Goal: Task Accomplishment & Management: Manage account settings

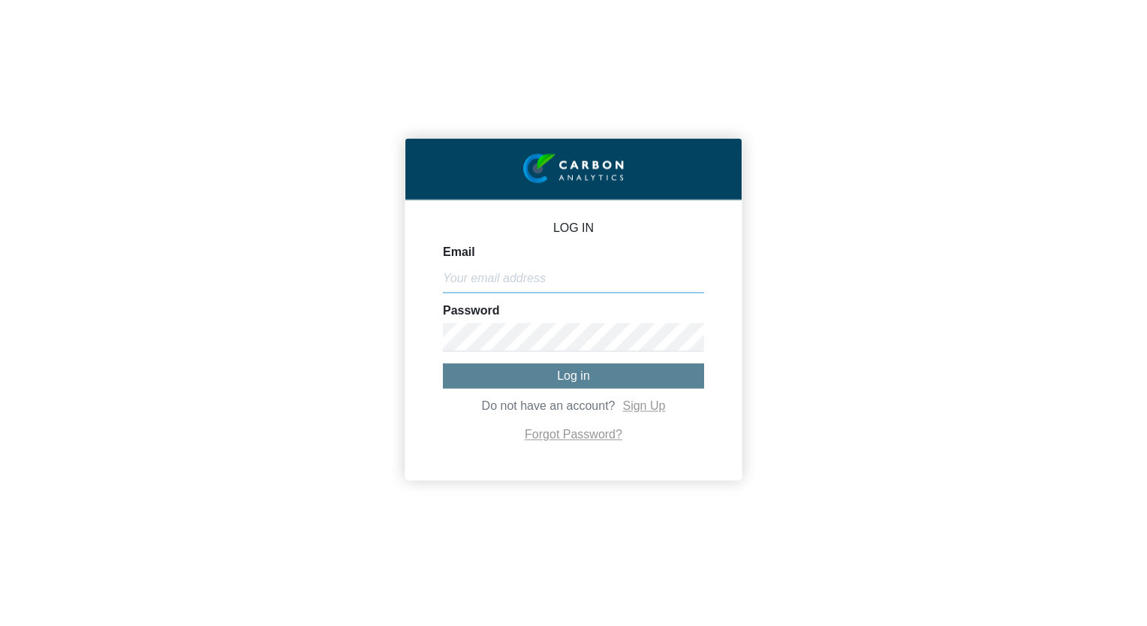
click at [536, 284] on input "Email" at bounding box center [573, 278] width 261 height 29
type input "[EMAIL_ADDRESS][DOMAIN_NAME]"
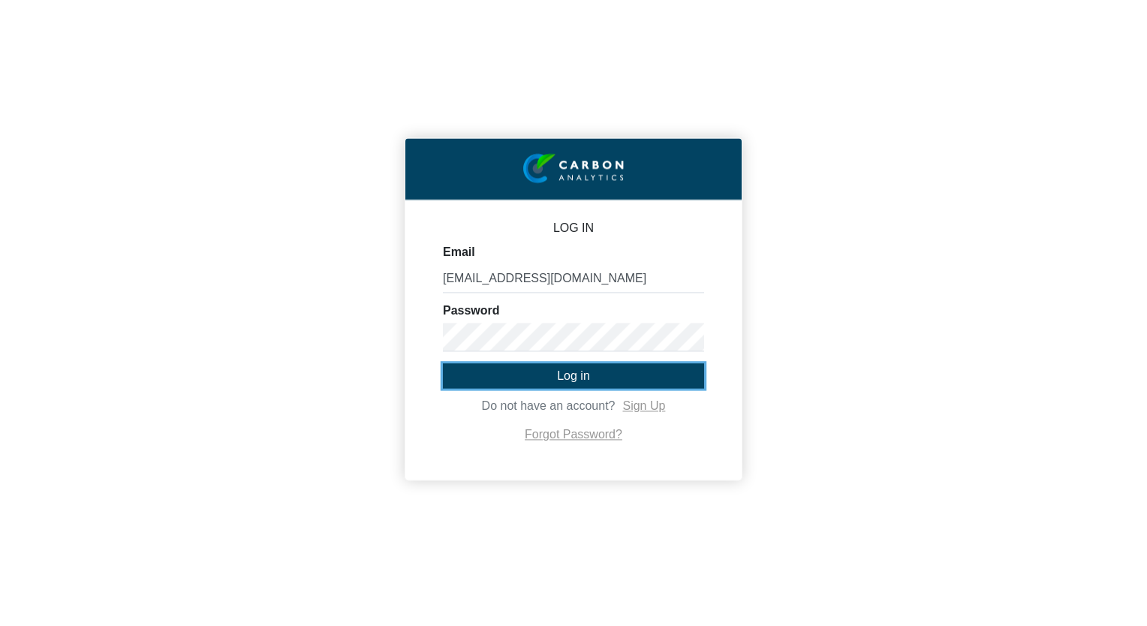
click at [555, 371] on button "Log in" at bounding box center [573, 375] width 261 height 25
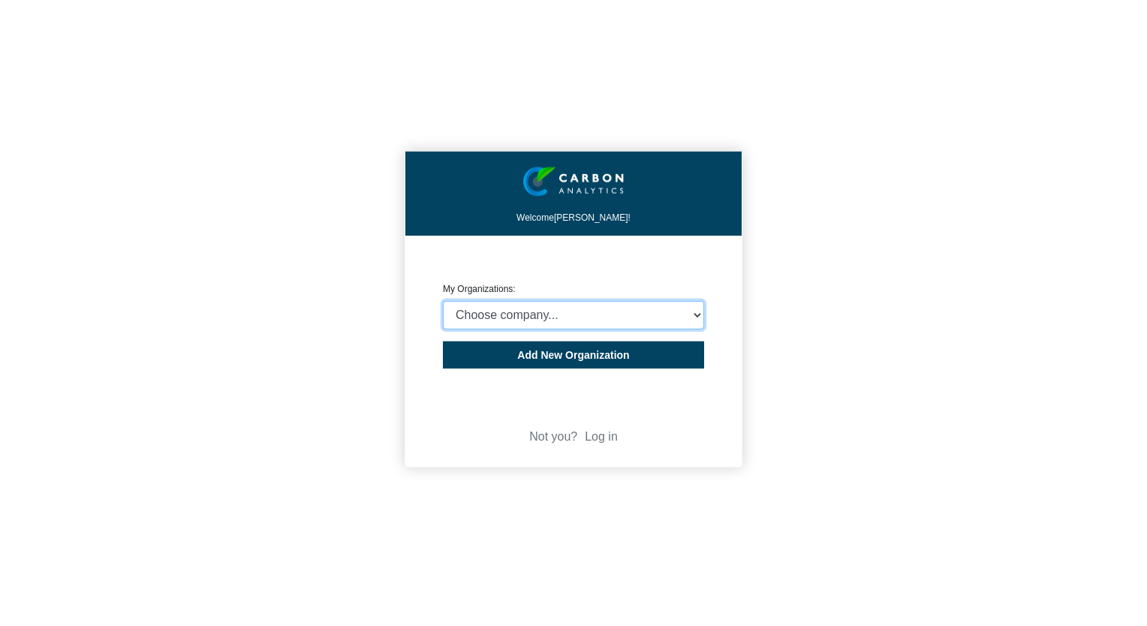
click at [544, 319] on select "Choose company... CHELVERTON ASSET MANAGEMENT LIMITED" at bounding box center [573, 315] width 261 height 29
select select "932401"
click at [443, 301] on select "Choose company... CHELVERTON ASSET MANAGEMENT LIMITED" at bounding box center [573, 315] width 261 height 29
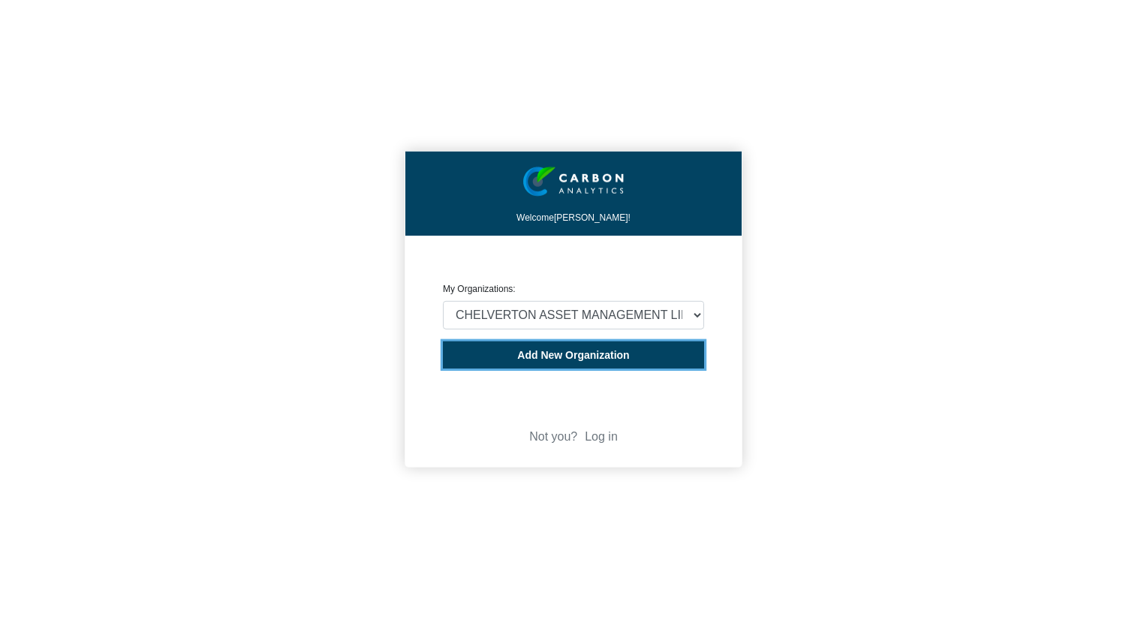
click at [546, 363] on button "Add New Organization" at bounding box center [573, 354] width 261 height 27
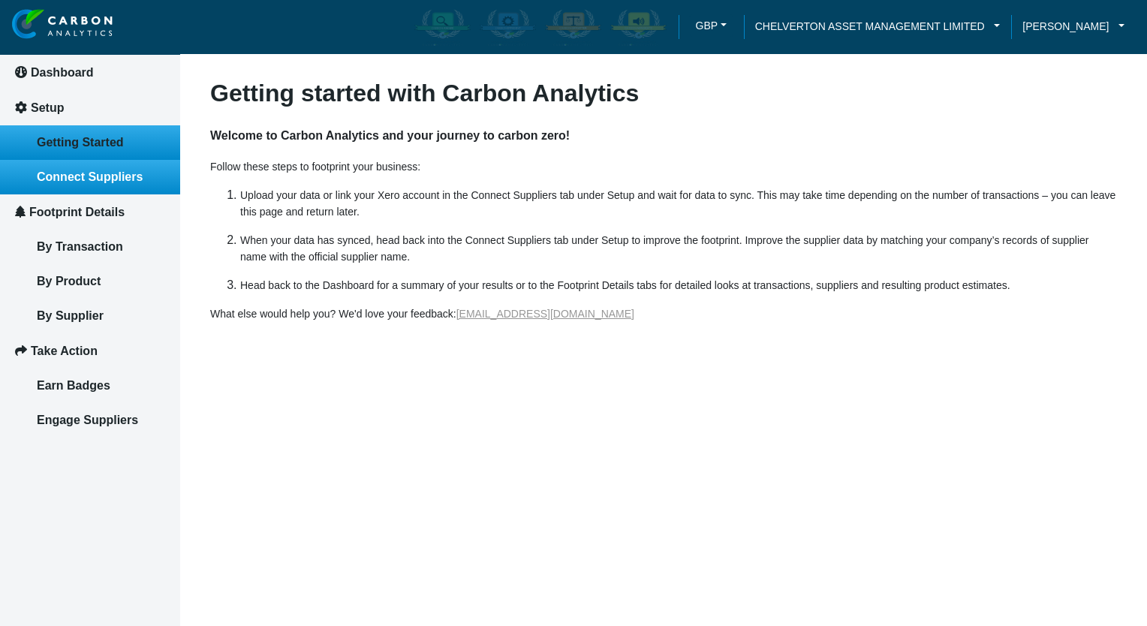
click at [84, 173] on span "Connect Suppliers" at bounding box center [90, 176] width 106 height 13
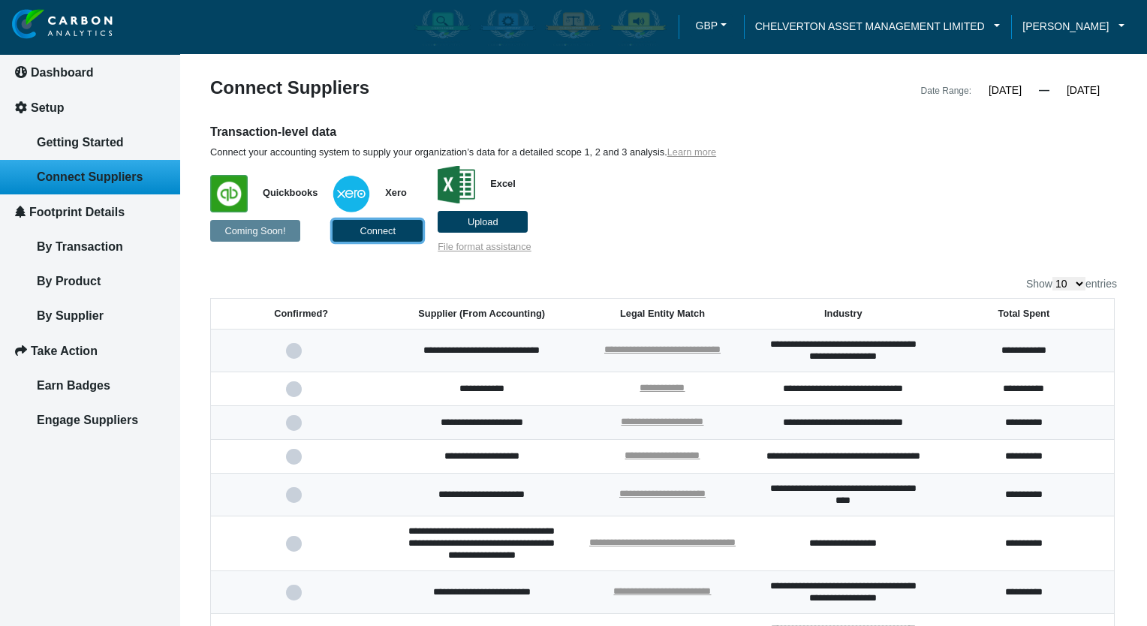
click at [354, 230] on button "Connect" at bounding box center [377, 231] width 90 height 22
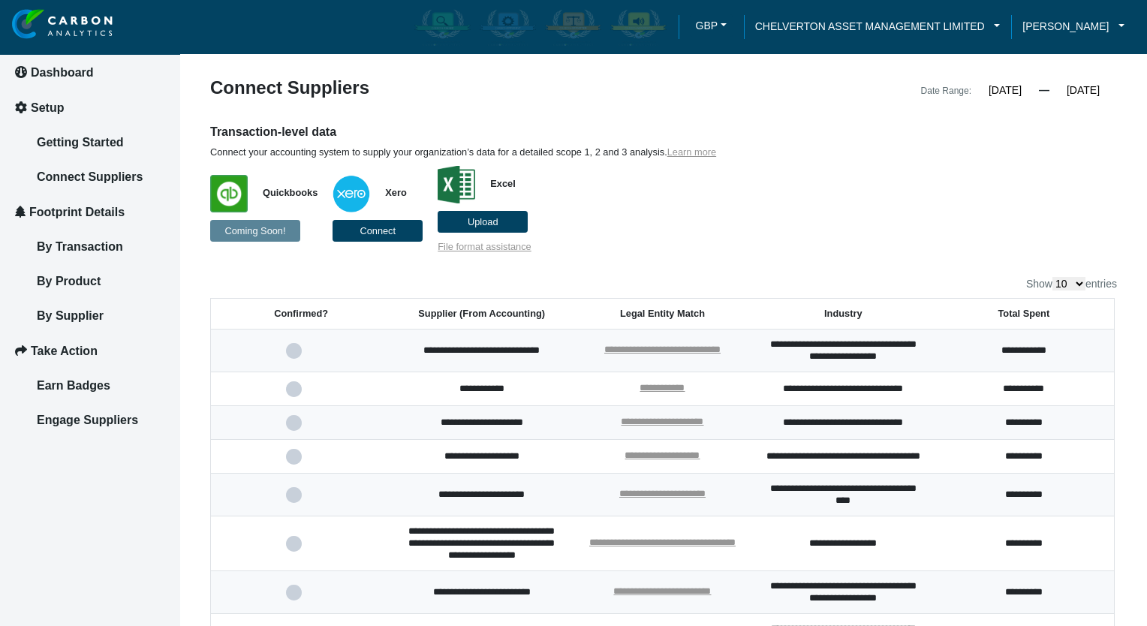
click at [1012, 92] on input "[DATE]" at bounding box center [1005, 90] width 68 height 14
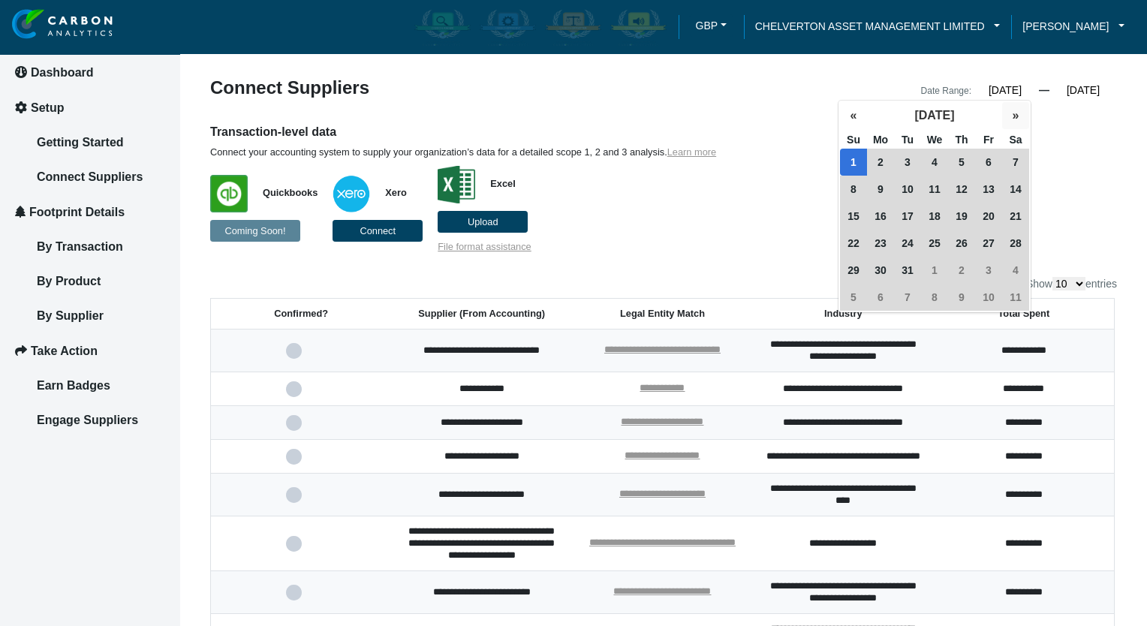
click at [1010, 114] on button "»" at bounding box center [1015, 115] width 27 height 27
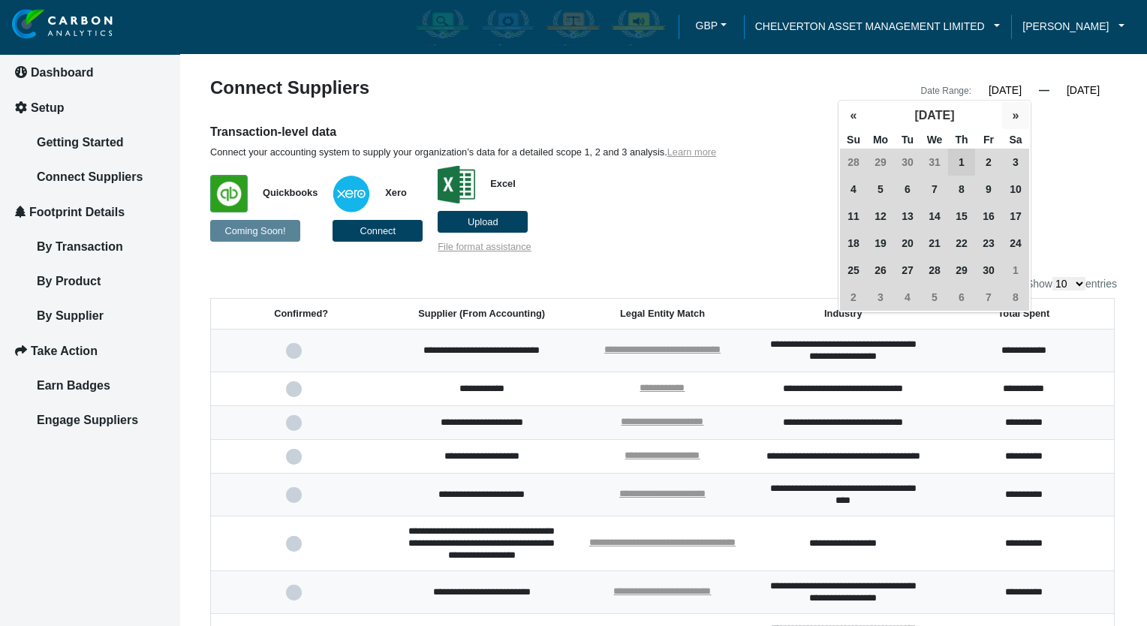
click at [1010, 114] on button "»" at bounding box center [1015, 115] width 27 height 27
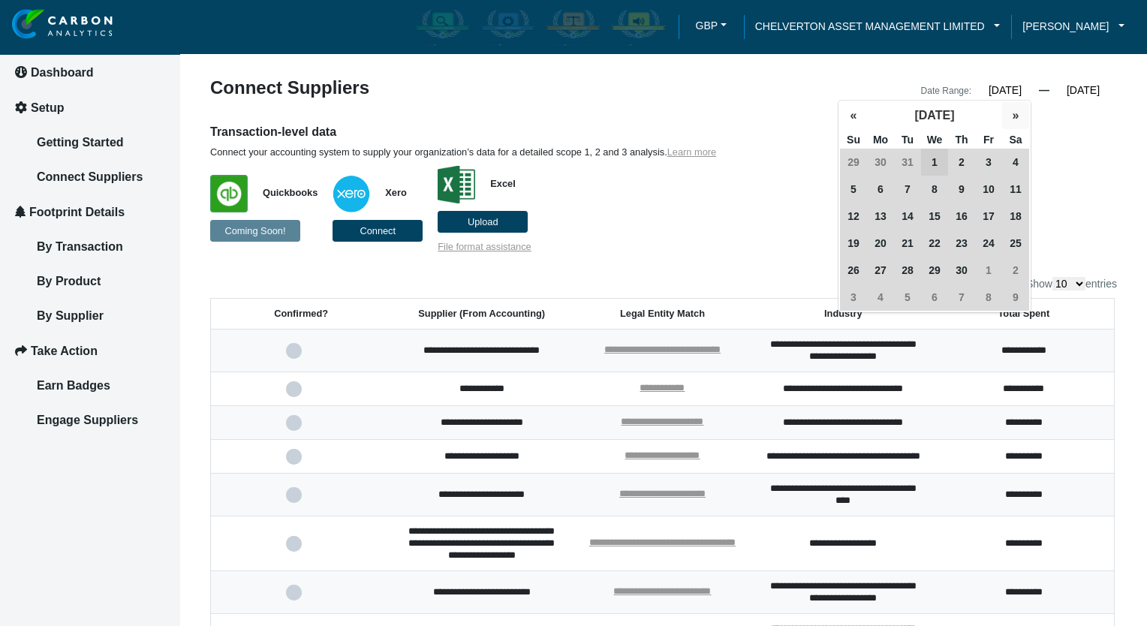
click at [1010, 114] on button "»" at bounding box center [1015, 115] width 27 height 27
click at [874, 293] on span "1" at bounding box center [880, 297] width 27 height 27
type input "01/01/2024"
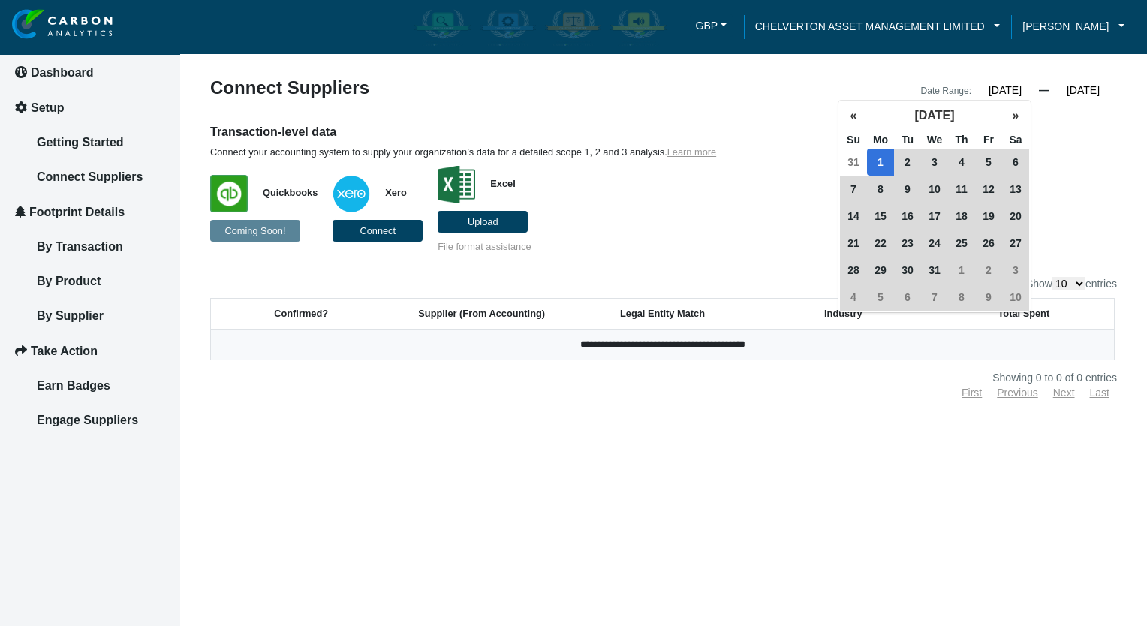
click at [1080, 87] on input "[DATE]" at bounding box center [1083, 90] width 68 height 14
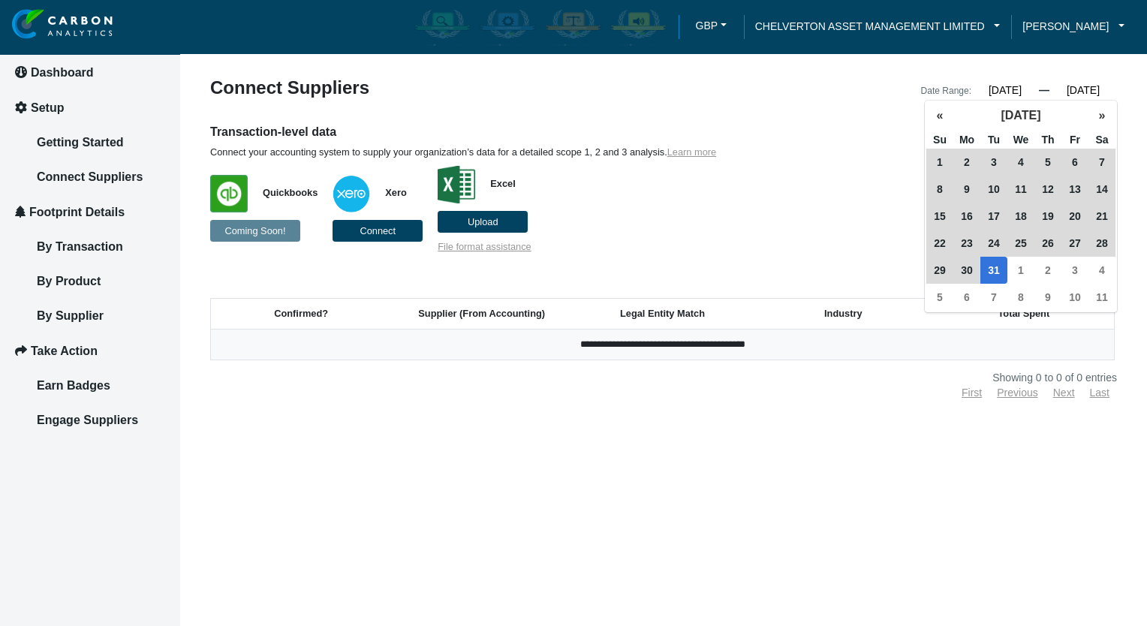
click at [997, 270] on span "31" at bounding box center [993, 270] width 27 height 27
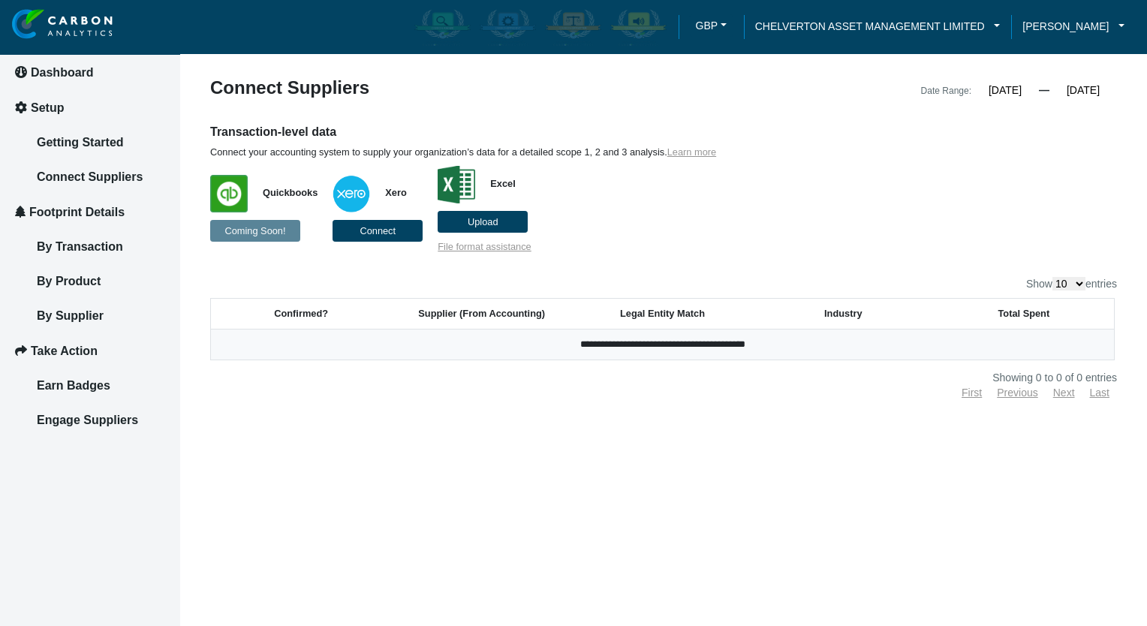
click at [909, 218] on div "Transaction-level data Connect your accounting system to supply your organizati…" at bounding box center [663, 188] width 929 height 129
click at [390, 232] on span "Connect" at bounding box center [377, 230] width 36 height 11
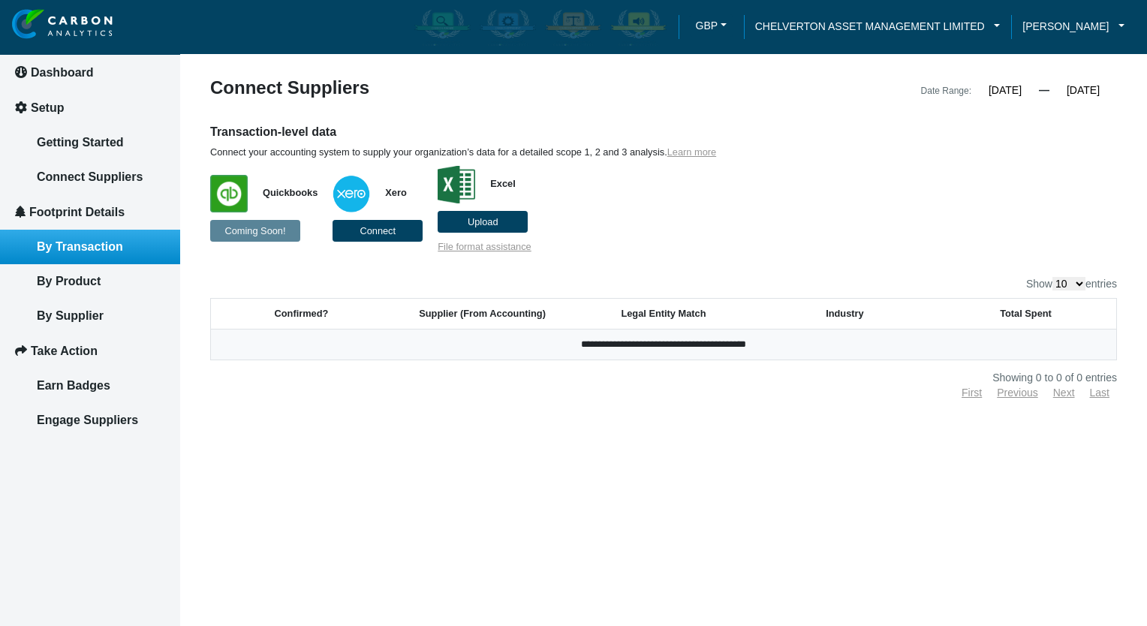
click at [87, 253] on link "By Transaction" at bounding box center [90, 247] width 180 height 35
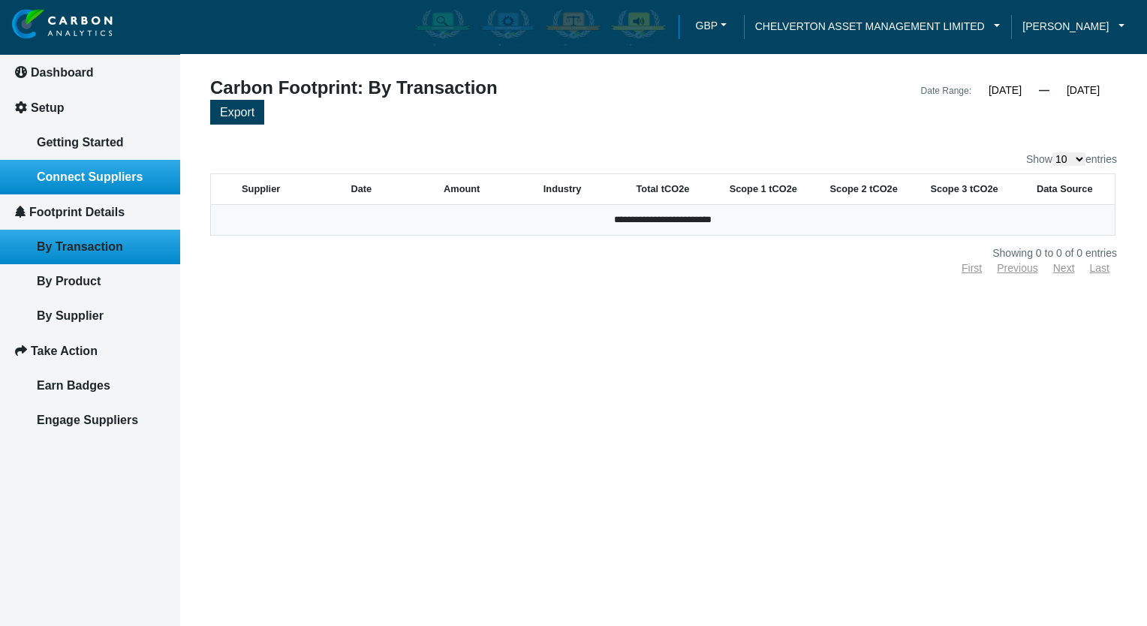
click at [105, 186] on link "Connect Suppliers" at bounding box center [90, 177] width 180 height 35
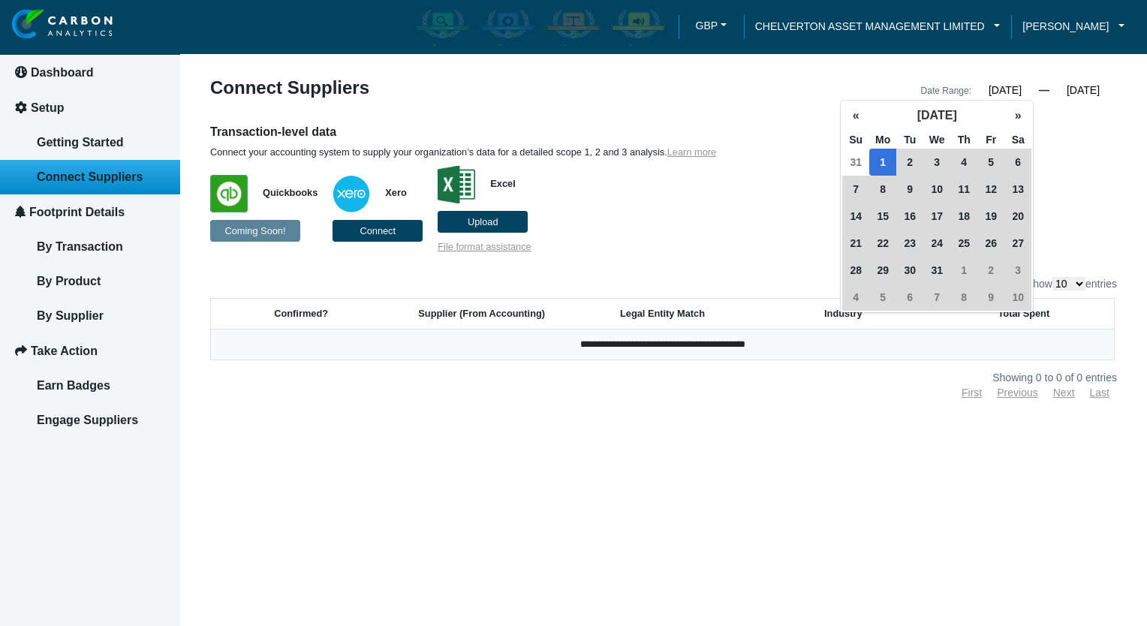
click at [1015, 92] on input "01/01/2024" at bounding box center [1005, 90] width 68 height 14
click at [858, 158] on span "31" at bounding box center [855, 162] width 27 height 27
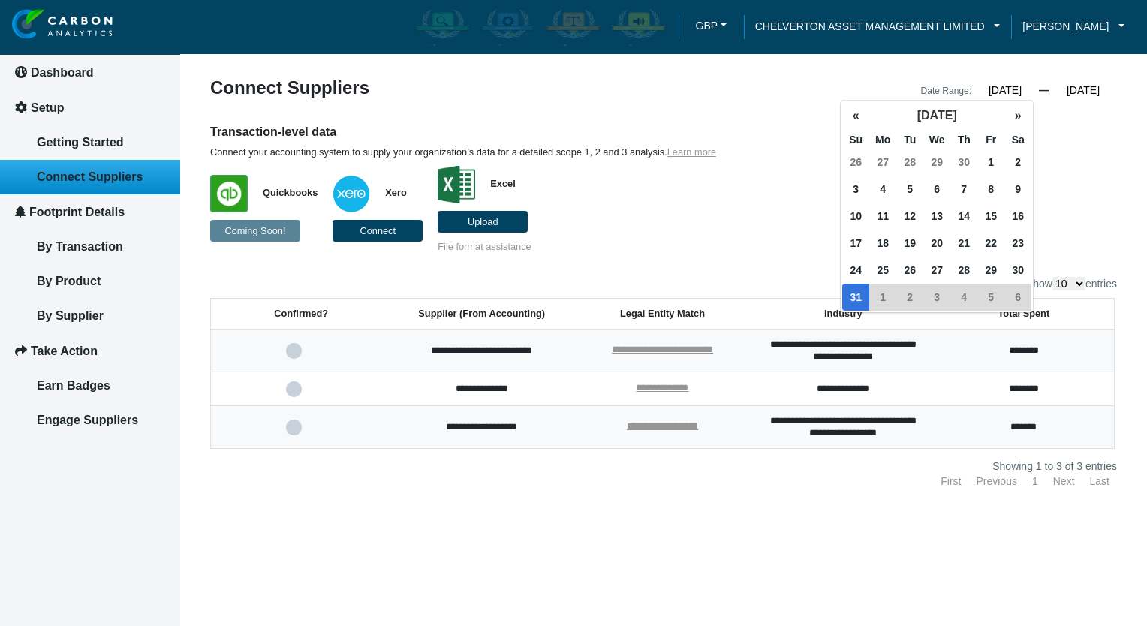
click at [1042, 147] on div "Transaction-level data Connect your accounting system to supply your organizati…" at bounding box center [663, 188] width 929 height 129
click at [988, 89] on input "12/31/2023" at bounding box center [1005, 90] width 68 height 14
click at [1015, 116] on button "»" at bounding box center [1017, 115] width 27 height 27
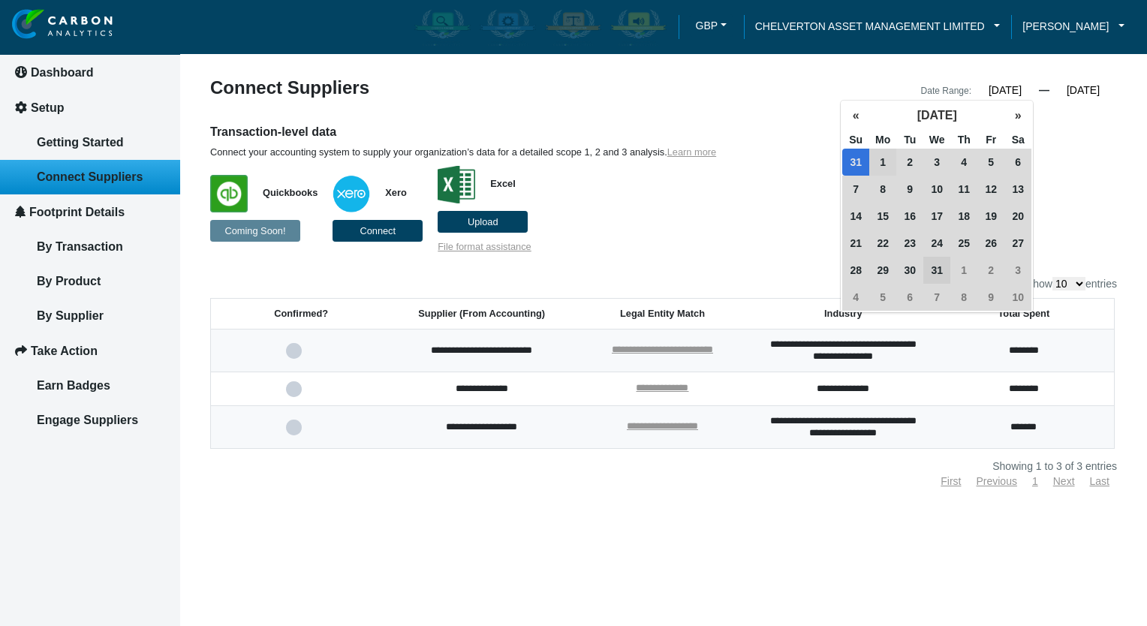
click at [890, 165] on span "1" at bounding box center [882, 162] width 27 height 27
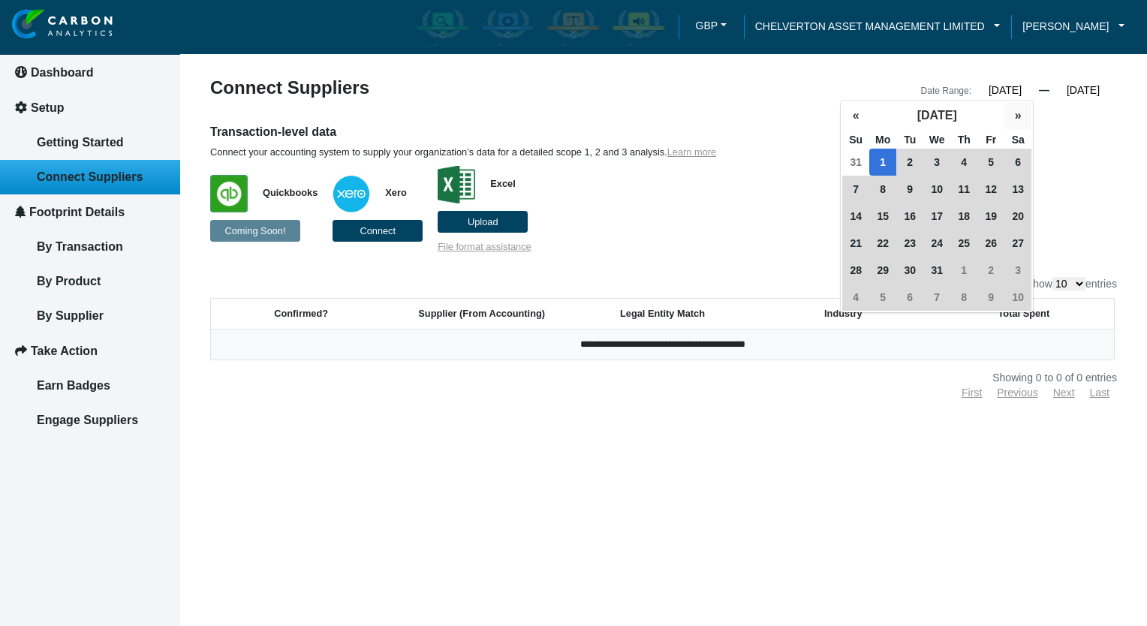
click at [1018, 112] on button "»" at bounding box center [1017, 115] width 27 height 27
click at [1018, 113] on button "»" at bounding box center [1017, 115] width 27 height 27
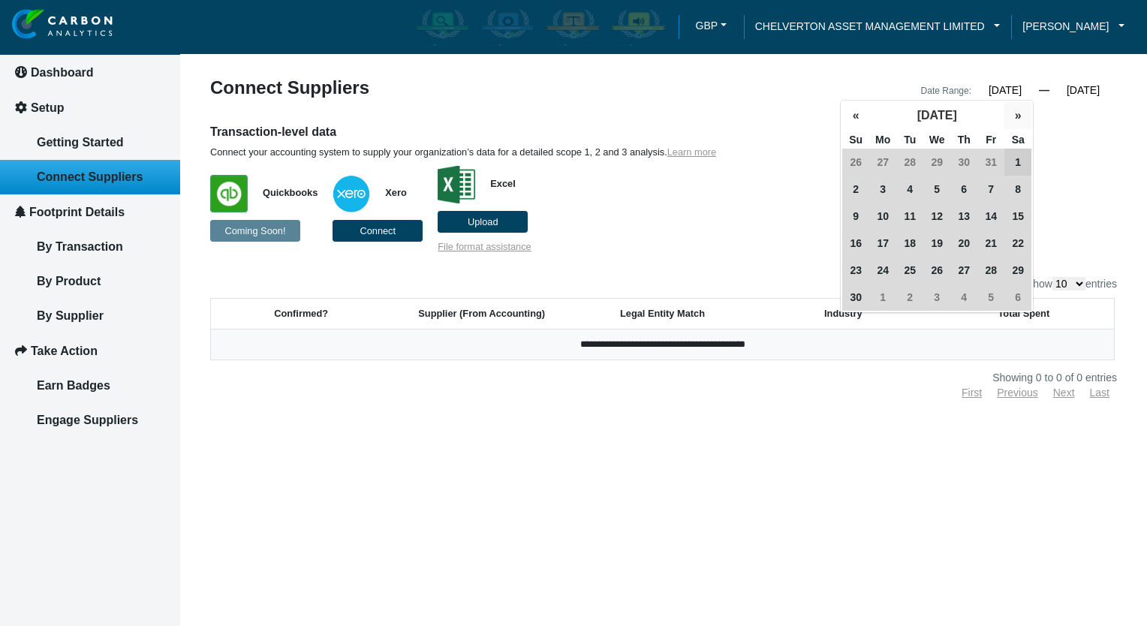
click at [1018, 113] on button "»" at bounding box center [1017, 115] width 27 height 27
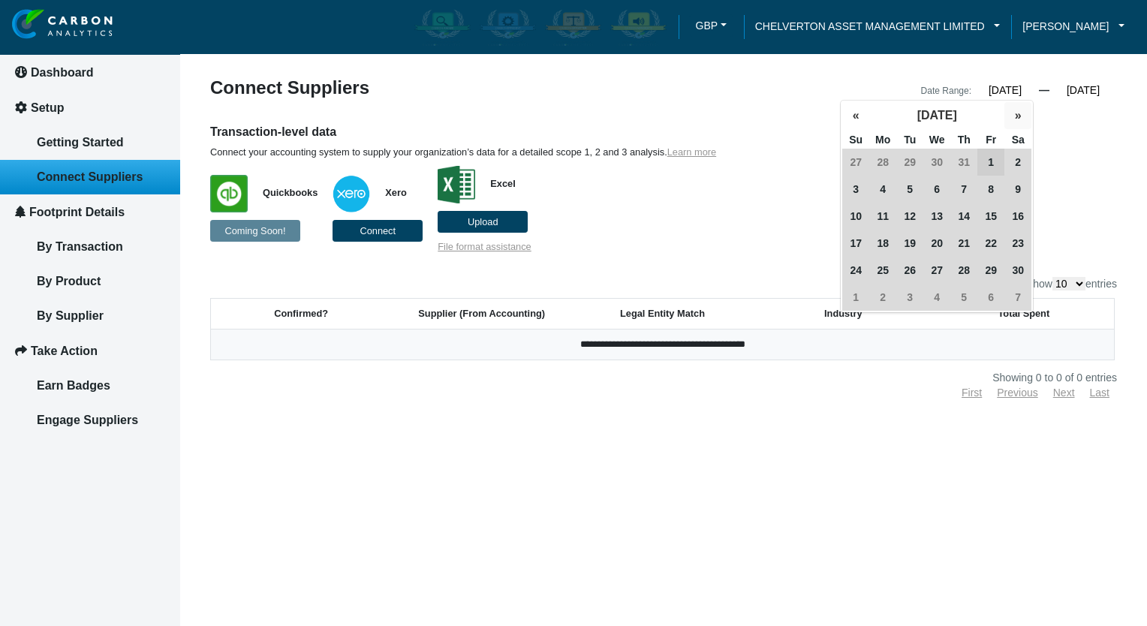
click at [1018, 113] on button "»" at bounding box center [1017, 115] width 27 height 27
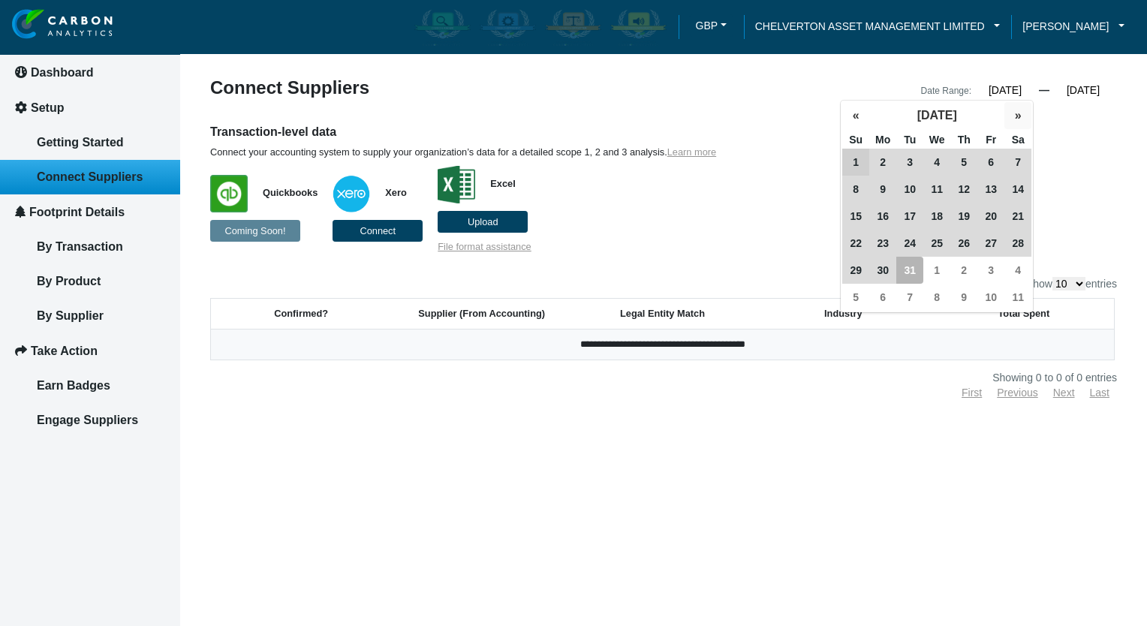
click at [1018, 113] on button "»" at bounding box center [1017, 115] width 27 height 27
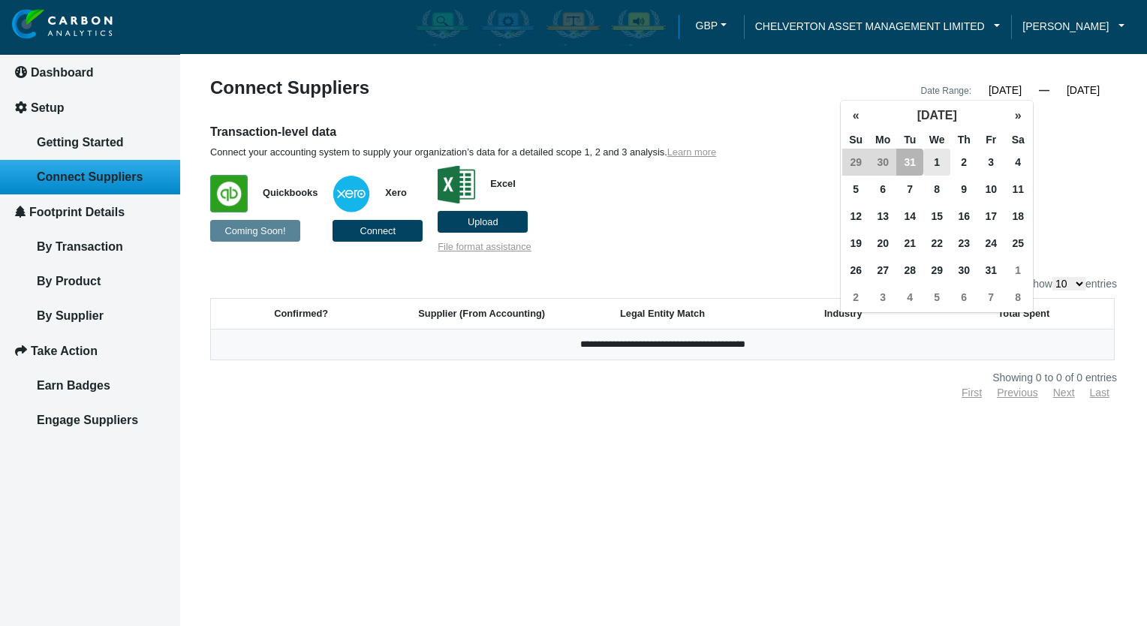
click at [909, 161] on span "31" at bounding box center [909, 162] width 27 height 27
type input "01/01/2024"
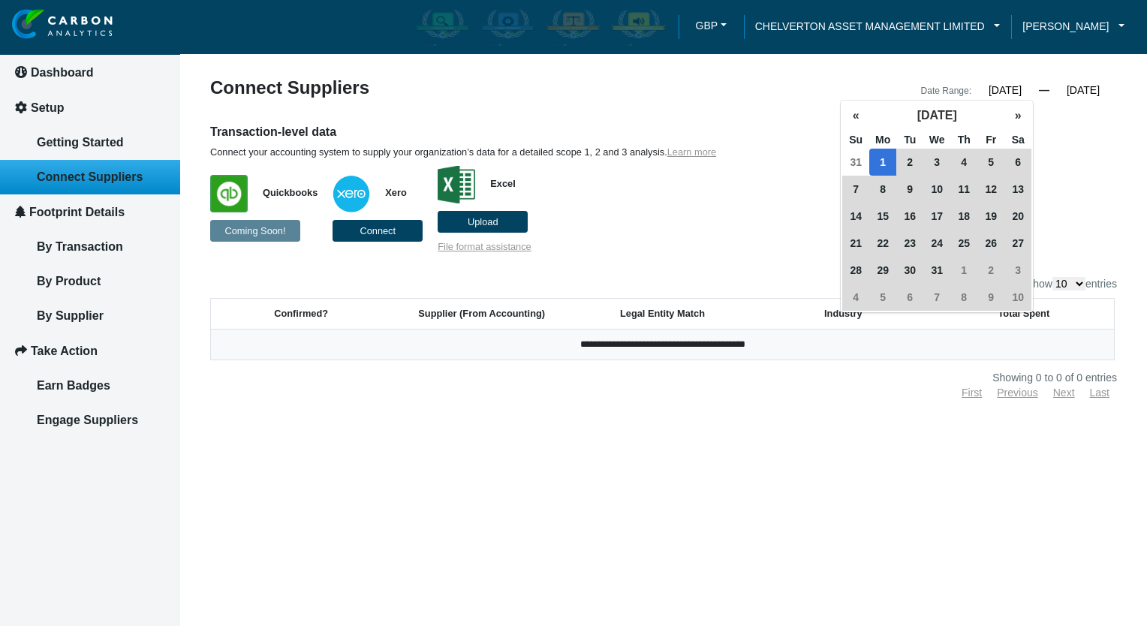
click at [546, 524] on article "**********" at bounding box center [663, 313] width 967 height 626
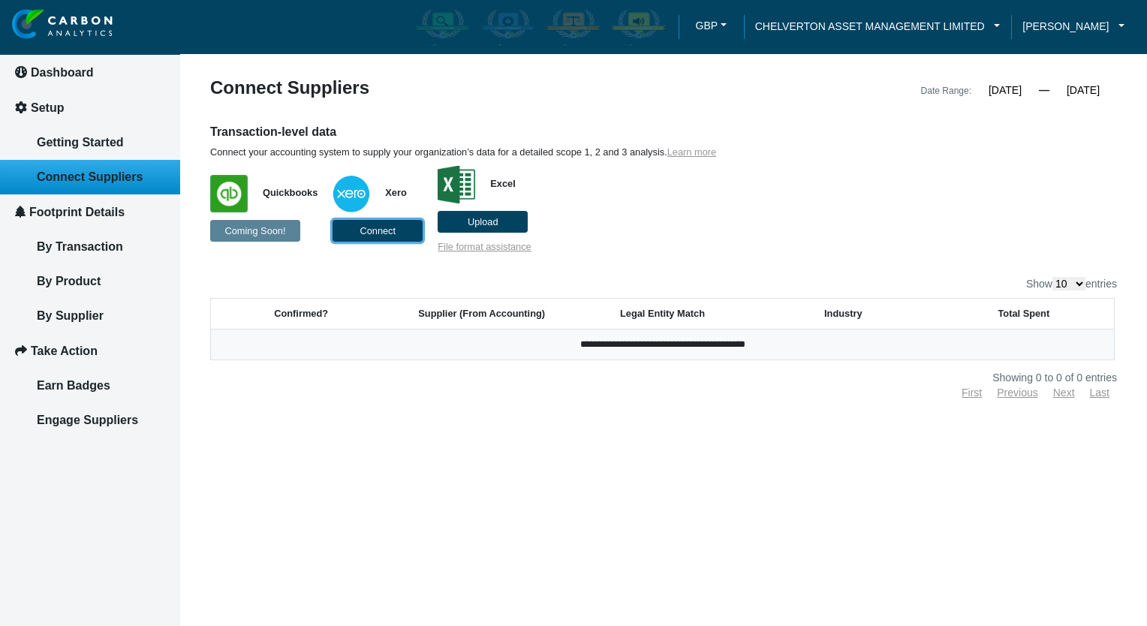
click at [381, 236] on span "Connect" at bounding box center [377, 230] width 36 height 11
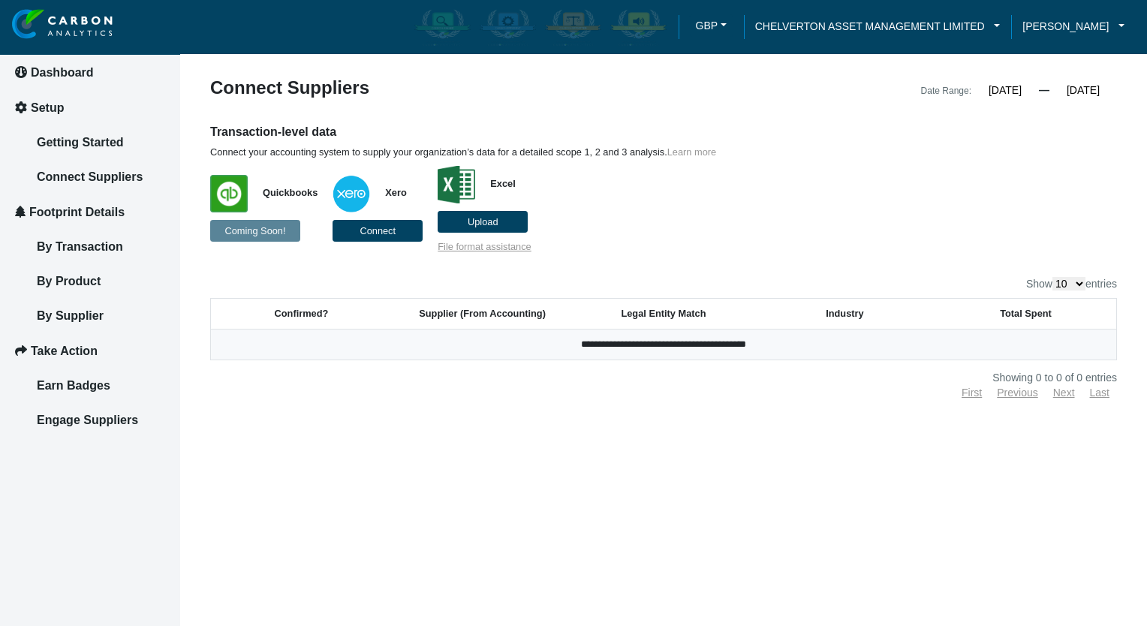
click at [693, 153] on link "Learn more" at bounding box center [691, 151] width 49 height 11
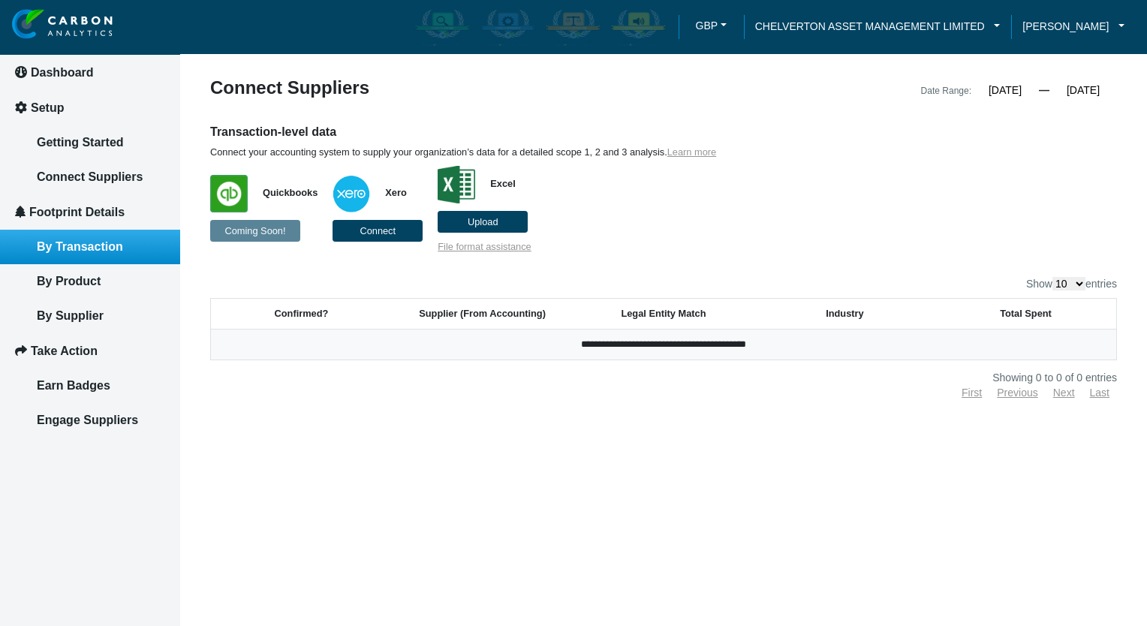
click at [90, 245] on span "By Transaction" at bounding box center [80, 246] width 86 height 13
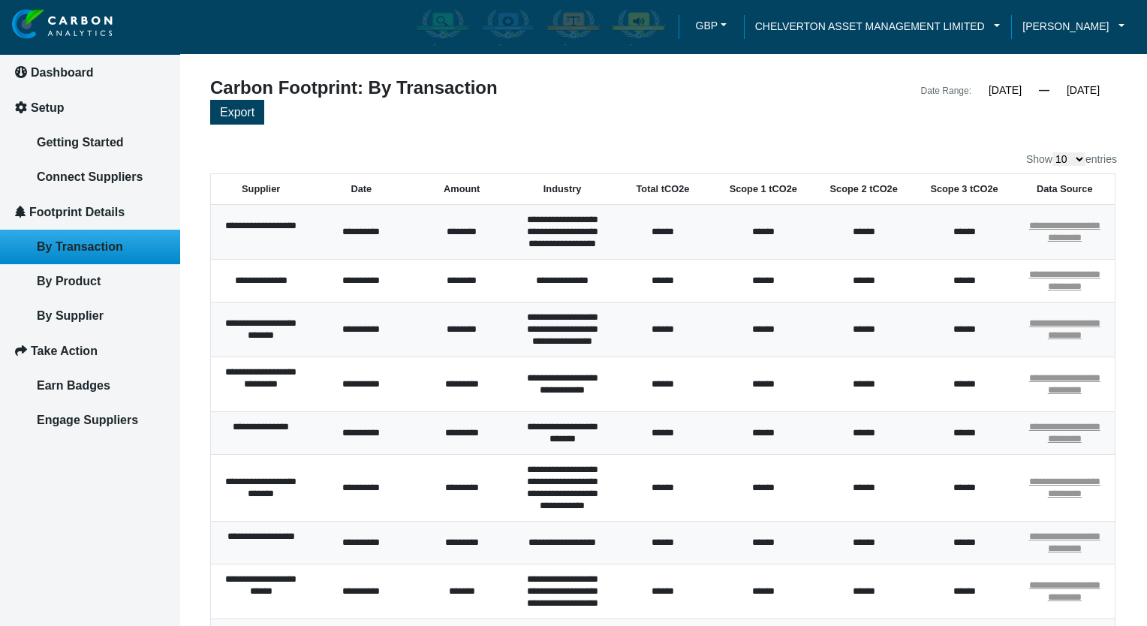
click at [991, 97] on input "[DATE]" at bounding box center [1005, 90] width 68 height 14
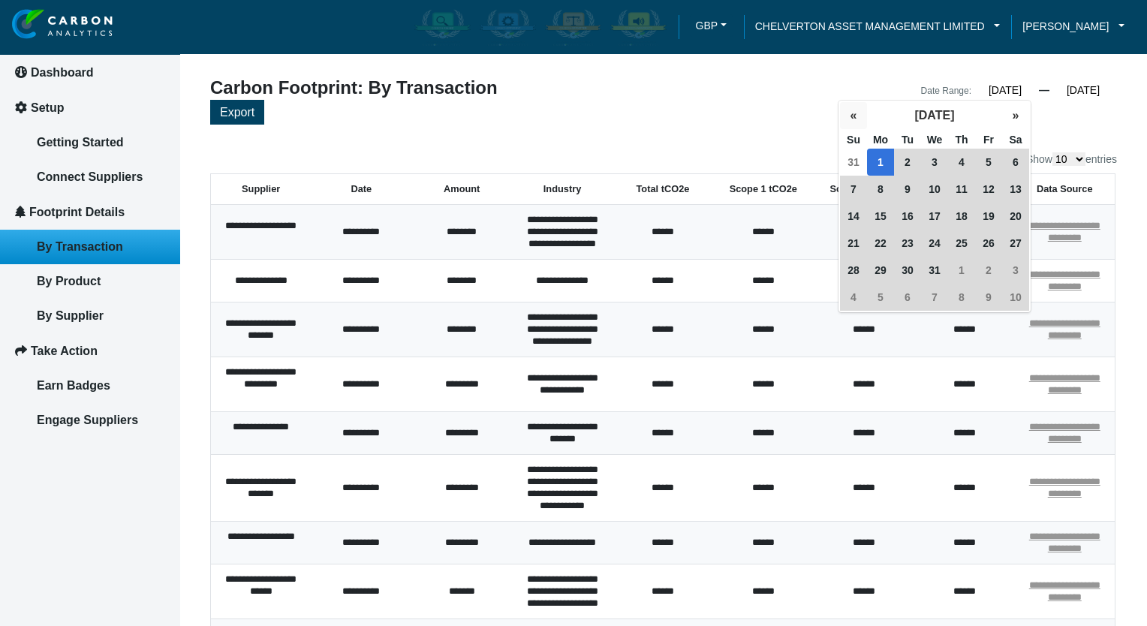
click at [852, 116] on button "«" at bounding box center [853, 115] width 27 height 27
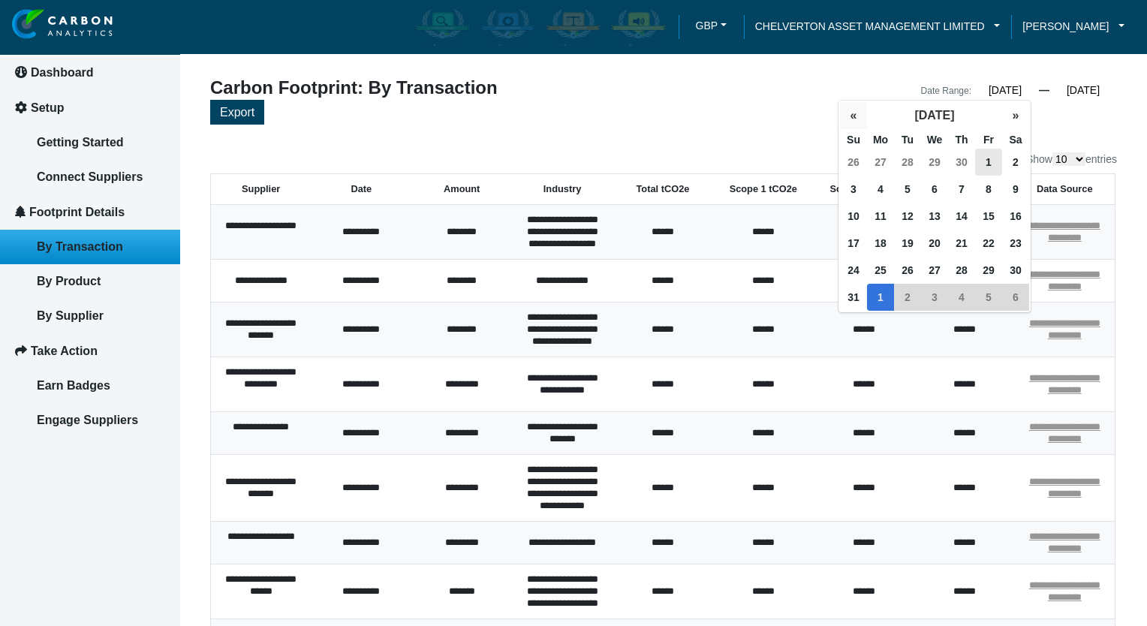
click at [852, 116] on button "«" at bounding box center [853, 115] width 27 height 27
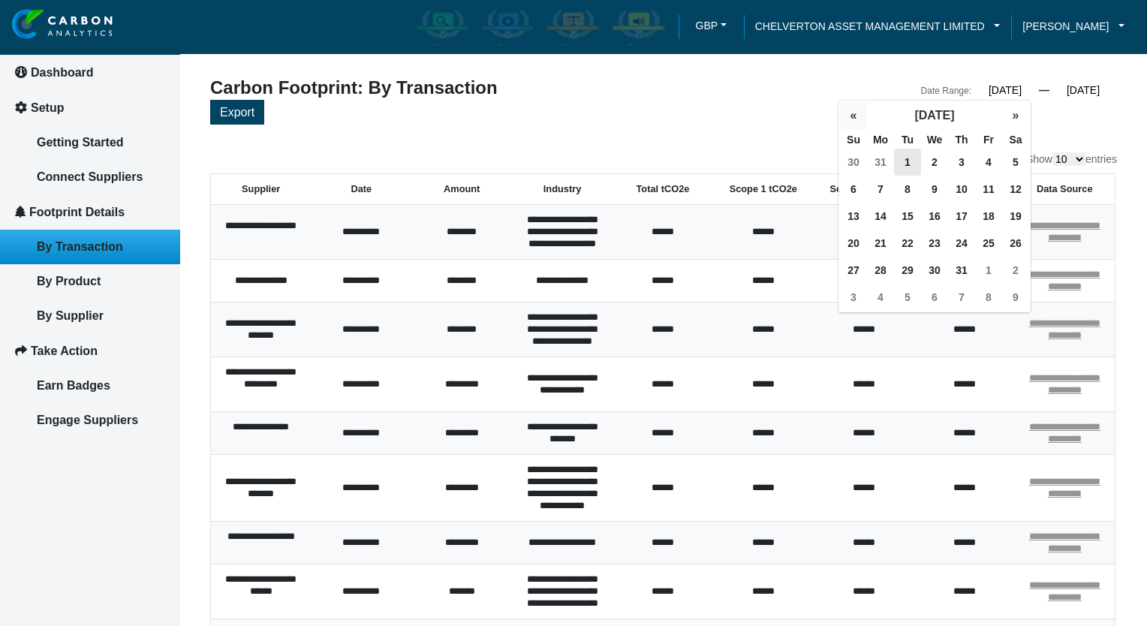
click at [852, 116] on button "«" at bounding box center [853, 115] width 27 height 27
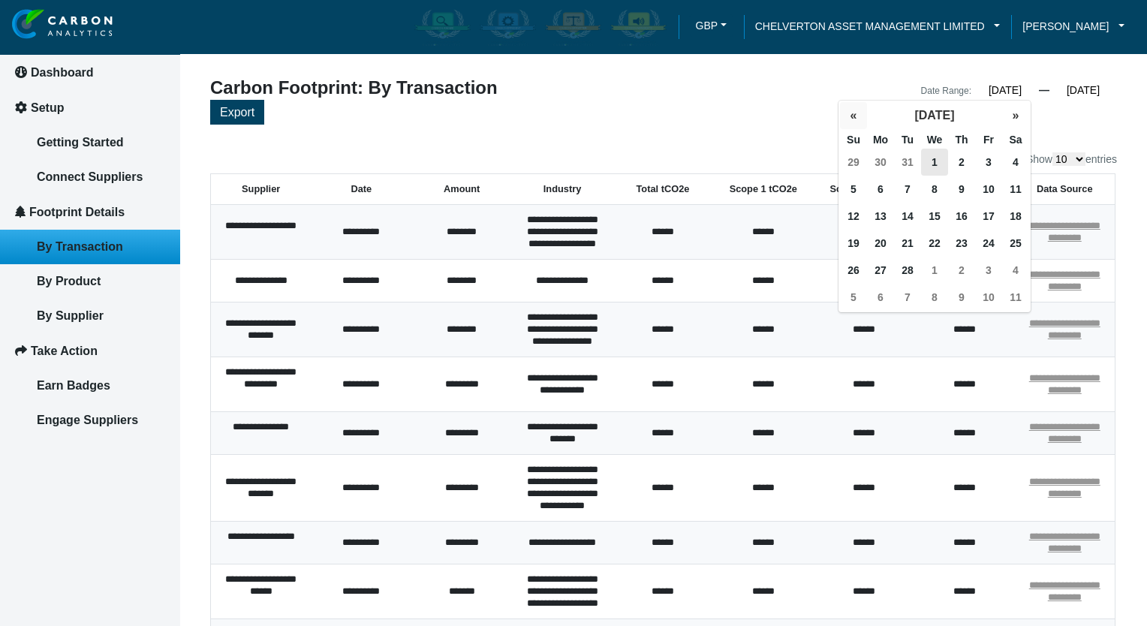
click at [852, 116] on button "«" at bounding box center [853, 115] width 27 height 27
click at [854, 161] on span "1" at bounding box center [853, 162] width 27 height 27
type input "[DATE]"
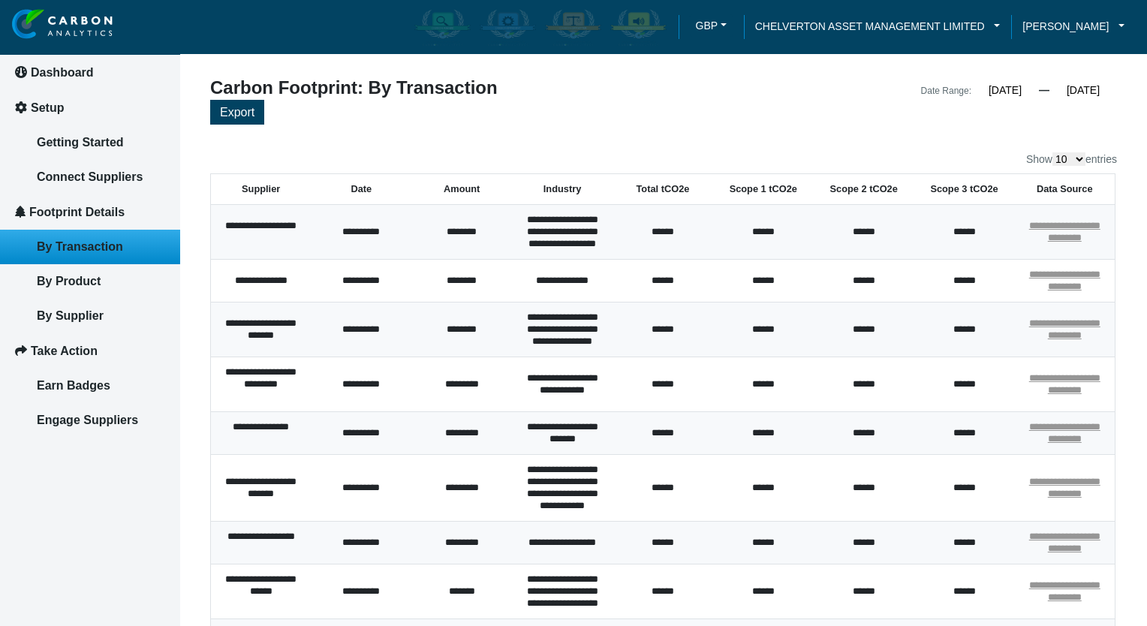
click at [1098, 125] on div "Export" at bounding box center [663, 114] width 907 height 29
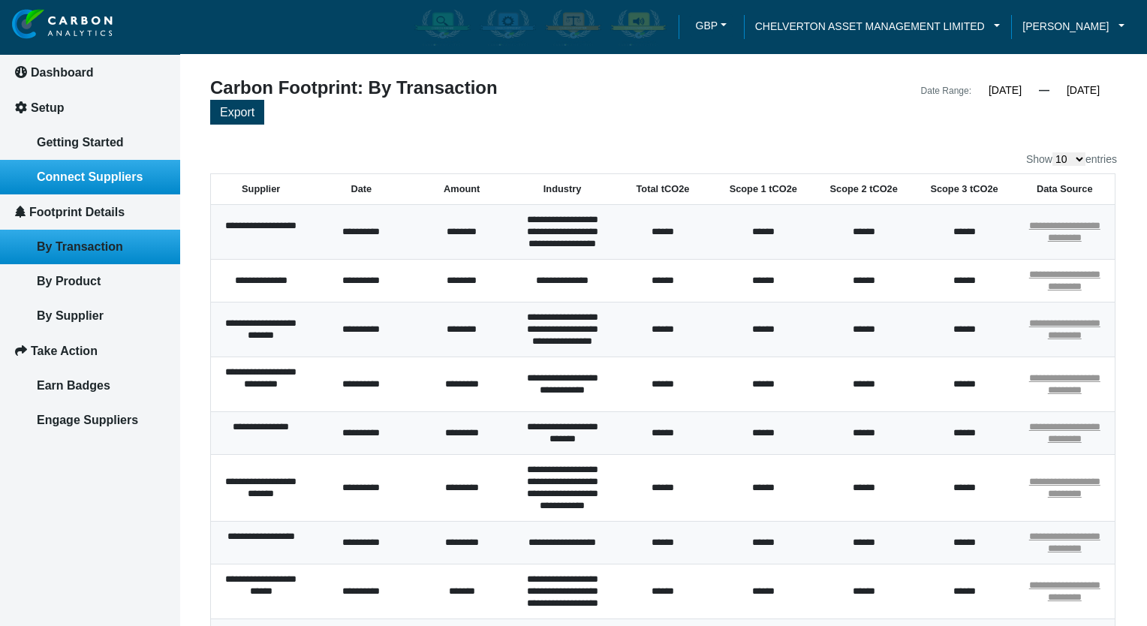
click at [83, 176] on span "Connect Suppliers" at bounding box center [90, 176] width 106 height 13
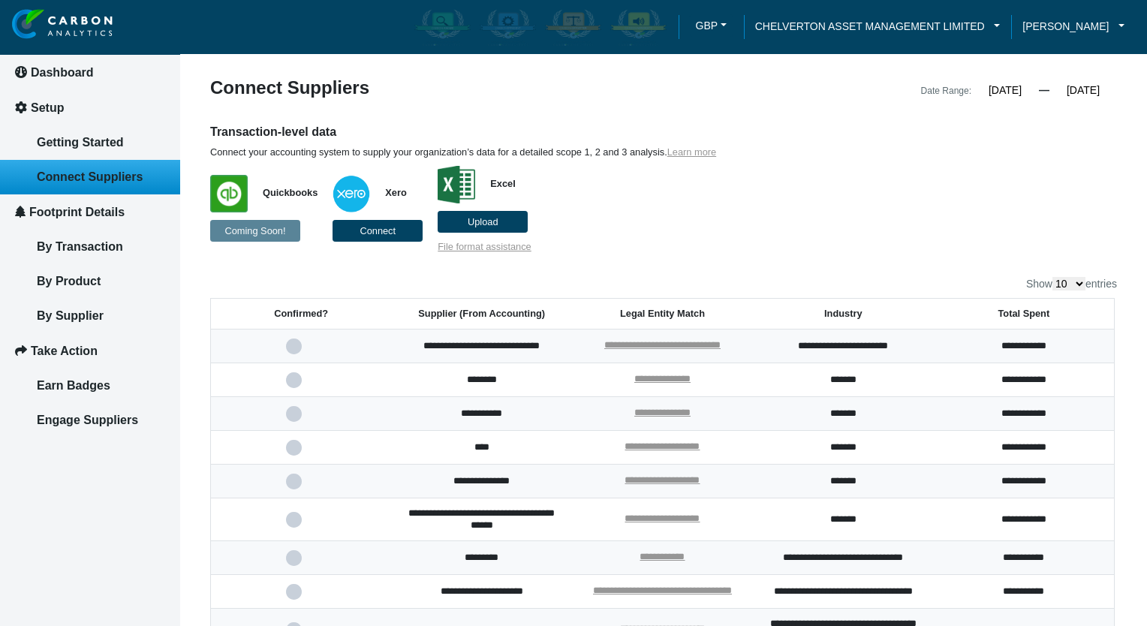
click at [288, 351] on span at bounding box center [301, 346] width 31 height 10
click at [0, 0] on input "checkbox" at bounding box center [0, 0] width 0 height 0
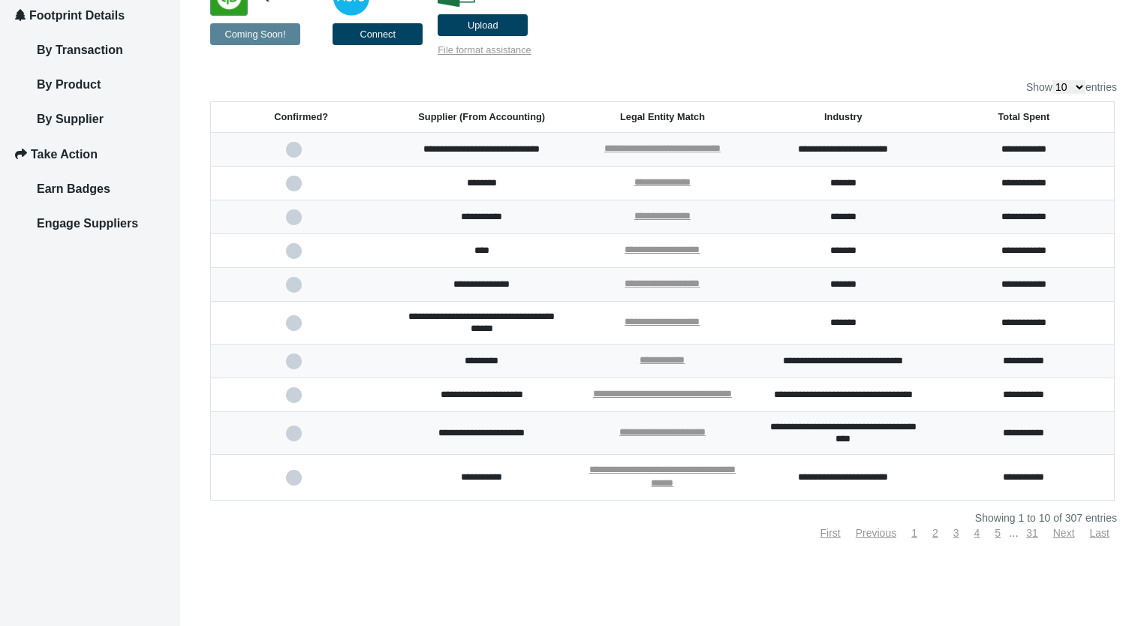
scroll to position [216, 0]
click at [288, 246] on span at bounding box center [301, 251] width 31 height 10
click at [0, 0] on input "checkbox" at bounding box center [0, 0] width 0 height 0
click at [87, 107] on link "By Supplier" at bounding box center [90, 119] width 180 height 35
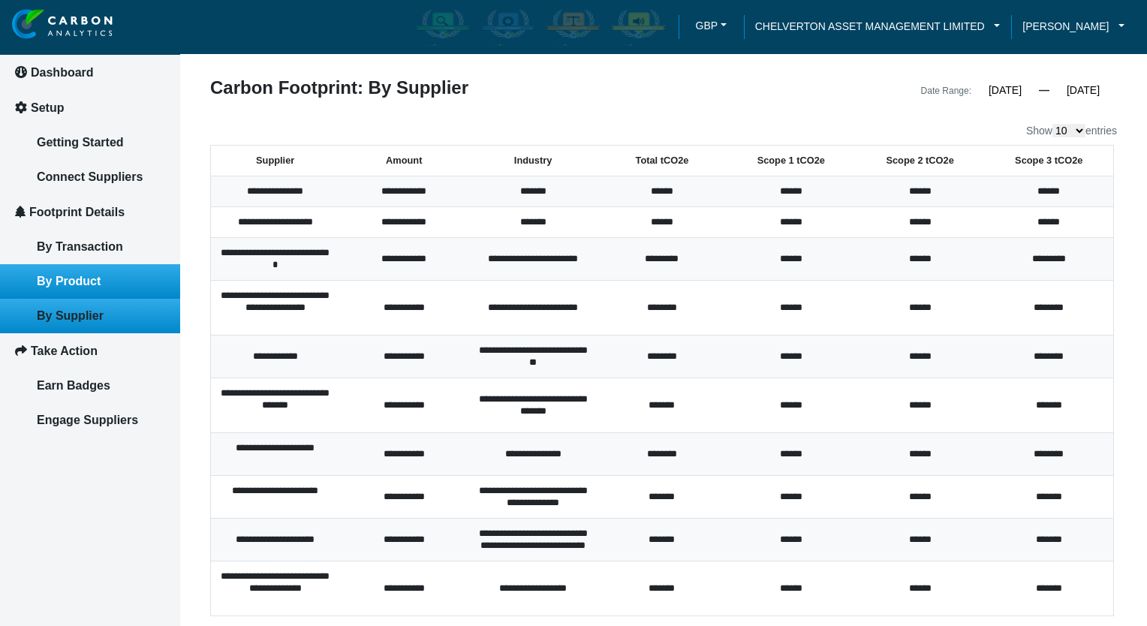
click at [113, 274] on link "By Product" at bounding box center [90, 281] width 180 height 35
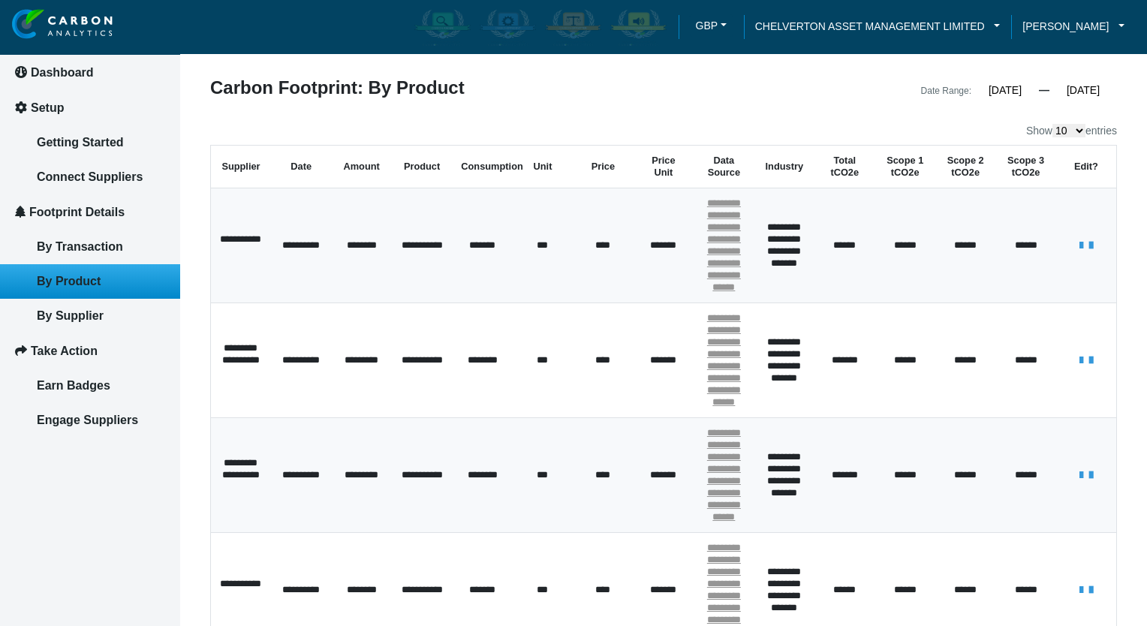
click at [453, 258] on td "*******" at bounding box center [482, 245] width 60 height 115
click at [483, 250] on span "*******" at bounding box center [482, 245] width 26 height 10
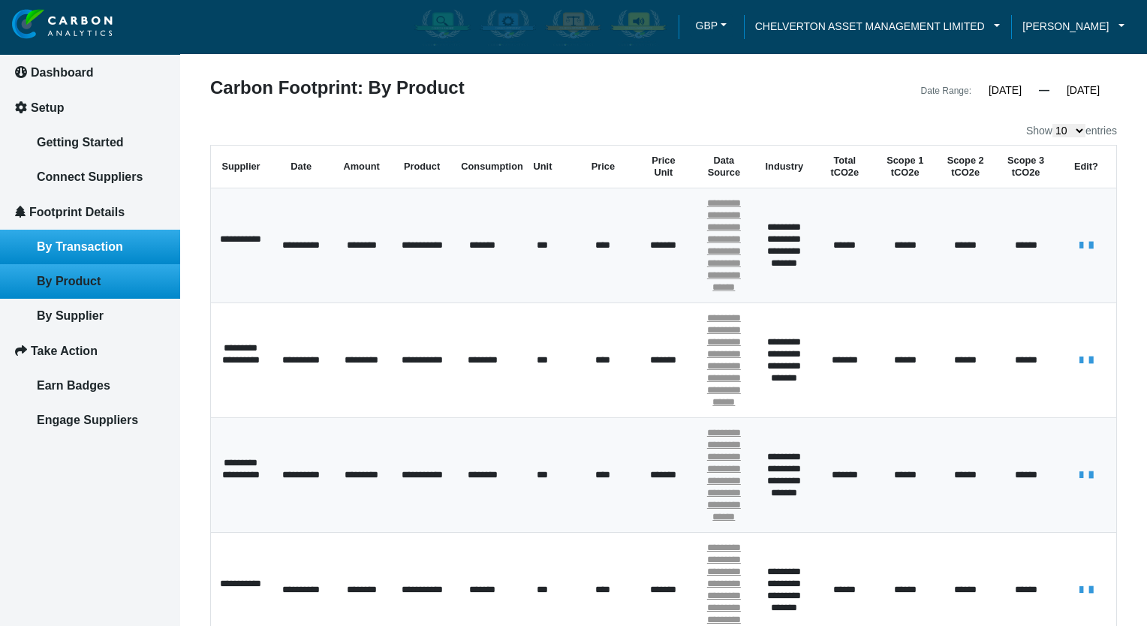
click at [72, 243] on span "By Transaction" at bounding box center [80, 246] width 86 height 13
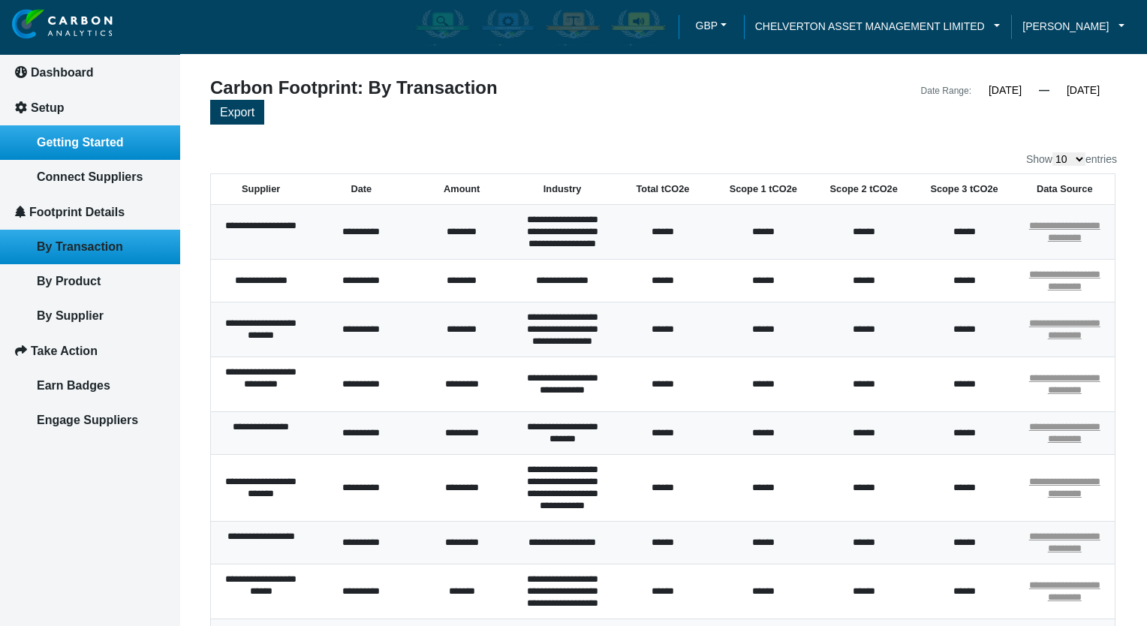
click at [98, 149] on link "Getting Started" at bounding box center [90, 142] width 180 height 35
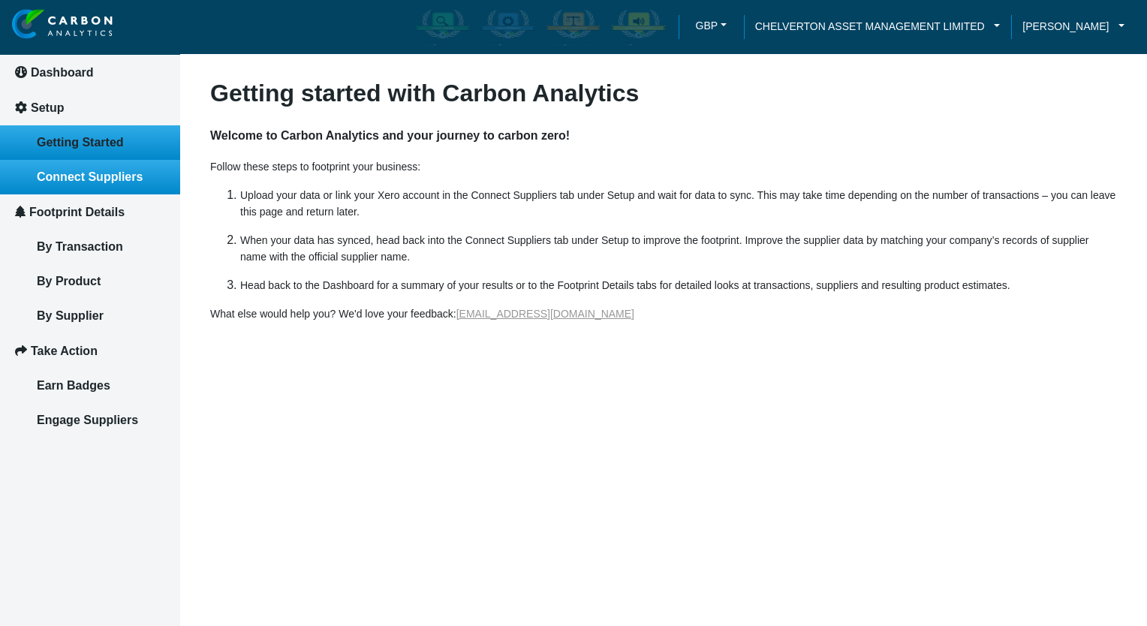
click at [98, 177] on span "Connect Suppliers" at bounding box center [90, 176] width 106 height 13
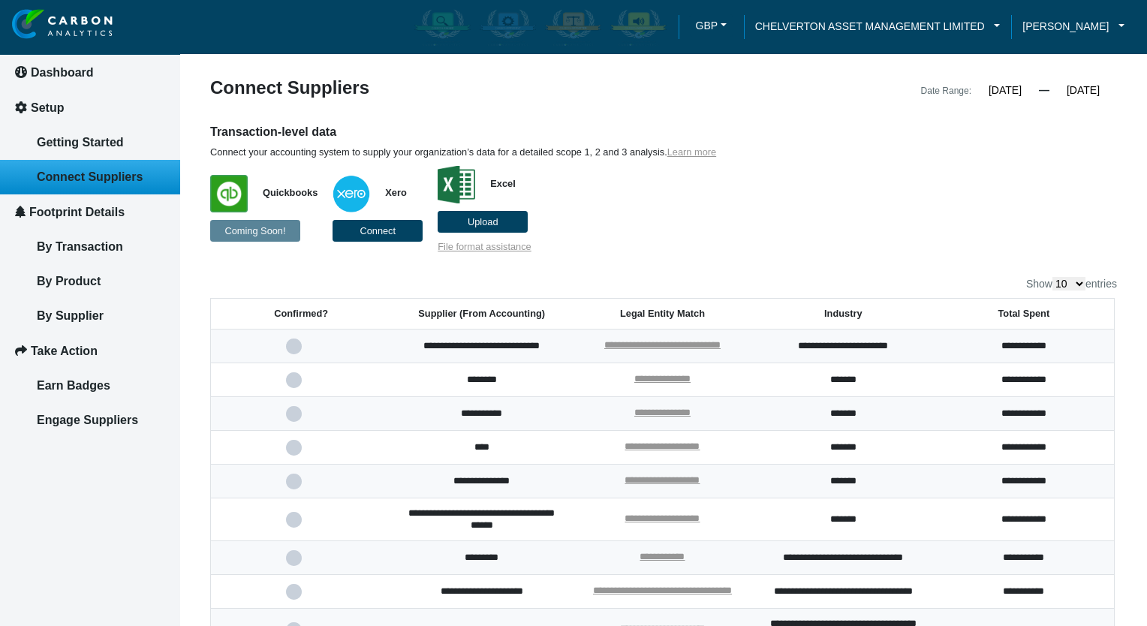
click at [294, 385] on span at bounding box center [301, 380] width 31 height 10
click at [0, 0] on input "checkbox" at bounding box center [0, 0] width 0 height 0
click at [290, 419] on span at bounding box center [301, 414] width 31 height 10
click at [0, 0] on input "checkbox" at bounding box center [0, 0] width 0 height 0
click at [293, 498] on td at bounding box center [301, 482] width 181 height 34
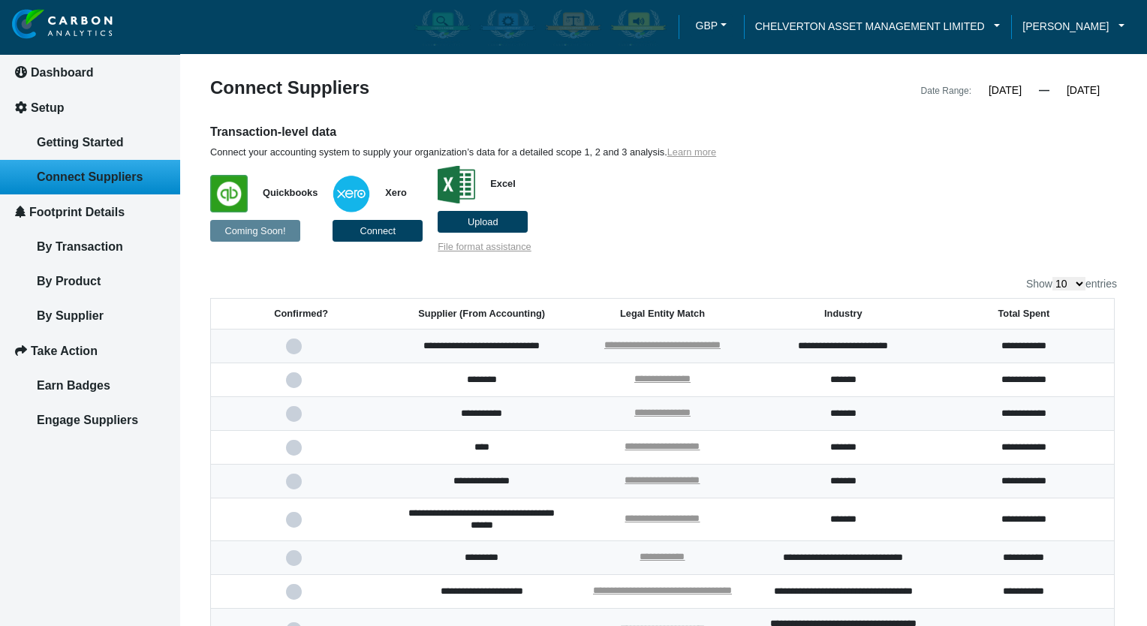
click at [294, 486] on span at bounding box center [301, 482] width 31 height 10
click at [0, 0] on input "checkbox" at bounding box center [0, 0] width 0 height 0
click at [294, 525] on span at bounding box center [301, 520] width 31 height 10
click at [0, 0] on input "checkbox" at bounding box center [0, 0] width 0 height 0
click at [298, 563] on span at bounding box center [301, 558] width 31 height 10
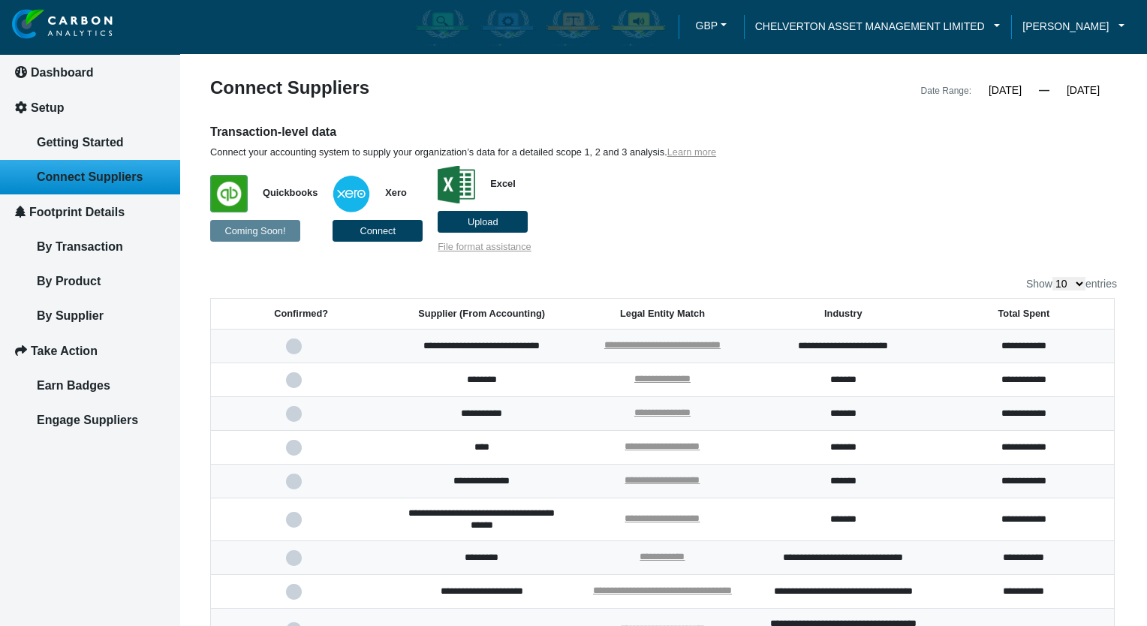
click at [0, 0] on input "checkbox" at bounding box center [0, 0] width 0 height 0
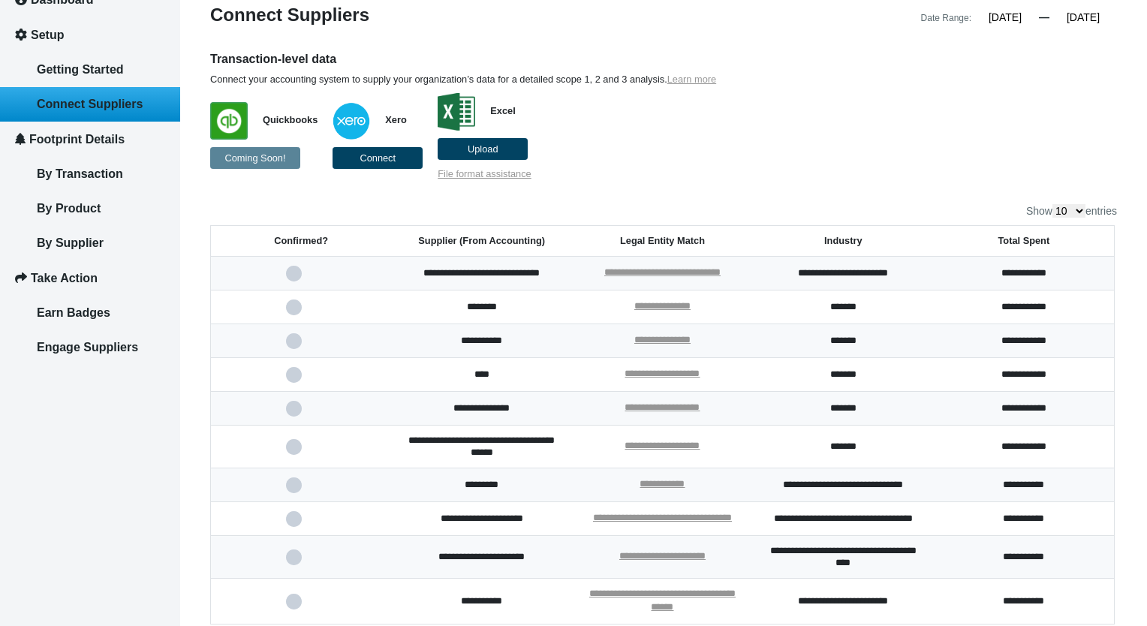
scroll to position [216, 0]
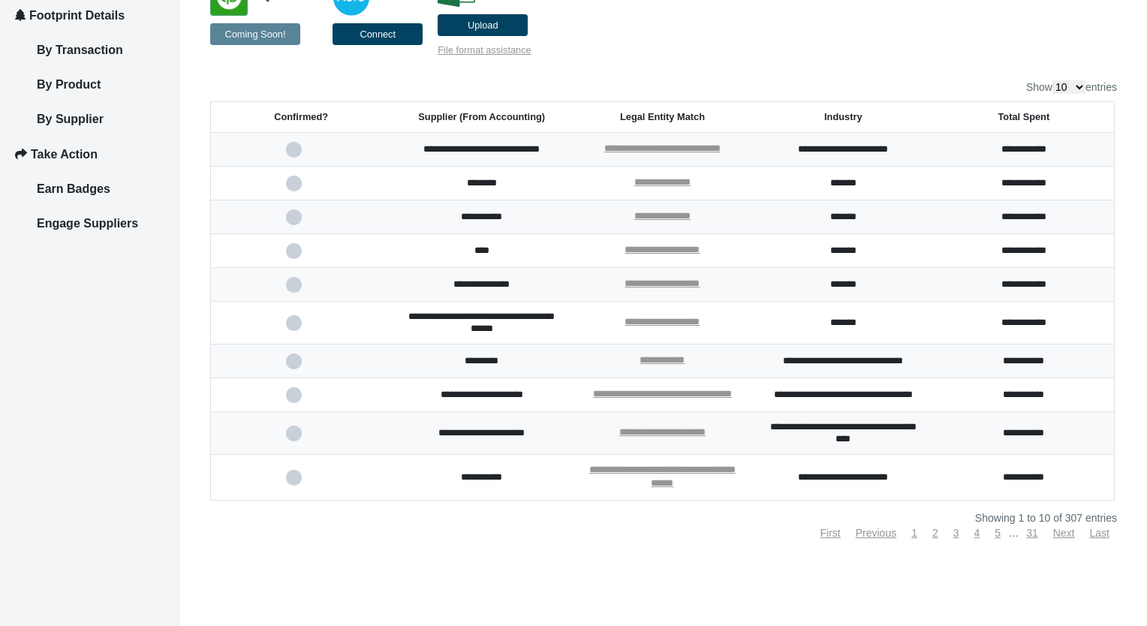
click at [291, 390] on span at bounding box center [301, 395] width 31 height 10
click at [0, 0] on input "checkbox" at bounding box center [0, 0] width 0 height 0
click at [294, 483] on span at bounding box center [301, 478] width 31 height 10
click at [0, 0] on input "checkbox" at bounding box center [0, 0] width 0 height 0
click at [1066, 534] on link "Next" at bounding box center [1064, 533] width 22 height 12
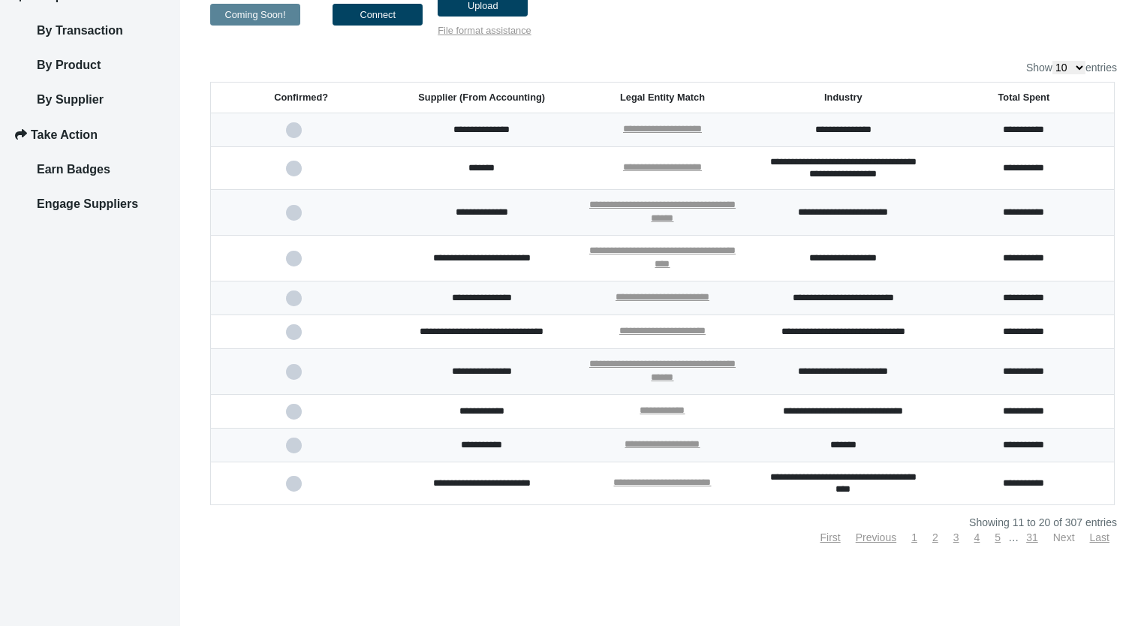
click at [1062, 536] on link "Next" at bounding box center [1064, 537] width 22 height 12
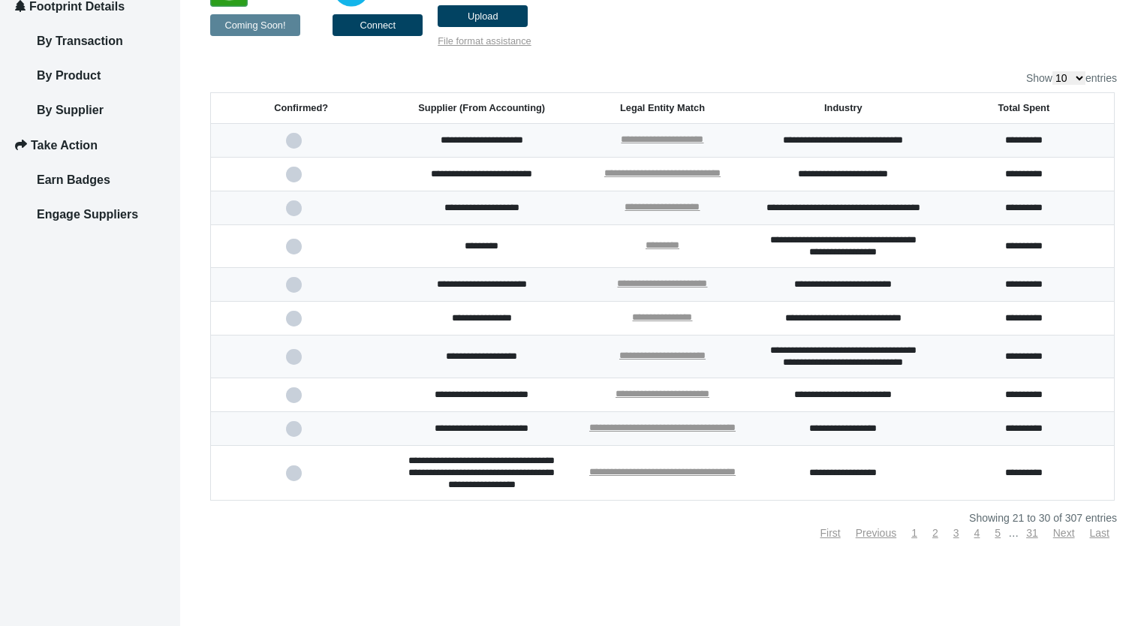
click at [1062, 538] on div "**********" at bounding box center [663, 304] width 907 height 467
click at [1063, 539] on link "Next" at bounding box center [1064, 533] width 22 height 12
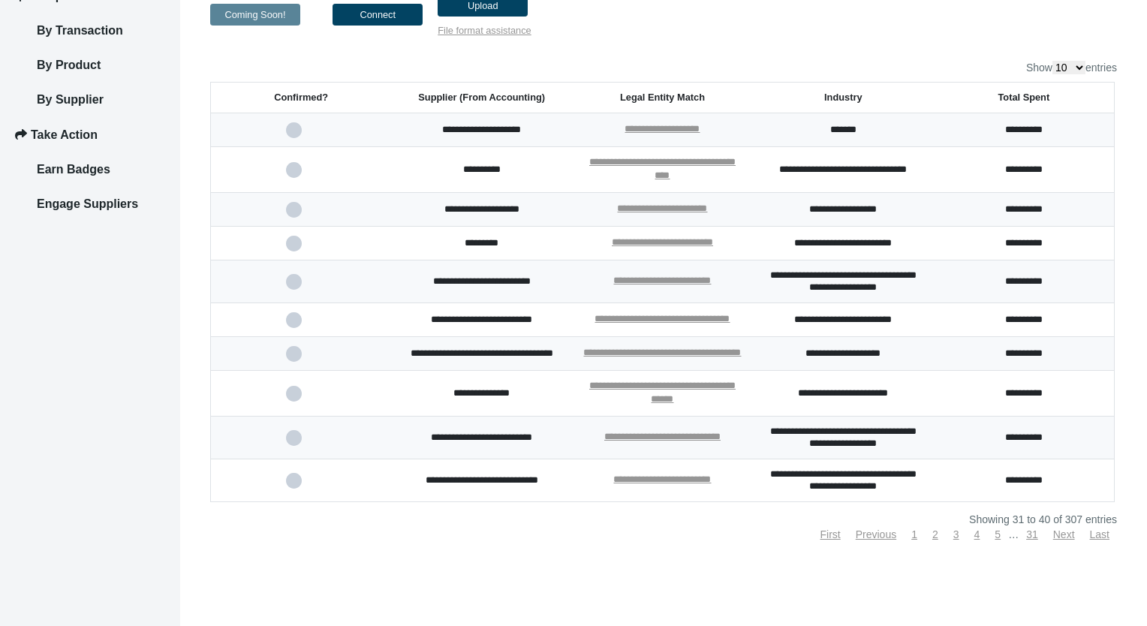
click at [291, 130] on span at bounding box center [301, 130] width 31 height 10
click at [0, 0] on input "checkbox" at bounding box center [0, 0] width 0 height 0
click at [291, 173] on span at bounding box center [301, 170] width 31 height 10
click at [0, 0] on input "checkbox" at bounding box center [0, 0] width 0 height 0
click at [293, 210] on span at bounding box center [301, 210] width 31 height 10
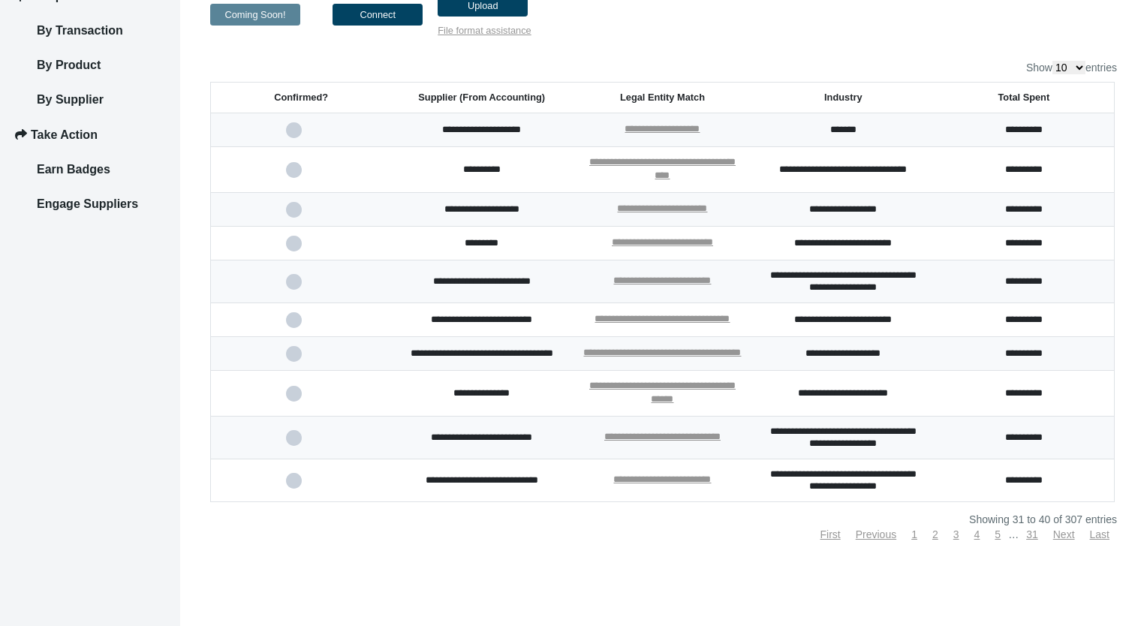
click at [0, 0] on input "checkbox" at bounding box center [0, 0] width 0 height 0
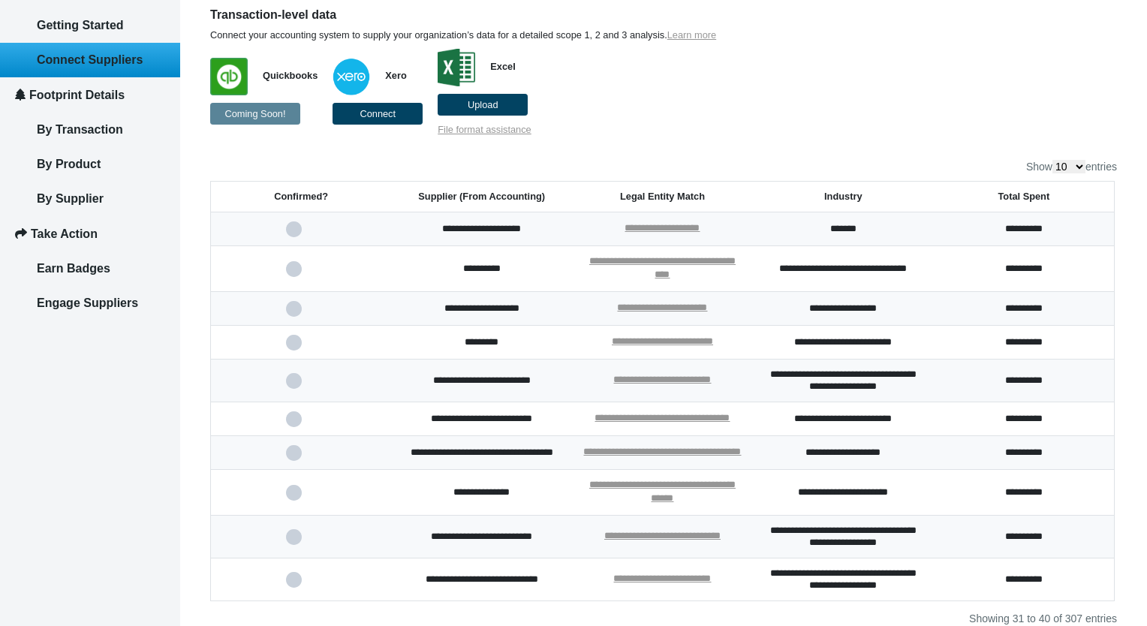
scroll to position [0, 0]
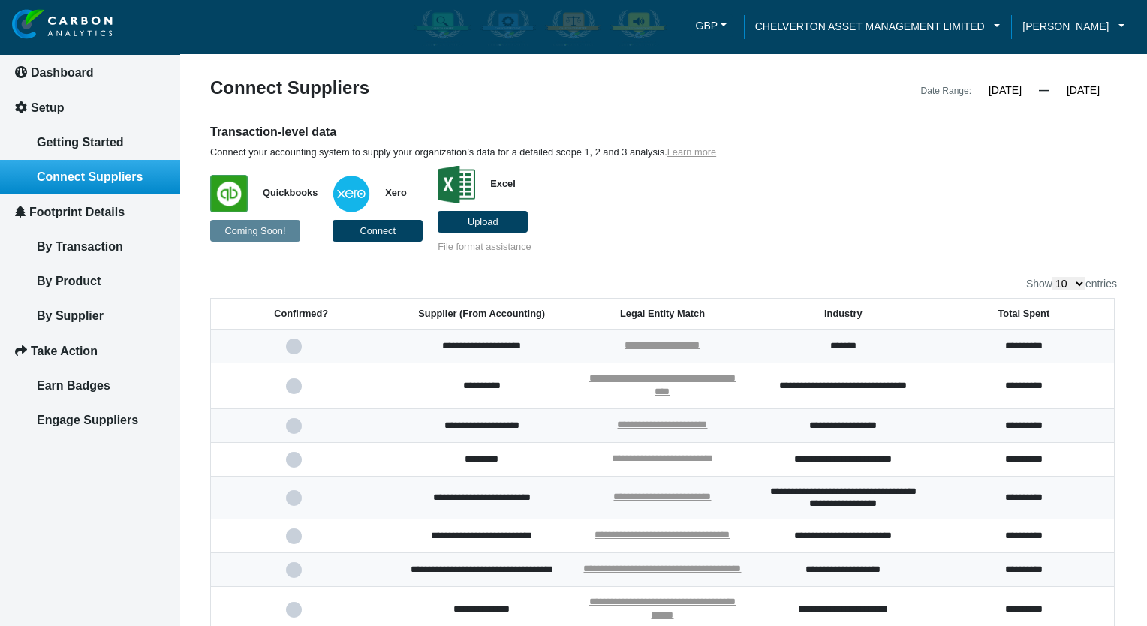
click at [86, 182] on link "Connect Suppliers" at bounding box center [90, 177] width 180 height 35
click at [372, 230] on span "Connect" at bounding box center [377, 230] width 36 height 11
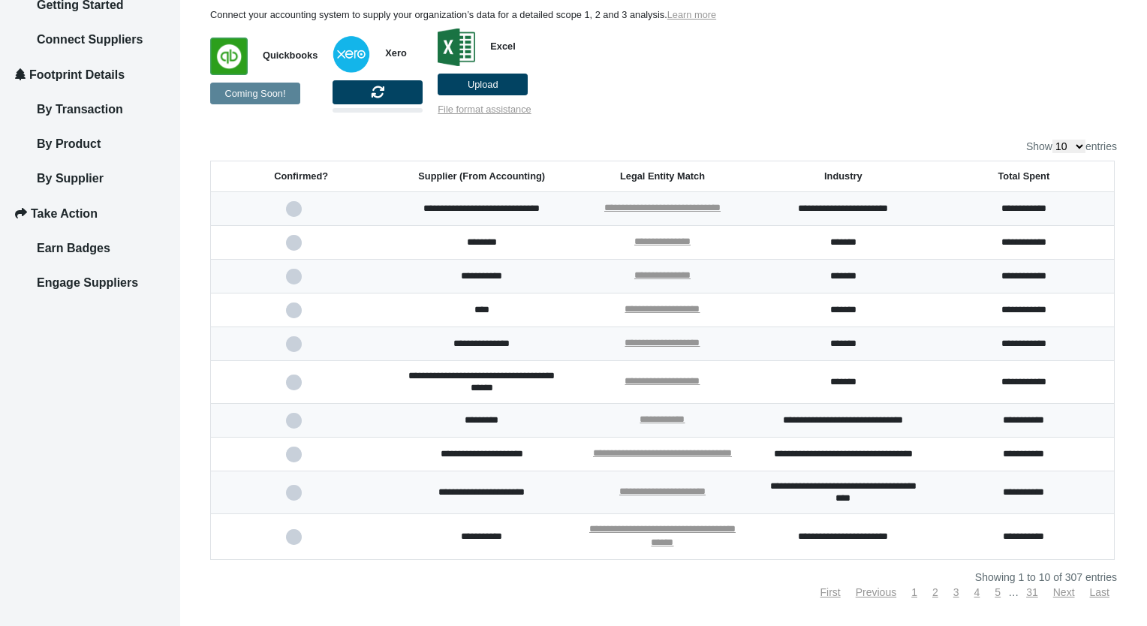
scroll to position [216, 0]
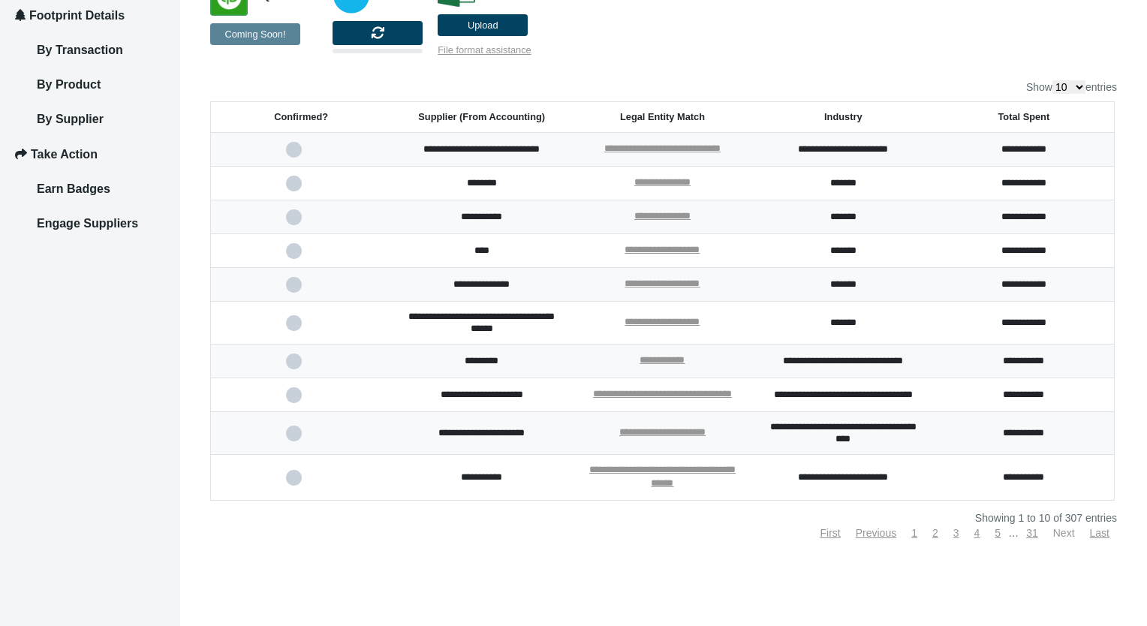
click at [1054, 534] on link "Next" at bounding box center [1064, 533] width 22 height 12
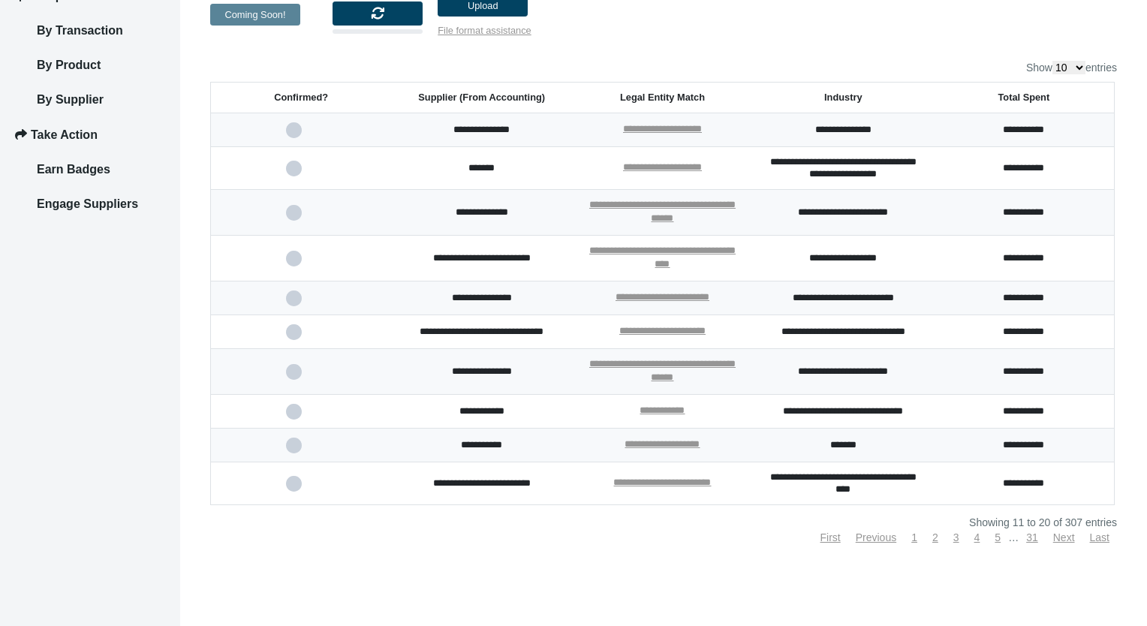
click at [293, 131] on span at bounding box center [301, 130] width 31 height 10
click at [0, 0] on input "checkbox" at bounding box center [0, 0] width 0 height 0
click at [293, 131] on span at bounding box center [301, 130] width 31 height 10
click at [0, 0] on input "checkbox" at bounding box center [0, 0] width 0 height 0
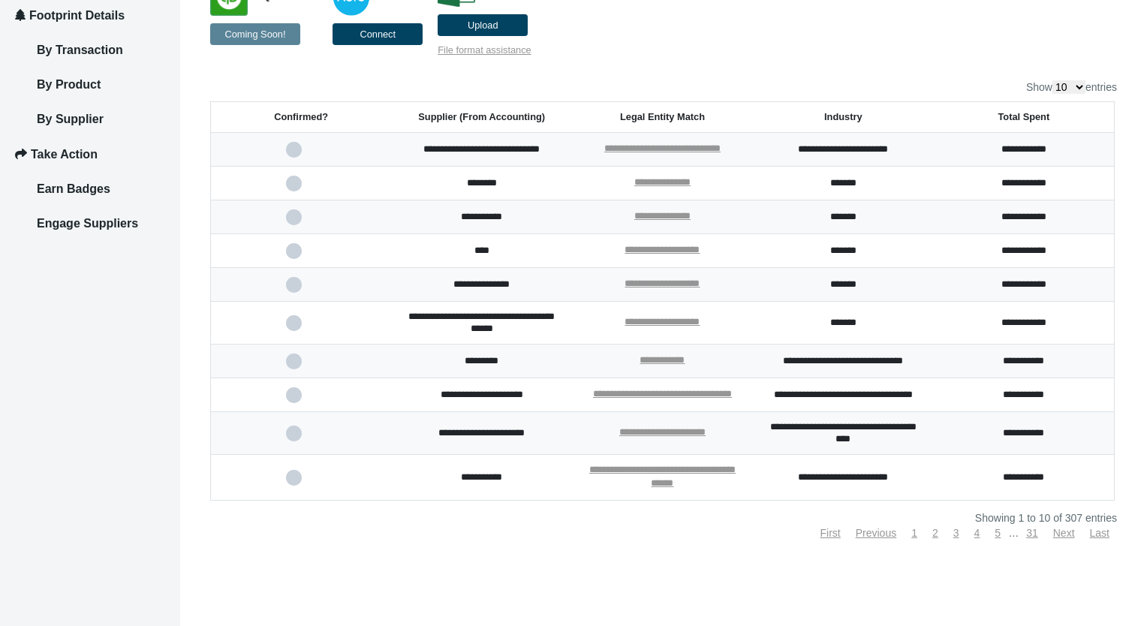
scroll to position [0, 0]
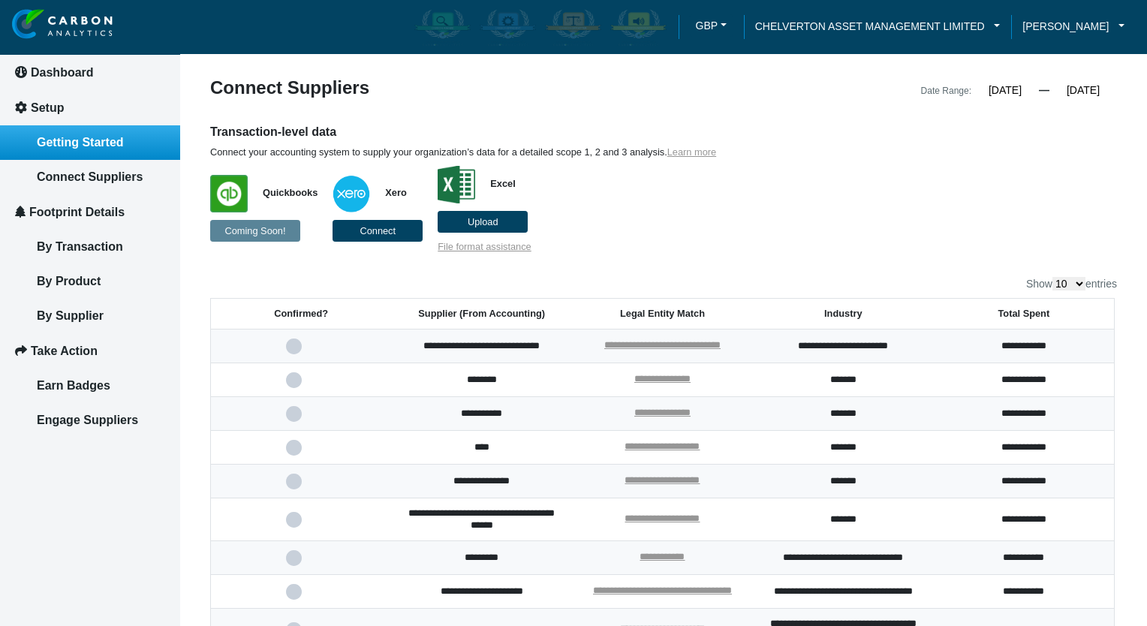
click at [114, 142] on span "Getting Started" at bounding box center [80, 142] width 87 height 13
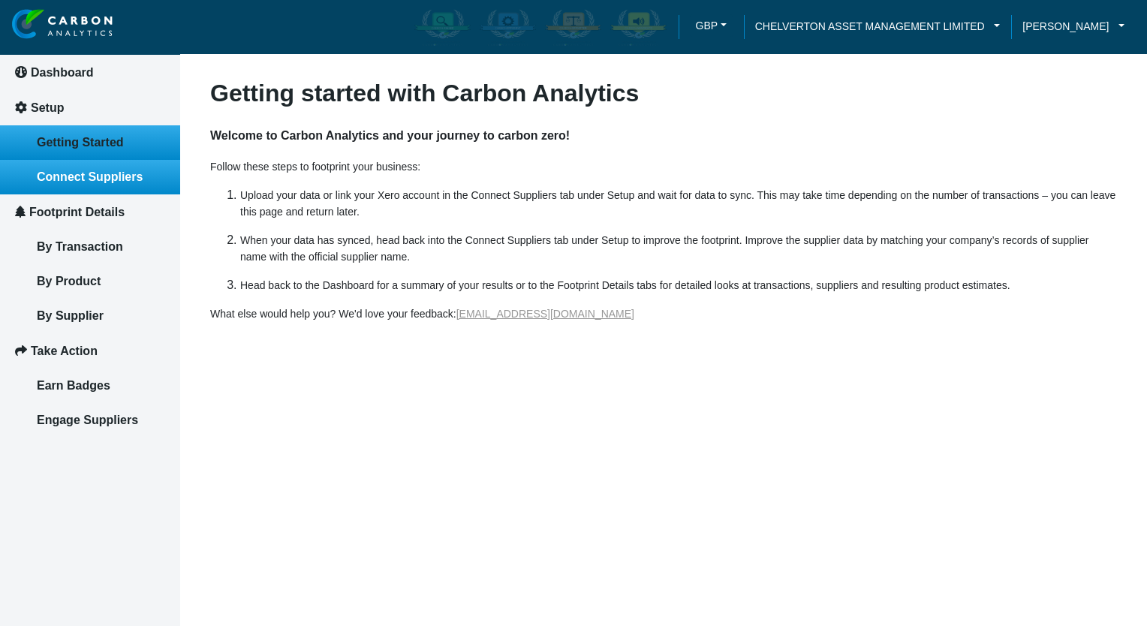
click at [98, 176] on span "Connect Suppliers" at bounding box center [90, 176] width 106 height 13
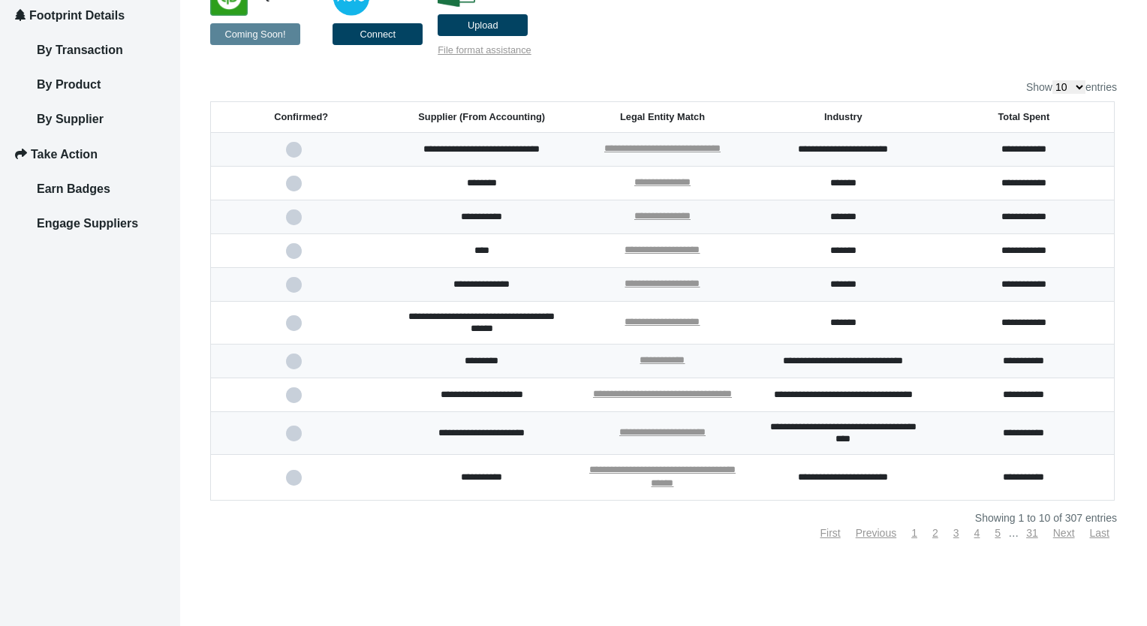
scroll to position [216, 0]
click at [1062, 537] on link "Next" at bounding box center [1064, 533] width 22 height 12
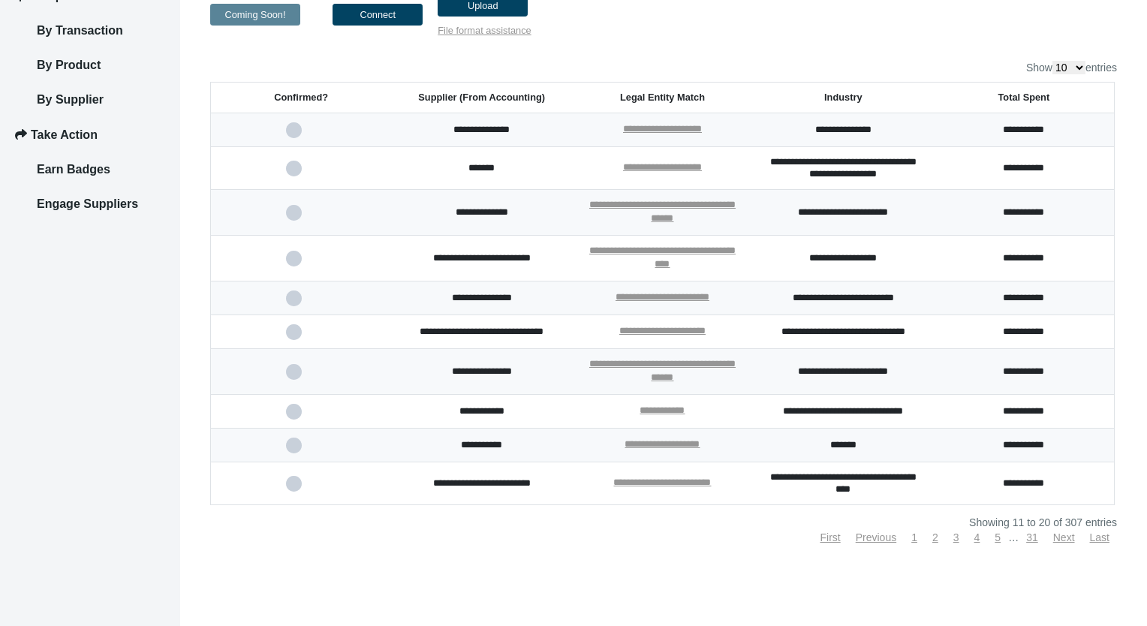
click at [302, 133] on span at bounding box center [301, 130] width 31 height 10
click at [0, 0] on input "checkbox" at bounding box center [0, 0] width 0 height 0
click at [856, 536] on link "Previous" at bounding box center [876, 537] width 41 height 12
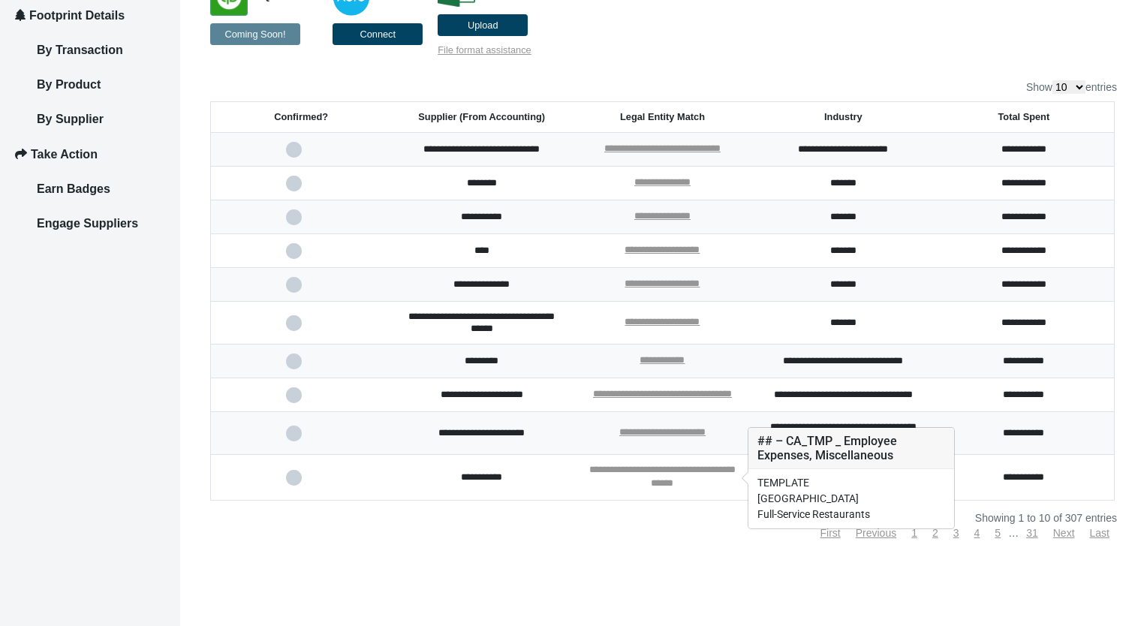
click at [660, 470] on link "**********" at bounding box center [662, 476] width 146 height 23
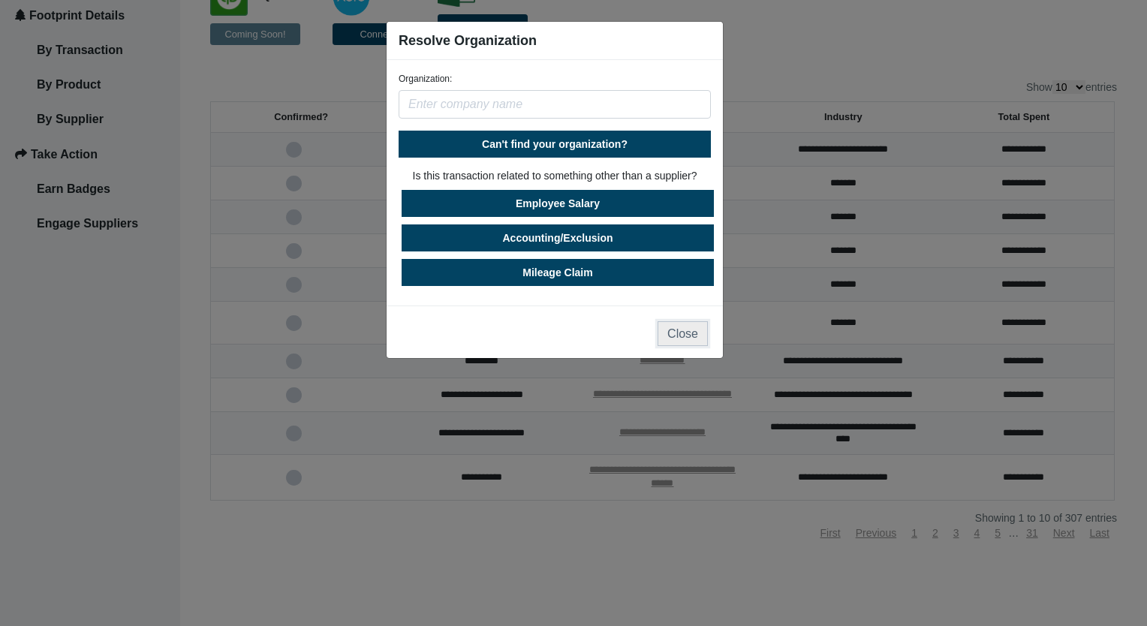
click at [681, 323] on button "Close" at bounding box center [682, 333] width 50 height 25
click at [681, 323] on td "**********" at bounding box center [662, 323] width 181 height 43
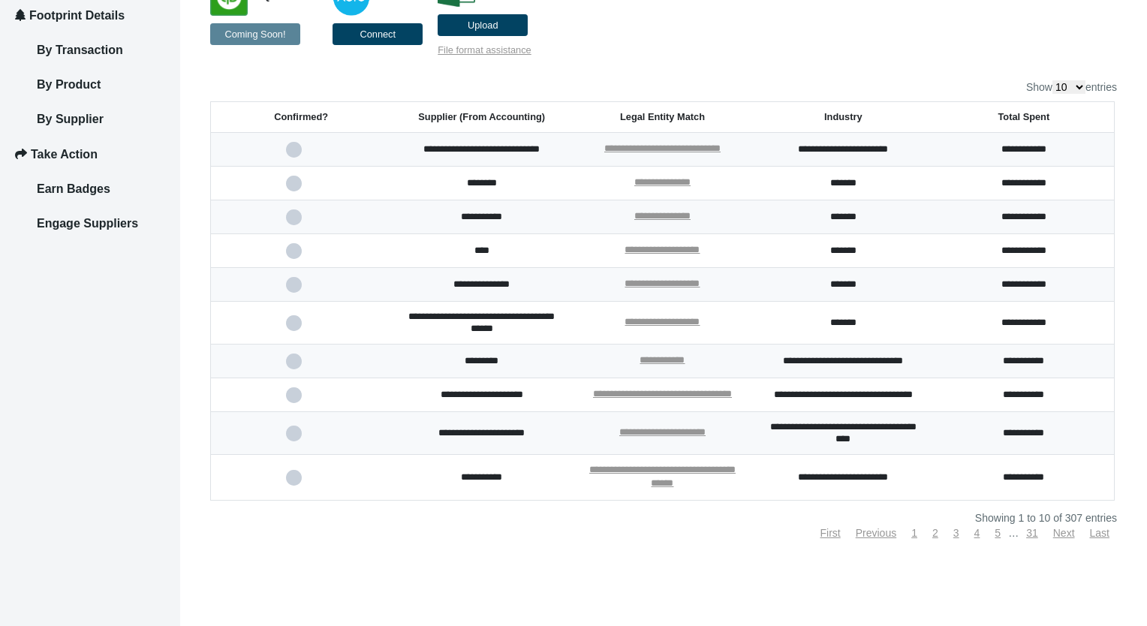
click at [292, 479] on span at bounding box center [301, 478] width 31 height 10
click at [0, 0] on input "checkbox" at bounding box center [0, 0] width 0 height 0
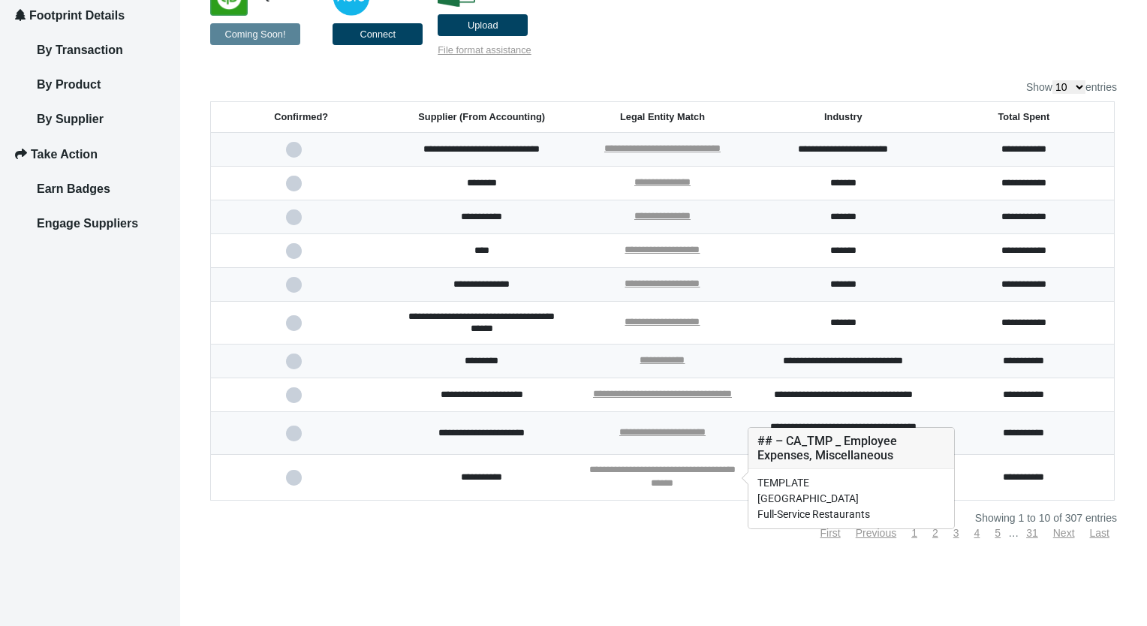
click at [683, 473] on link "**********" at bounding box center [662, 476] width 146 height 23
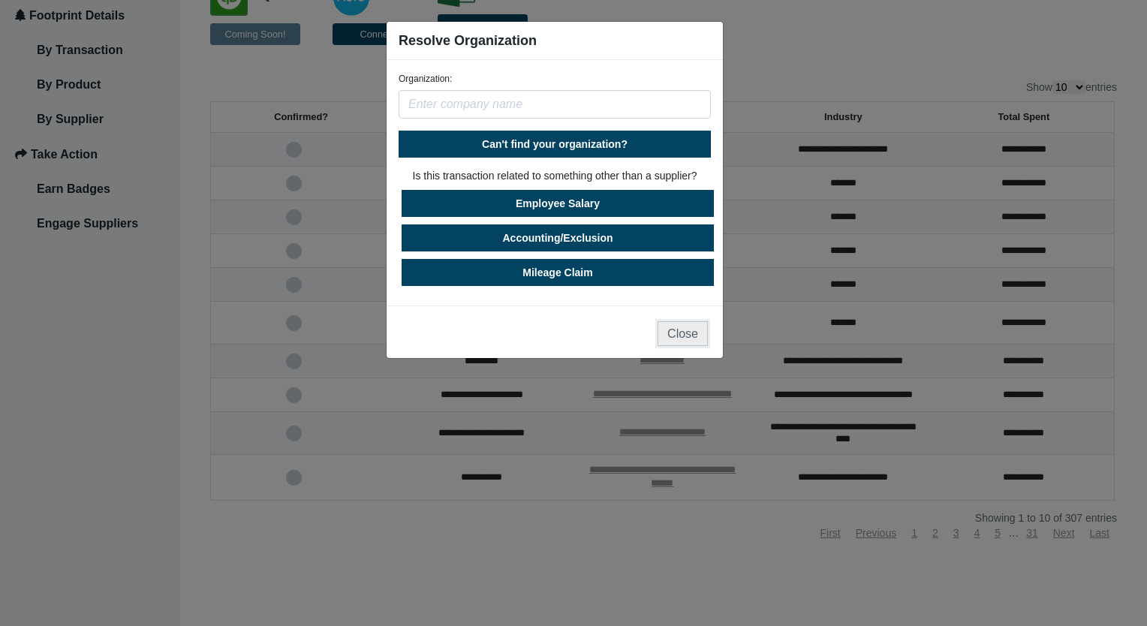
click at [685, 335] on button "Close" at bounding box center [682, 333] width 50 height 25
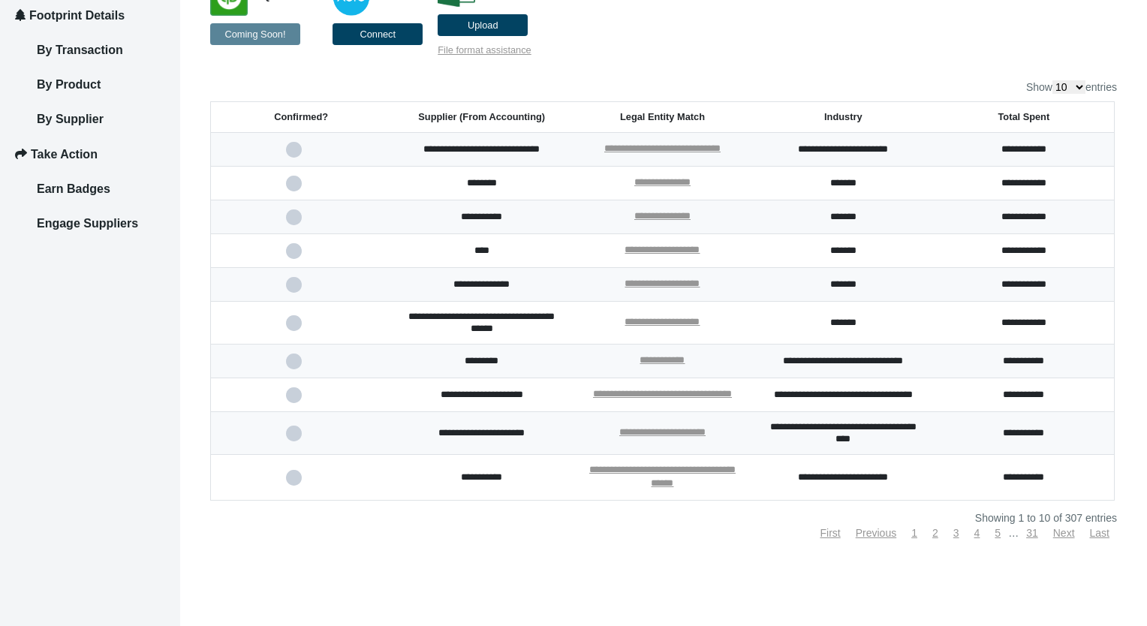
click at [299, 478] on span at bounding box center [301, 478] width 31 height 10
click at [0, 0] on input "checkbox" at bounding box center [0, 0] width 0 height 0
click at [1057, 530] on link "Next" at bounding box center [1064, 533] width 22 height 12
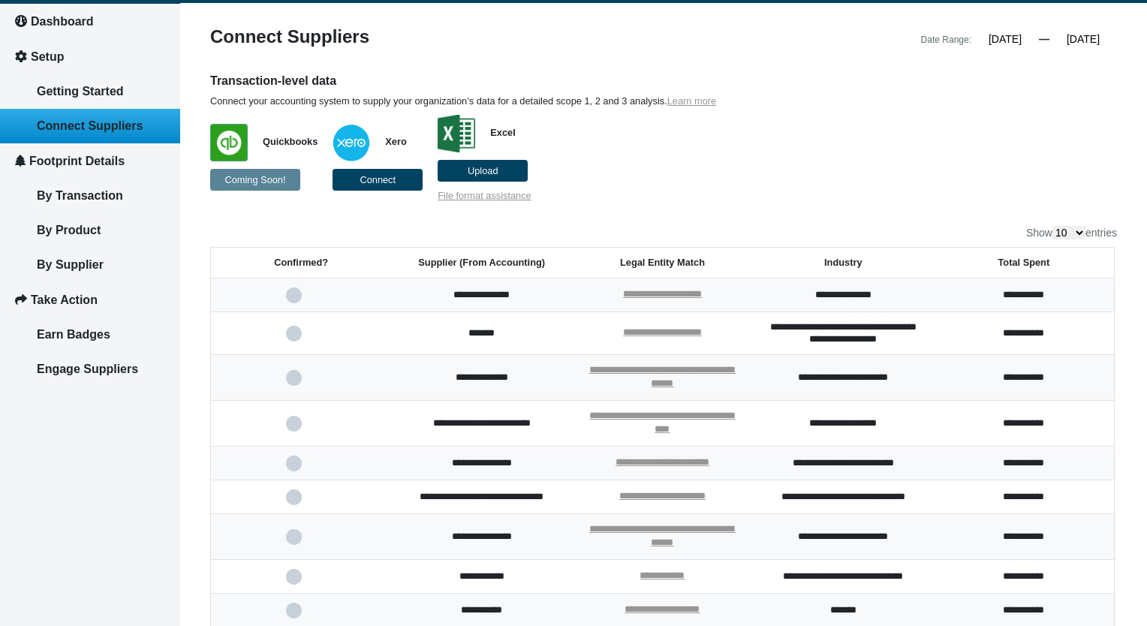
scroll to position [75, 0]
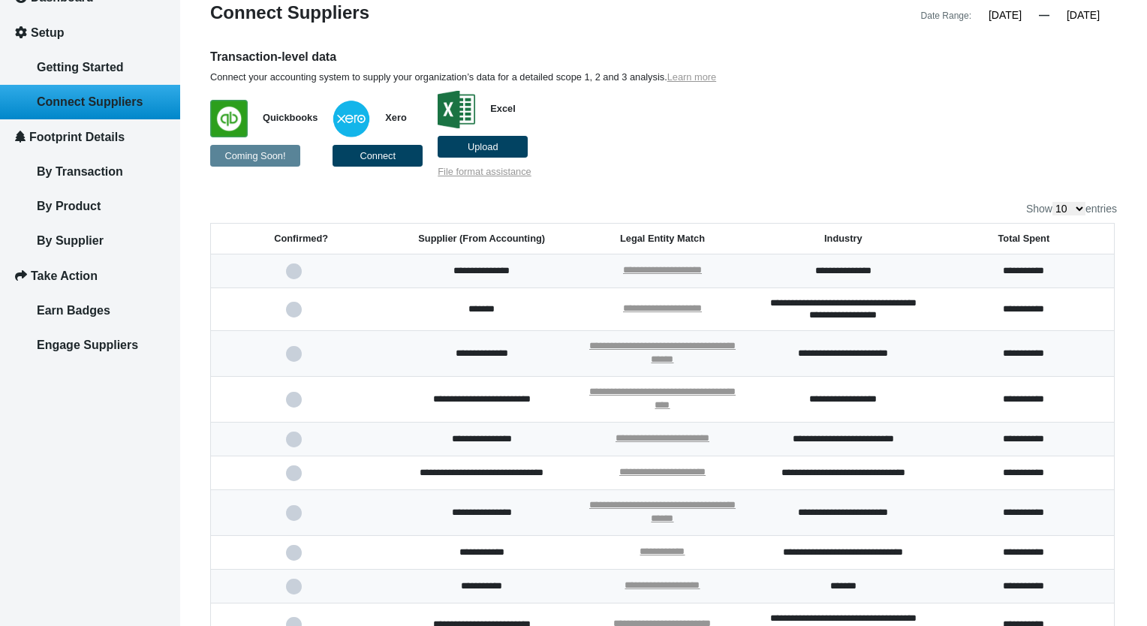
click at [1072, 210] on select "10 25 50 100" at bounding box center [1068, 209] width 33 height 14
select select "100"
click at [1052, 202] on select "10 25 50 100" at bounding box center [1068, 209] width 33 height 14
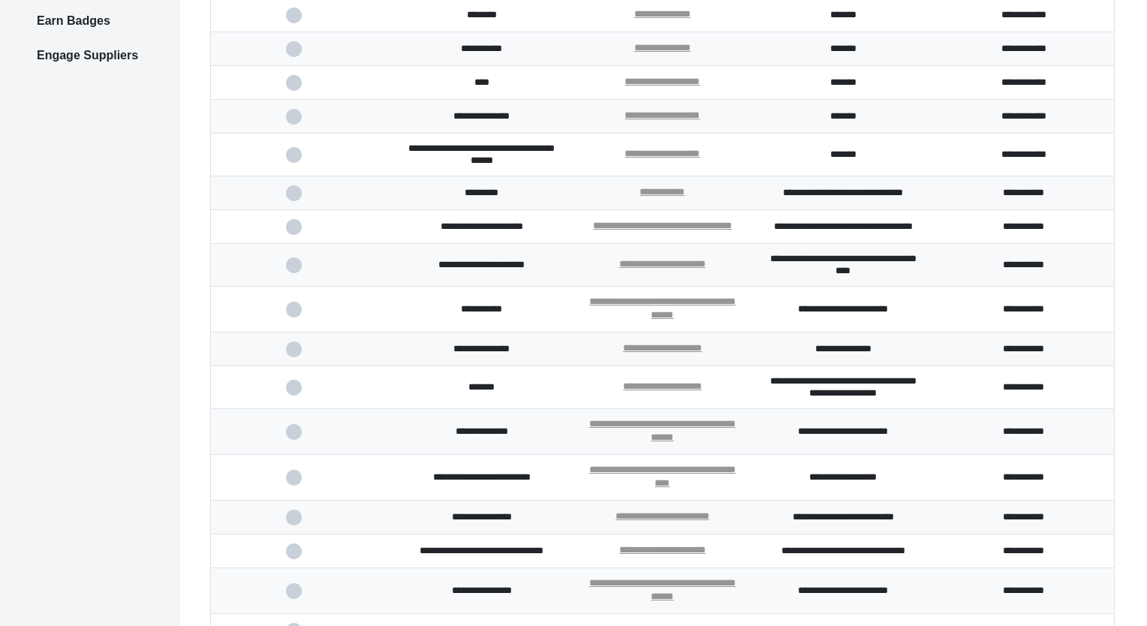
scroll to position [450, 0]
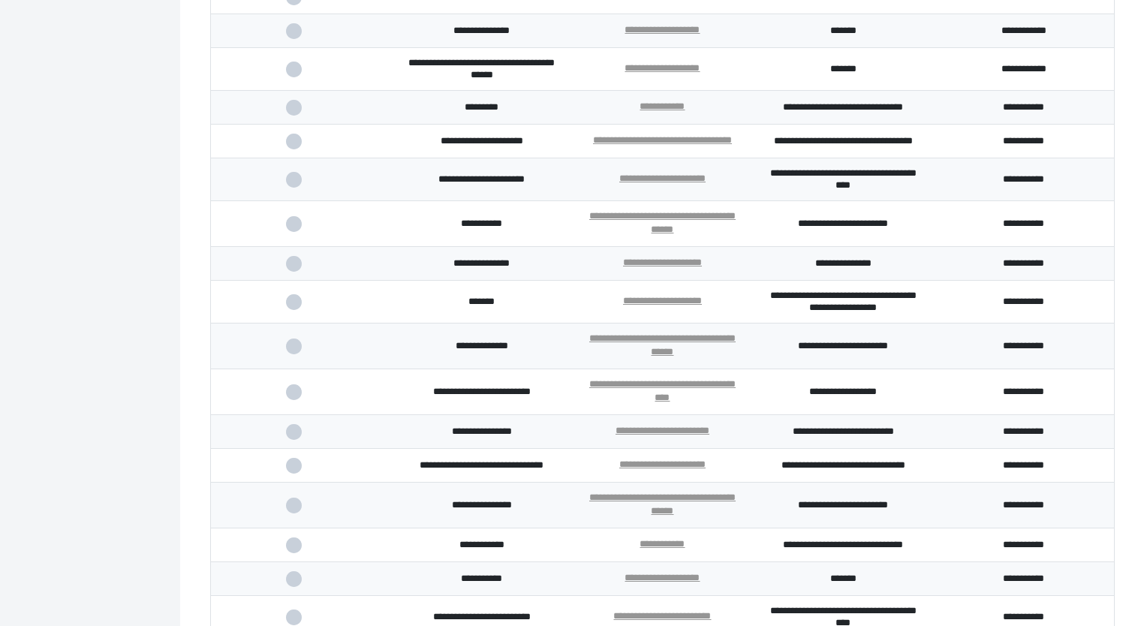
click at [298, 229] on span at bounding box center [301, 224] width 31 height 10
click at [0, 0] on input "checkbox" at bounding box center [0, 0] width 0 height 0
click at [296, 351] on span at bounding box center [301, 346] width 31 height 10
click at [0, 0] on input "checkbox" at bounding box center [0, 0] width 0 height 0
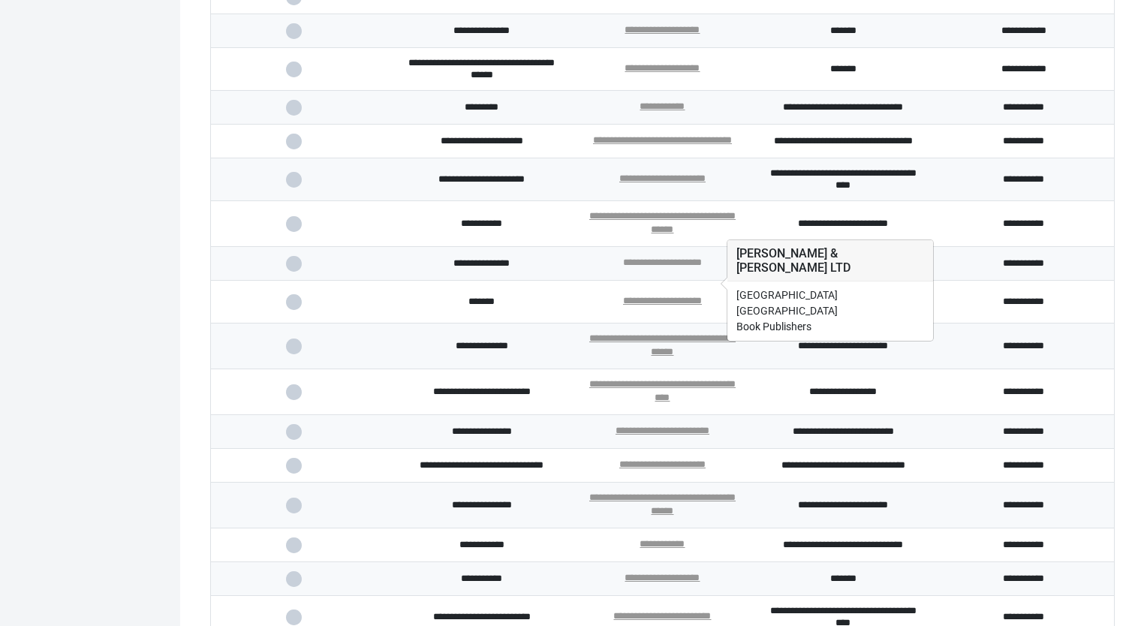
click at [687, 267] on link "**********" at bounding box center [662, 262] width 79 height 10
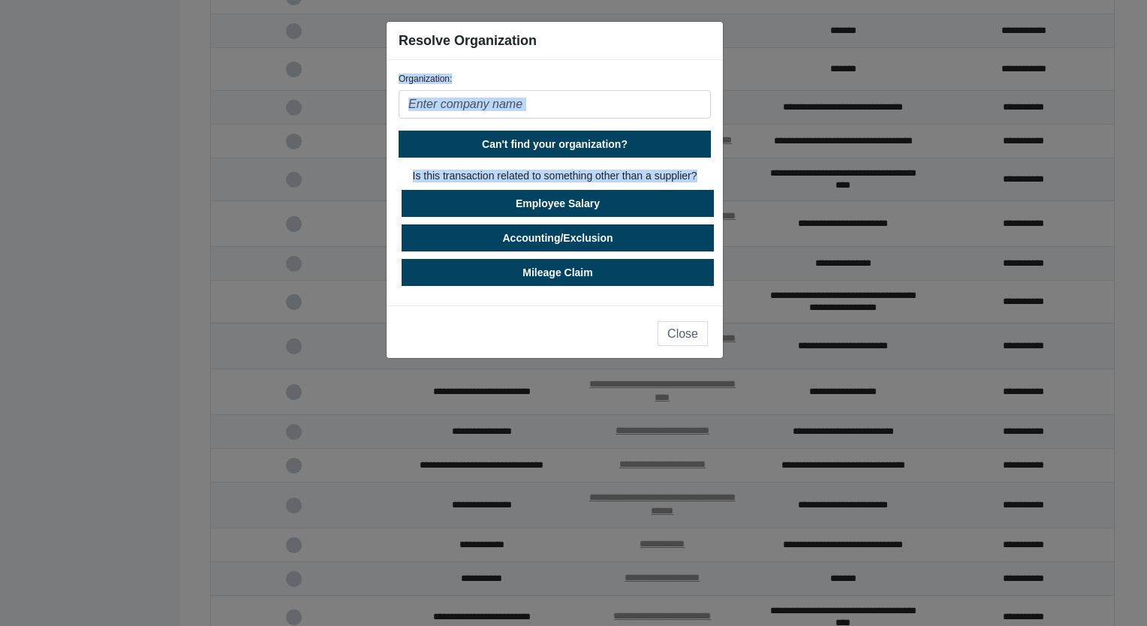
drag, startPoint x: 689, startPoint y: 50, endPoint x: 621, endPoint y: 260, distance: 220.0
click at [621, 260] on div "Resolve Organization Organization: Can't find your organization? Is this transa…" at bounding box center [555, 190] width 338 height 338
click at [693, 323] on button "Close" at bounding box center [682, 333] width 50 height 25
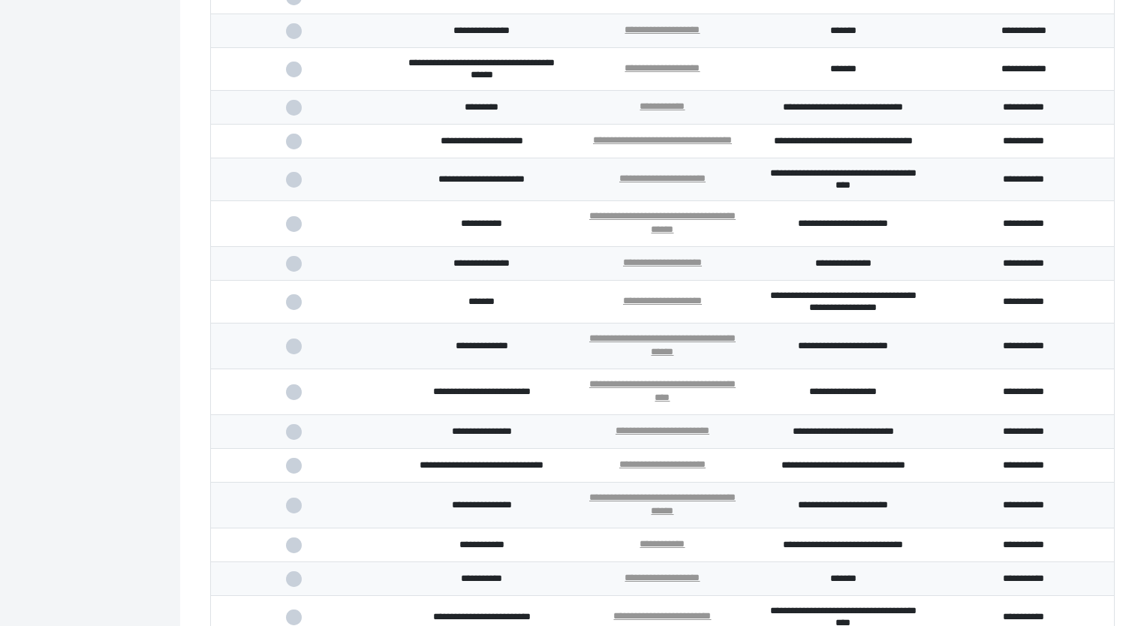
click at [510, 281] on td "**********" at bounding box center [481, 264] width 181 height 34
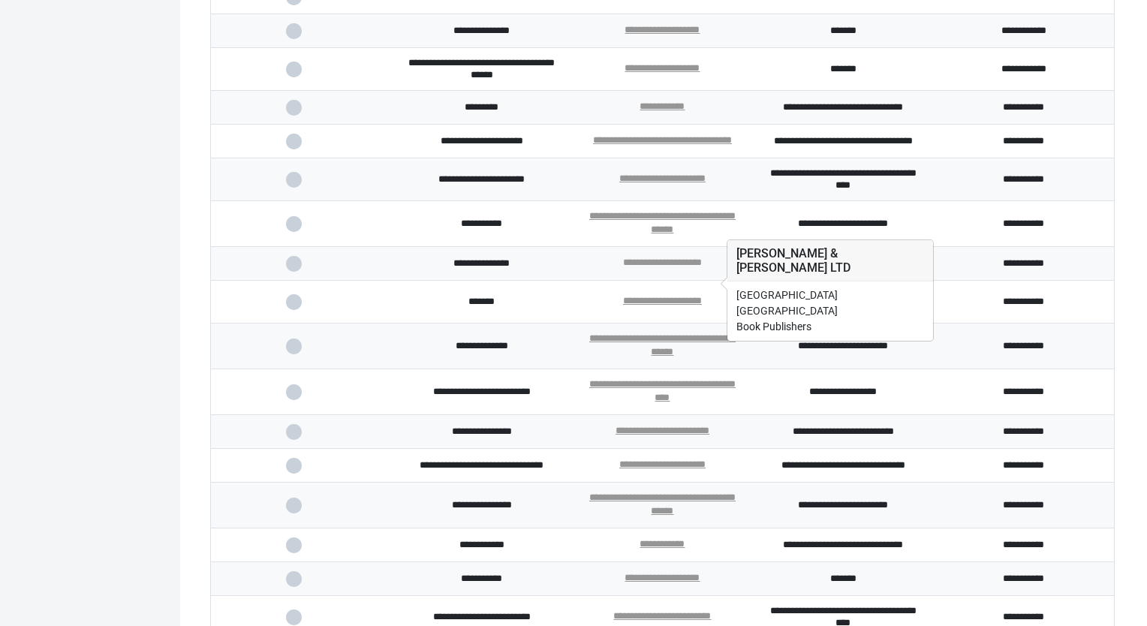
click at [632, 267] on link "**********" at bounding box center [662, 262] width 79 height 10
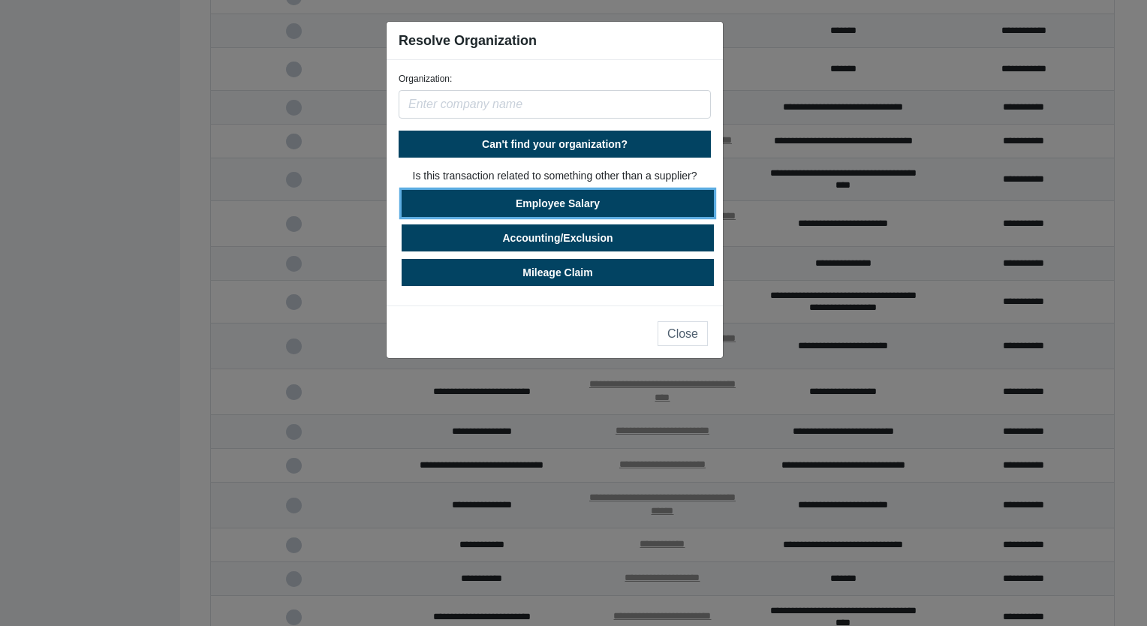
click at [549, 203] on button "Employee Salary" at bounding box center [558, 203] width 312 height 27
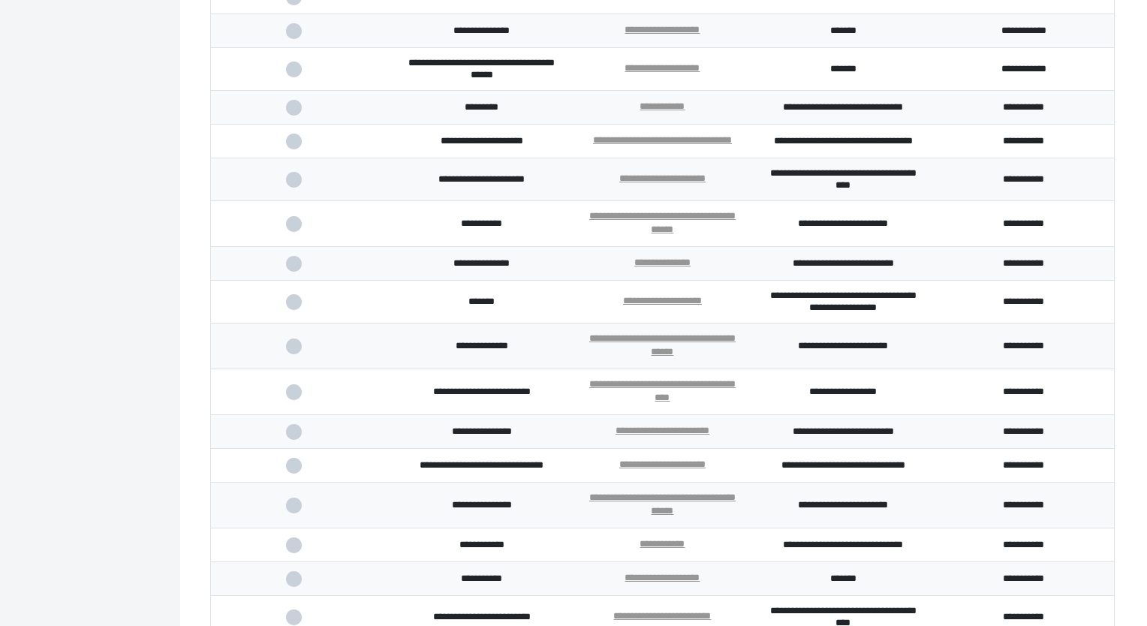
click at [302, 269] on span at bounding box center [301, 264] width 31 height 10
click at [0, 0] on input "checkbox" at bounding box center [0, 0] width 0 height 0
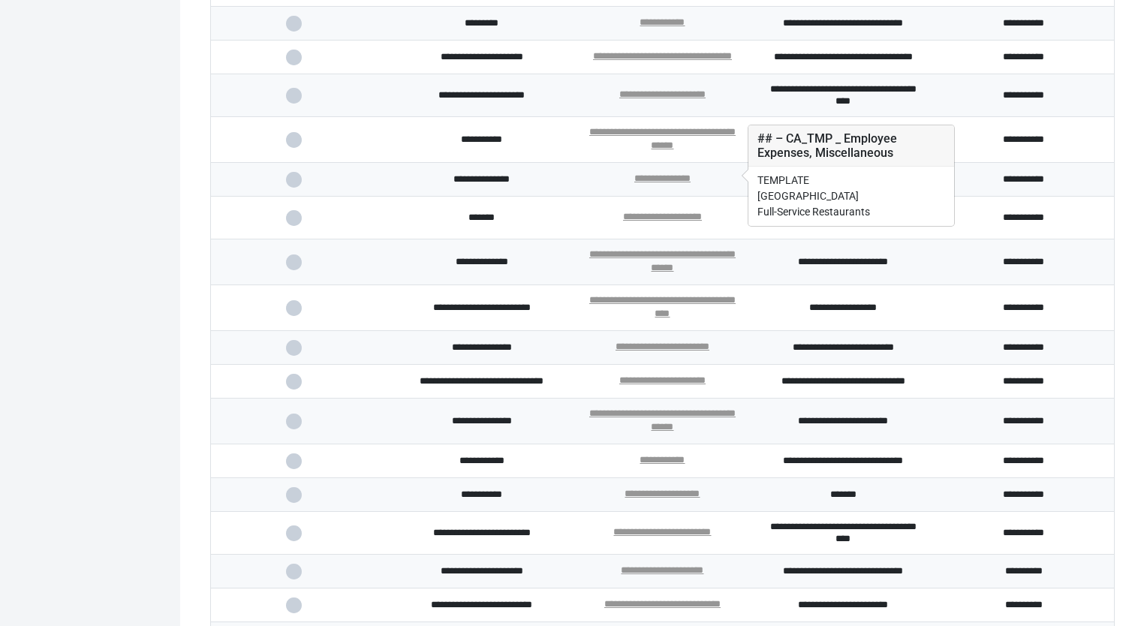
scroll to position [537, 0]
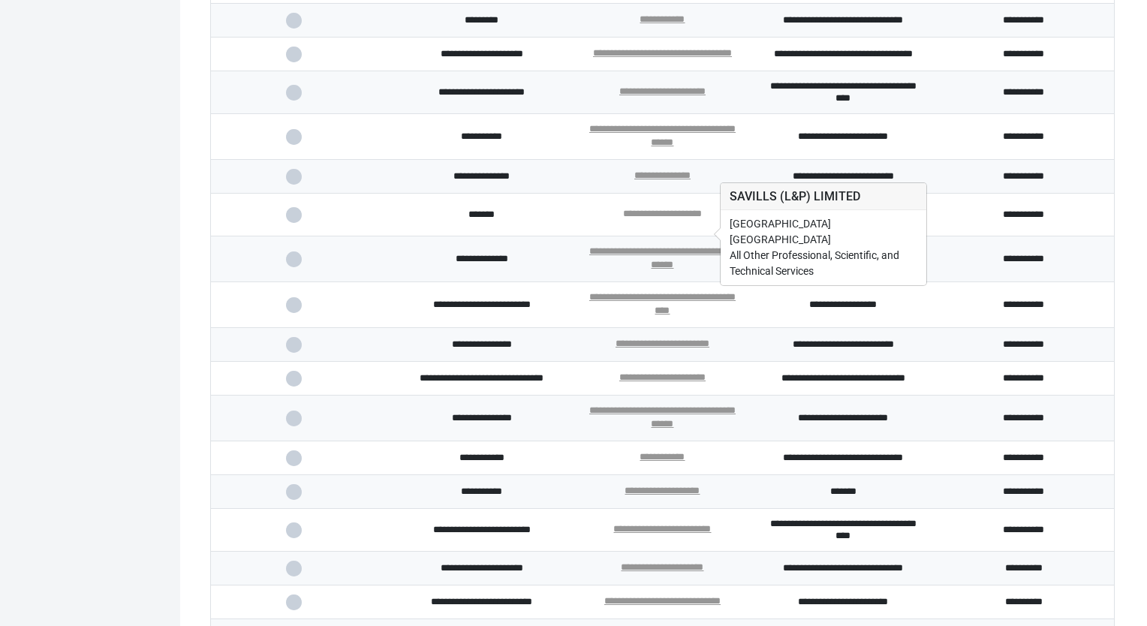
click at [674, 218] on link "**********" at bounding box center [662, 214] width 79 height 10
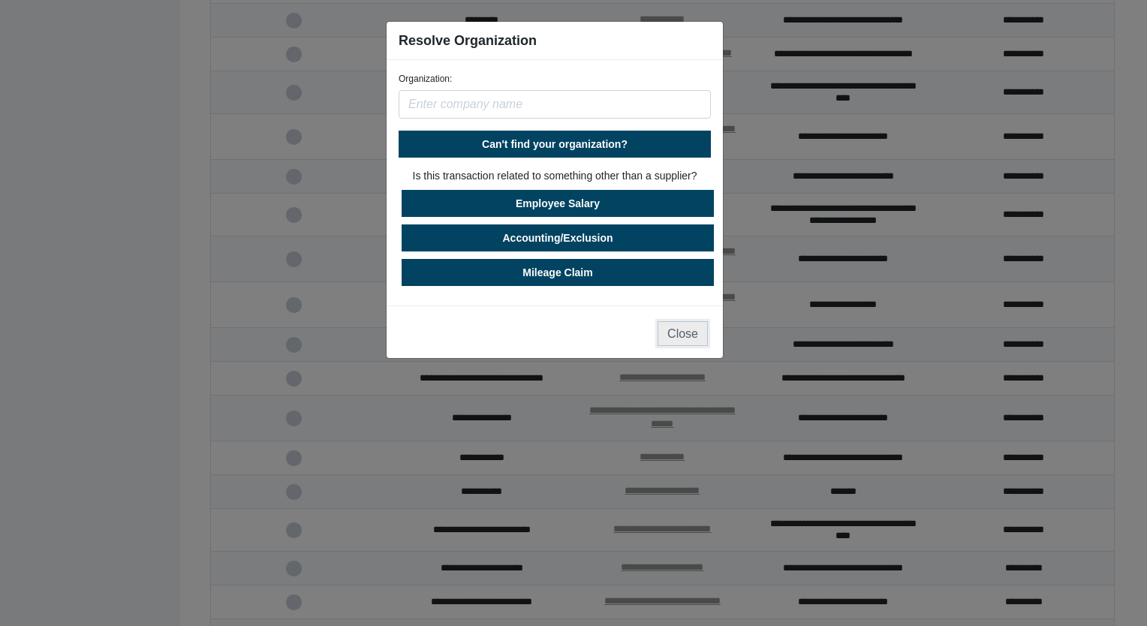
click at [681, 332] on button "Close" at bounding box center [682, 333] width 50 height 25
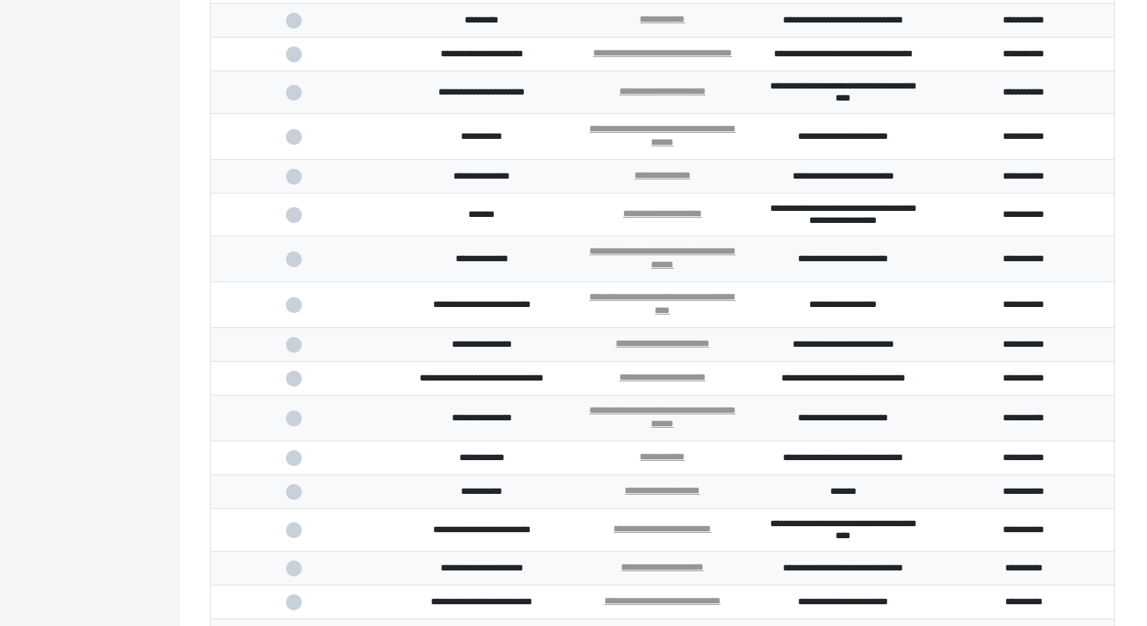
click at [687, 227] on td "**********" at bounding box center [662, 215] width 181 height 43
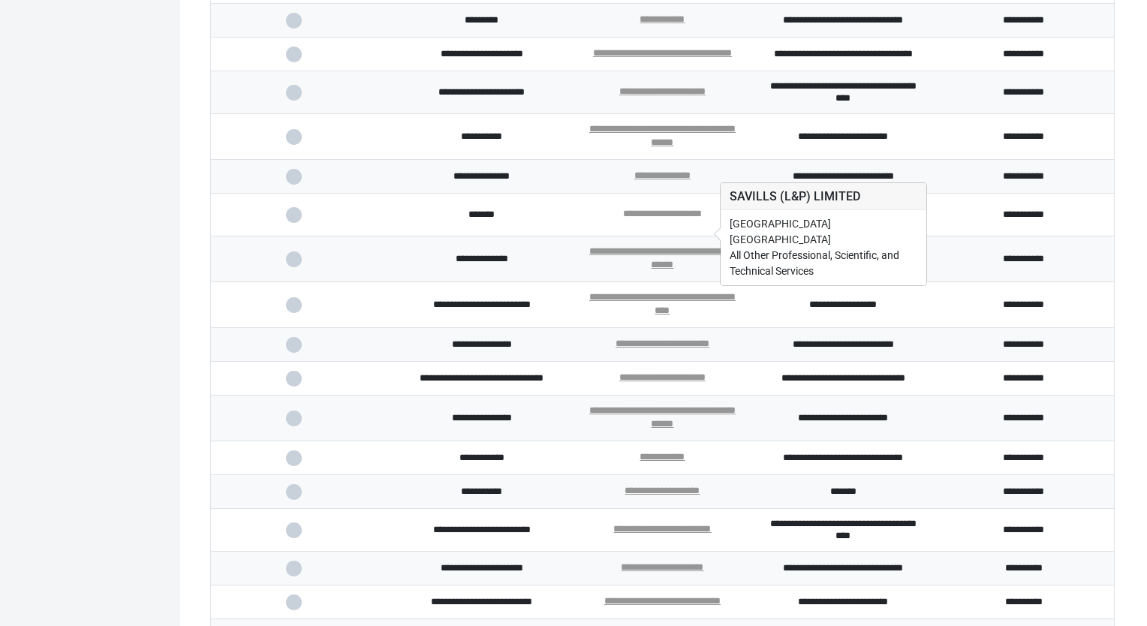
click at [684, 218] on link "**********" at bounding box center [662, 214] width 79 height 10
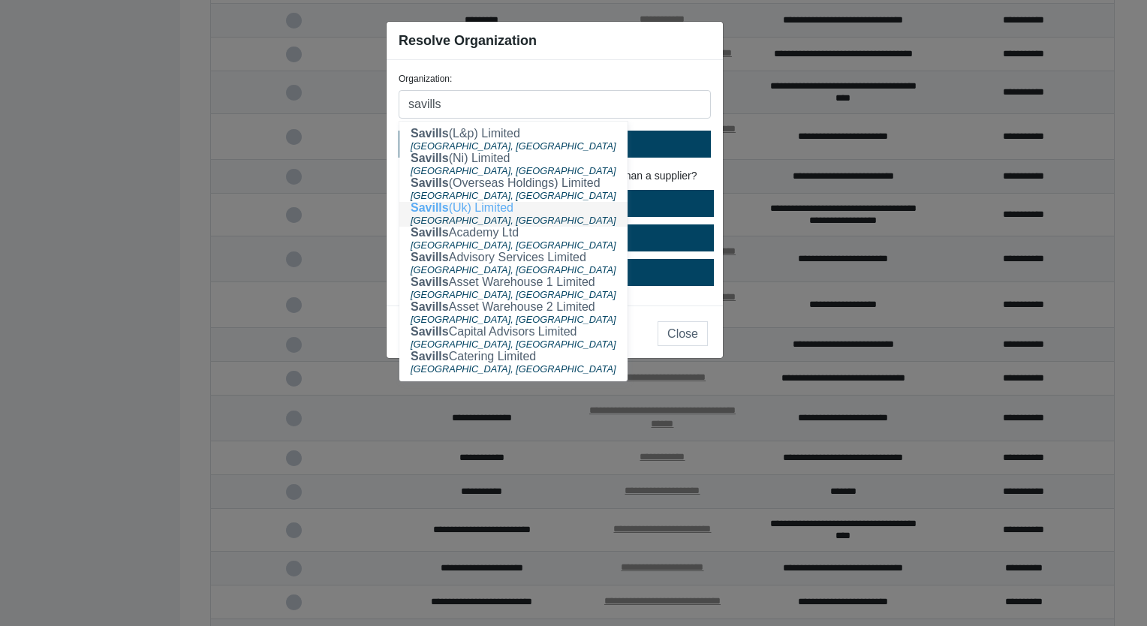
click at [459, 211] on ngb-highlight "Savills (Uk) Limited" at bounding box center [462, 207] width 103 height 13
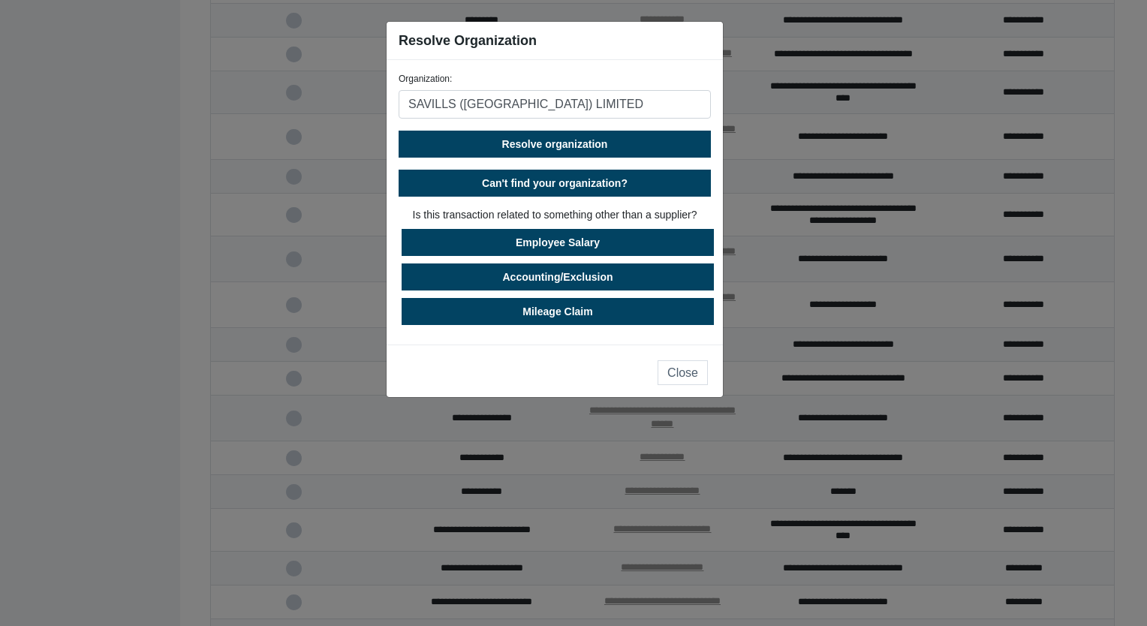
type input "SAVILLS ([GEOGRAPHIC_DATA]) LIMITED"
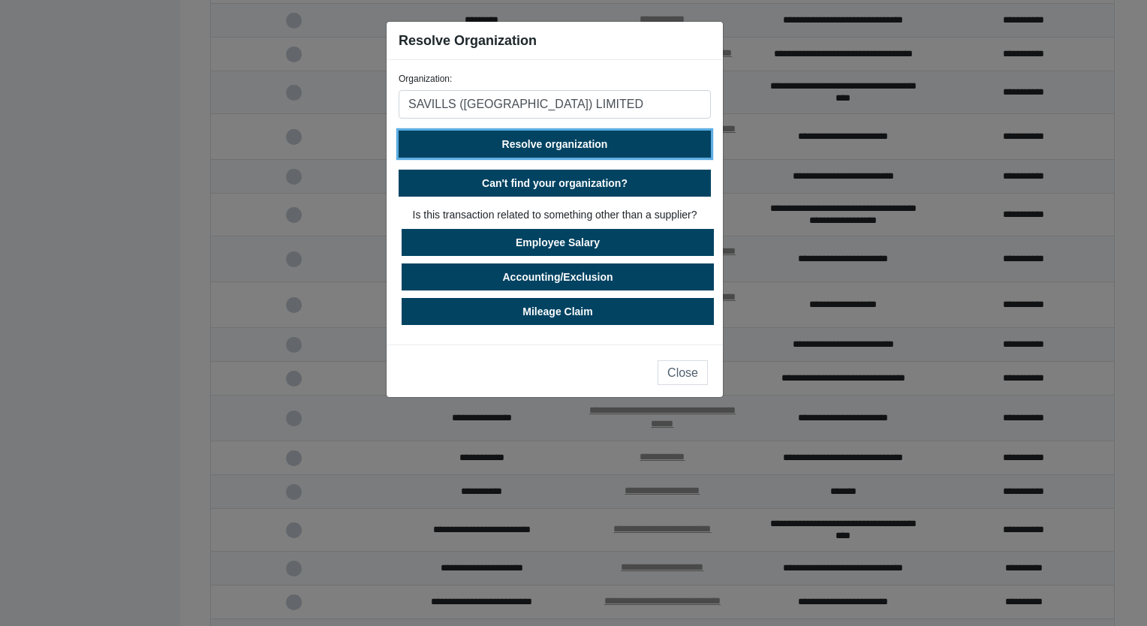
click at [562, 146] on span "Resolve organization" at bounding box center [555, 144] width 106 height 12
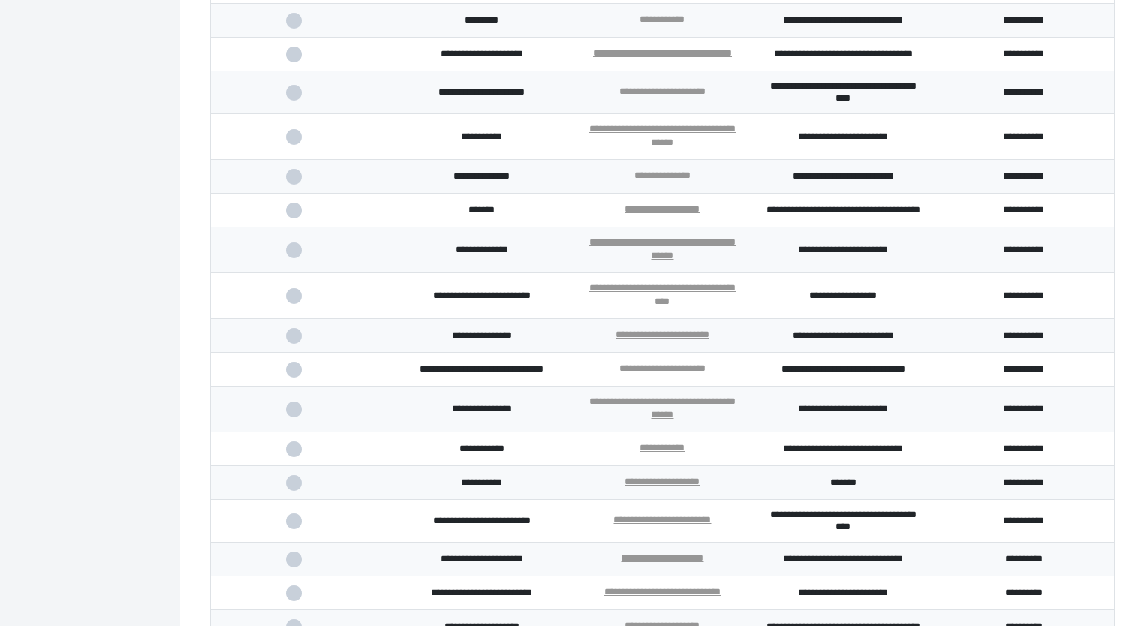
click at [294, 215] on span at bounding box center [301, 211] width 31 height 10
click at [0, 0] on input "checkbox" at bounding box center [0, 0] width 0 height 0
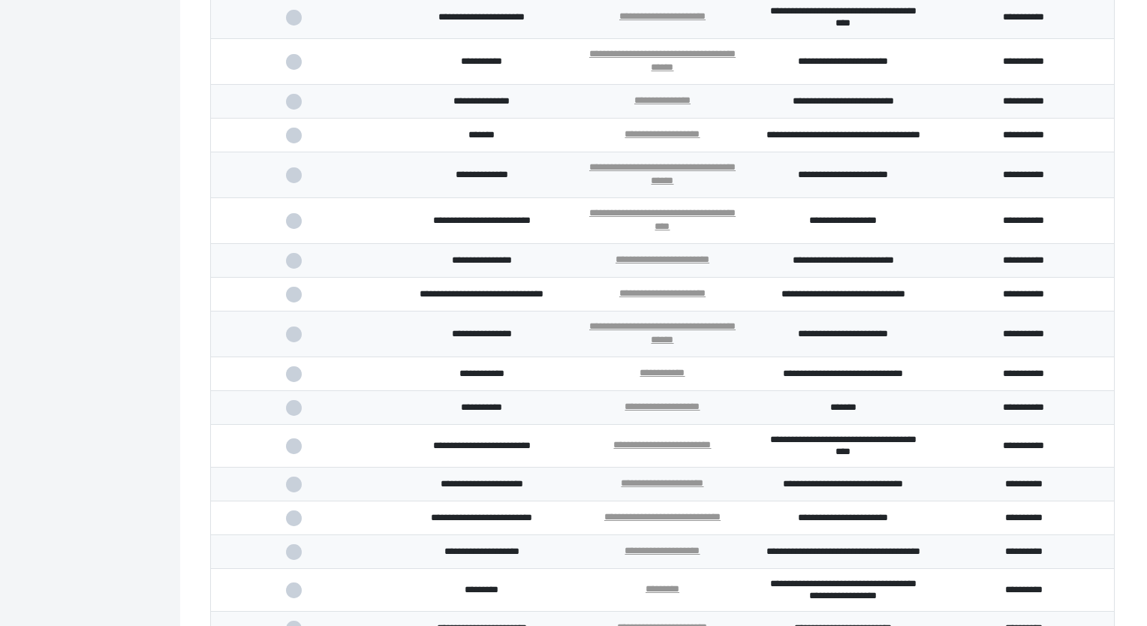
click at [290, 226] on span at bounding box center [301, 221] width 31 height 10
click at [0, 0] on input "checkbox" at bounding box center [0, 0] width 0 height 0
click at [290, 266] on span at bounding box center [301, 261] width 31 height 10
click at [0, 0] on input "checkbox" at bounding box center [0, 0] width 0 height 0
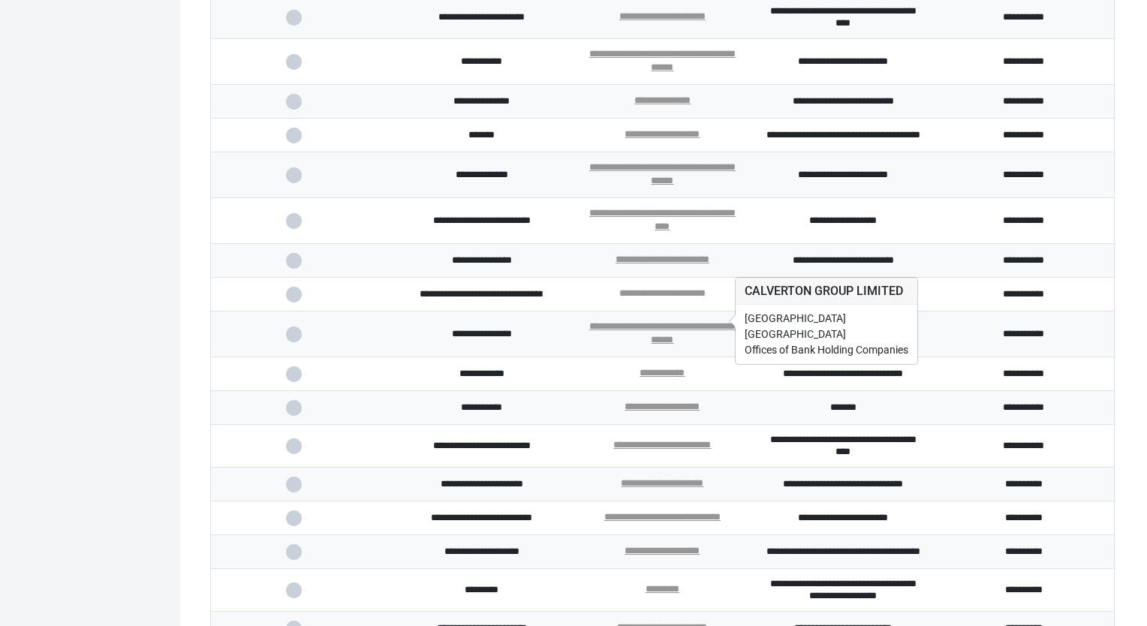
click at [690, 298] on link "**********" at bounding box center [662, 293] width 86 height 10
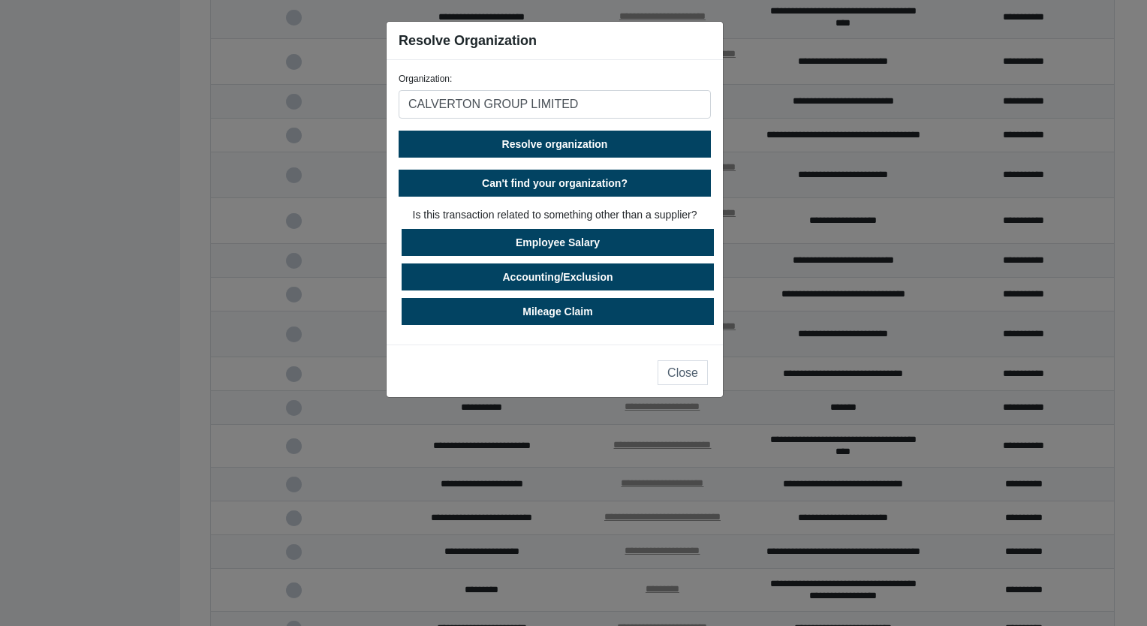
type input "CALVERTON GROUP LIMITED"
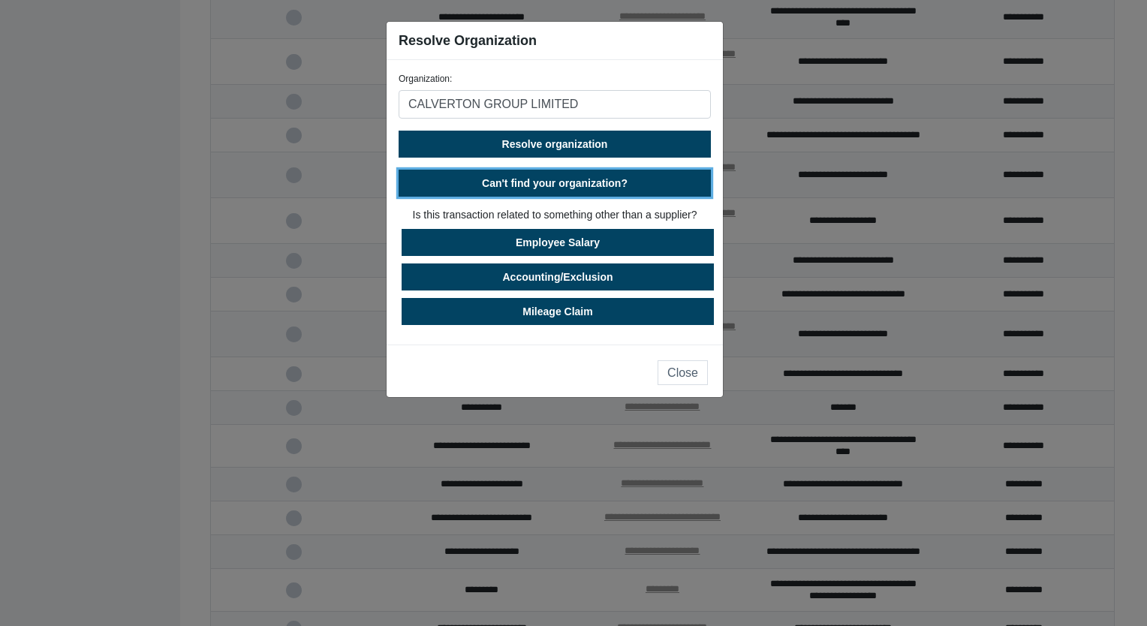
click at [555, 186] on span "Can't find your organization?" at bounding box center [555, 183] width 146 height 12
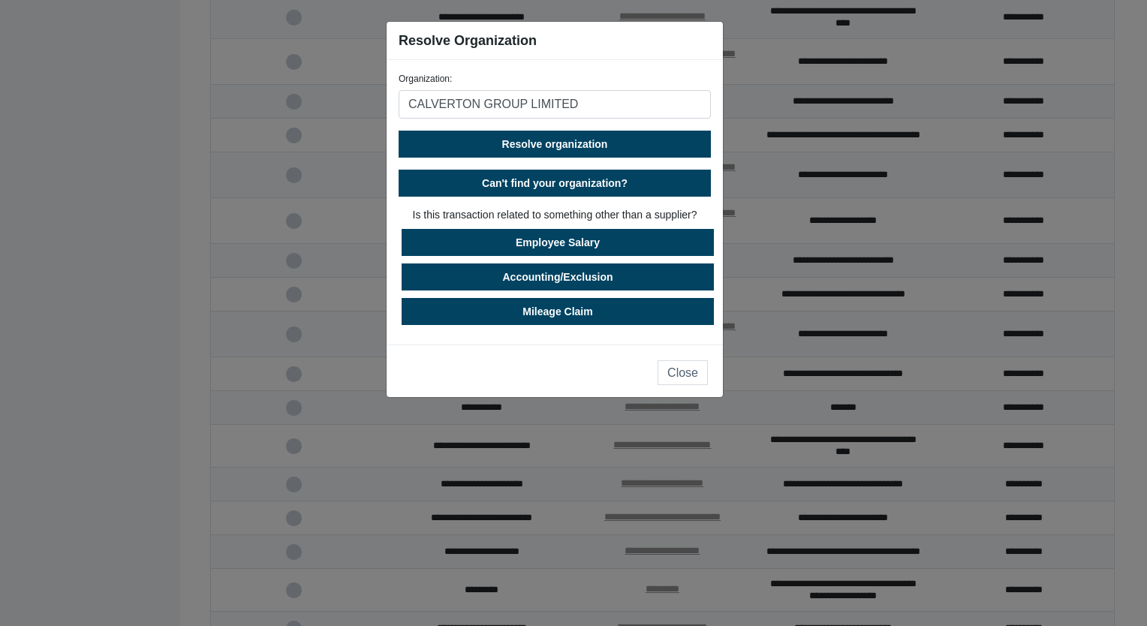
select select "[GEOGRAPHIC_DATA]"
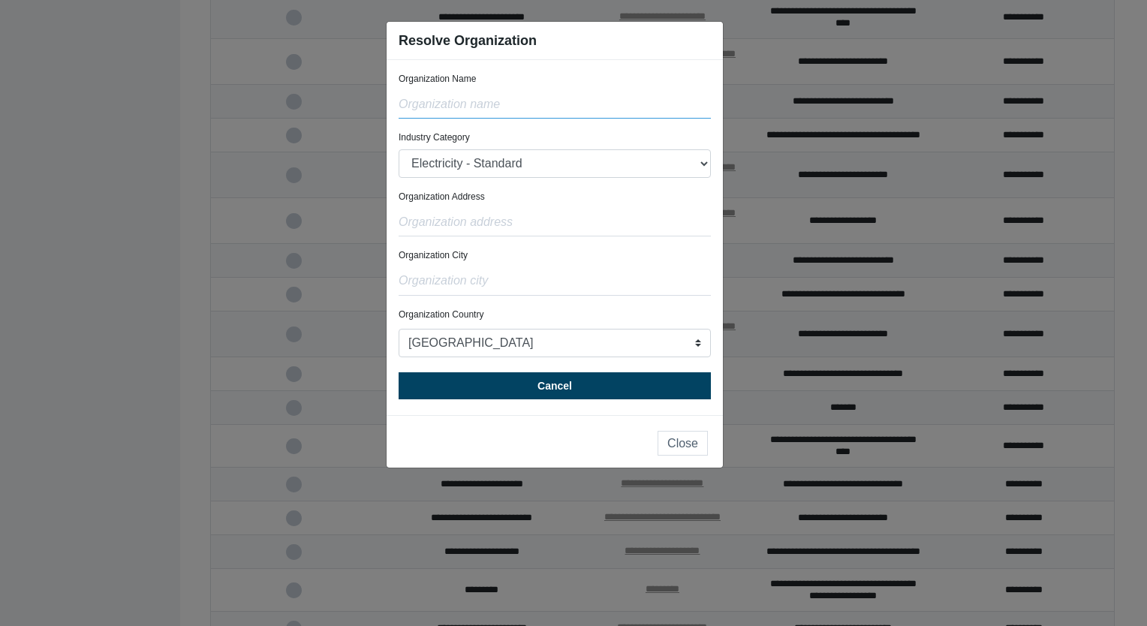
click at [434, 102] on input "text" at bounding box center [555, 104] width 312 height 29
type input "Chelverton Group Holdings Limited"
click at [528, 167] on select "Electricity - Standard Electricity - 100% Renewable Electricity - Transmission …" at bounding box center [555, 163] width 312 height 29
select select "Financial Institution"
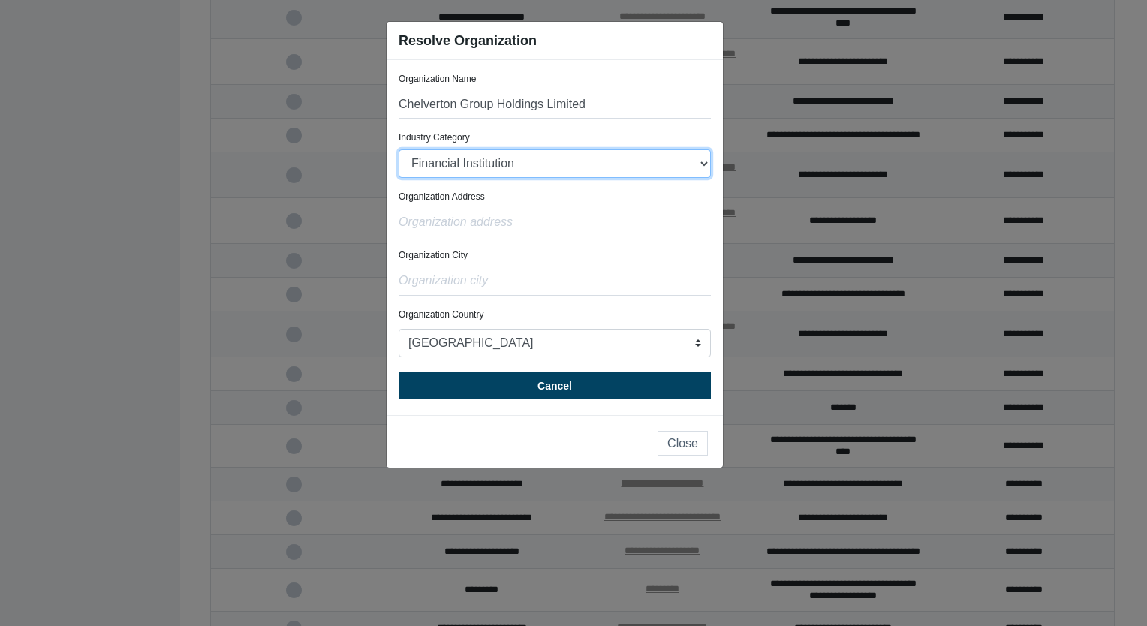
click at [399, 149] on select "Electricity - Standard Electricity - 100% Renewable Electricity - Transmission …" at bounding box center [555, 163] width 312 height 29
click at [480, 350] on select "[GEOGRAPHIC_DATA] [GEOGRAPHIC_DATA] [GEOGRAPHIC_DATA] [GEOGRAPHIC_DATA] [US_STA…" at bounding box center [555, 343] width 312 height 29
click at [399, 329] on select "[GEOGRAPHIC_DATA] [GEOGRAPHIC_DATA] [GEOGRAPHIC_DATA] [GEOGRAPHIC_DATA] [US_STA…" at bounding box center [555, 343] width 312 height 29
click at [484, 350] on select "[GEOGRAPHIC_DATA] [GEOGRAPHIC_DATA] [GEOGRAPHIC_DATA] [GEOGRAPHIC_DATA] [US_STA…" at bounding box center [555, 343] width 312 height 29
select select "[GEOGRAPHIC_DATA]"
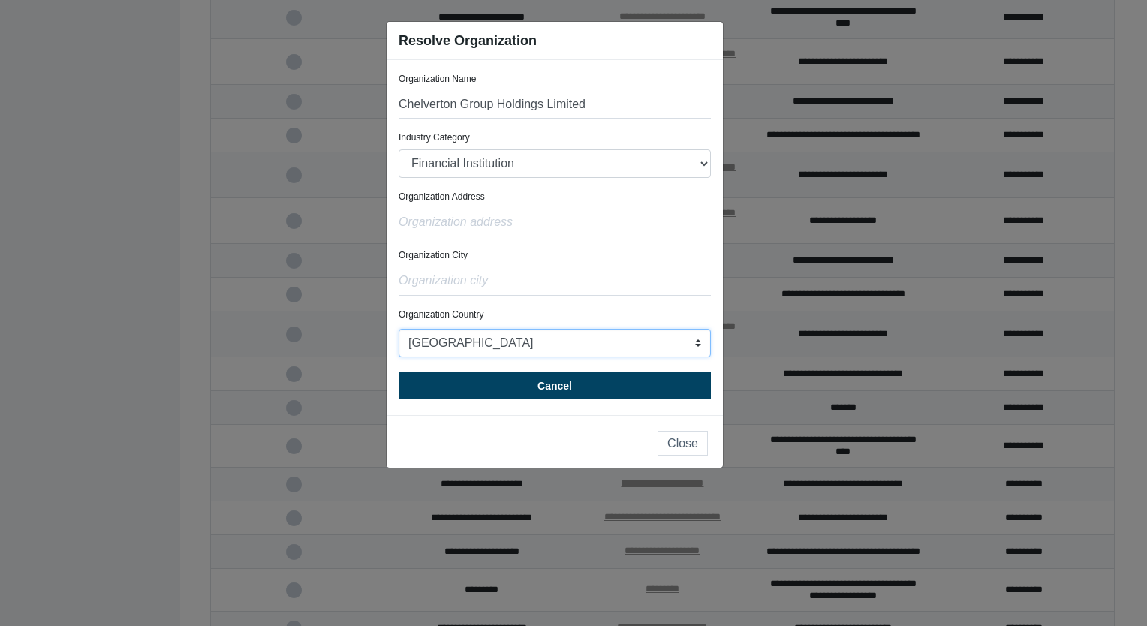
click at [399, 329] on select "[GEOGRAPHIC_DATA] [GEOGRAPHIC_DATA] [GEOGRAPHIC_DATA] [GEOGRAPHIC_DATA] [US_STA…" at bounding box center [555, 343] width 312 height 29
click at [459, 219] on input "text" at bounding box center [555, 222] width 312 height 29
paste input "[STREET_ADDRESS][PERSON_NAME]"
type input "[STREET_ADDRESS][PERSON_NAME]"
click at [450, 287] on input "text" at bounding box center [555, 281] width 312 height 29
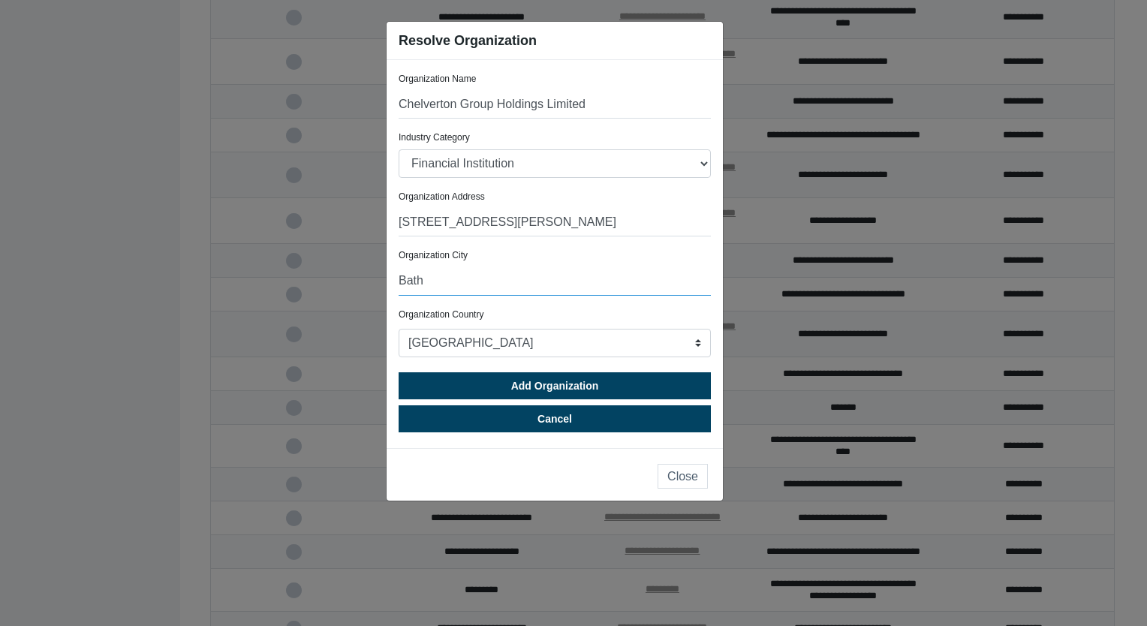
type input "Bath"
click at [541, 157] on select "Electricity - Standard Electricity - 100% Renewable Electricity - Transmission …" at bounding box center [555, 163] width 312 height 29
click at [43, 170] on ngb-modal-window "Resolve Organization Organization Name Chelverton Group Holdings Limited Indust…" at bounding box center [573, 313] width 1147 height 626
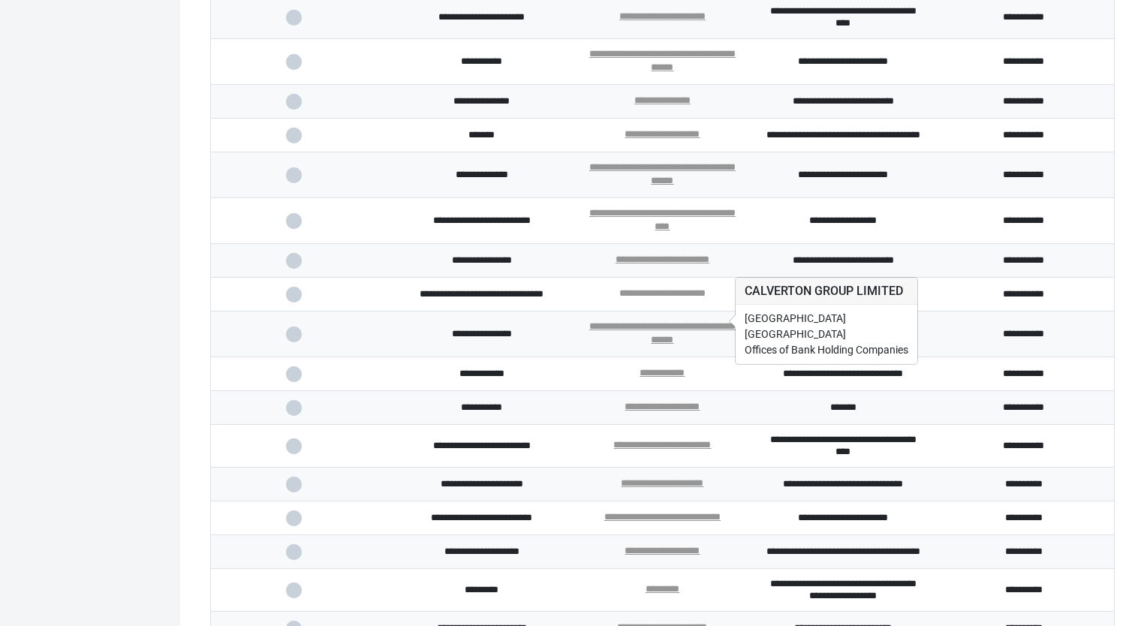
click at [703, 298] on link "**********" at bounding box center [662, 293] width 86 height 10
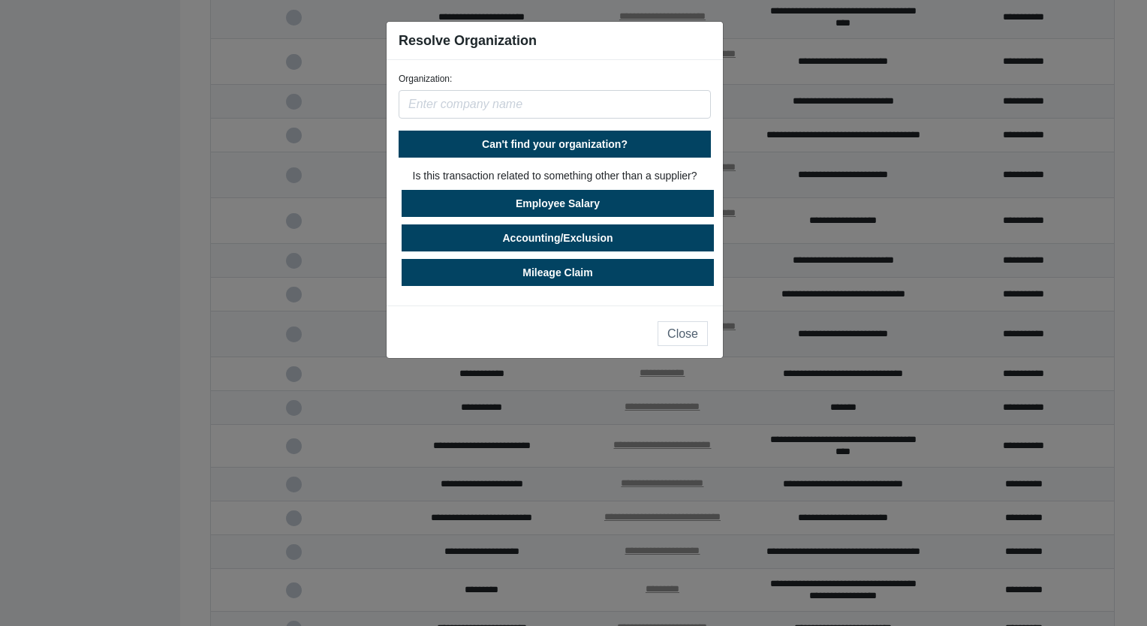
click at [526, 113] on input "text" at bounding box center [555, 104] width 312 height 29
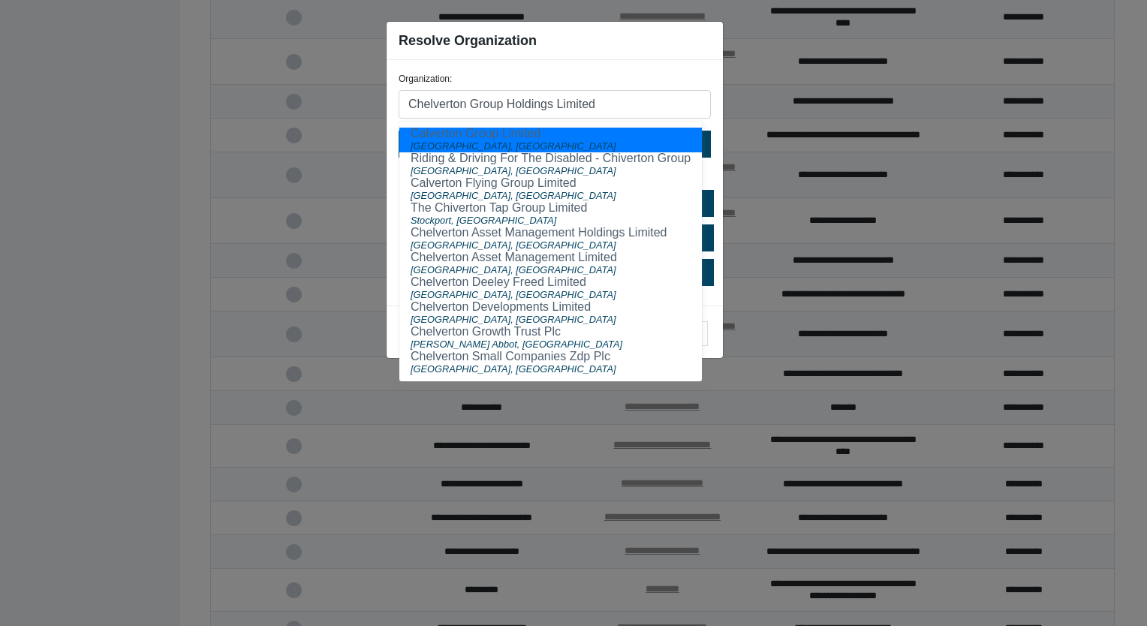
click at [591, 98] on input "Chelverton Group Holdings Limited" at bounding box center [555, 104] width 312 height 29
click at [630, 104] on input "Chelverton Group Holdings Limited" at bounding box center [555, 104] width 312 height 29
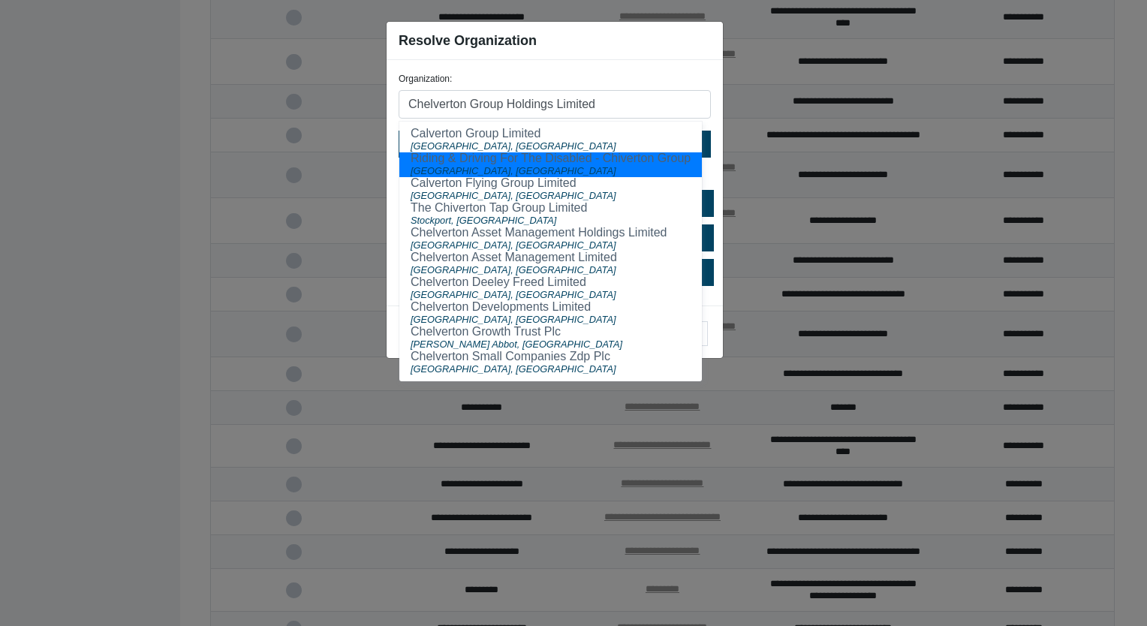
type input "Chelverton Group Holdings Limited"
click at [709, 174] on div "Is this transaction related to something other than a supplier?" at bounding box center [555, 176] width 312 height 13
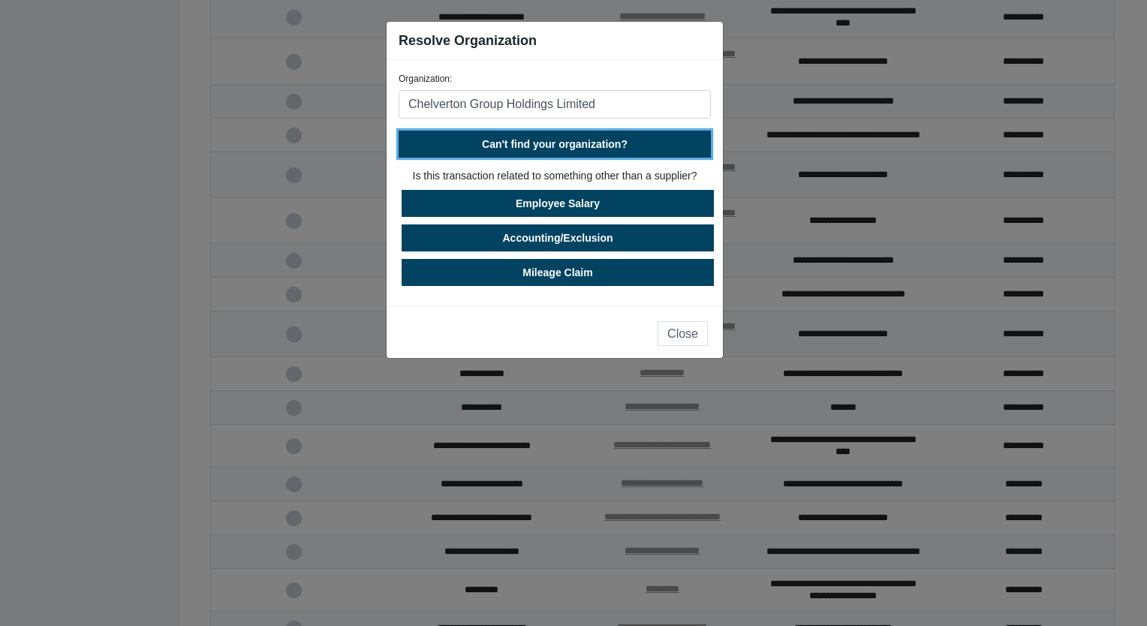
click at [562, 146] on span "Can't find your organization?" at bounding box center [555, 144] width 146 height 12
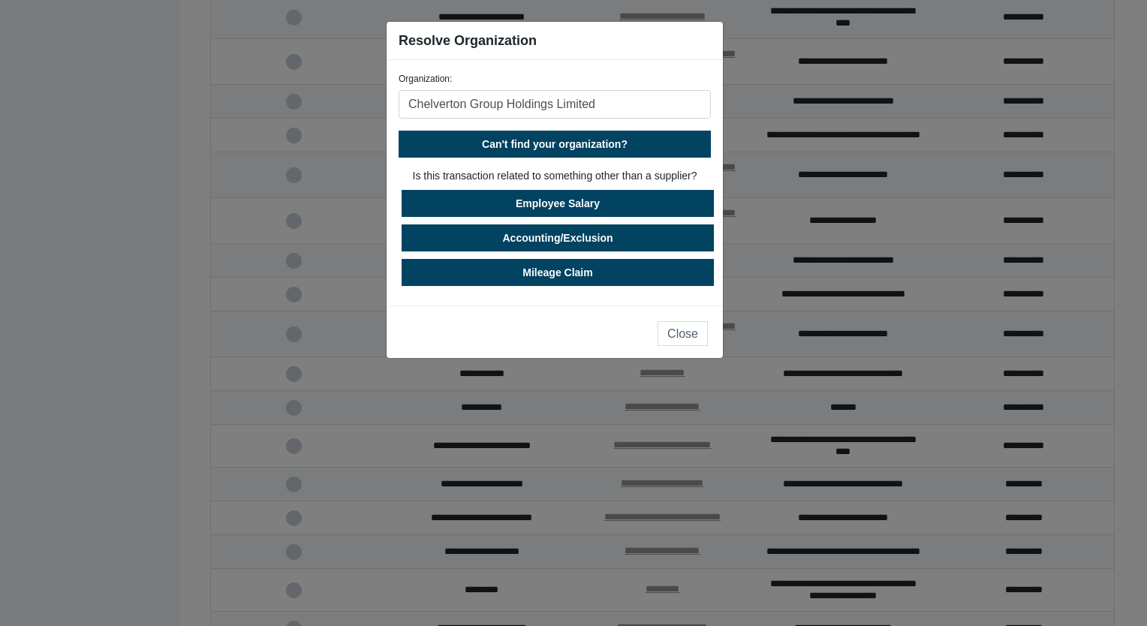
select select "[GEOGRAPHIC_DATA]"
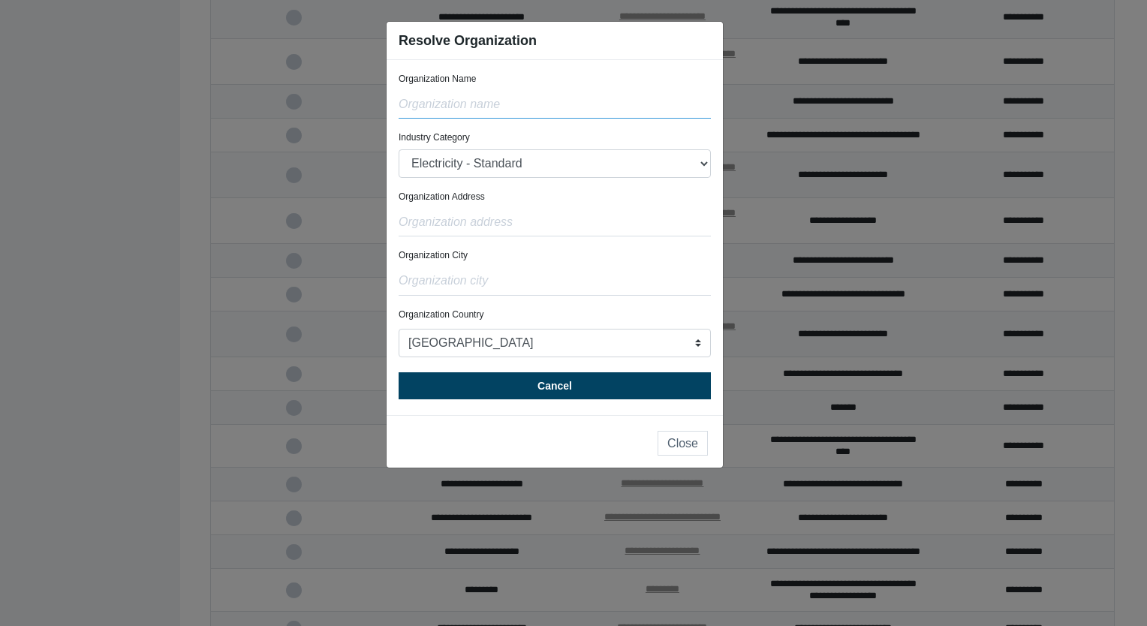
click at [483, 104] on input "text" at bounding box center [555, 104] width 312 height 29
type input "Chelverton Group Holdings Limited"
type input "[STREET_ADDRESS][PERSON_NAME]"
type input "Bath"
select select "[GEOGRAPHIC_DATA]"
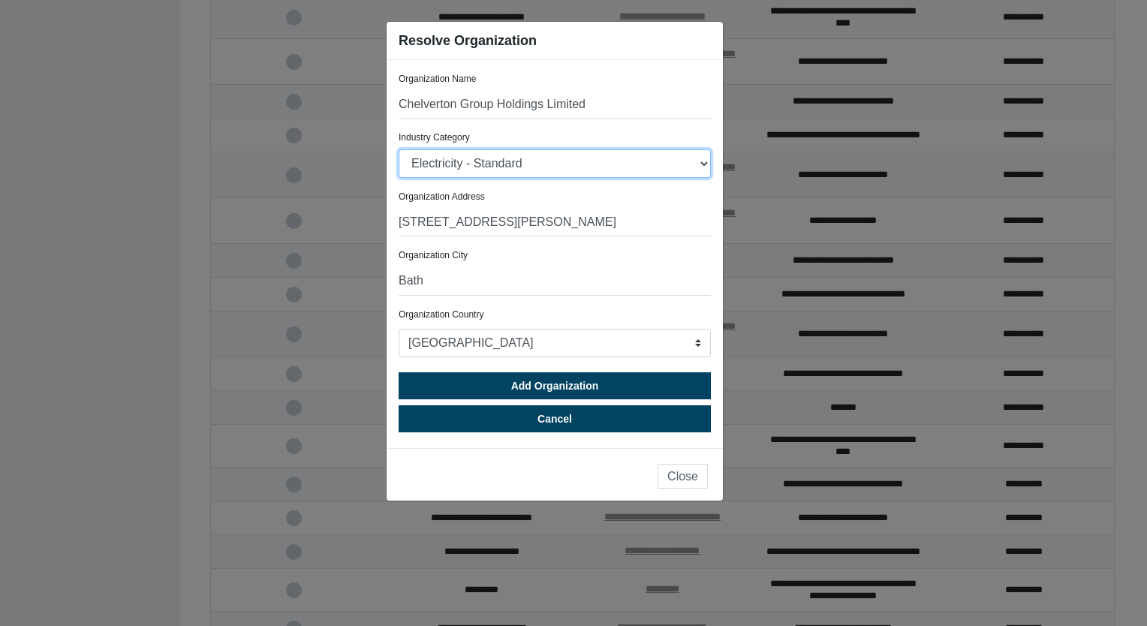
click at [519, 162] on select "Electricity - Standard Electricity - 100% Renewable Electricity - Transmission …" at bounding box center [555, 163] width 312 height 29
select select "Financial Institution"
click at [399, 149] on select "Electricity - Standard Electricity - 100% Renewable Electricity - Transmission …" at bounding box center [555, 163] width 312 height 29
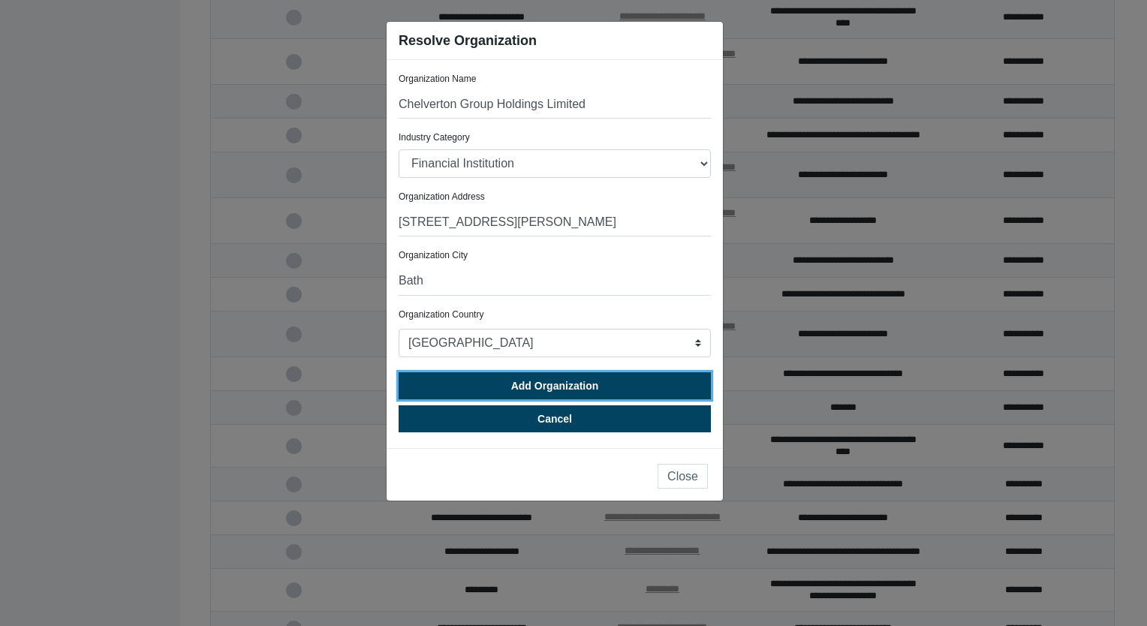
click at [540, 385] on span "Add Organization" at bounding box center [555, 386] width 88 height 12
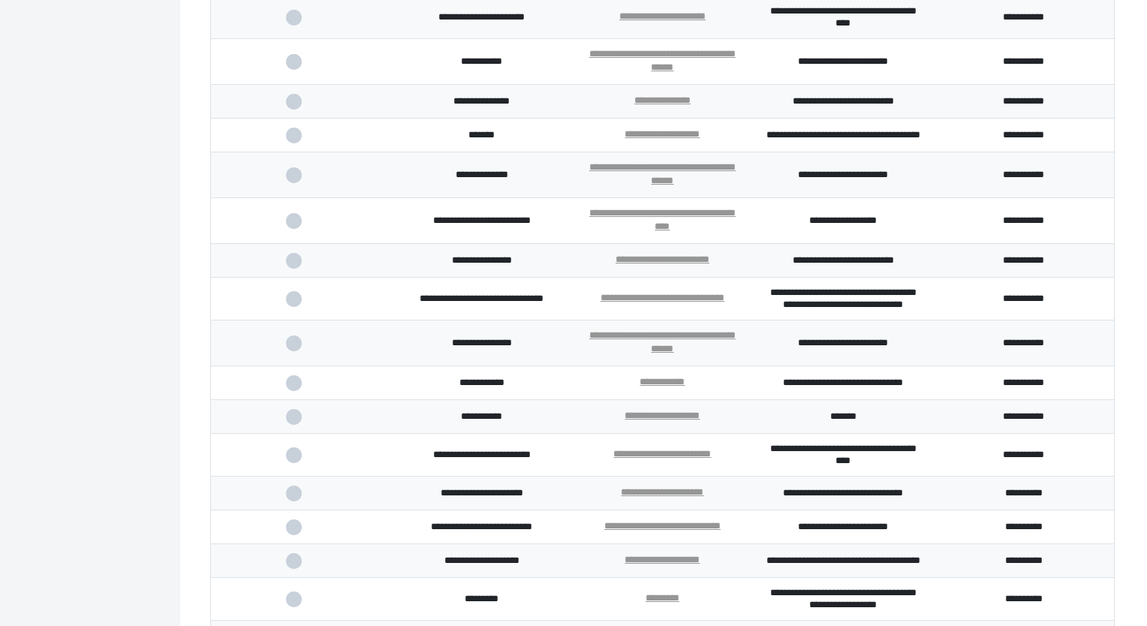
click at [299, 304] on span at bounding box center [301, 299] width 31 height 10
click at [0, 0] on input "checkbox" at bounding box center [0, 0] width 0 height 0
click at [293, 348] on span at bounding box center [301, 343] width 31 height 10
click at [0, 0] on input "checkbox" at bounding box center [0, 0] width 0 height 0
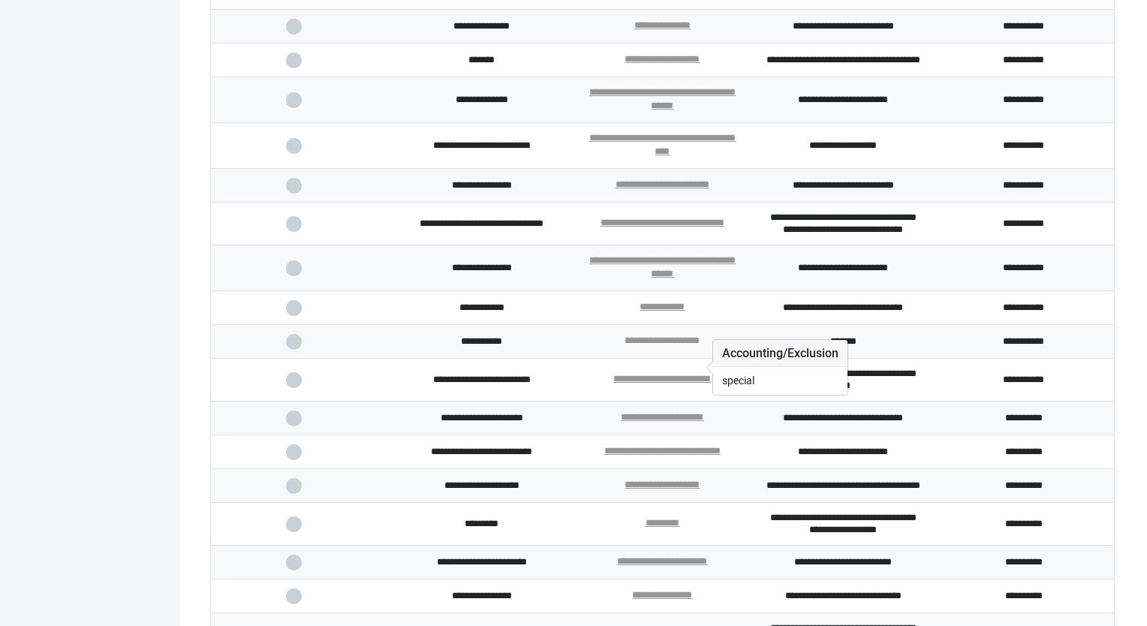
click at [661, 345] on link "**********" at bounding box center [661, 340] width 75 height 10
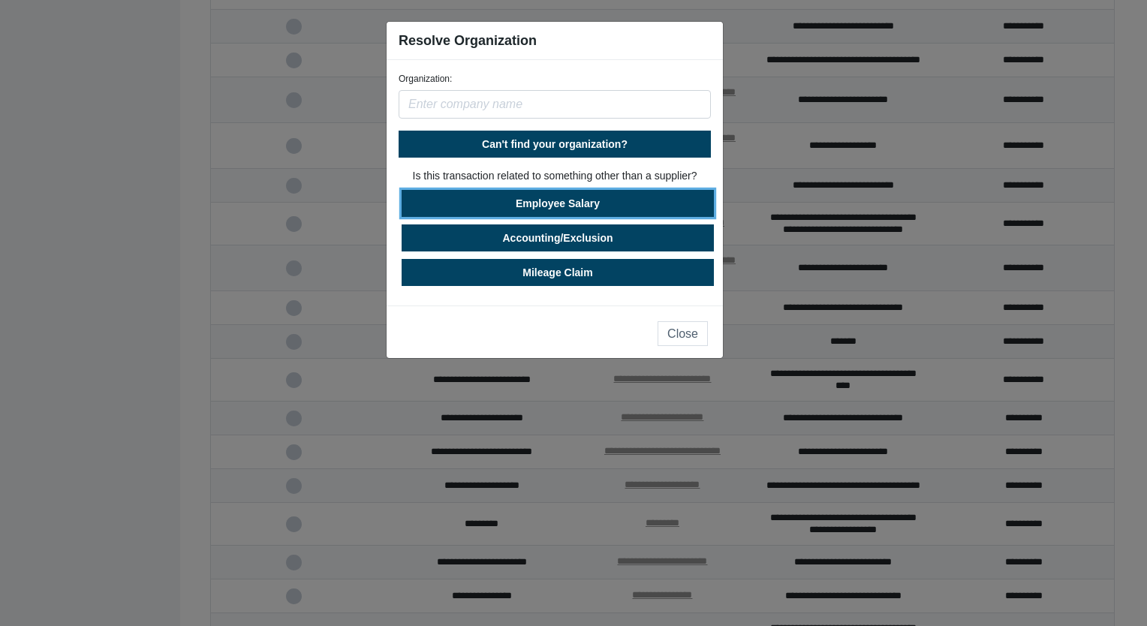
click at [598, 209] on button "Employee Salary" at bounding box center [558, 203] width 312 height 27
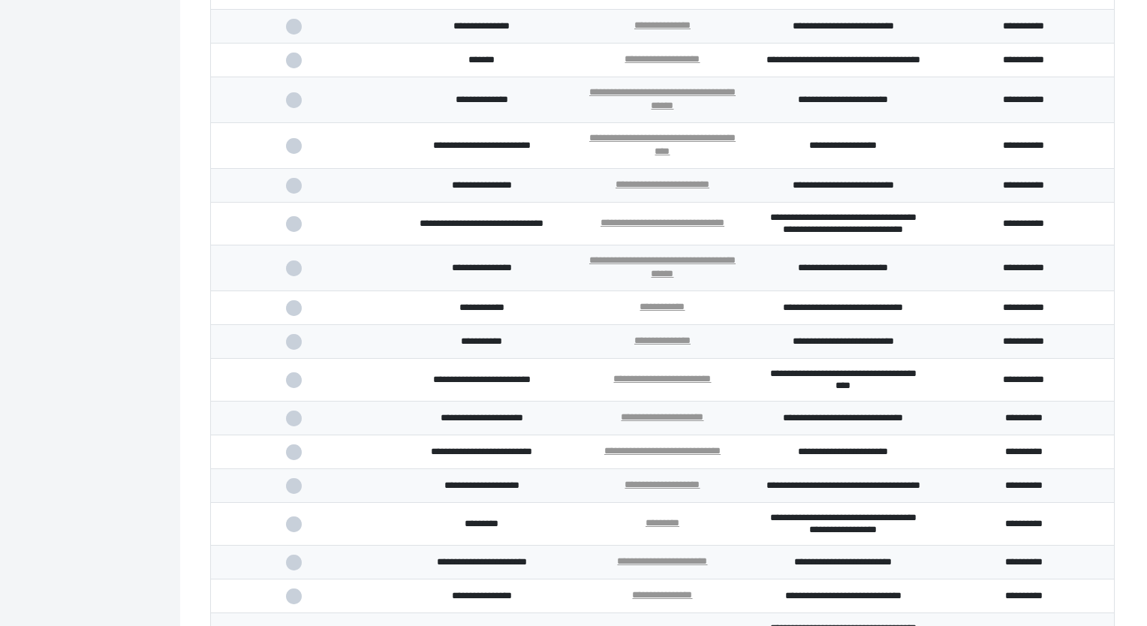
click at [295, 347] on span at bounding box center [301, 342] width 31 height 10
click at [0, 0] on input "checkbox" at bounding box center [0, 0] width 0 height 0
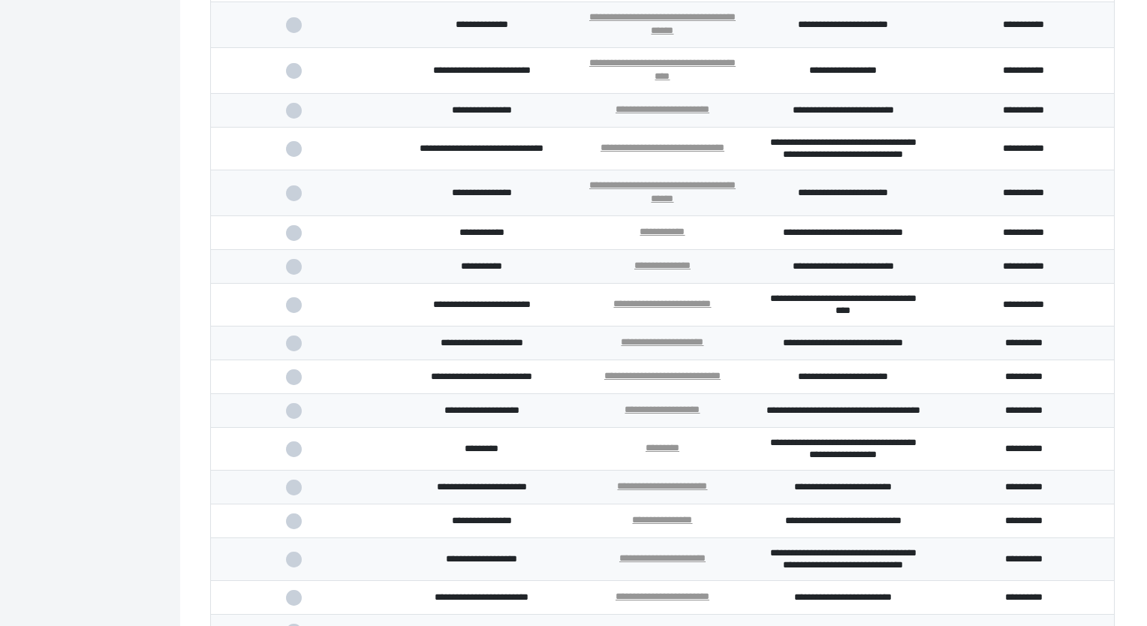
click at [291, 382] on span at bounding box center [301, 377] width 31 height 10
click at [0, 0] on input "checkbox" at bounding box center [0, 0] width 0 height 0
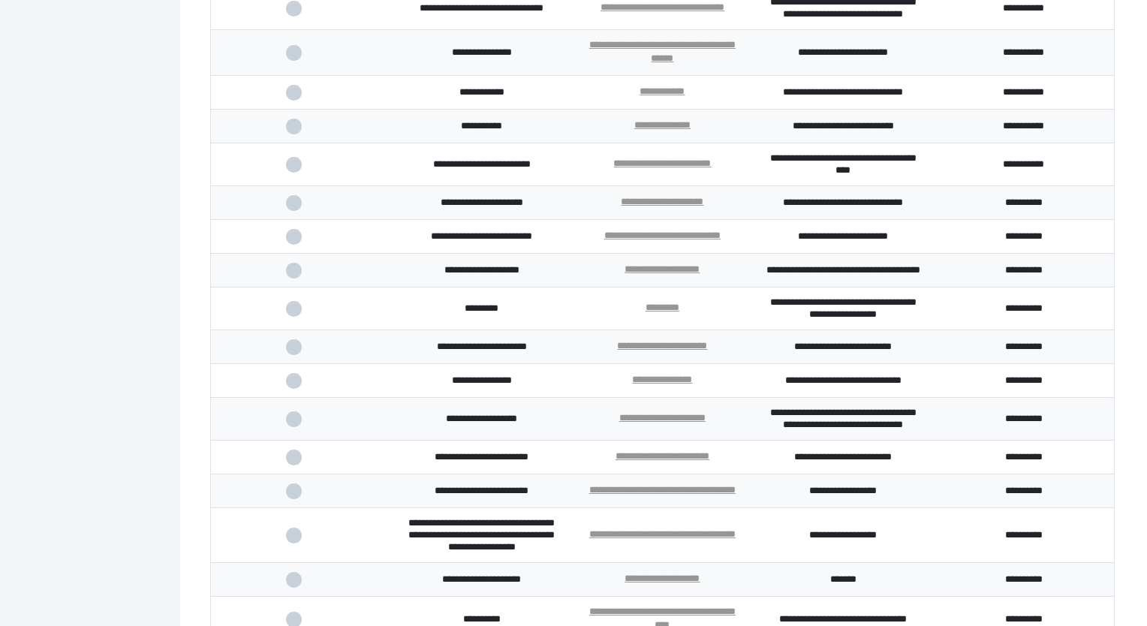
scroll to position [913, 0]
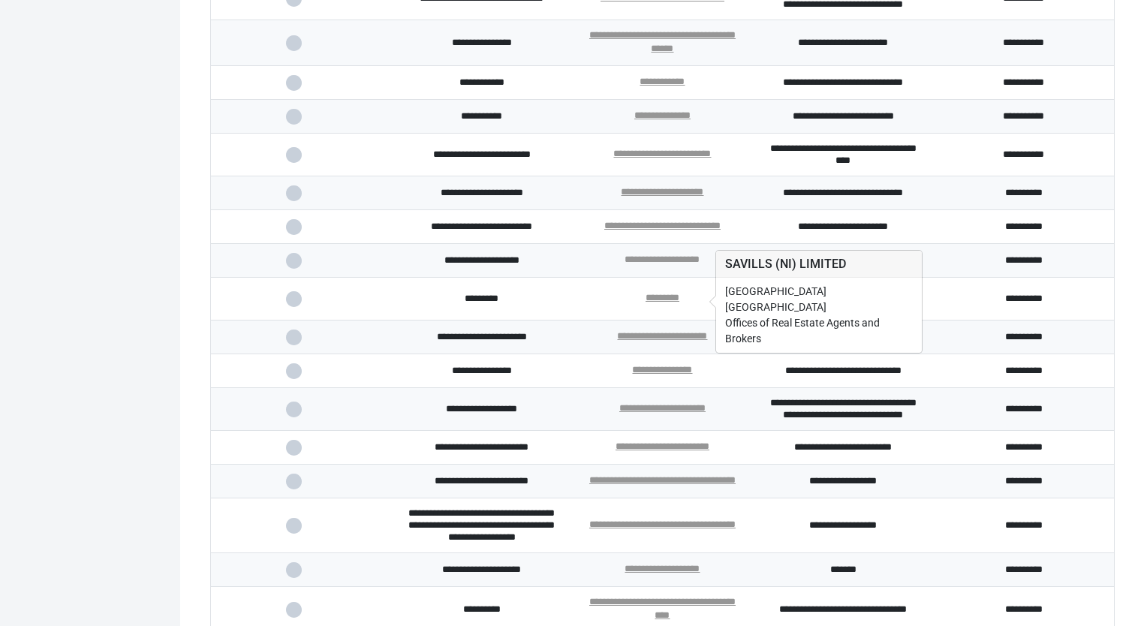
click at [656, 264] on link "**********" at bounding box center [661, 259] width 75 height 10
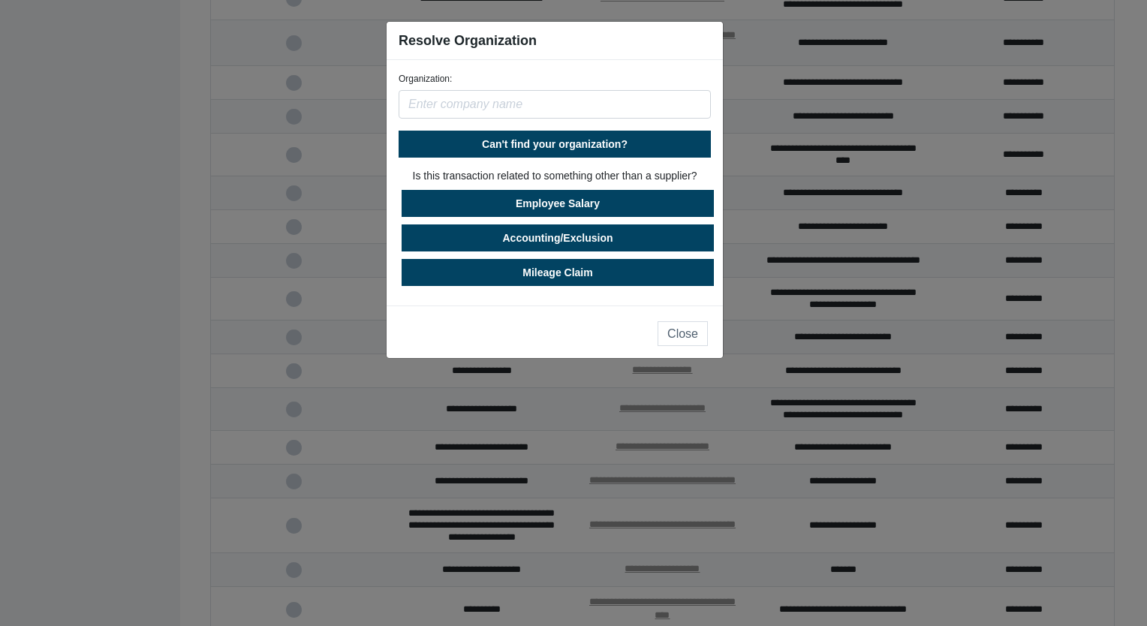
click at [540, 110] on input "text" at bounding box center [555, 104] width 312 height 29
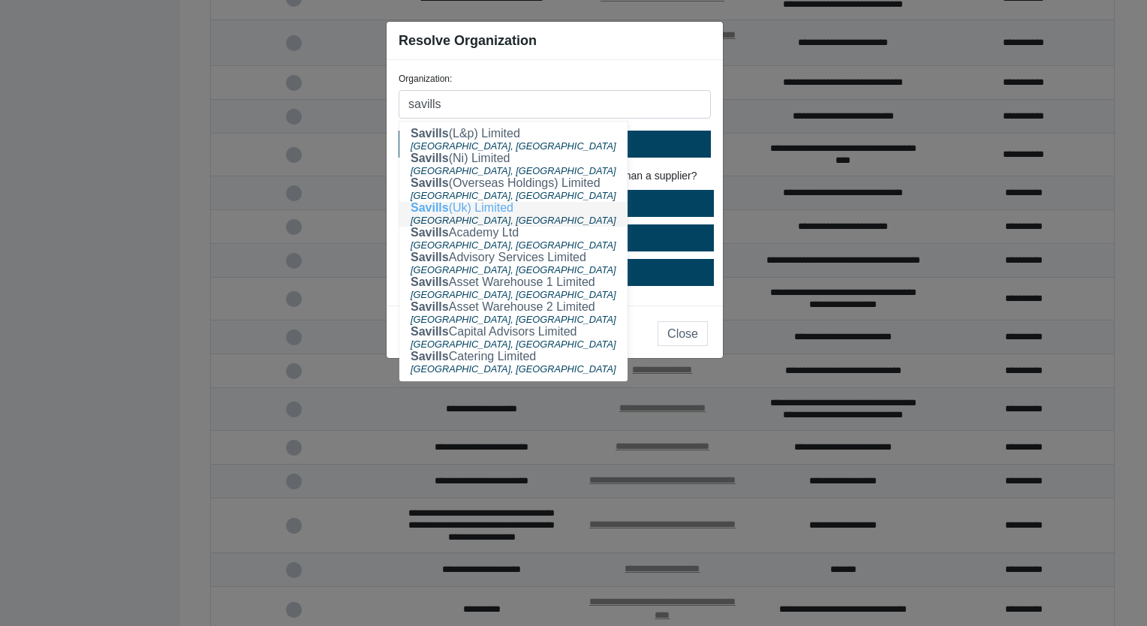
click at [509, 209] on ngb-highlight "Savills (Uk) Limited" at bounding box center [462, 207] width 103 height 13
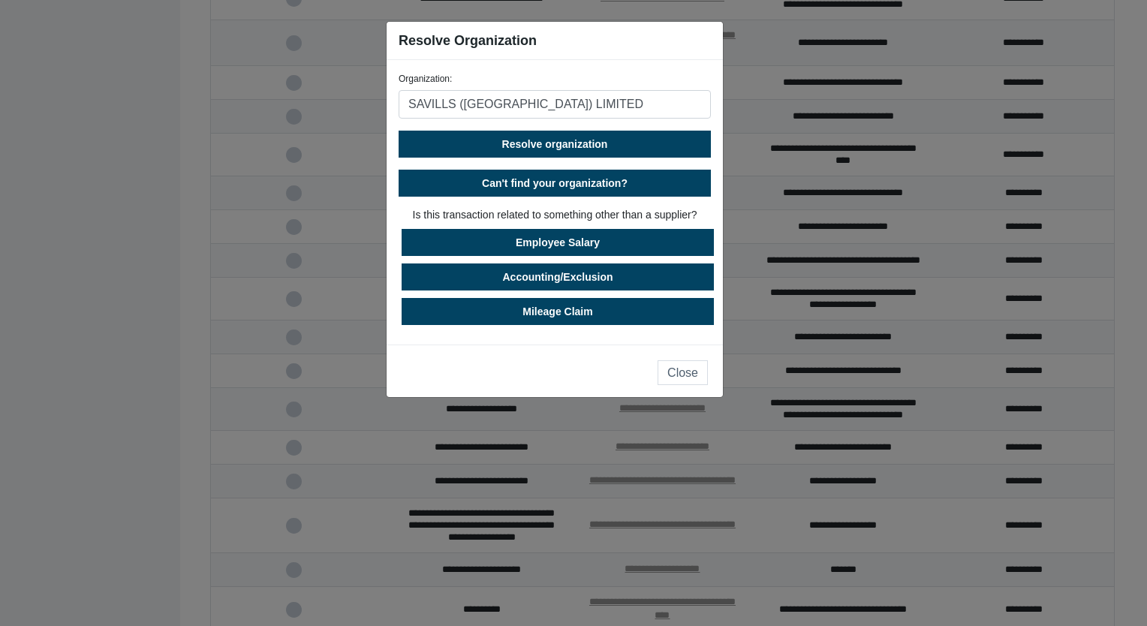
type input "SAVILLS ([GEOGRAPHIC_DATA]) LIMITED"
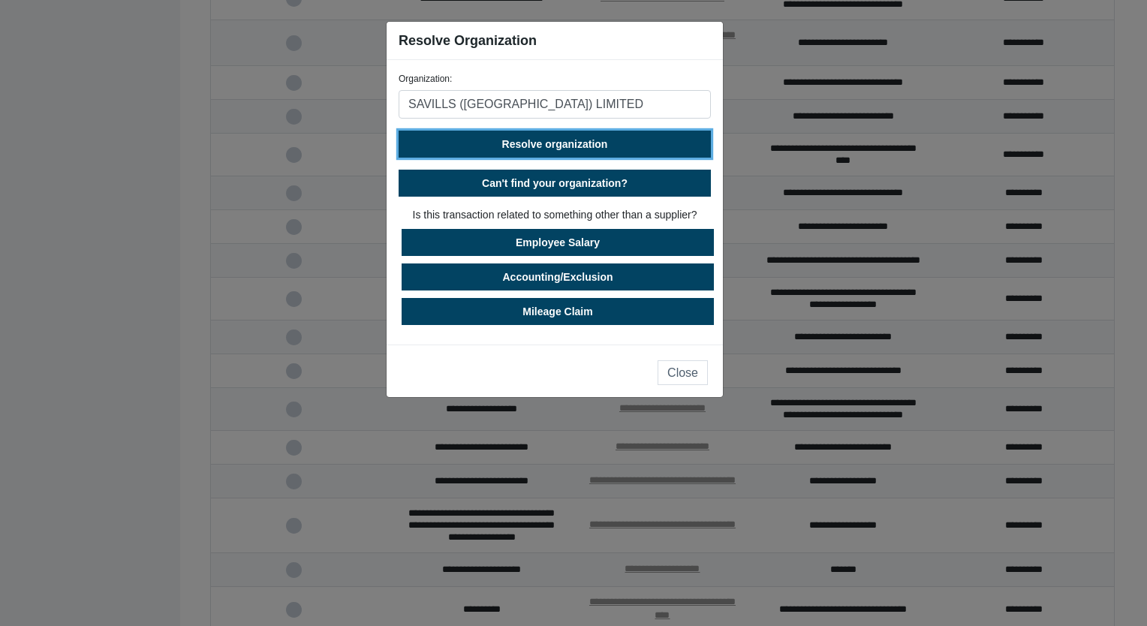
click at [566, 137] on button "Resolve organization" at bounding box center [555, 144] width 312 height 27
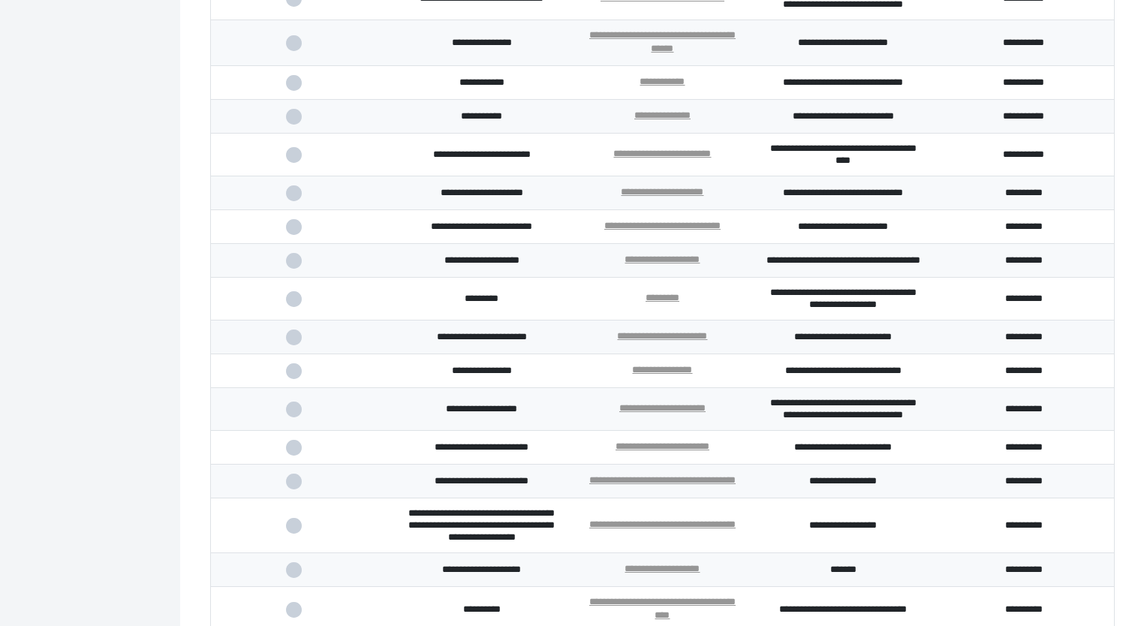
click at [298, 304] on span at bounding box center [301, 299] width 31 height 10
click at [0, 0] on input "checkbox" at bounding box center [0, 0] width 0 height 0
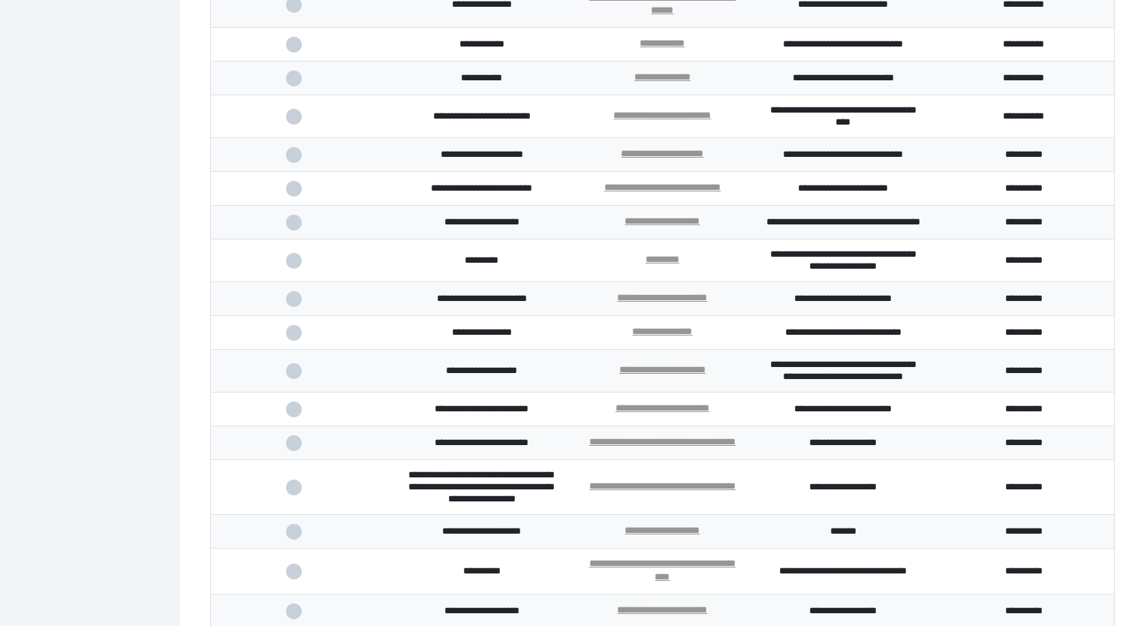
scroll to position [988, 0]
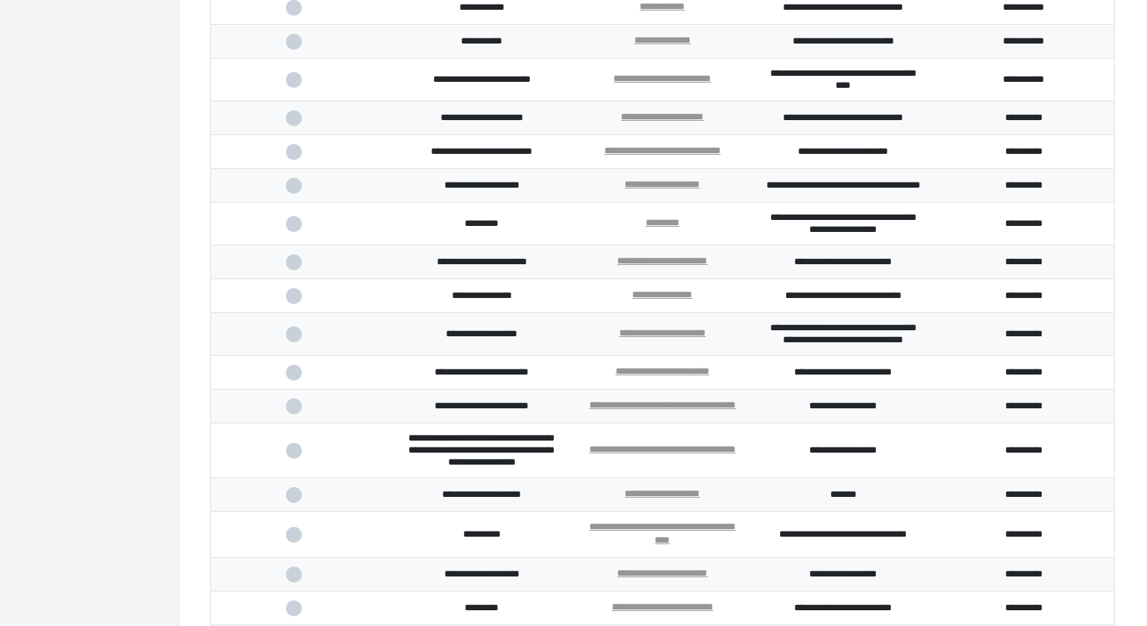
click at [298, 339] on span at bounding box center [301, 334] width 31 height 10
click at [0, 0] on input "checkbox" at bounding box center [0, 0] width 0 height 0
click at [297, 378] on span at bounding box center [301, 373] width 31 height 10
click at [0, 0] on input "checkbox" at bounding box center [0, 0] width 0 height 0
click at [293, 411] on span at bounding box center [301, 407] width 31 height 10
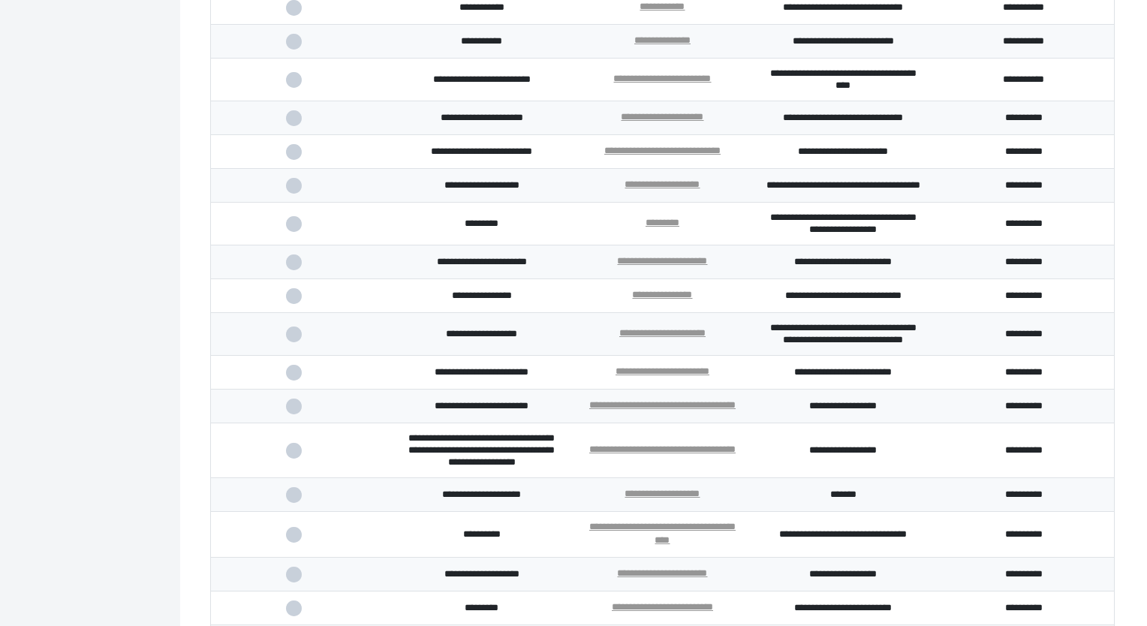
click at [0, 0] on input "checkbox" at bounding box center [0, 0] width 0 height 0
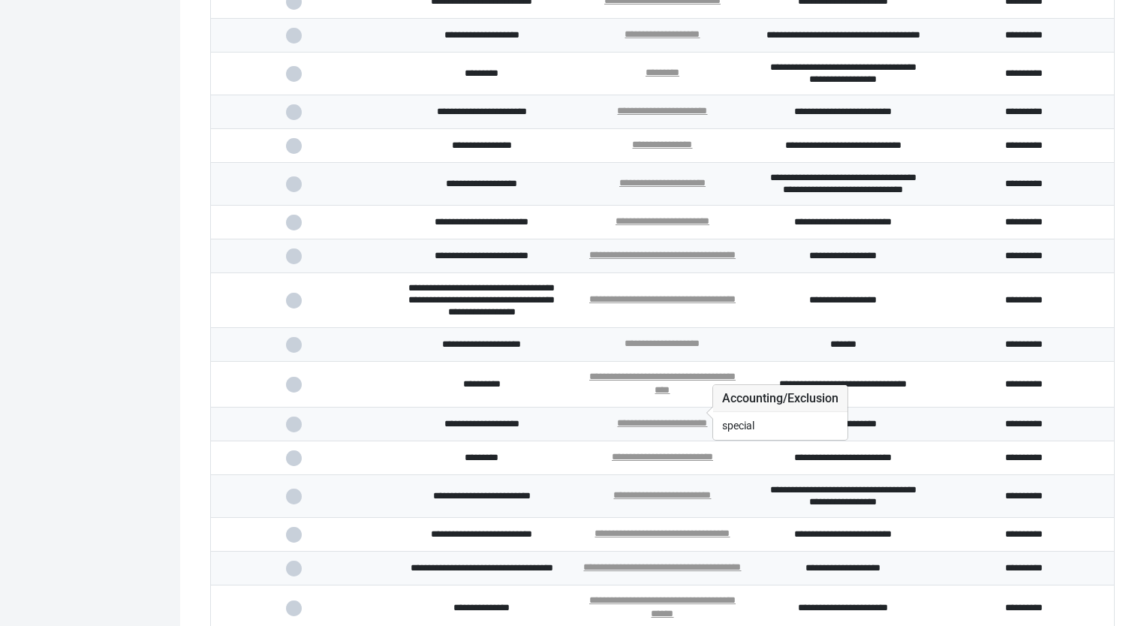
click at [695, 348] on link "**********" at bounding box center [661, 343] width 75 height 10
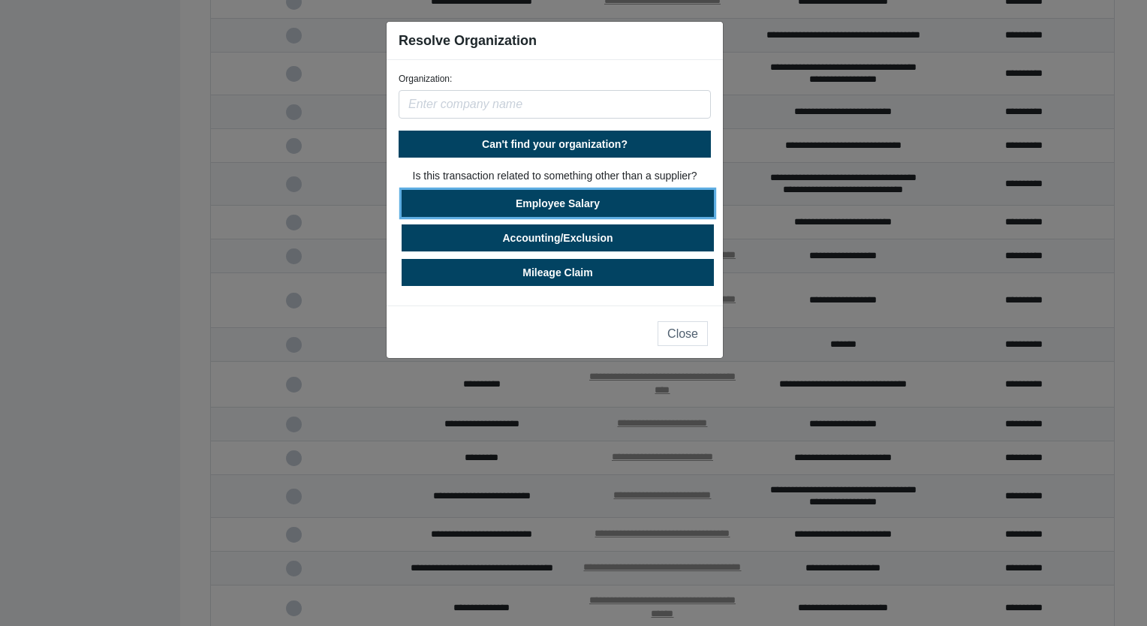
click at [563, 209] on button "Employee Salary" at bounding box center [558, 203] width 312 height 27
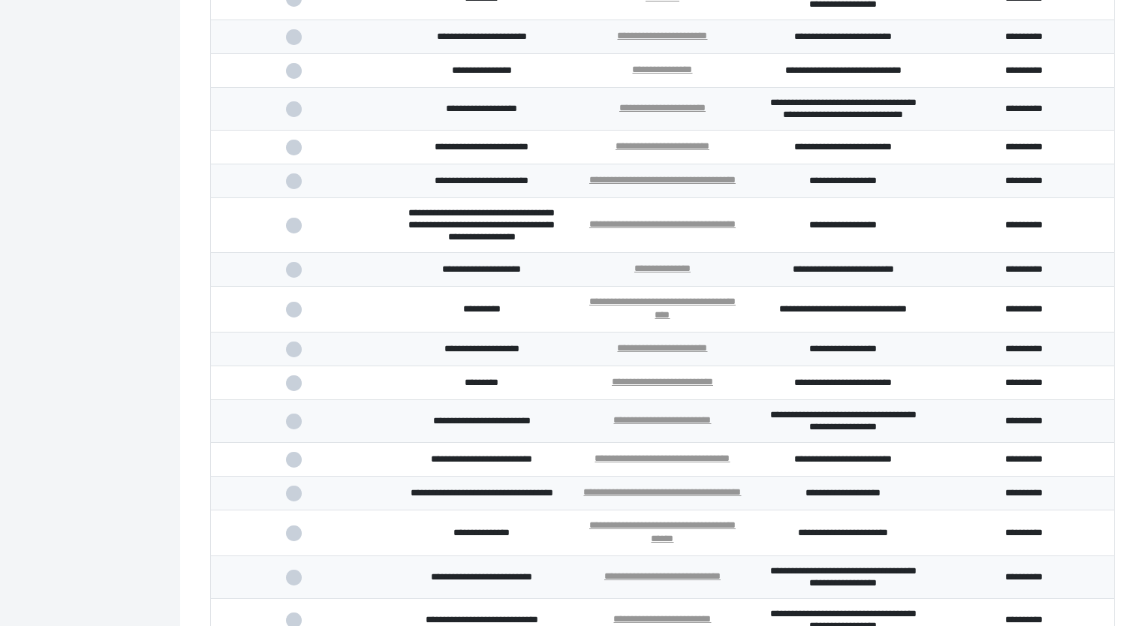
scroll to position [1288, 0]
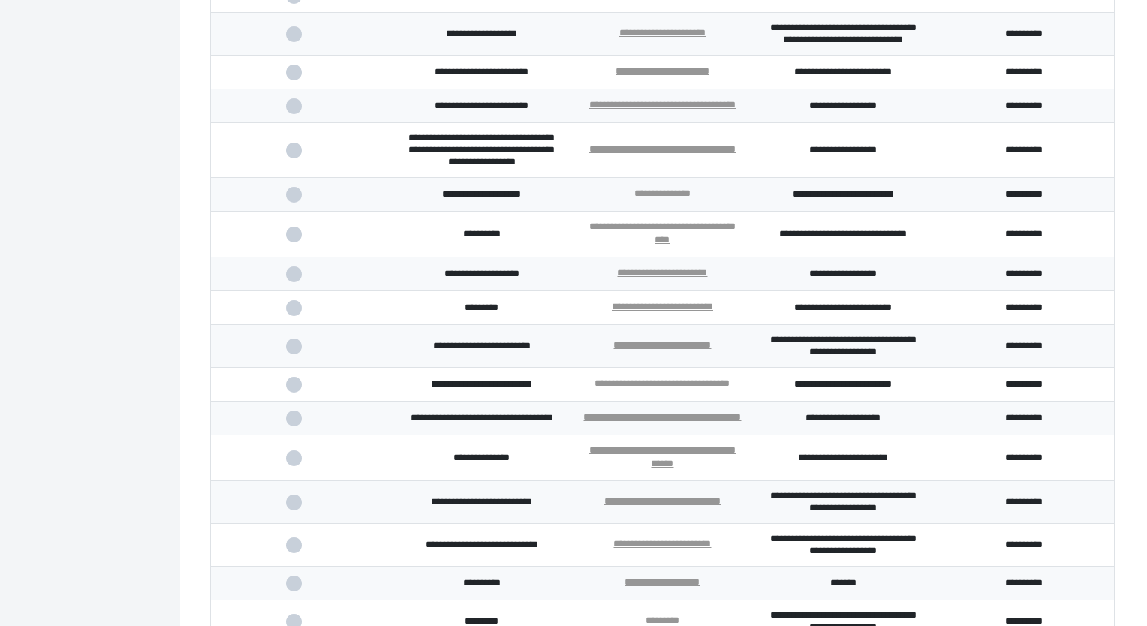
click at [290, 313] on span at bounding box center [301, 308] width 31 height 10
click at [0, 0] on input "checkbox" at bounding box center [0, 0] width 0 height 0
click at [295, 390] on span at bounding box center [301, 385] width 31 height 10
click at [0, 0] on input "checkbox" at bounding box center [0, 0] width 0 height 0
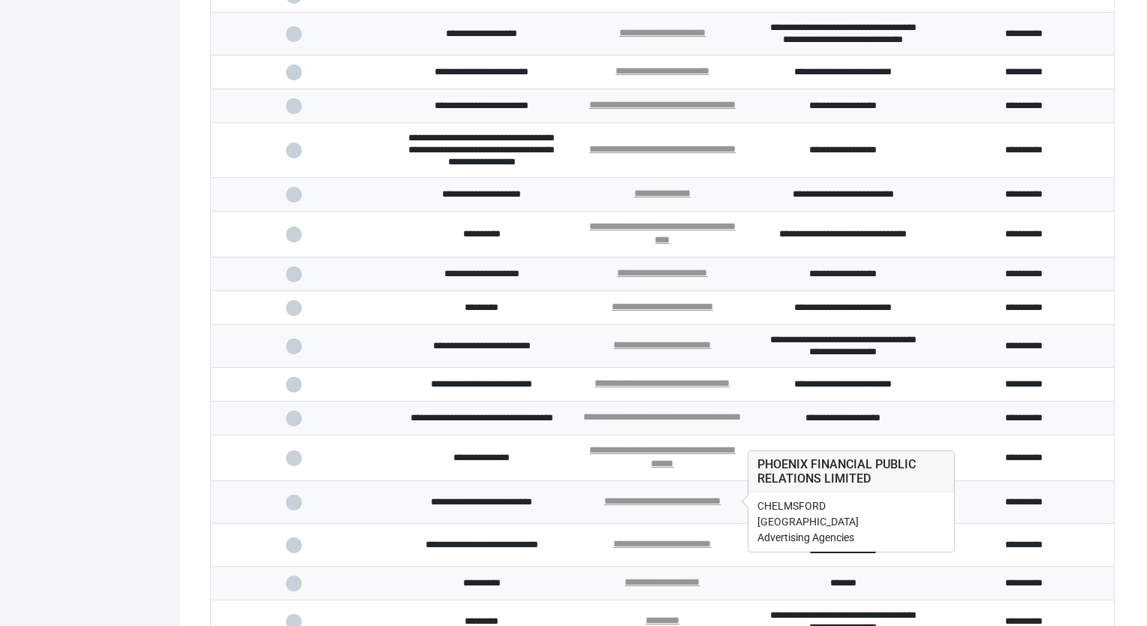
click at [661, 422] on link "**********" at bounding box center [662, 417] width 158 height 10
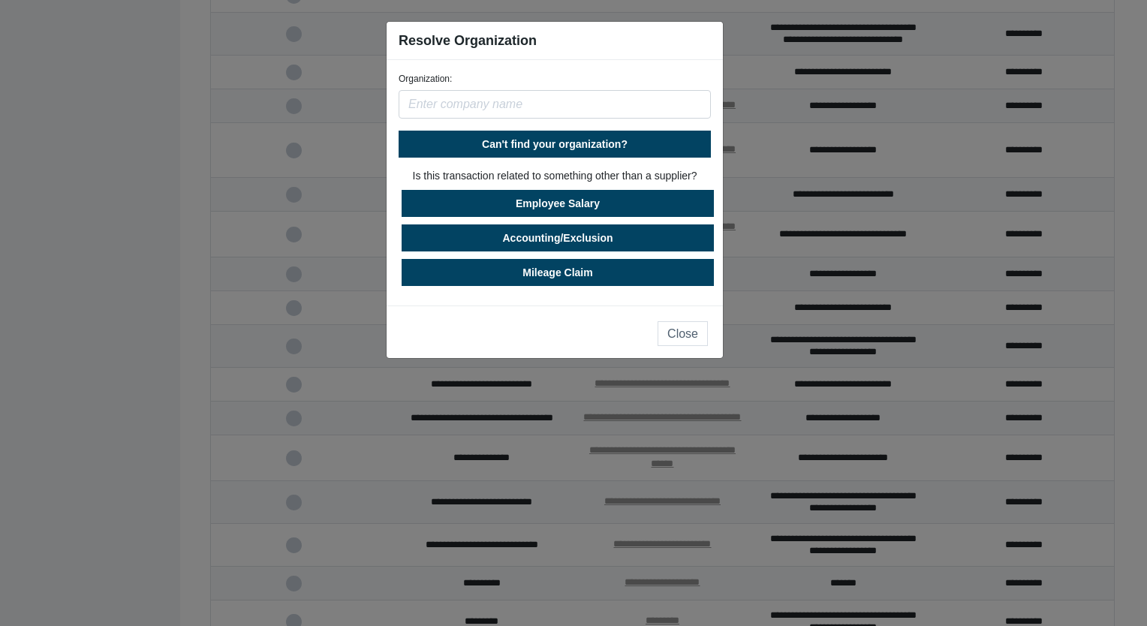
click at [500, 98] on input "text" at bounding box center [555, 104] width 312 height 29
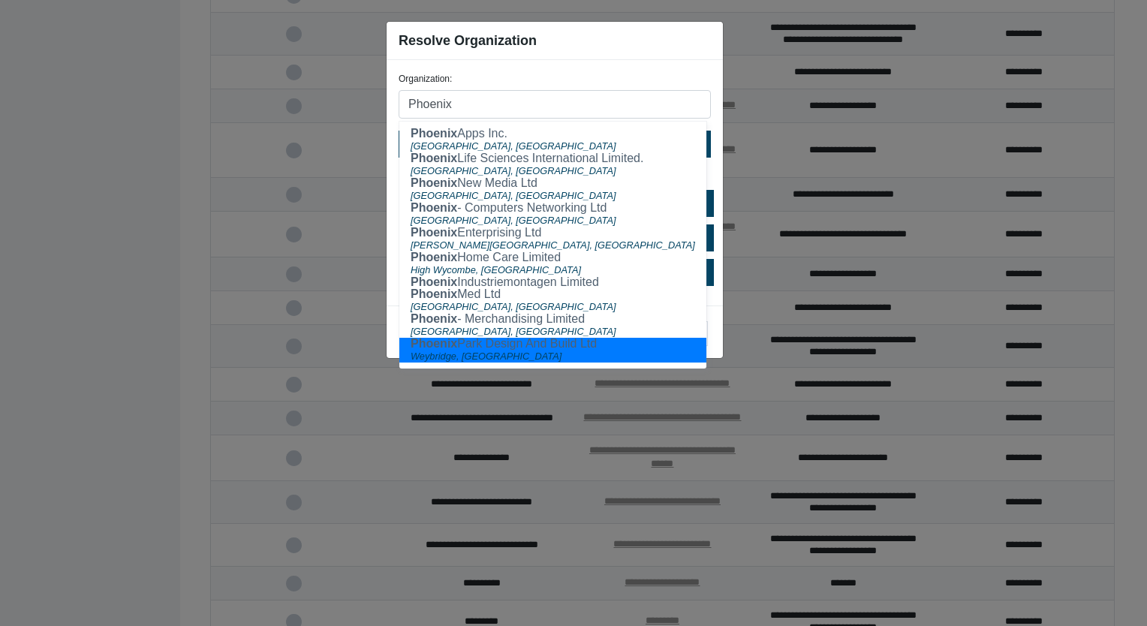
type input "Phoenix"
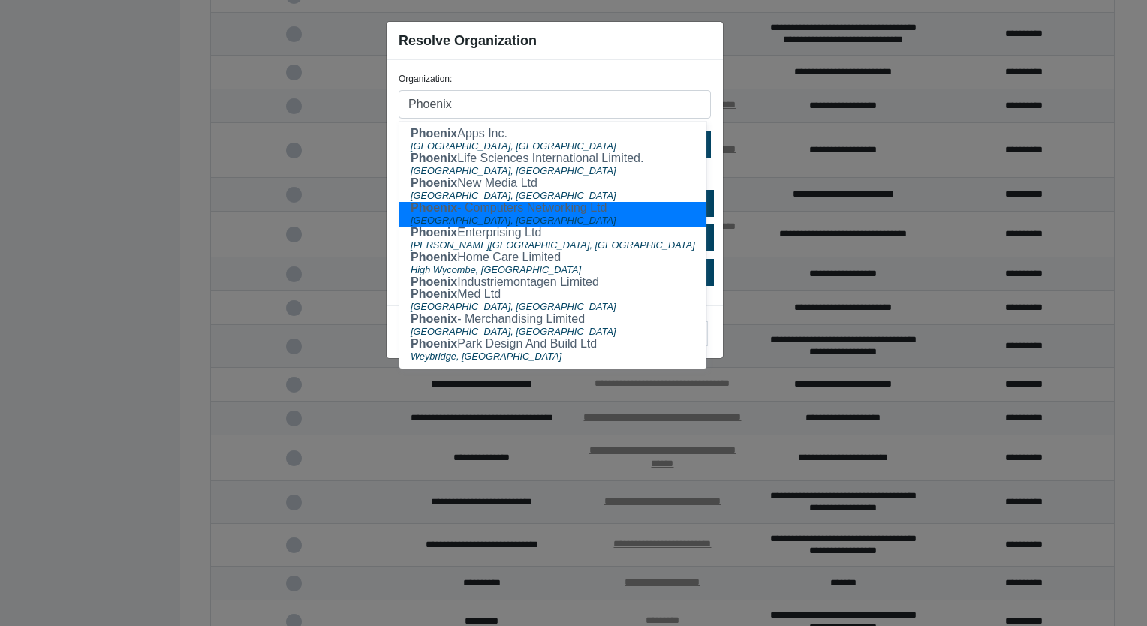
click at [218, 88] on ngb-modal-window "Resolve Organization Organization: Phoenix Phoenix Apps Inc. [GEOGRAPHIC_DATA],…" at bounding box center [573, 313] width 1147 height 626
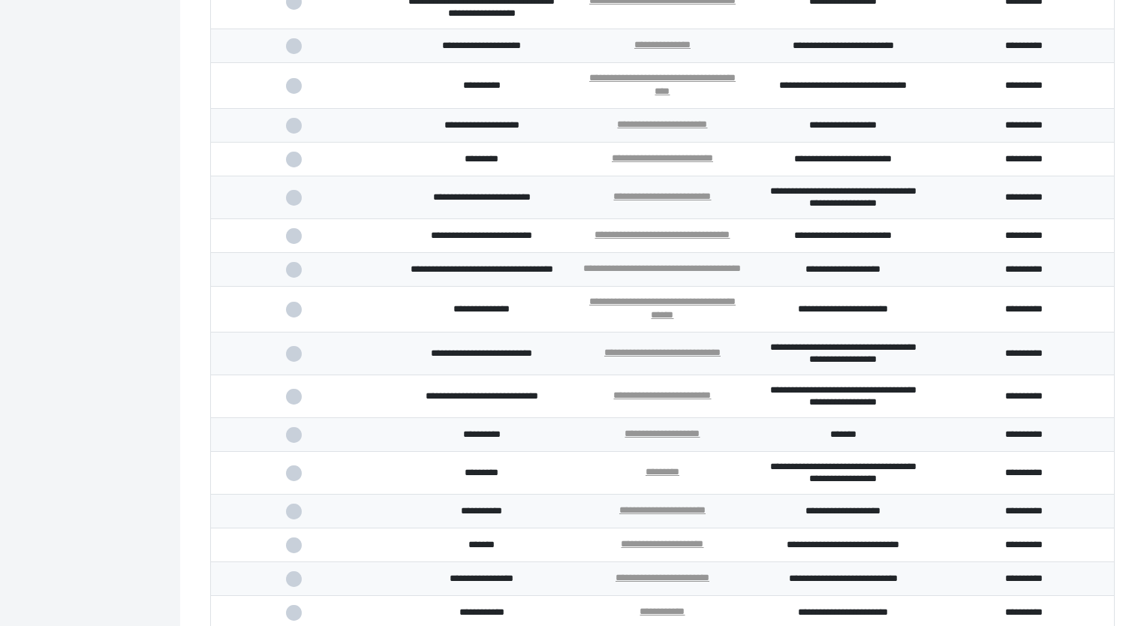
scroll to position [1438, 0]
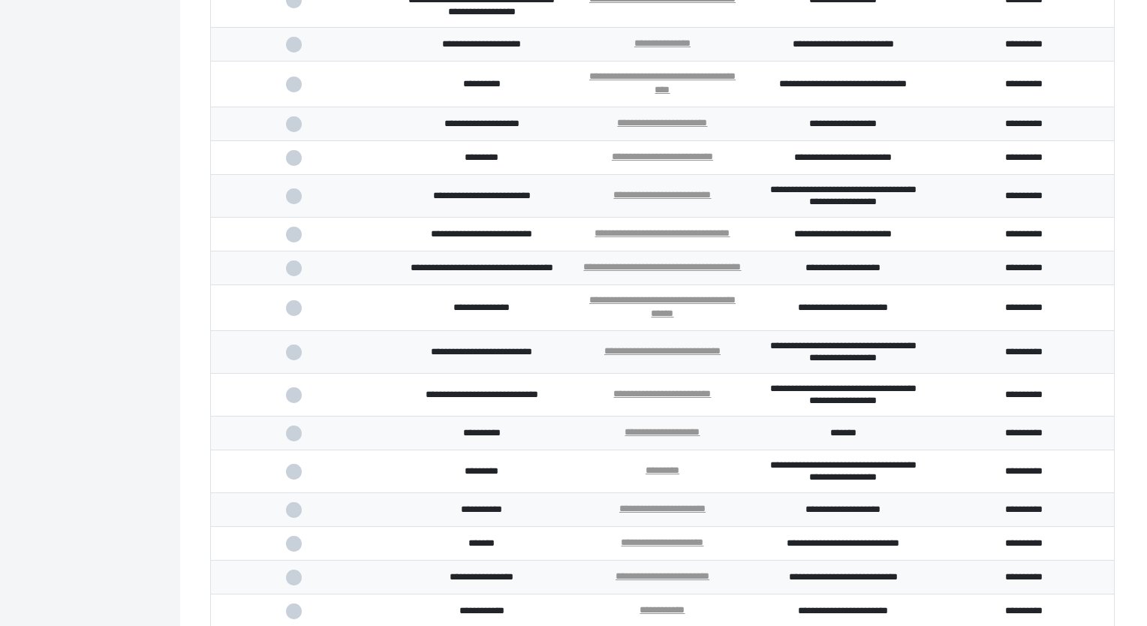
click at [295, 273] on span at bounding box center [301, 268] width 31 height 10
click at [0, 0] on input "checkbox" at bounding box center [0, 0] width 0 height 0
click at [295, 313] on span at bounding box center [301, 308] width 31 height 10
click at [0, 0] on input "checkbox" at bounding box center [0, 0] width 0 height 0
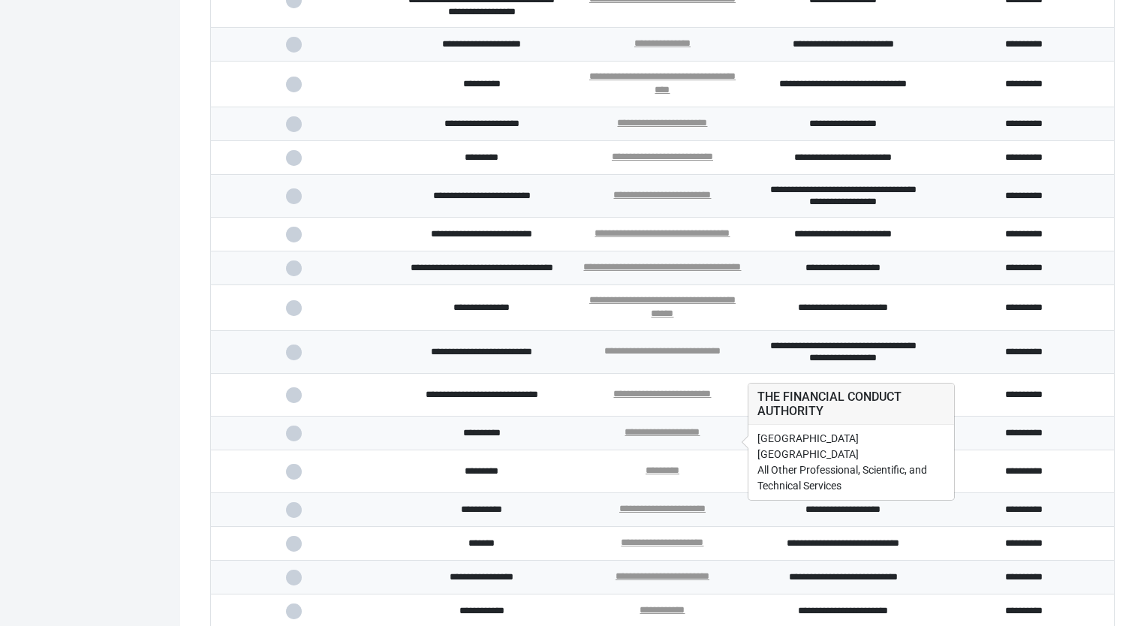
click at [683, 356] on link "**********" at bounding box center [662, 351] width 116 height 10
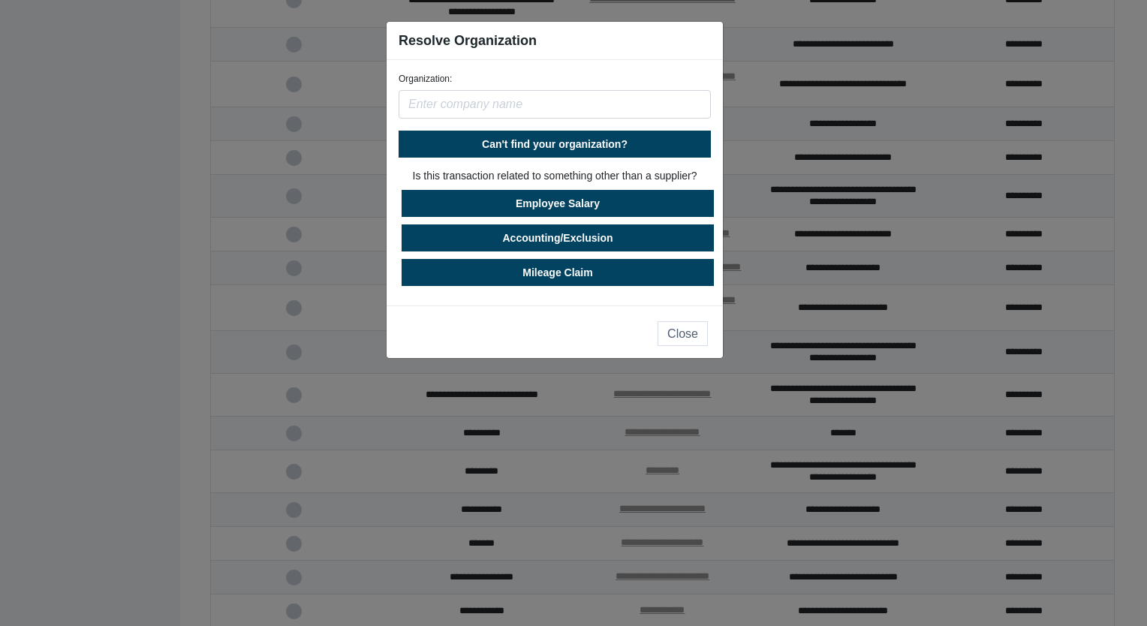
click at [506, 103] on input "text" at bounding box center [555, 104] width 312 height 29
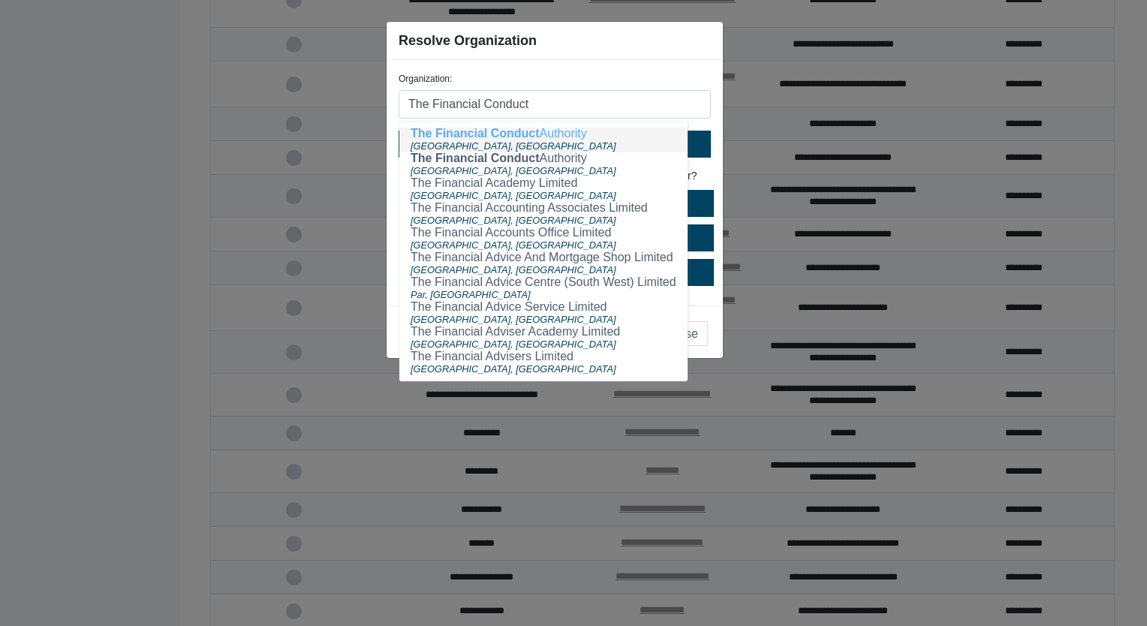
click at [480, 140] on div "[GEOGRAPHIC_DATA], [GEOGRAPHIC_DATA]" at bounding box center [544, 146] width 266 height 13
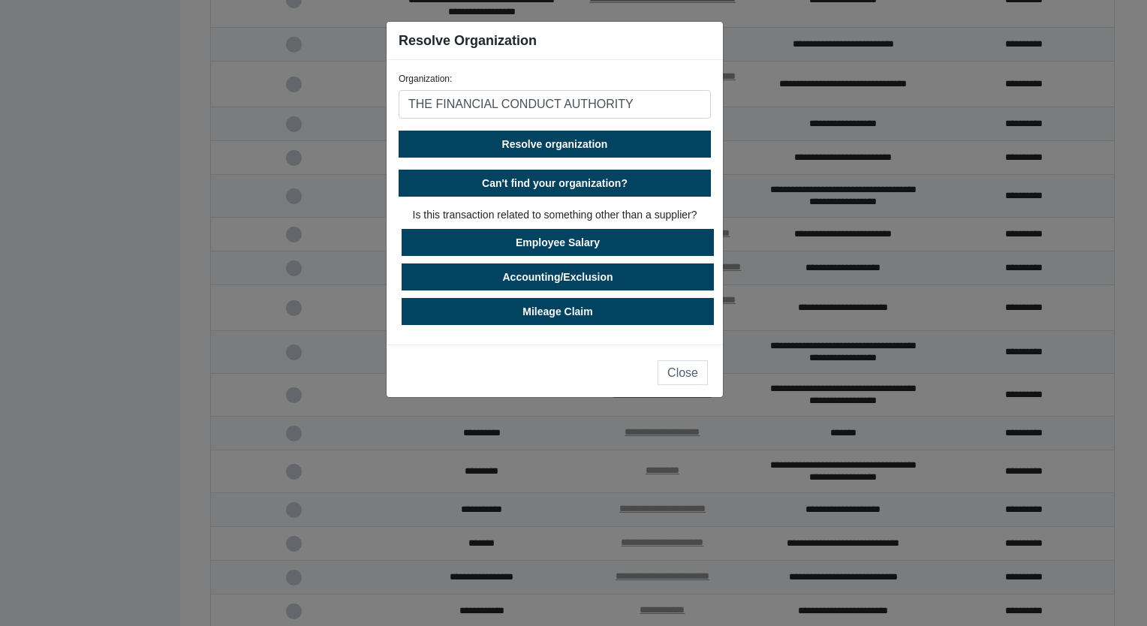
type input "THE FINANCIAL CONDUCT AUTHORITY"
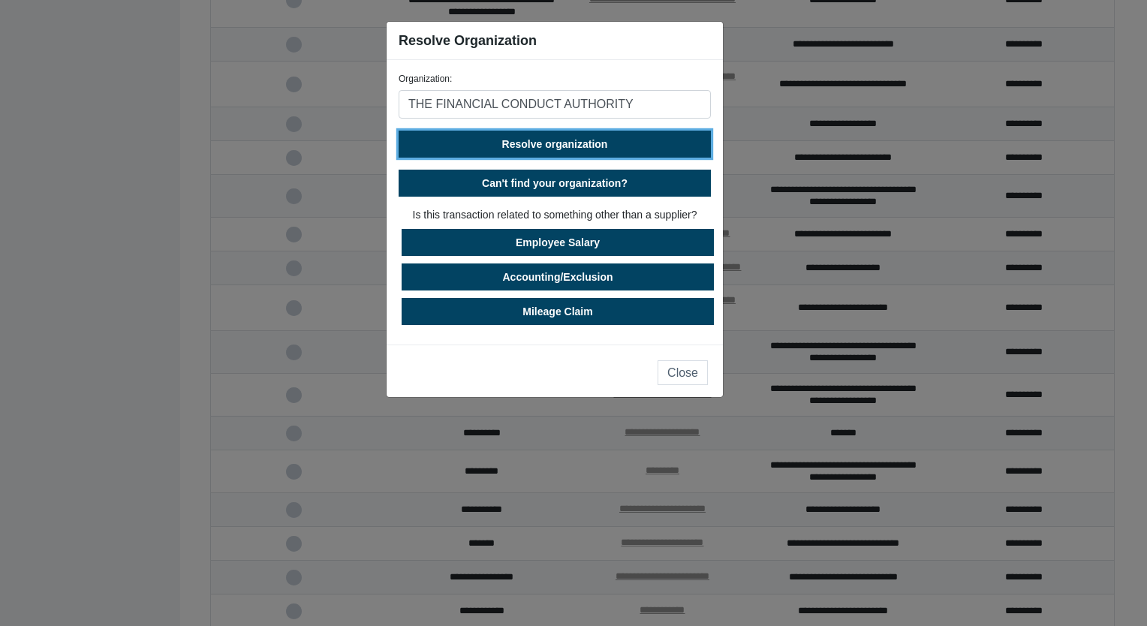
click at [507, 138] on span "Resolve organization" at bounding box center [555, 144] width 106 height 12
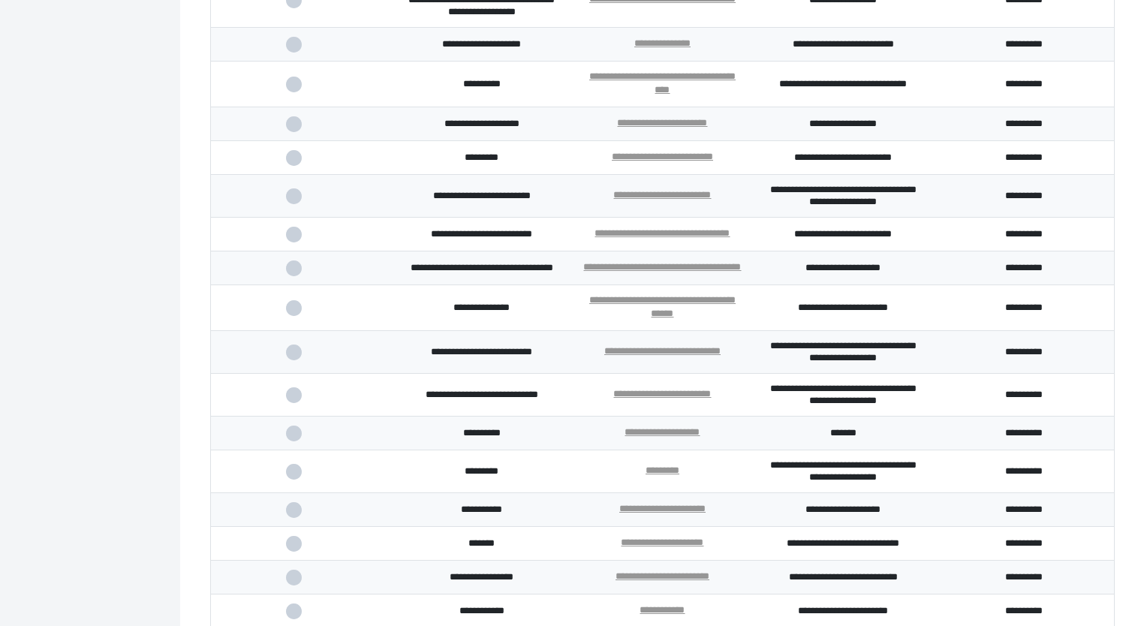
click at [290, 357] on span at bounding box center [301, 352] width 31 height 10
click at [0, 0] on input "checkbox" at bounding box center [0, 0] width 0 height 0
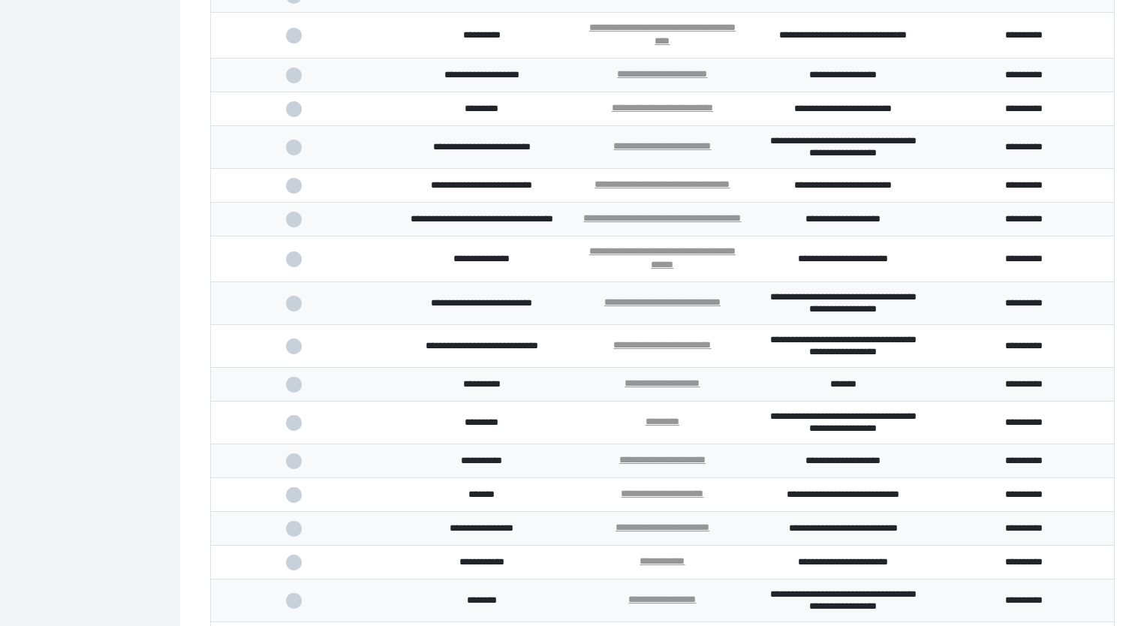
scroll to position [1513, 0]
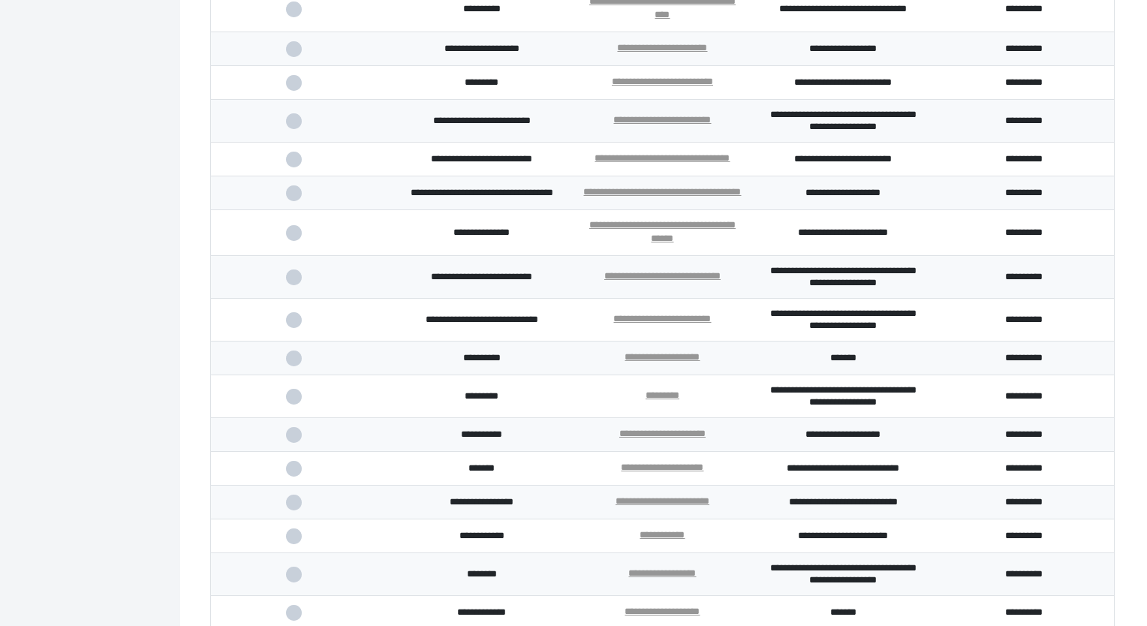
click at [292, 325] on span at bounding box center [301, 320] width 31 height 10
click at [0, 0] on input "checkbox" at bounding box center [0, 0] width 0 height 0
click at [673, 362] on link "**********" at bounding box center [661, 357] width 75 height 10
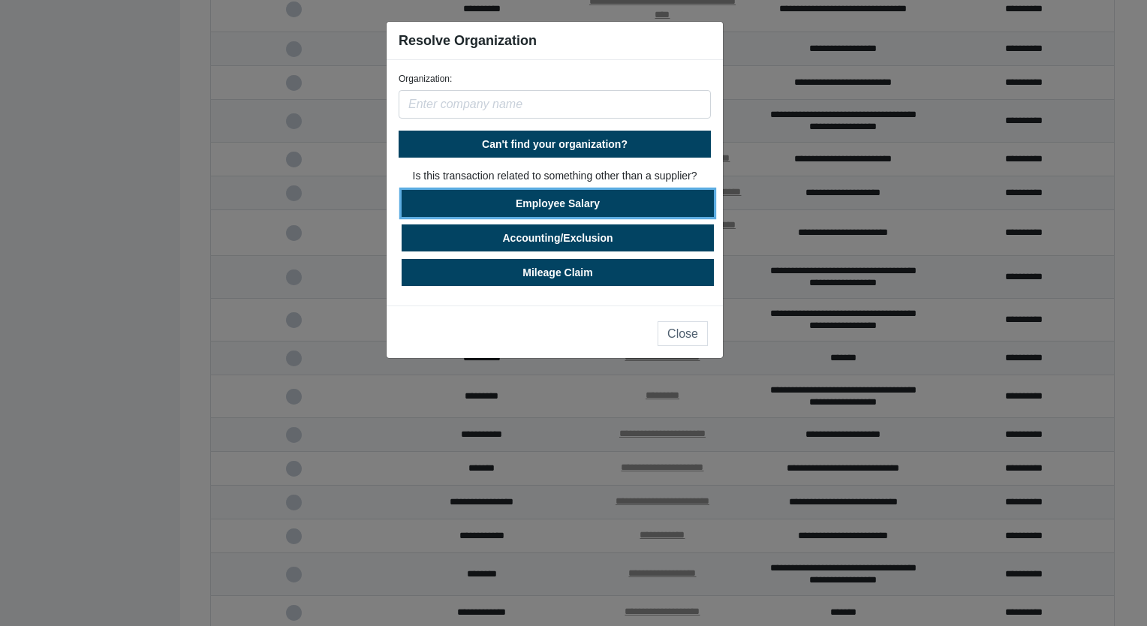
click at [564, 200] on button "Employee Salary" at bounding box center [558, 203] width 312 height 27
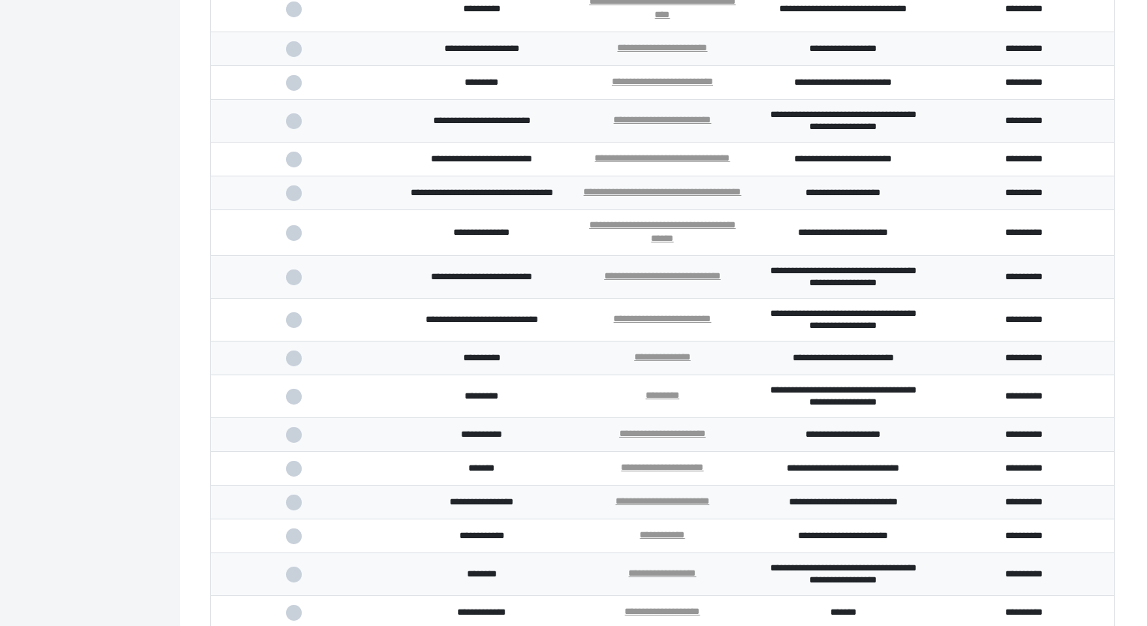
click at [298, 363] on span at bounding box center [301, 358] width 31 height 10
click at [0, 0] on input "checkbox" at bounding box center [0, 0] width 0 height 0
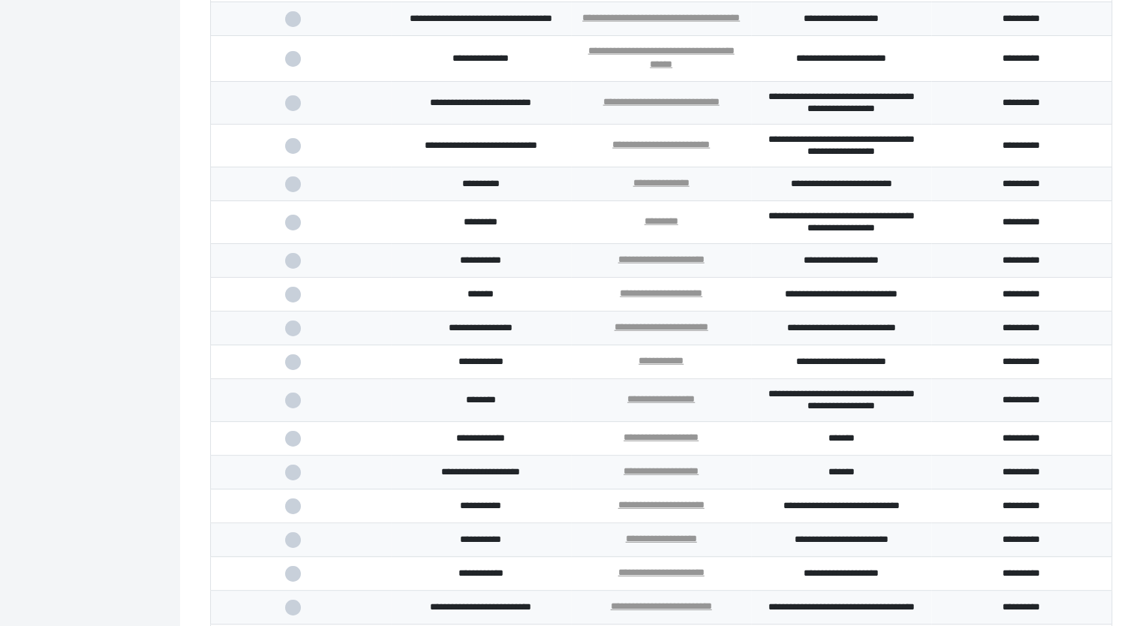
scroll to position [1663, 0]
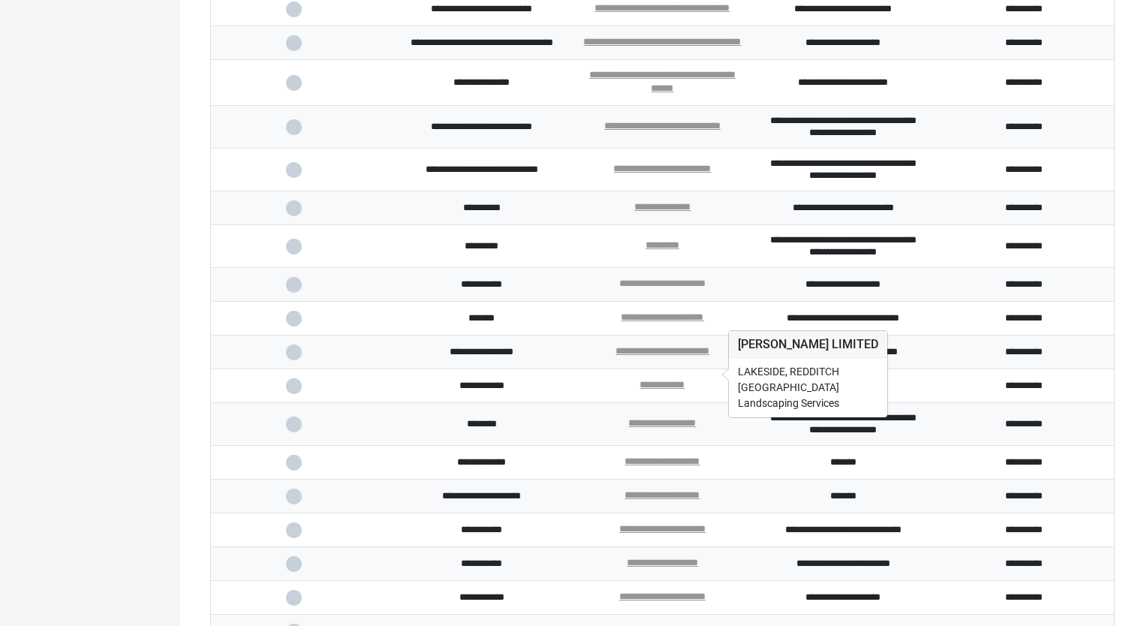
click at [660, 288] on link "**********" at bounding box center [662, 283] width 86 height 10
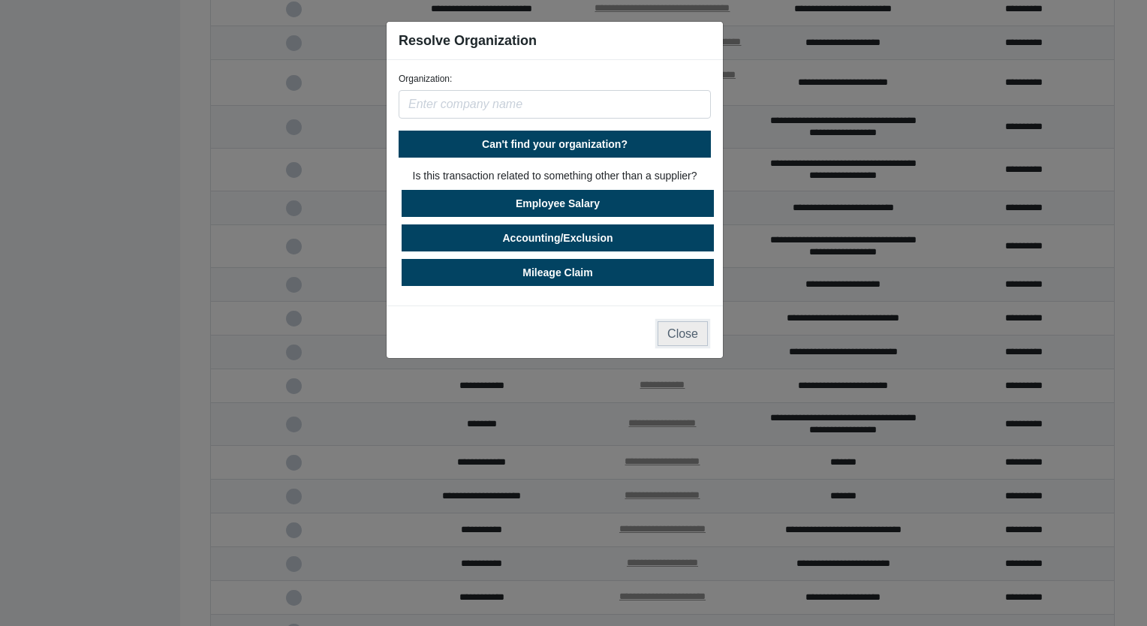
click at [689, 335] on button "Close" at bounding box center [682, 333] width 50 height 25
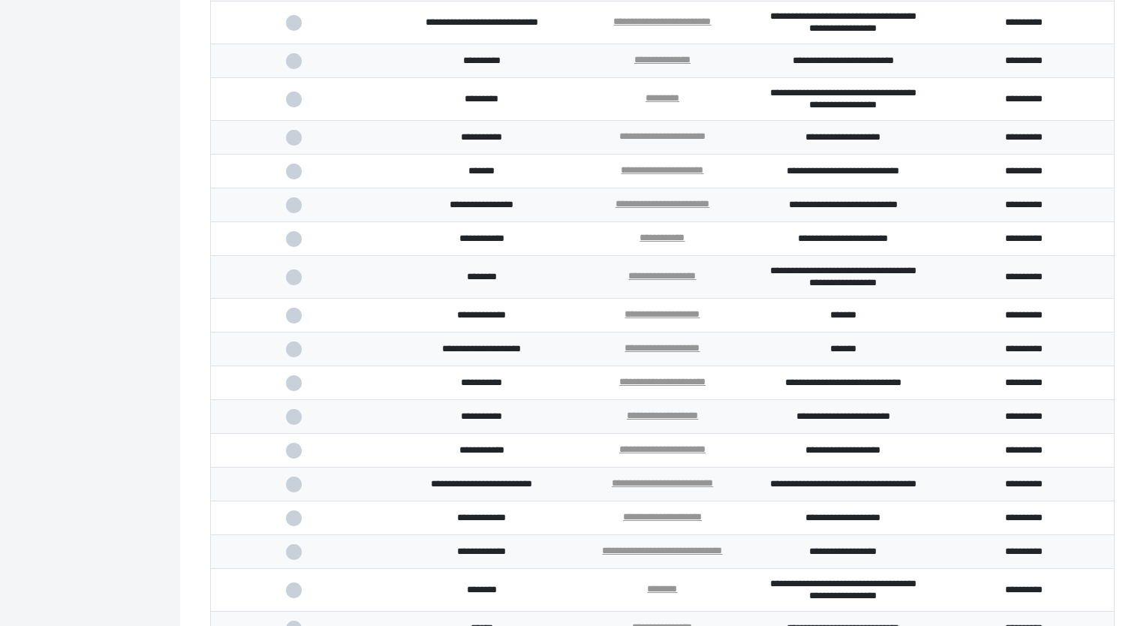
scroll to position [1813, 0]
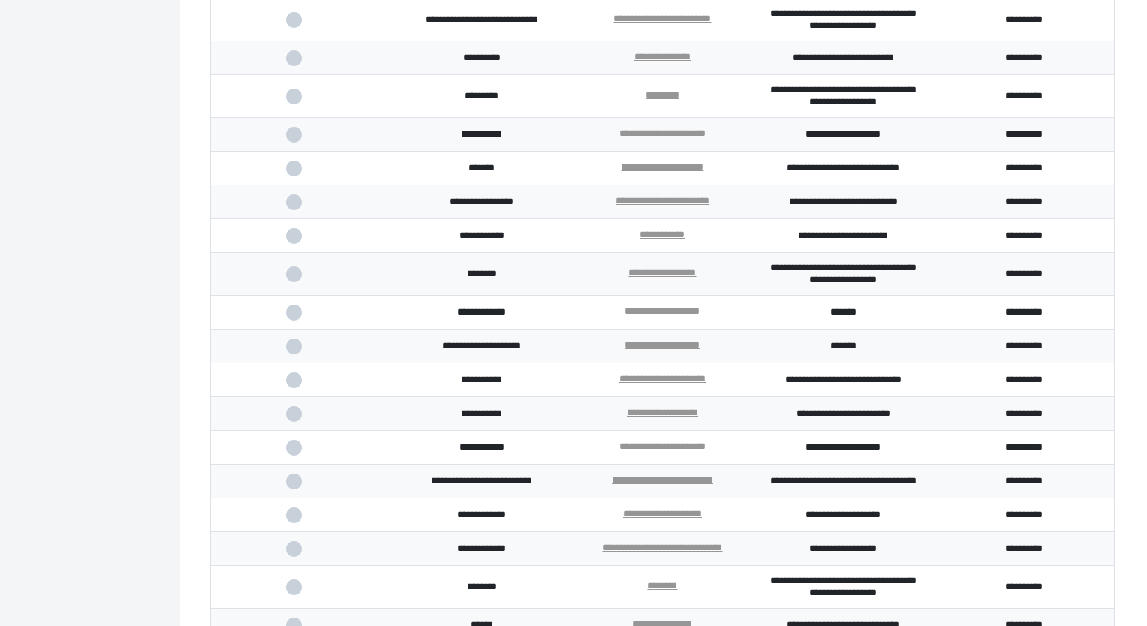
click at [299, 173] on span at bounding box center [301, 169] width 31 height 10
click at [0, 0] on input "checkbox" at bounding box center [0, 0] width 0 height 0
click at [297, 207] on span at bounding box center [301, 202] width 31 height 10
click at [0, 0] on input "checkbox" at bounding box center [0, 0] width 0 height 0
click at [293, 241] on span at bounding box center [301, 236] width 31 height 10
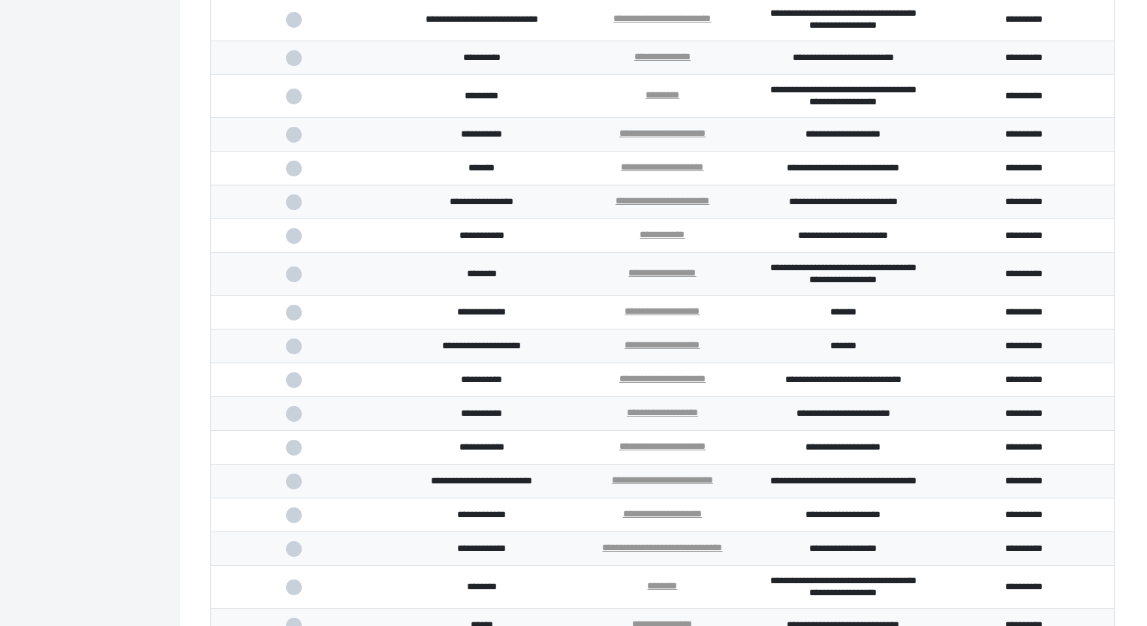
click at [0, 0] on input "checkbox" at bounding box center [0, 0] width 0 height 0
click at [294, 279] on span at bounding box center [301, 274] width 31 height 10
click at [0, 0] on input "checkbox" at bounding box center [0, 0] width 0 height 0
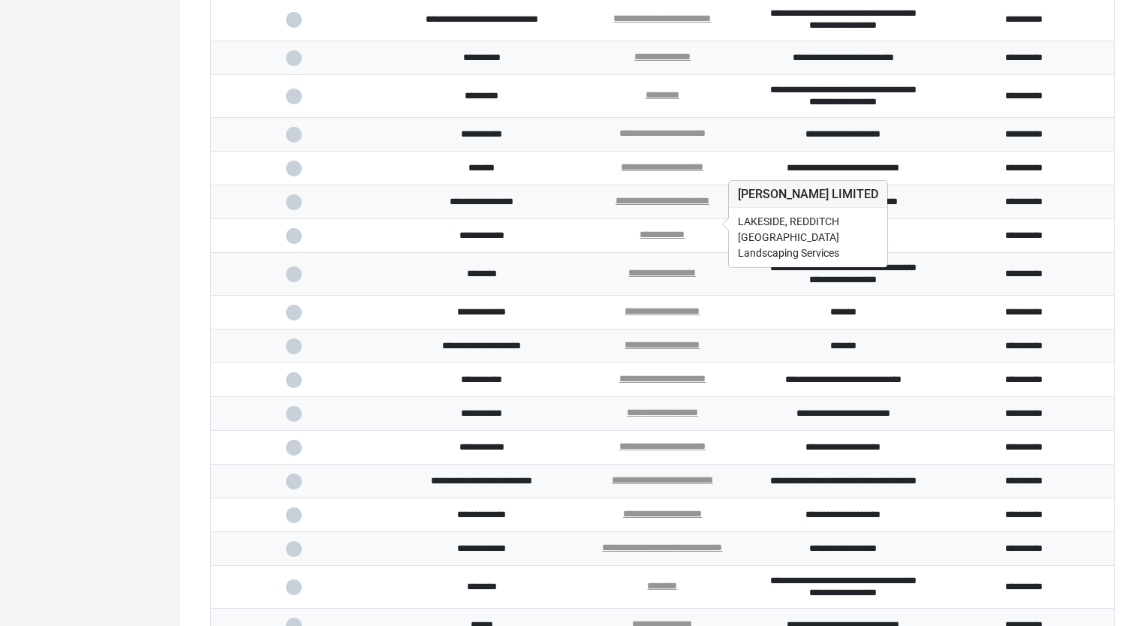
click at [681, 138] on link "**********" at bounding box center [662, 133] width 86 height 10
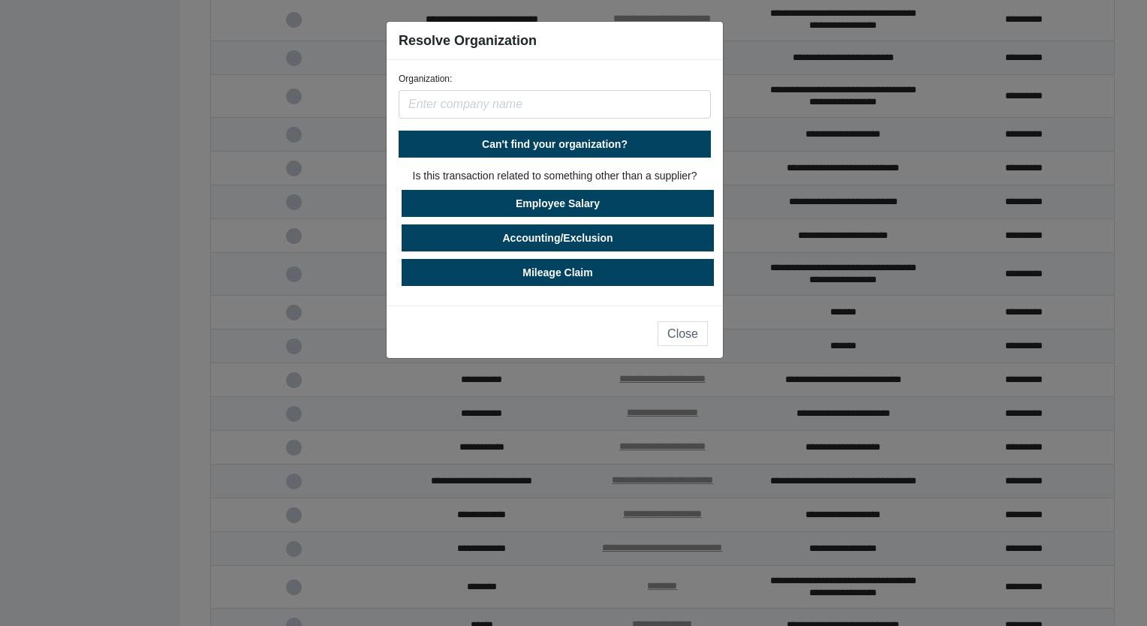
click at [484, 96] on input "text" at bounding box center [555, 104] width 312 height 29
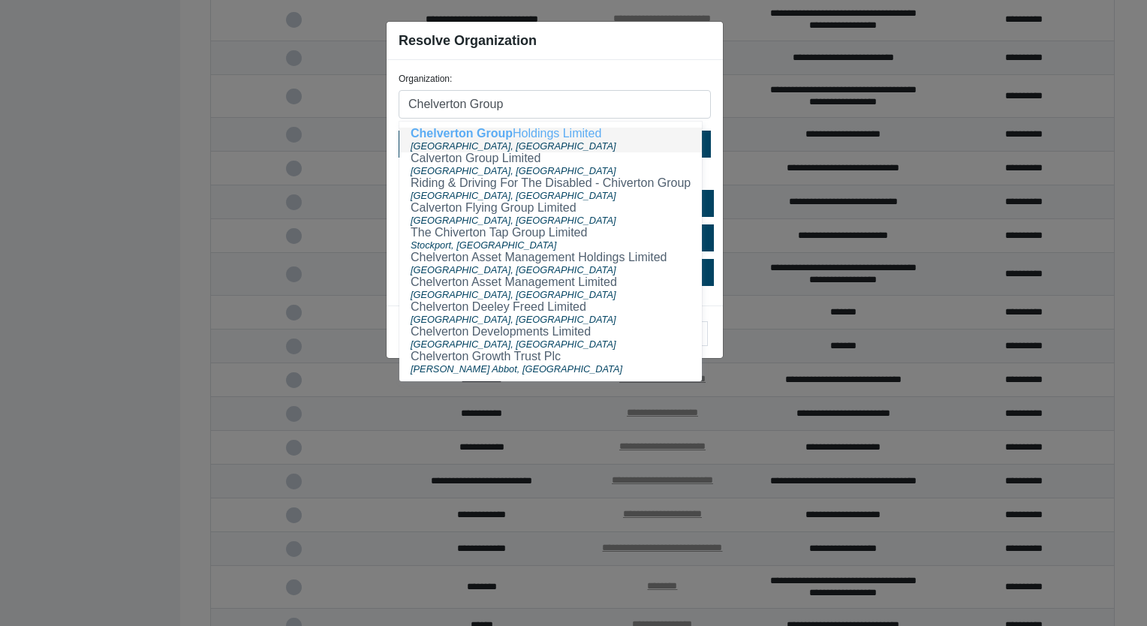
click at [486, 134] on span "Chelverton Group" at bounding box center [462, 133] width 102 height 13
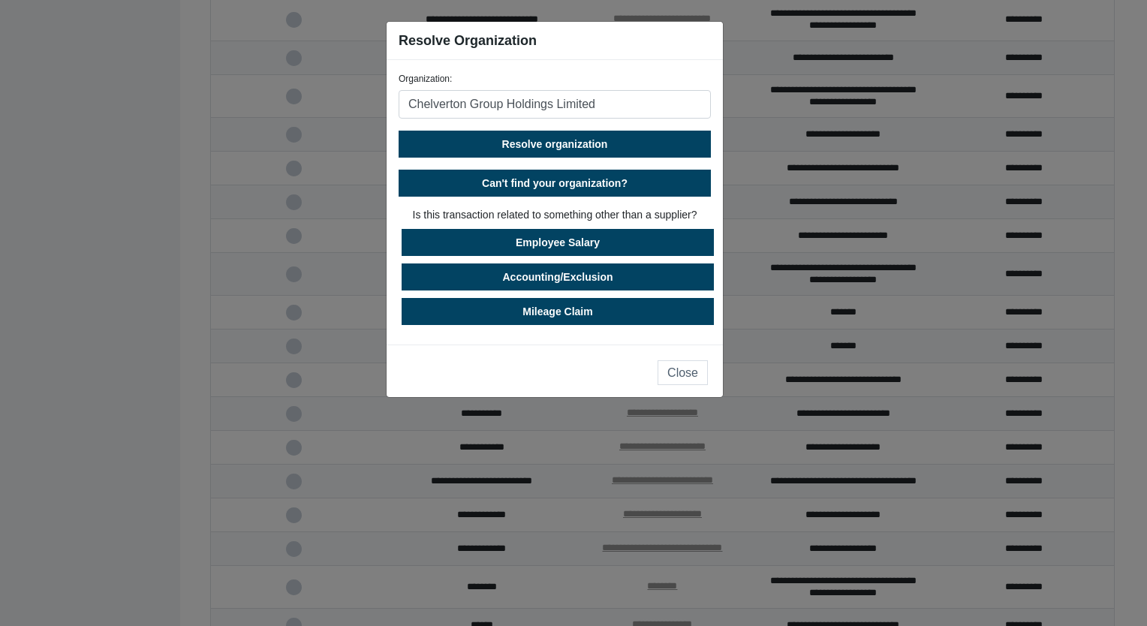
type input "Chelverton Group Holdings Limited"
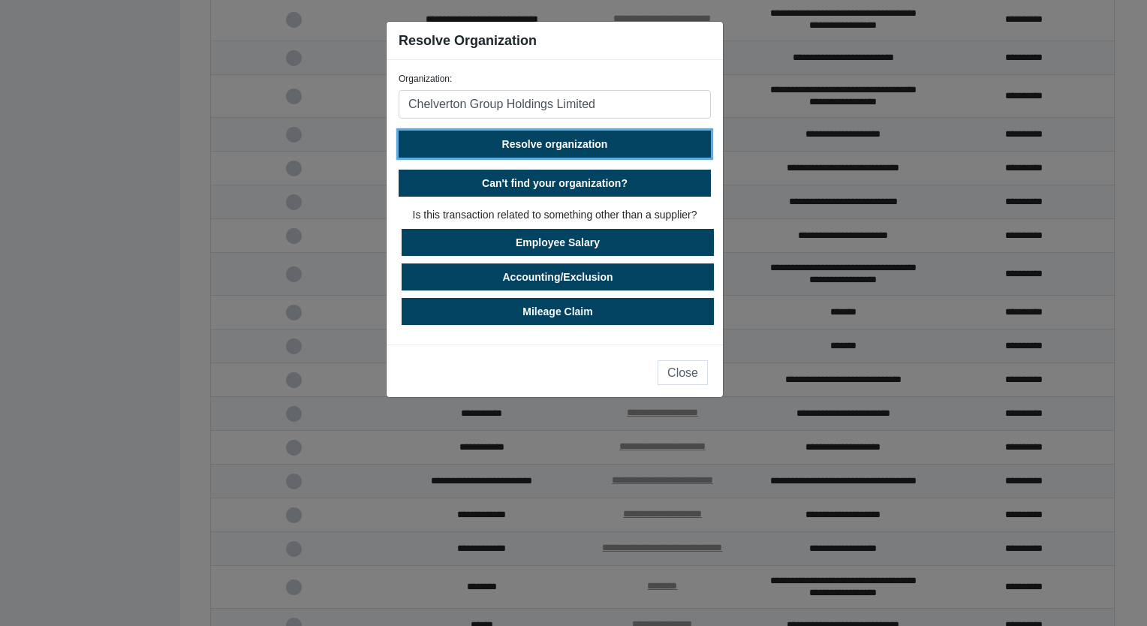
click at [549, 143] on span "Resolve organization" at bounding box center [555, 144] width 106 height 12
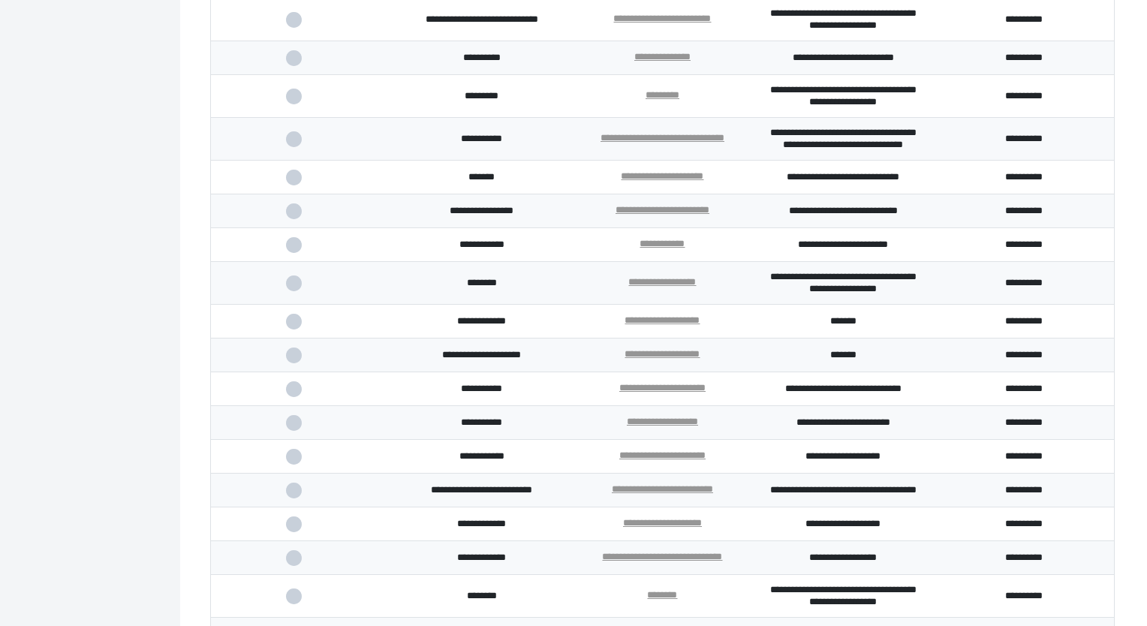
click at [288, 144] on span at bounding box center [301, 139] width 31 height 10
click at [0, 0] on input "checkbox" at bounding box center [0, 0] width 0 height 0
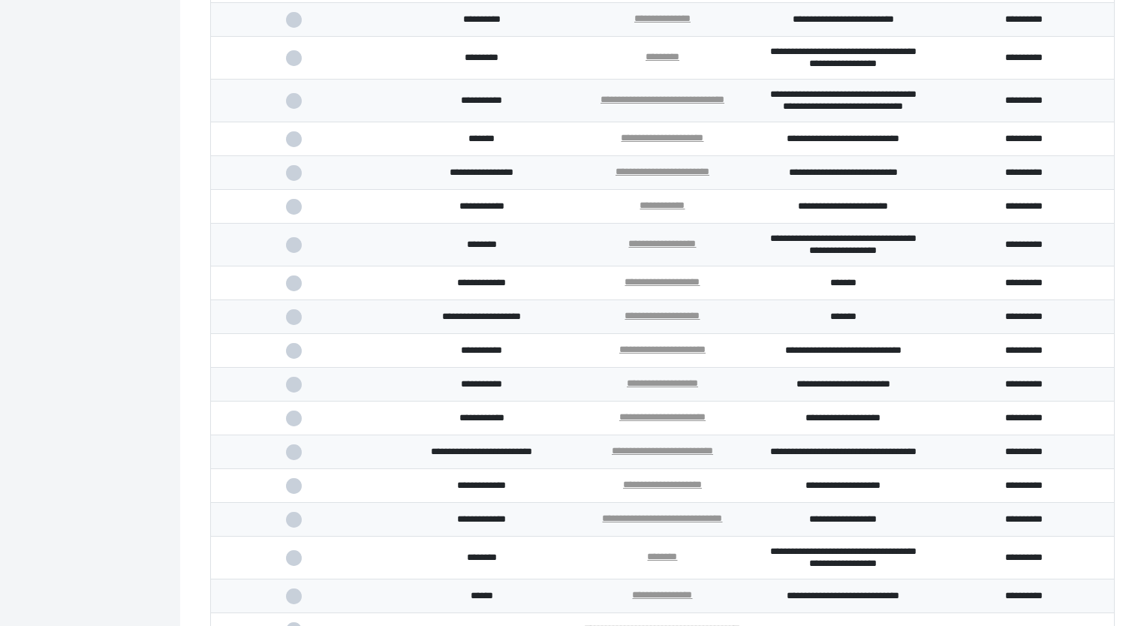
scroll to position [1888, 0]
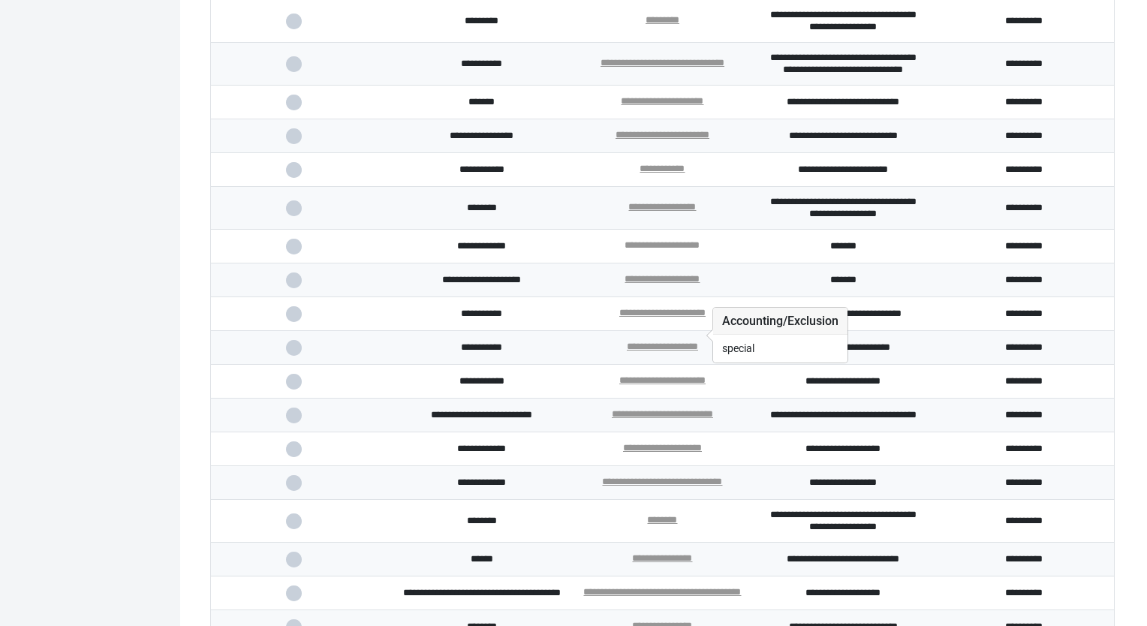
click at [671, 250] on link "**********" at bounding box center [661, 245] width 75 height 10
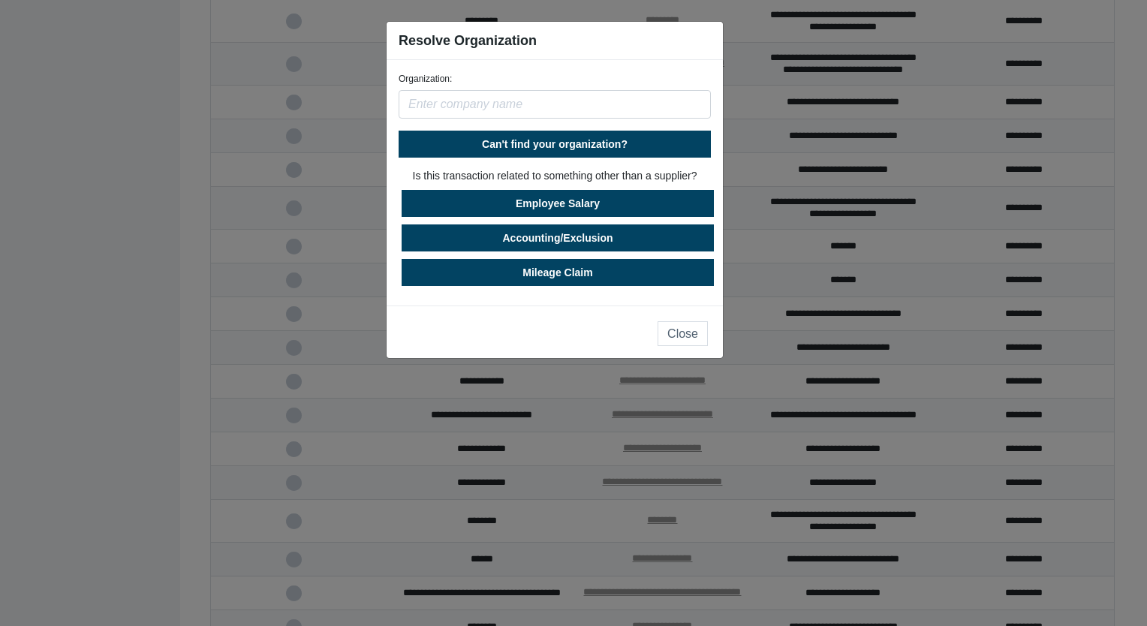
click at [571, 112] on input "text" at bounding box center [555, 104] width 312 height 29
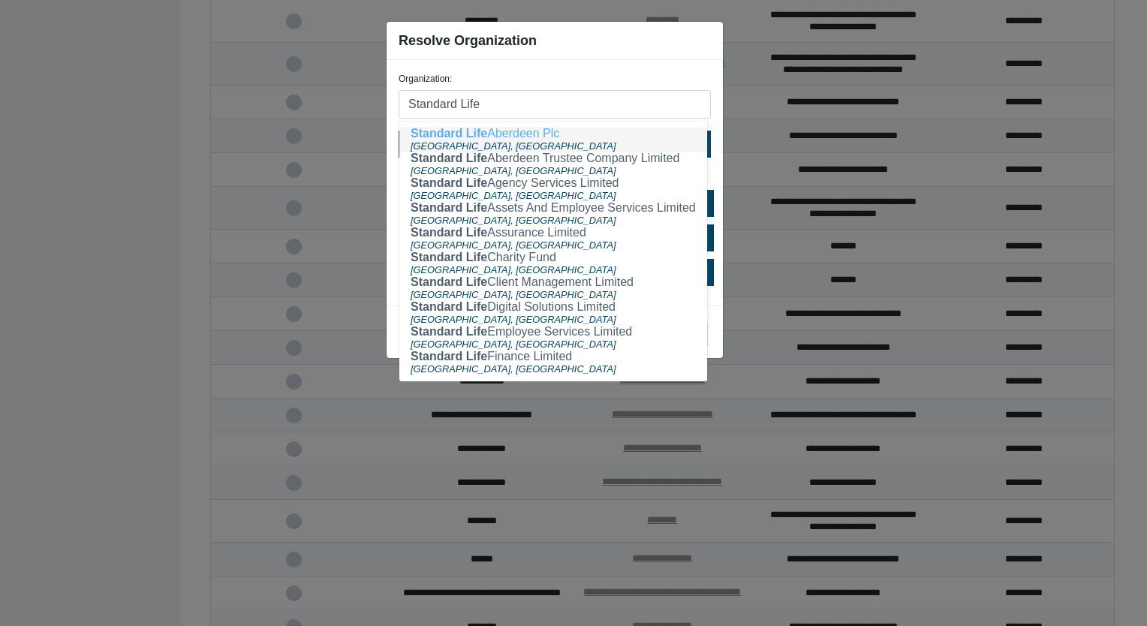
click at [507, 134] on ngb-highlight "Standard Life Aberdeen Plc" at bounding box center [485, 133] width 149 height 13
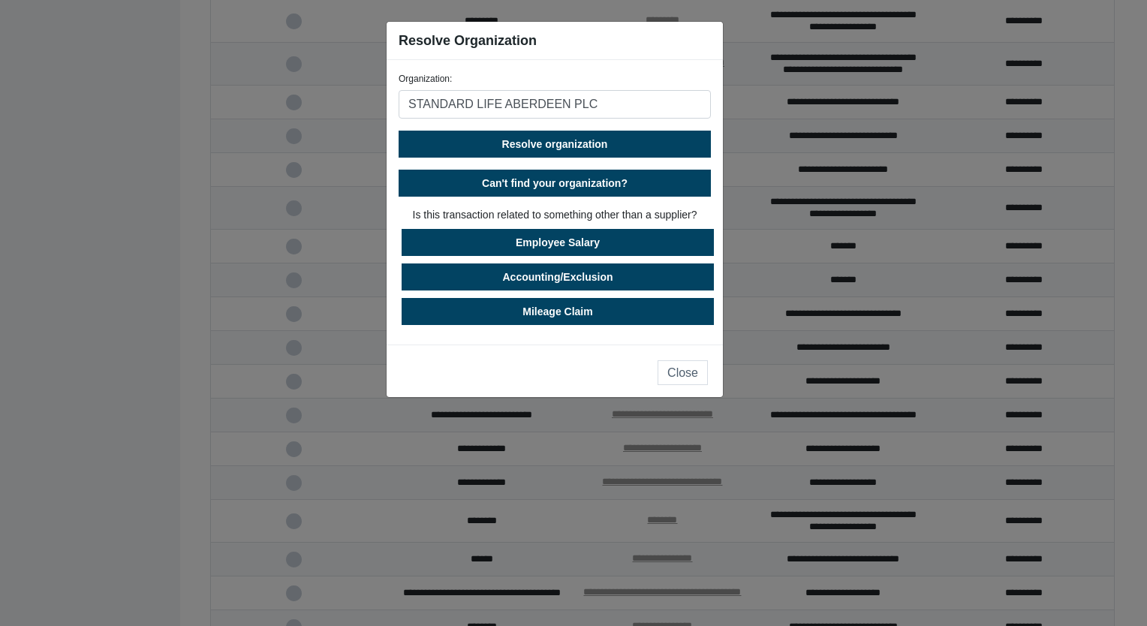
type input "STANDARD LIFE ABERDEEN PLC"
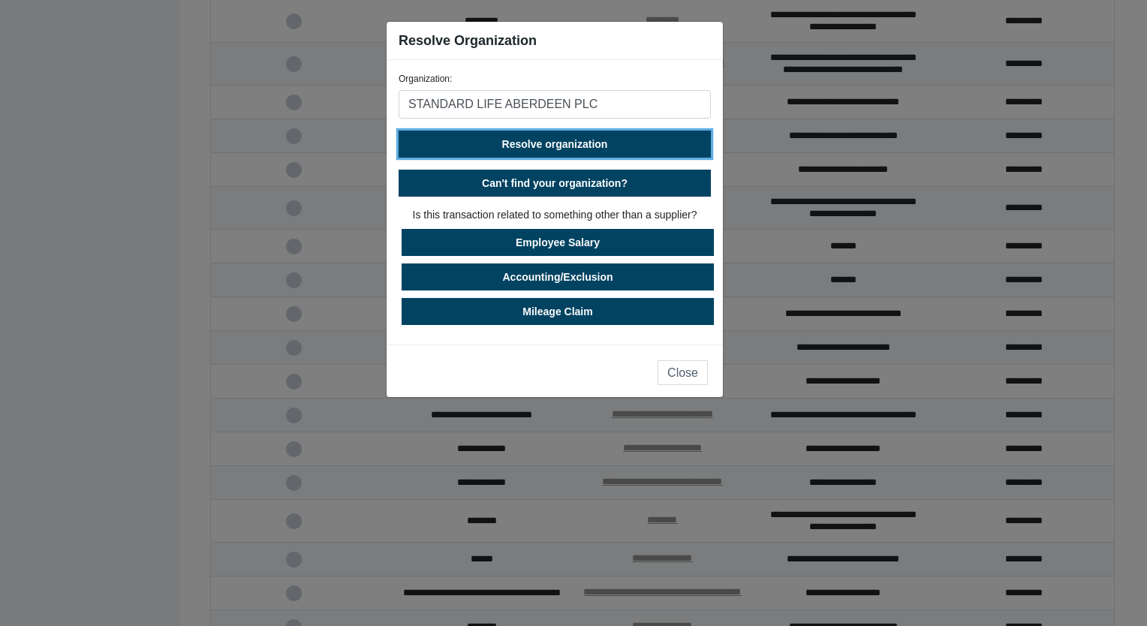
click at [543, 144] on span "Resolve organization" at bounding box center [555, 144] width 106 height 12
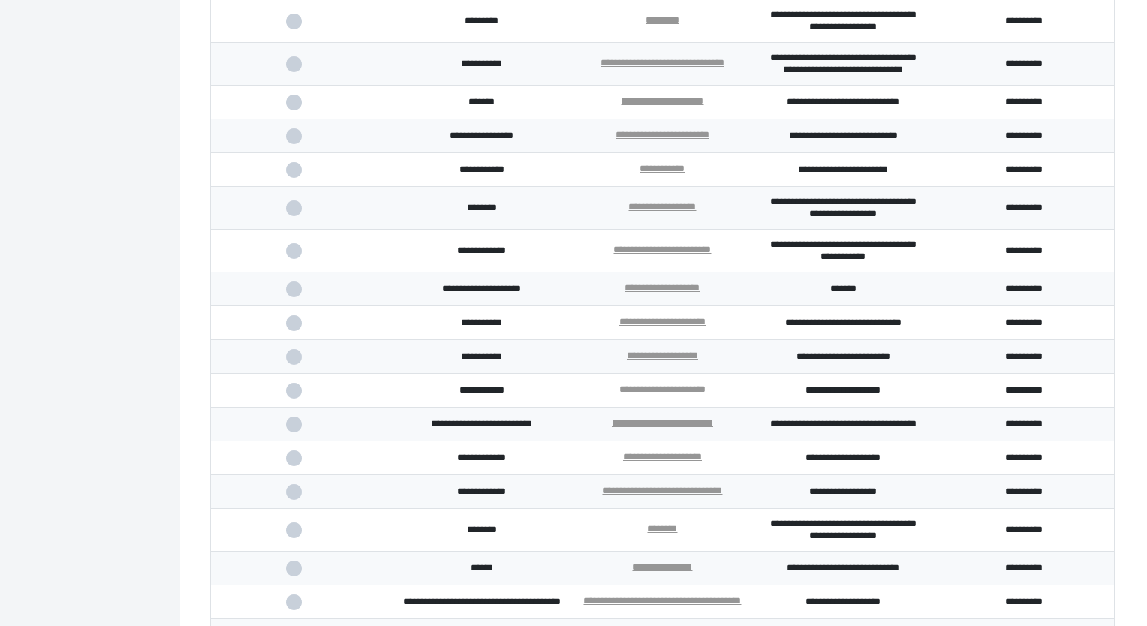
click at [290, 256] on span at bounding box center [301, 251] width 31 height 10
click at [0, 0] on input "checkbox" at bounding box center [0, 0] width 0 height 0
drag, startPoint x: 537, startPoint y: 379, endPoint x: 414, endPoint y: 382, distance: 123.9
click at [414, 306] on td "**********" at bounding box center [481, 289] width 181 height 34
copy td "**********"
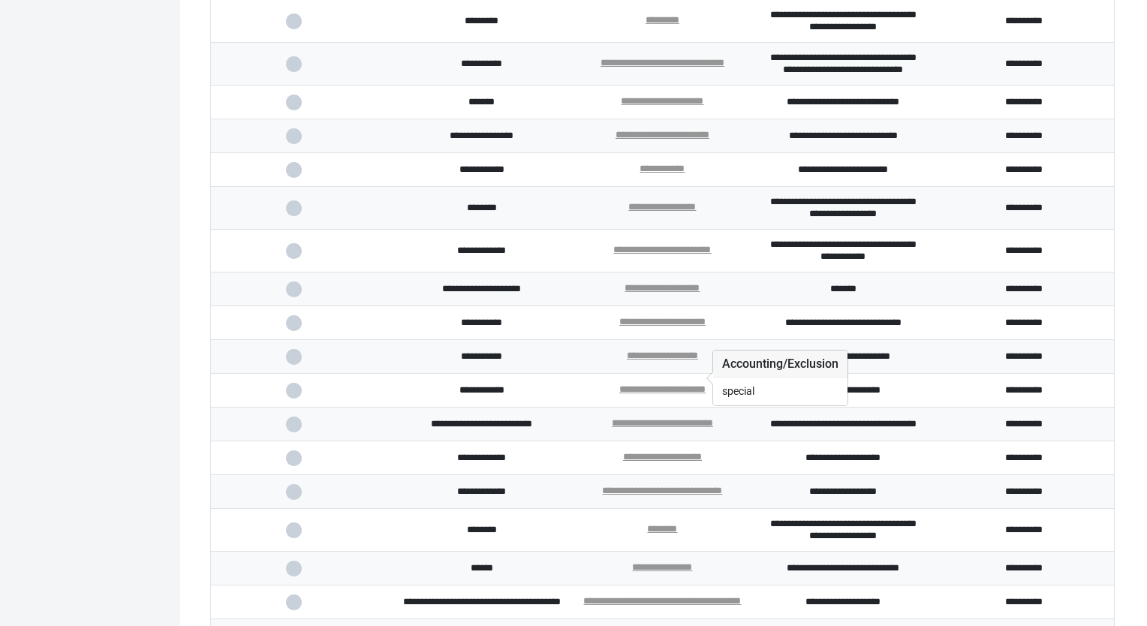
click at [652, 296] on div "**********" at bounding box center [661, 289] width 75 height 14
click at [652, 293] on link "**********" at bounding box center [661, 288] width 75 height 10
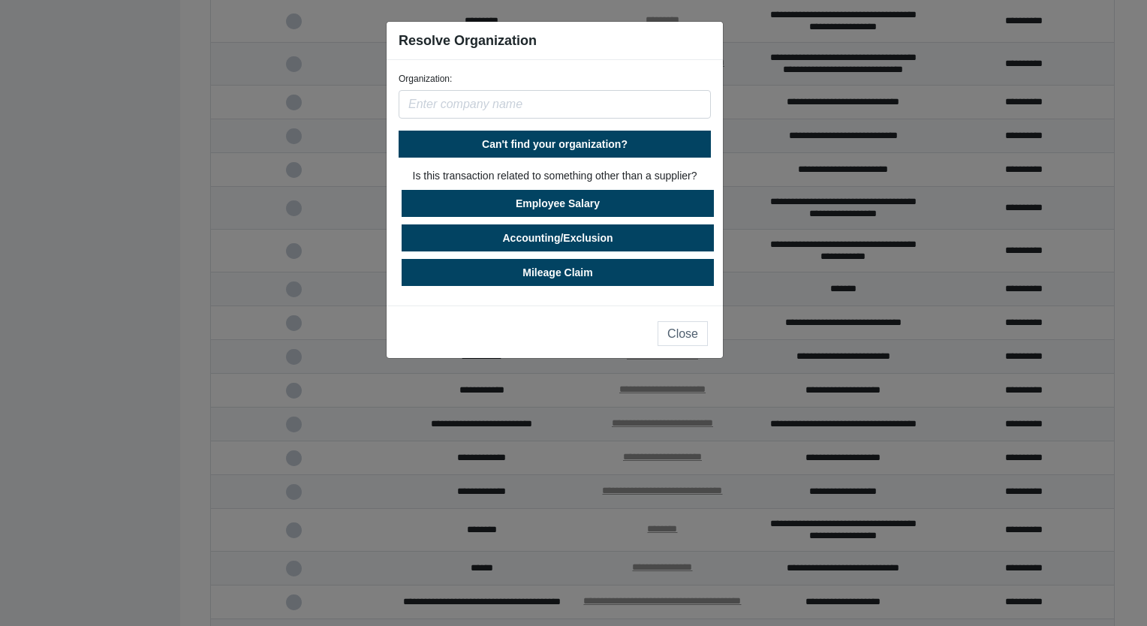
click at [520, 95] on input "text" at bounding box center [555, 104] width 312 height 29
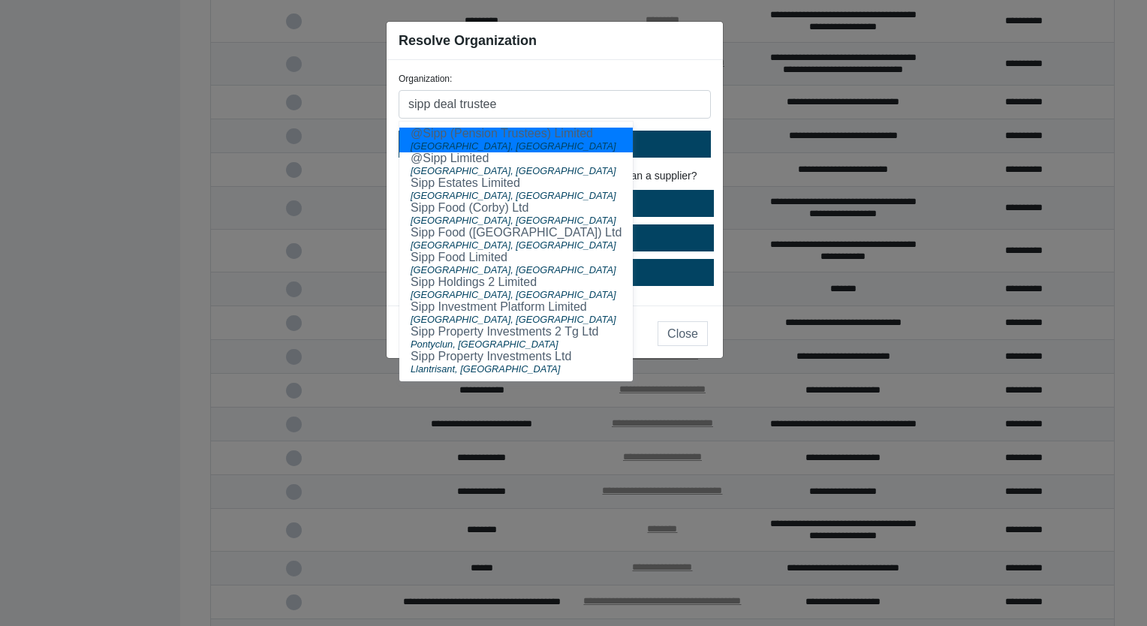
type input "sipp deal trustees"
drag, startPoint x: 513, startPoint y: 107, endPoint x: 311, endPoint y: 104, distance: 201.9
click at [311, 104] on ngb-modal-window "Resolve Organization Organization: sipp deal trustees @Sipp (Pension Trustees) …" at bounding box center [573, 313] width 1147 height 626
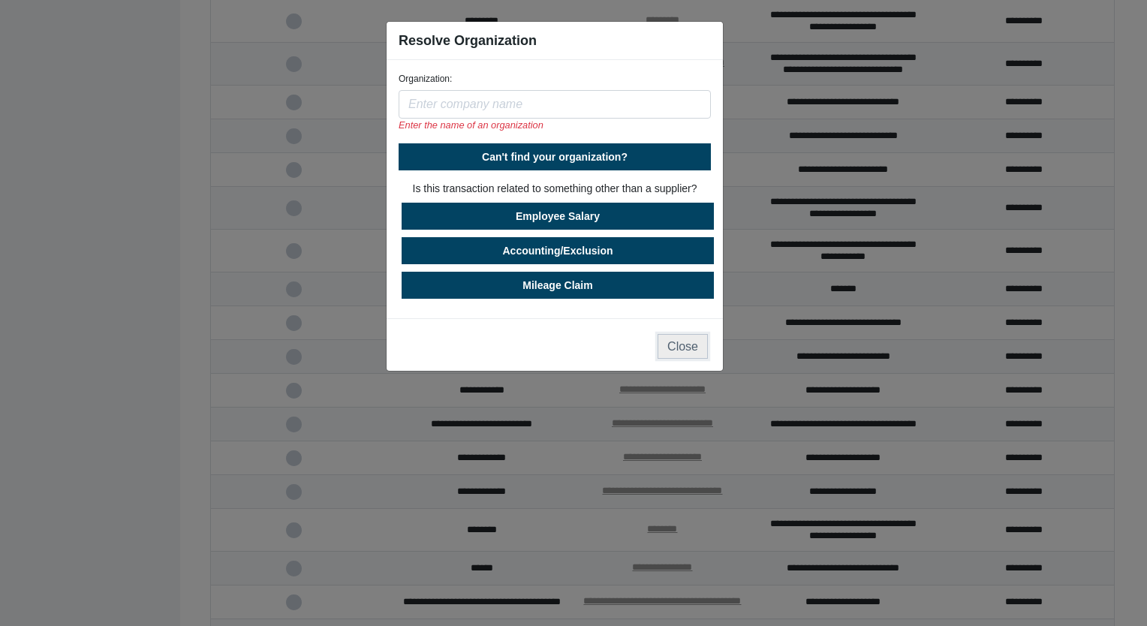
click at [674, 350] on button "Close" at bounding box center [682, 346] width 50 height 25
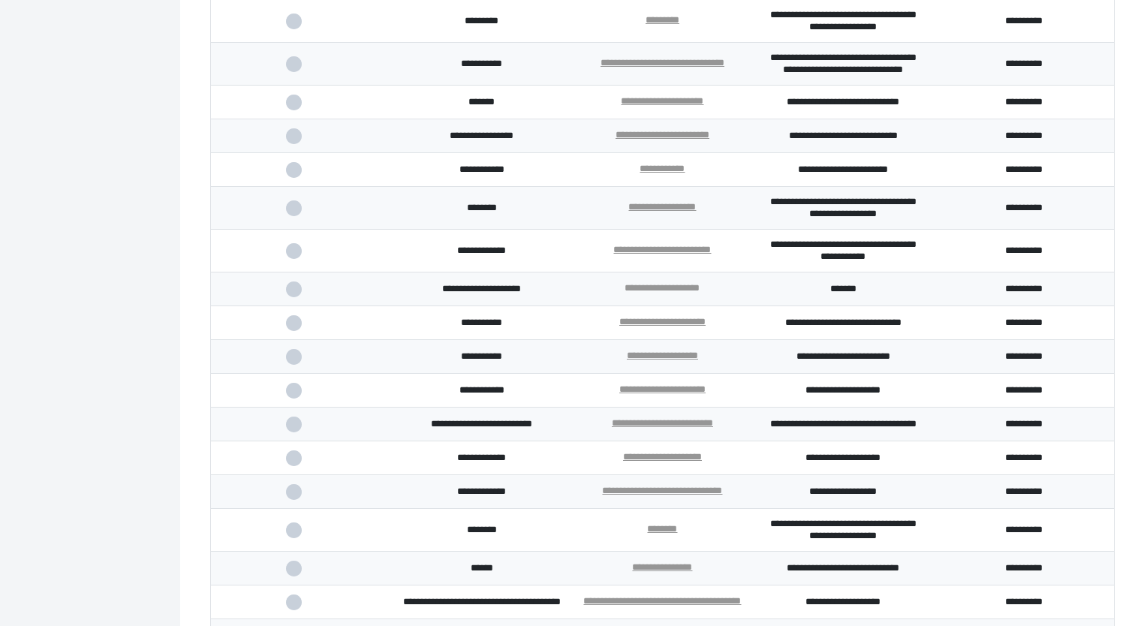
scroll to position [2038, 0]
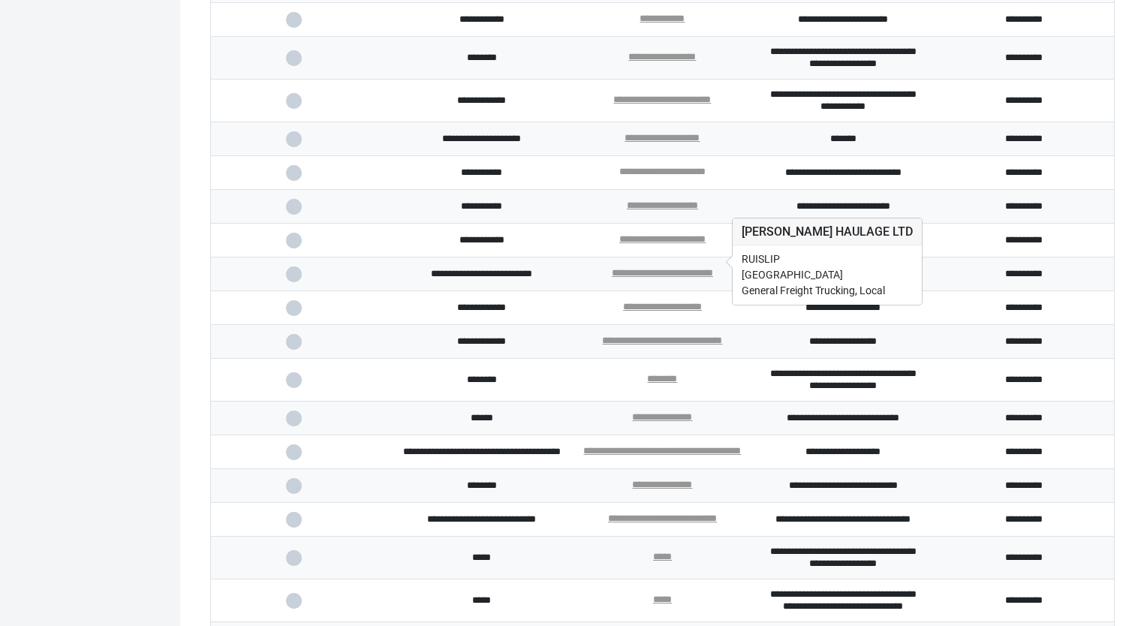
click at [684, 176] on link "**********" at bounding box center [662, 172] width 86 height 10
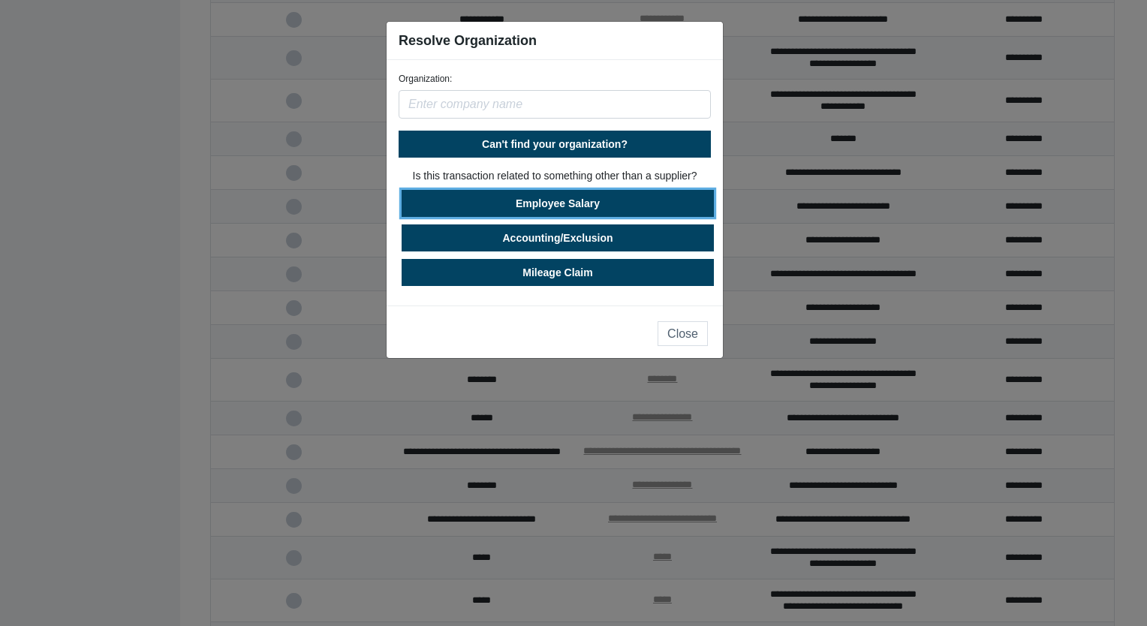
click at [582, 201] on button "Employee Salary" at bounding box center [558, 203] width 312 height 27
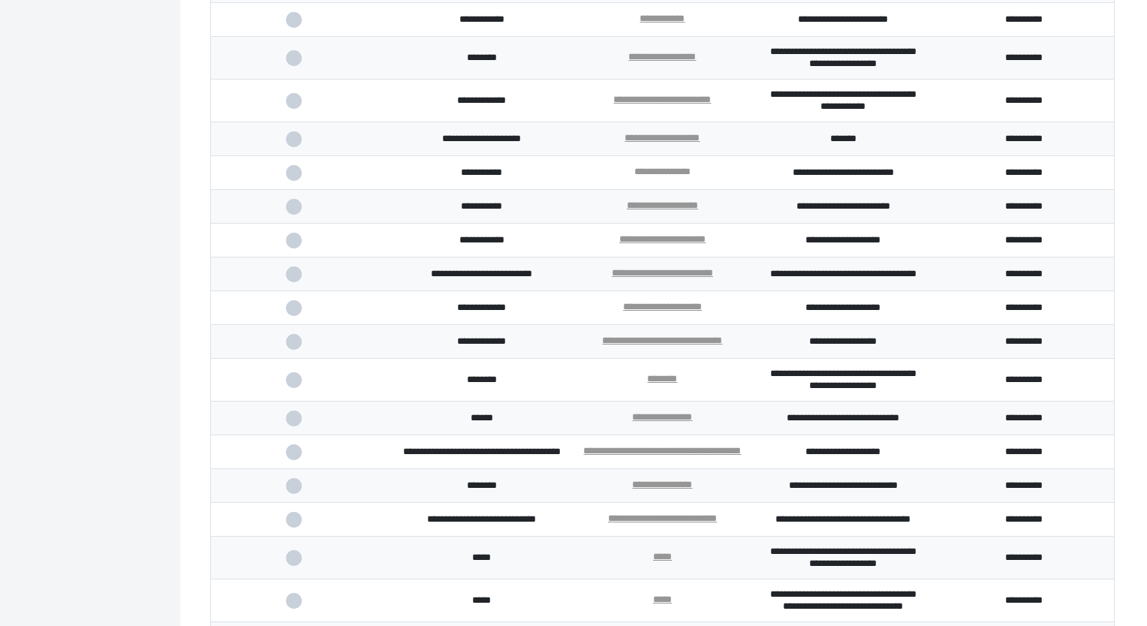
click at [676, 176] on link "**********" at bounding box center [662, 172] width 56 height 10
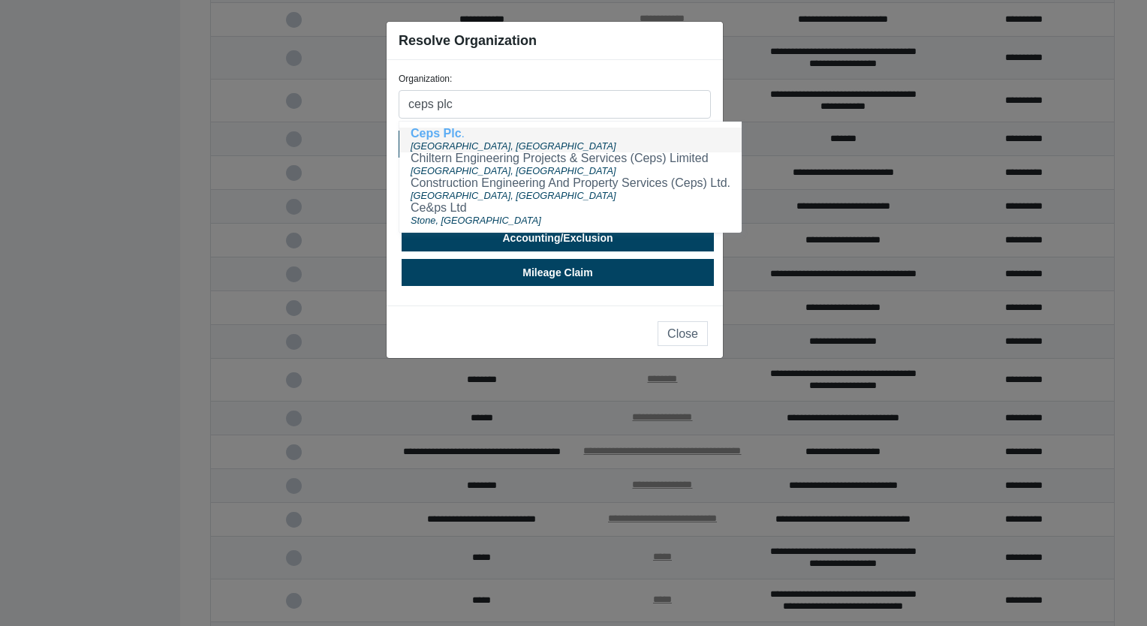
click at [476, 143] on span "[GEOGRAPHIC_DATA], [GEOGRAPHIC_DATA]" at bounding box center [514, 145] width 206 height 11
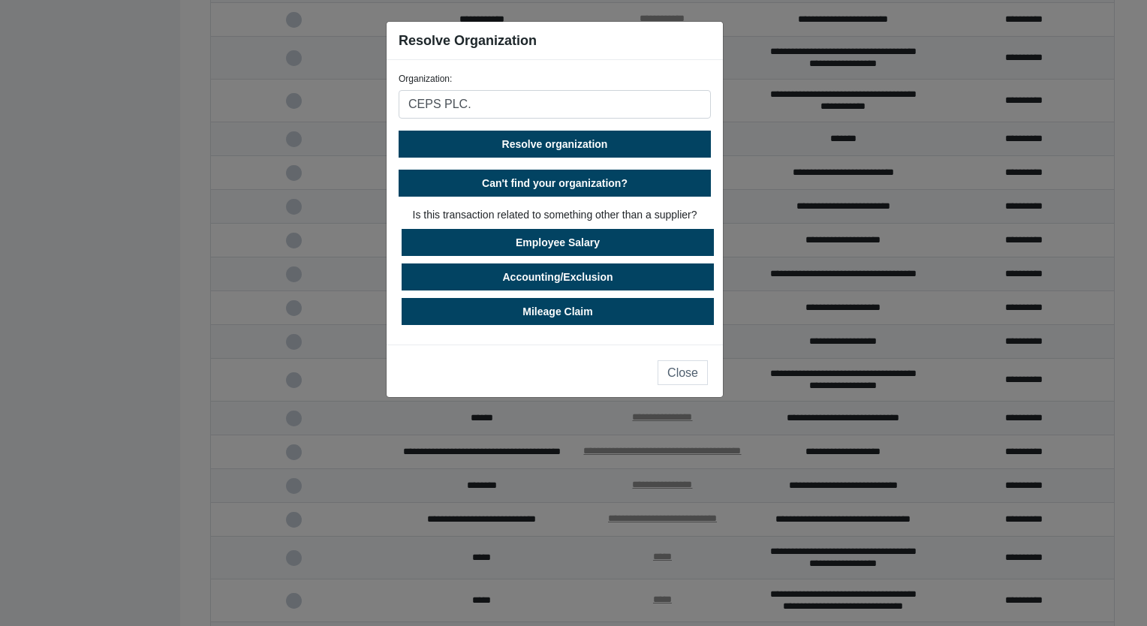
type input "CEPS PLC."
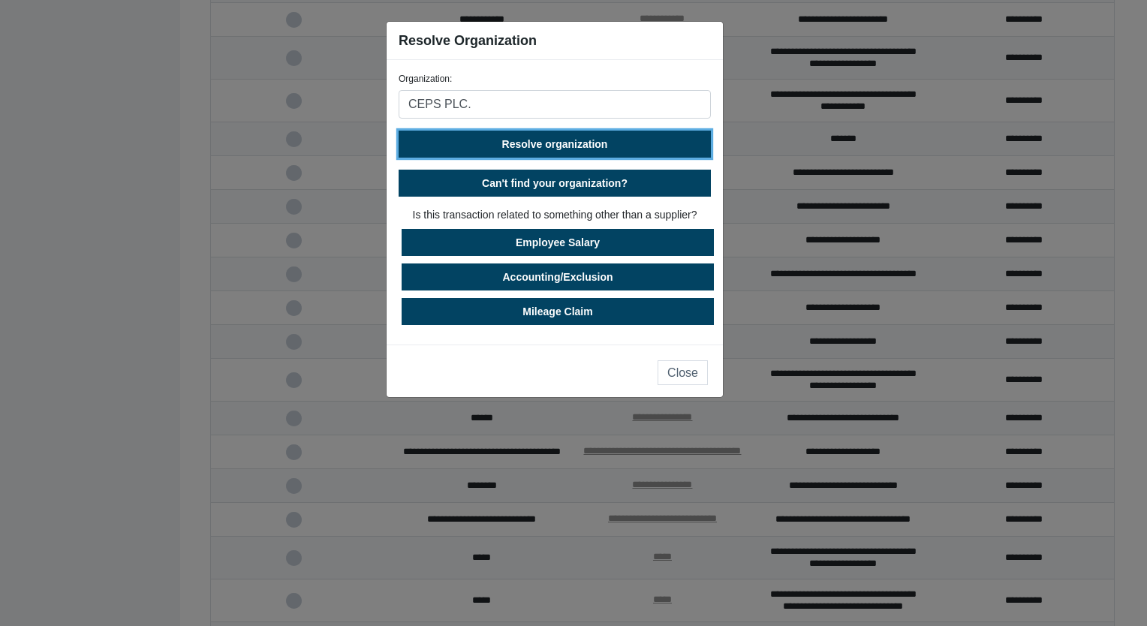
click at [561, 143] on span "Resolve organization" at bounding box center [555, 144] width 106 height 12
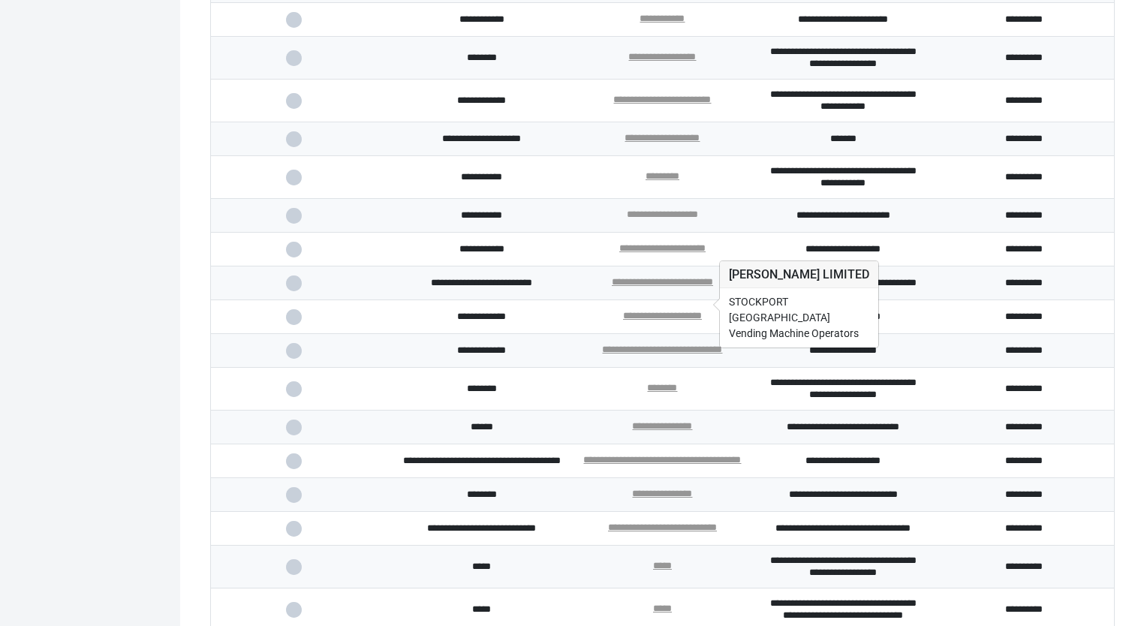
click at [648, 219] on link "**********" at bounding box center [662, 214] width 71 height 10
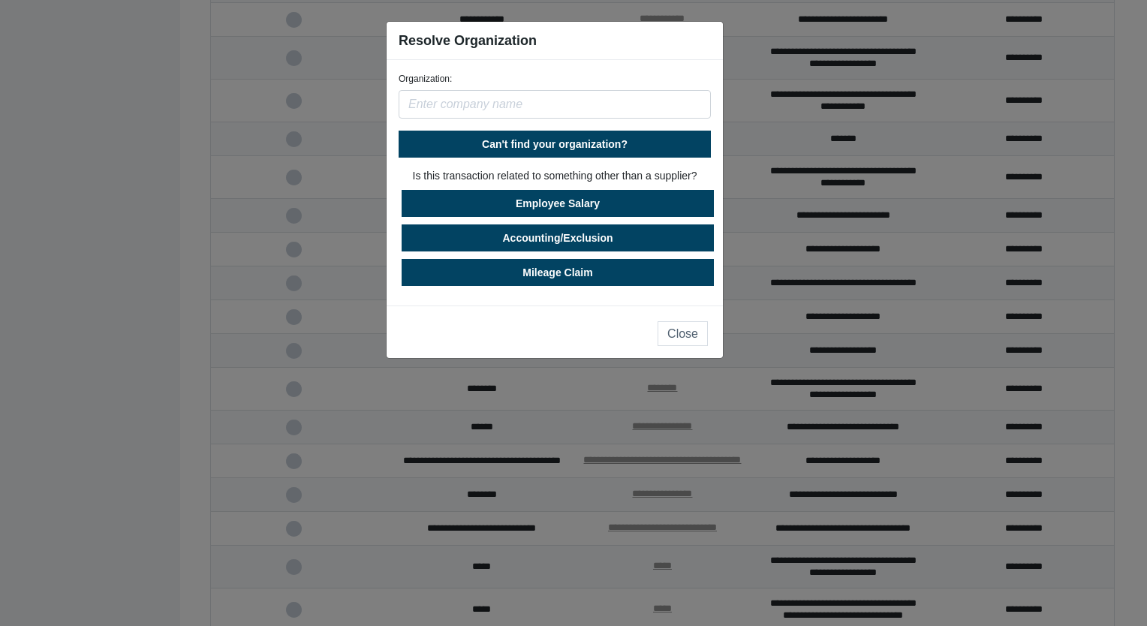
click at [528, 116] on input "text" at bounding box center [555, 104] width 312 height 29
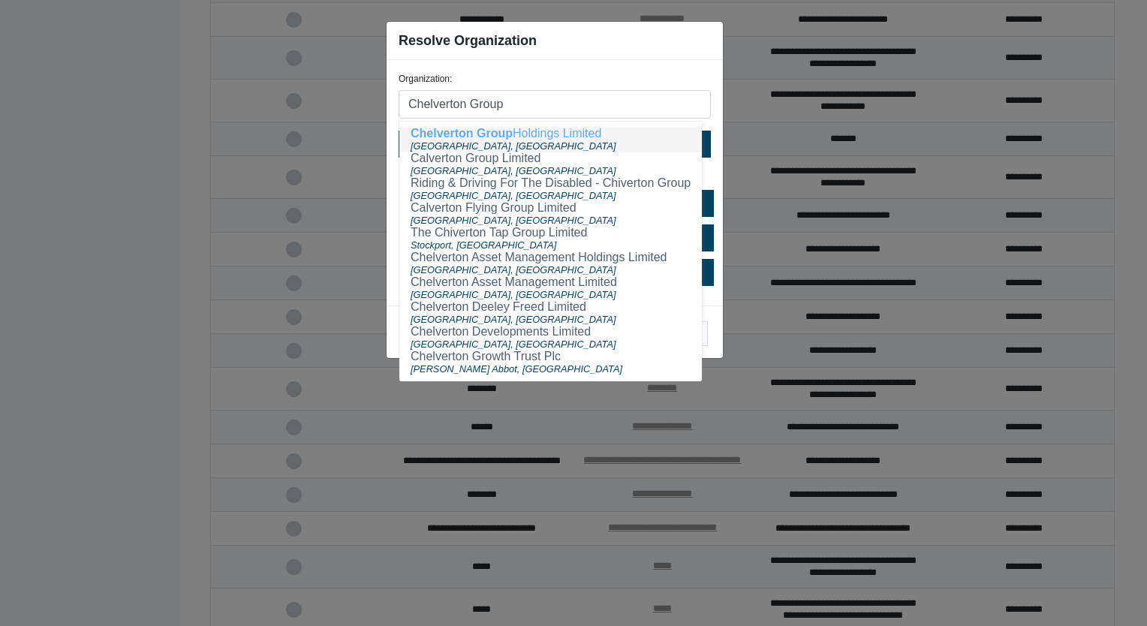
click at [527, 136] on ngb-highlight "Chelverton Group Holdings Limited" at bounding box center [506, 133] width 191 height 13
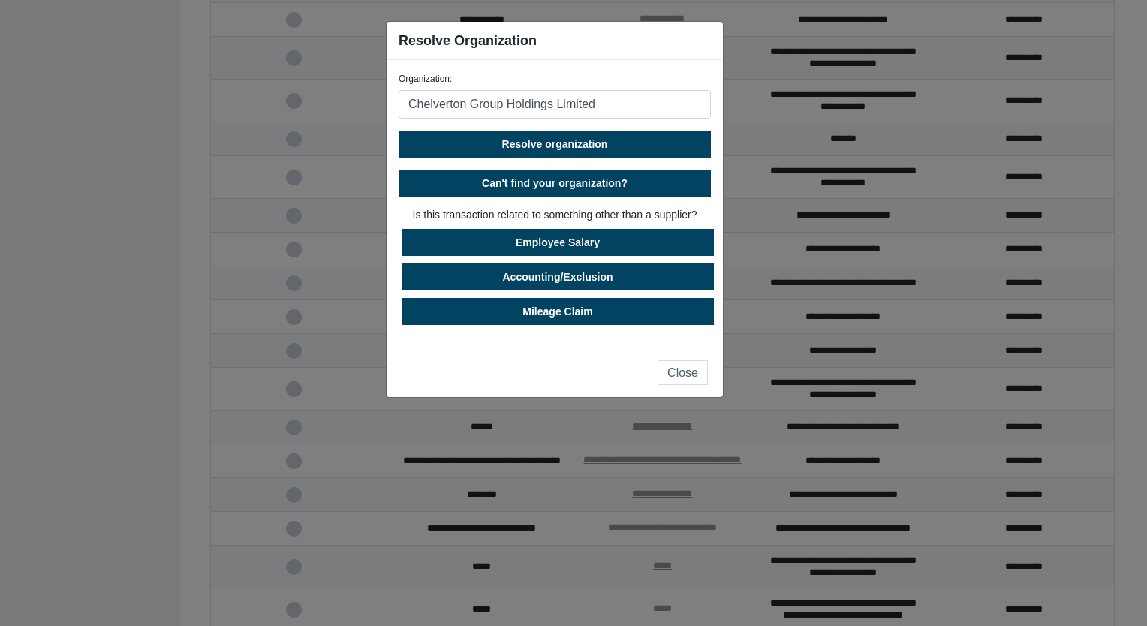
type input "Chelverton Group Holdings Limited"
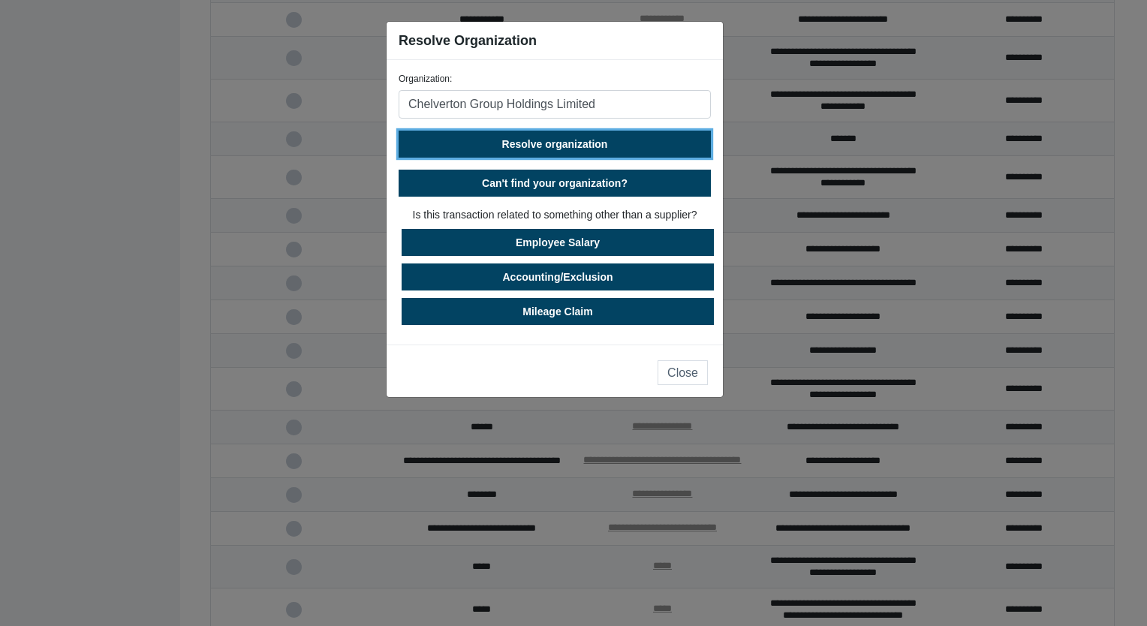
click at [540, 141] on span "Resolve organization" at bounding box center [555, 144] width 106 height 12
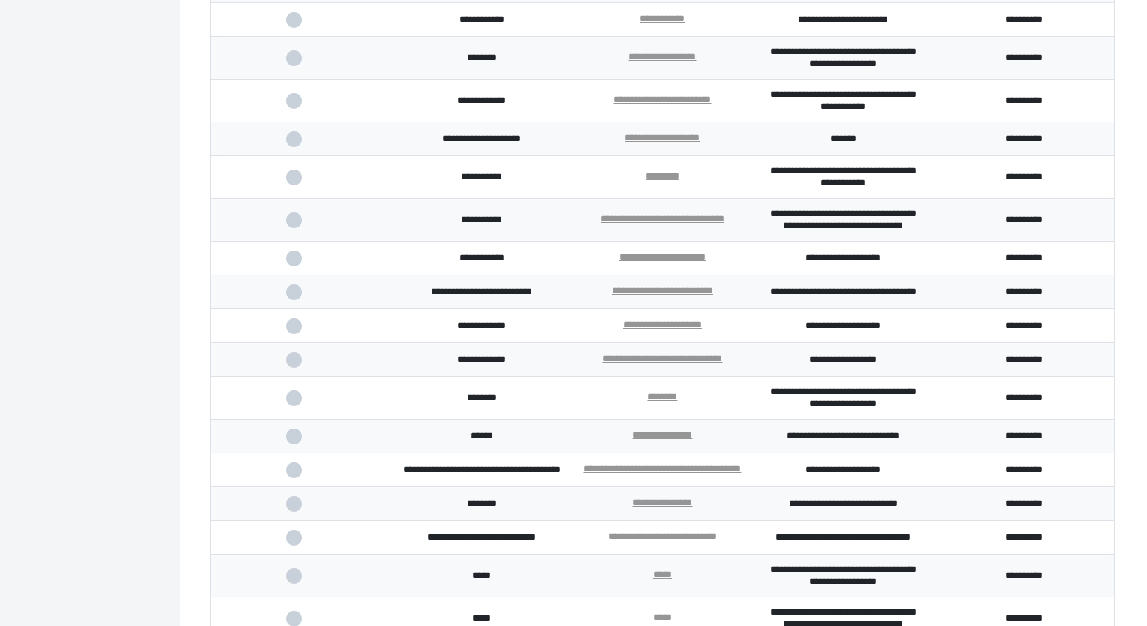
click at [293, 144] on span at bounding box center [301, 139] width 31 height 10
click at [0, 0] on input "checkbox" at bounding box center [0, 0] width 0 height 0
click at [293, 182] on span at bounding box center [301, 178] width 31 height 10
click at [0, 0] on input "checkbox" at bounding box center [0, 0] width 0 height 0
click at [291, 225] on span at bounding box center [301, 220] width 31 height 10
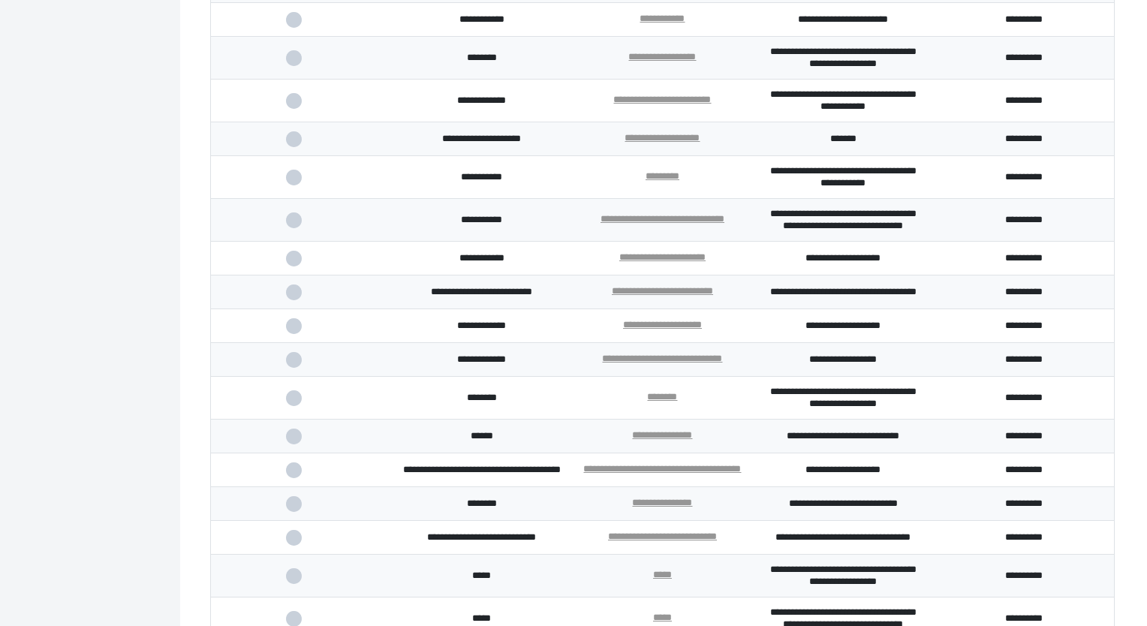
click at [0, 0] on input "checkbox" at bounding box center [0, 0] width 0 height 0
click at [297, 441] on span at bounding box center [301, 437] width 31 height 10
click at [0, 0] on input "checkbox" at bounding box center [0, 0] width 0 height 0
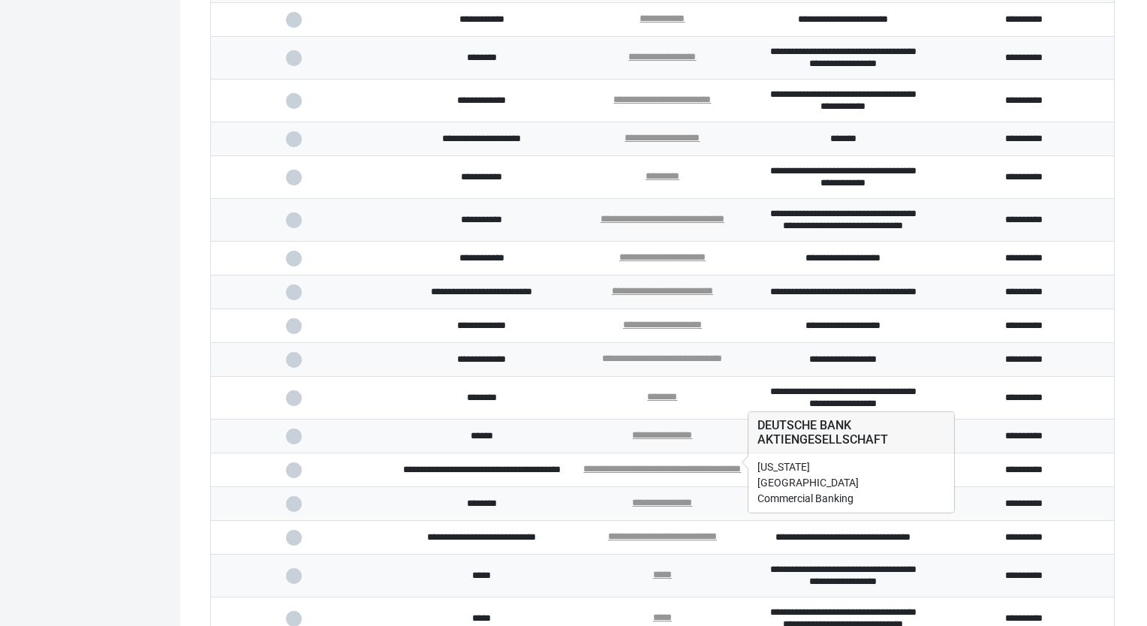
click at [669, 363] on link "**********" at bounding box center [662, 358] width 120 height 10
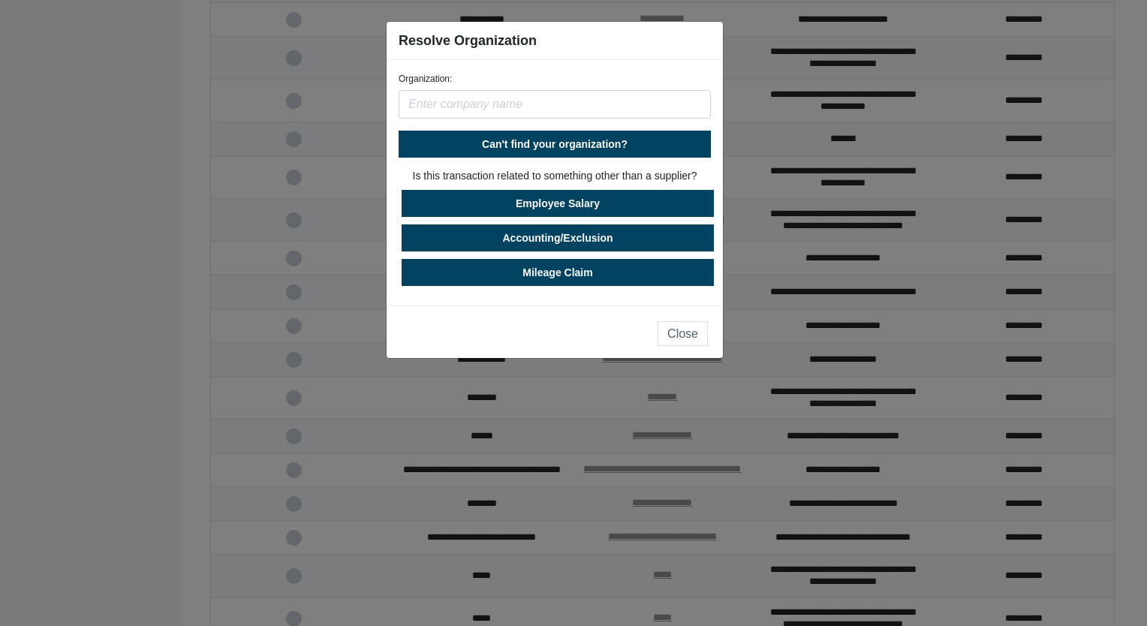
click at [489, 104] on input "text" at bounding box center [555, 104] width 312 height 29
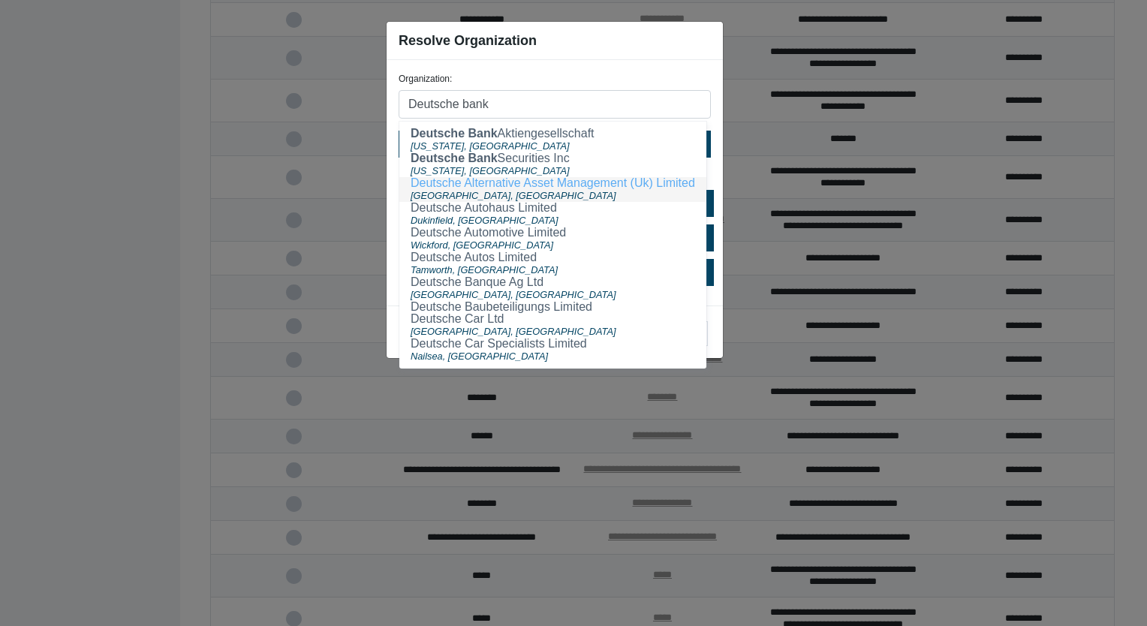
click at [474, 182] on ngb-highlight "Deutsche Alternative Asset Management (Uk) Limited" at bounding box center [553, 182] width 284 height 13
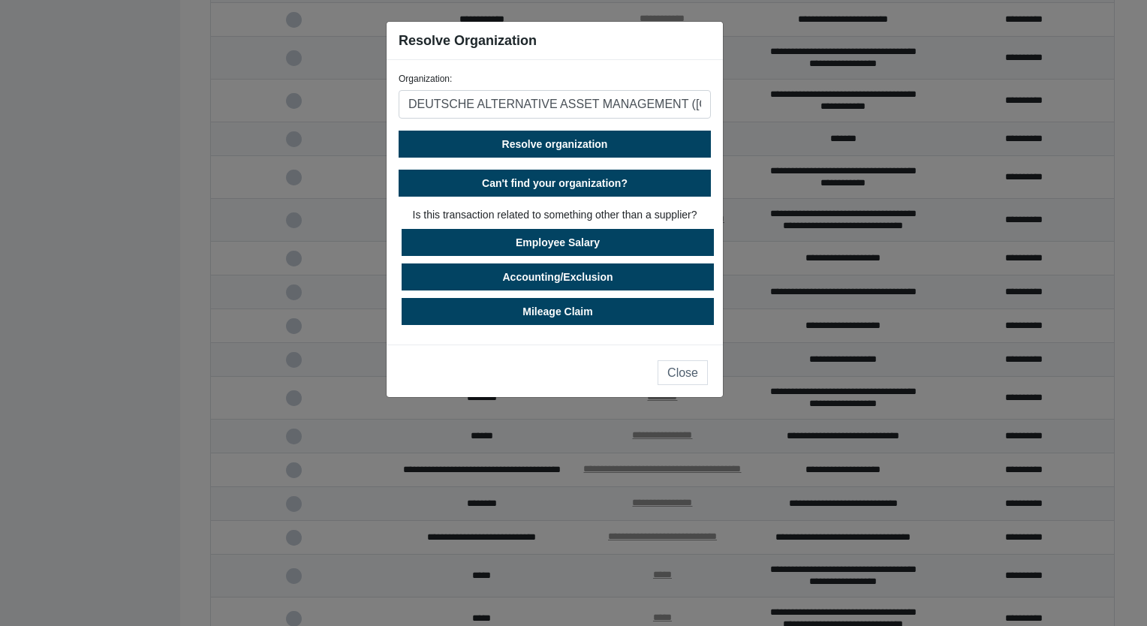
type input "DEUTSCHE ALTERNATIVE ASSET MANAGEMENT ([GEOGRAPHIC_DATA]) LIMITED"
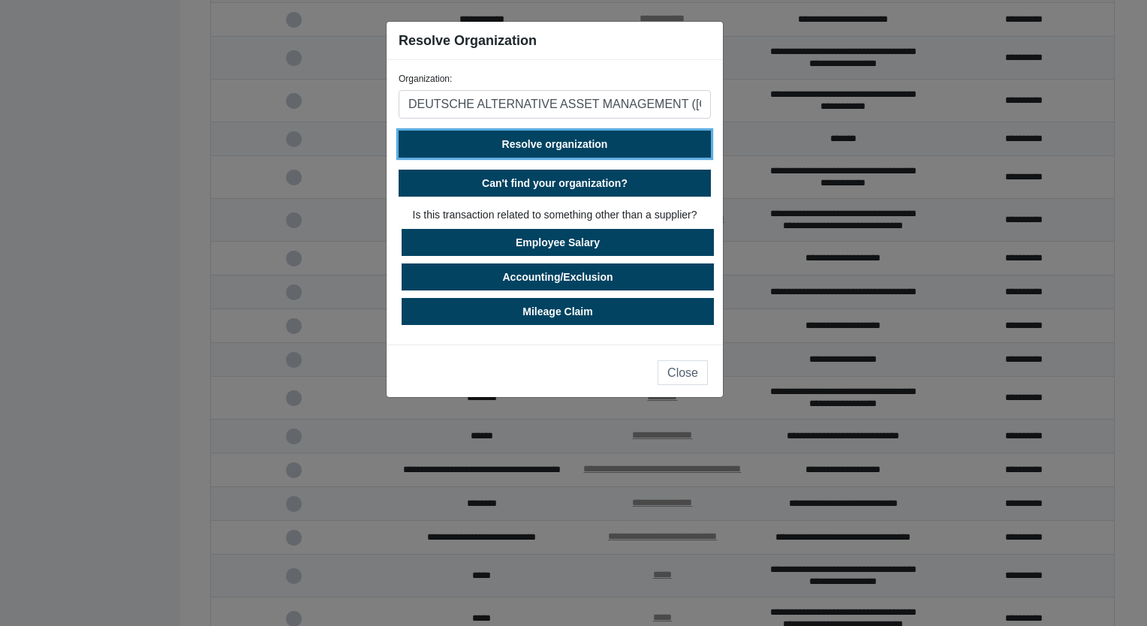
click at [568, 143] on span "Resolve organization" at bounding box center [555, 144] width 106 height 12
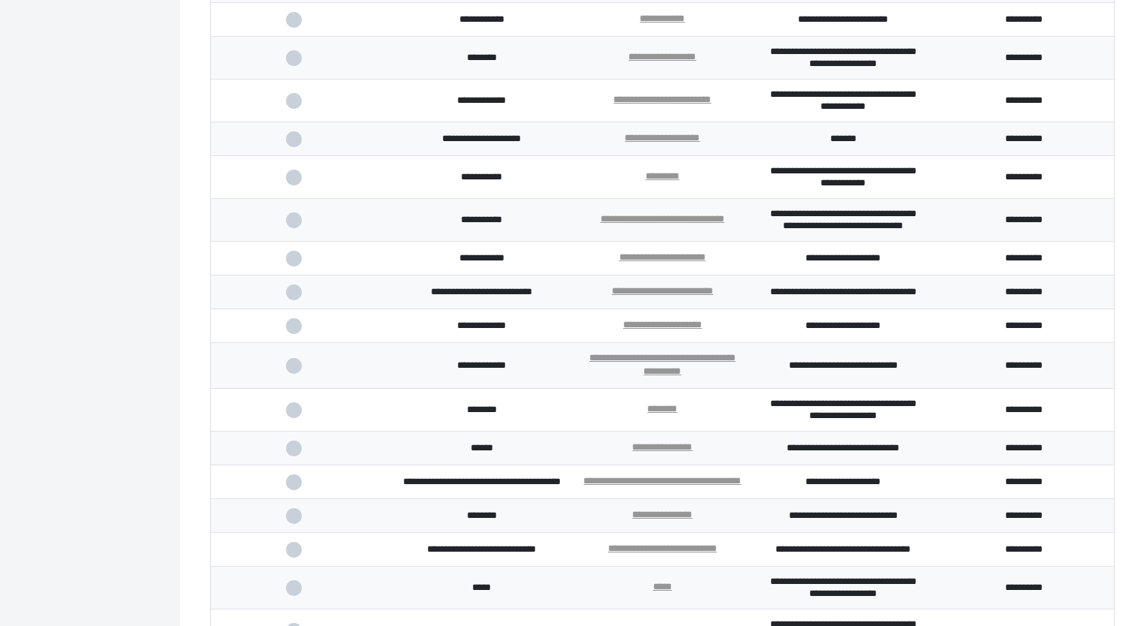
click at [673, 275] on td "**********" at bounding box center [662, 259] width 181 height 34
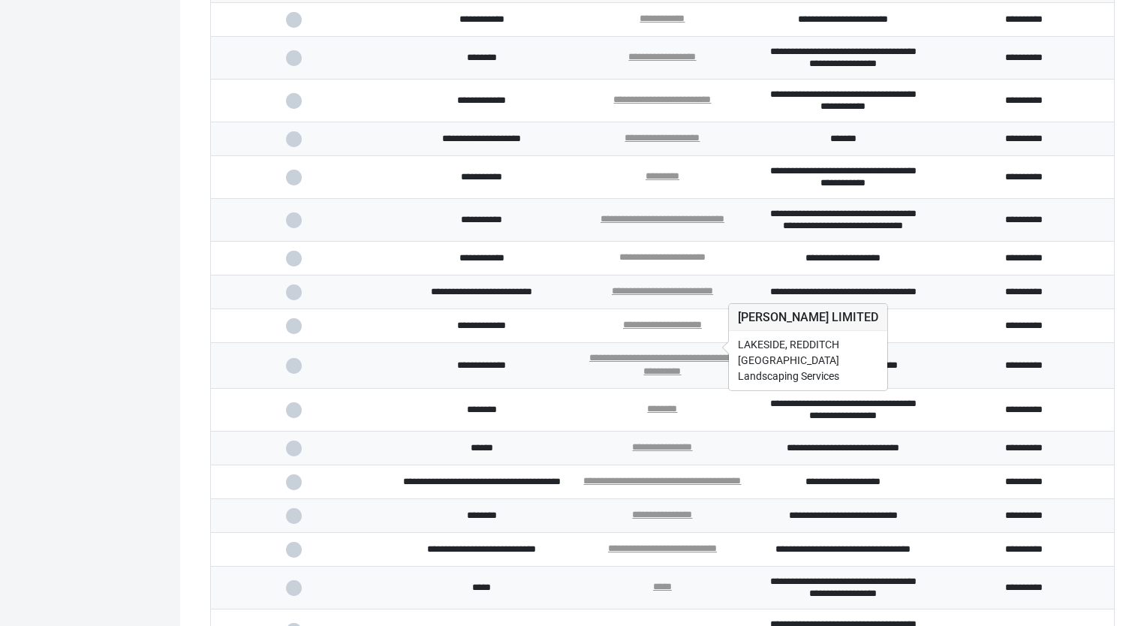
click at [671, 262] on link "**********" at bounding box center [662, 257] width 86 height 10
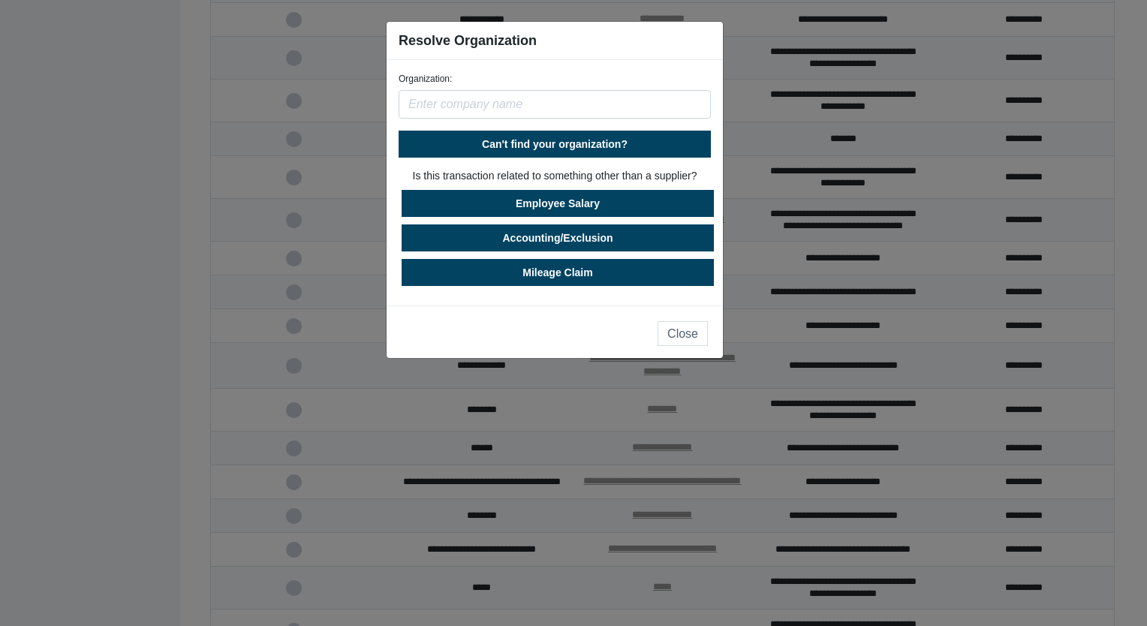
click at [488, 105] on input "text" at bounding box center [555, 104] width 312 height 29
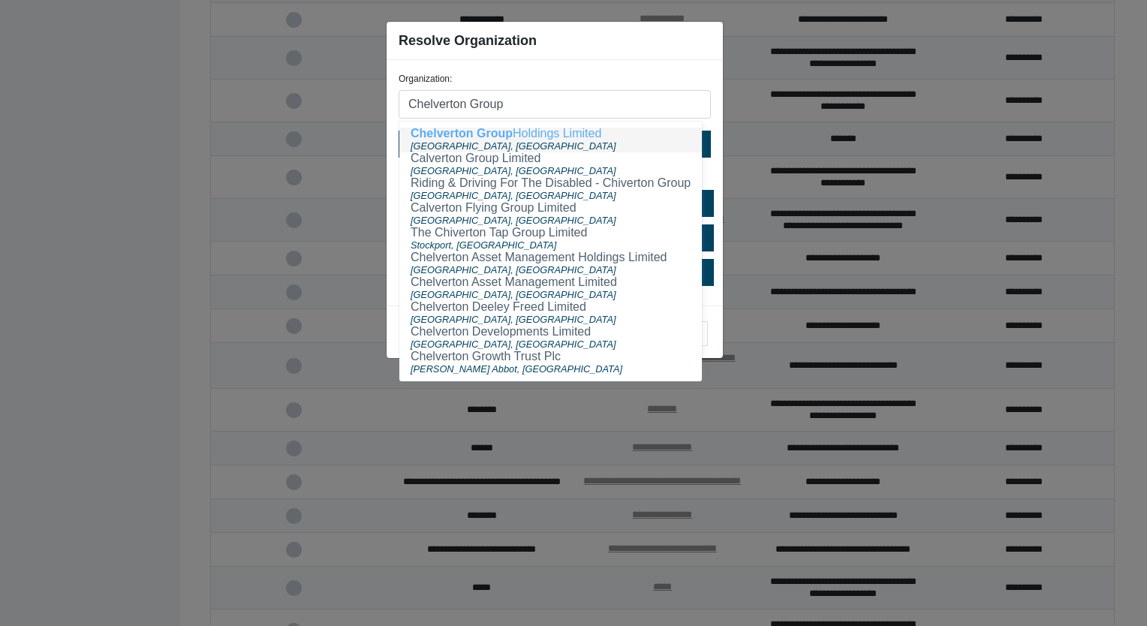
click at [495, 140] on div "[GEOGRAPHIC_DATA], [GEOGRAPHIC_DATA]" at bounding box center [551, 146] width 280 height 13
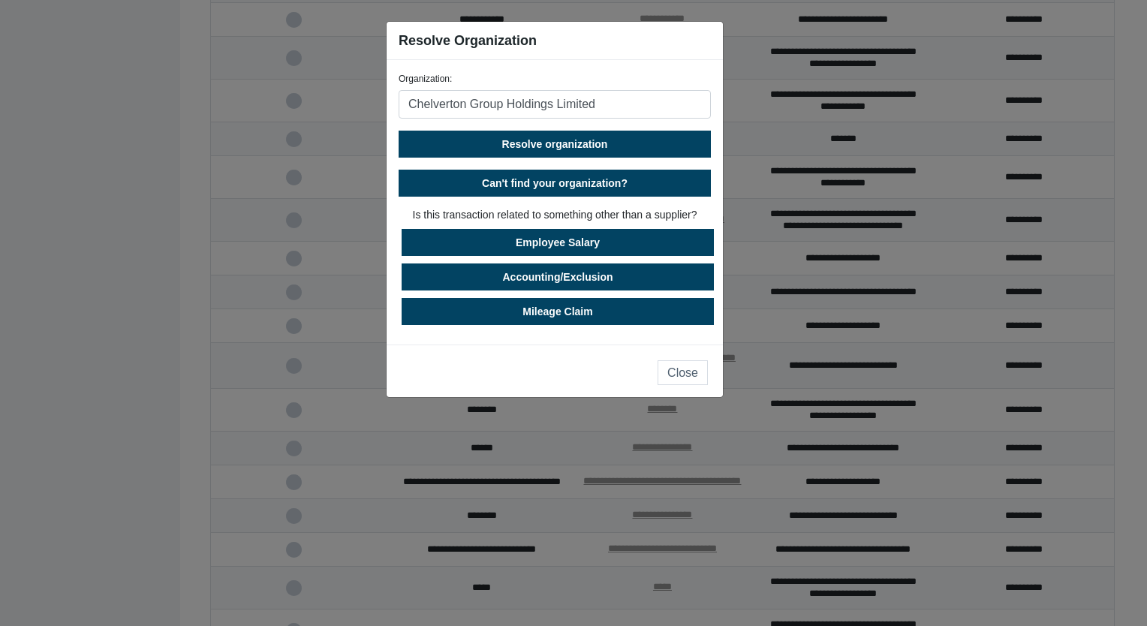
type input "Chelverton Group Holdings Limited"
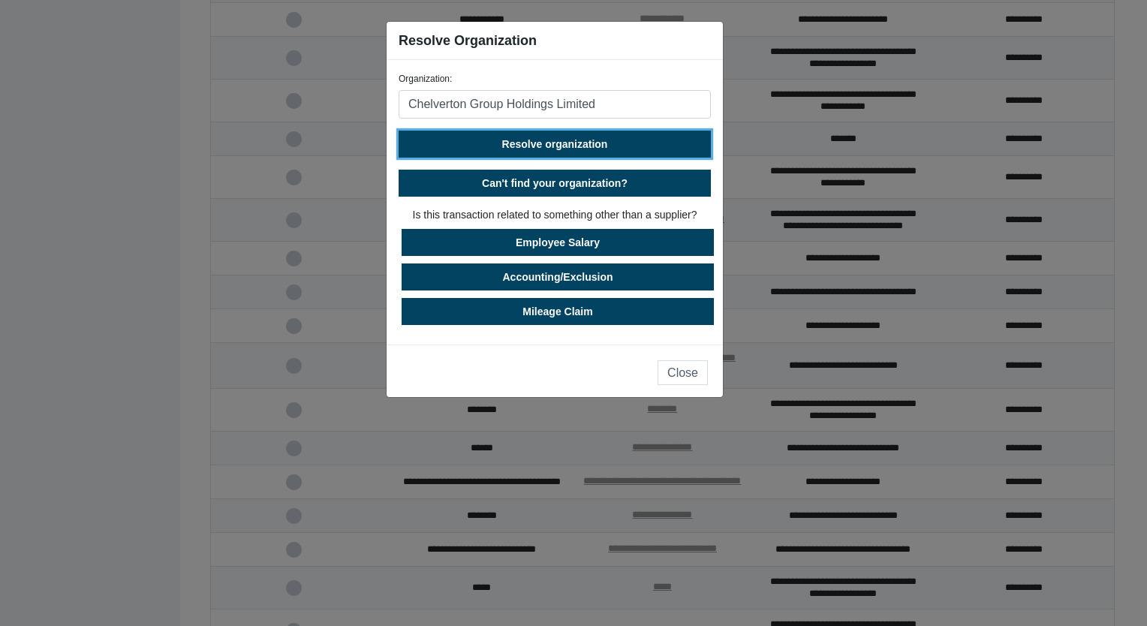
click at [534, 143] on span "Resolve organization" at bounding box center [555, 144] width 106 height 12
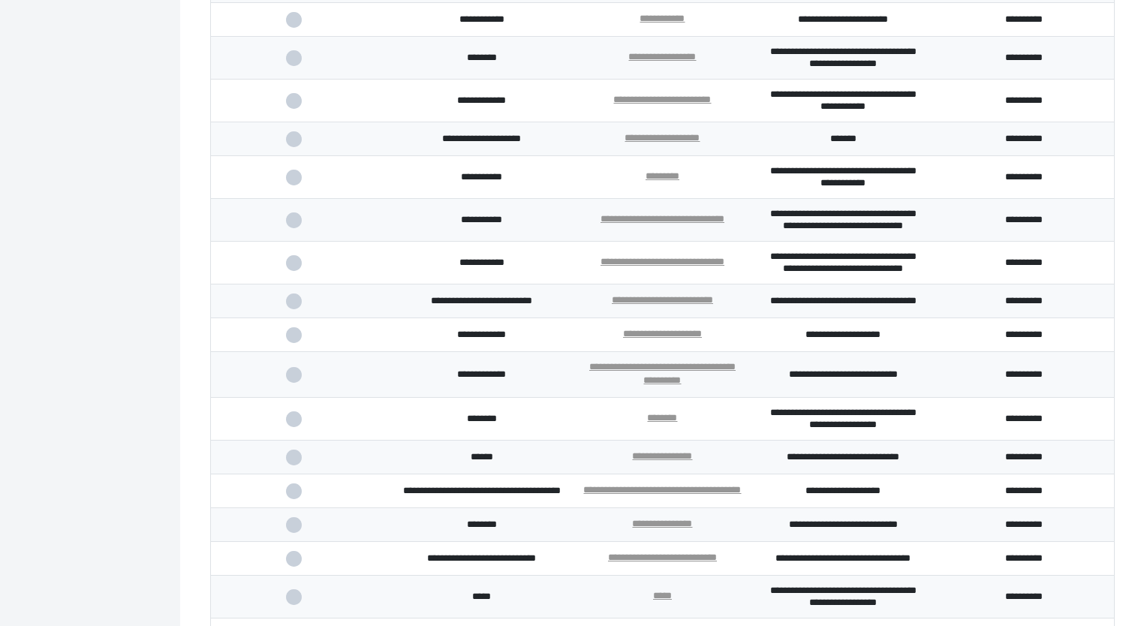
click at [297, 268] on span at bounding box center [301, 263] width 31 height 10
click at [0, 0] on input "checkbox" at bounding box center [0, 0] width 0 height 0
click at [296, 268] on span at bounding box center [301, 263] width 31 height 10
click at [0, 0] on input "checkbox" at bounding box center [0, 0] width 0 height 0
click at [295, 225] on span at bounding box center [301, 220] width 31 height 10
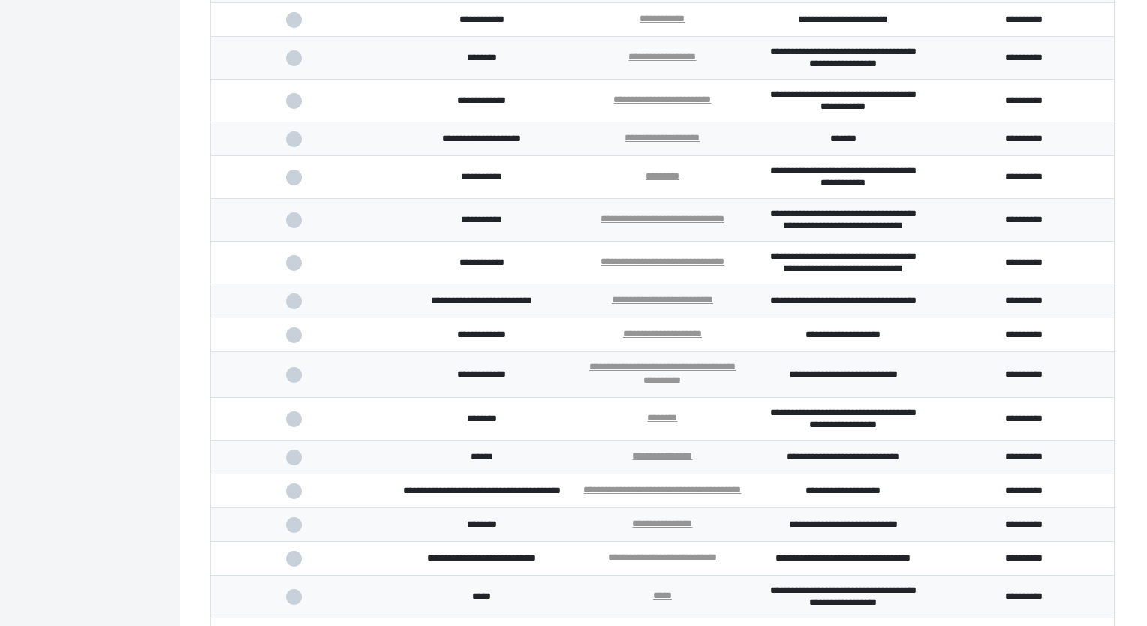
click at [0, 0] on input "checkbox" at bounding box center [0, 0] width 0 height 0
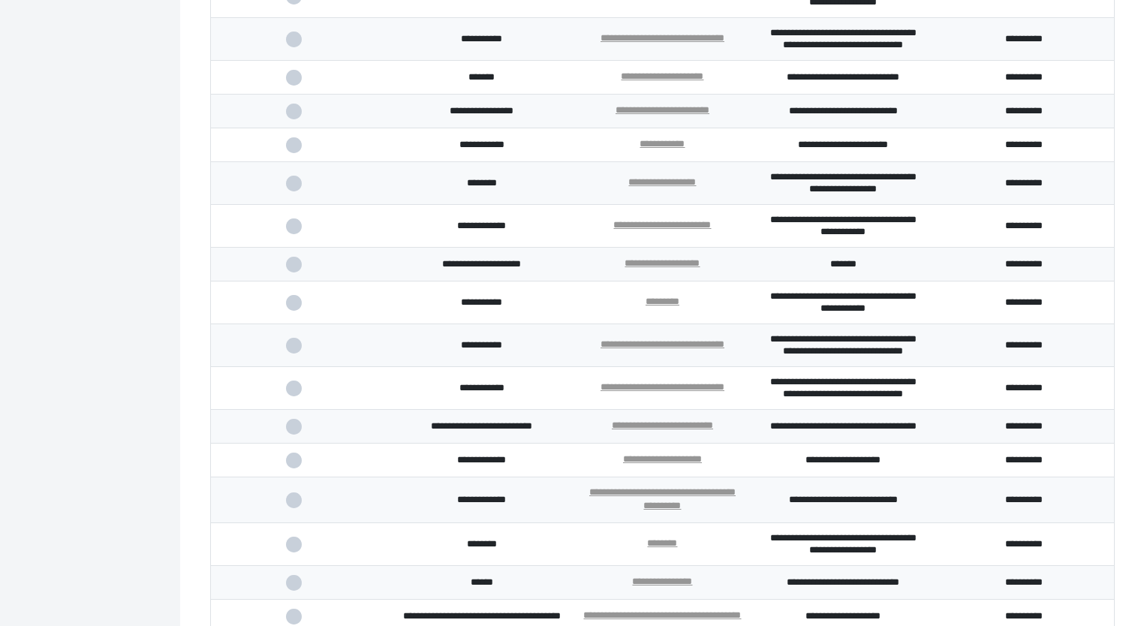
scroll to position [1888, 0]
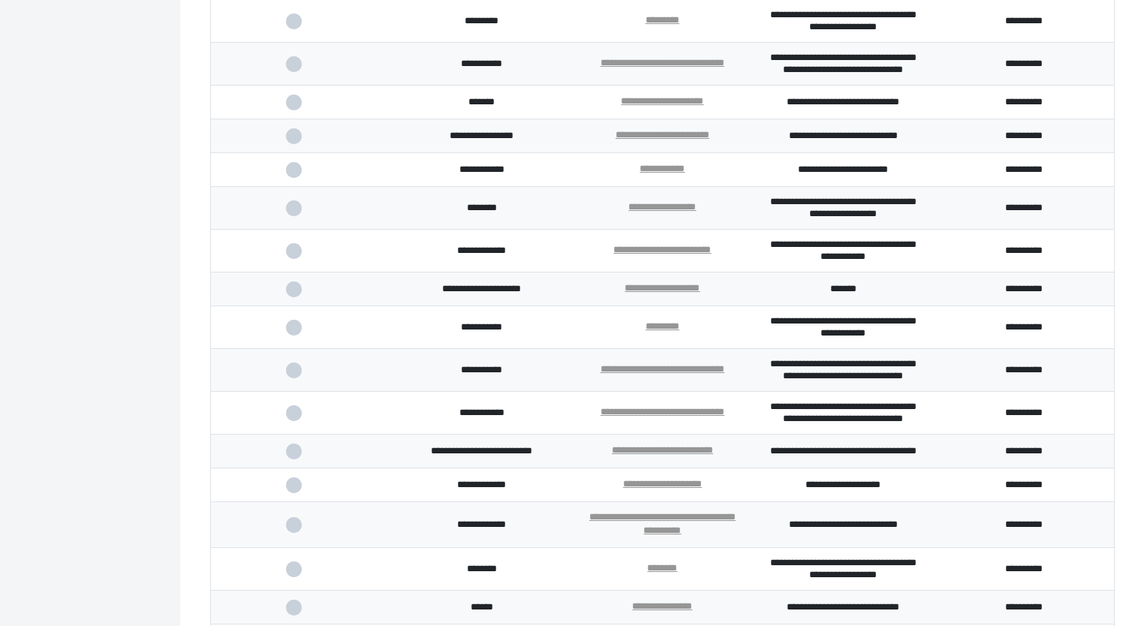
click at [297, 69] on span at bounding box center [301, 64] width 31 height 10
click at [0, 0] on input "checkbox" at bounding box center [0, 0] width 0 height 0
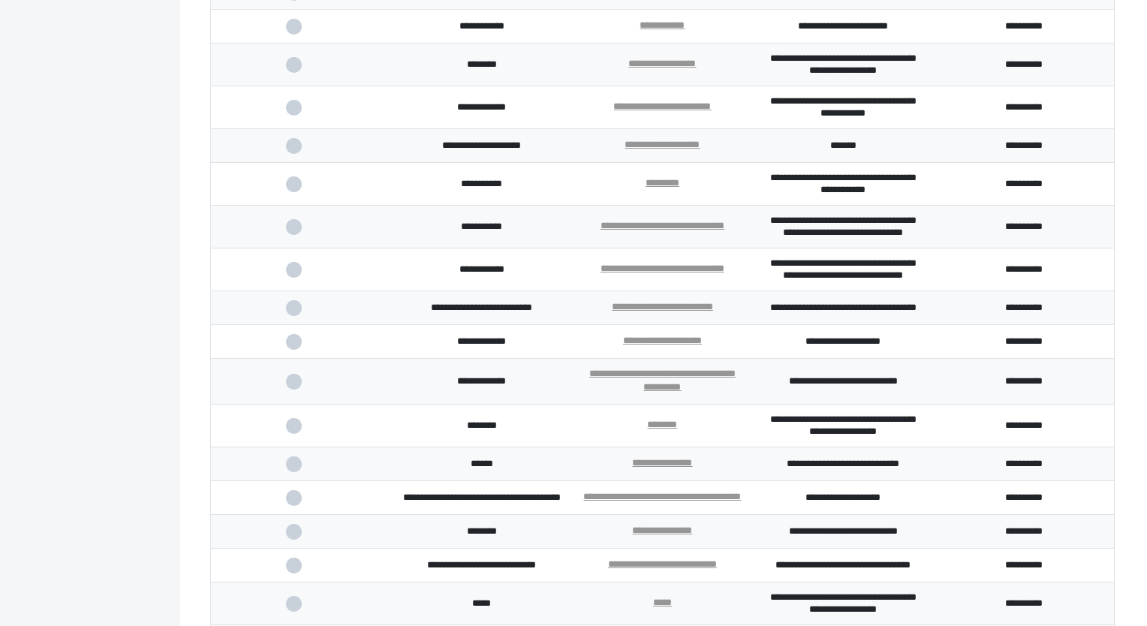
scroll to position [2113, 0]
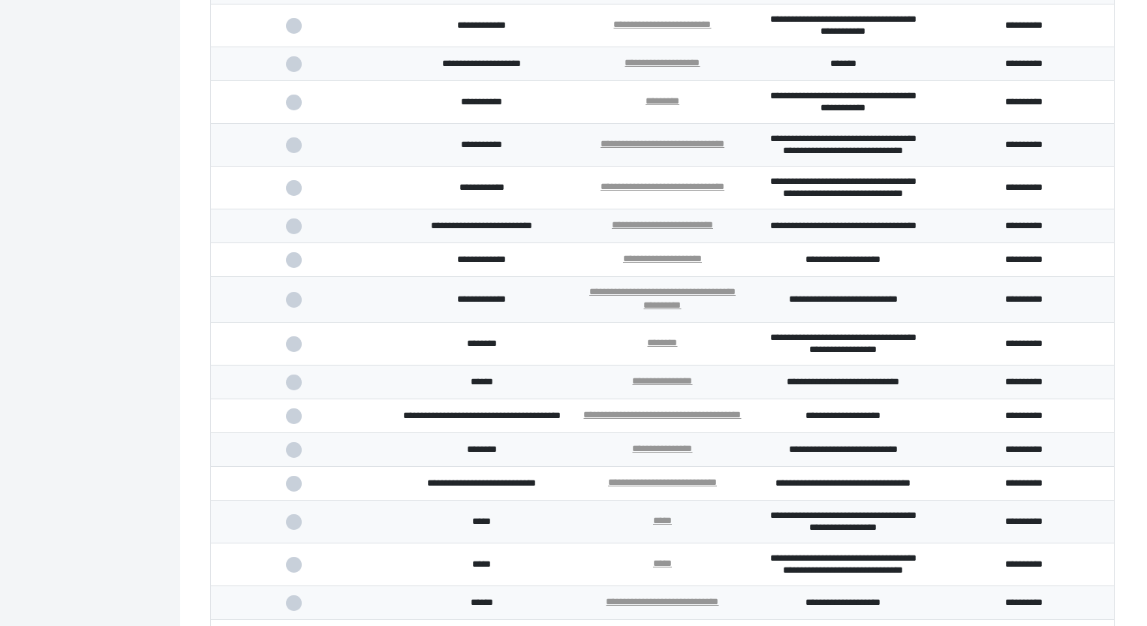
click at [289, 243] on td at bounding box center [301, 226] width 181 height 34
click at [293, 231] on span at bounding box center [301, 226] width 31 height 10
click at [0, 0] on input "checkbox" at bounding box center [0, 0] width 0 height 0
click at [296, 265] on span at bounding box center [301, 260] width 31 height 10
click at [0, 0] on input "checkbox" at bounding box center [0, 0] width 0 height 0
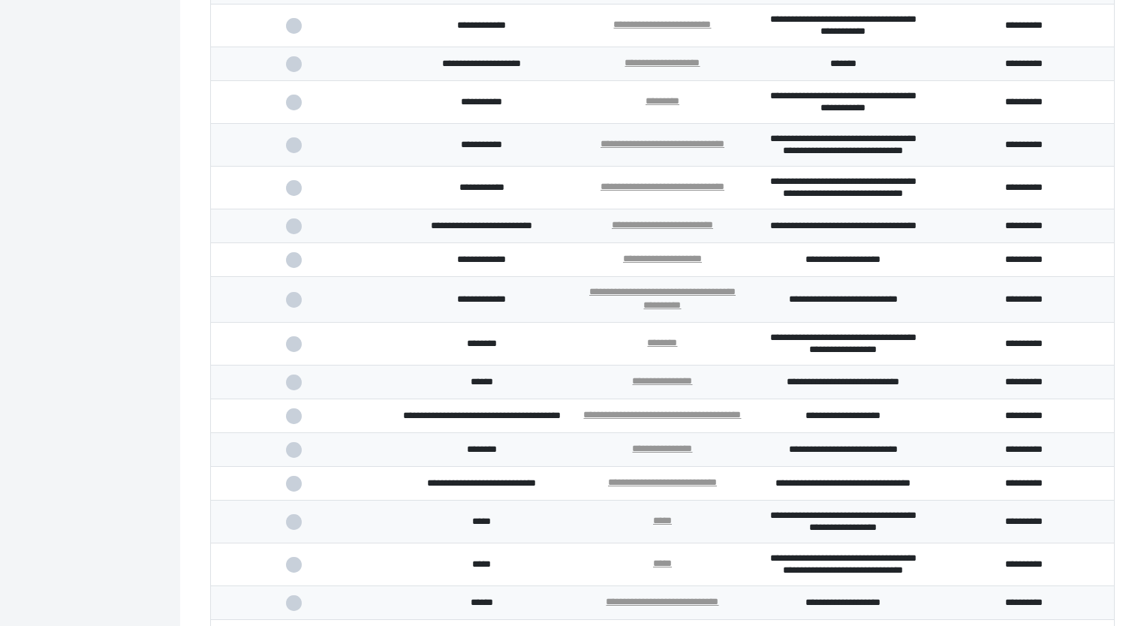
click at [299, 305] on span at bounding box center [301, 300] width 31 height 10
click at [0, 0] on input "checkbox" at bounding box center [0, 0] width 0 height 0
click at [297, 349] on span at bounding box center [301, 344] width 31 height 10
click at [0, 0] on input "checkbox" at bounding box center [0, 0] width 0 height 0
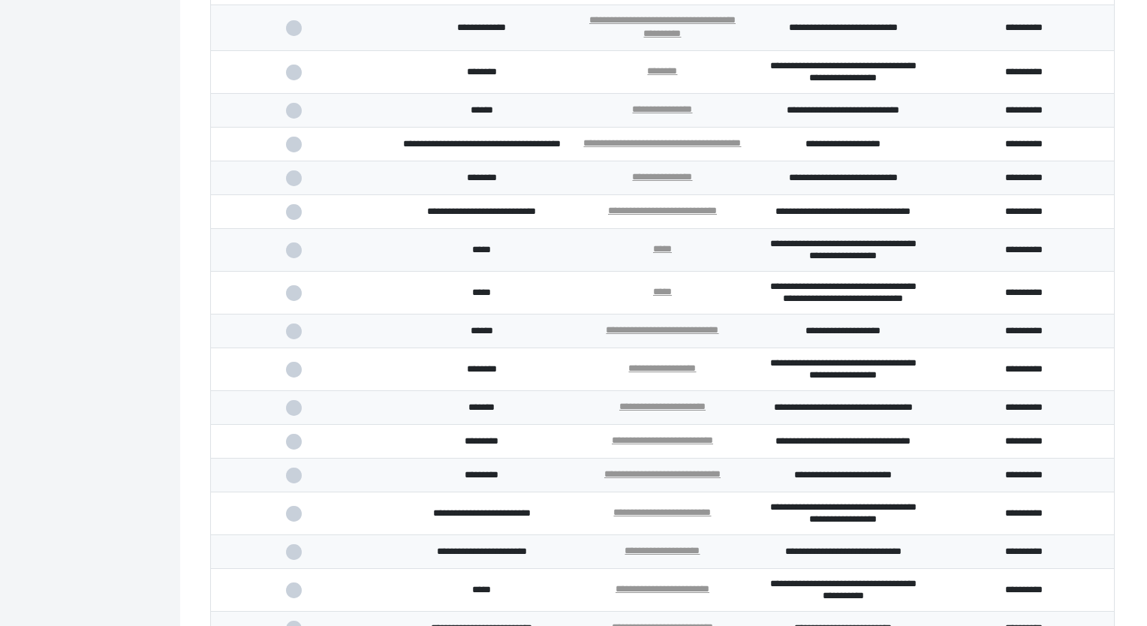
scroll to position [2414, 0]
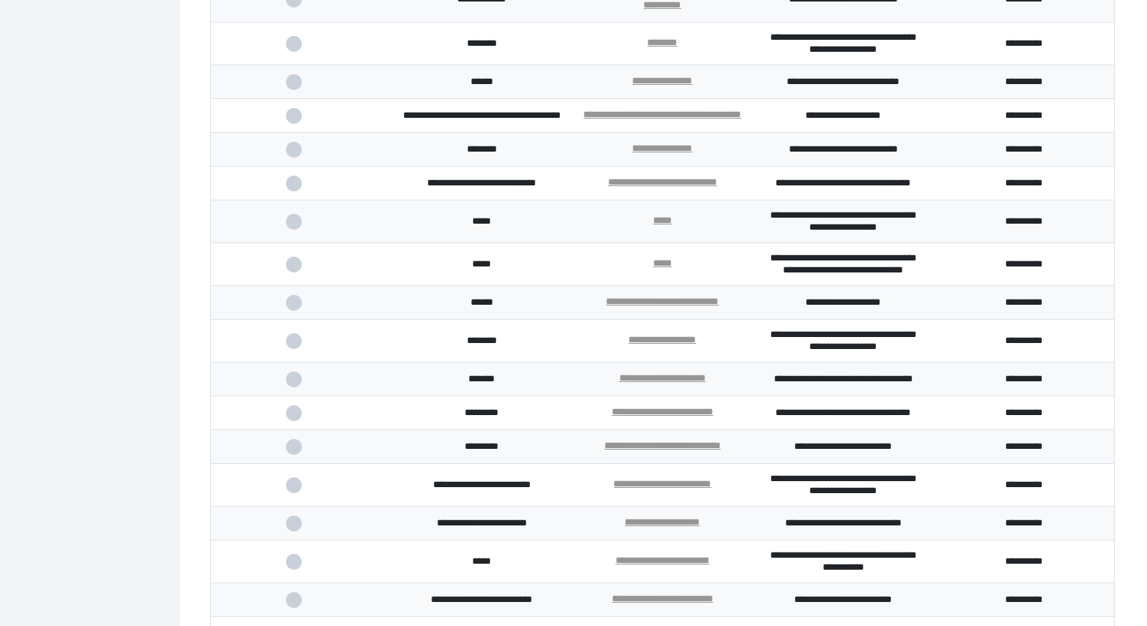
click at [294, 155] on span at bounding box center [301, 150] width 31 height 10
click at [0, 0] on input "checkbox" at bounding box center [0, 0] width 0 height 0
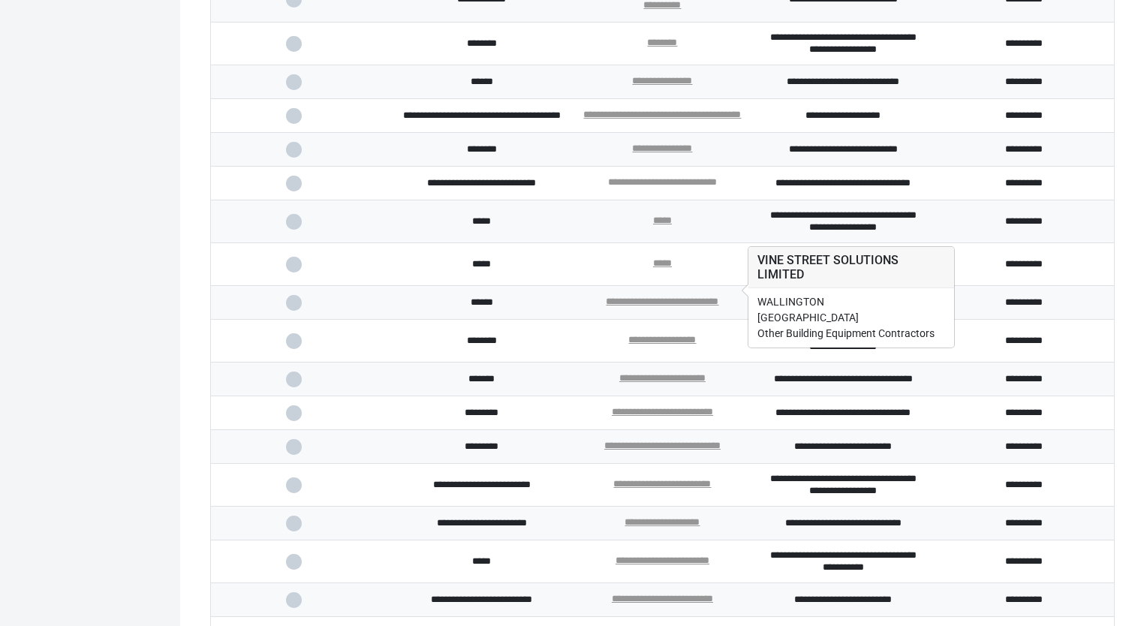
click at [660, 187] on link "**********" at bounding box center [662, 182] width 109 height 10
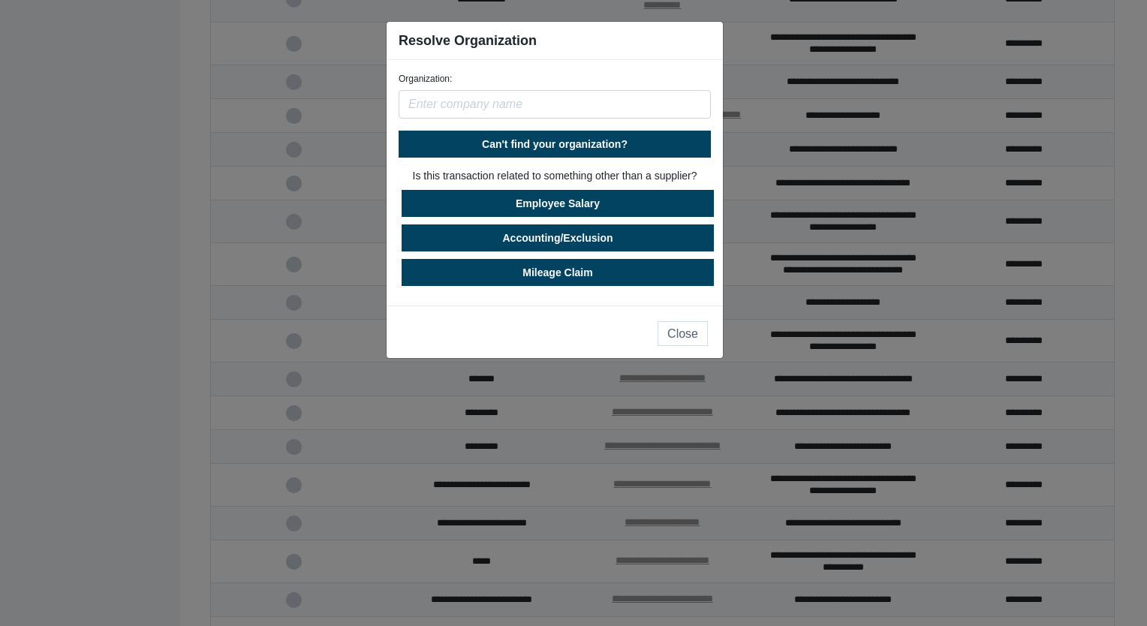
click at [537, 110] on input "text" at bounding box center [555, 104] width 312 height 29
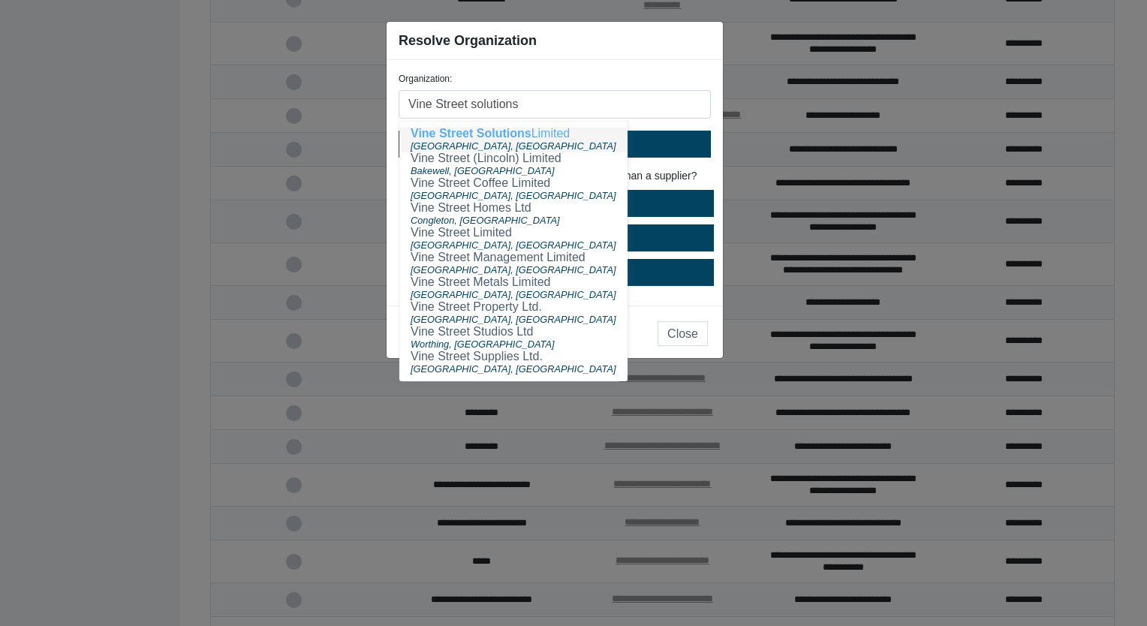
click at [526, 131] on span "Vine Street Solutions" at bounding box center [471, 133] width 121 height 13
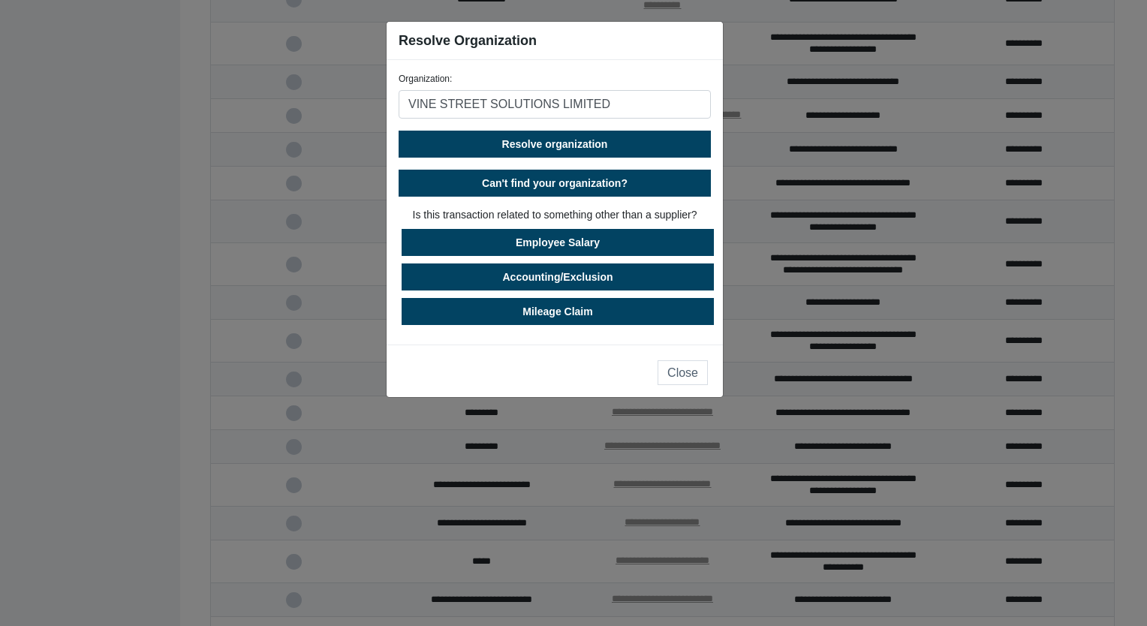
type input "VINE STREET SOLUTIONS LIMITED"
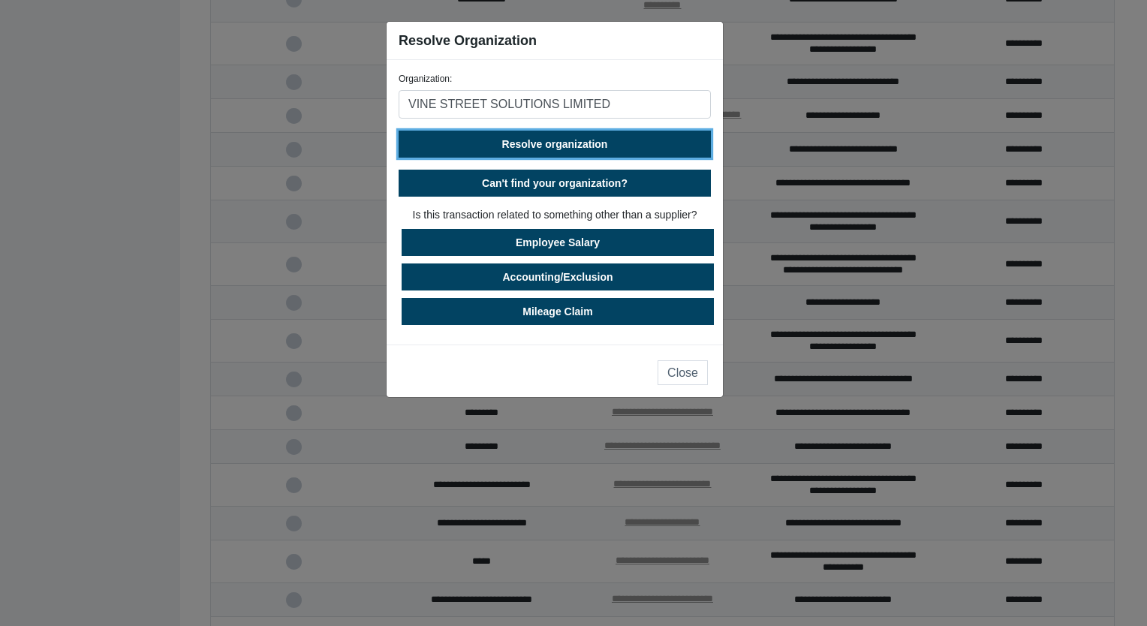
click at [538, 137] on button "Resolve organization" at bounding box center [555, 144] width 312 height 27
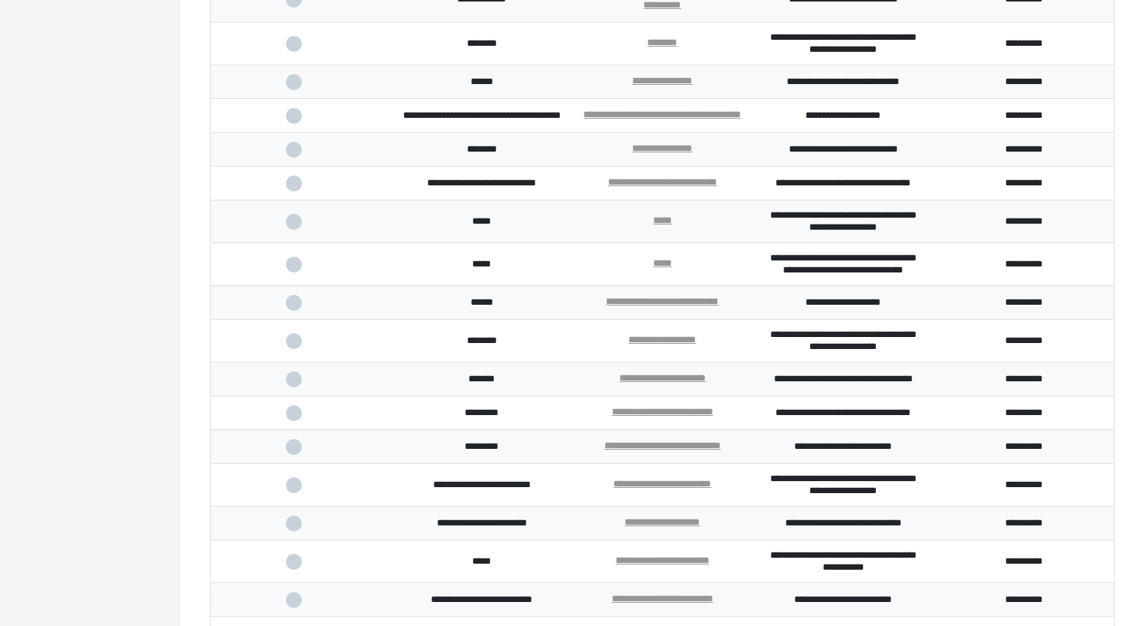
click at [290, 188] on span at bounding box center [301, 184] width 31 height 10
click at [0, 0] on input "checkbox" at bounding box center [0, 0] width 0 height 0
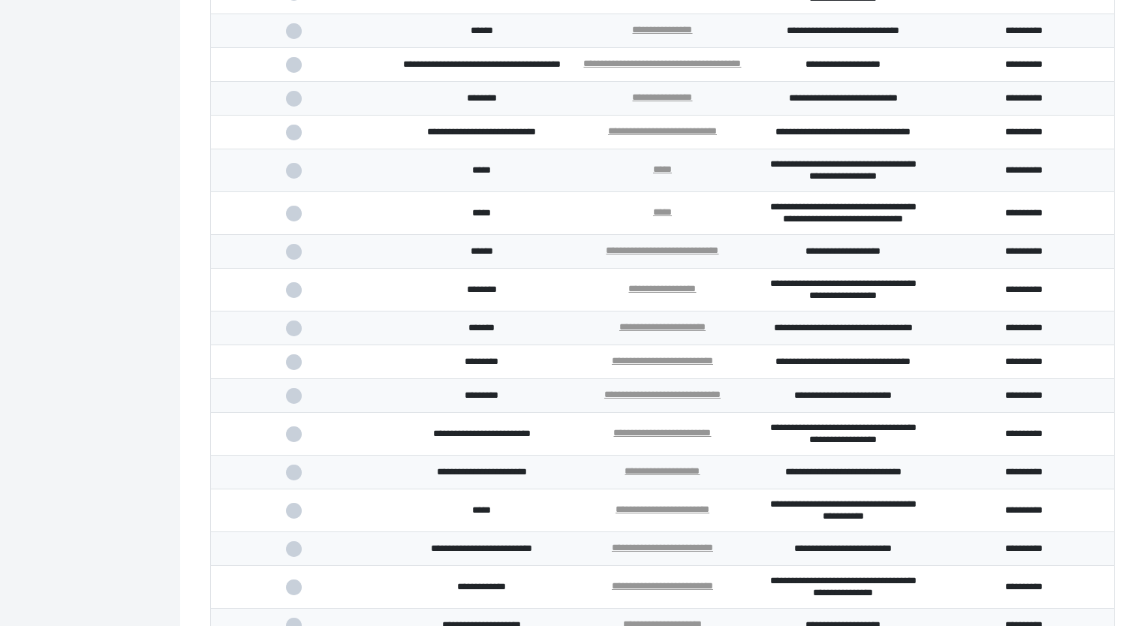
scroll to position [2489, 0]
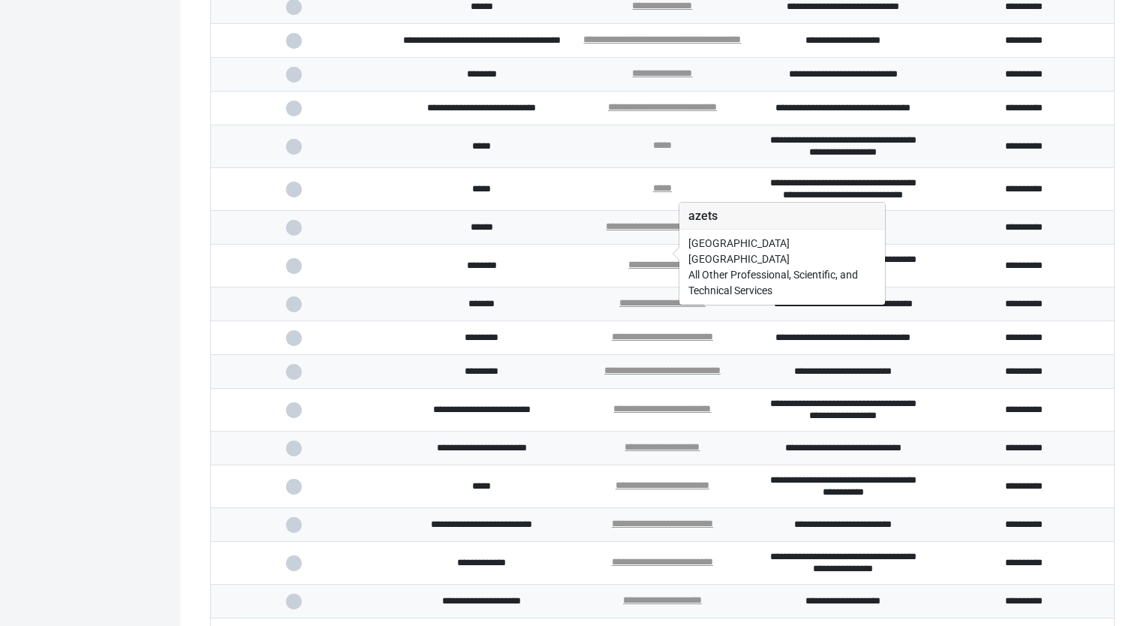
click at [660, 150] on link "*****" at bounding box center [662, 145] width 19 height 10
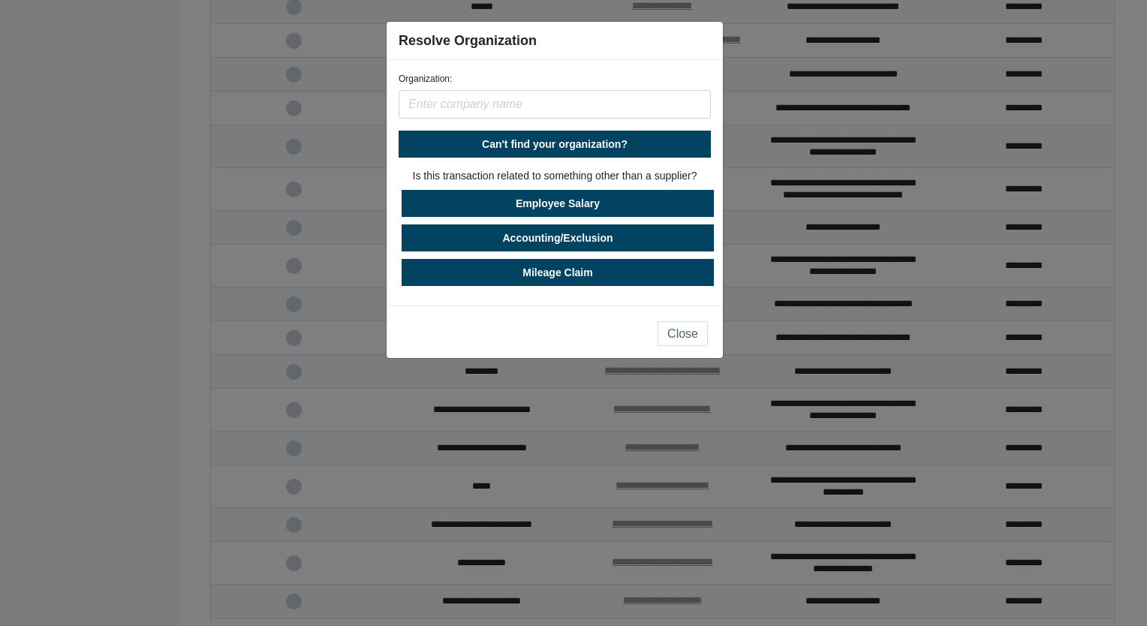
click at [510, 104] on input "text" at bounding box center [555, 104] width 312 height 29
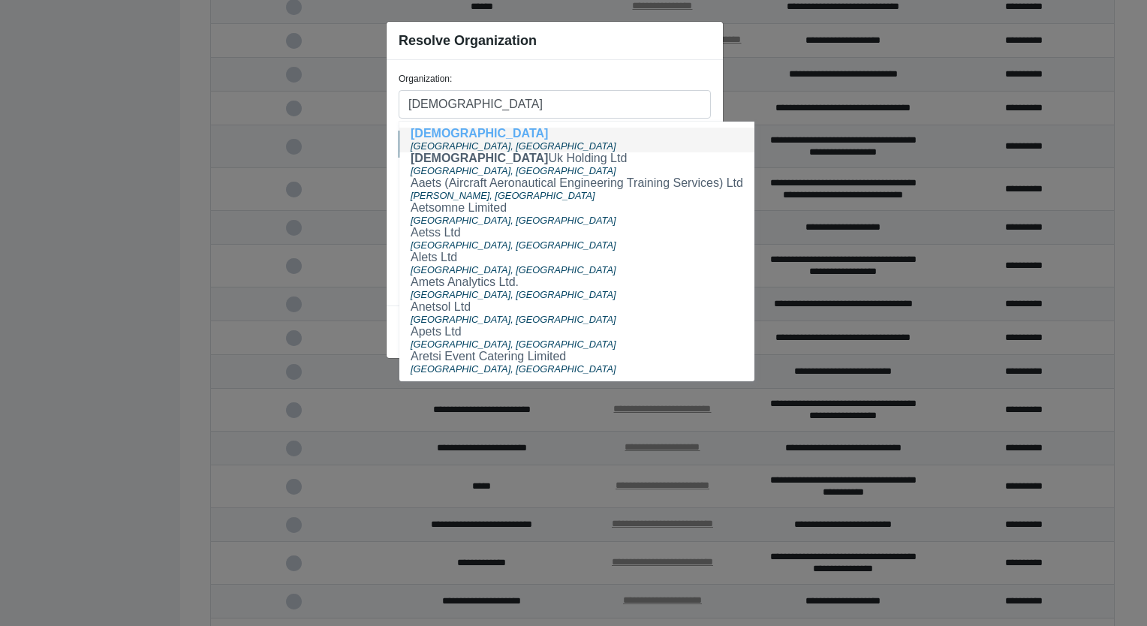
click at [477, 141] on span "[GEOGRAPHIC_DATA], [GEOGRAPHIC_DATA]" at bounding box center [514, 145] width 206 height 11
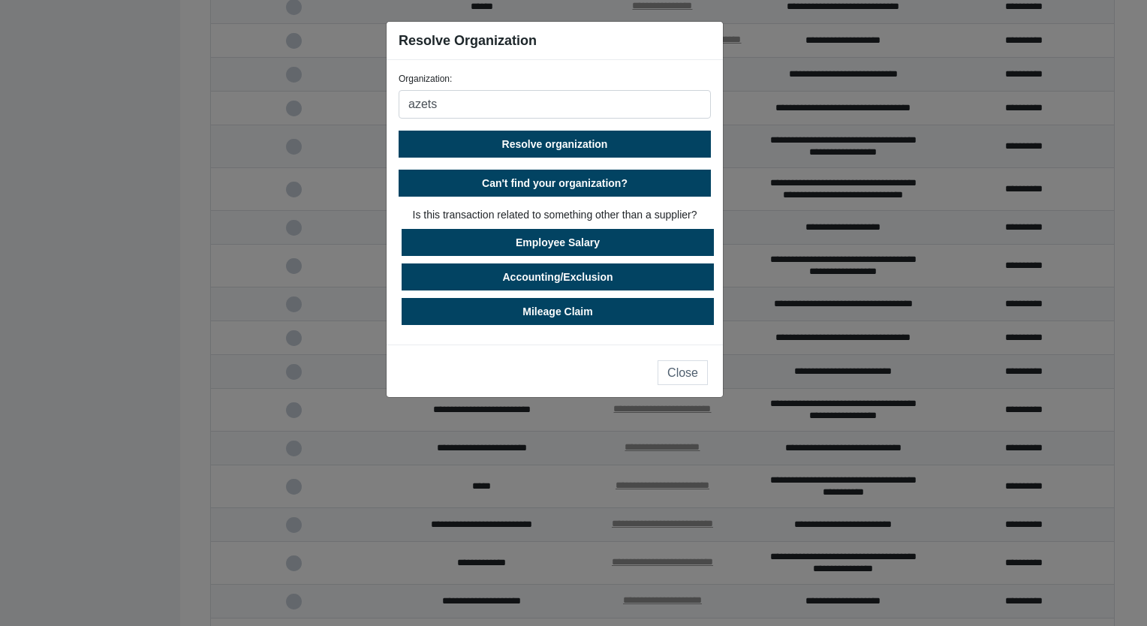
type input "azets"
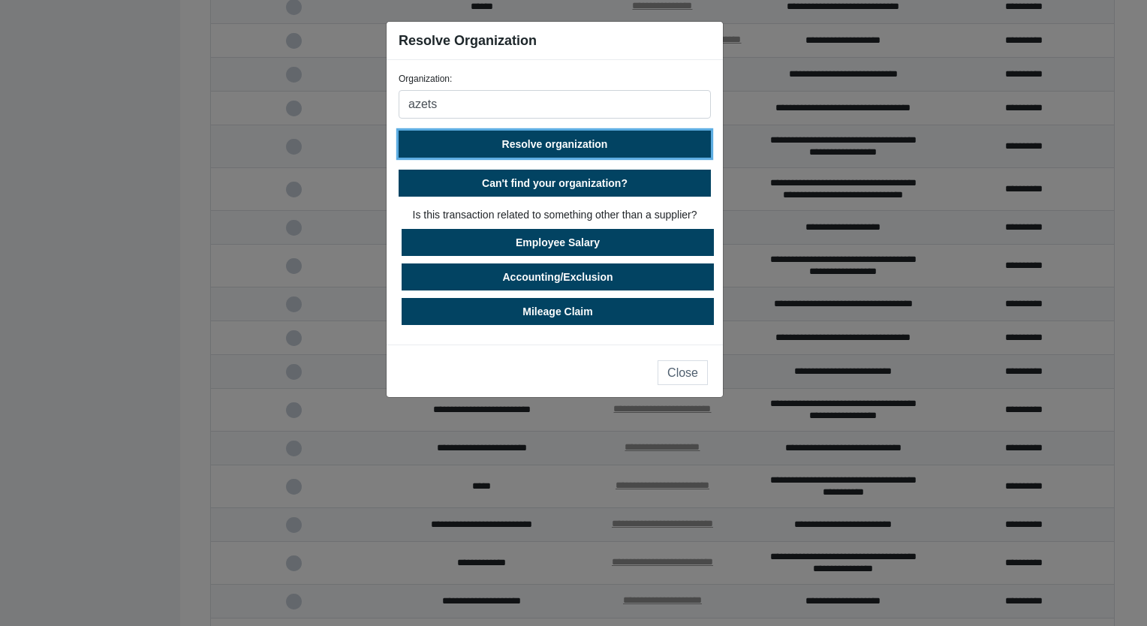
click at [589, 143] on span "Resolve organization" at bounding box center [555, 144] width 106 height 12
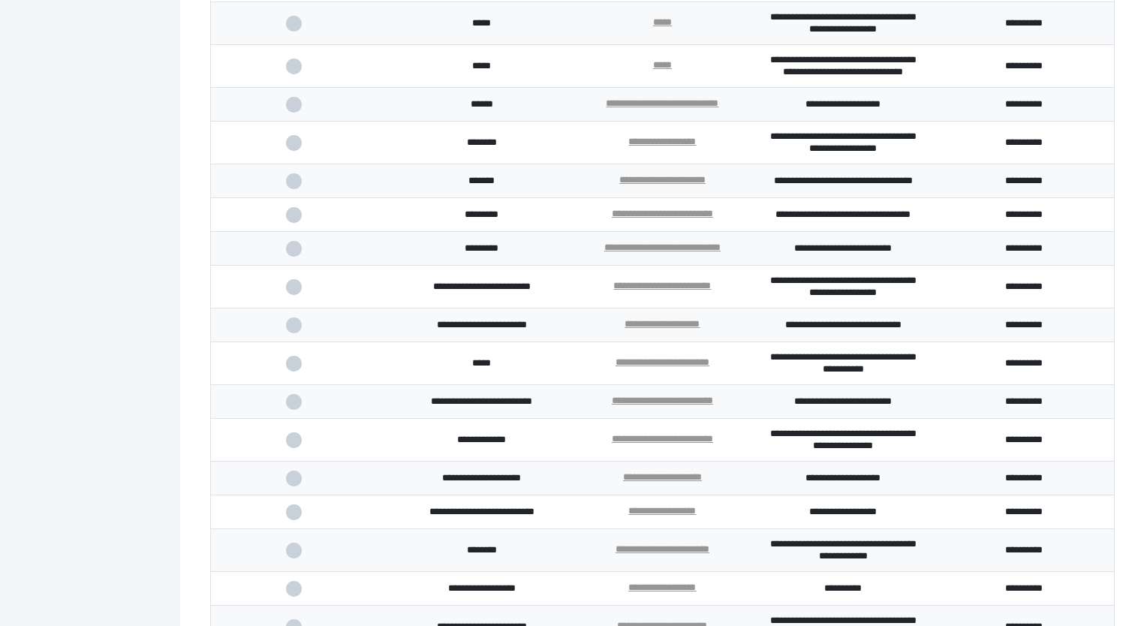
scroll to position [2639, 0]
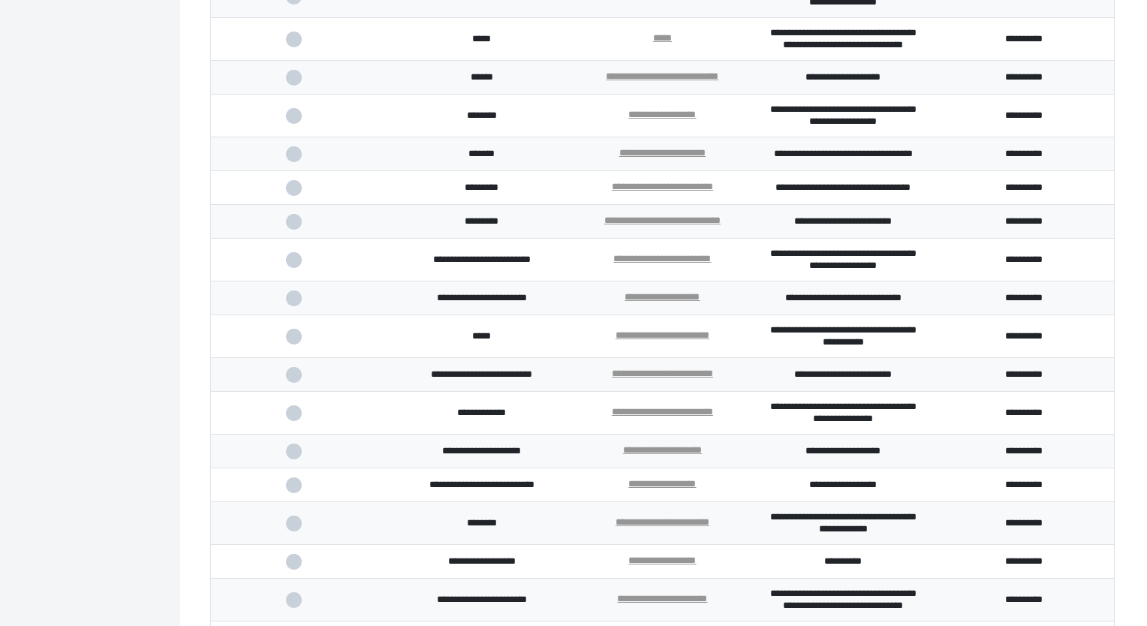
click at [289, 83] on span at bounding box center [301, 78] width 31 height 10
click at [0, 0] on input "checkbox" at bounding box center [0, 0] width 0 height 0
click at [291, 121] on span at bounding box center [301, 116] width 31 height 10
click at [0, 0] on input "checkbox" at bounding box center [0, 0] width 0 height 0
click at [290, 171] on td at bounding box center [301, 154] width 181 height 34
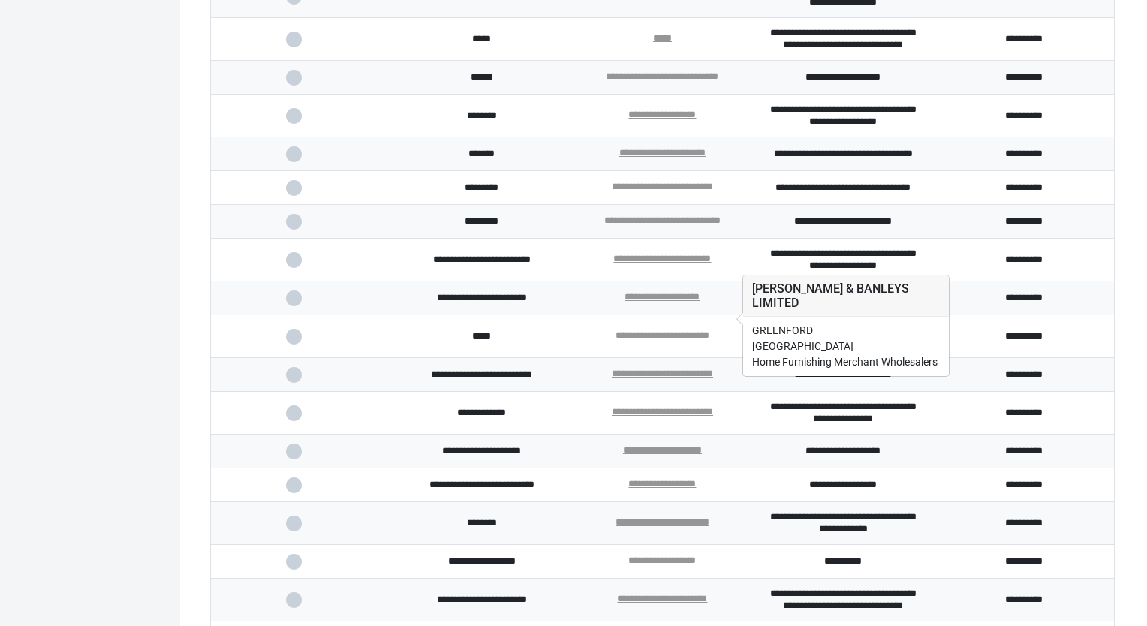
click at [675, 191] on link "**********" at bounding box center [662, 187] width 101 height 10
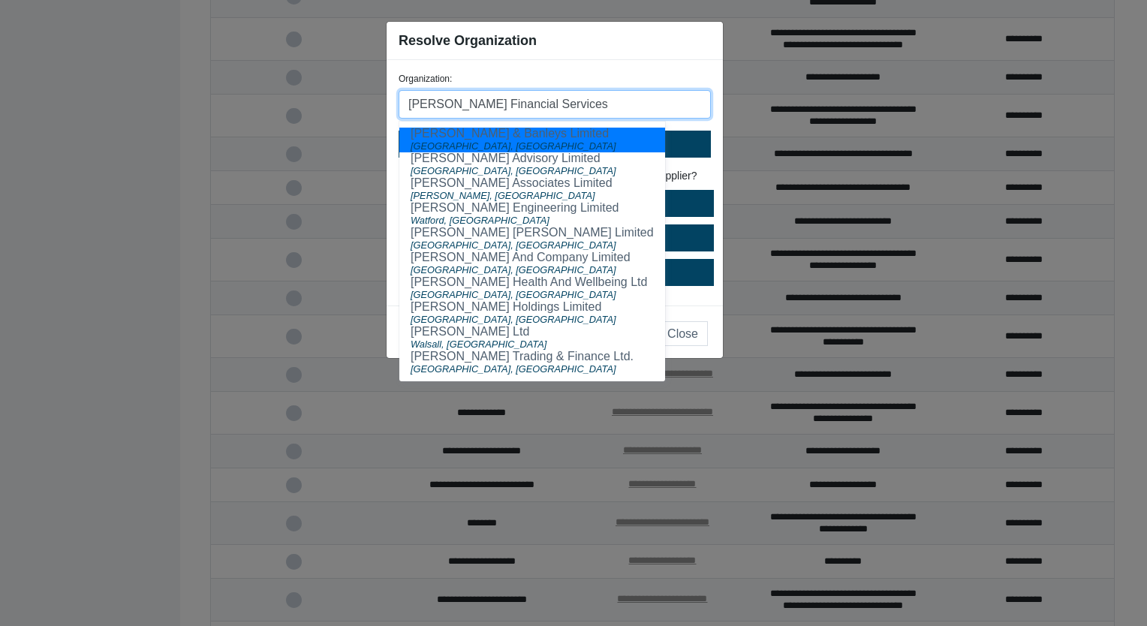
drag, startPoint x: 588, startPoint y: 105, endPoint x: 290, endPoint y: 96, distance: 298.8
click at [290, 96] on ngb-modal-window "Resolve Organization Organization: [PERSON_NAME] Financial Services [PERSON_NAM…" at bounding box center [573, 313] width 1147 height 626
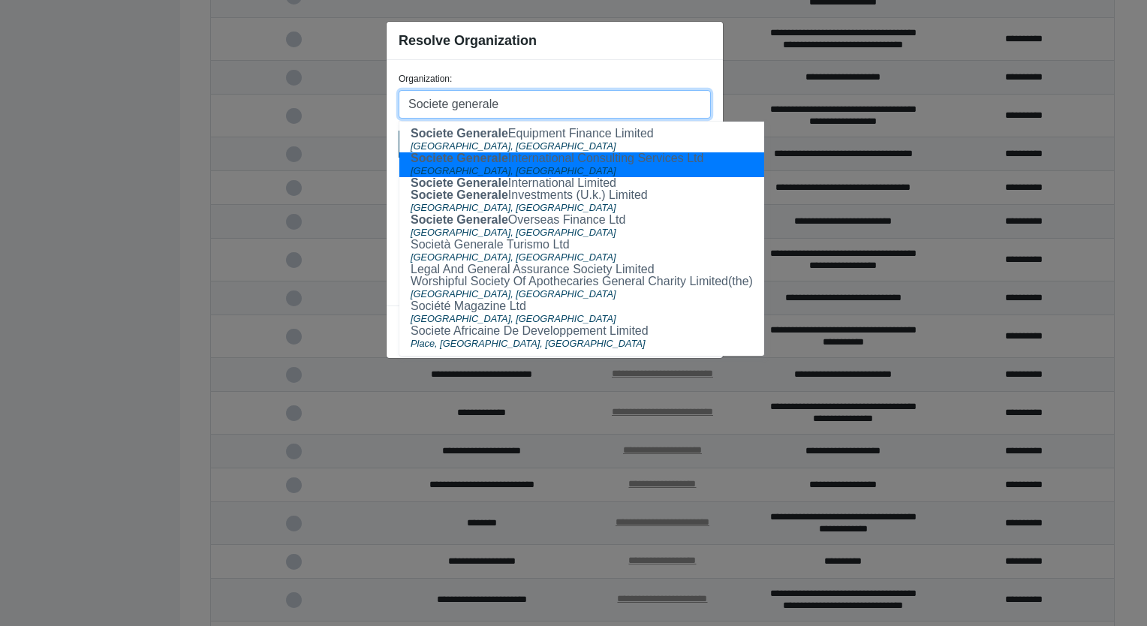
click at [540, 93] on input "Societe generale" at bounding box center [555, 104] width 312 height 29
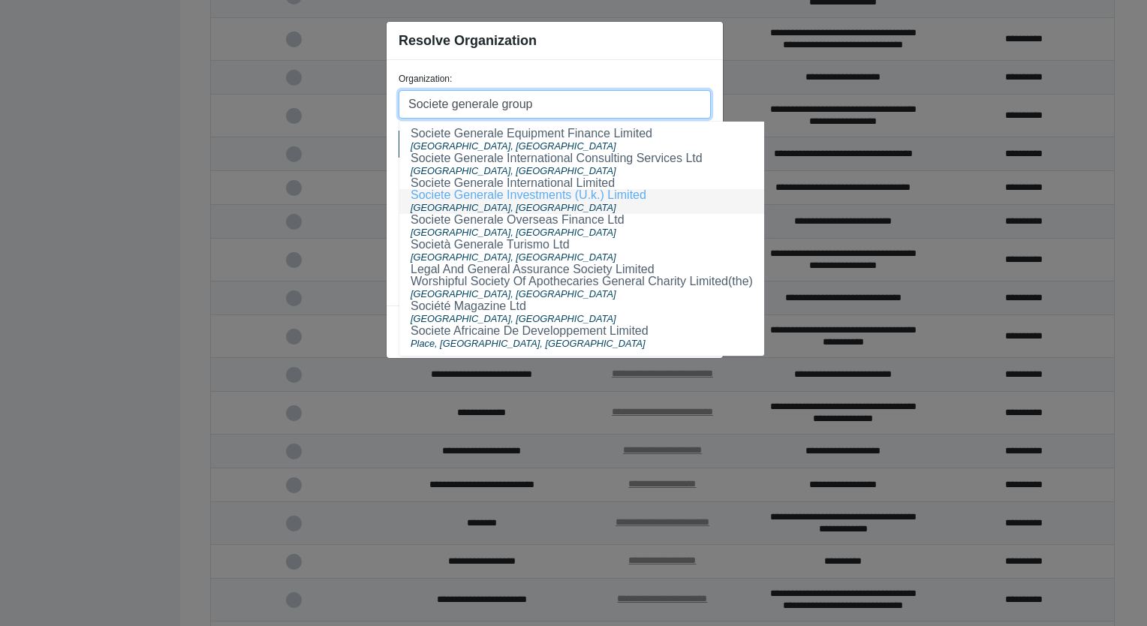
click at [540, 197] on ngb-highlight "Societe Generale Investments (U.k.) Limited" at bounding box center [529, 194] width 236 height 13
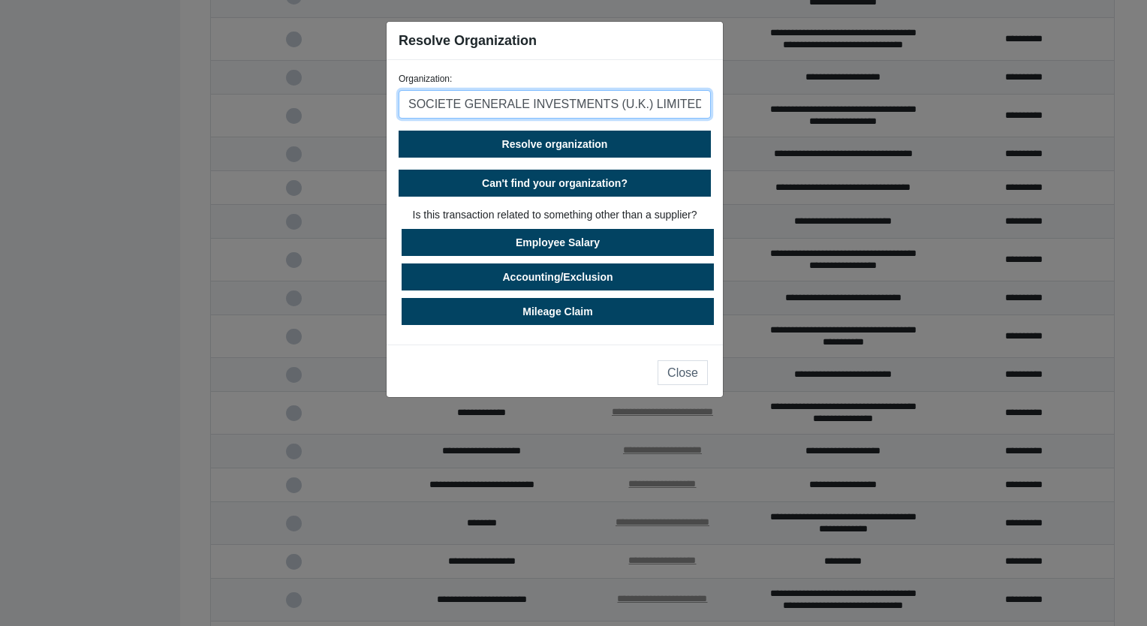
type input "SOCIETE GENERALE INVESTMENTS (U.K.) LIMITED"
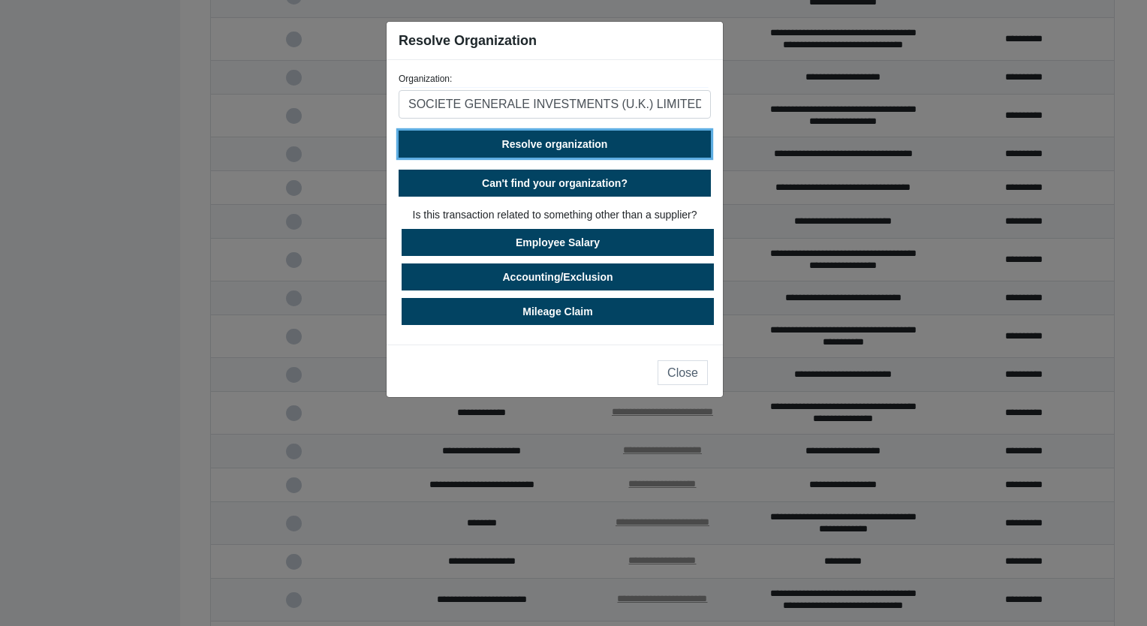
click at [556, 143] on span "Resolve organization" at bounding box center [555, 144] width 106 height 12
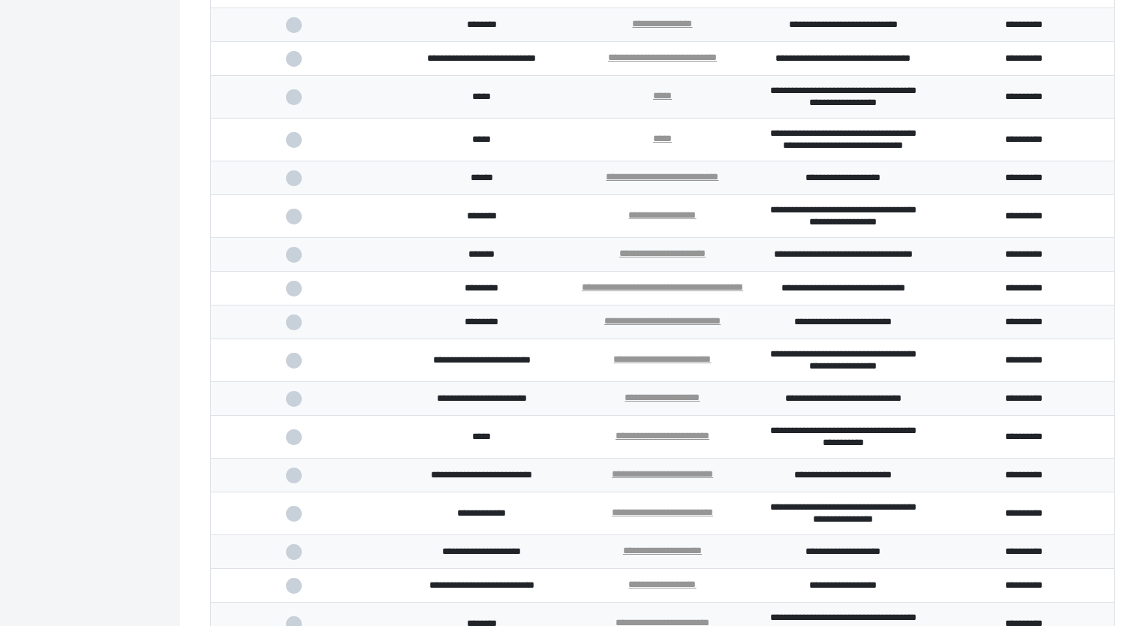
scroll to position [2564, 0]
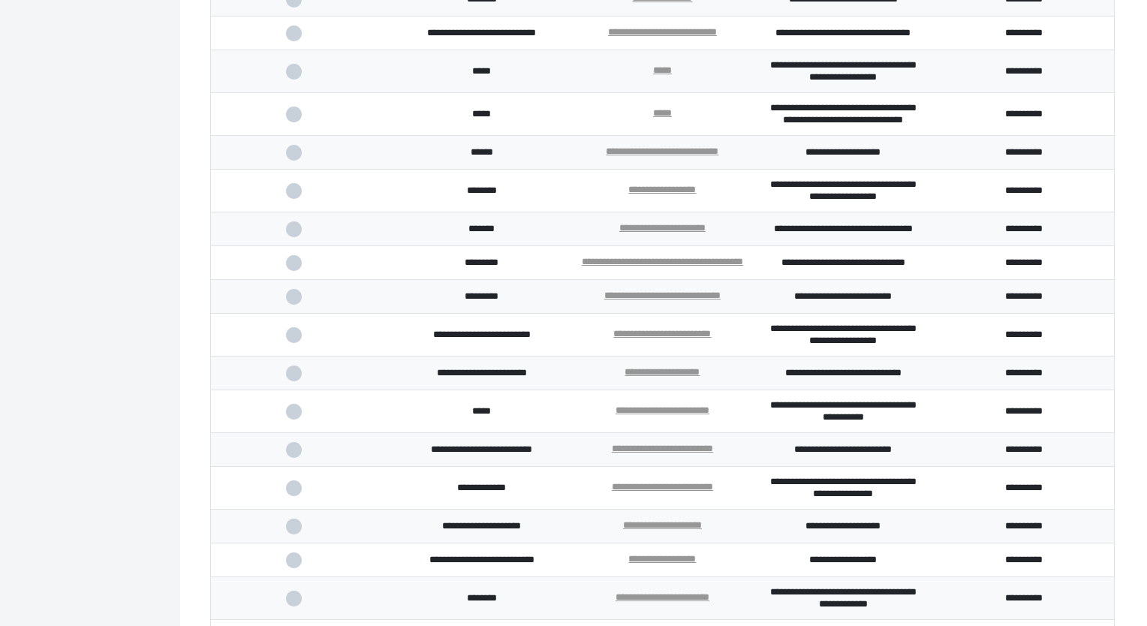
click at [293, 268] on span at bounding box center [301, 263] width 31 height 10
click at [0, 0] on input "checkbox" at bounding box center [0, 0] width 0 height 0
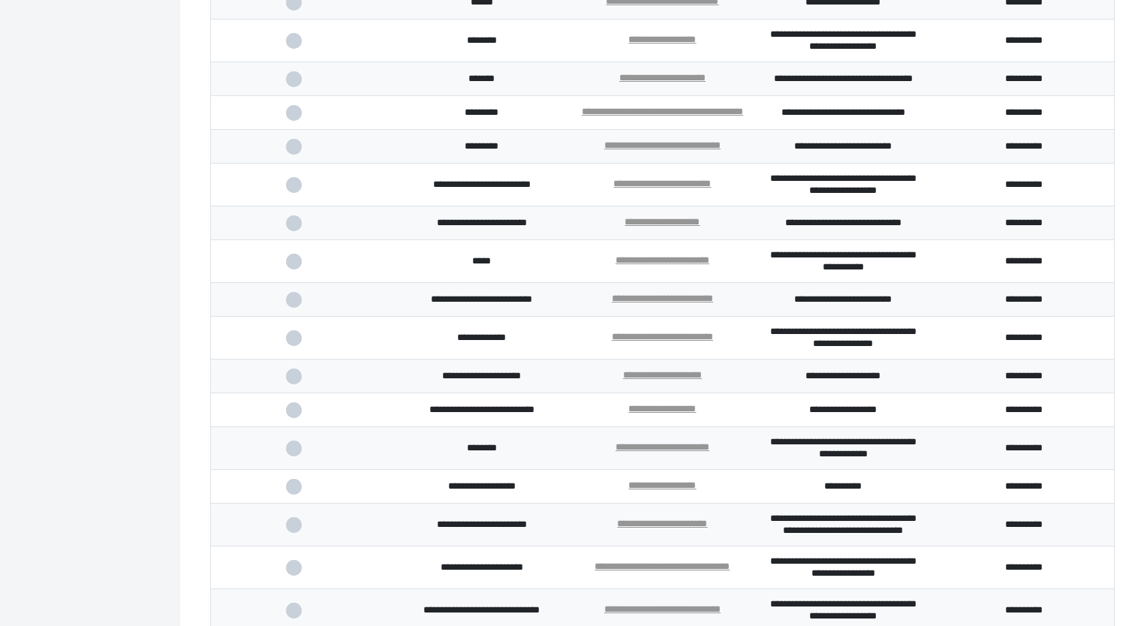
click at [293, 228] on span at bounding box center [301, 223] width 31 height 10
click at [0, 0] on input "checkbox" at bounding box center [0, 0] width 0 height 0
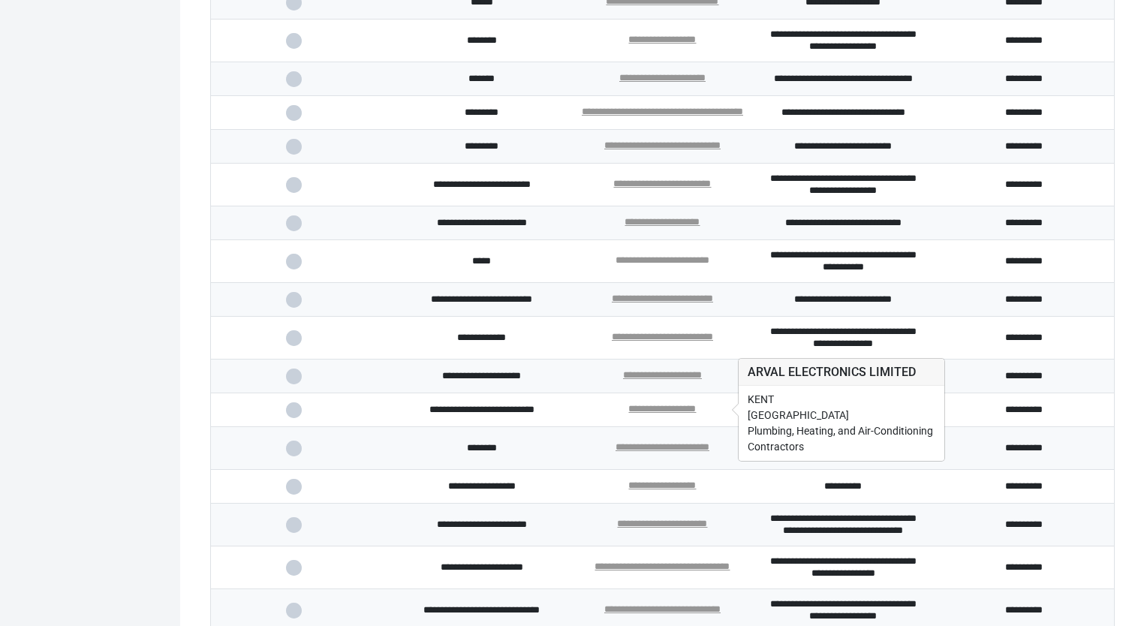
click at [686, 265] on link "**********" at bounding box center [662, 260] width 94 height 10
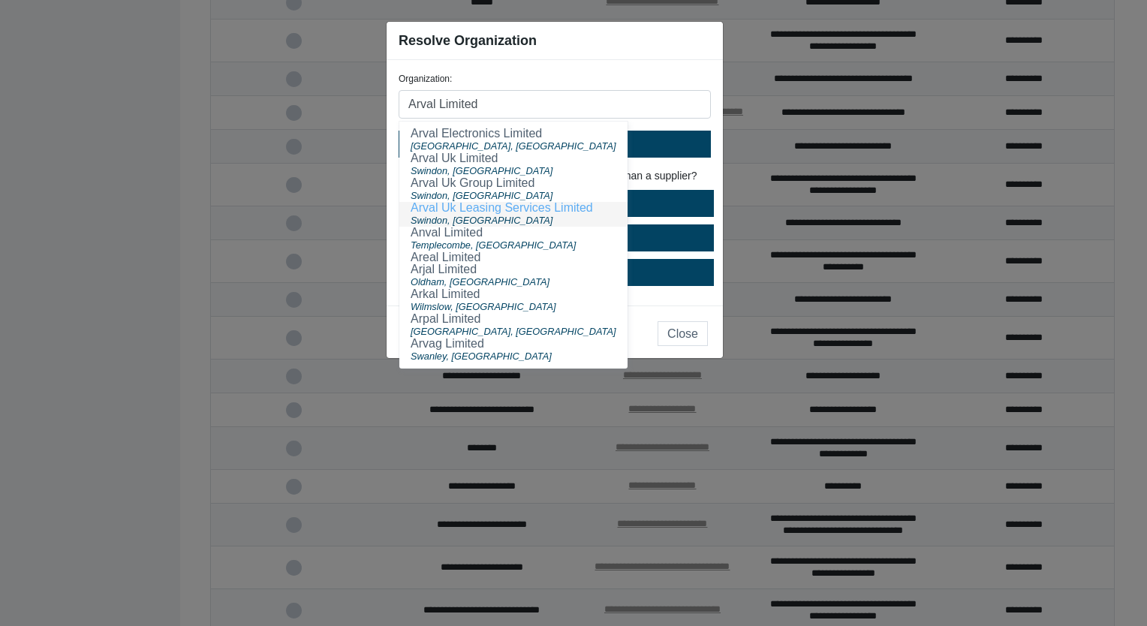
click at [468, 213] on ngb-highlight "Arval Uk Leasing Services Limited" at bounding box center [502, 207] width 182 height 13
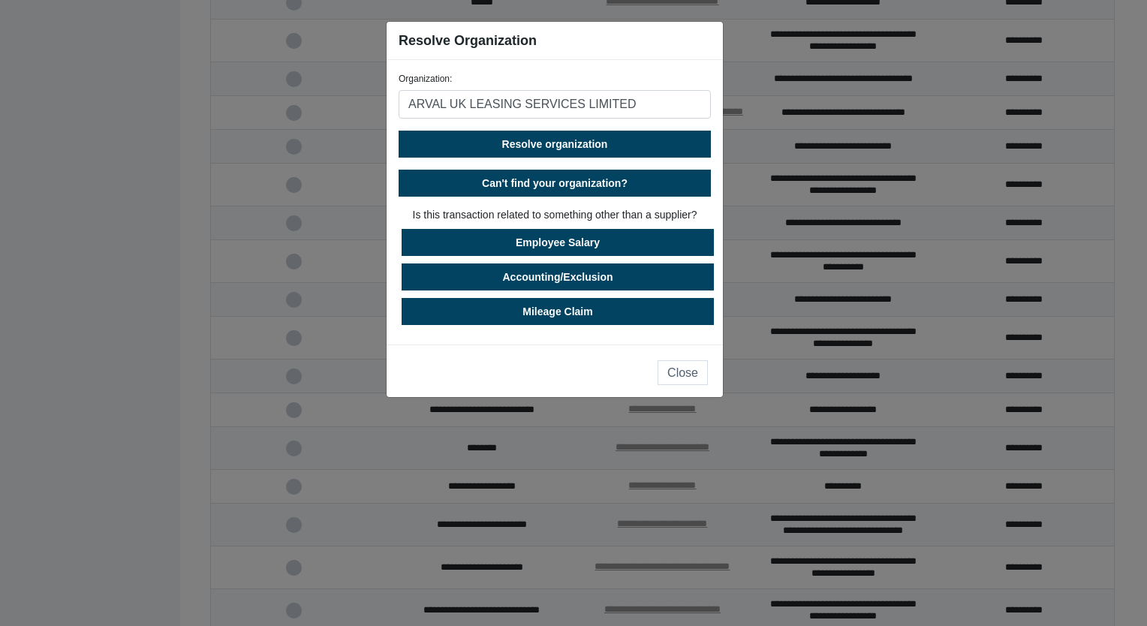
type input "ARVAL UK LEASING SERVICES LIMITED"
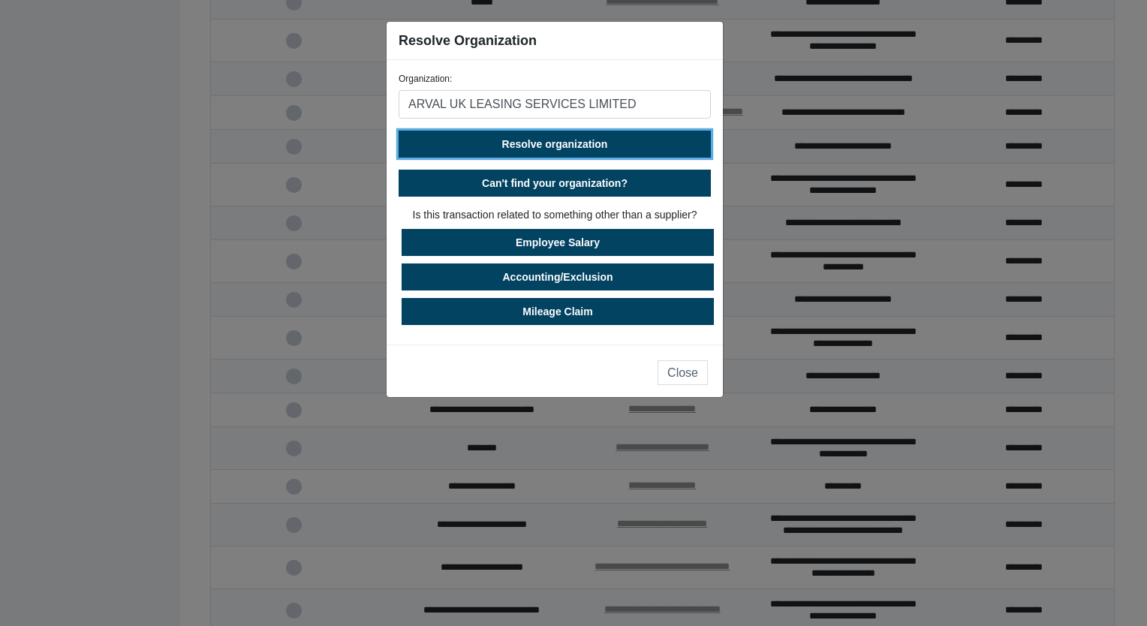
click at [540, 145] on span "Resolve organization" at bounding box center [555, 144] width 106 height 12
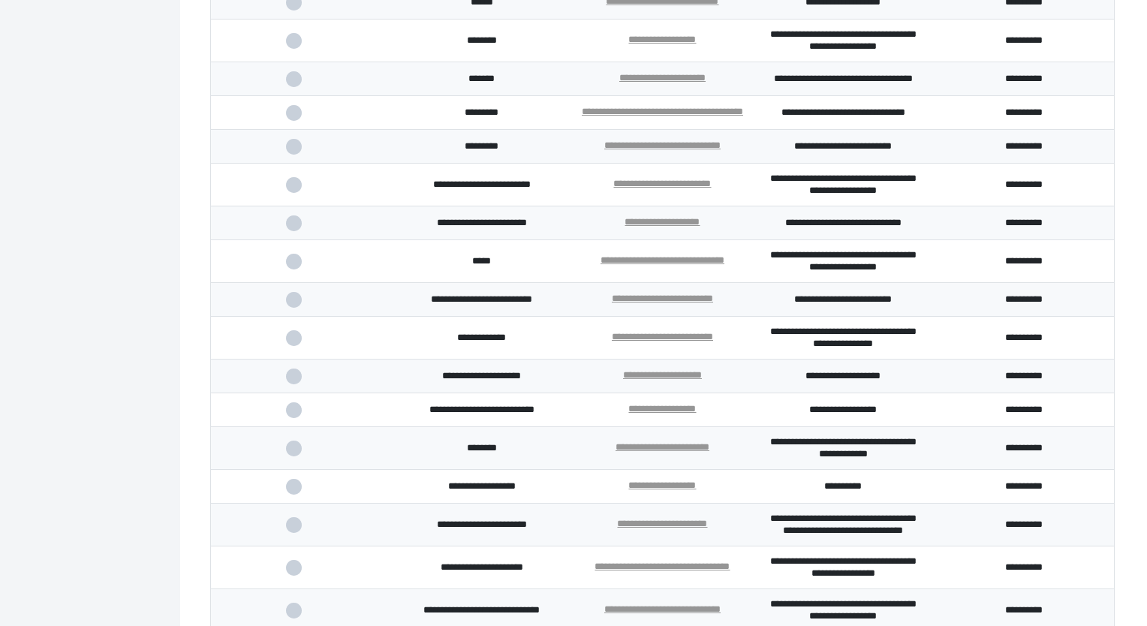
click at [290, 266] on span at bounding box center [301, 262] width 31 height 10
click at [0, 0] on input "checkbox" at bounding box center [0, 0] width 0 height 0
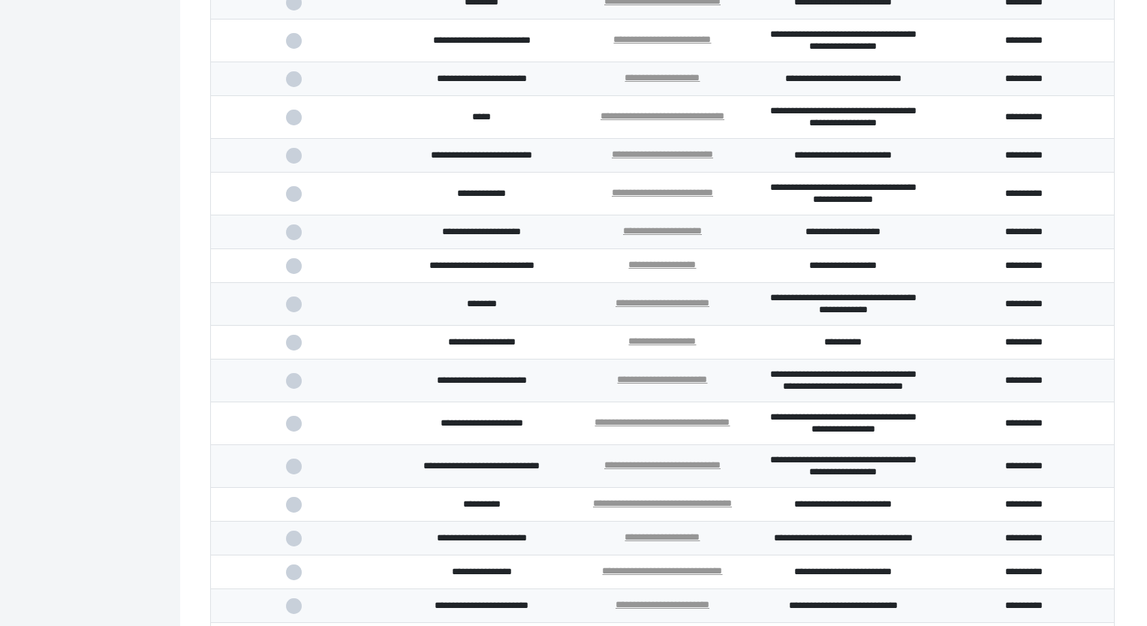
scroll to position [2864, 0]
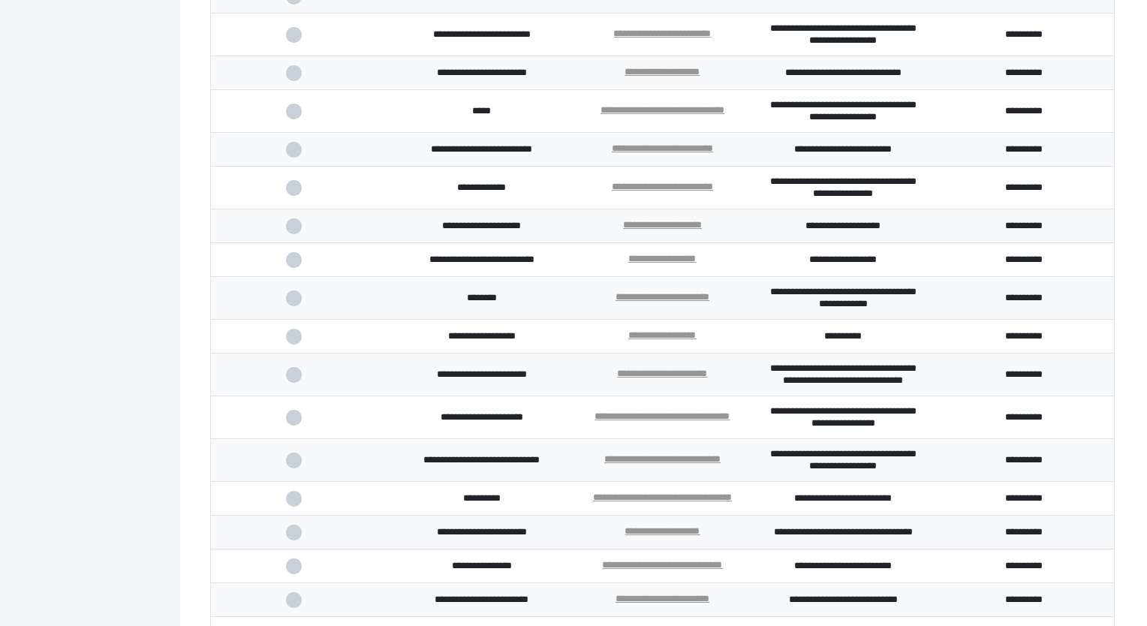
click at [291, 193] on span at bounding box center [301, 188] width 31 height 10
click at [0, 0] on input "checkbox" at bounding box center [0, 0] width 0 height 0
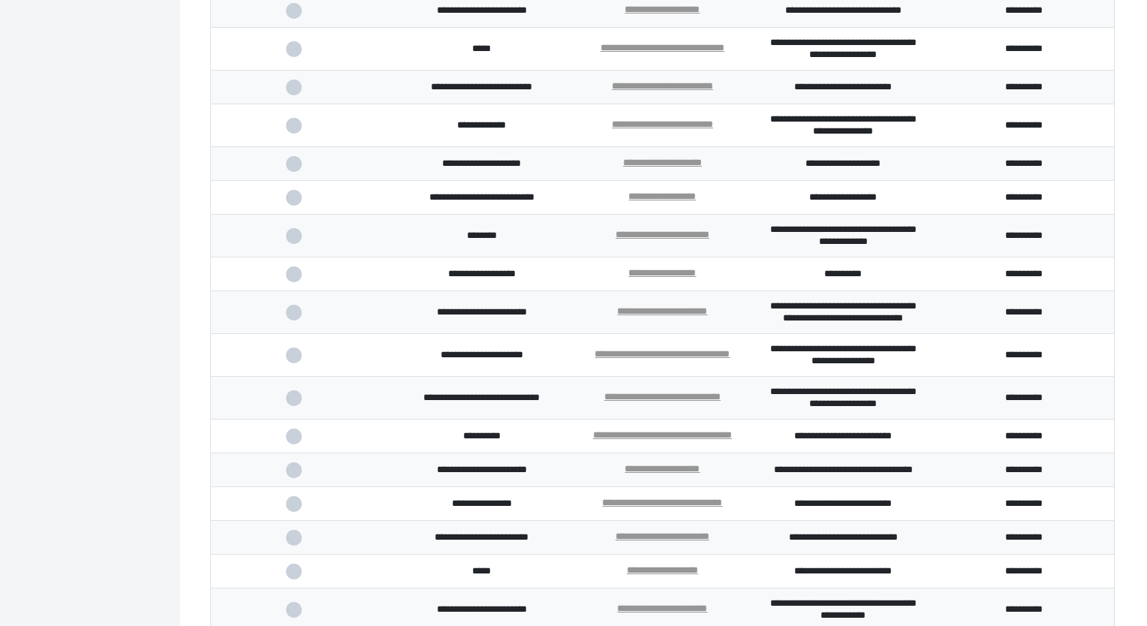
scroll to position [3014, 0]
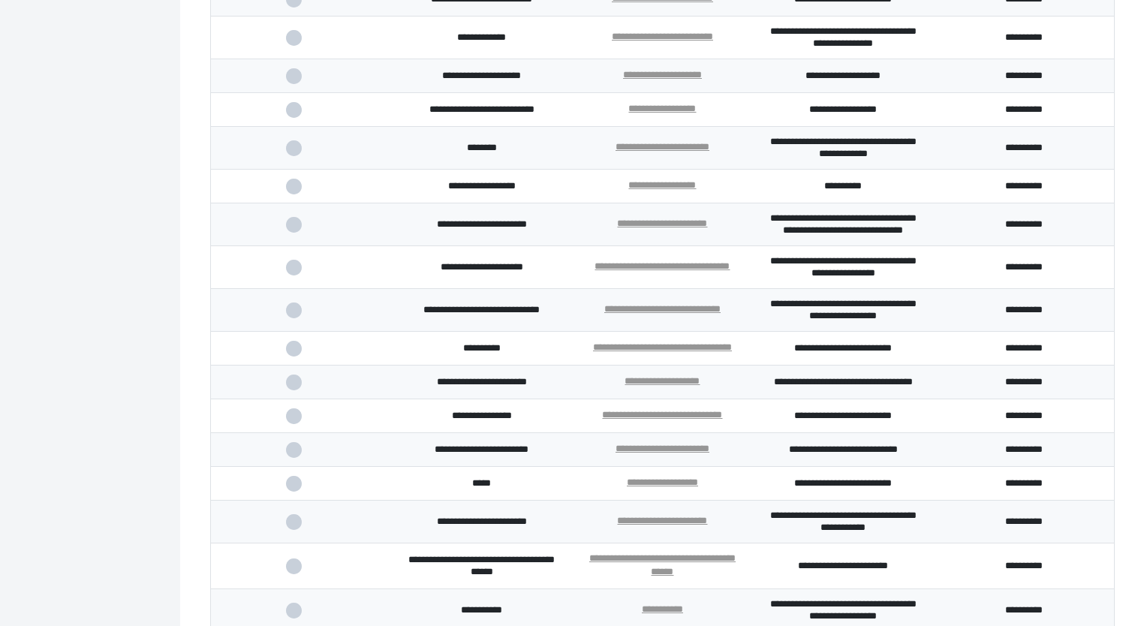
click at [297, 115] on span at bounding box center [301, 110] width 31 height 10
click at [0, 0] on input "checkbox" at bounding box center [0, 0] width 0 height 0
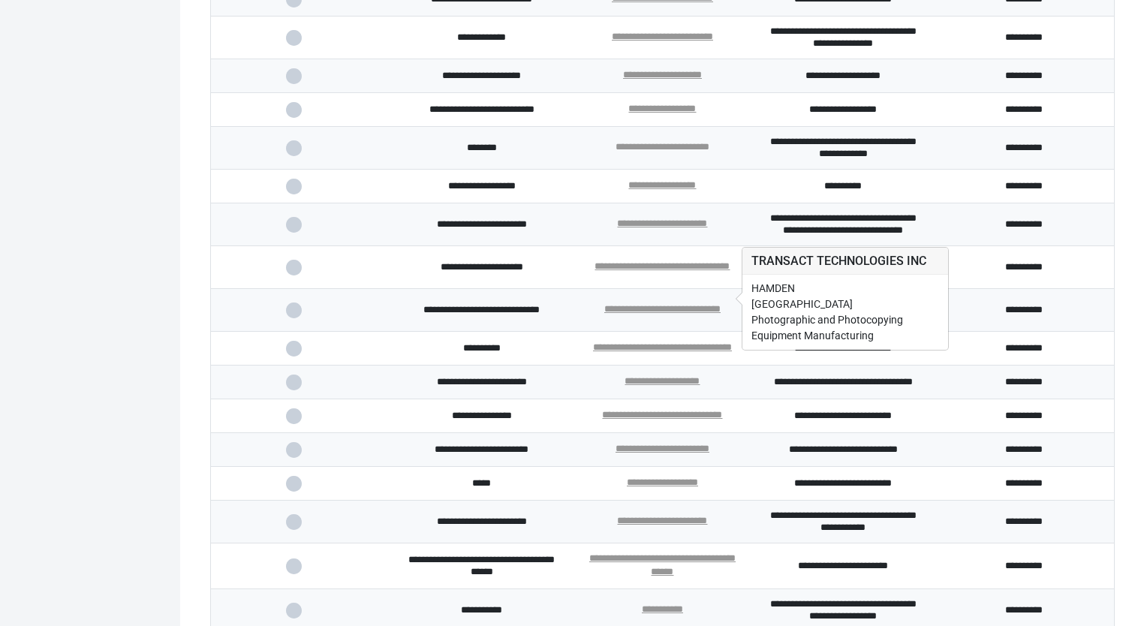
click at [649, 152] on link "**********" at bounding box center [662, 147] width 94 height 10
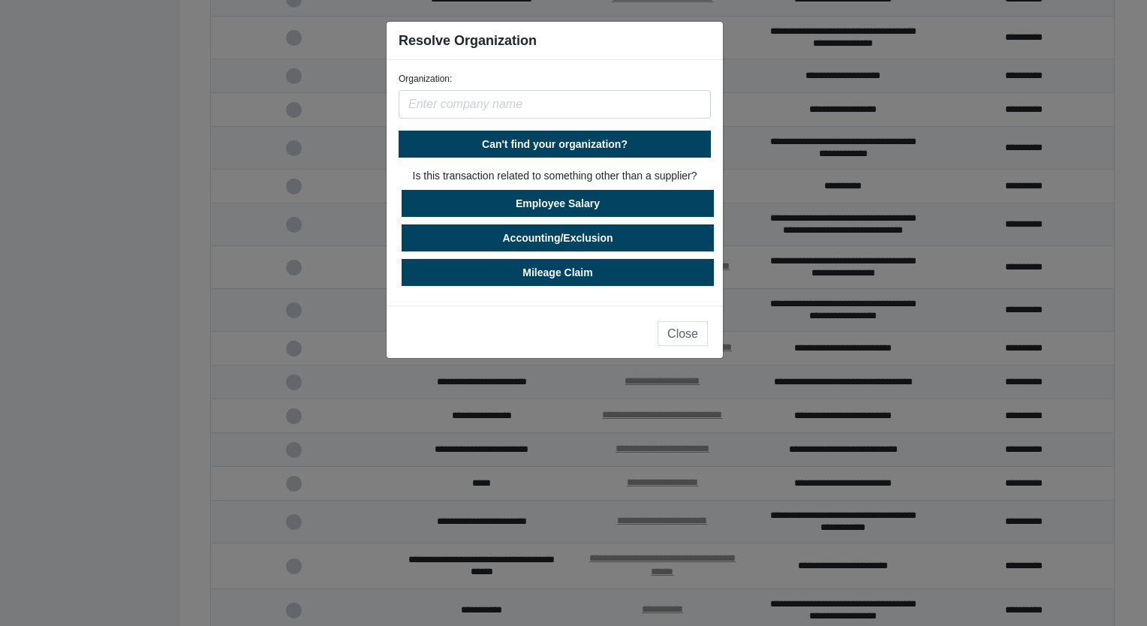
click at [521, 104] on input "text" at bounding box center [555, 104] width 312 height 29
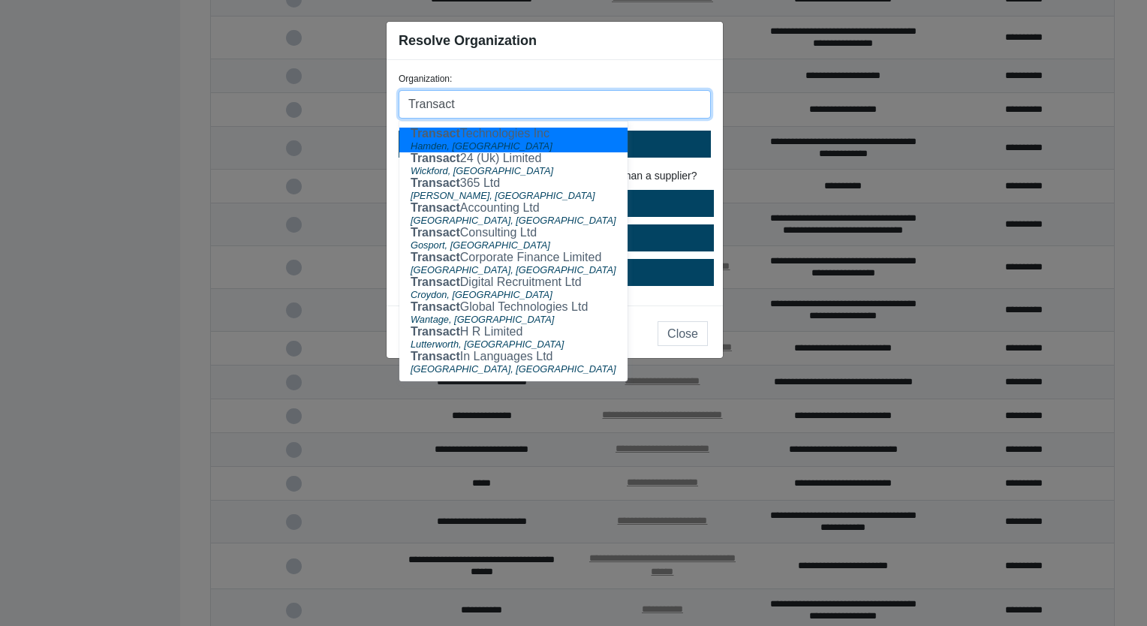
drag, startPoint x: 471, startPoint y: 110, endPoint x: 300, endPoint y: 97, distance: 171.6
click at [300, 97] on ngb-modal-window "Resolve Organization Organization: Transact Transact Technologies Inc Hamden, […" at bounding box center [573, 313] width 1147 height 626
paste input "Integrated Financial Arrangements L"
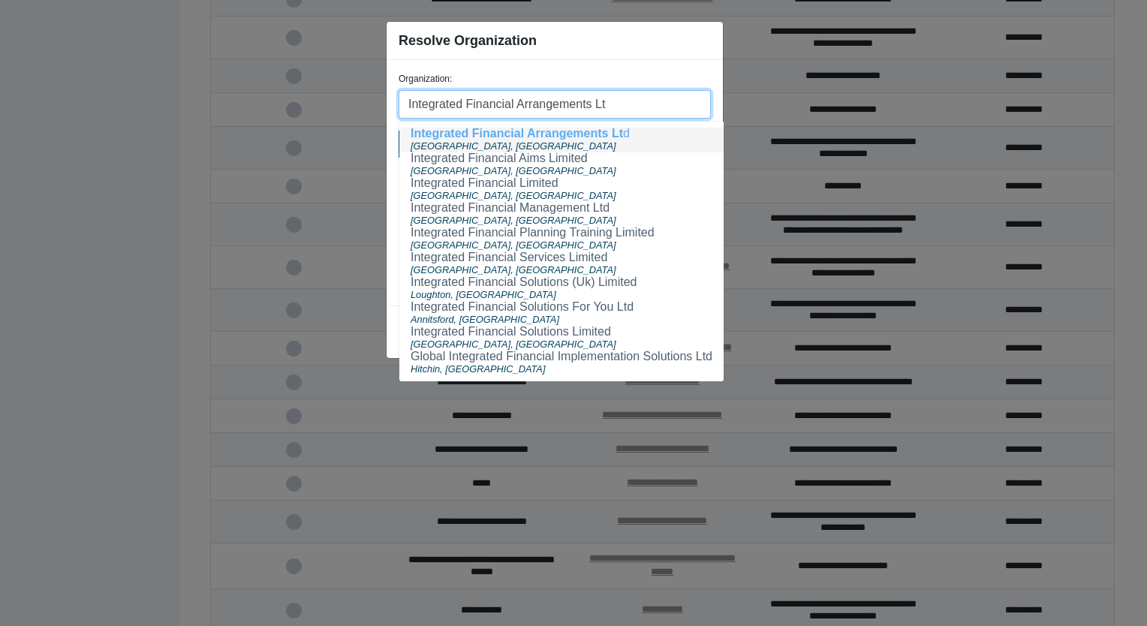
click at [480, 140] on div "[GEOGRAPHIC_DATA], [GEOGRAPHIC_DATA]" at bounding box center [562, 146] width 302 height 13
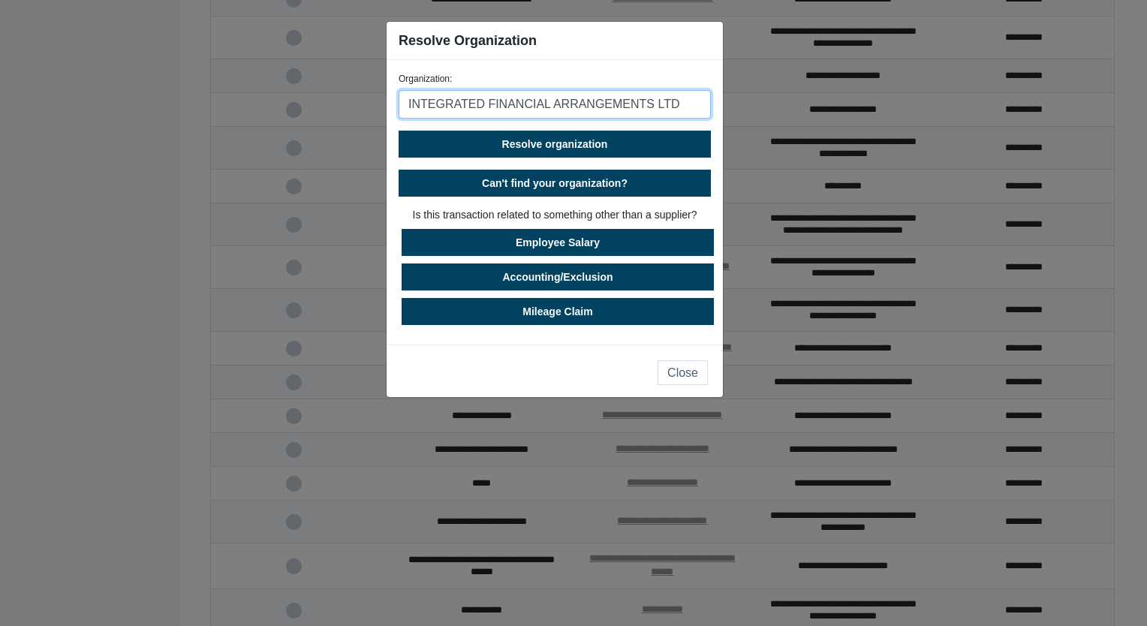
type input "INTEGRATED FINANCIAL ARRANGEMENTS LTD"
click at [590, 158] on form "Organization: INTEGRATED FINANCIAL ARRANGEMENTS LTD Resolve organization Can't …" at bounding box center [555, 198] width 312 height 253
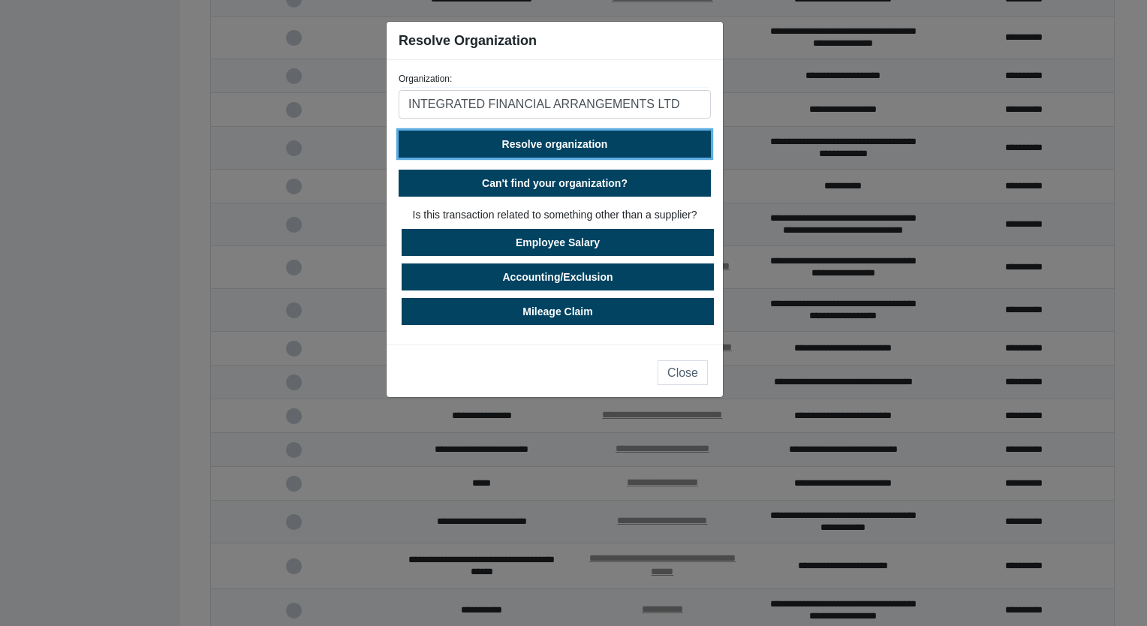
click at [582, 138] on span "Resolve organization" at bounding box center [555, 144] width 106 height 12
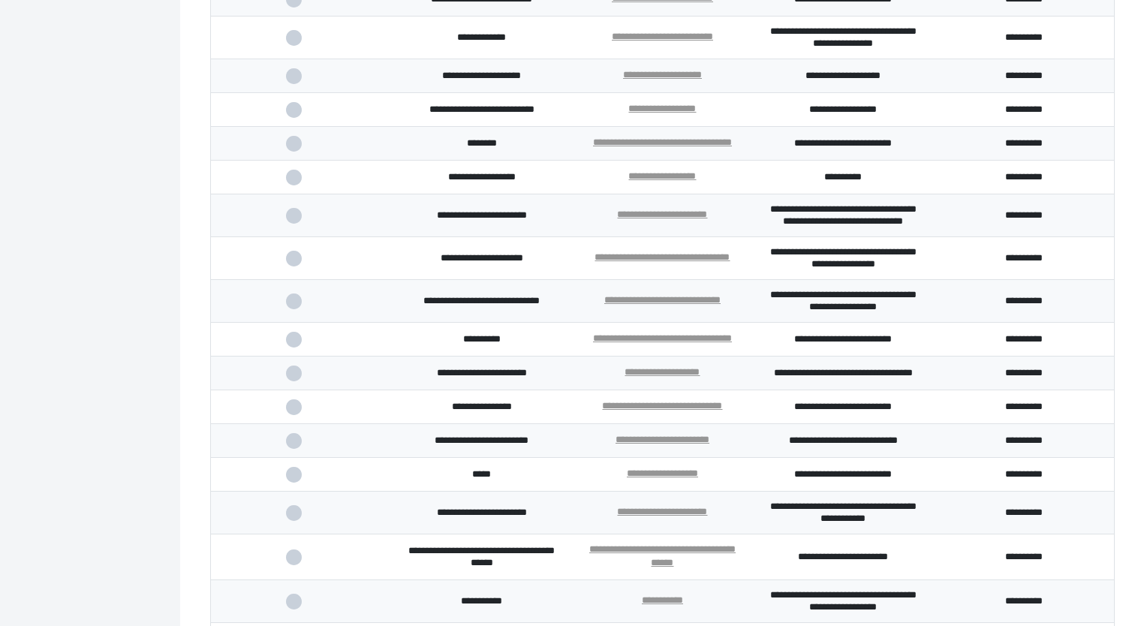
click at [302, 149] on span at bounding box center [301, 144] width 31 height 10
click at [0, 0] on input "checkbox" at bounding box center [0, 0] width 0 height 0
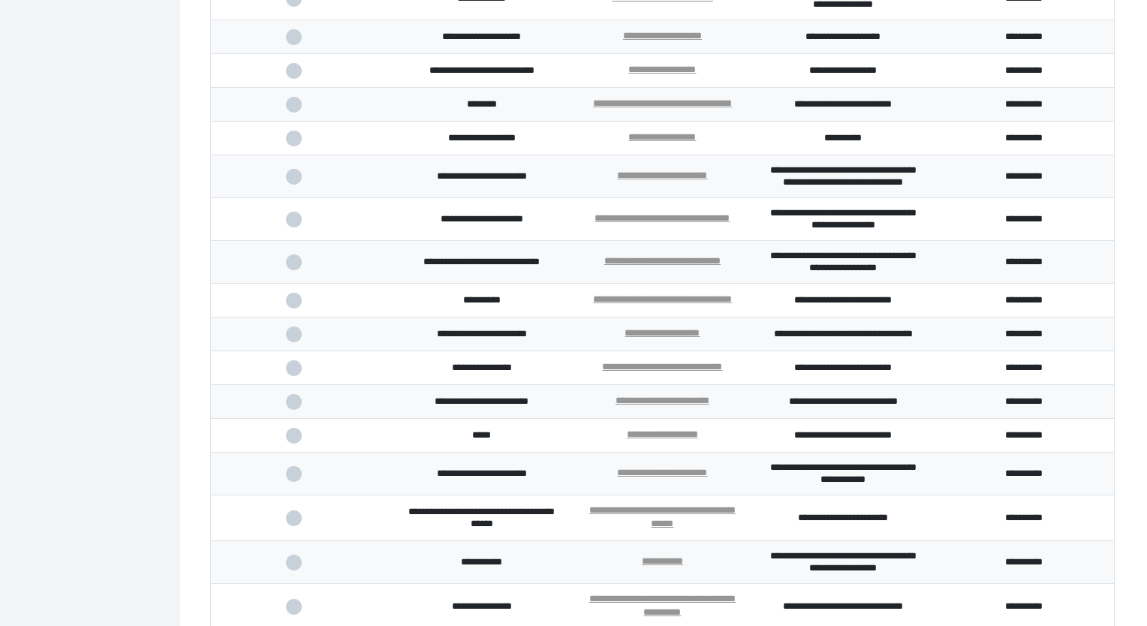
scroll to position [3089, 0]
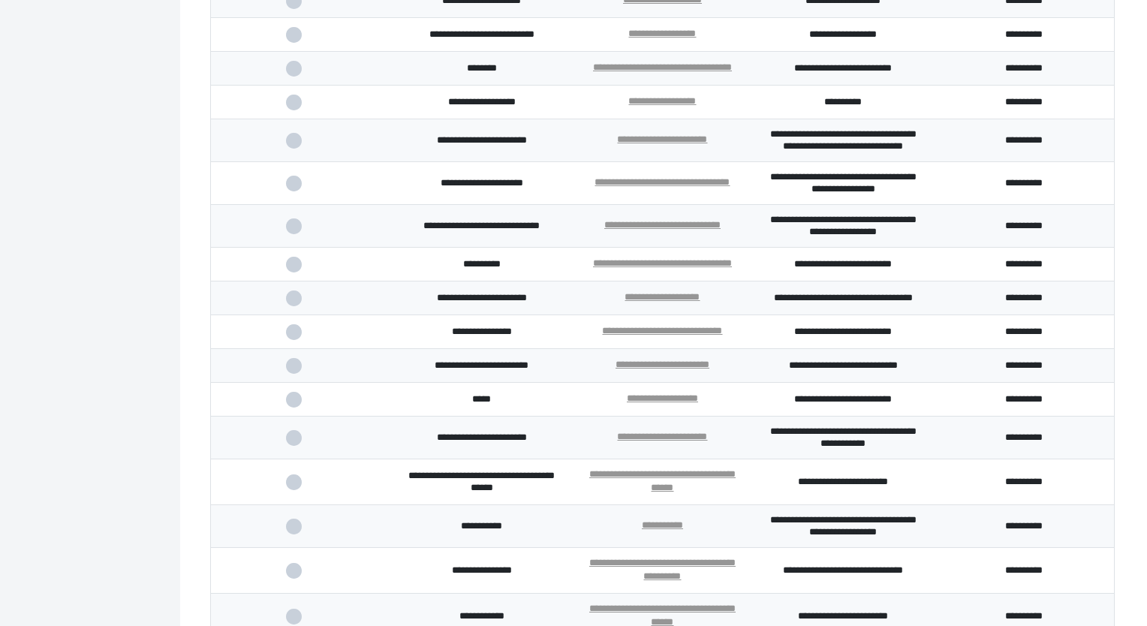
click at [299, 107] on span at bounding box center [301, 103] width 31 height 10
click at [0, 0] on input "checkbox" at bounding box center [0, 0] width 0 height 0
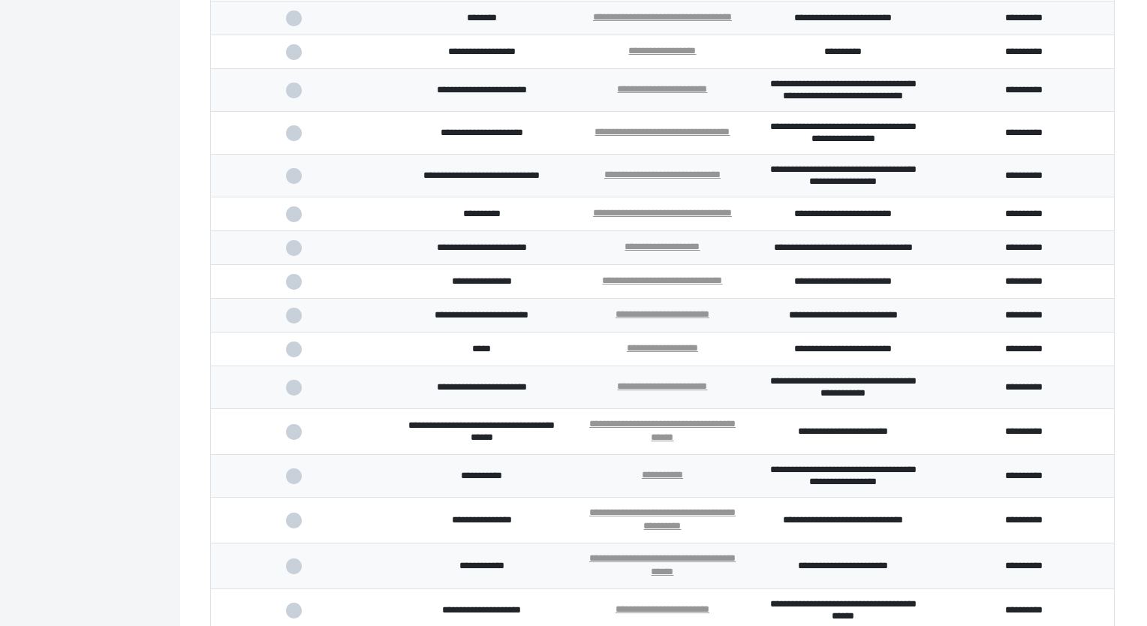
scroll to position [3164, 0]
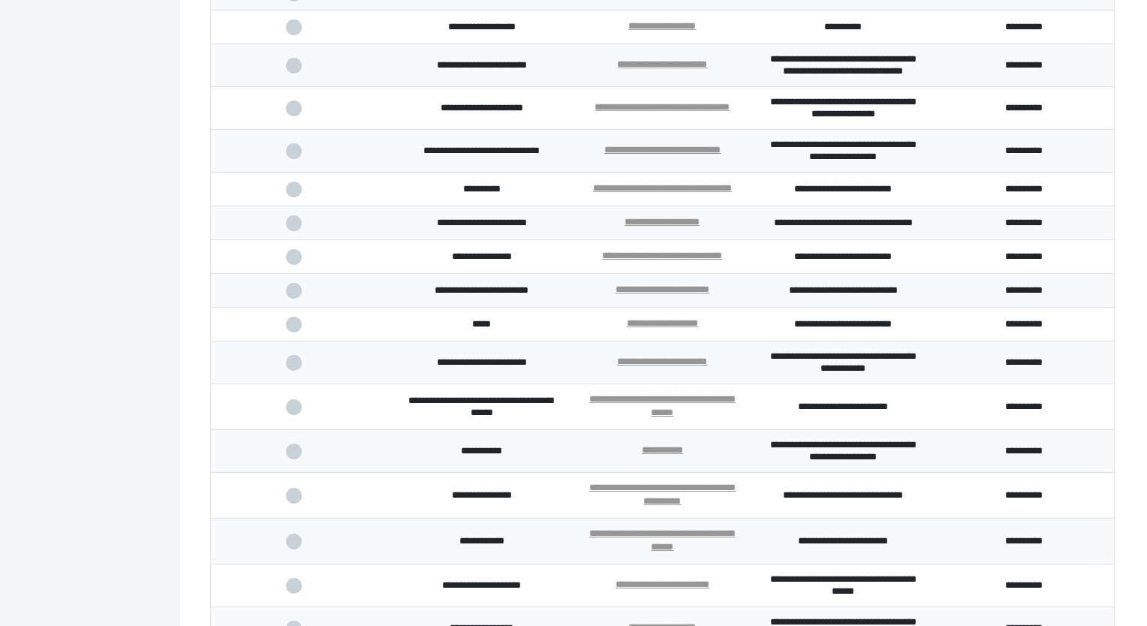
click at [296, 206] on td at bounding box center [301, 190] width 181 height 34
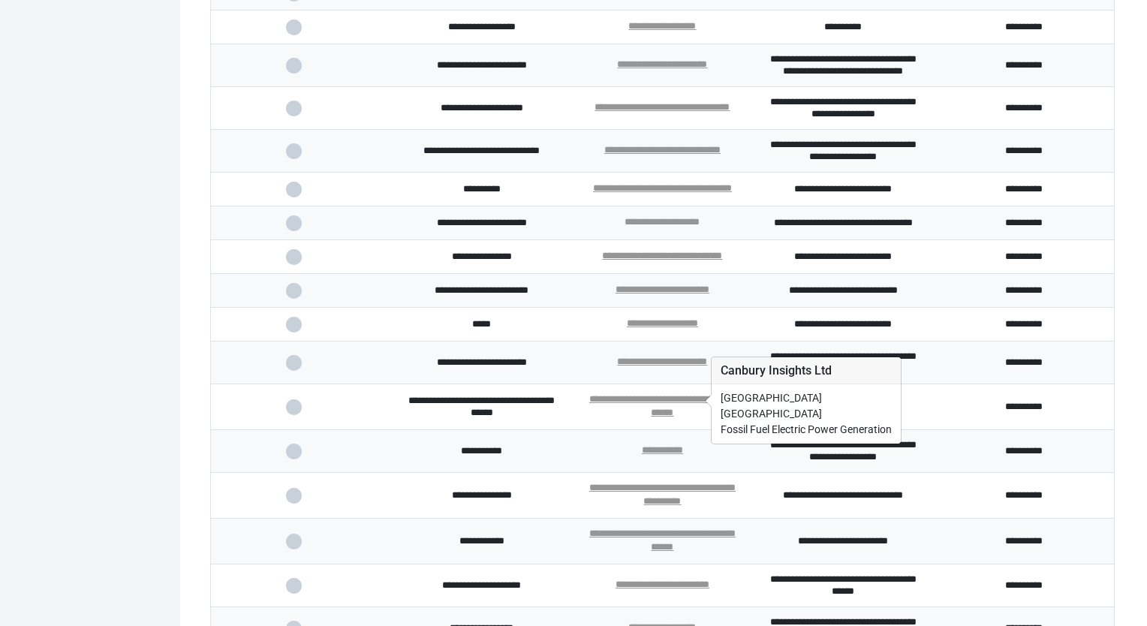
click at [675, 227] on link "**********" at bounding box center [661, 222] width 75 height 10
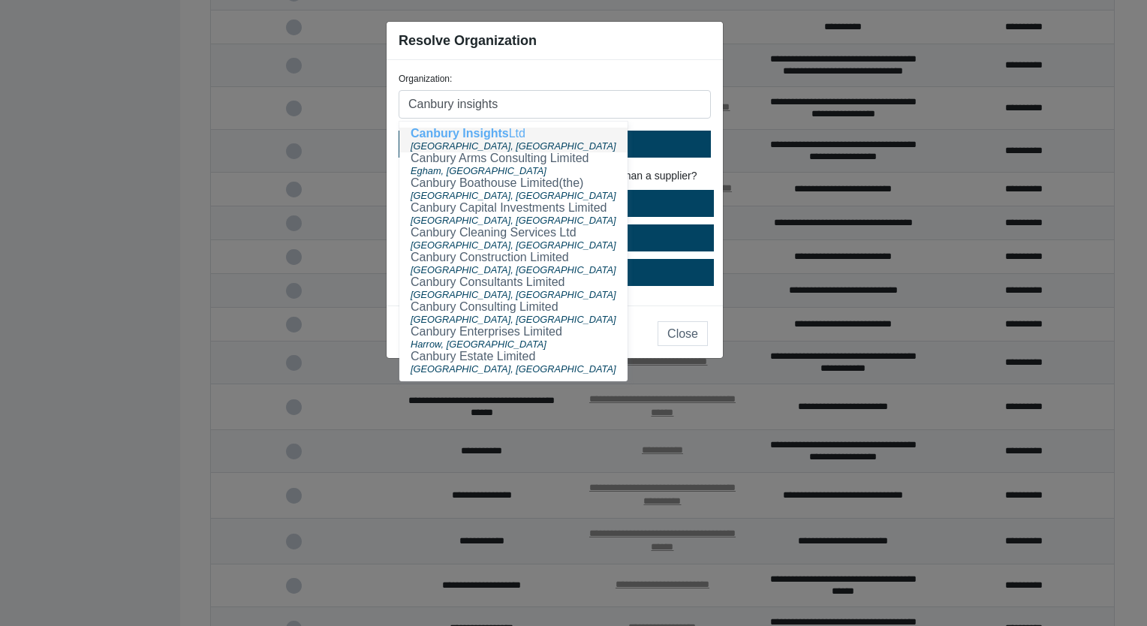
click at [460, 138] on span "Canbury Insights" at bounding box center [460, 133] width 98 height 13
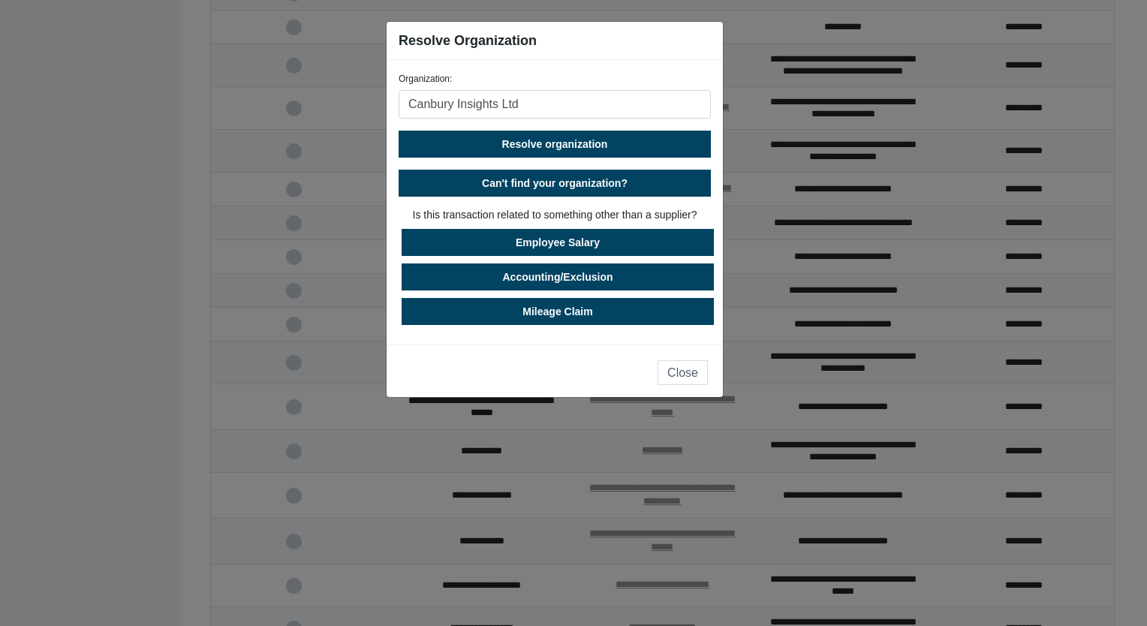
type input "Canbury Insights Ltd"
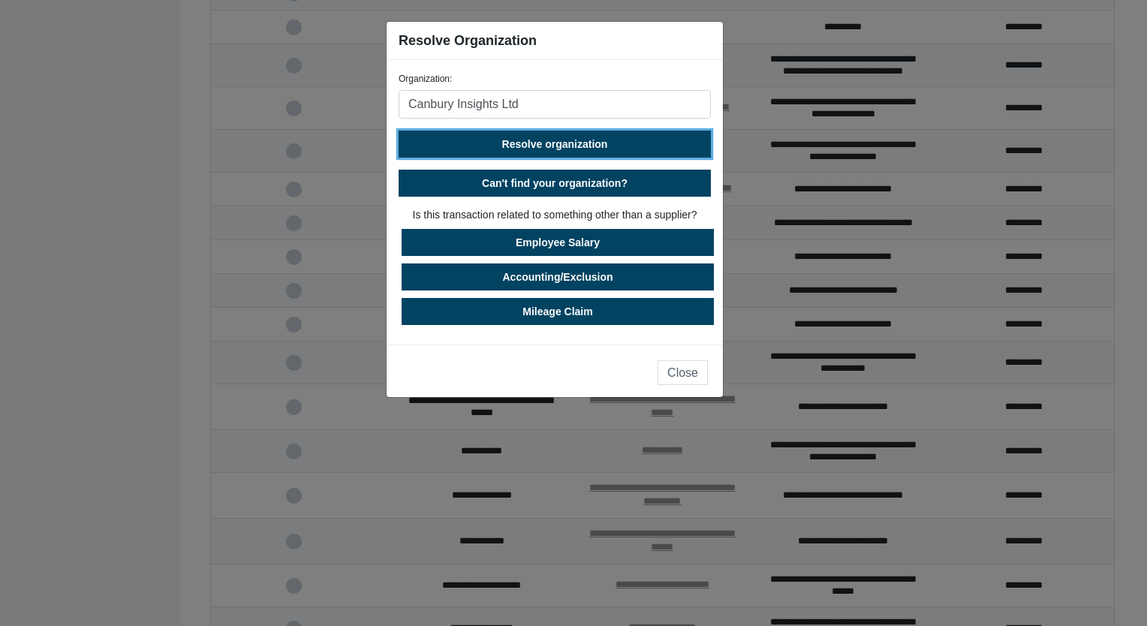
click at [549, 139] on span "Resolve organization" at bounding box center [555, 144] width 106 height 12
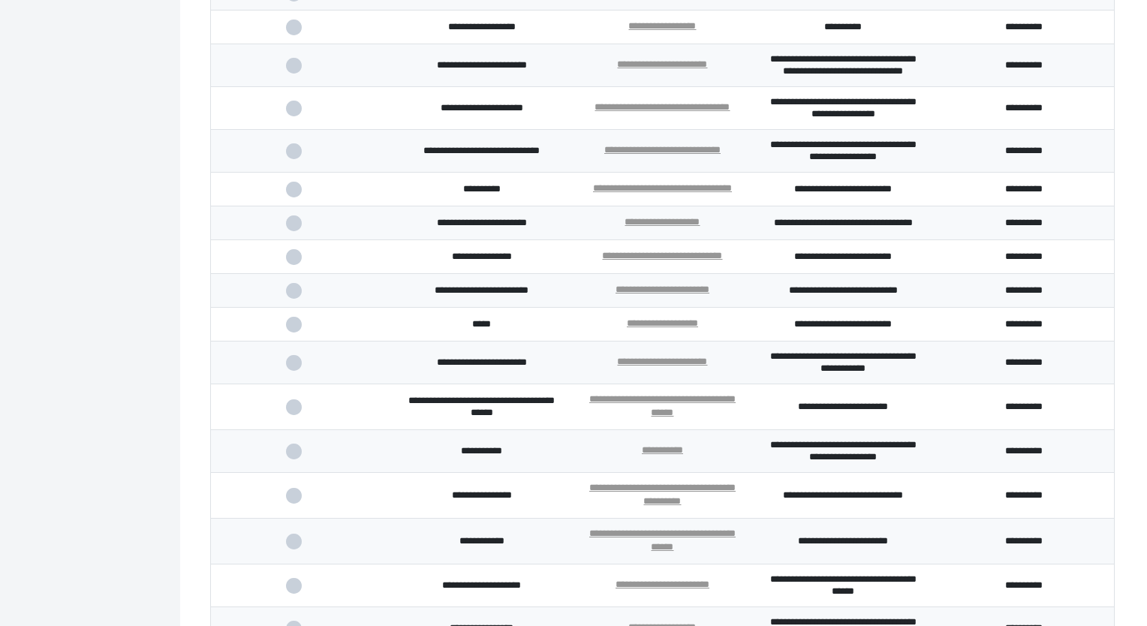
click at [293, 228] on span at bounding box center [301, 223] width 31 height 10
click at [0, 0] on input "checkbox" at bounding box center [0, 0] width 0 height 0
click at [290, 262] on span at bounding box center [301, 257] width 31 height 10
click at [0, 0] on input "checkbox" at bounding box center [0, 0] width 0 height 0
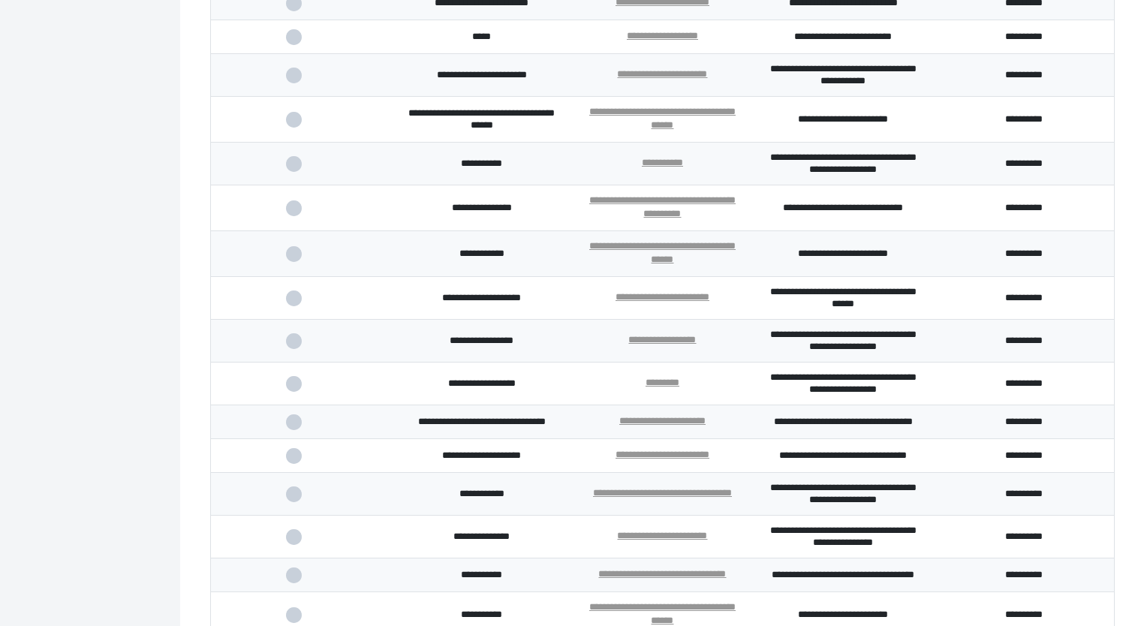
scroll to position [3464, 0]
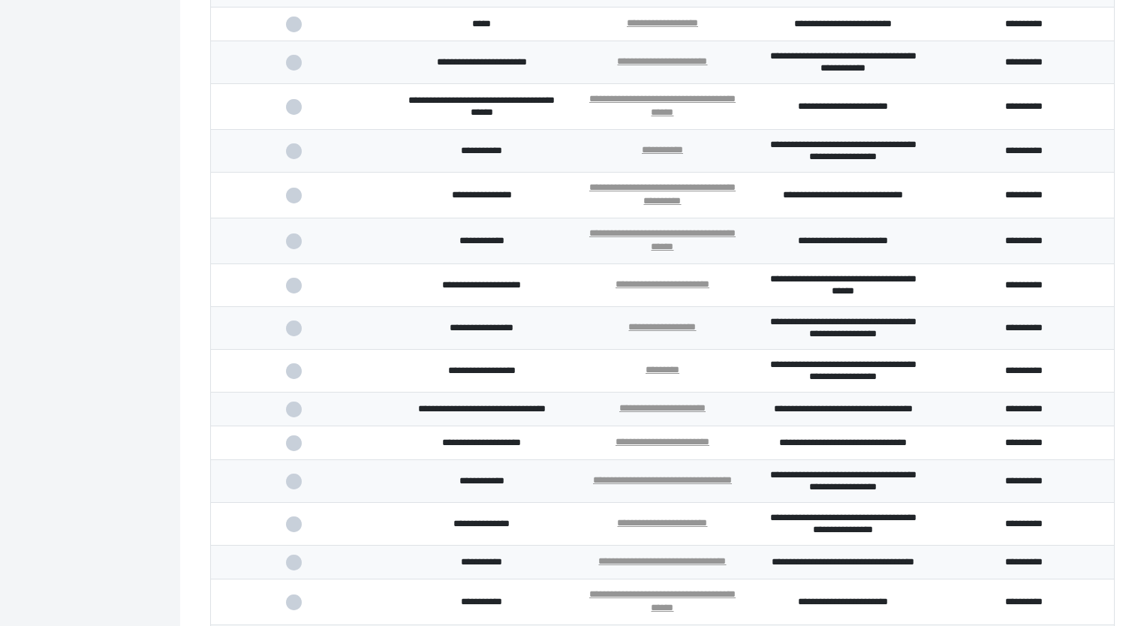
click at [298, 29] on span at bounding box center [301, 25] width 31 height 10
click at [0, 0] on input "checkbox" at bounding box center [0, 0] width 0 height 0
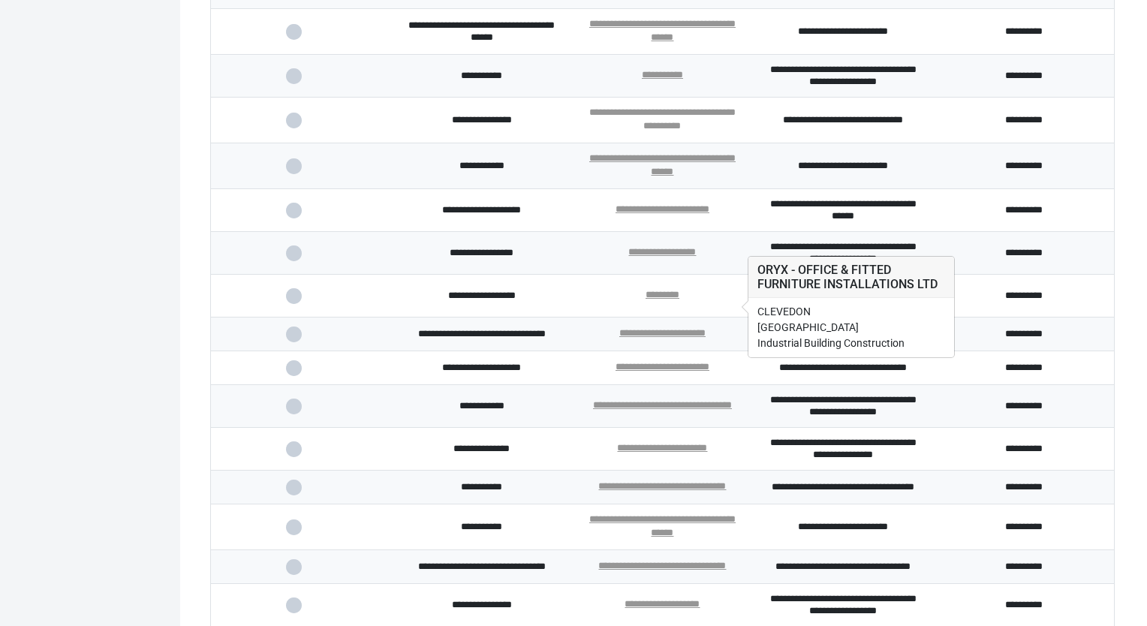
click at [682, 131] on link "**********" at bounding box center [662, 118] width 146 height 23
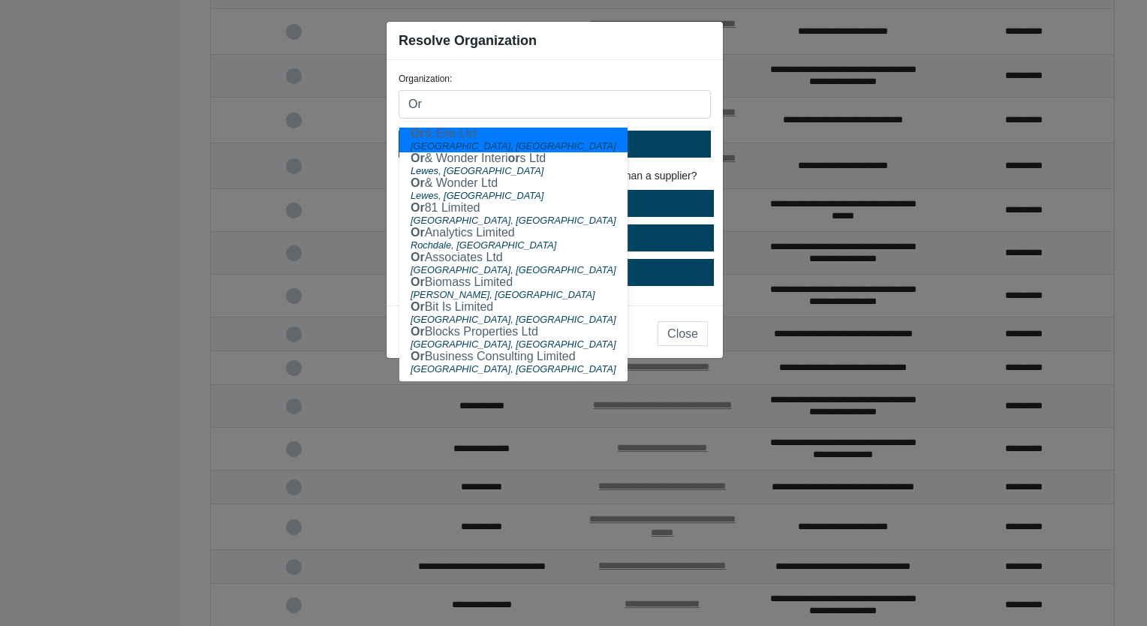
type input "Or"
drag, startPoint x: 535, startPoint y: 29, endPoint x: 691, endPoint y: 65, distance: 160.0
click at [691, 65] on div "Resolve Organization Organization: Or Or & Elle Ltd [GEOGRAPHIC_DATA], [GEOGRAP…" at bounding box center [555, 190] width 338 height 338
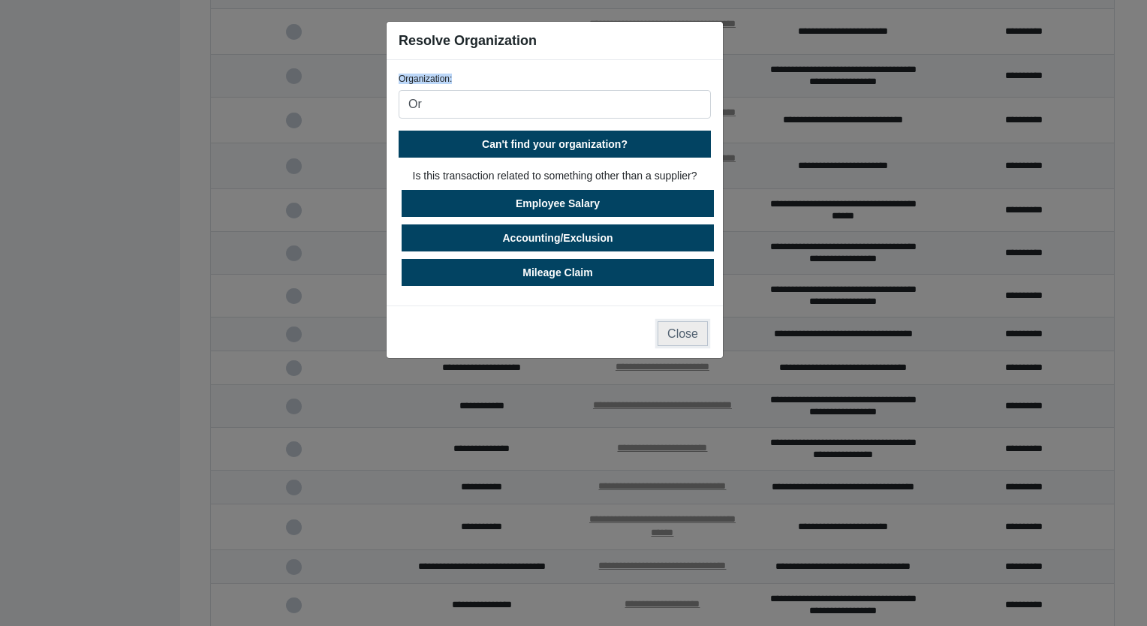
click at [681, 339] on button "Close" at bounding box center [682, 333] width 50 height 25
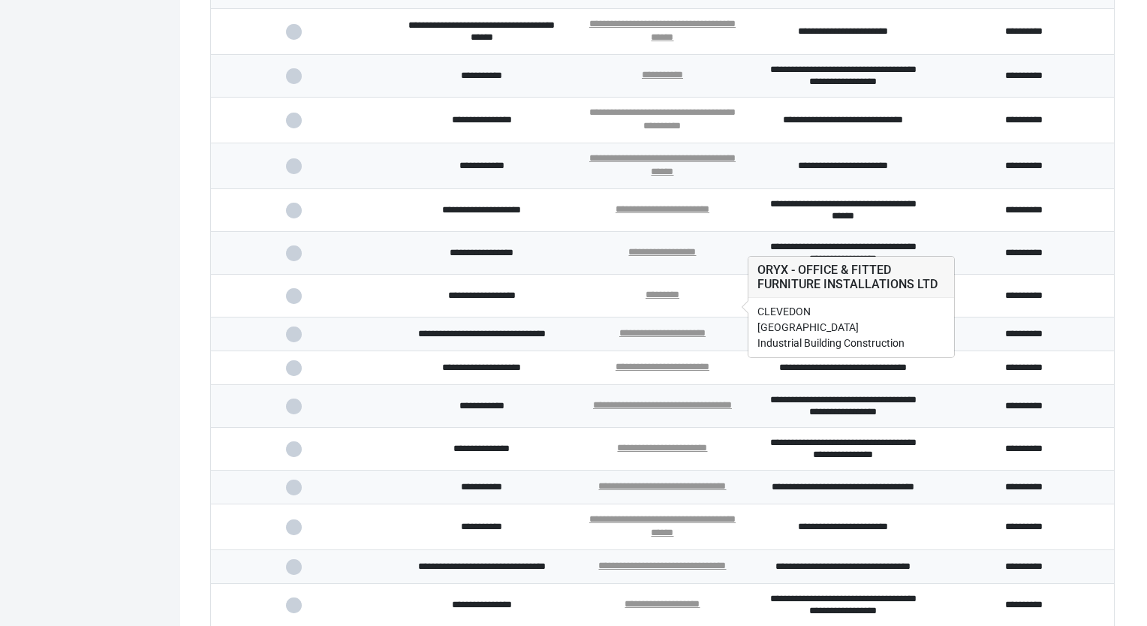
click at [669, 131] on link "**********" at bounding box center [662, 118] width 146 height 23
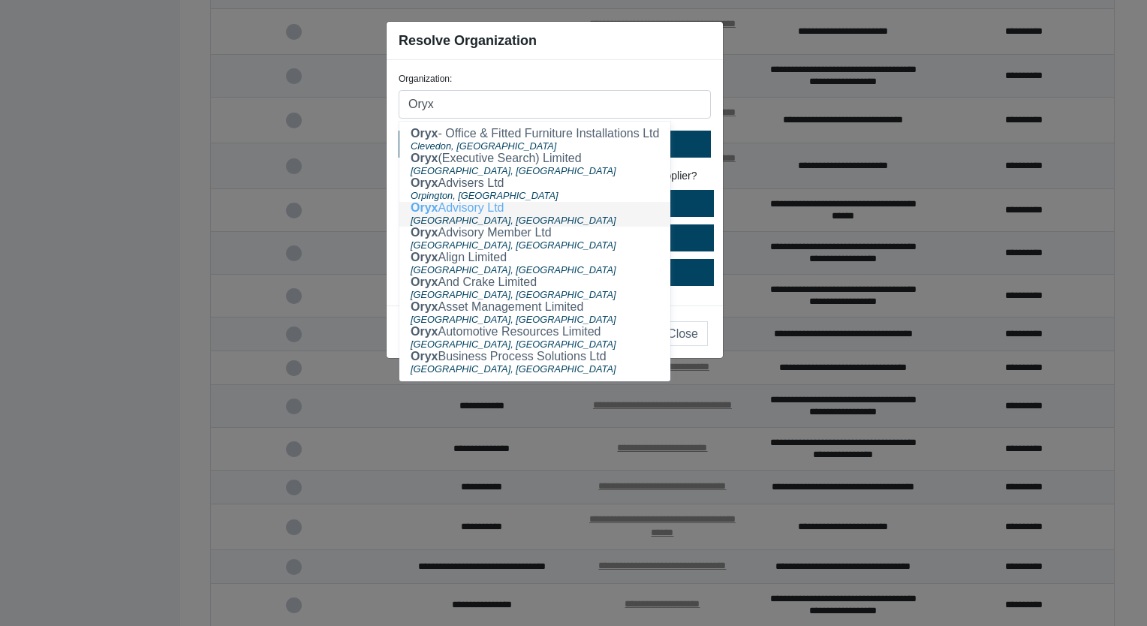
click at [462, 210] on ngb-highlight "Oryx Advisory Ltd" at bounding box center [458, 207] width 94 height 13
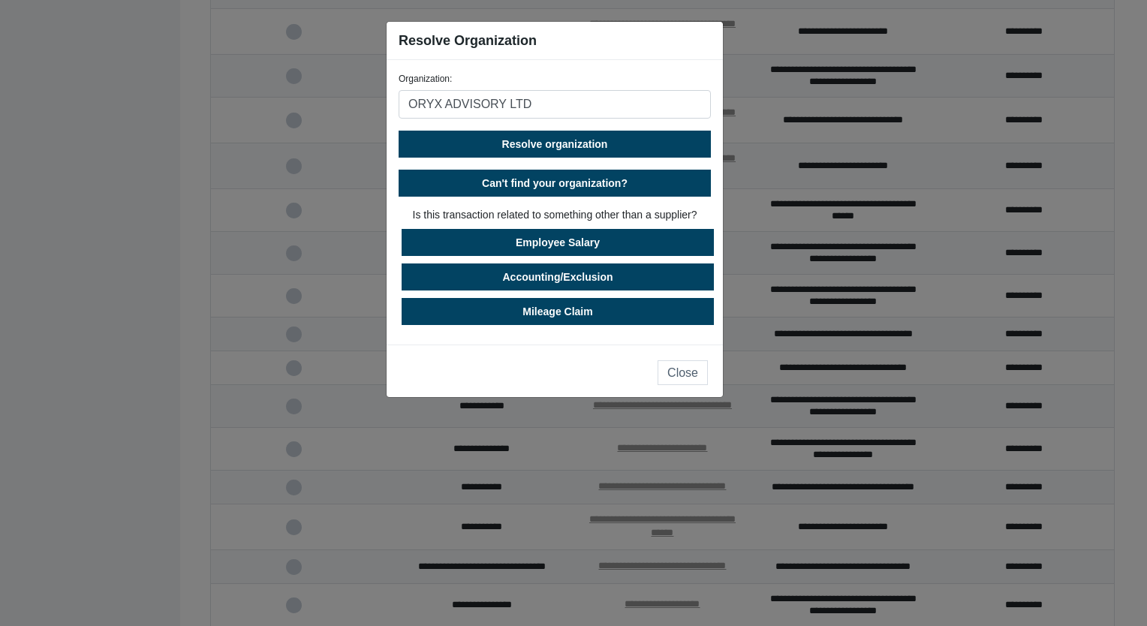
type input "ORYX ADVISORY LTD"
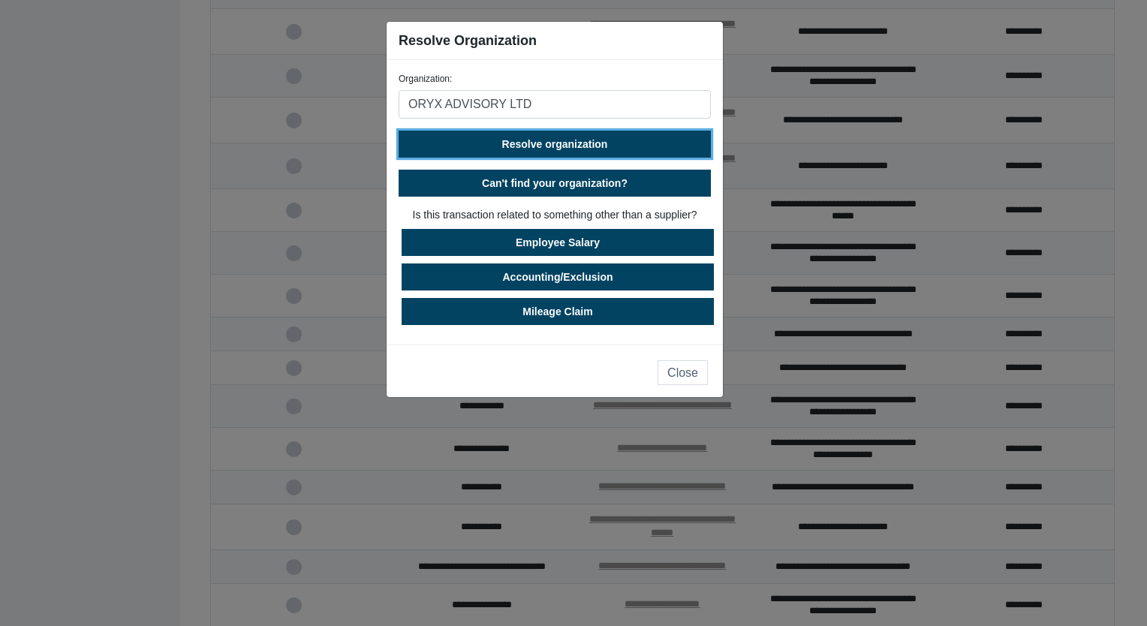
click at [563, 138] on span "Resolve organization" at bounding box center [555, 144] width 106 height 12
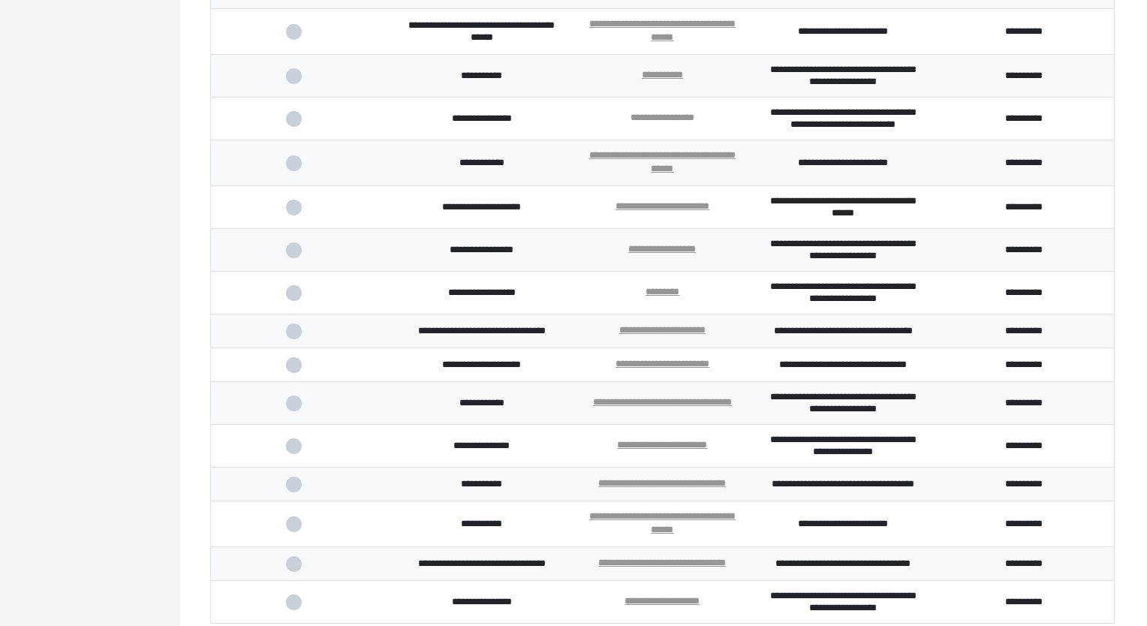
click at [663, 122] on link "**********" at bounding box center [662, 118] width 64 height 10
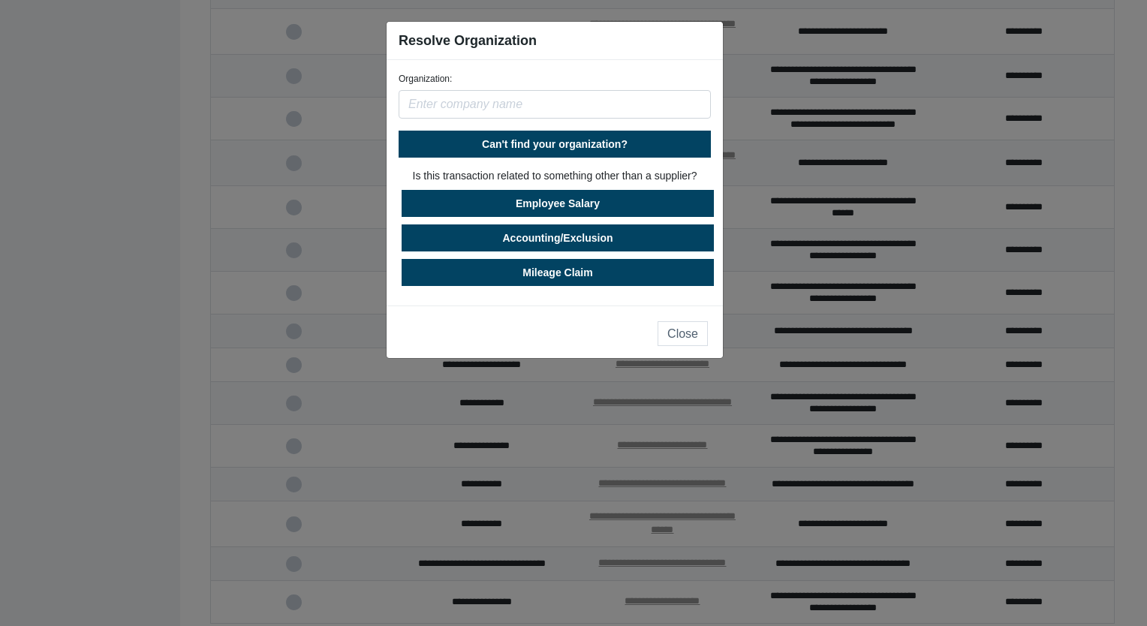
click at [511, 101] on input "text" at bounding box center [555, 104] width 312 height 29
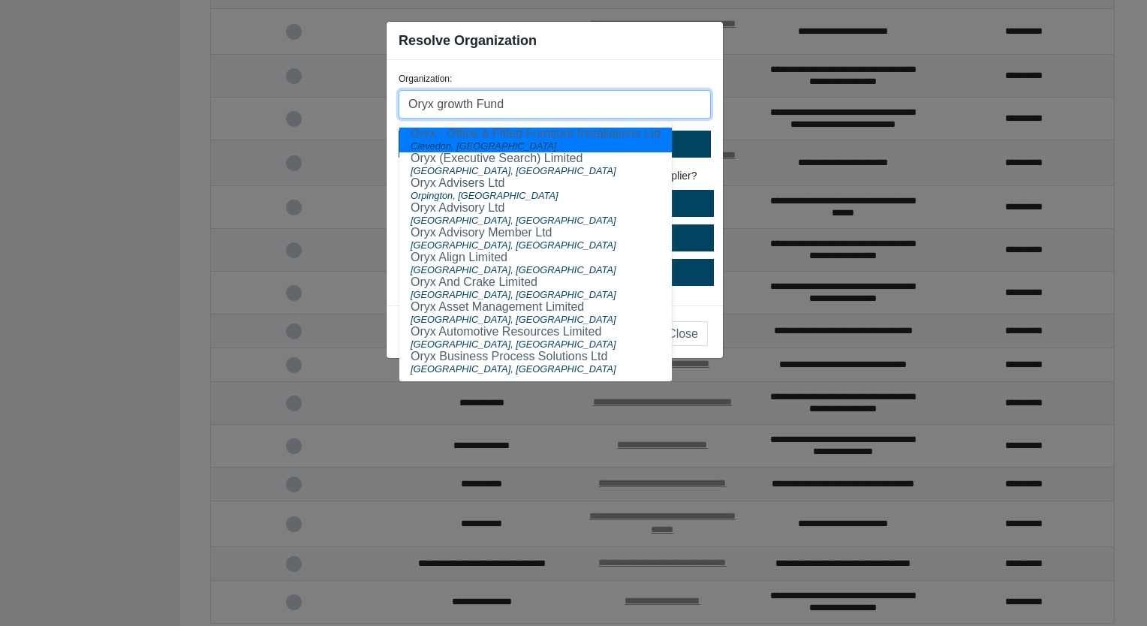
drag, startPoint x: 521, startPoint y: 101, endPoint x: 110, endPoint y: 59, distance: 412.8
click at [110, 59] on ngb-modal-window "Resolve Organization Organization: Oryx growth Fund Oryx - Office & Fitted Furn…" at bounding box center [573, 313] width 1147 height 626
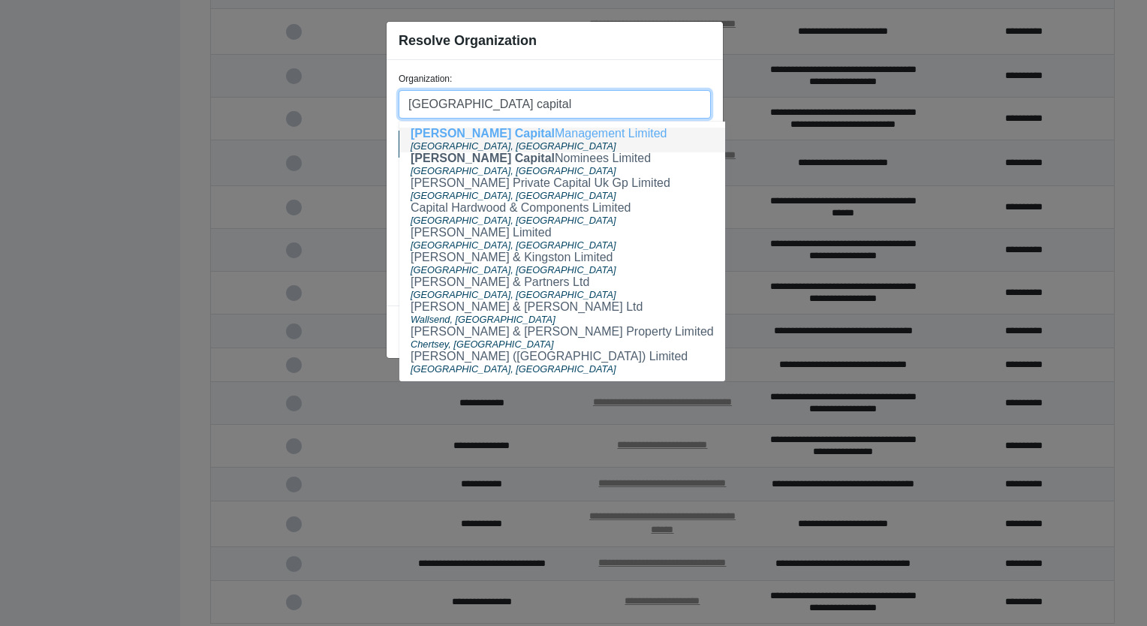
click at [484, 143] on span "[GEOGRAPHIC_DATA], [GEOGRAPHIC_DATA]" at bounding box center [514, 145] width 206 height 11
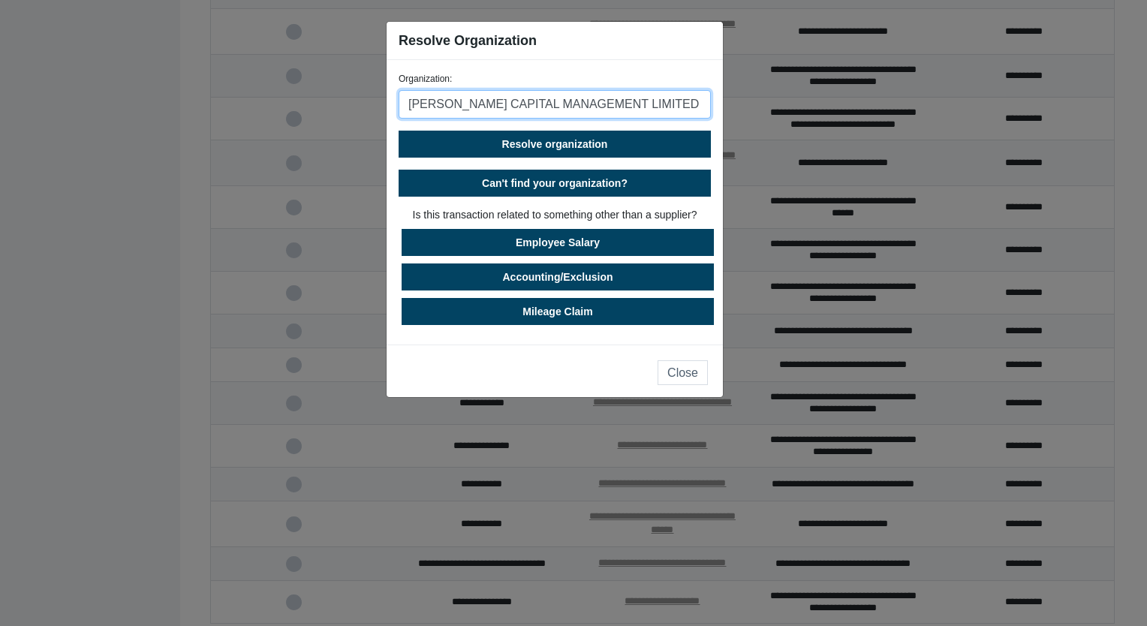
type input "[PERSON_NAME] CAPITAL MANAGEMENT LIMITED"
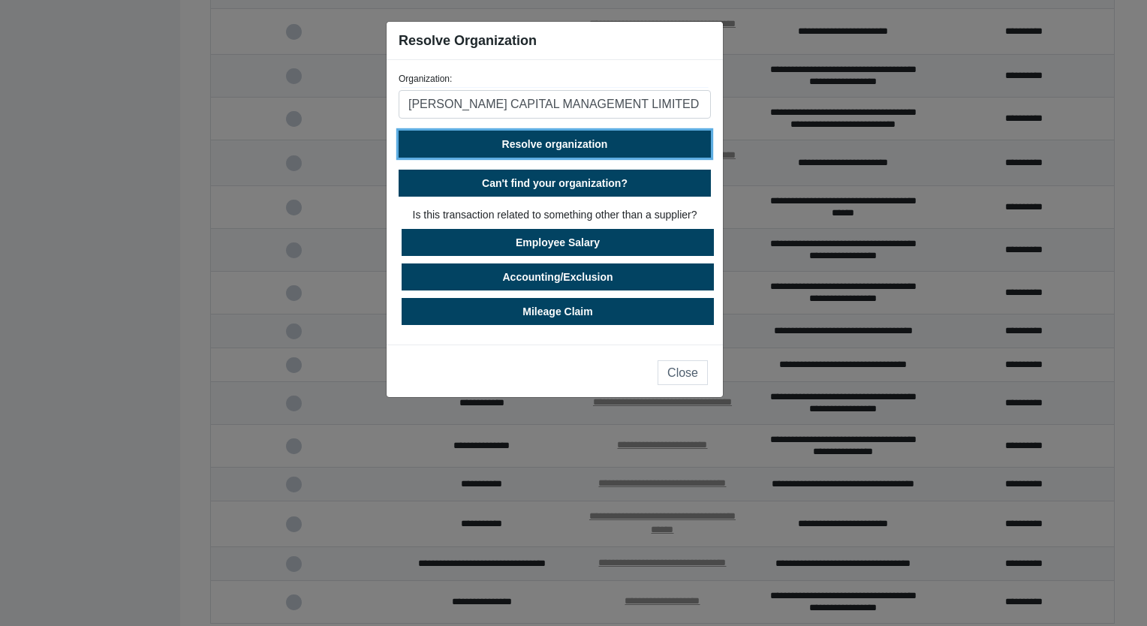
click at [597, 139] on span "Resolve organization" at bounding box center [555, 144] width 106 height 12
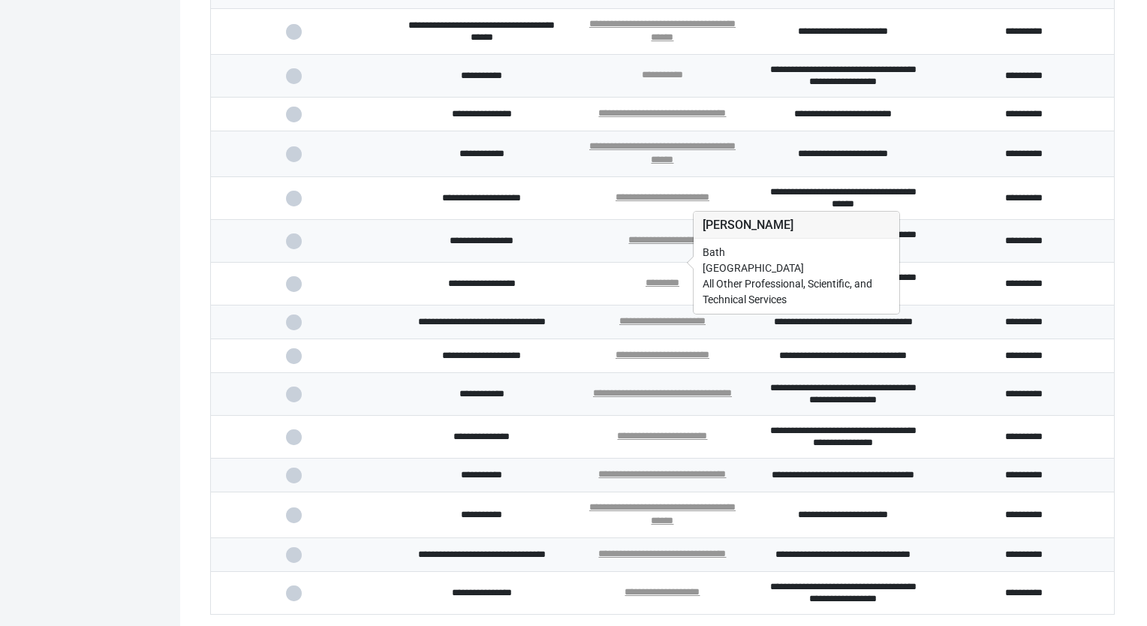
click at [669, 80] on link "**********" at bounding box center [662, 75] width 41 height 10
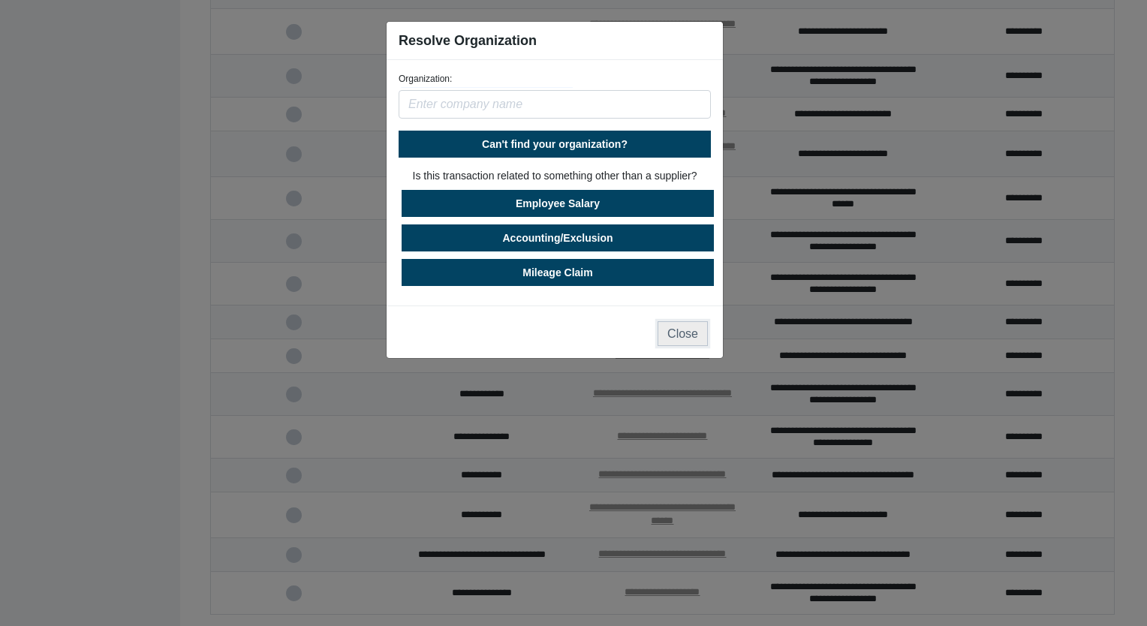
click at [675, 336] on button "Close" at bounding box center [682, 333] width 50 height 25
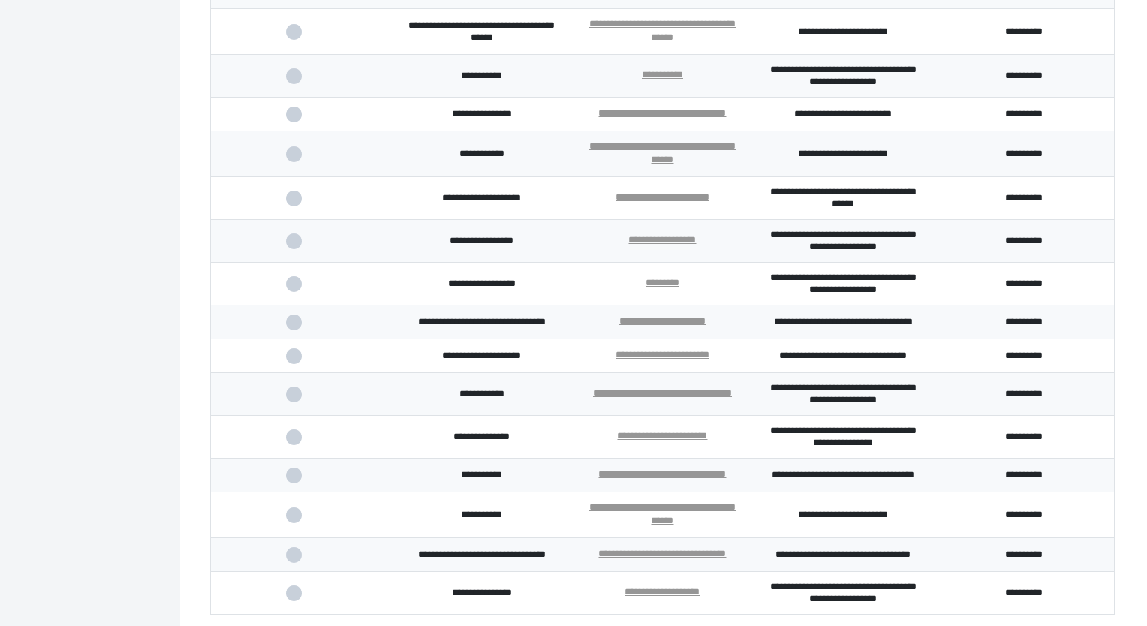
click at [293, 119] on span at bounding box center [301, 115] width 31 height 10
click at [0, 0] on input "checkbox" at bounding box center [0, 0] width 0 height 0
click at [294, 159] on span at bounding box center [301, 154] width 31 height 10
click at [0, 0] on input "checkbox" at bounding box center [0, 0] width 0 height 0
click at [297, 203] on span at bounding box center [301, 199] width 31 height 10
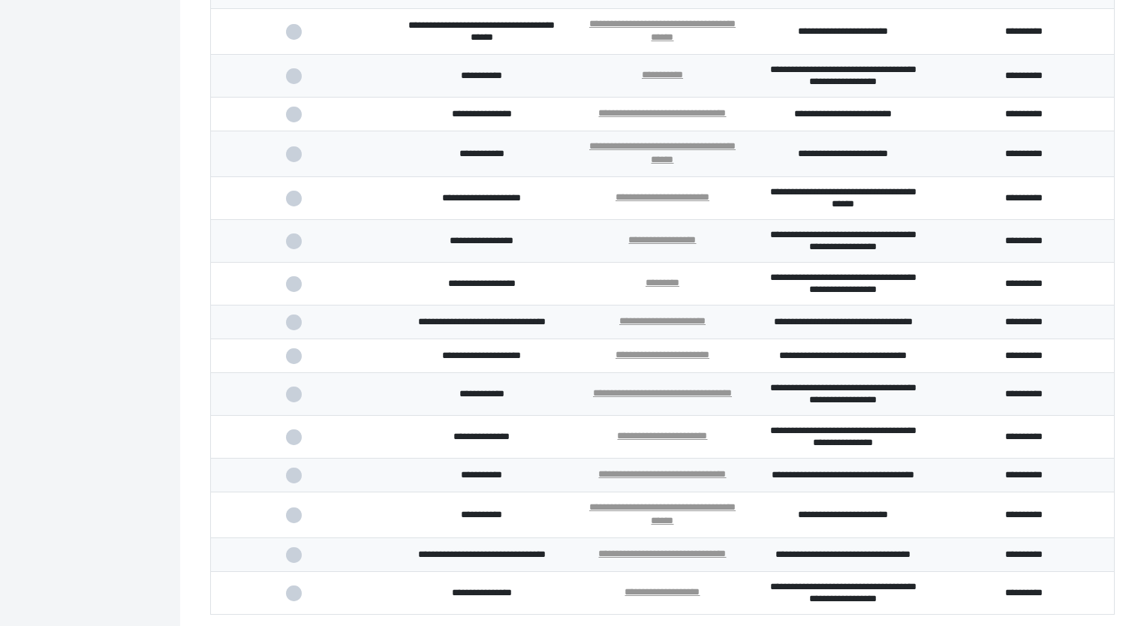
click at [0, 0] on input "checkbox" at bounding box center [0, 0] width 0 height 0
click at [296, 246] on span at bounding box center [301, 241] width 31 height 10
click at [0, 0] on input "checkbox" at bounding box center [0, 0] width 0 height 0
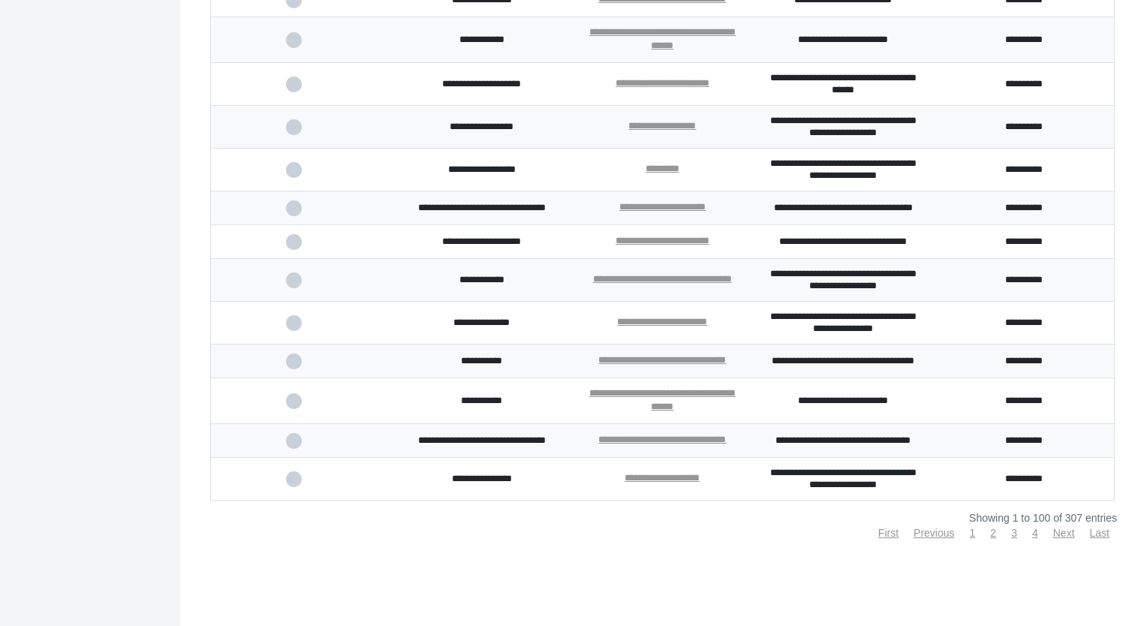
scroll to position [3840, 0]
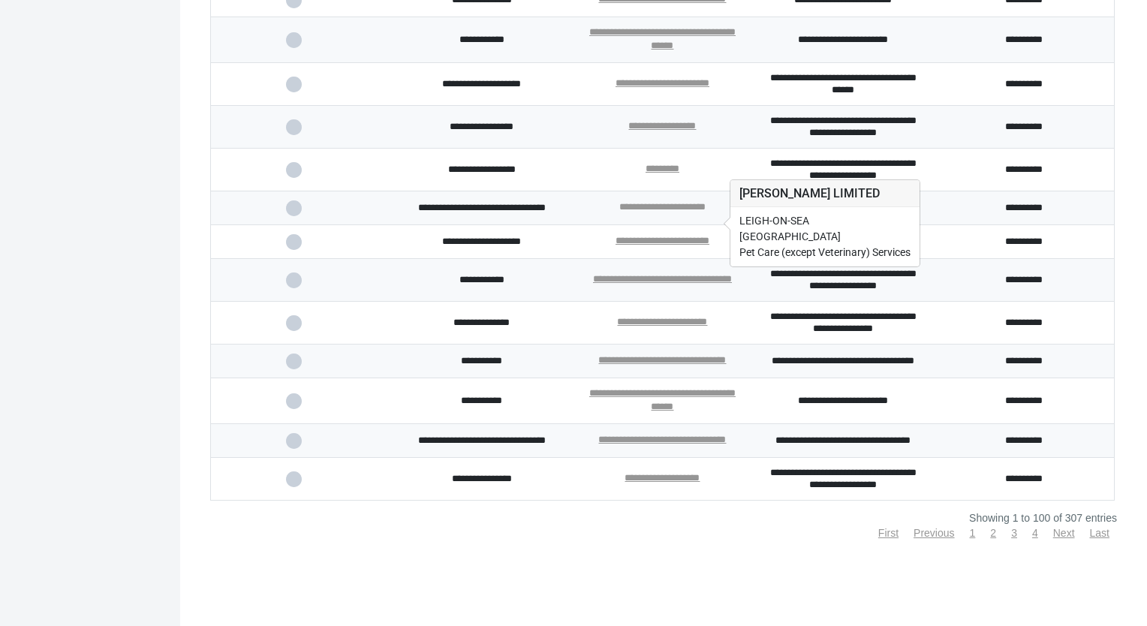
click at [651, 212] on link "**********" at bounding box center [662, 207] width 86 height 10
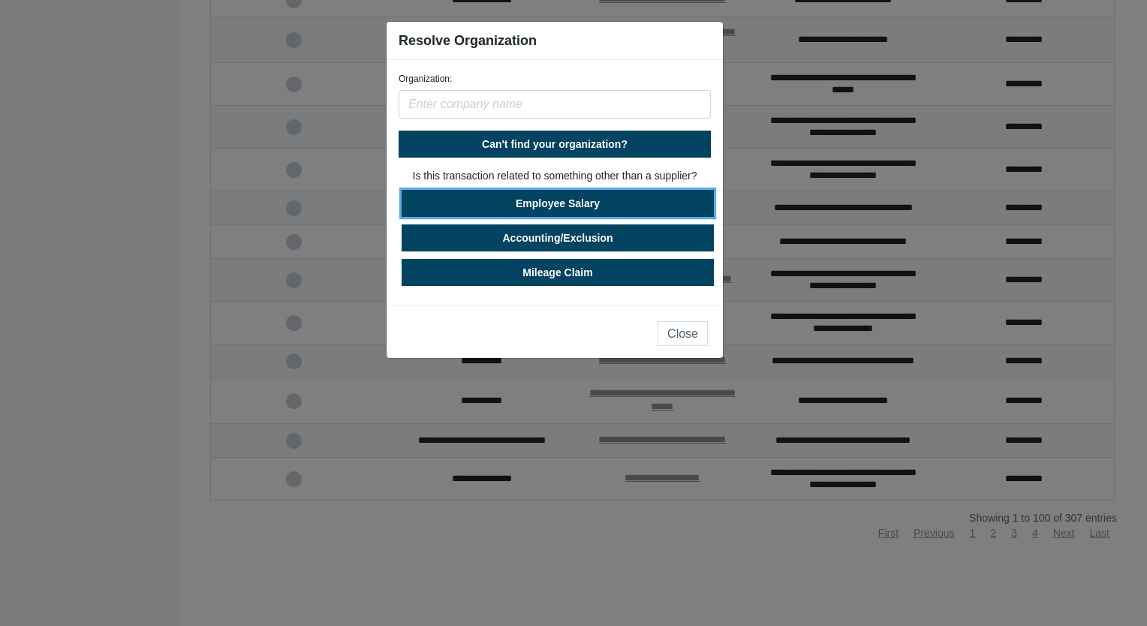
click at [606, 203] on button "Employee Salary" at bounding box center [558, 203] width 312 height 27
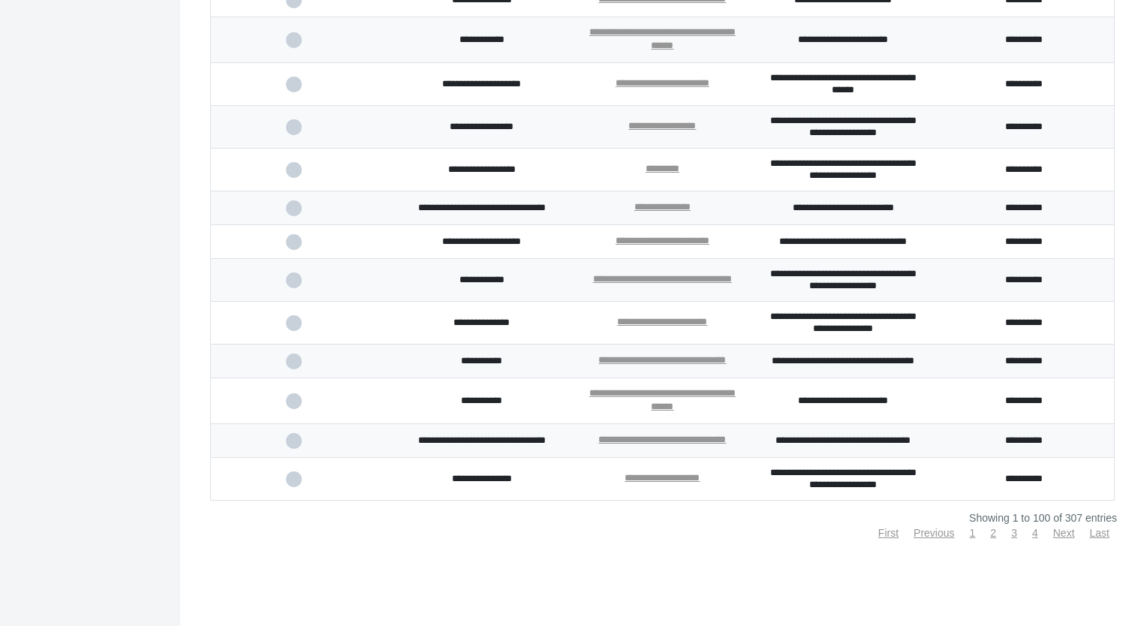
click at [291, 213] on span at bounding box center [301, 208] width 31 height 10
click at [0, 0] on input "checkbox" at bounding box center [0, 0] width 0 height 0
click at [291, 247] on span at bounding box center [301, 242] width 31 height 10
click at [0, 0] on input "checkbox" at bounding box center [0, 0] width 0 height 0
click at [291, 406] on span at bounding box center [301, 401] width 31 height 10
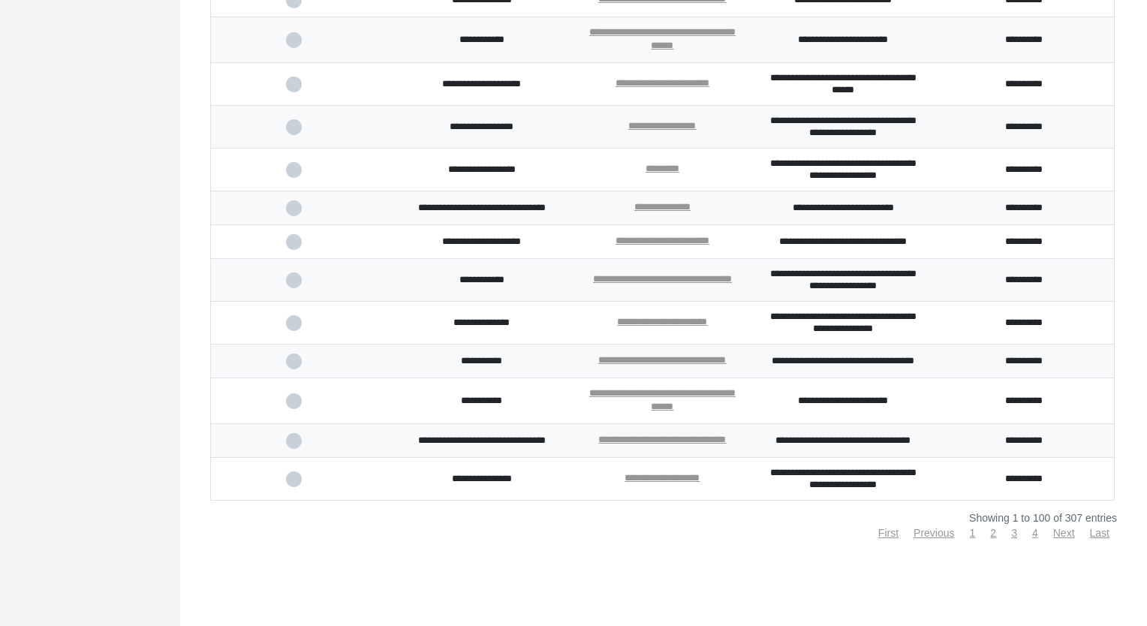
click at [0, 0] on input "checkbox" at bounding box center [0, 0] width 0 height 0
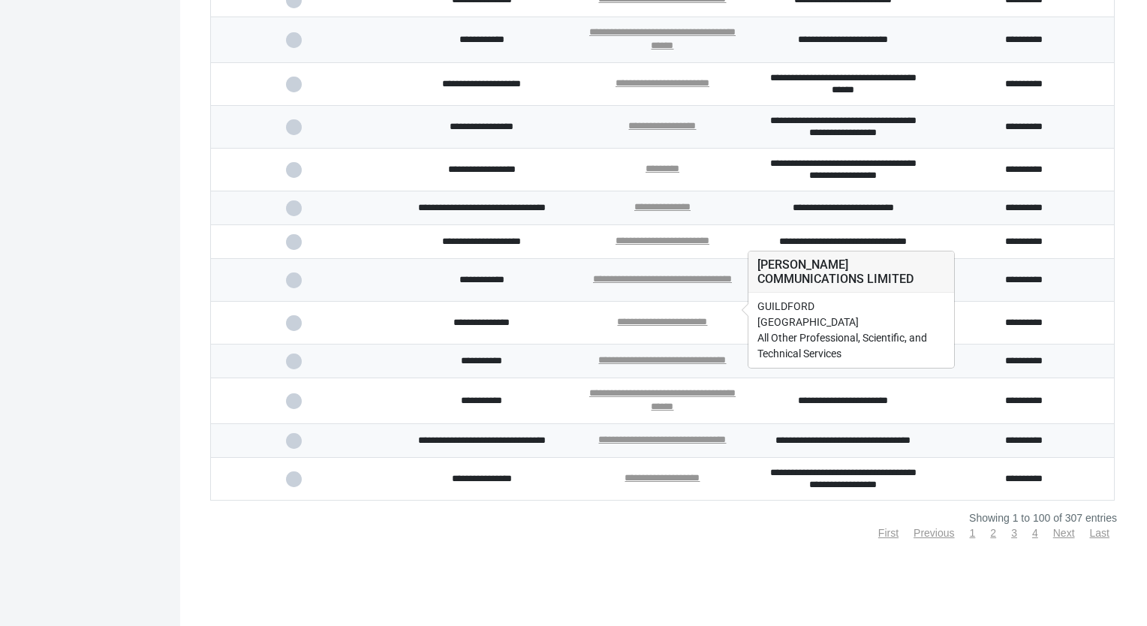
click at [678, 287] on div "**********" at bounding box center [662, 280] width 139 height 14
click at [684, 284] on link "**********" at bounding box center [662, 279] width 139 height 10
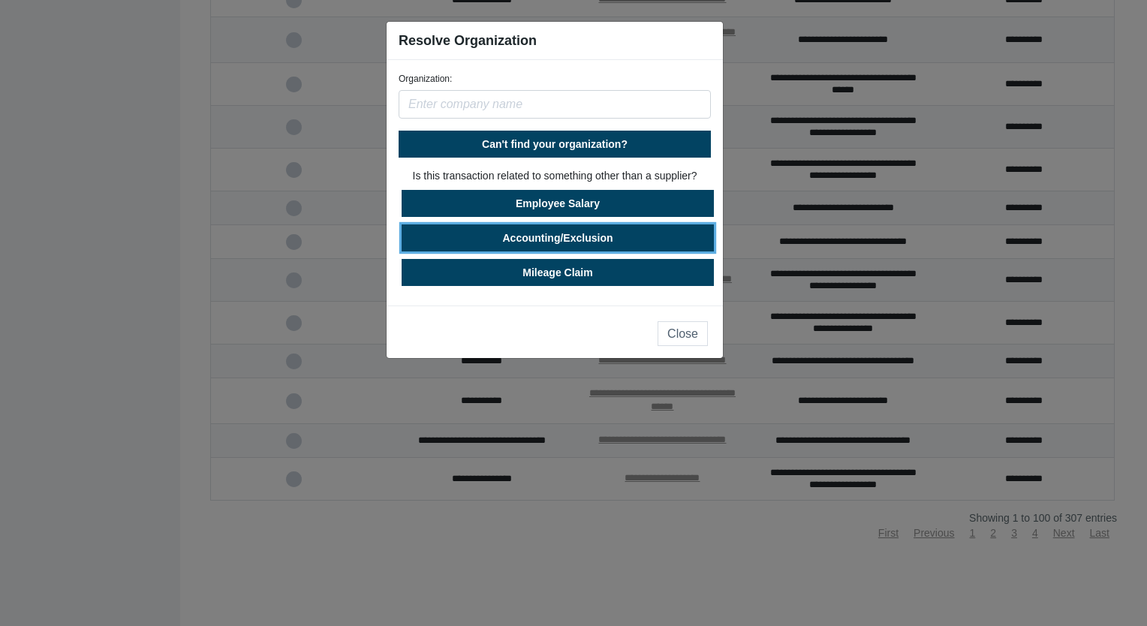
click at [605, 234] on button "Accounting/Exclusion" at bounding box center [558, 237] width 312 height 27
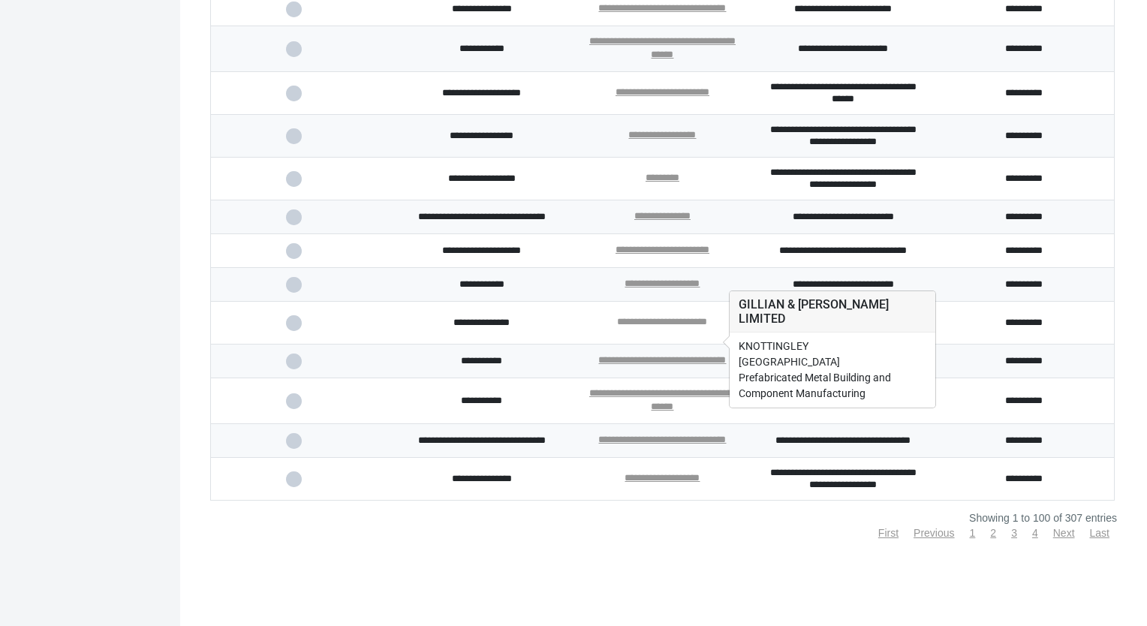
click at [684, 326] on link "**********" at bounding box center [662, 322] width 90 height 10
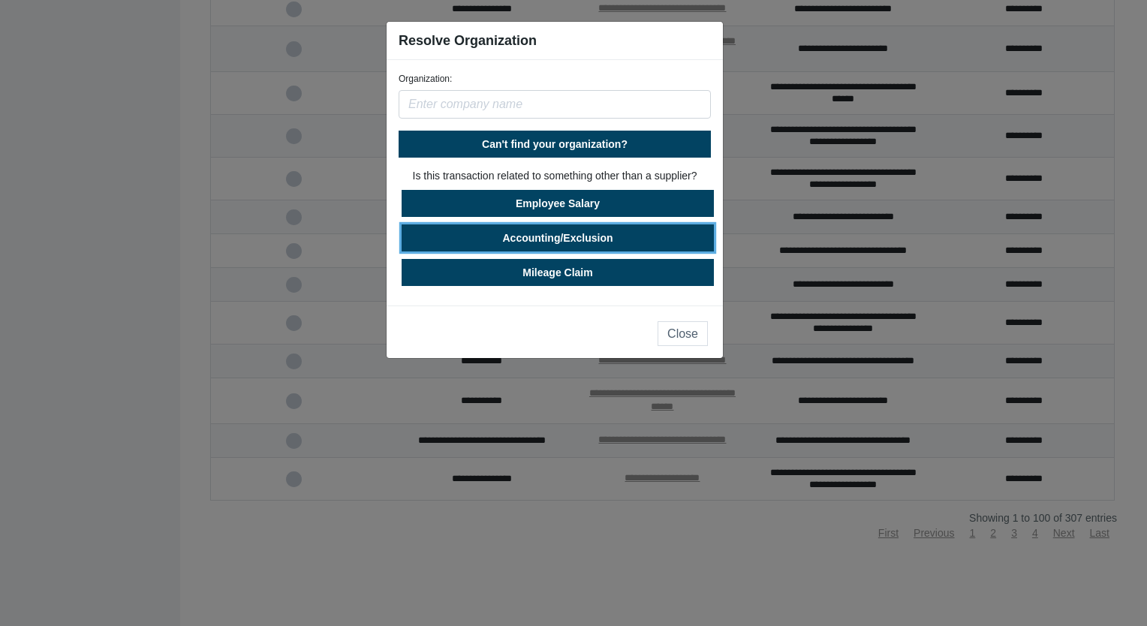
click at [626, 235] on button "Accounting/Exclusion" at bounding box center [558, 237] width 312 height 27
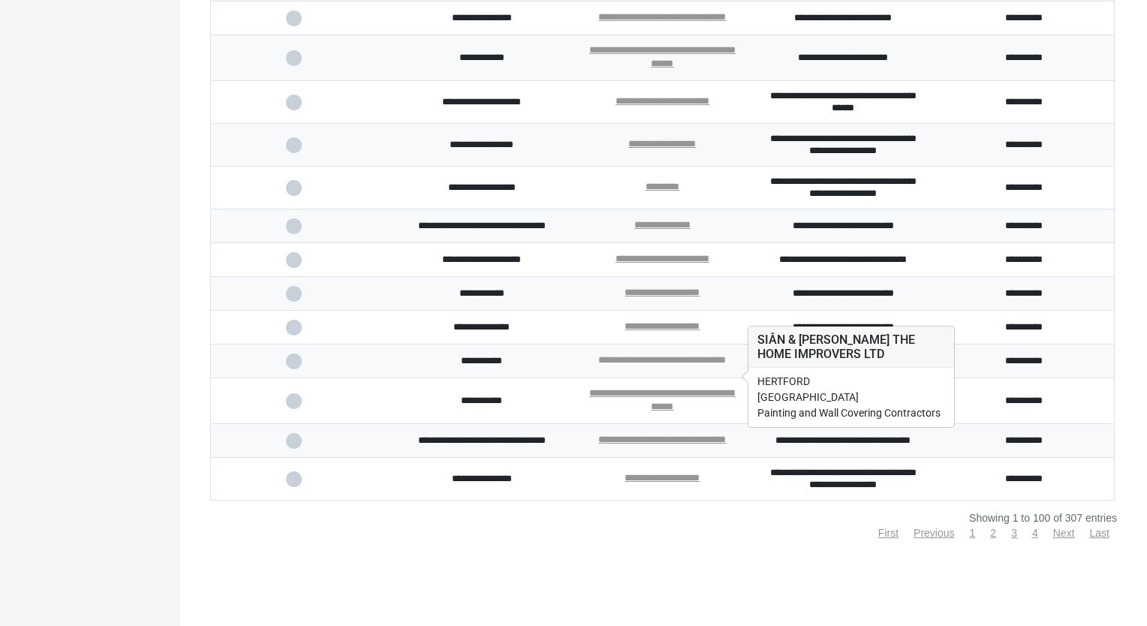
click at [649, 365] on link "**********" at bounding box center [662, 360] width 128 height 10
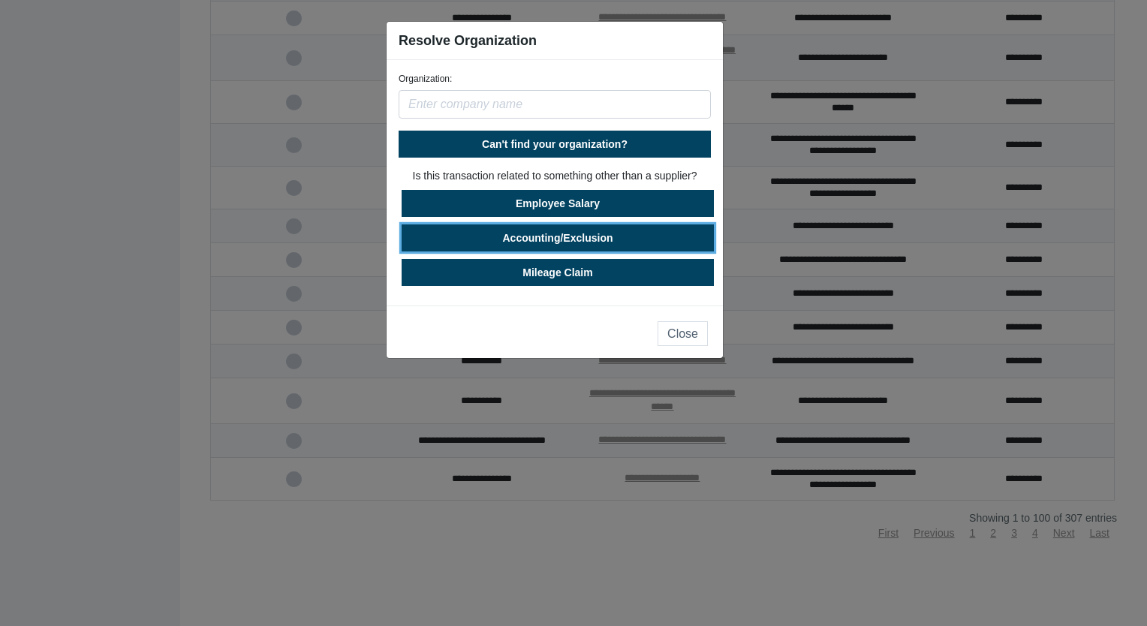
click at [599, 236] on button "Accounting/Exclusion" at bounding box center [558, 237] width 312 height 27
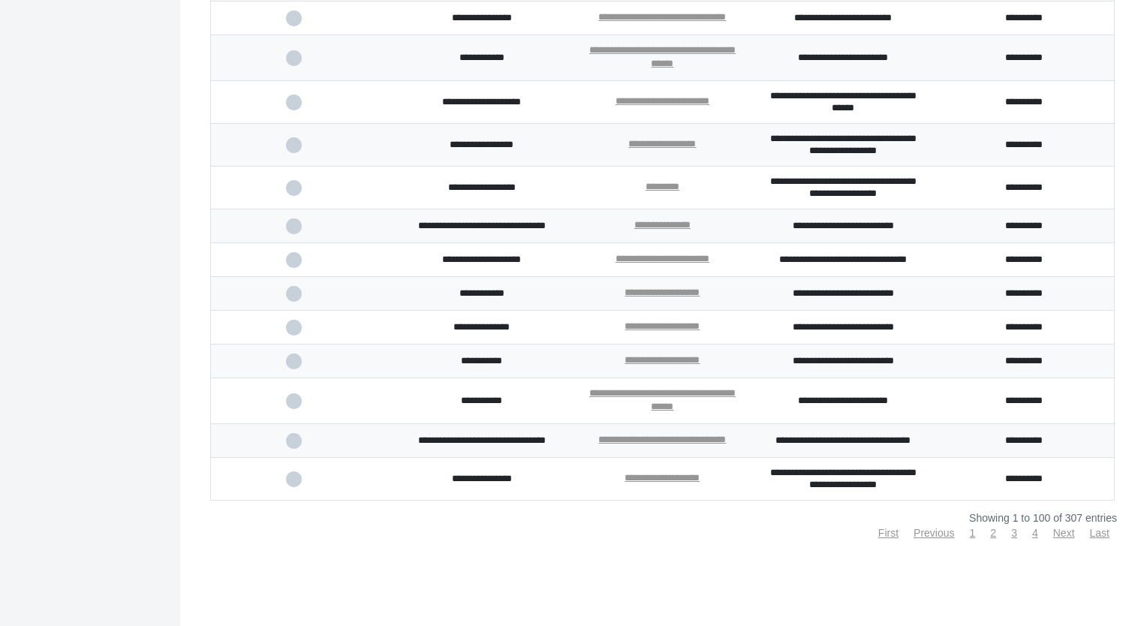
scroll to position [3860, 0]
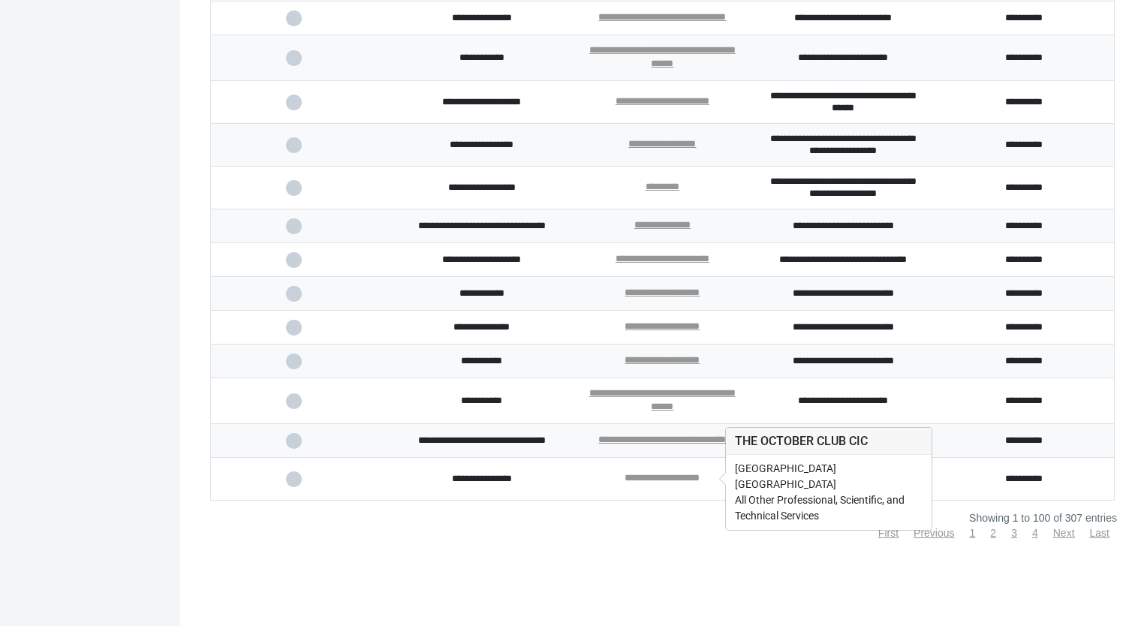
click at [660, 475] on link "**********" at bounding box center [661, 478] width 75 height 10
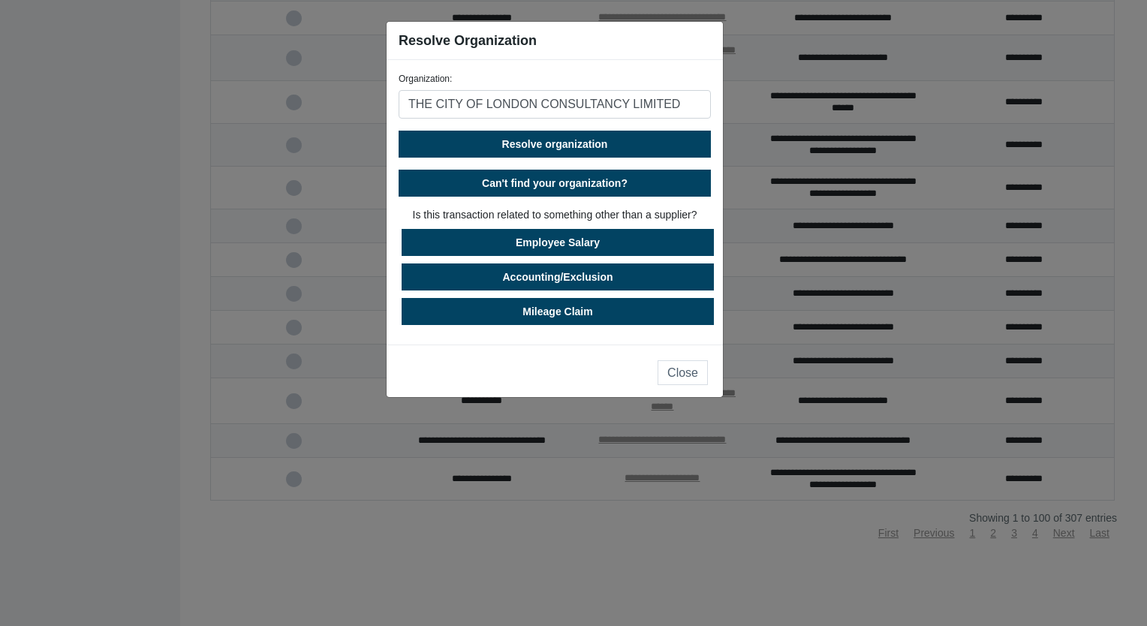
type input "THE CITY OF LONDON CONSULTANCY LIMITED"
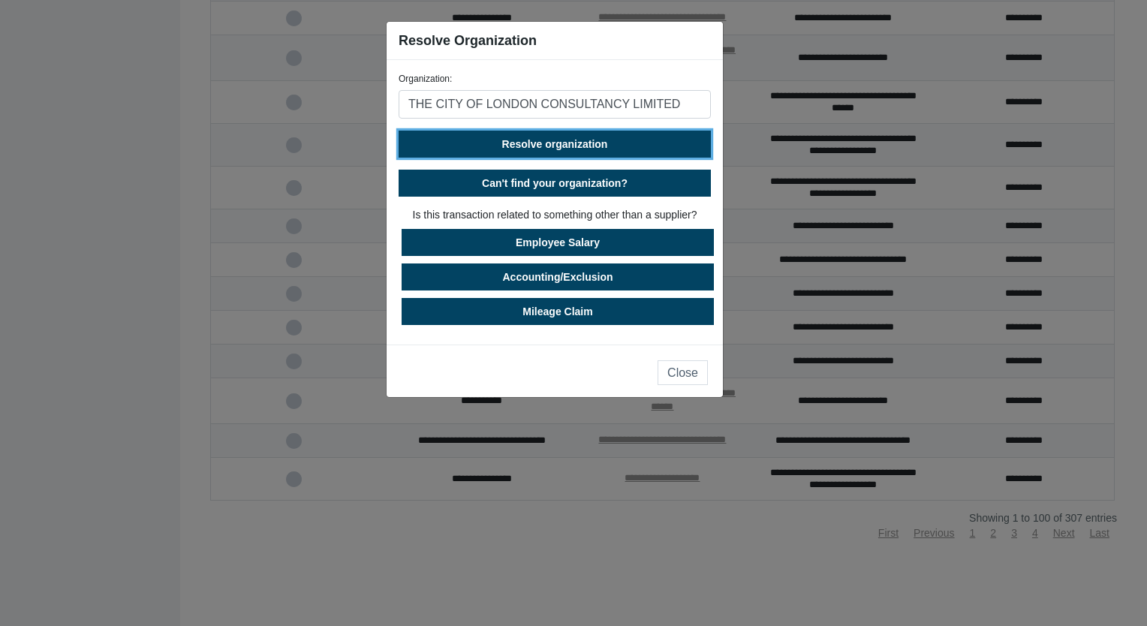
drag, startPoint x: 557, startPoint y: 141, endPoint x: 724, endPoint y: 141, distance: 167.4
click at [730, 150] on ngb-modal-window "Resolve Organization Organization: THE CITY OF LONDON CONSULTANCY LIMITED Resol…" at bounding box center [573, 313] width 1147 height 626
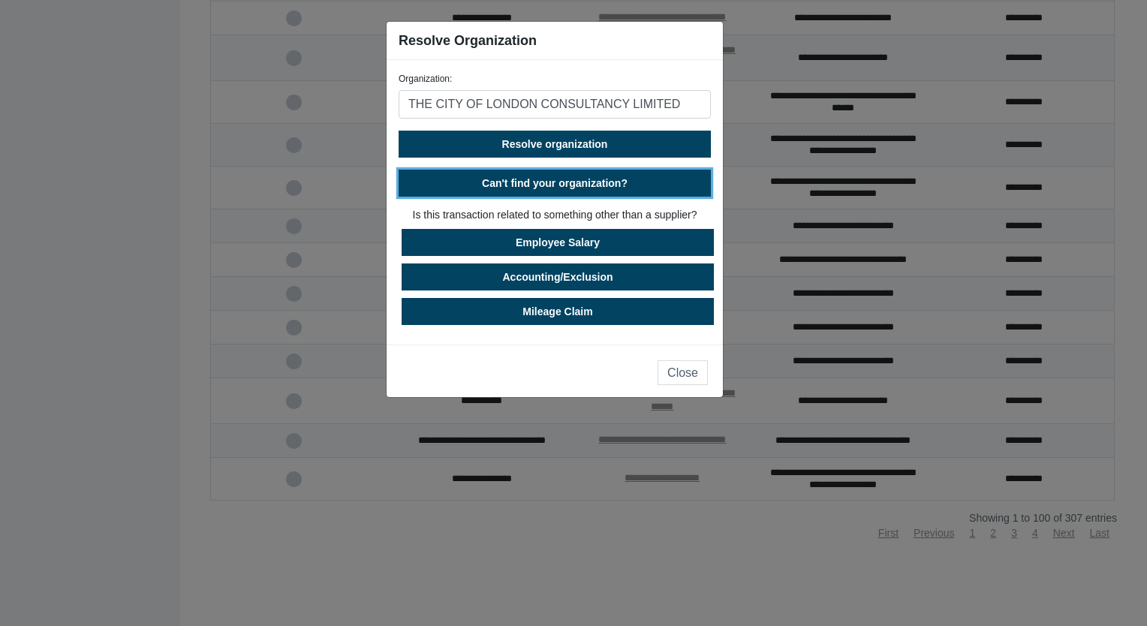
click at [555, 185] on span "Can't find your organization?" at bounding box center [555, 183] width 146 height 12
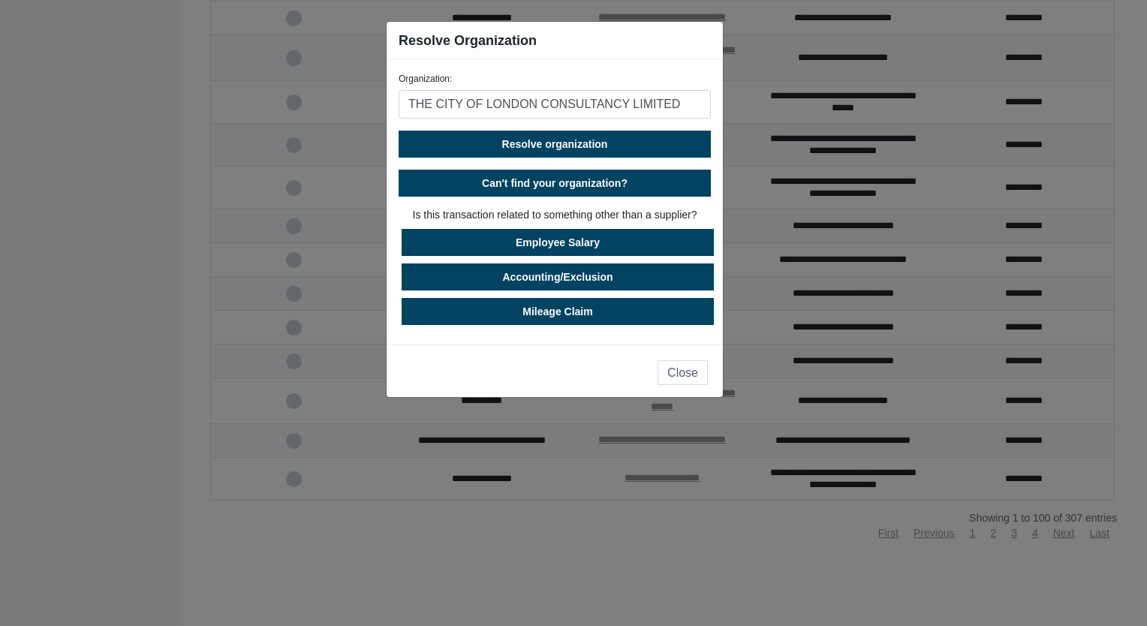
select select "[GEOGRAPHIC_DATA]"
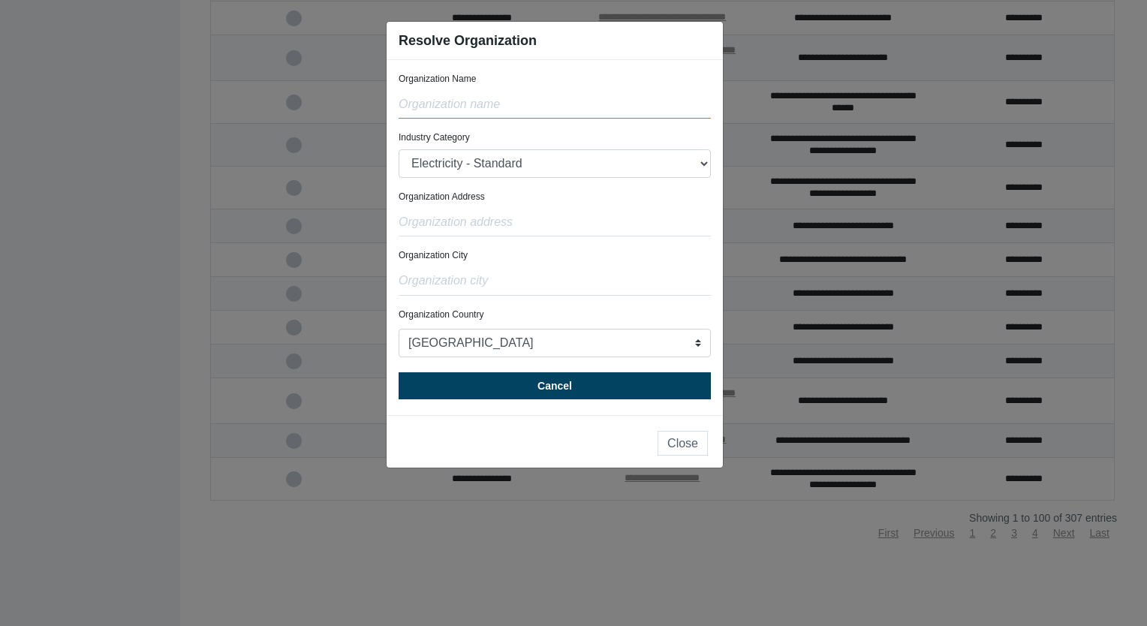
click at [468, 106] on input "text" at bounding box center [555, 104] width 312 height 29
paste input "The City of London October Club"
type input "The City of London October Club"
click at [490, 151] on select "Electricity - Standard Electricity - 100% Renewable Electricity - Transmission …" at bounding box center [555, 163] width 312 height 29
click at [490, 161] on select "Electricity - Standard Electricity - 100% Renewable Electricity - Transmission …" at bounding box center [555, 163] width 312 height 29
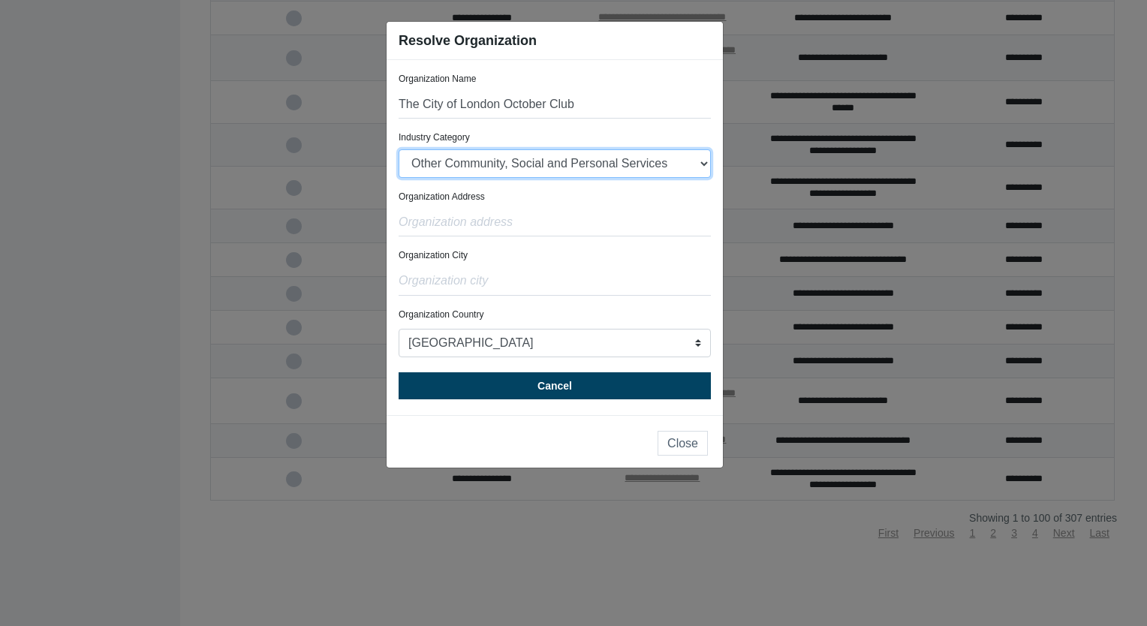
click at [399, 149] on select "Electricity - Standard Electricity - 100% Renewable Electricity - Transmission …" at bounding box center [555, 163] width 312 height 29
click at [509, 166] on select "Electricity - Standard Electricity - 100% Renewable Electricity - Transmission …" at bounding box center [555, 163] width 312 height 29
select select "Unknown"
click at [399, 149] on select "Electricity - Standard Electricity - 100% Renewable Electricity - Transmission …" at bounding box center [555, 163] width 312 height 29
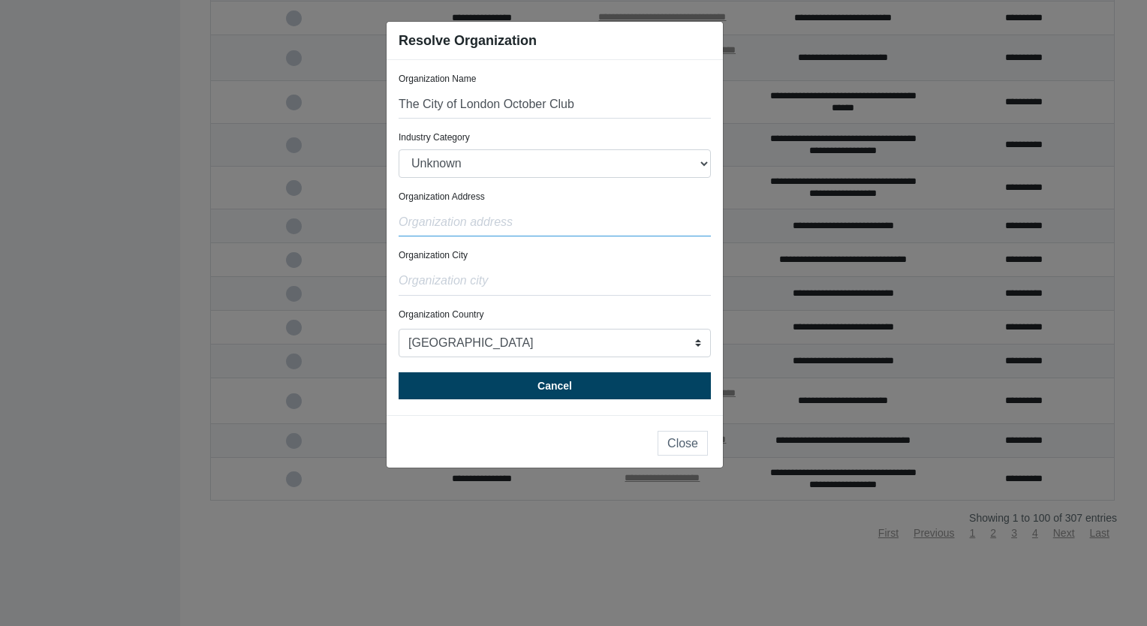
click at [435, 227] on input "text" at bounding box center [555, 222] width 312 height 29
paste input "[STREET_ADDRESS]"
type input "[STREET_ADDRESS]"
click at [435, 283] on input "text" at bounding box center [555, 281] width 312 height 29
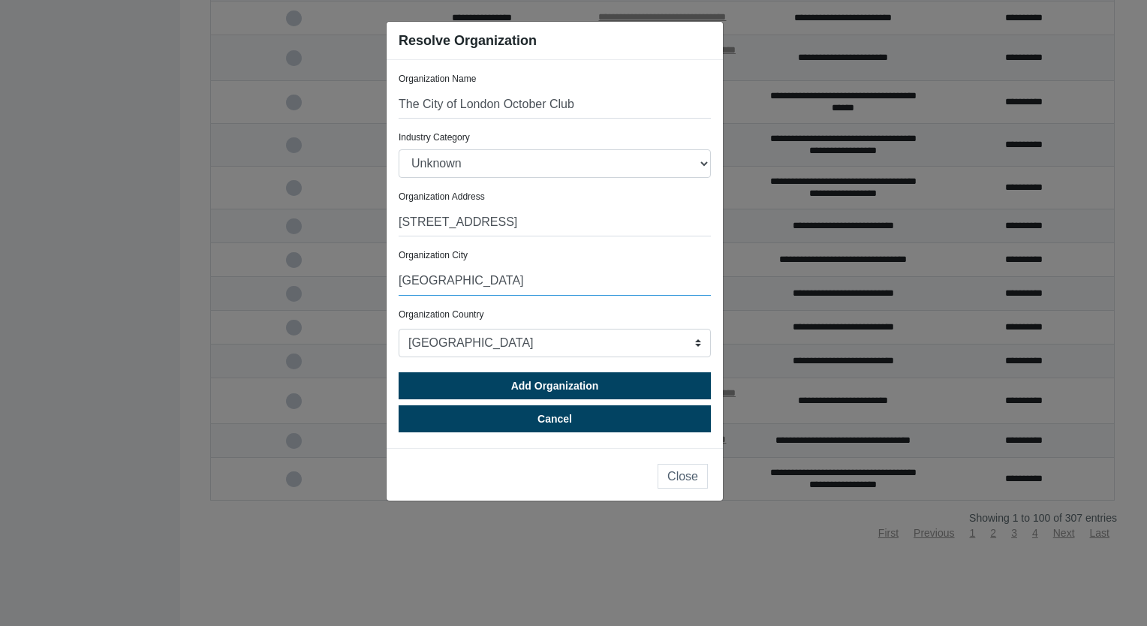
type input "[GEOGRAPHIC_DATA]"
click at [481, 341] on select "[GEOGRAPHIC_DATA] [GEOGRAPHIC_DATA] [GEOGRAPHIC_DATA] [GEOGRAPHIC_DATA] [US_STA…" at bounding box center [555, 343] width 312 height 29
select select "[GEOGRAPHIC_DATA]"
click at [399, 329] on select "[GEOGRAPHIC_DATA] [GEOGRAPHIC_DATA] [GEOGRAPHIC_DATA] [GEOGRAPHIC_DATA] [US_STA…" at bounding box center [555, 343] width 312 height 29
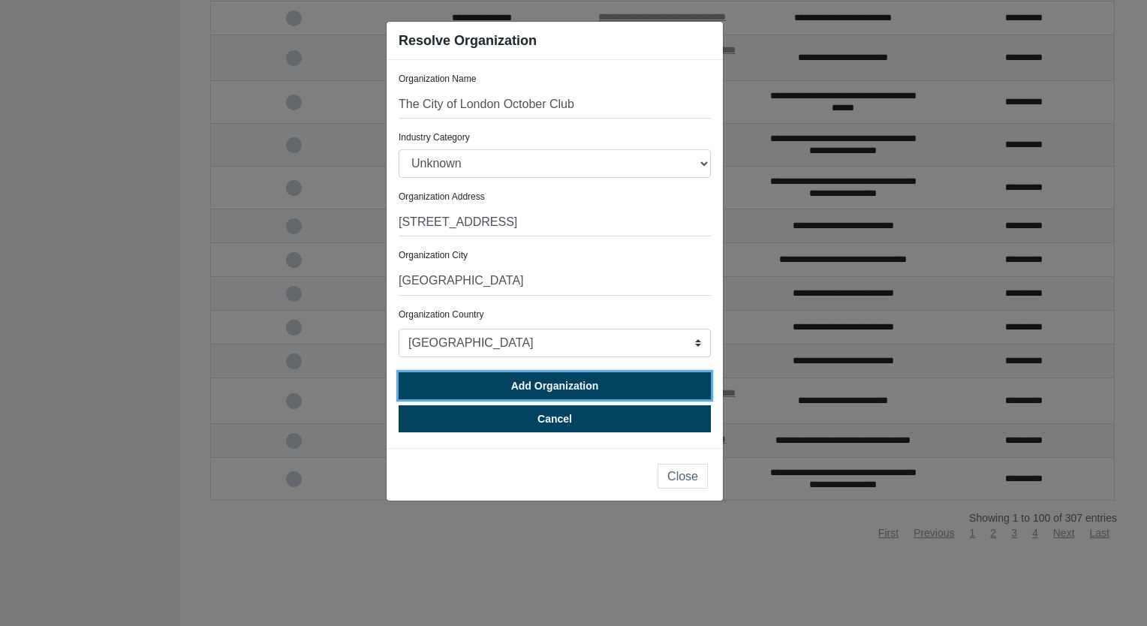
click at [555, 389] on span "Add Organization" at bounding box center [555, 386] width 88 height 12
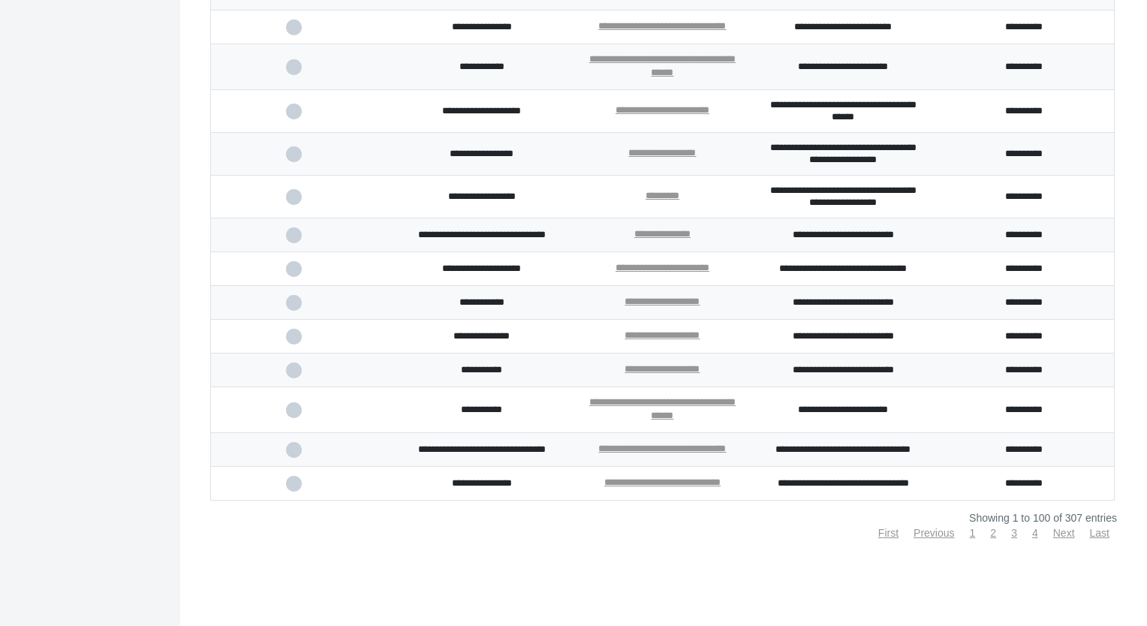
scroll to position [3851, 0]
click at [294, 487] on span at bounding box center [301, 484] width 31 height 10
click at [0, 0] on input "checkbox" at bounding box center [0, 0] width 0 height 0
click at [1057, 533] on link "Next" at bounding box center [1064, 533] width 22 height 12
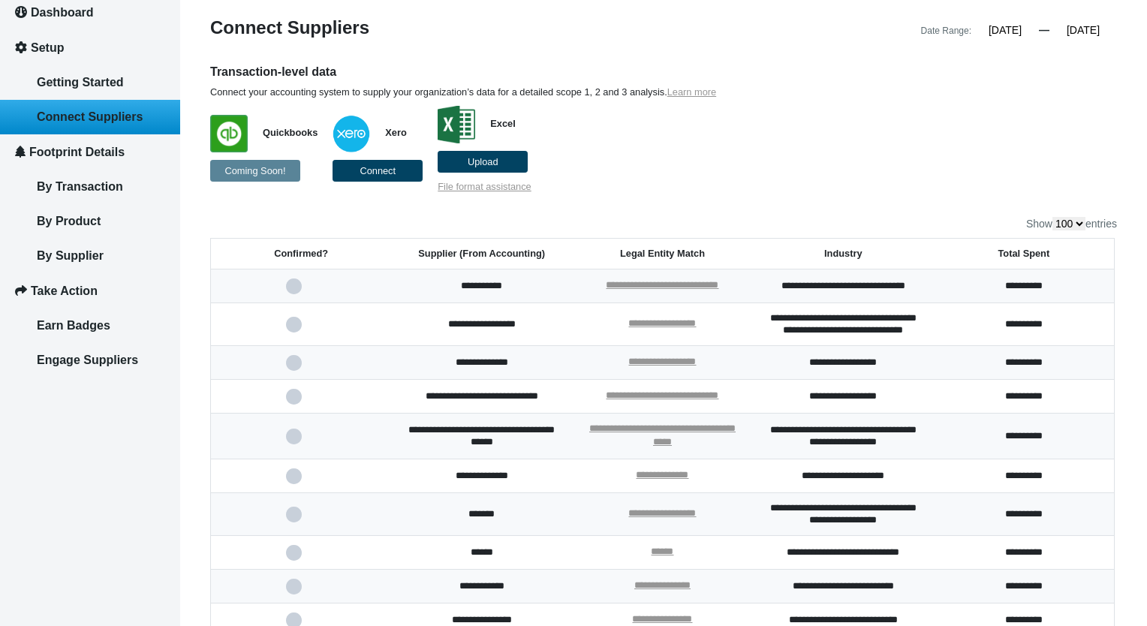
scroll to position [150, 0]
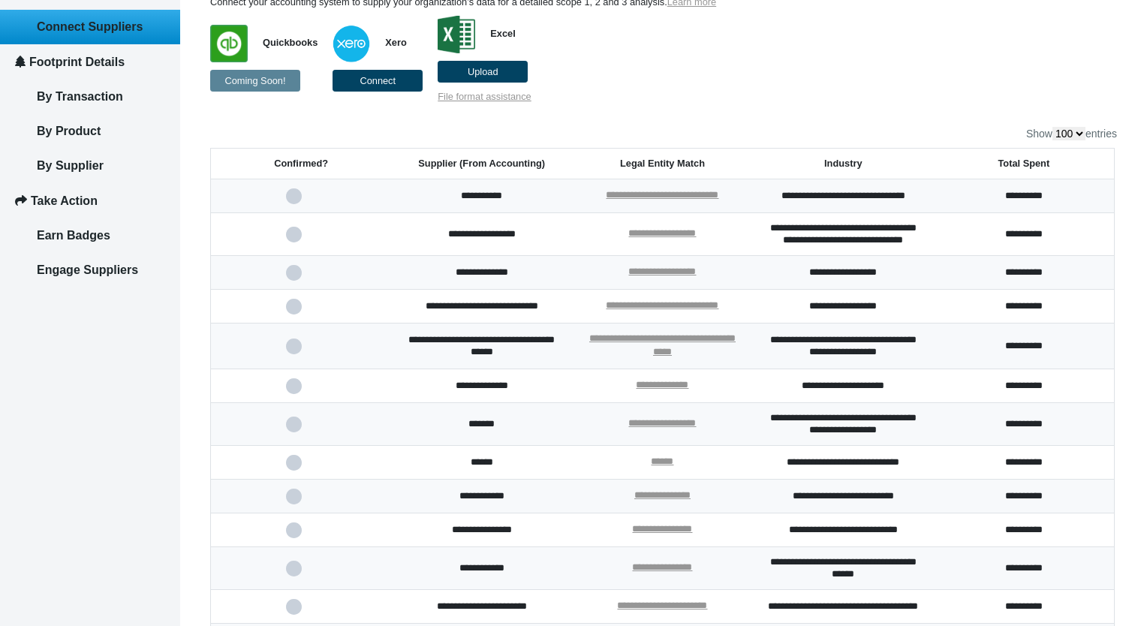
click at [291, 197] on span at bounding box center [301, 196] width 31 height 10
click at [0, 0] on input "checkbox" at bounding box center [0, 0] width 0 height 0
click at [294, 272] on span at bounding box center [301, 273] width 31 height 10
click at [0, 0] on input "checkbox" at bounding box center [0, 0] width 0 height 0
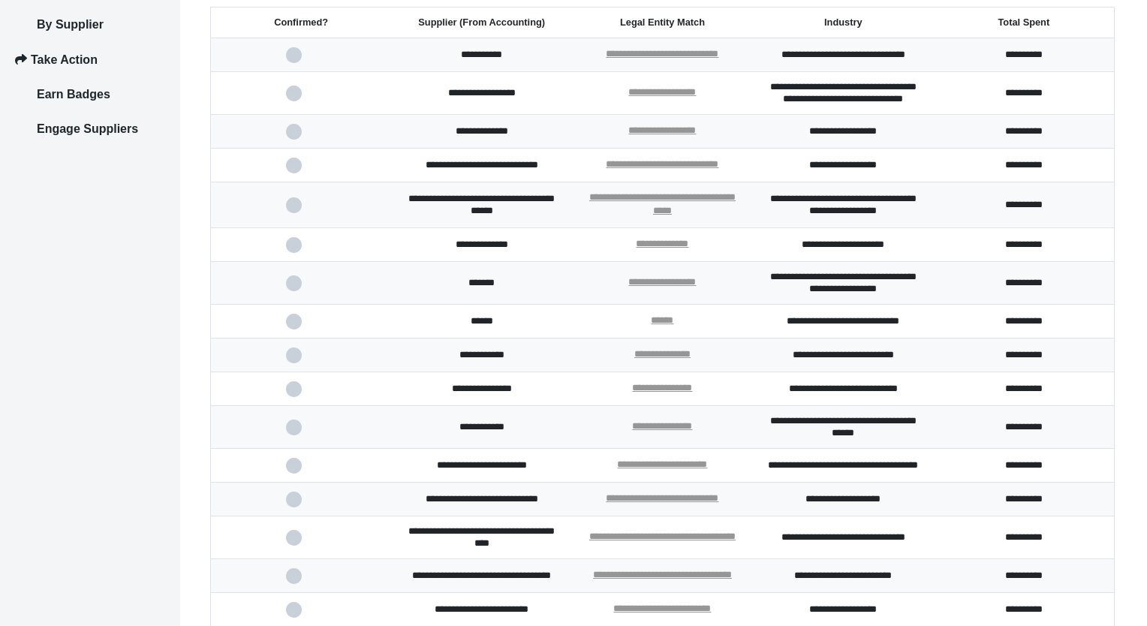
scroll to position [300, 0]
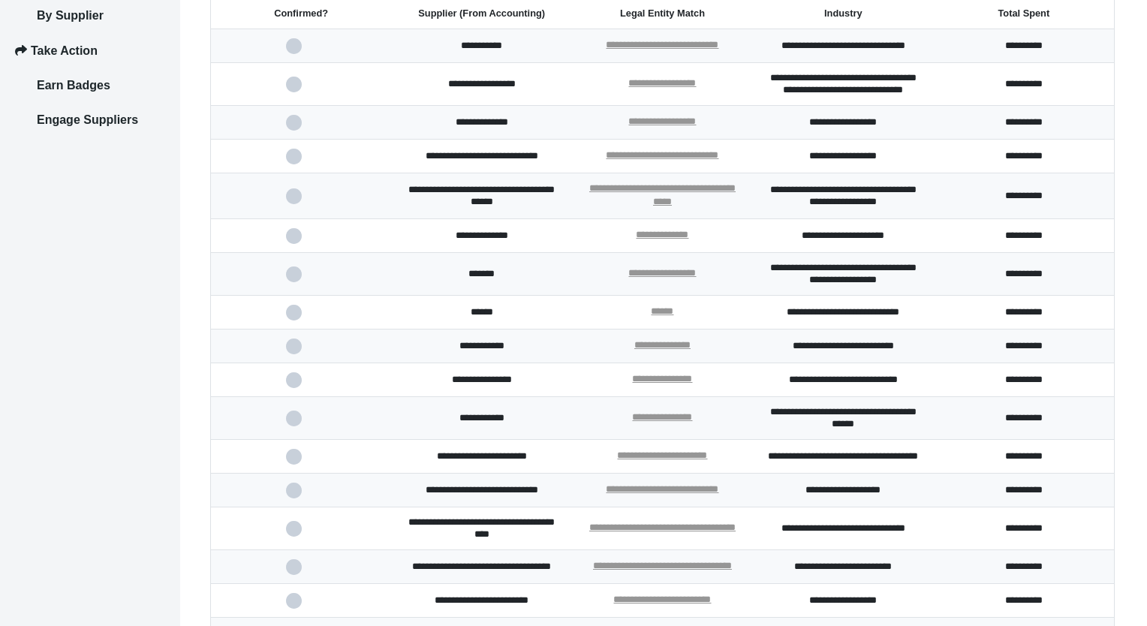
click at [295, 201] on span at bounding box center [301, 196] width 31 height 10
click at [0, 0] on input "checkbox" at bounding box center [0, 0] width 0 height 0
click at [295, 279] on span at bounding box center [301, 274] width 31 height 10
click at [0, 0] on input "checkbox" at bounding box center [0, 0] width 0 height 0
click at [654, 350] on link "**********" at bounding box center [662, 345] width 56 height 10
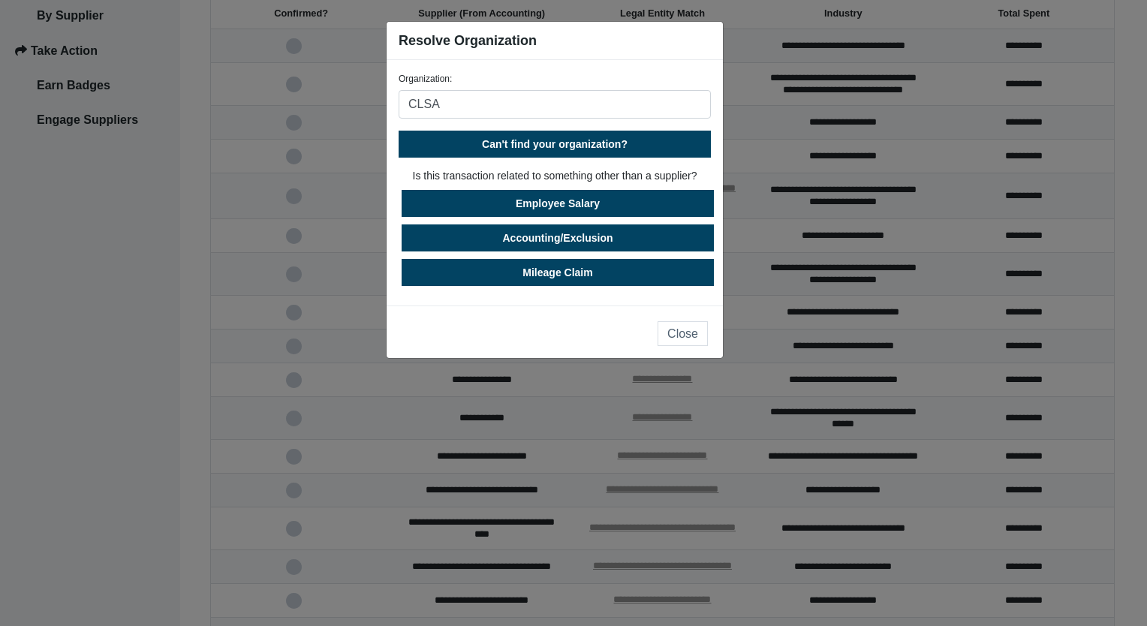
type input "CLSA"
click at [676, 323] on button "Close" at bounding box center [682, 333] width 50 height 25
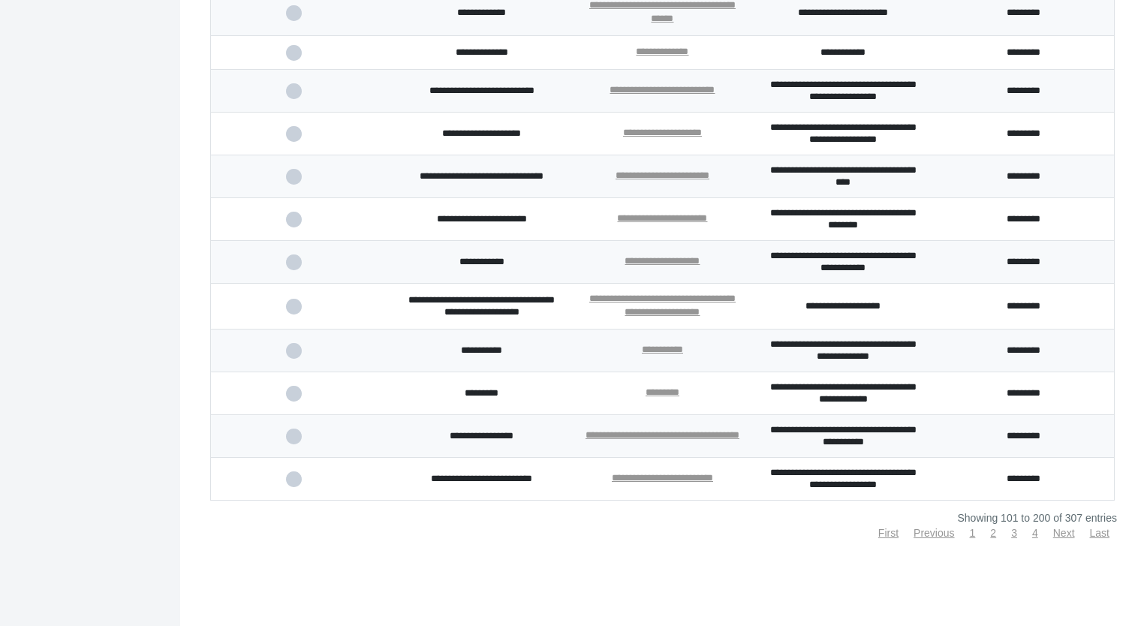
scroll to position [3882, 0]
click at [931, 532] on link "Previous" at bounding box center [933, 533] width 41 height 12
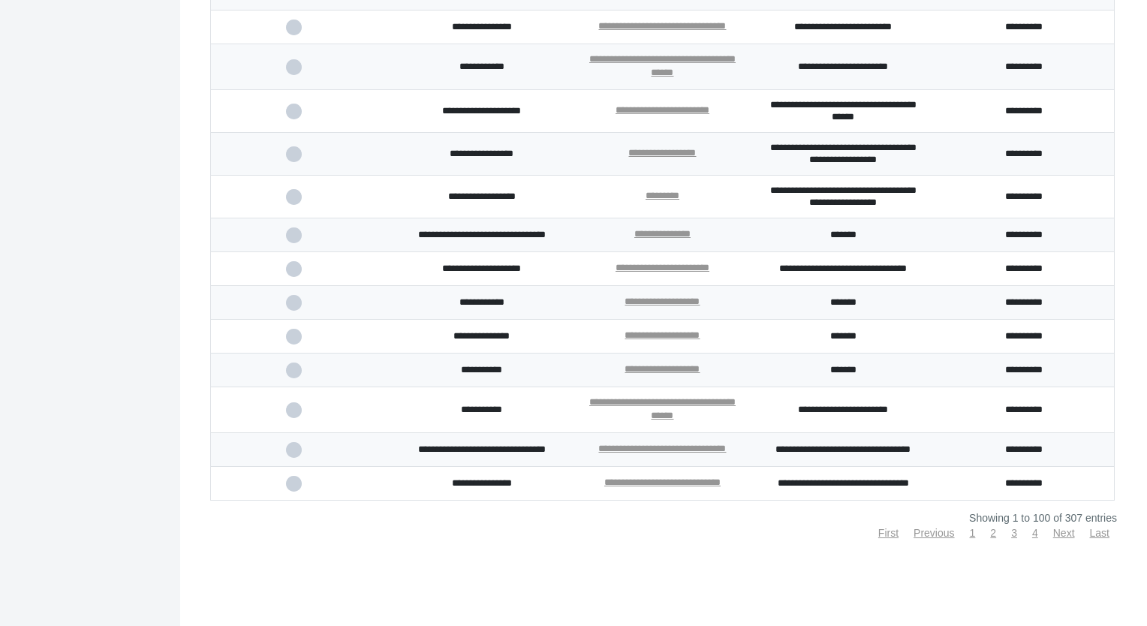
scroll to position [3626, 0]
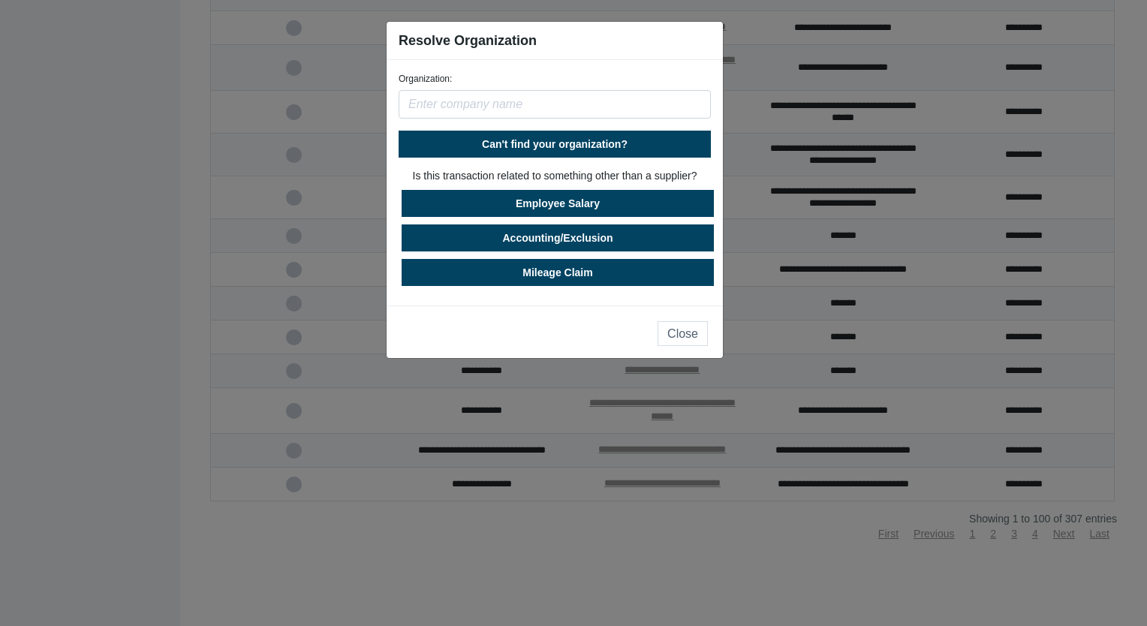
click at [509, 102] on input "text" at bounding box center [555, 104] width 312 height 29
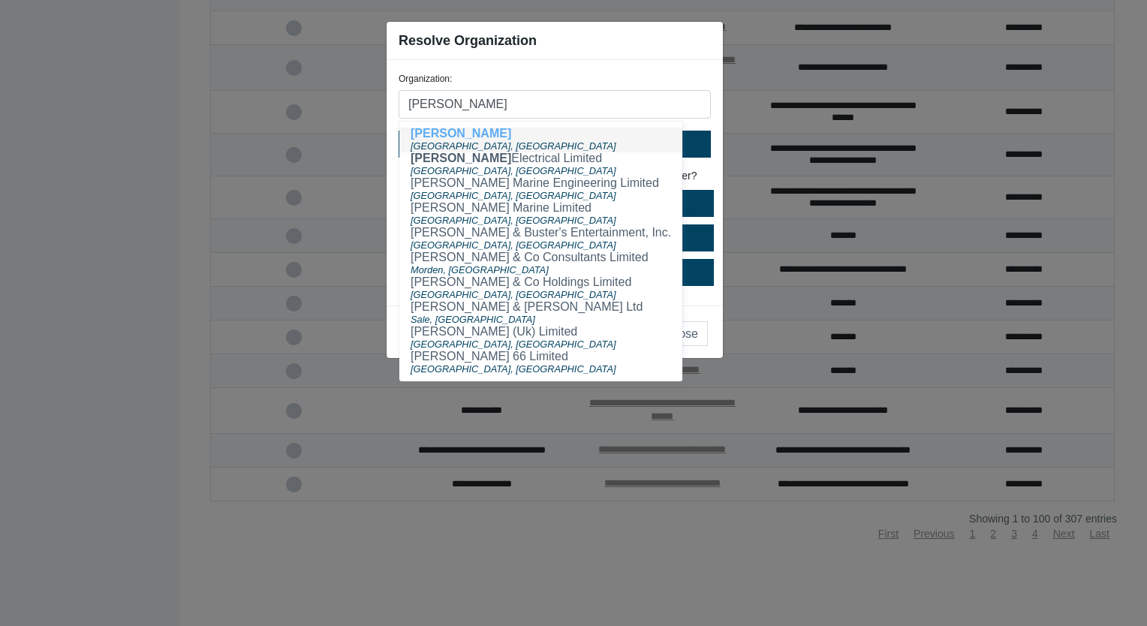
click at [475, 142] on span "[GEOGRAPHIC_DATA], [GEOGRAPHIC_DATA]" at bounding box center [514, 145] width 206 height 11
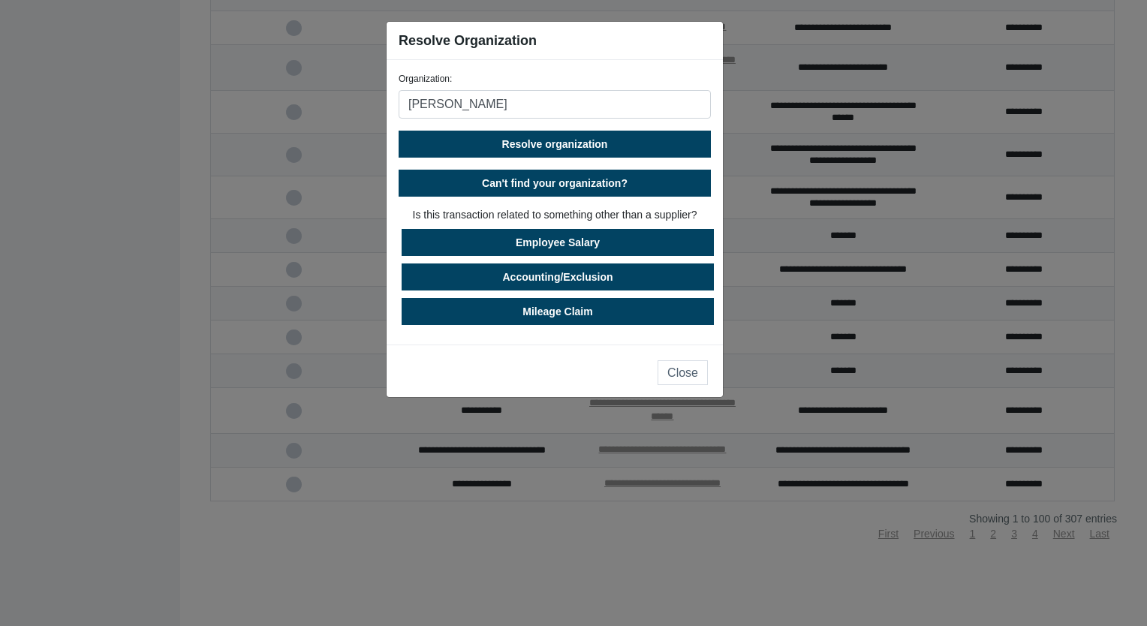
type input "[PERSON_NAME]"
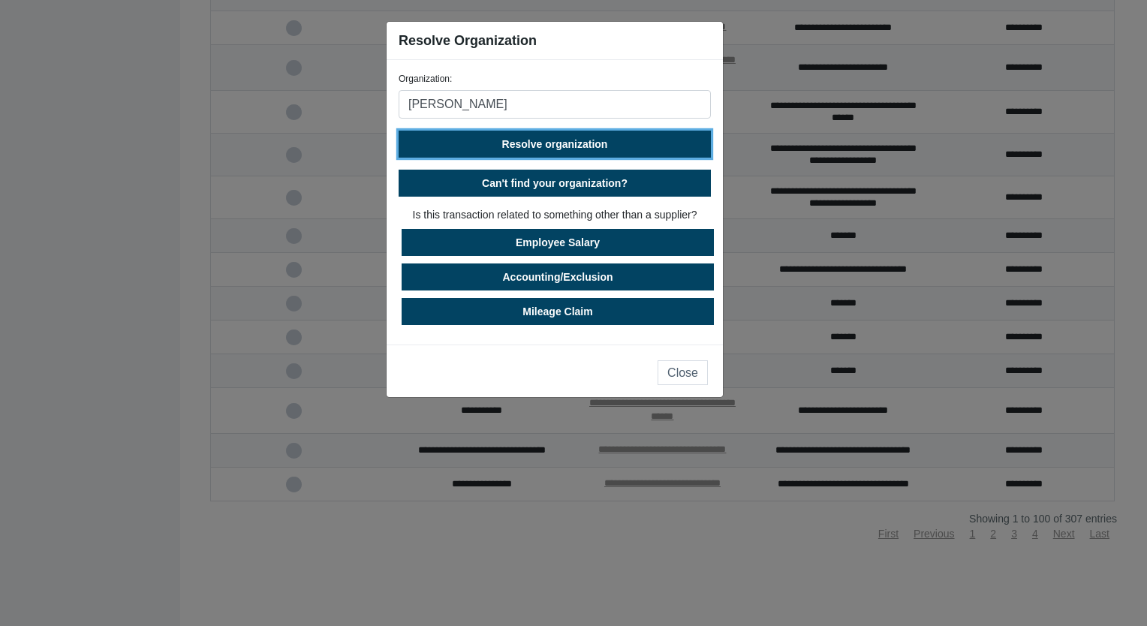
click at [573, 149] on span "Resolve organization" at bounding box center [555, 144] width 106 height 12
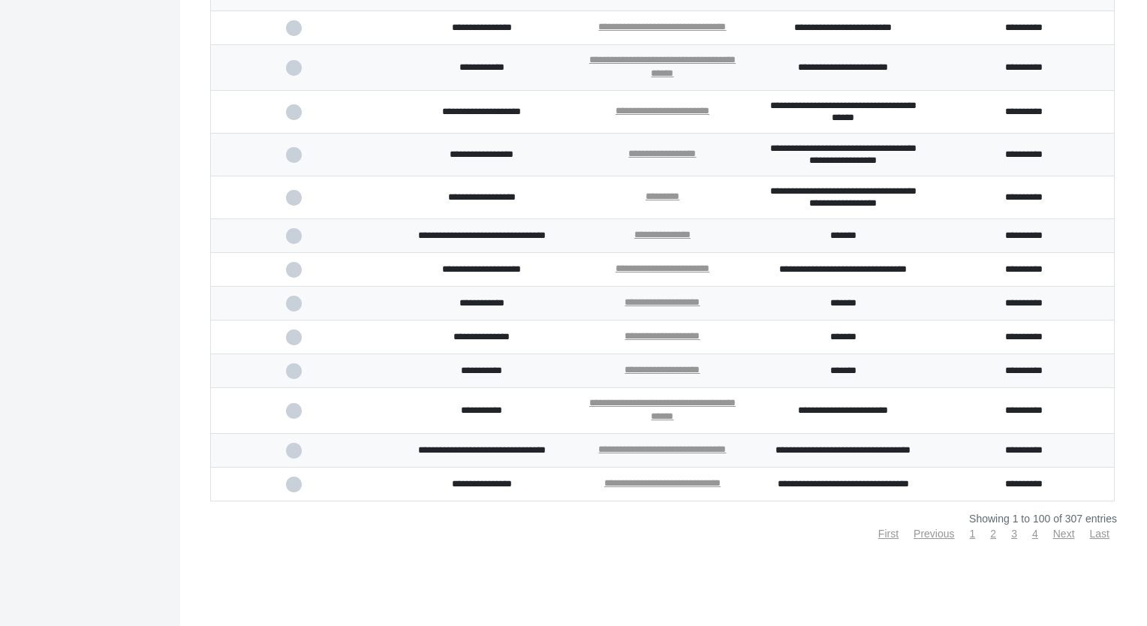
click at [0, 0] on input "checkbox" at bounding box center [0, 0] width 0 height 0
click at [1057, 533] on link "Next" at bounding box center [1064, 533] width 22 height 12
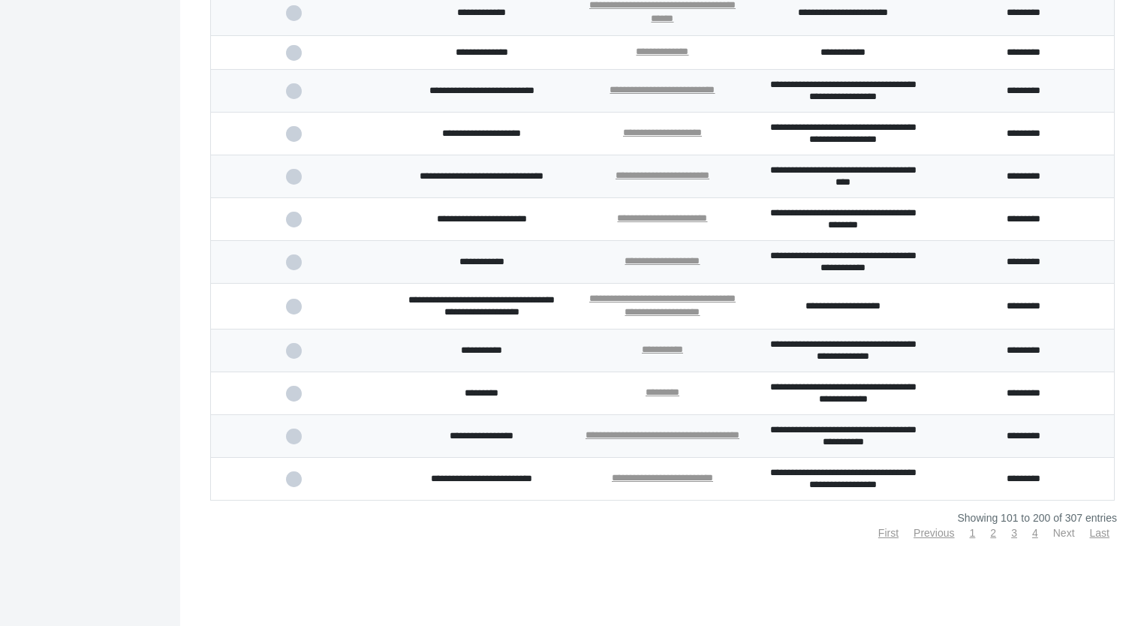
click at [1054, 539] on link "Next" at bounding box center [1064, 533] width 22 height 12
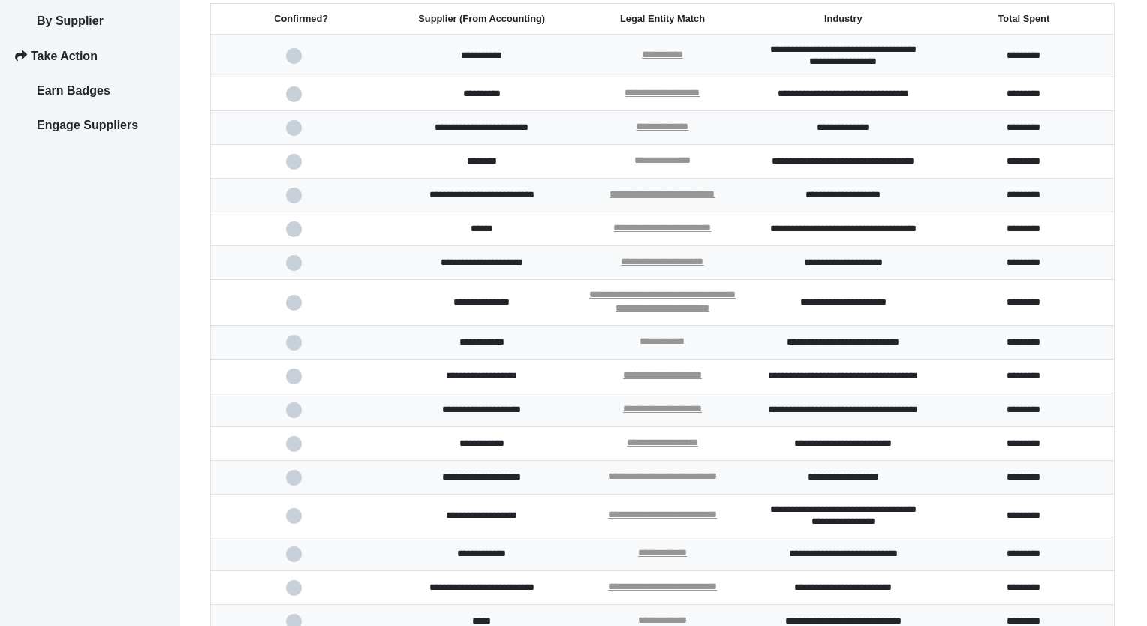
scroll to position [296, 0]
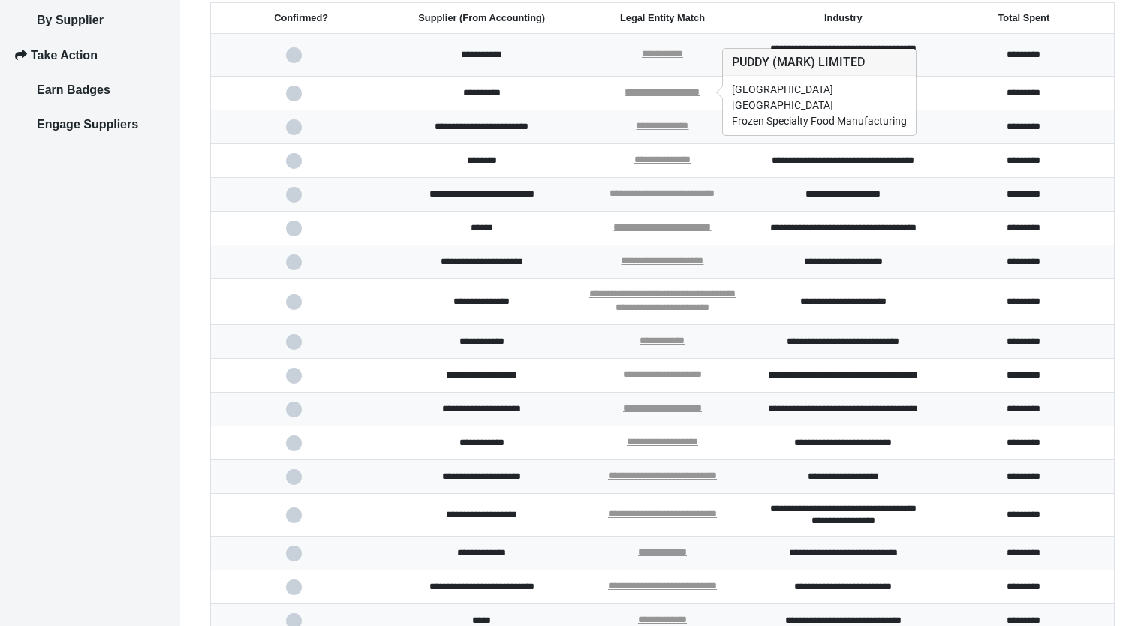
click at [624, 86] on div "**********" at bounding box center [661, 93] width 75 height 14
click at [657, 95] on link "**********" at bounding box center [661, 92] width 75 height 10
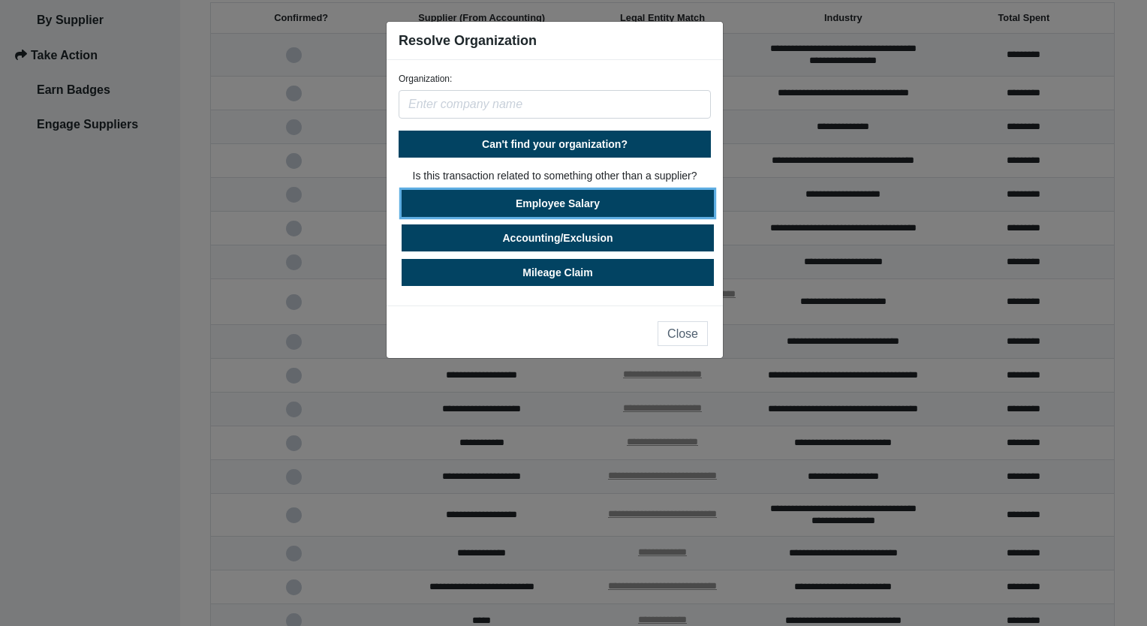
click at [555, 191] on button "Employee Salary" at bounding box center [558, 203] width 312 height 27
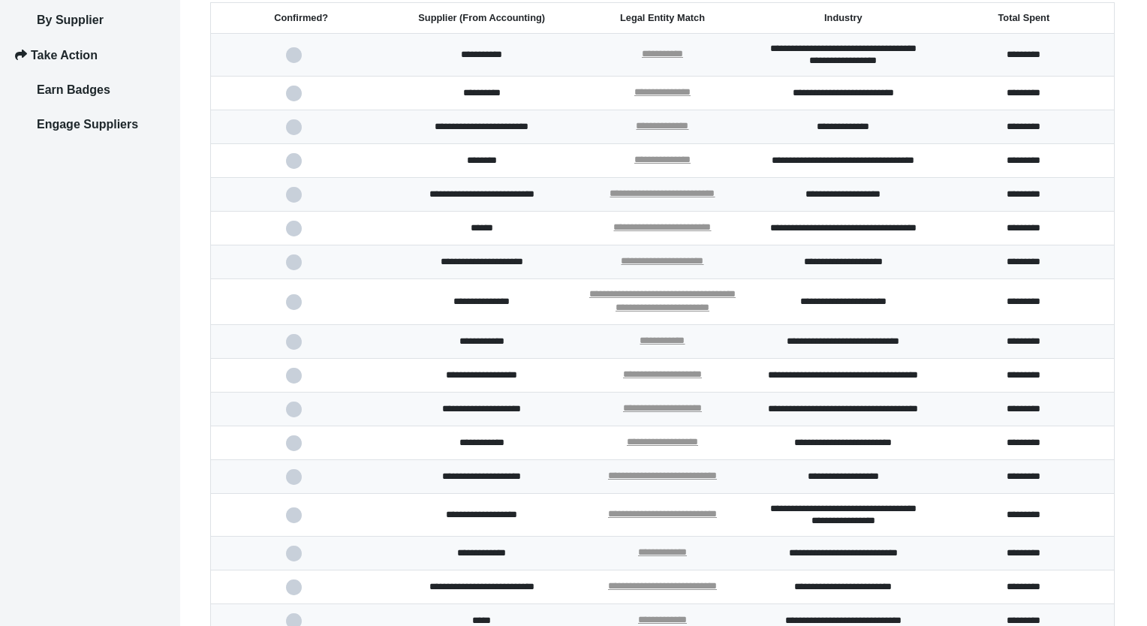
click at [286, 89] on span at bounding box center [301, 94] width 31 height 10
click at [0, 0] on input "checkbox" at bounding box center [0, 0] width 0 height 0
click at [299, 124] on span at bounding box center [301, 127] width 31 height 10
click at [0, 0] on input "checkbox" at bounding box center [0, 0] width 0 height 0
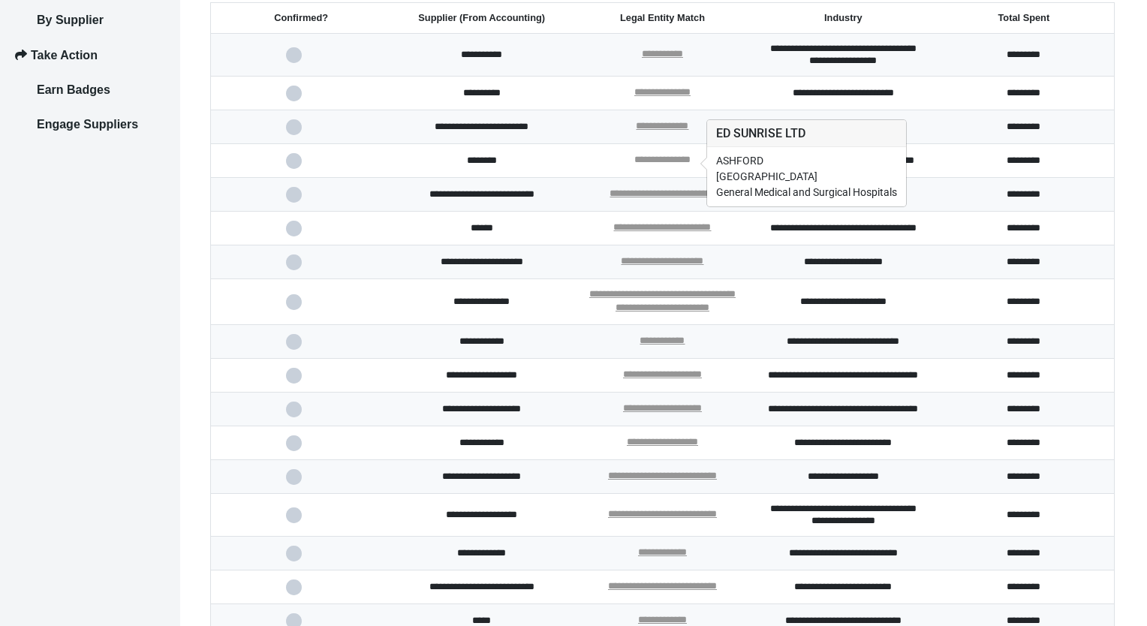
click at [681, 164] on link "**********" at bounding box center [662, 160] width 56 height 10
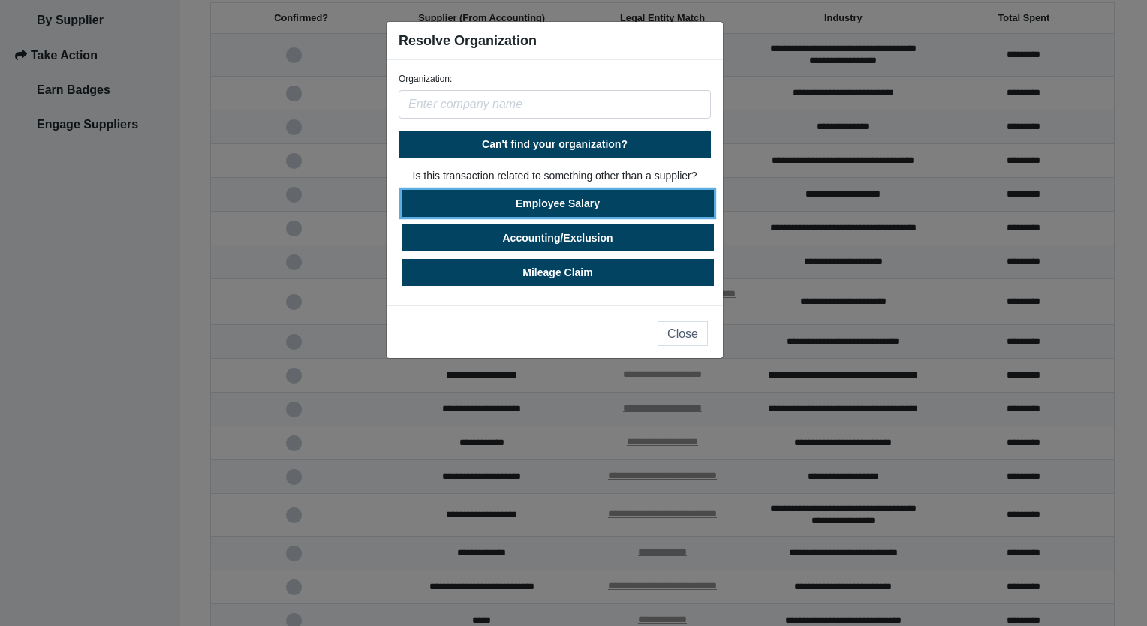
click at [606, 203] on button "Employee Salary" at bounding box center [558, 203] width 312 height 27
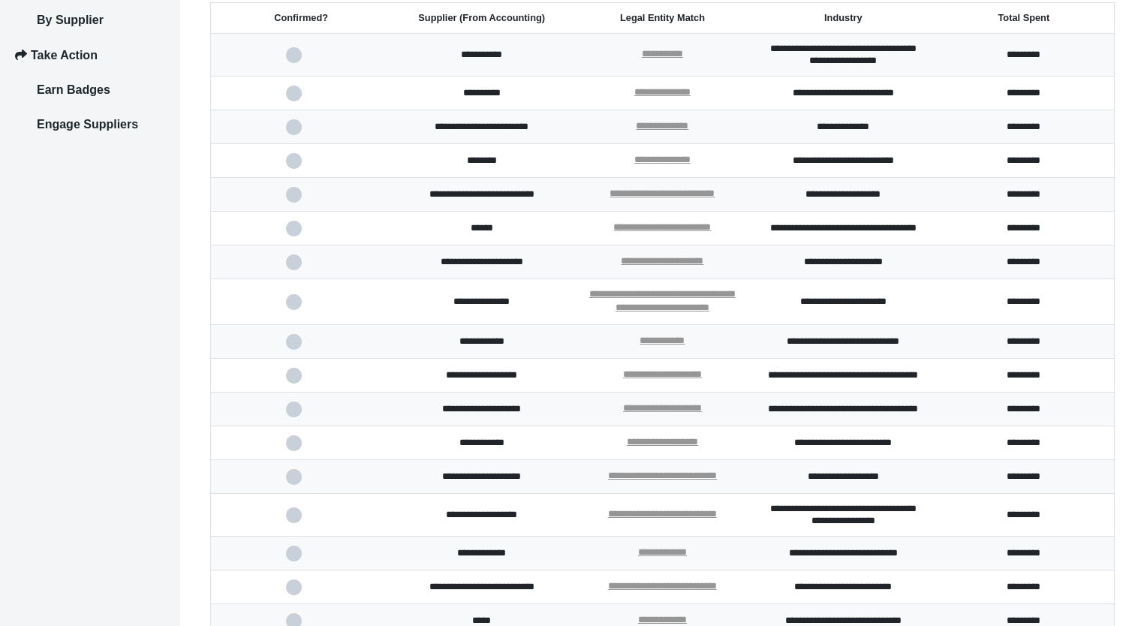
click at [296, 158] on span at bounding box center [301, 161] width 31 height 10
click at [0, 0] on input "checkbox" at bounding box center [0, 0] width 0 height 0
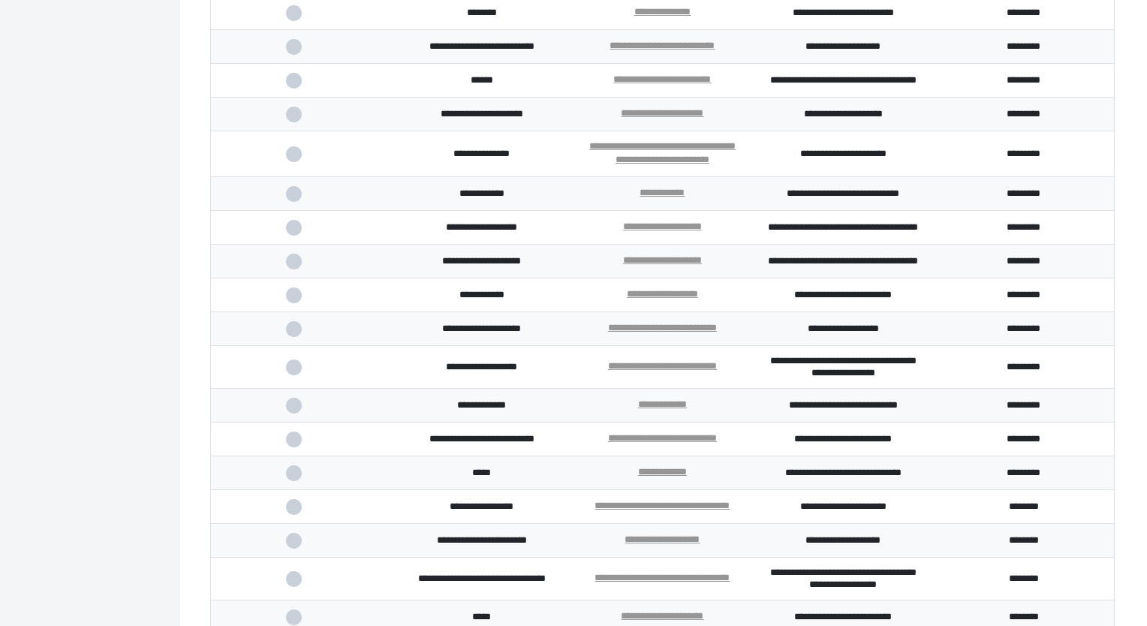
scroll to position [446, 0]
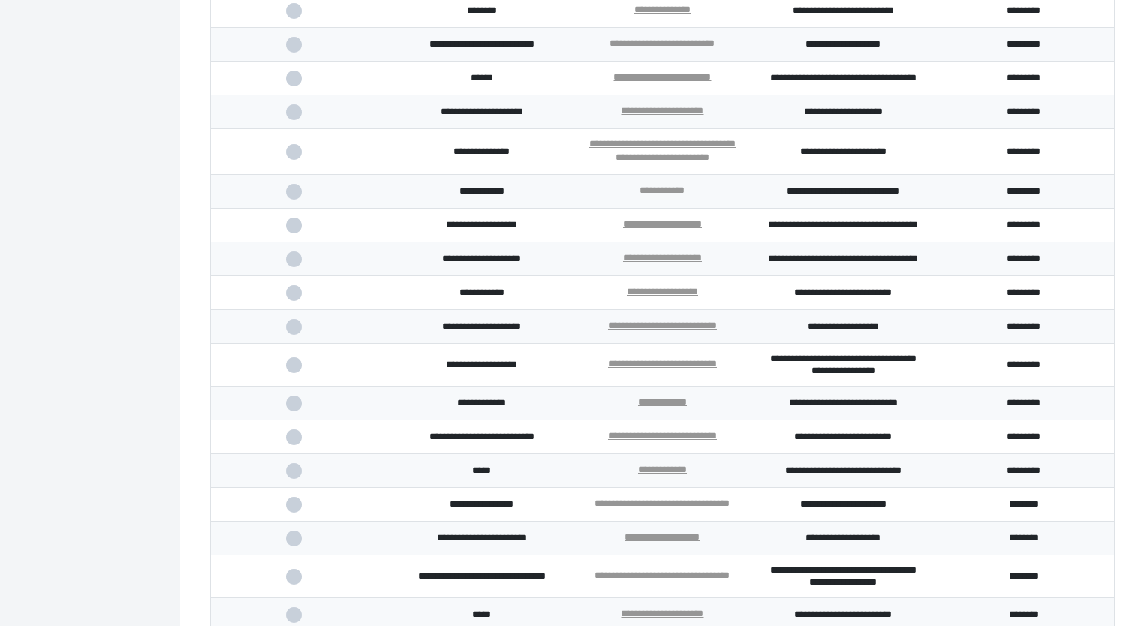
click at [293, 83] on span at bounding box center [301, 79] width 31 height 10
click at [0, 0] on input "checkbox" at bounding box center [0, 0] width 0 height 0
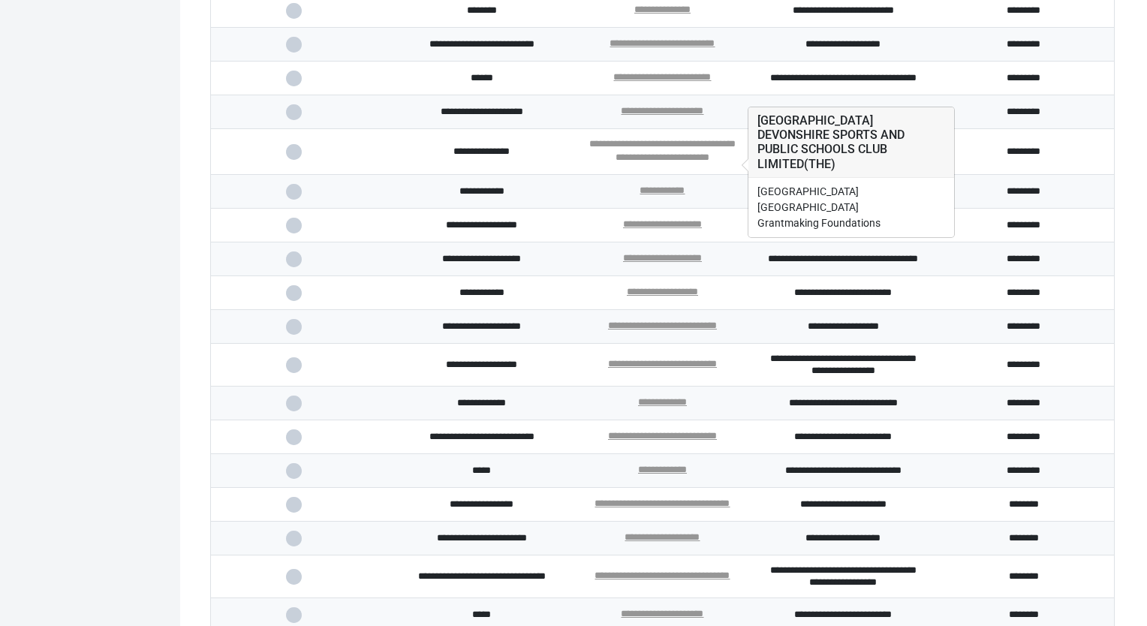
click at [662, 155] on link "**********" at bounding box center [662, 150] width 146 height 23
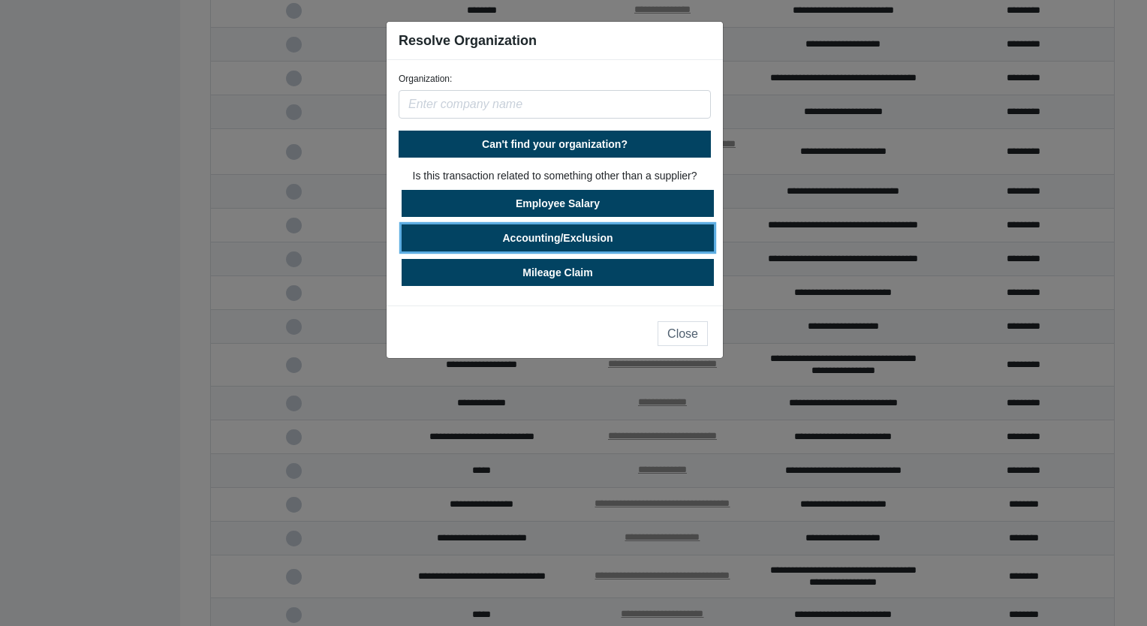
click at [573, 236] on button "Accounting/Exclusion" at bounding box center [558, 237] width 312 height 27
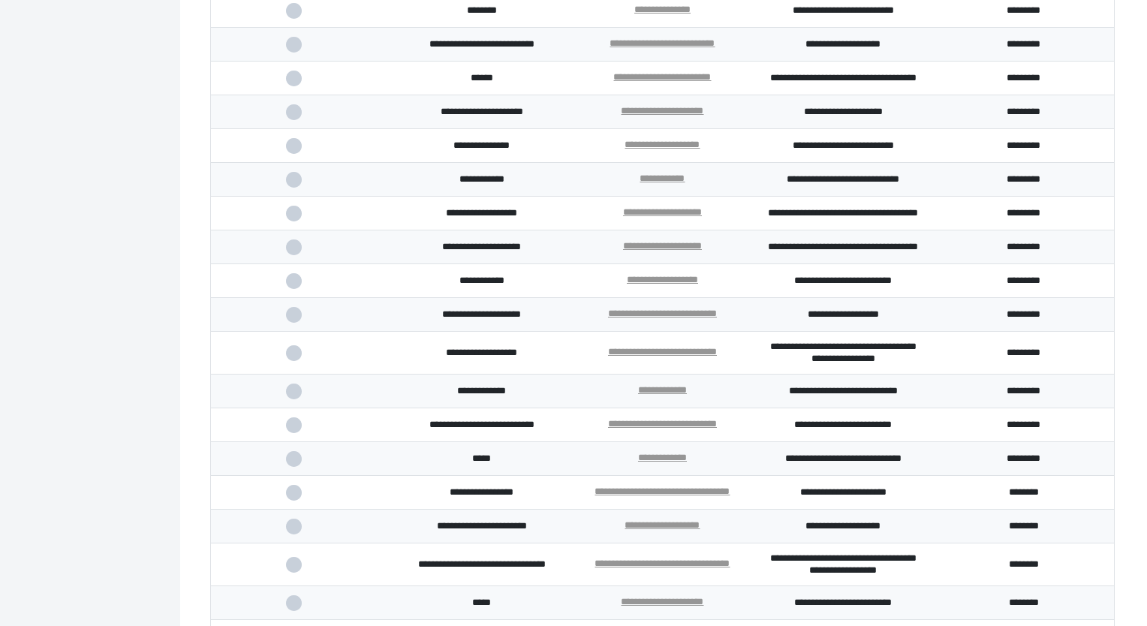
click at [292, 149] on span at bounding box center [301, 146] width 31 height 10
click at [0, 0] on input "checkbox" at bounding box center [0, 0] width 0 height 0
click at [293, 218] on span at bounding box center [301, 214] width 31 height 10
click at [0, 0] on input "checkbox" at bounding box center [0, 0] width 0 height 0
click at [297, 286] on span at bounding box center [301, 281] width 31 height 10
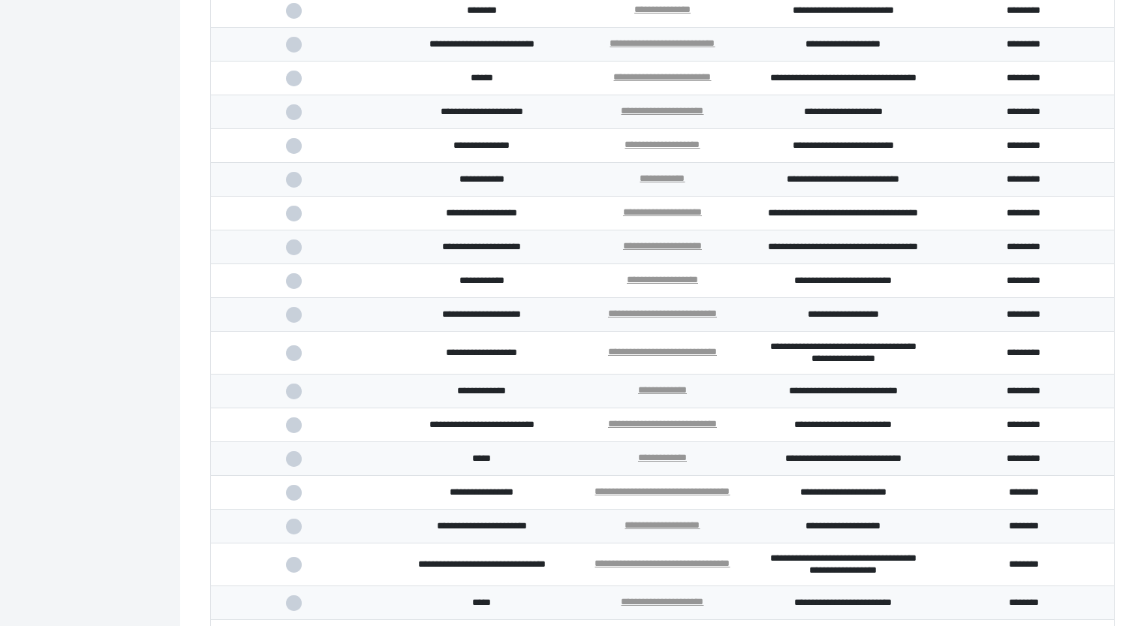
click at [0, 0] on input "checkbox" at bounding box center [0, 0] width 0 height 0
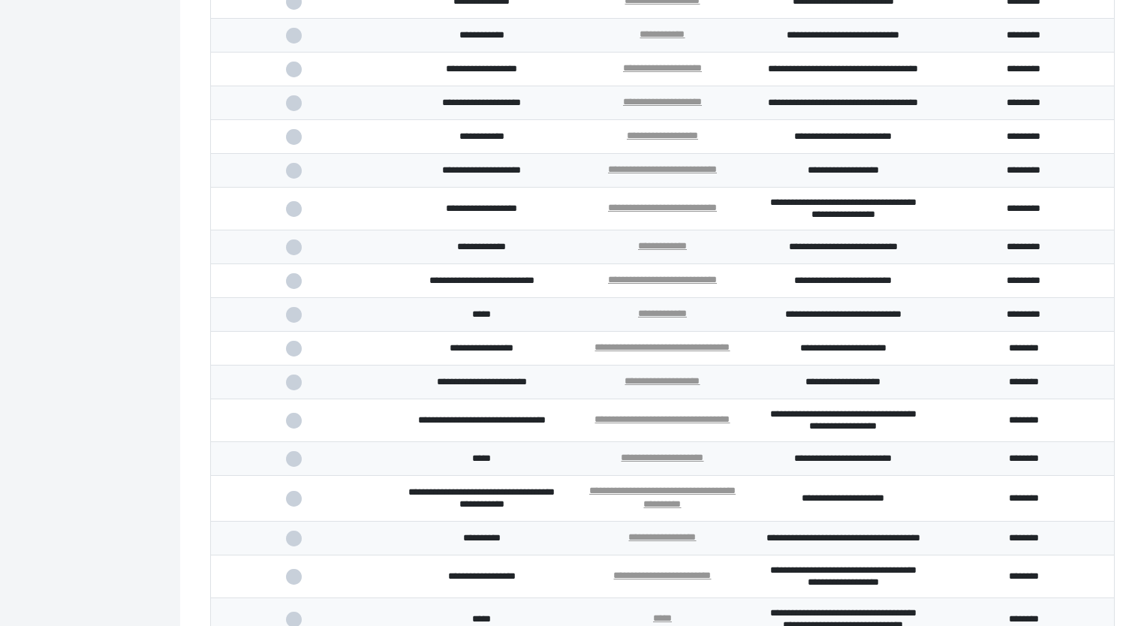
scroll to position [596, 0]
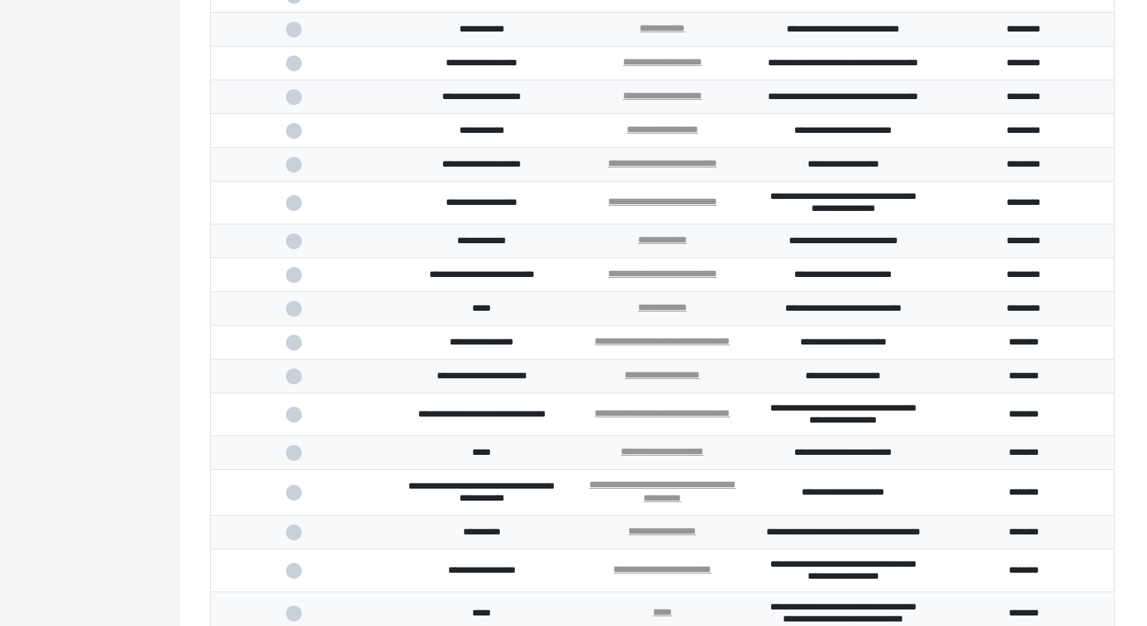
click at [301, 208] on span at bounding box center [301, 203] width 31 height 10
click at [0, 0] on input "checkbox" at bounding box center [0, 0] width 0 height 0
click at [291, 280] on span at bounding box center [301, 275] width 31 height 10
click at [0, 0] on input "checkbox" at bounding box center [0, 0] width 0 height 0
click at [291, 314] on span at bounding box center [301, 309] width 31 height 10
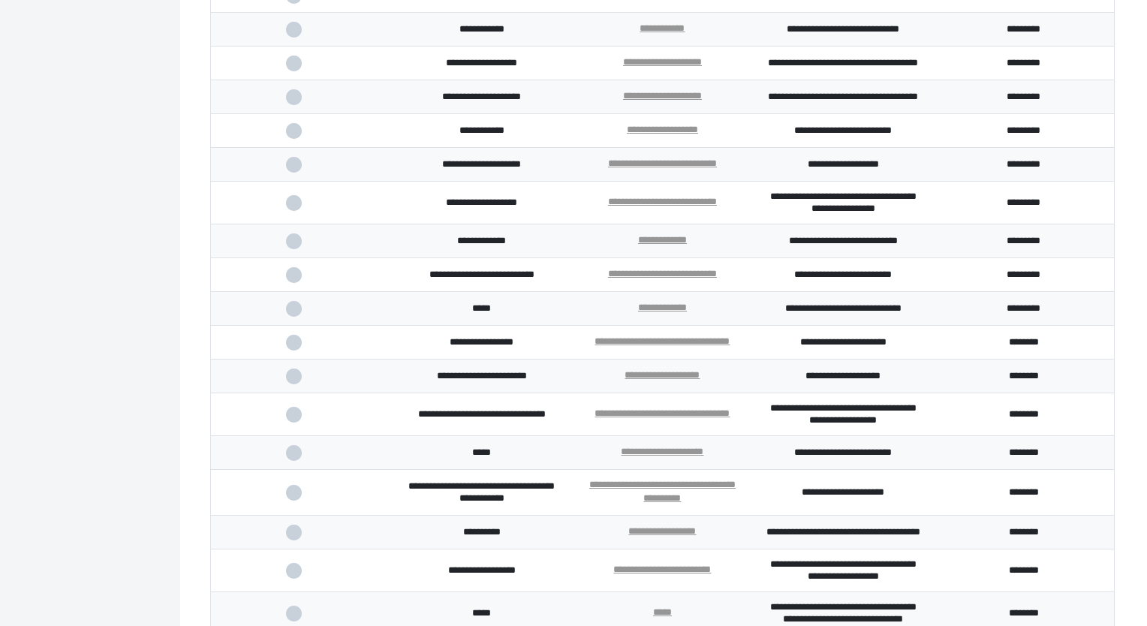
click at [0, 0] on input "checkbox" at bounding box center [0, 0] width 0 height 0
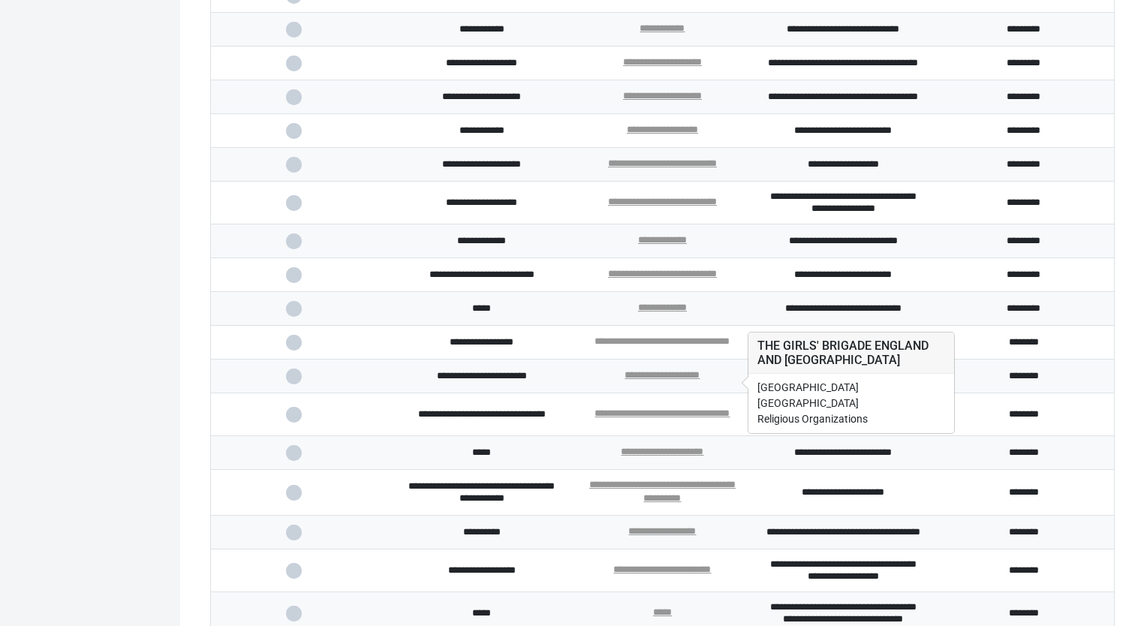
click at [664, 346] on link "**********" at bounding box center [661, 341] width 135 height 10
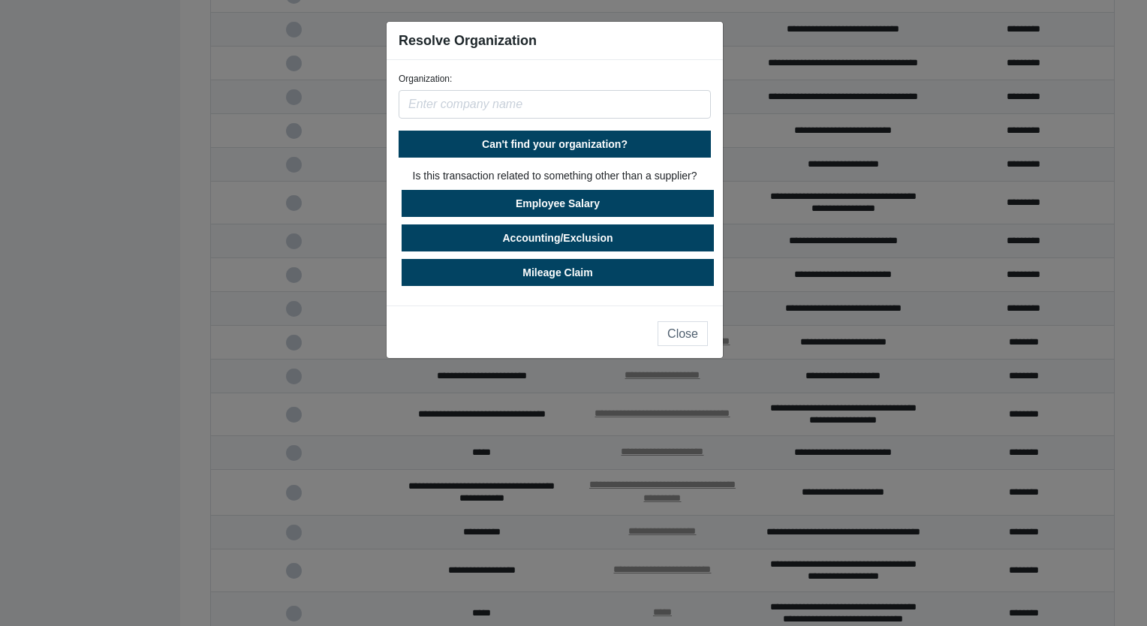
click at [483, 100] on input "text" at bounding box center [555, 104] width 312 height 29
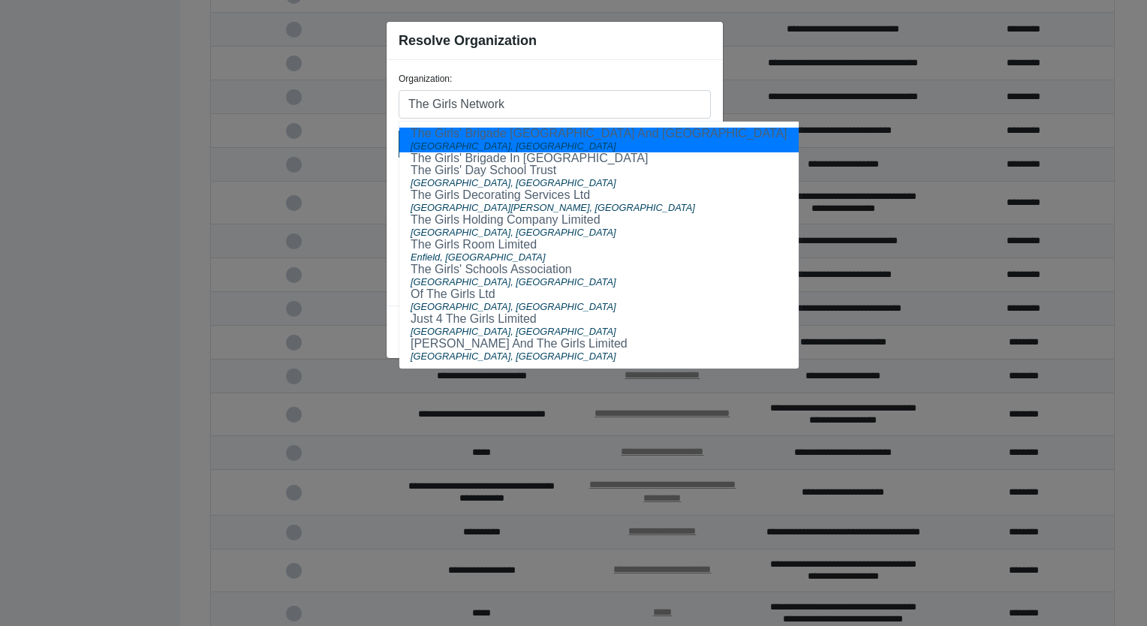
type input "The Girls Network"
click at [640, 55] on div "Resolve Organization" at bounding box center [555, 41] width 336 height 38
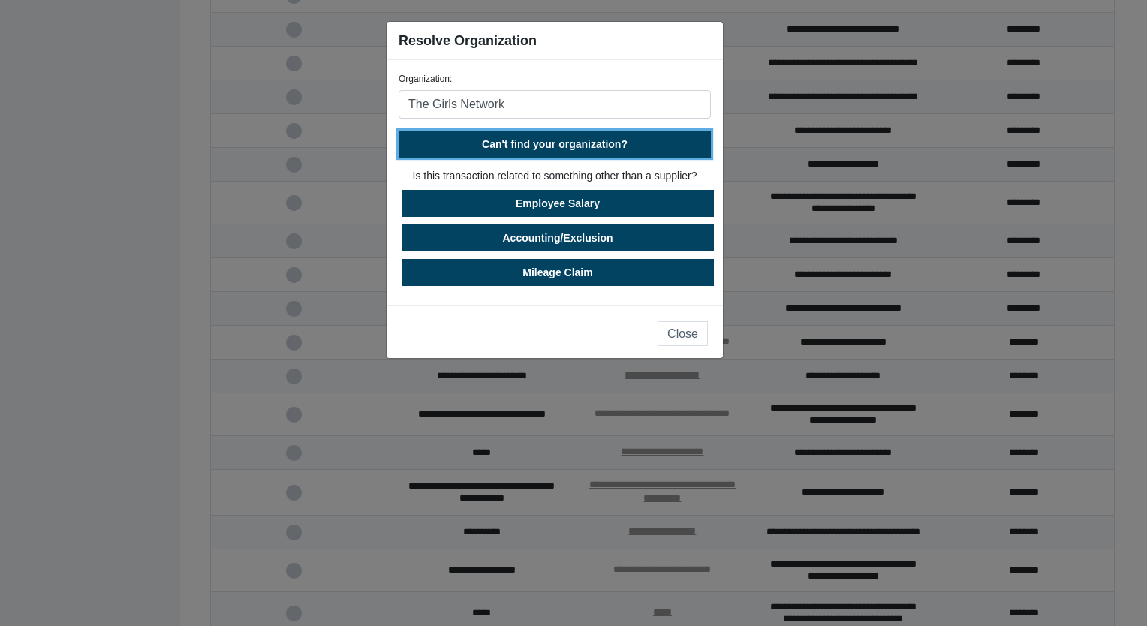
click at [574, 147] on span "Can't find your organization?" at bounding box center [555, 144] width 146 height 12
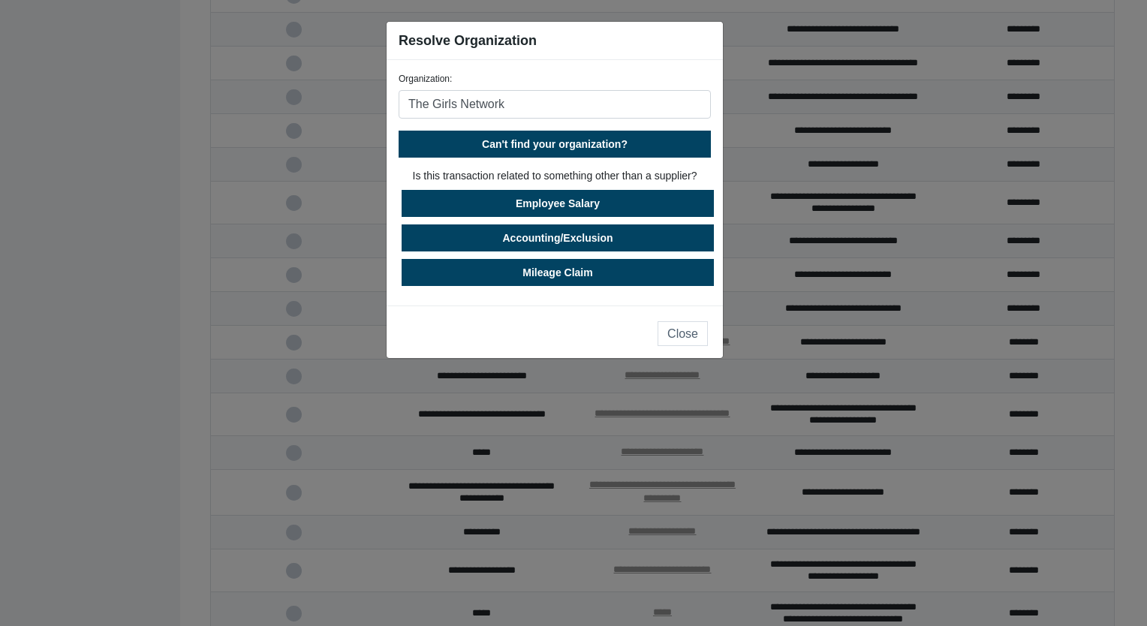
select select "[GEOGRAPHIC_DATA]"
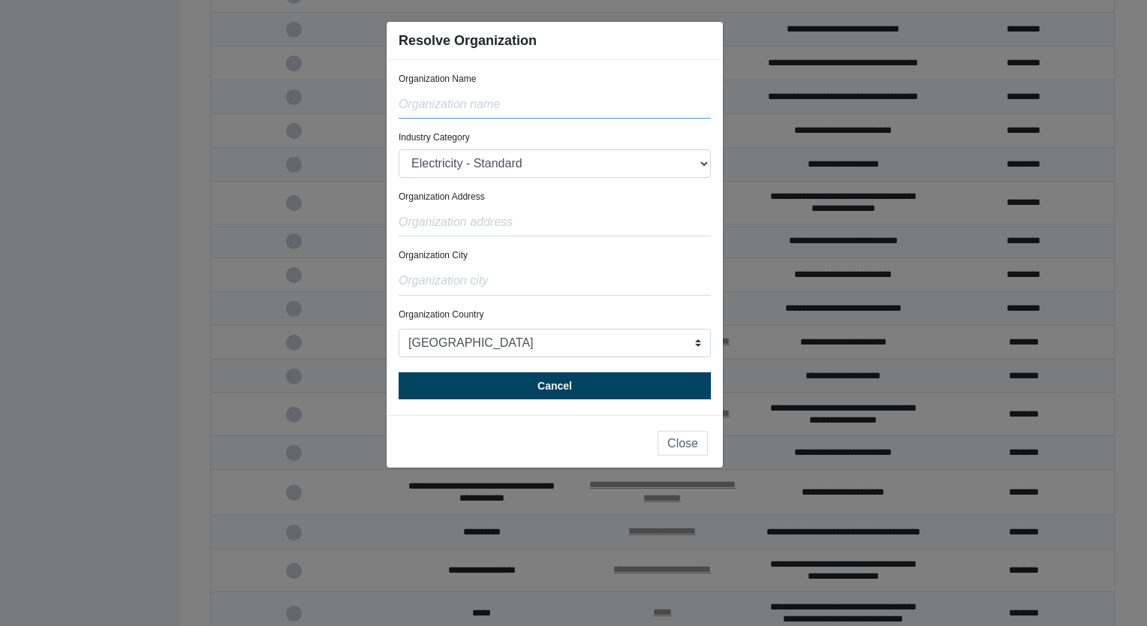
click at [498, 110] on input "text" at bounding box center [555, 104] width 312 height 29
type input "The Girls Network"
click at [498, 173] on select "Electricity - Standard Electricity - 100% Renewable Electricity - Transmission …" at bounding box center [555, 163] width 312 height 29
select select "Other Community, Social and Personal Services"
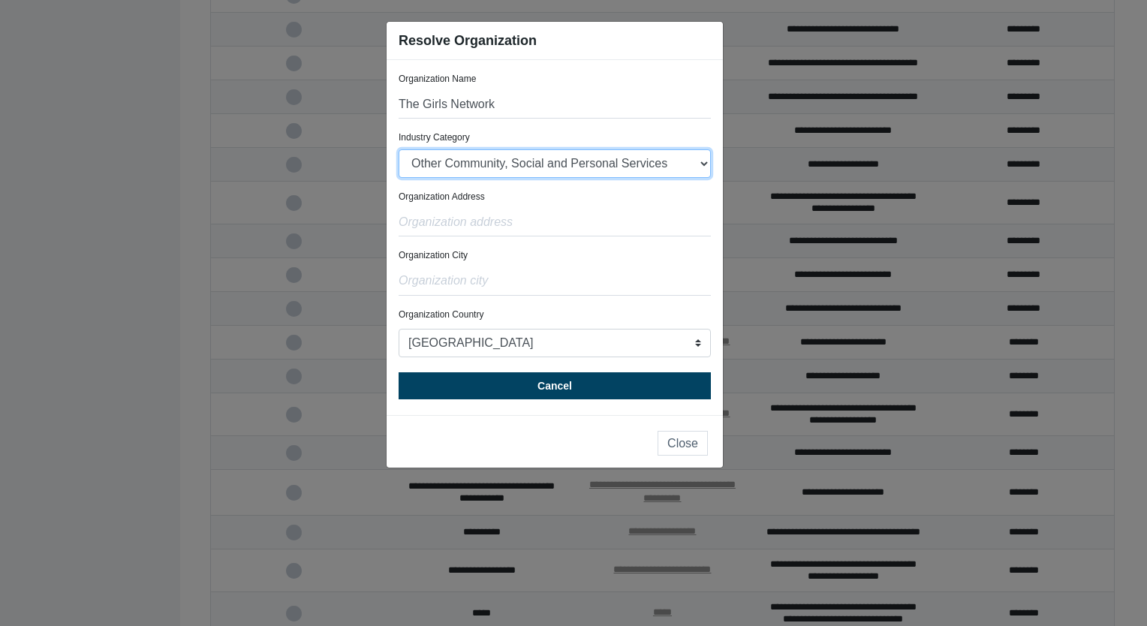
click at [399, 149] on select "Electricity - Standard Electricity - 100% Renewable Electricity - Transmission …" at bounding box center [555, 163] width 312 height 29
click at [507, 347] on select "[GEOGRAPHIC_DATA] [GEOGRAPHIC_DATA] [GEOGRAPHIC_DATA] [GEOGRAPHIC_DATA] [US_STA…" at bounding box center [555, 343] width 312 height 29
select select "[GEOGRAPHIC_DATA]"
click at [399, 329] on select "[GEOGRAPHIC_DATA] [GEOGRAPHIC_DATA] [GEOGRAPHIC_DATA] [GEOGRAPHIC_DATA] [US_STA…" at bounding box center [555, 343] width 312 height 29
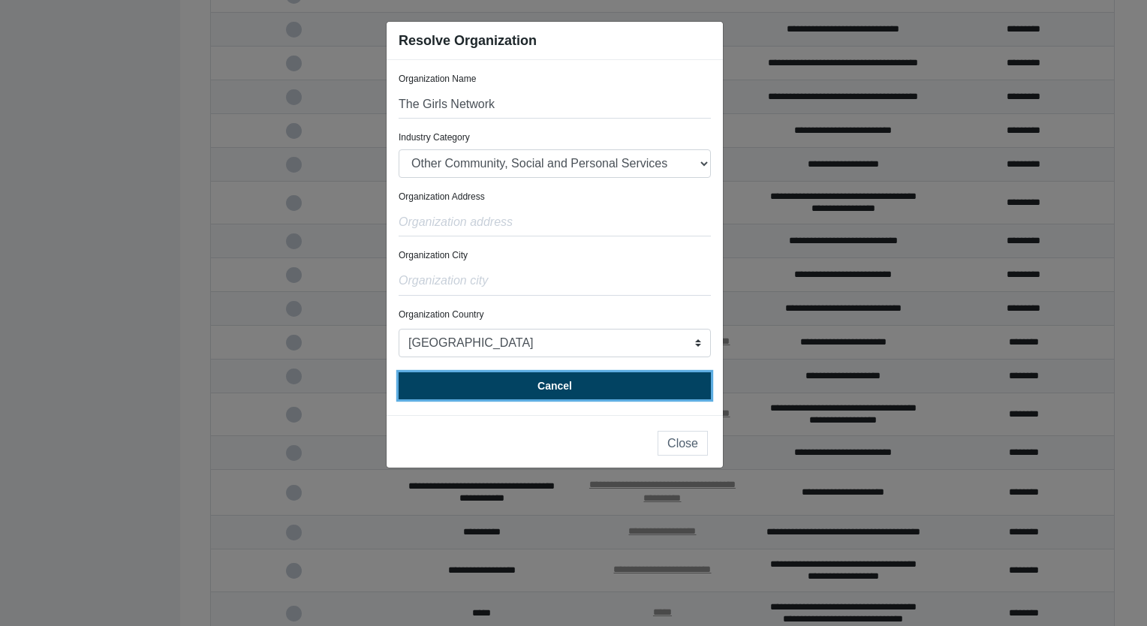
drag, startPoint x: 584, startPoint y: 384, endPoint x: 615, endPoint y: 426, distance: 52.5
click at [567, 470] on ngb-modal-window "Resolve Organization Organization Name The Girls Network Industry Category Elec…" at bounding box center [573, 313] width 1147 height 626
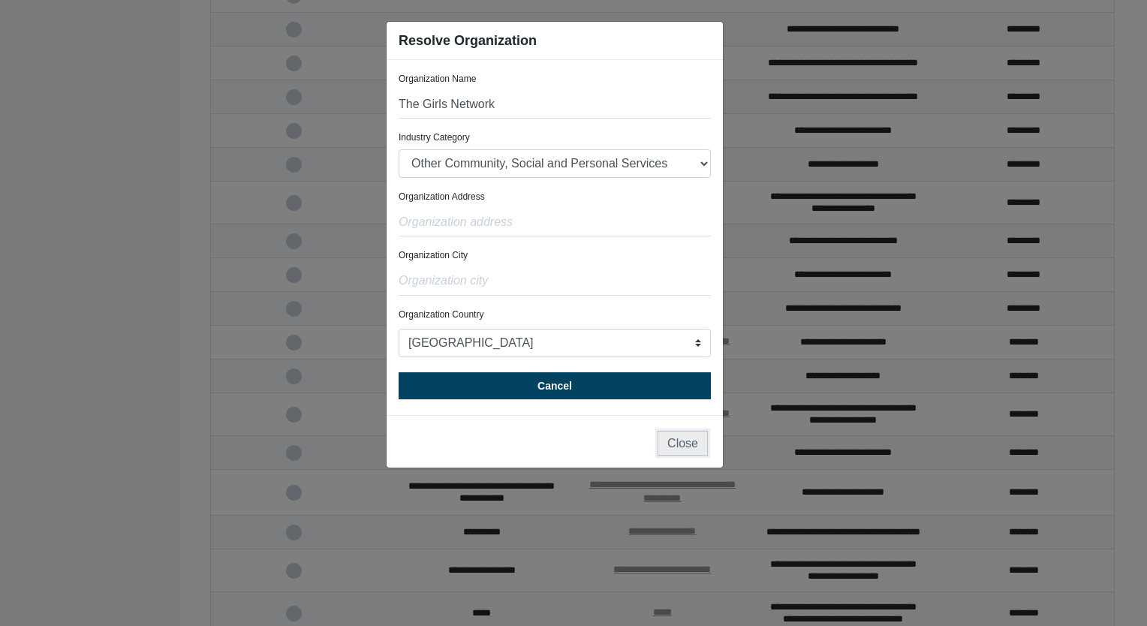
drag, startPoint x: 681, startPoint y: 447, endPoint x: 685, endPoint y: 456, distance: 10.1
click at [657, 459] on div "Close" at bounding box center [555, 441] width 336 height 53
click at [687, 441] on button "Close" at bounding box center [682, 443] width 50 height 25
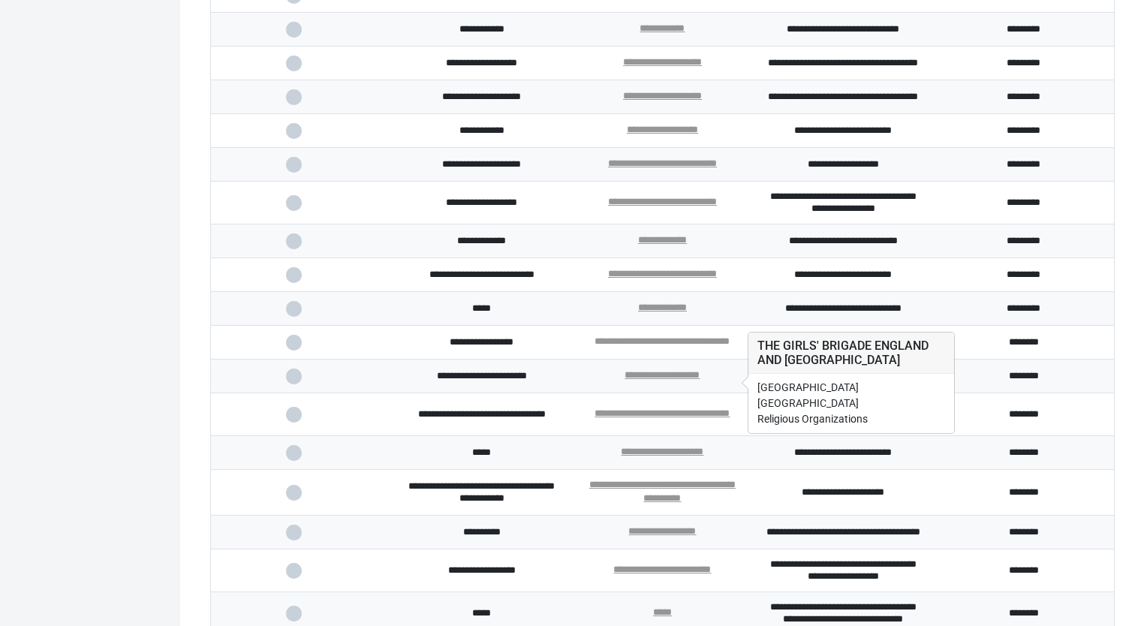
click at [676, 346] on link "**********" at bounding box center [661, 341] width 135 height 10
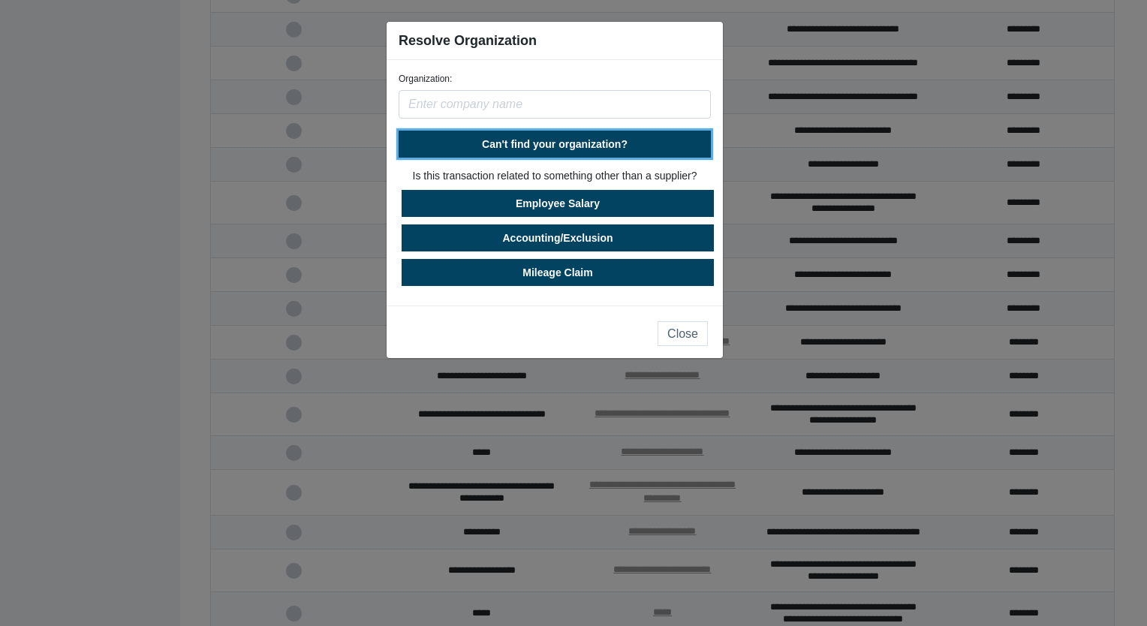
click at [570, 149] on button "Can't find your organization?" at bounding box center [555, 144] width 312 height 27
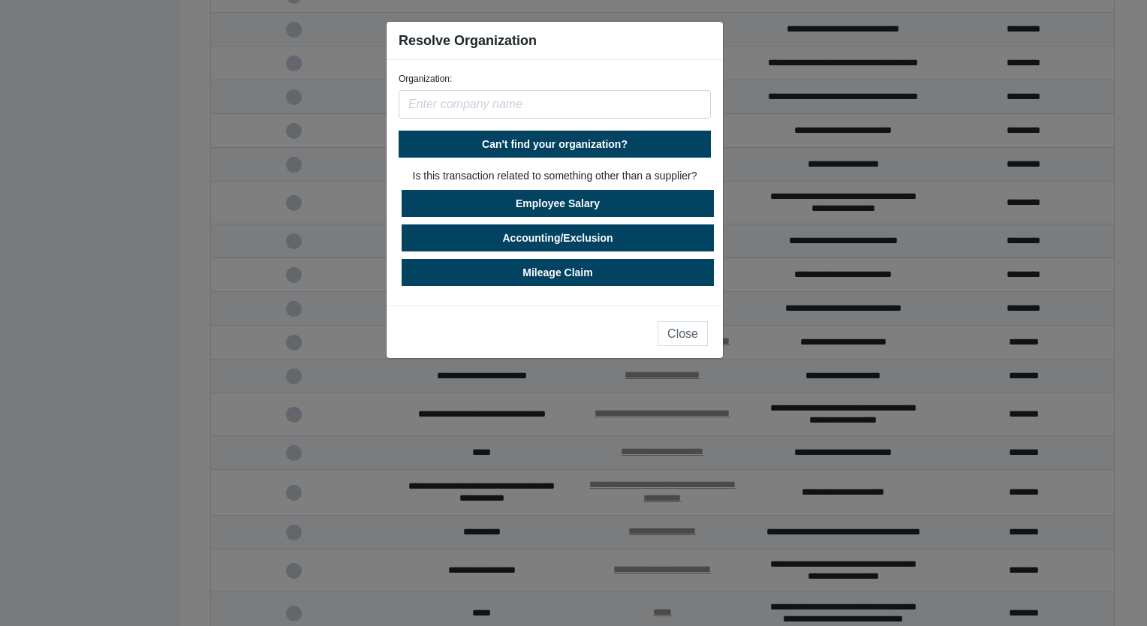
select select "[GEOGRAPHIC_DATA]"
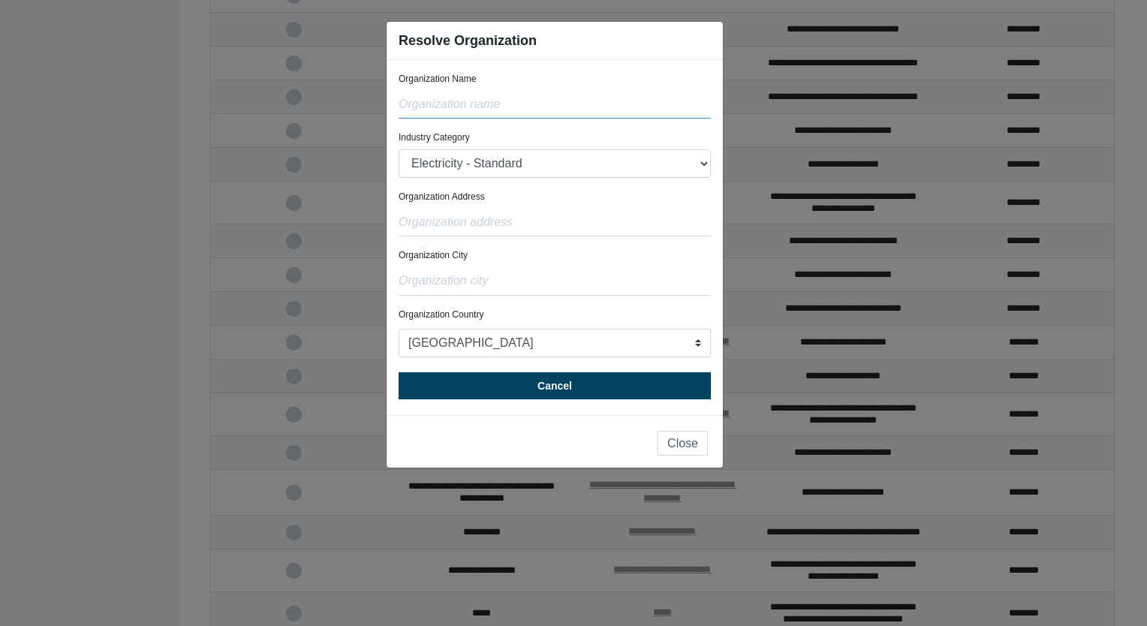
click at [495, 103] on input "text" at bounding box center [555, 104] width 312 height 29
type input "The Girls Network"
select select "[GEOGRAPHIC_DATA]"
click at [456, 230] on input "text" at bounding box center [555, 222] width 312 height 29
type input "Unknown"
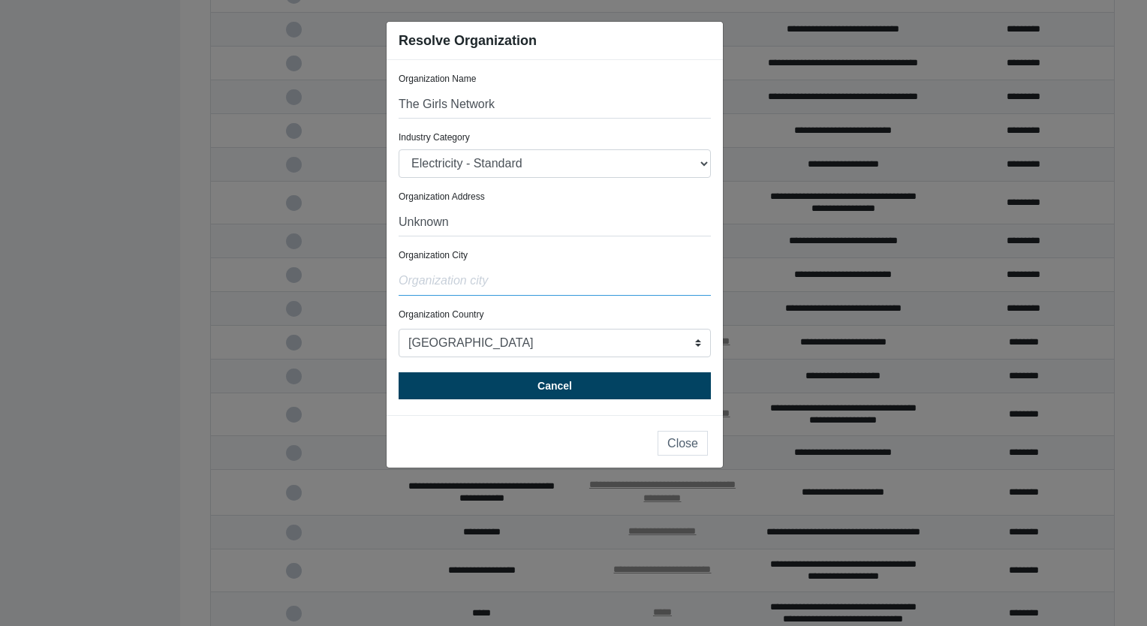
click at [481, 273] on input "text" at bounding box center [555, 281] width 312 height 29
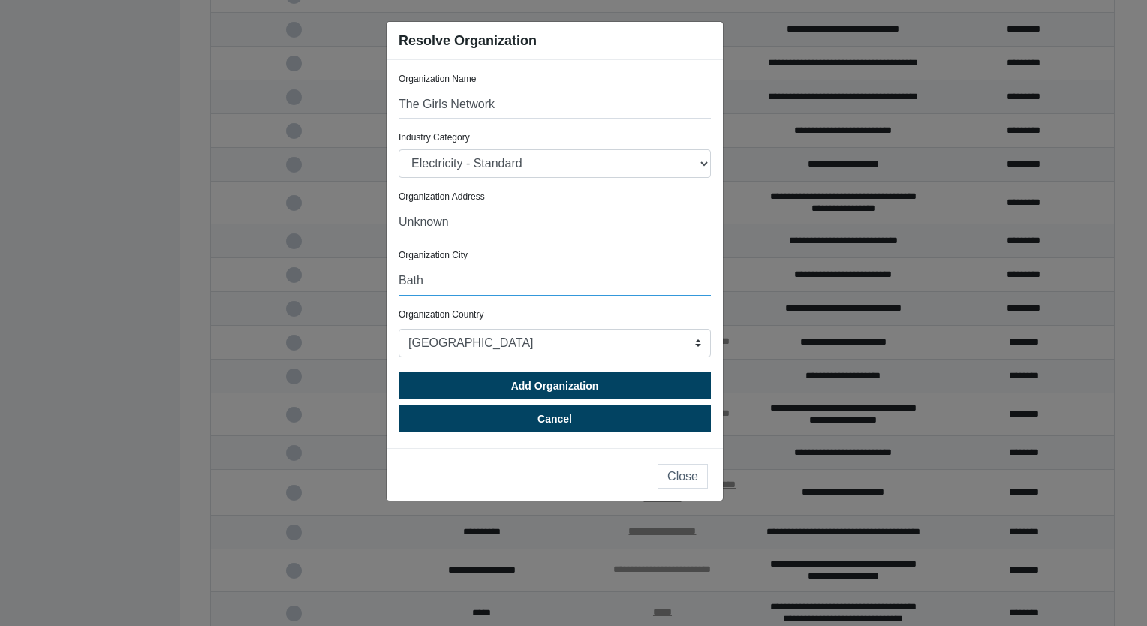
type input "Bath"
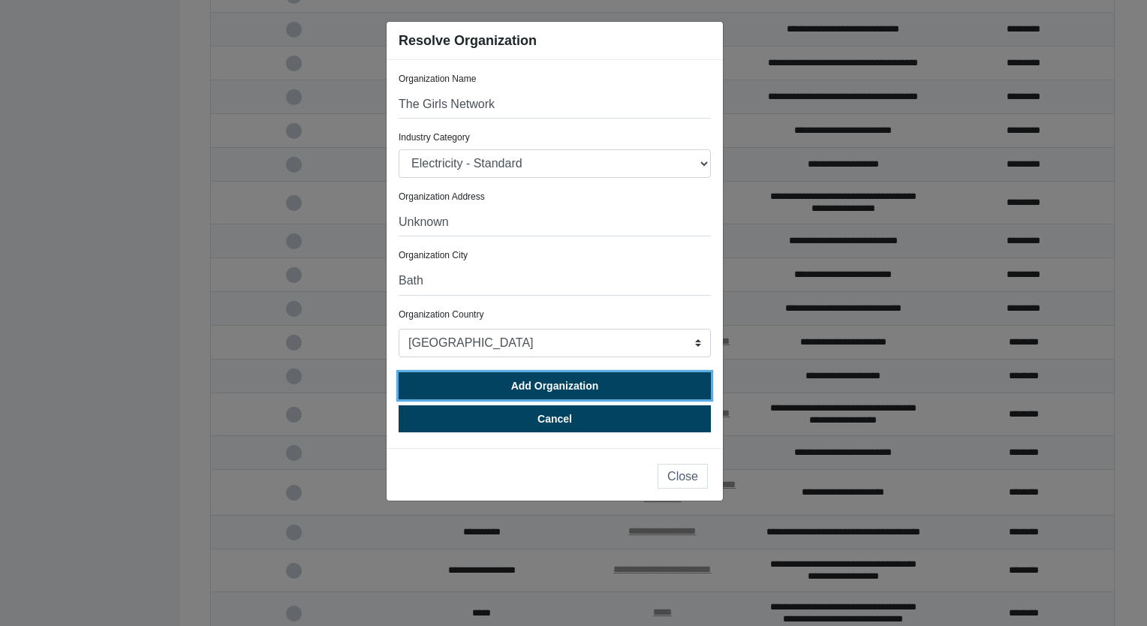
click at [583, 383] on span "Add Organization" at bounding box center [555, 386] width 88 height 12
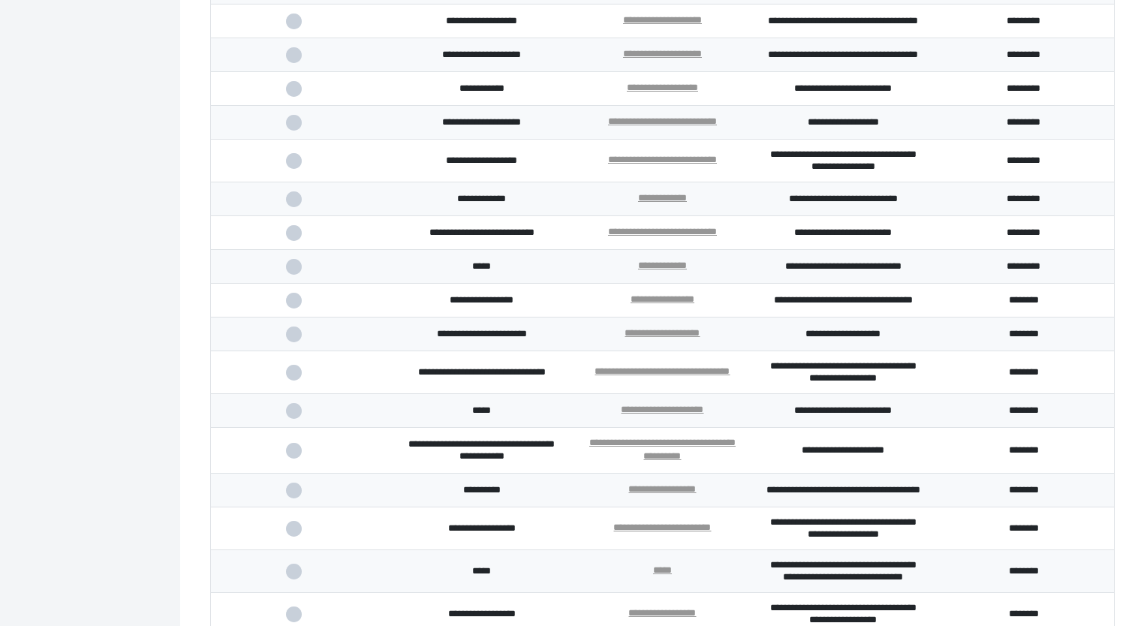
scroll to position [671, 0]
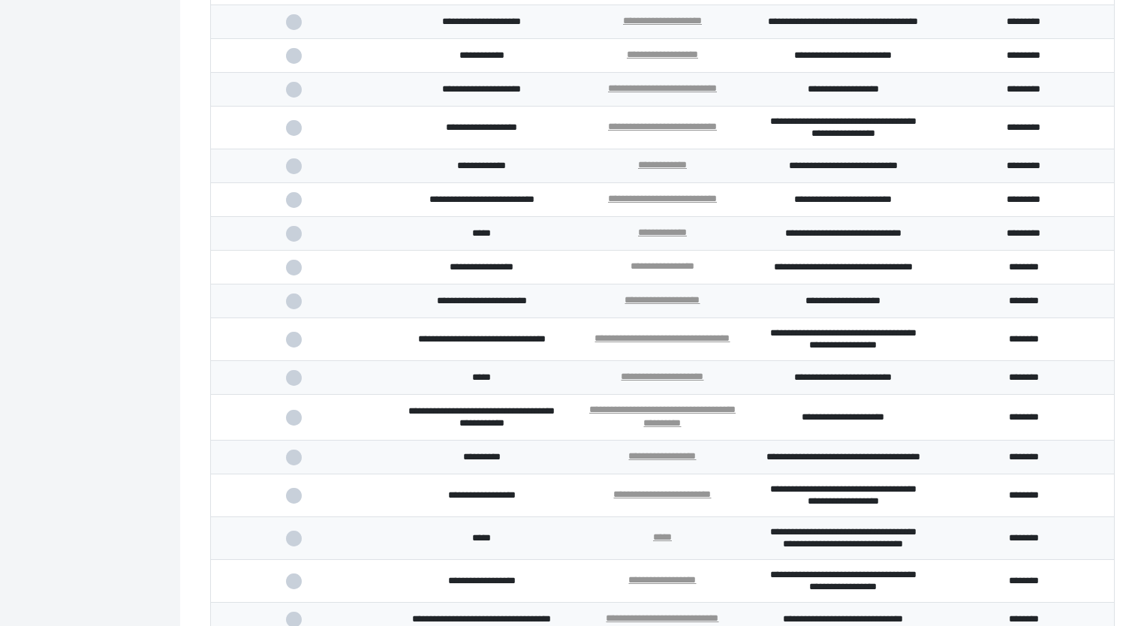
click at [684, 271] on link "**********" at bounding box center [662, 266] width 64 height 10
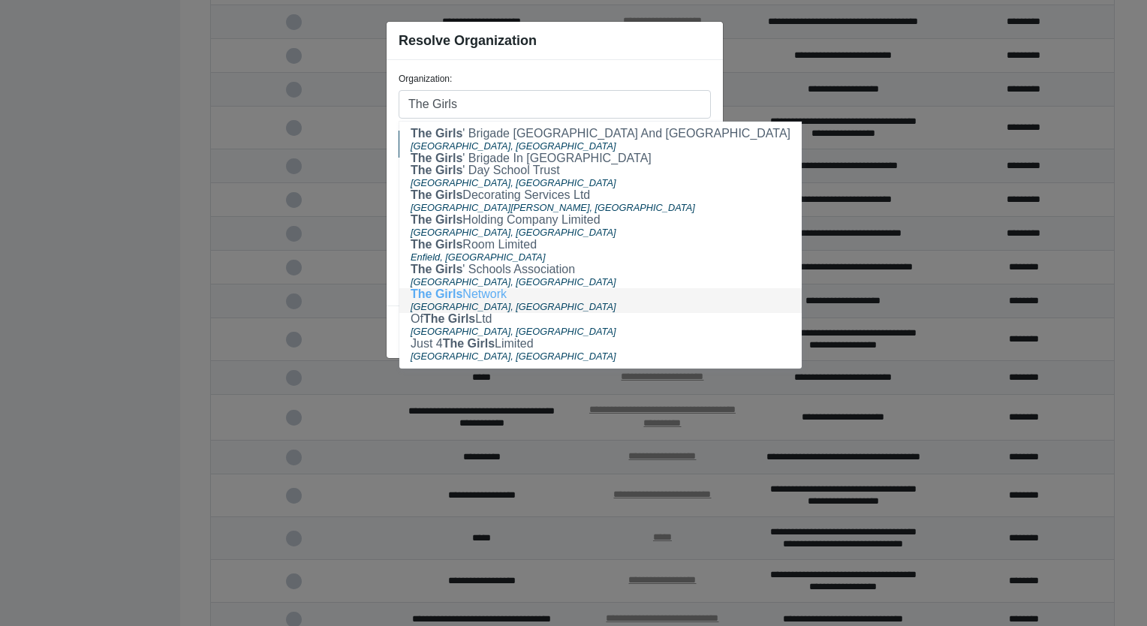
click at [447, 292] on span "The Girls" at bounding box center [437, 293] width 52 height 13
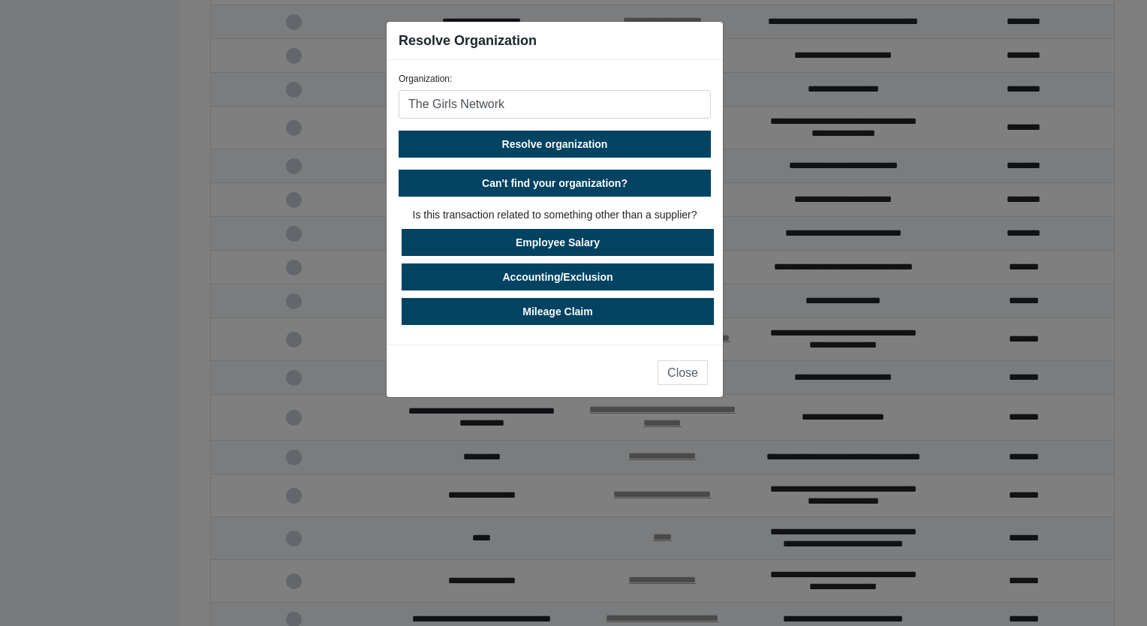
type input "The Girls Network"
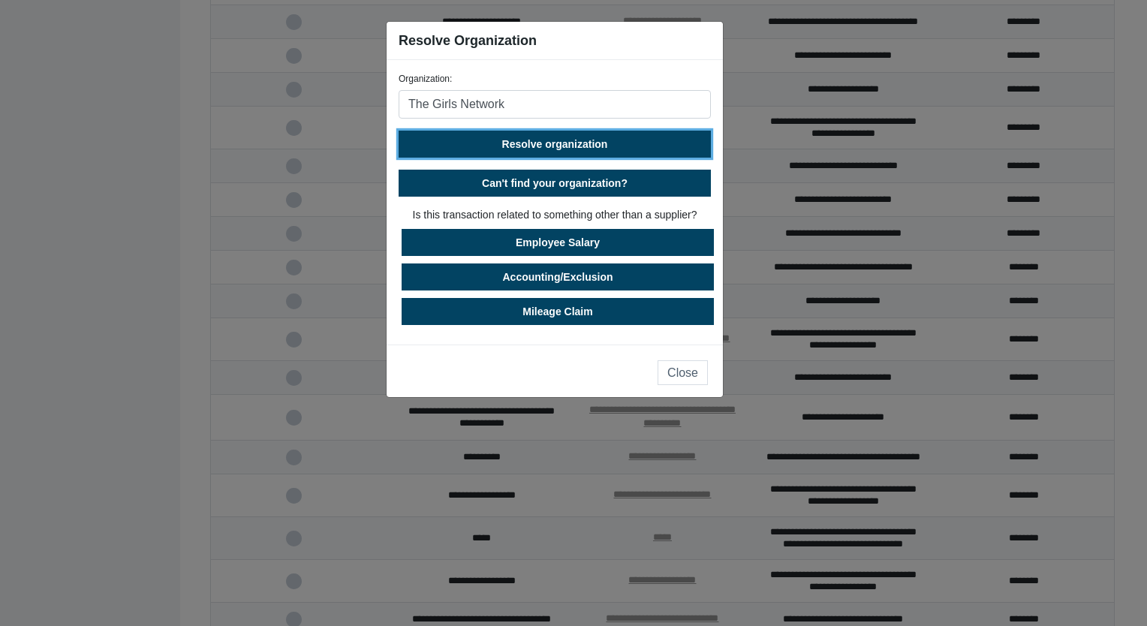
drag, startPoint x: 563, startPoint y: 138, endPoint x: 666, endPoint y: 221, distance: 131.9
click at [666, 219] on form "Organization: The Girls Network Resolve organization Can't find your organizati…" at bounding box center [555, 198] width 312 height 253
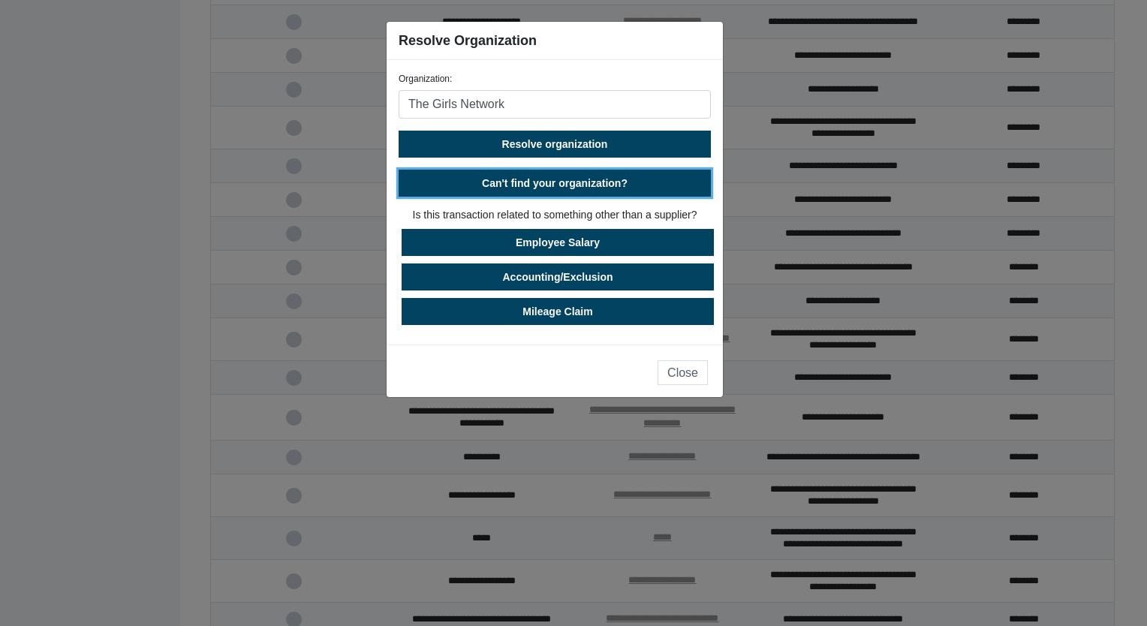
click at [553, 181] on span "Can't find your organization?" at bounding box center [555, 183] width 146 height 12
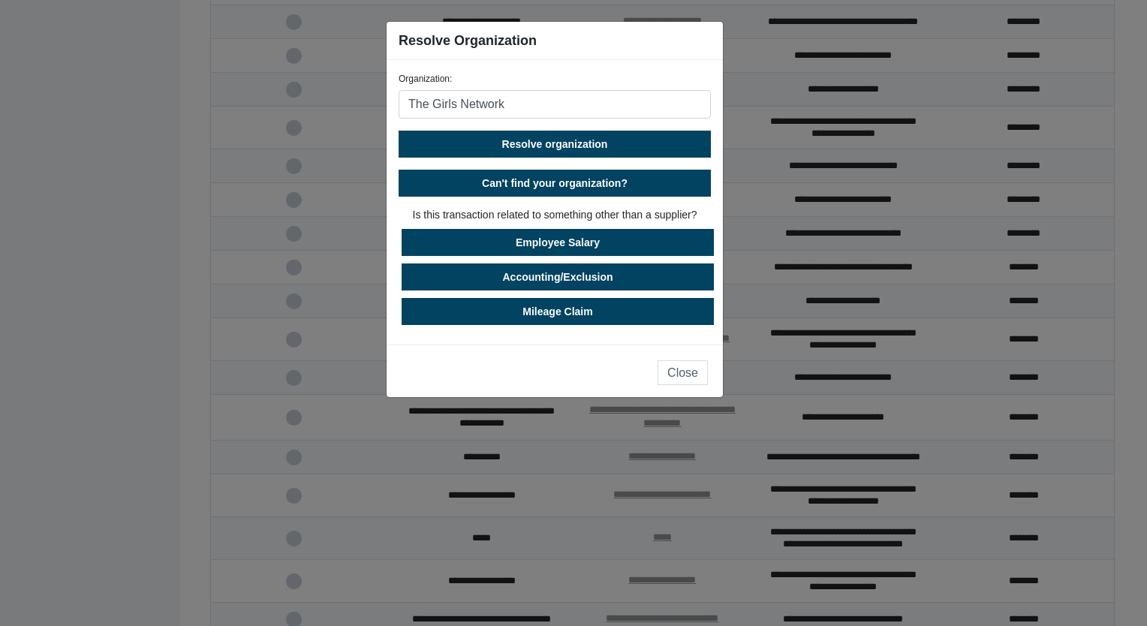
select select "[GEOGRAPHIC_DATA]"
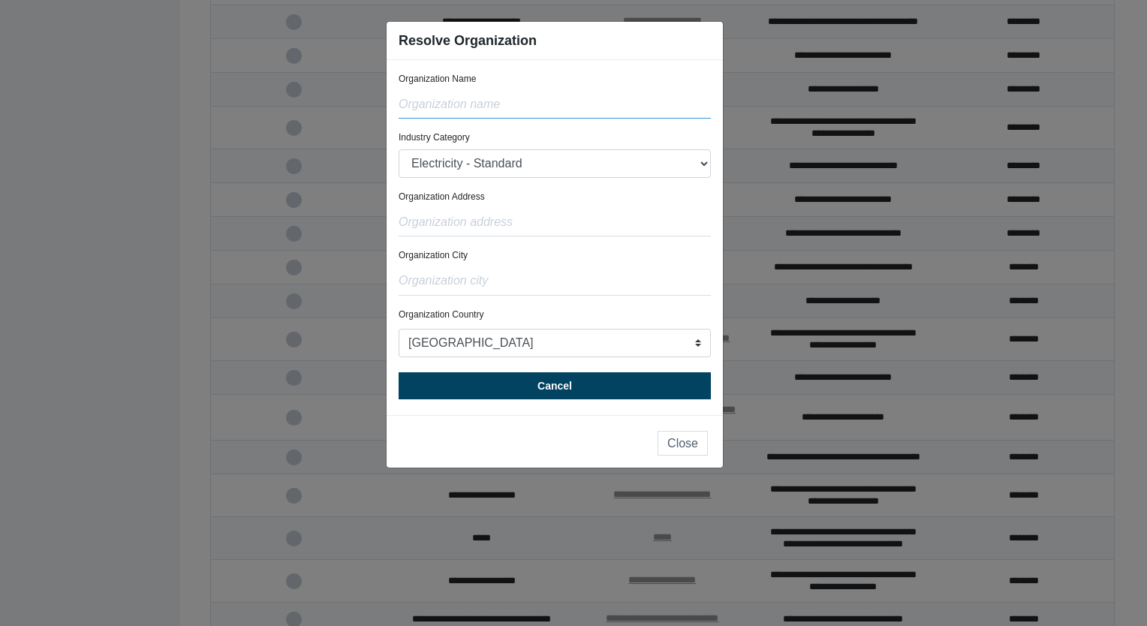
click at [462, 103] on input "text" at bounding box center [555, 104] width 312 height 29
type input "The Girls Network"
type input "Unknown"
type input "Bath"
select select "[GEOGRAPHIC_DATA]"
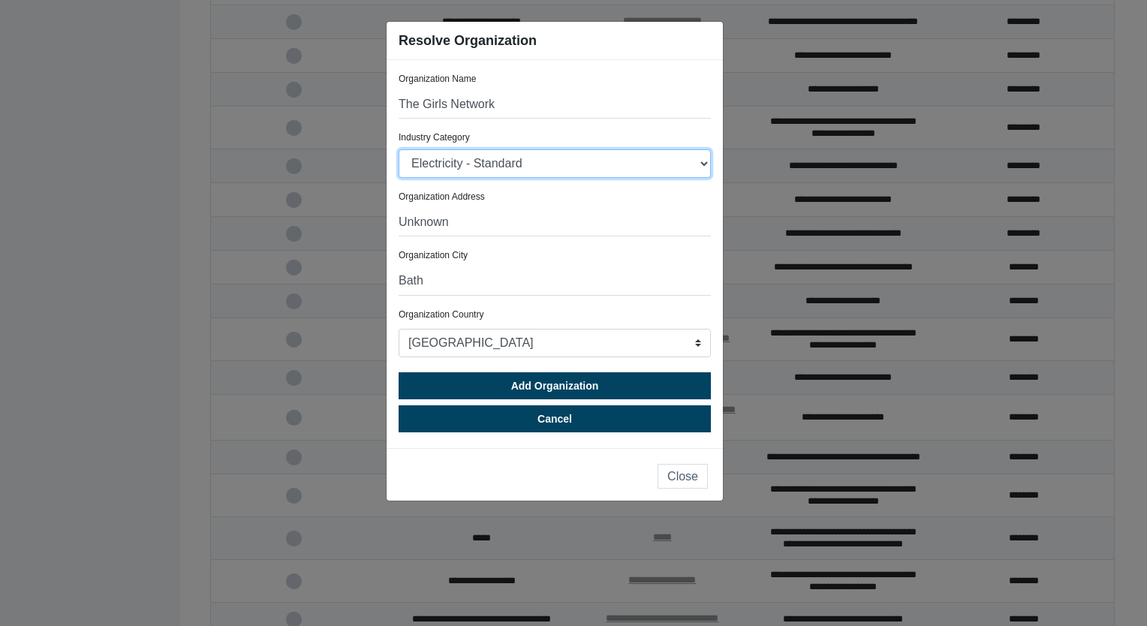
click at [555, 163] on select "Electricity - Standard Electricity - 100% Renewable Electricity - Transmission …" at bounding box center [555, 163] width 312 height 29
select select "Other Community, Social and Personal Services"
click at [399, 149] on select "Electricity - Standard Electricity - 100% Renewable Electricity - Transmission …" at bounding box center [555, 163] width 312 height 29
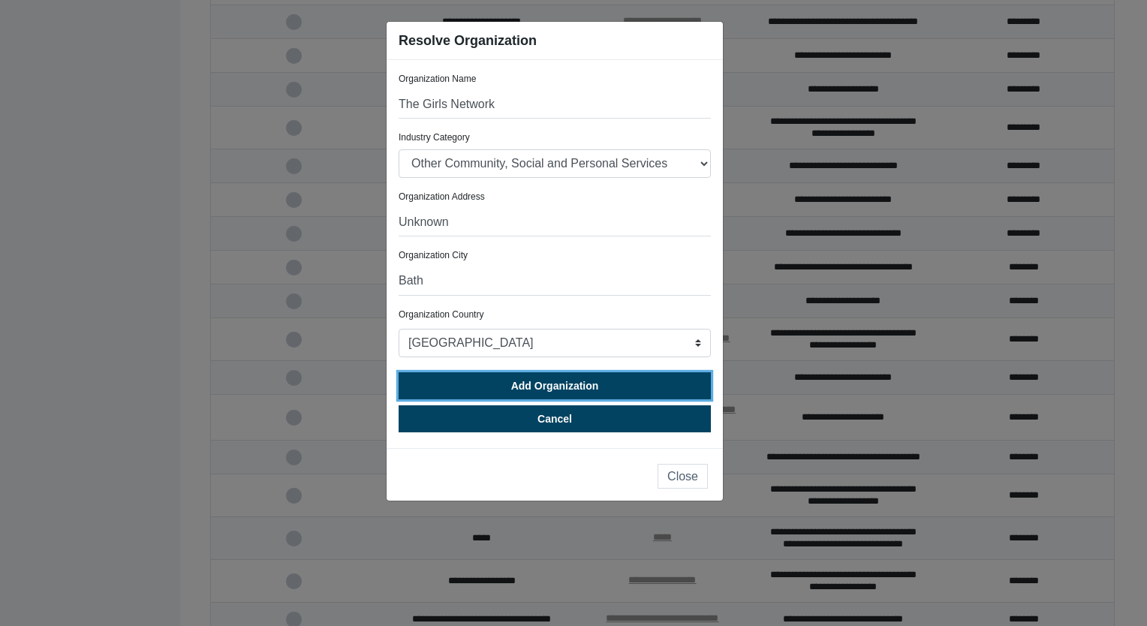
click at [571, 384] on span "Add Organization" at bounding box center [555, 386] width 88 height 12
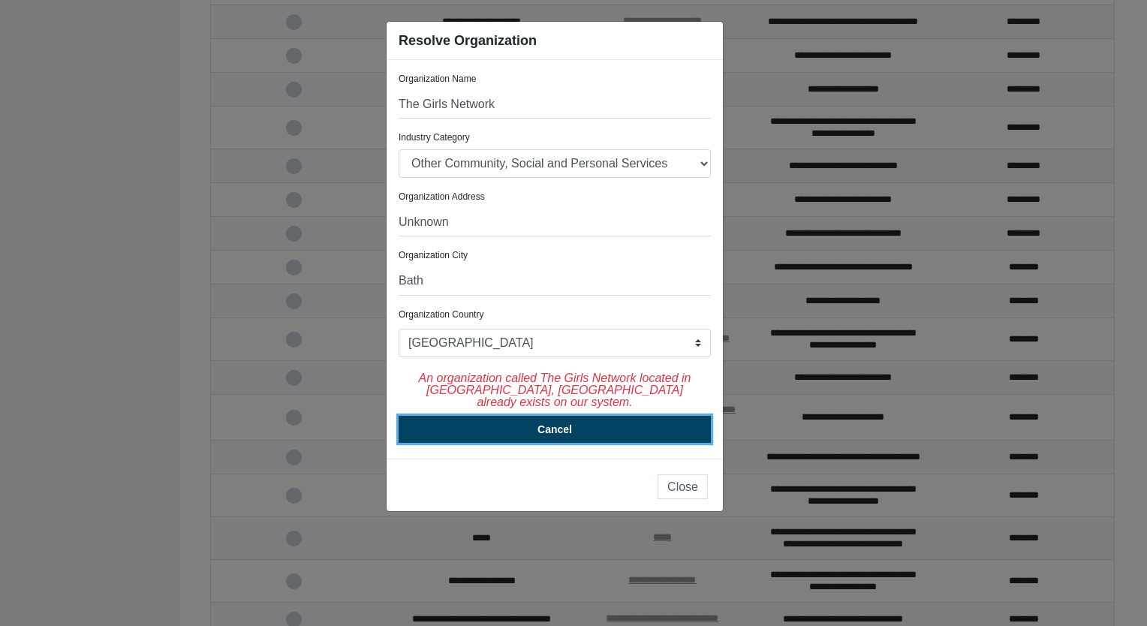
click at [565, 423] on span "Cancel" at bounding box center [554, 429] width 35 height 12
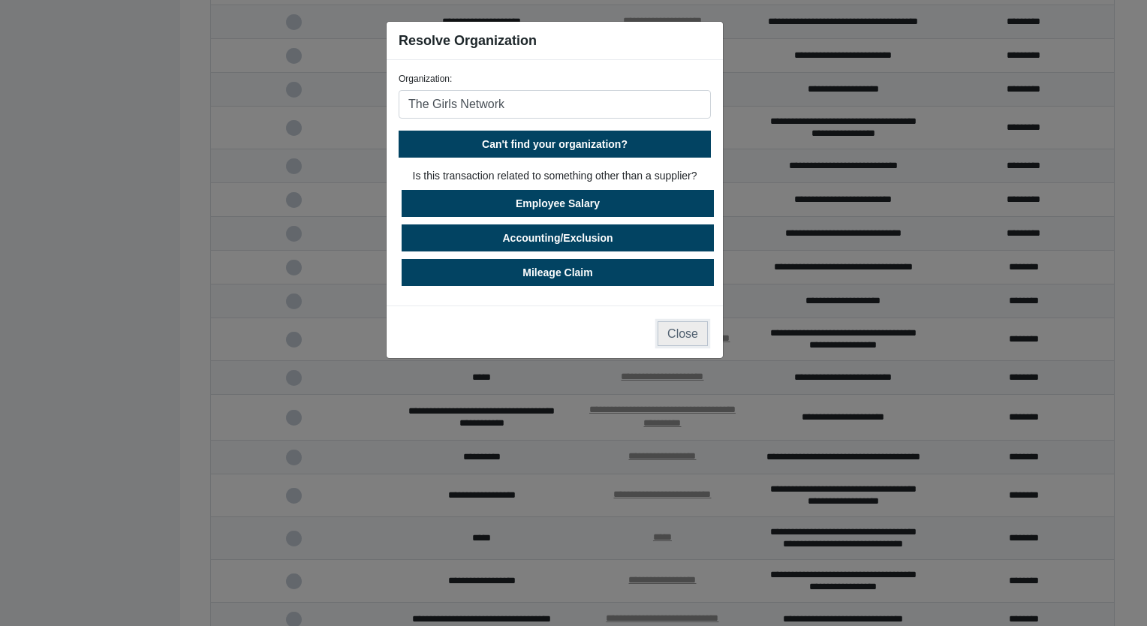
click at [667, 332] on button "Close" at bounding box center [682, 333] width 50 height 25
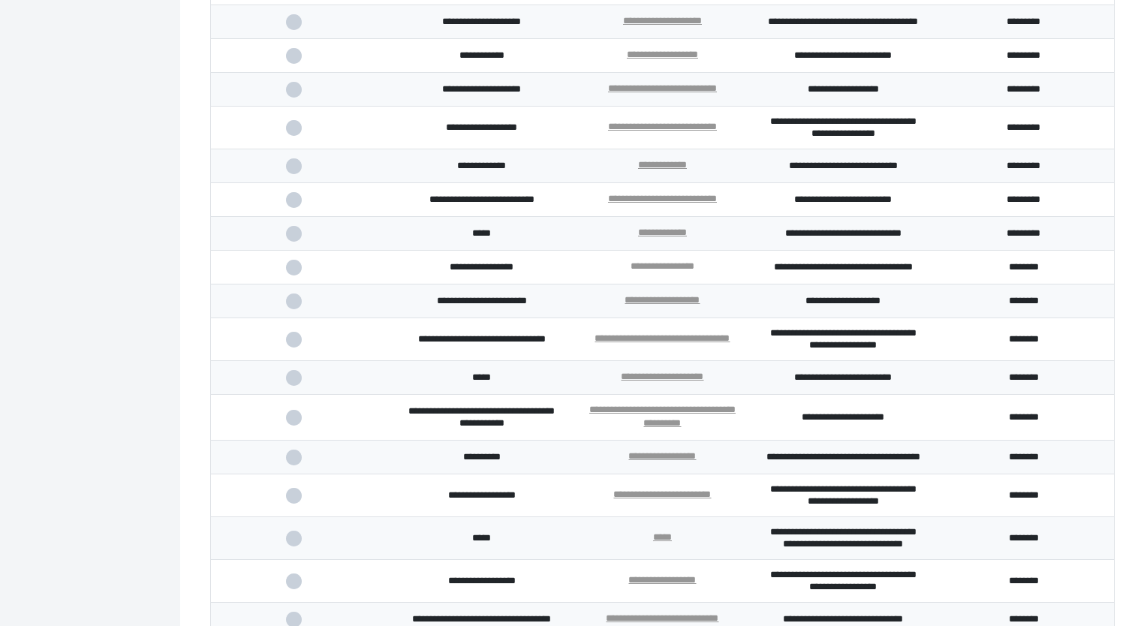
click at [671, 271] on link "**********" at bounding box center [662, 266] width 64 height 10
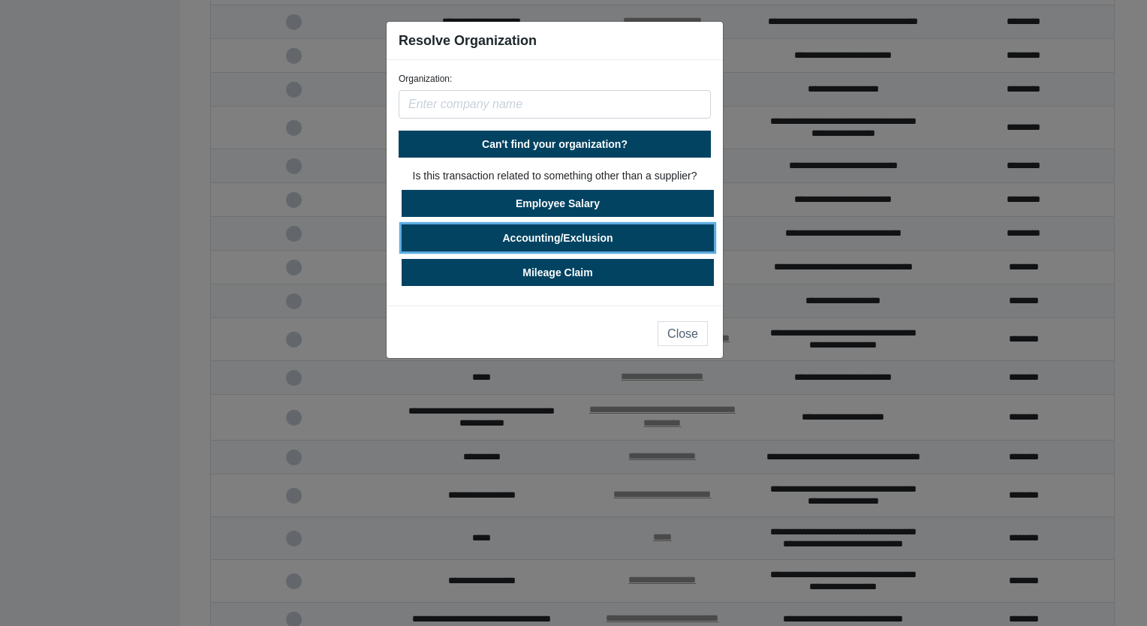
click at [563, 236] on button "Accounting/Exclusion" at bounding box center [558, 237] width 312 height 27
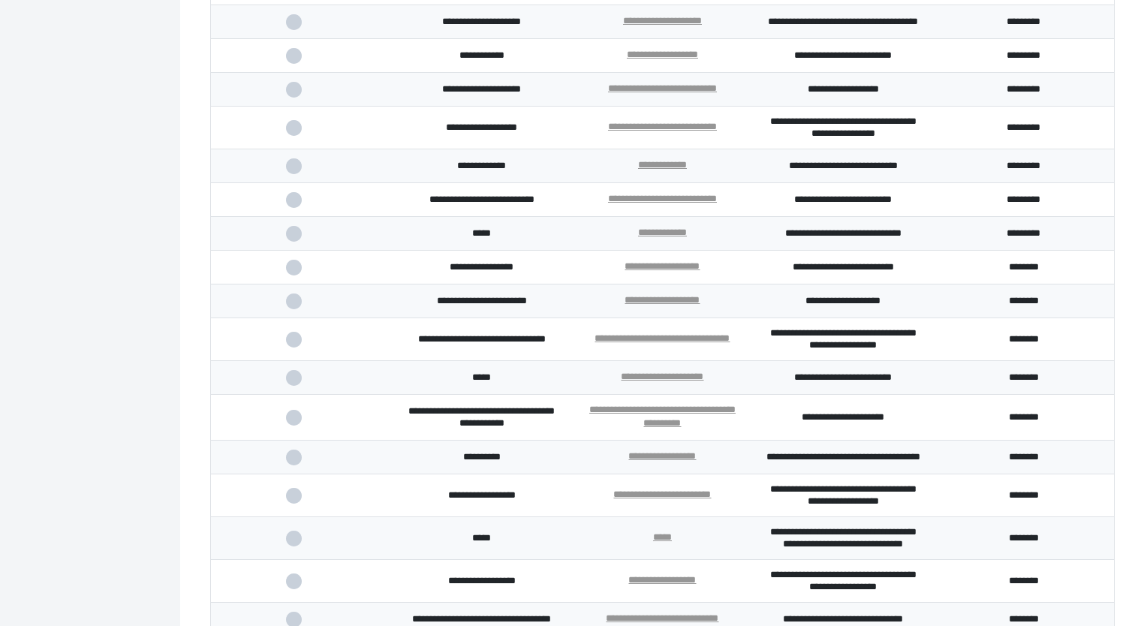
click at [291, 306] on span at bounding box center [301, 301] width 31 height 10
click at [0, 0] on input "checkbox" at bounding box center [0, 0] width 0 height 0
click at [287, 272] on span at bounding box center [301, 268] width 31 height 10
click at [0, 0] on input "checkbox" at bounding box center [0, 0] width 0 height 0
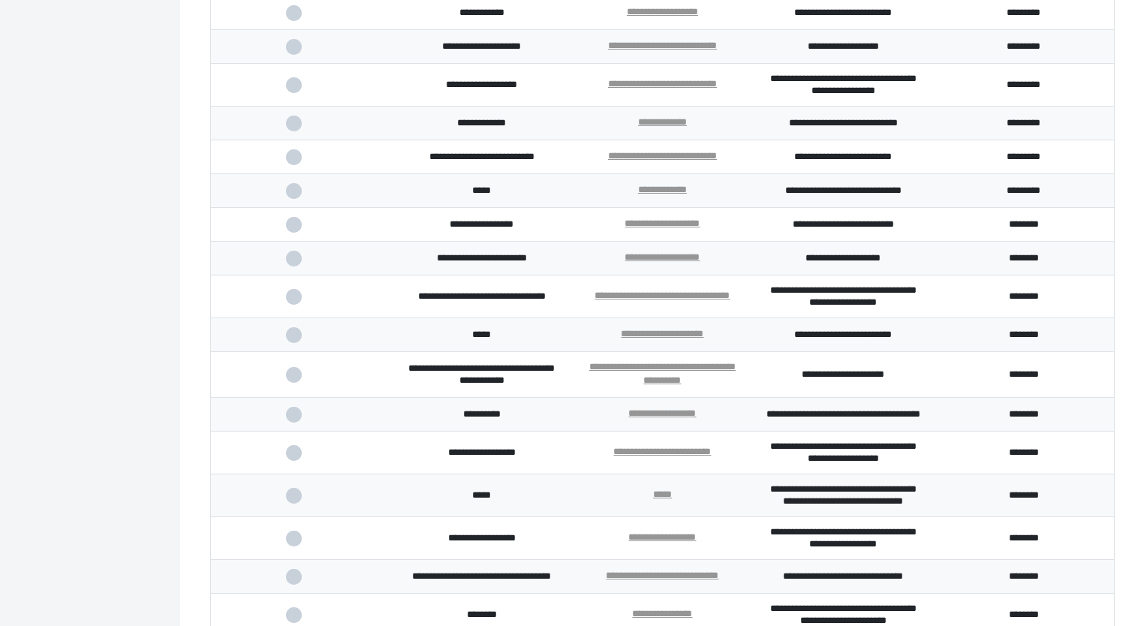
scroll to position [746, 0]
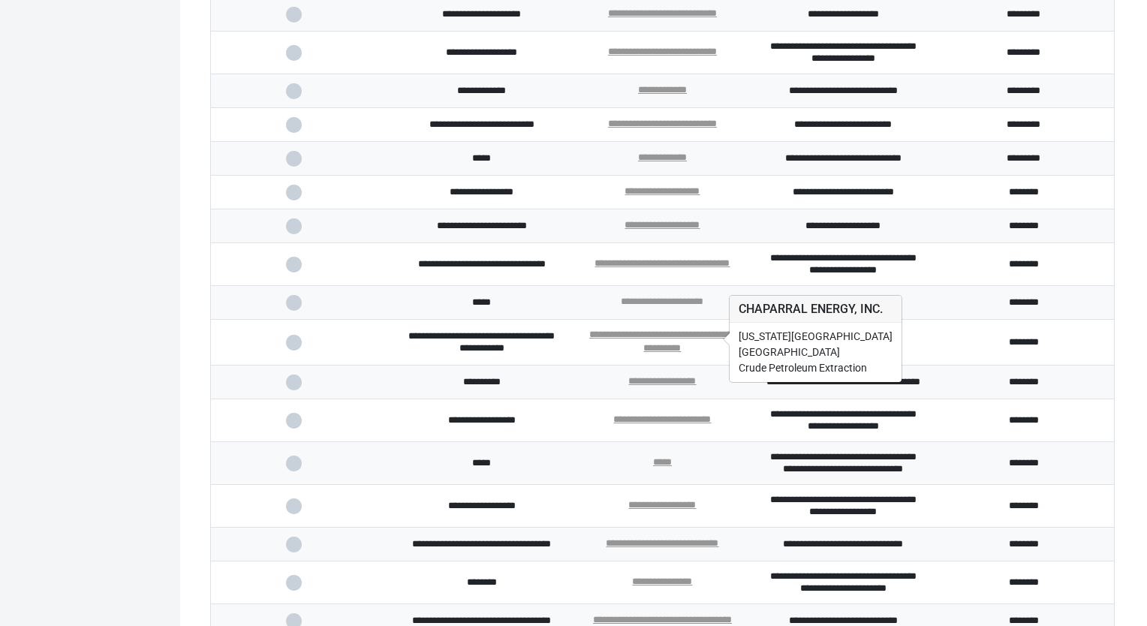
click at [693, 306] on link "**********" at bounding box center [662, 301] width 83 height 10
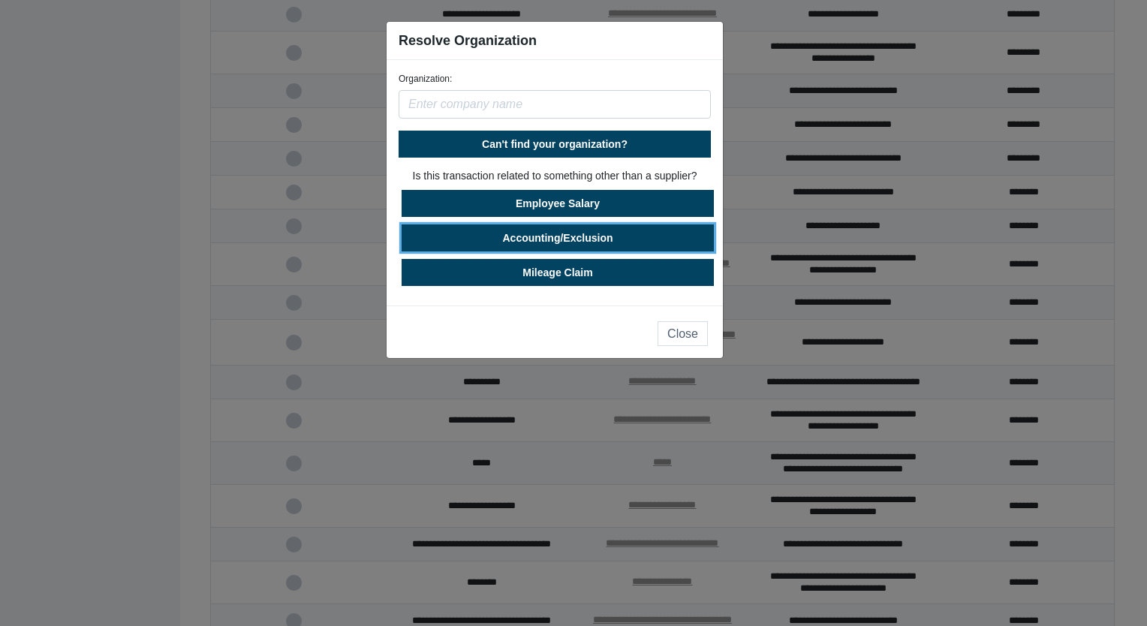
click at [561, 238] on button "Accounting/Exclusion" at bounding box center [558, 237] width 312 height 27
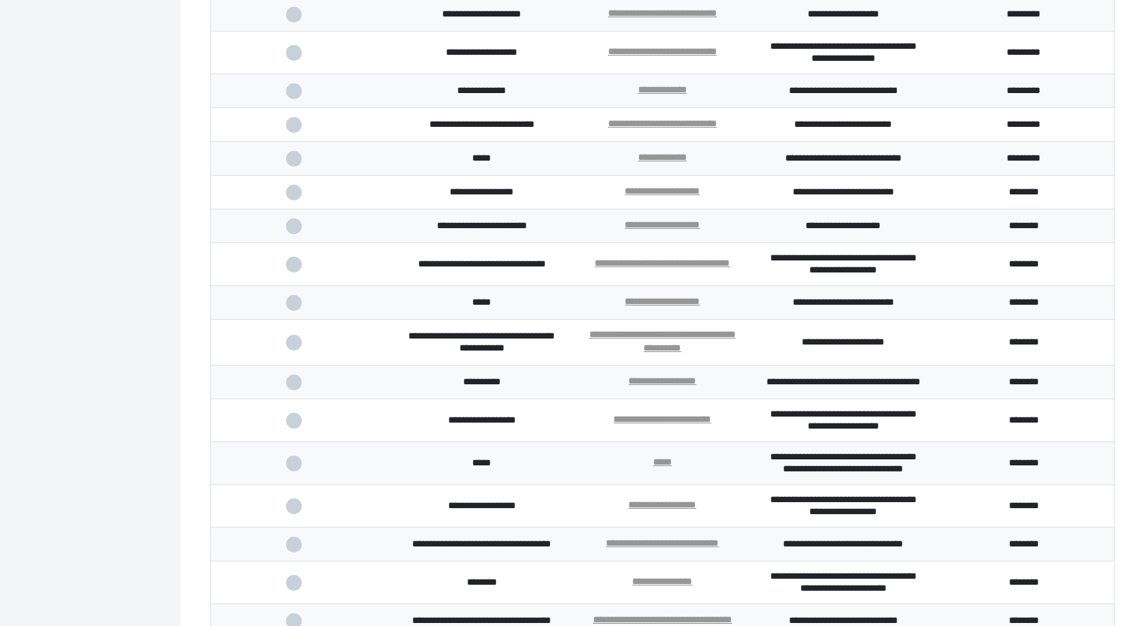
click at [683, 320] on td "**********" at bounding box center [662, 303] width 181 height 34
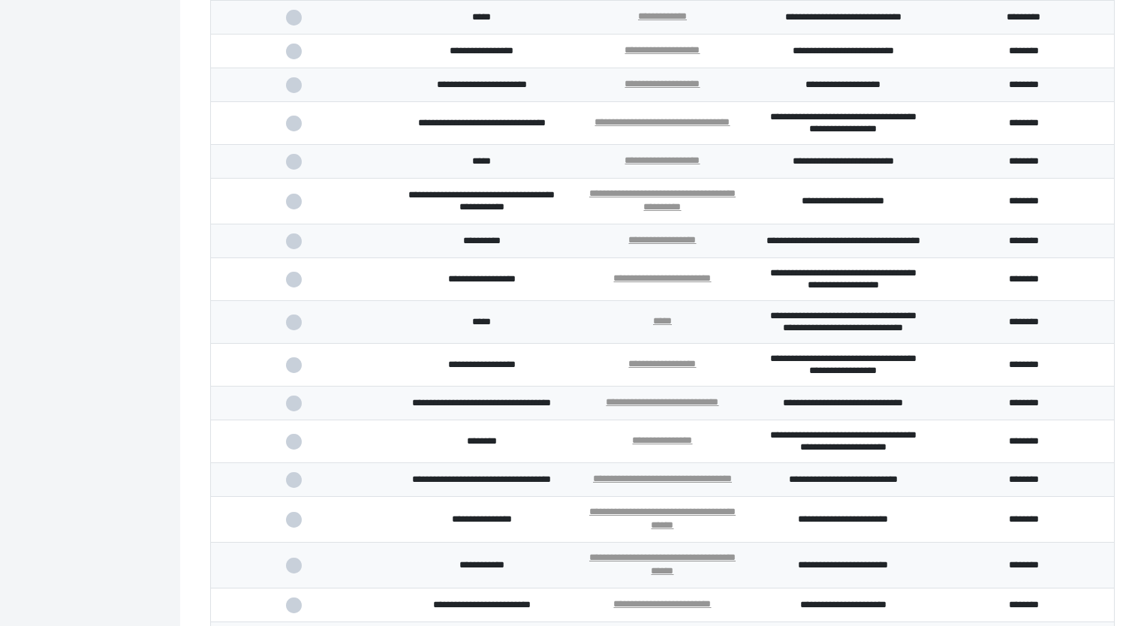
scroll to position [896, 0]
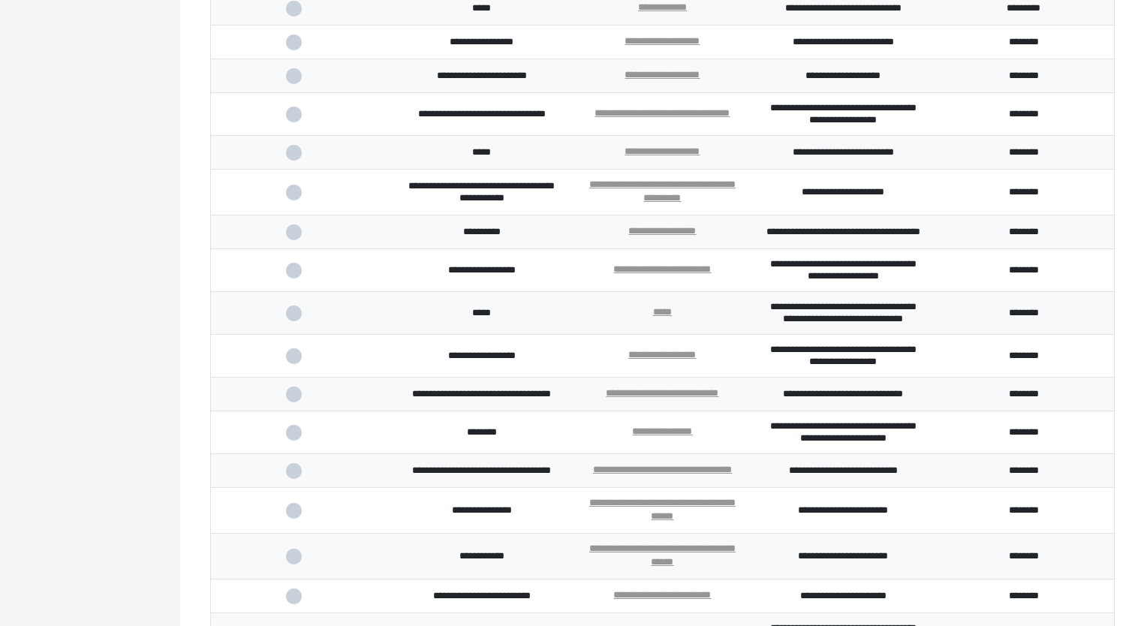
click at [298, 158] on span at bounding box center [301, 153] width 31 height 10
click at [0, 0] on input "checkbox" at bounding box center [0, 0] width 0 height 0
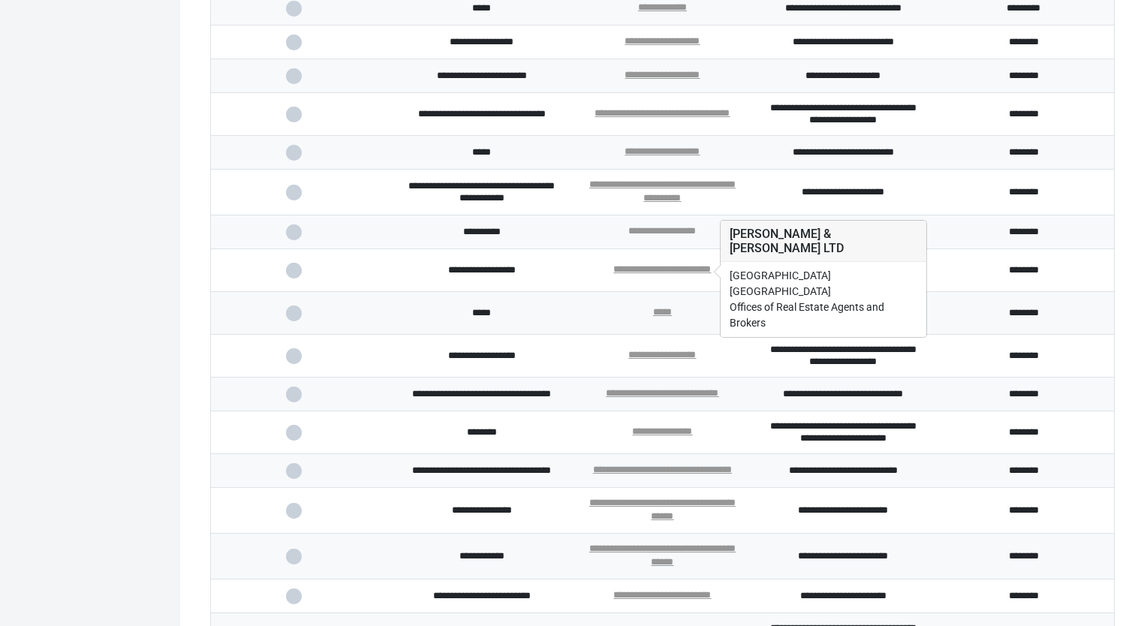
click at [663, 236] on link "**********" at bounding box center [662, 231] width 68 height 10
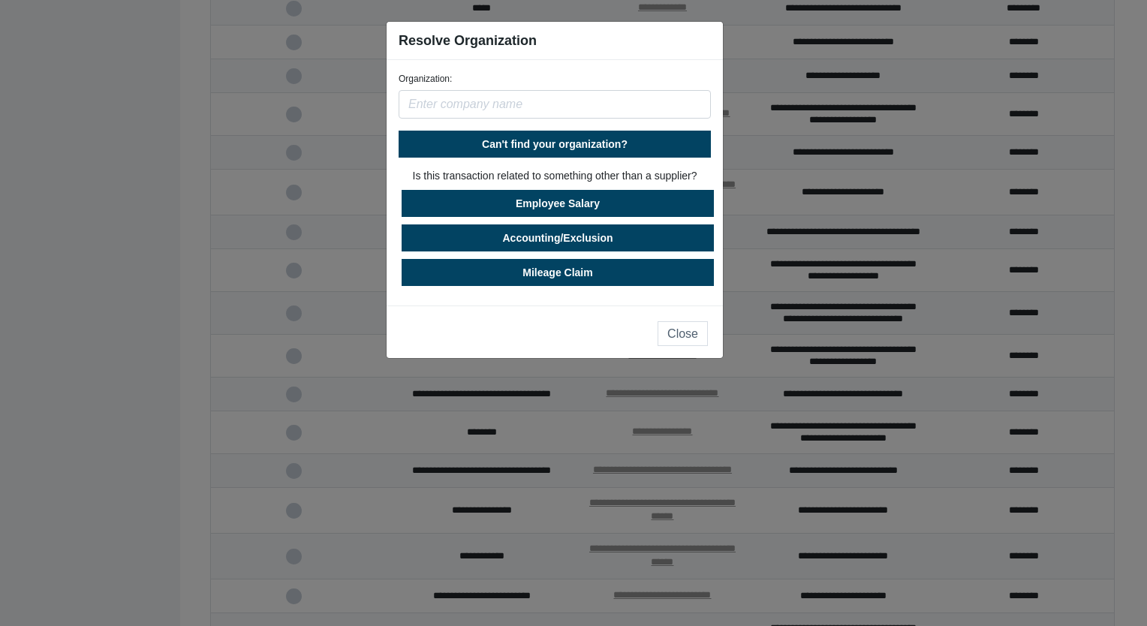
click at [468, 116] on input "text" at bounding box center [555, 104] width 312 height 29
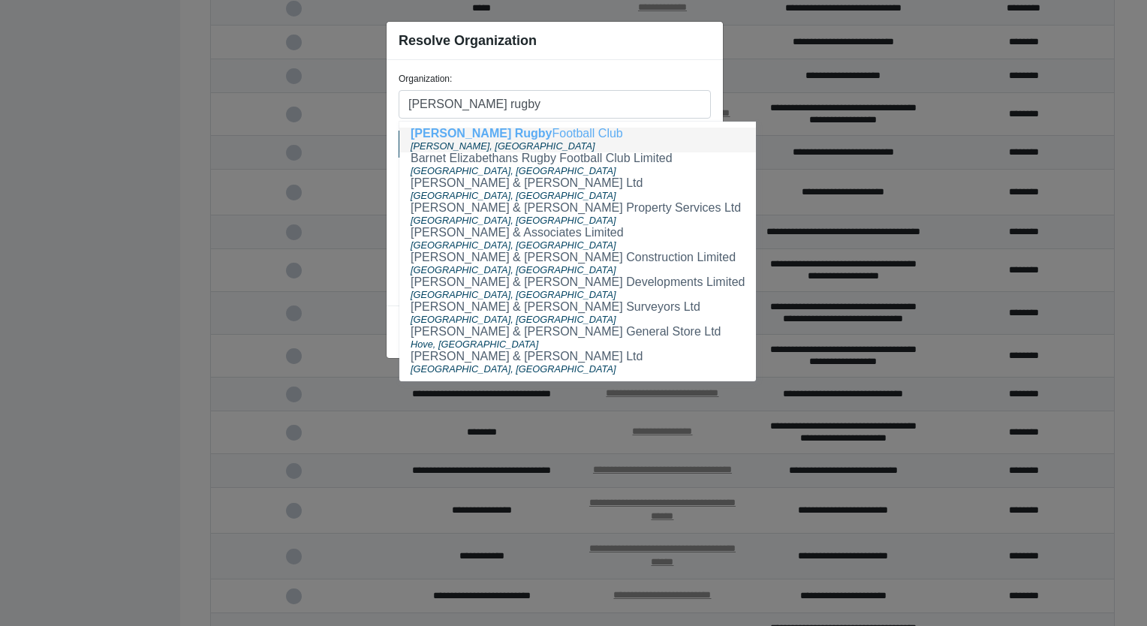
click at [462, 137] on span "[PERSON_NAME] Rugby" at bounding box center [481, 133] width 141 height 13
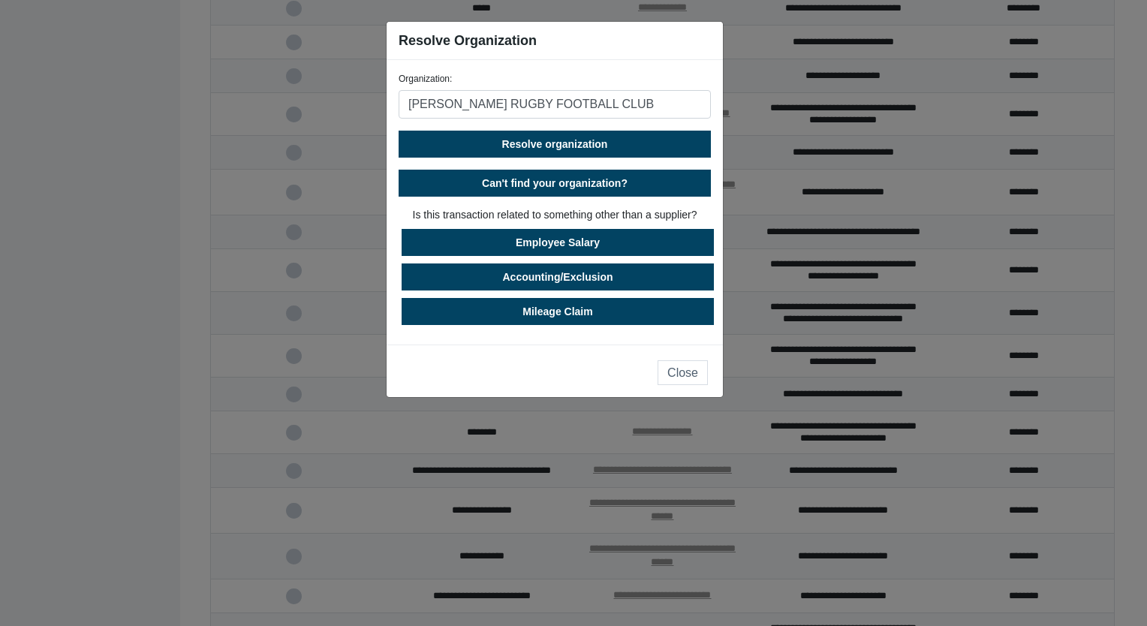
type input "[PERSON_NAME] RUGBY FOOTBALL CLUB"
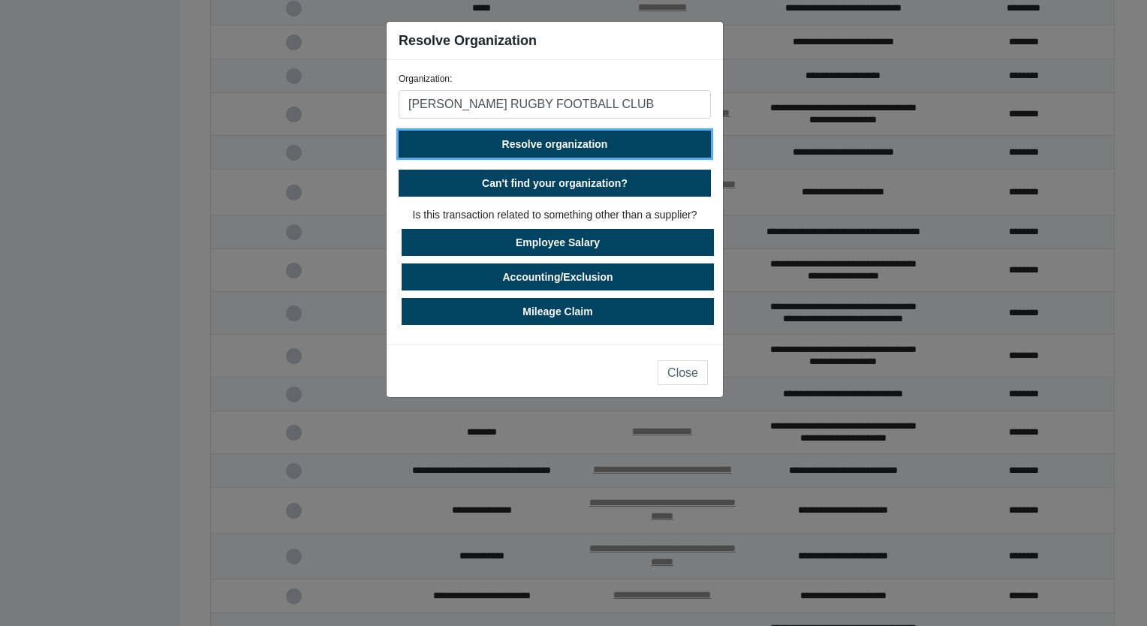
click at [567, 143] on span "Resolve organization" at bounding box center [555, 144] width 106 height 12
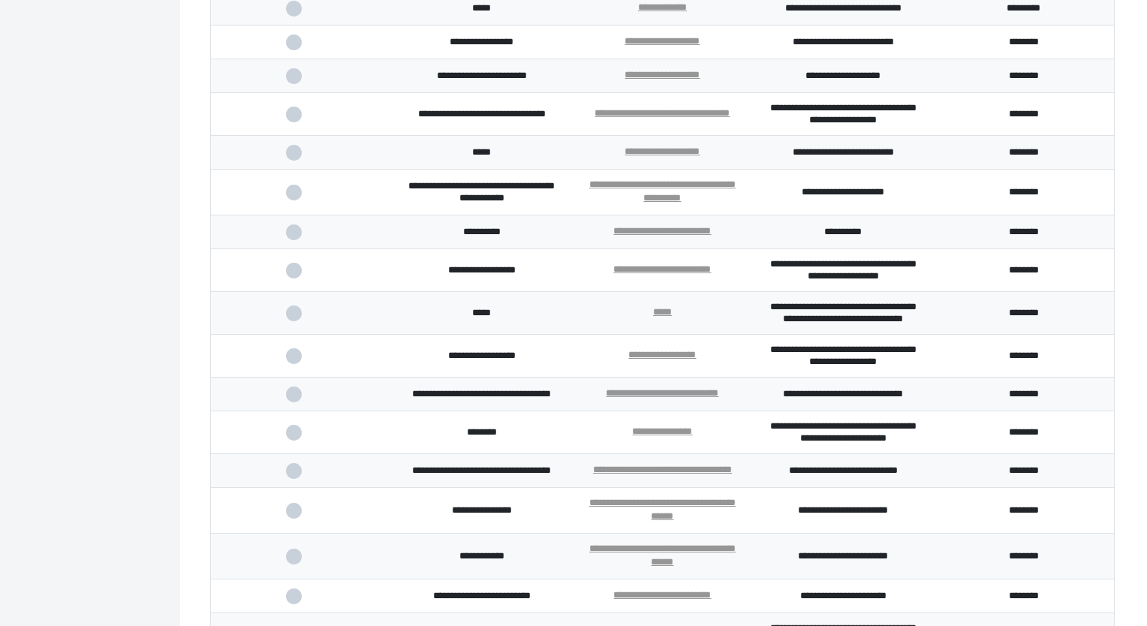
click at [290, 237] on span at bounding box center [301, 232] width 31 height 10
click at [0, 0] on input "checkbox" at bounding box center [0, 0] width 0 height 0
click at [292, 275] on span at bounding box center [301, 271] width 31 height 10
click at [0, 0] on input "checkbox" at bounding box center [0, 0] width 0 height 0
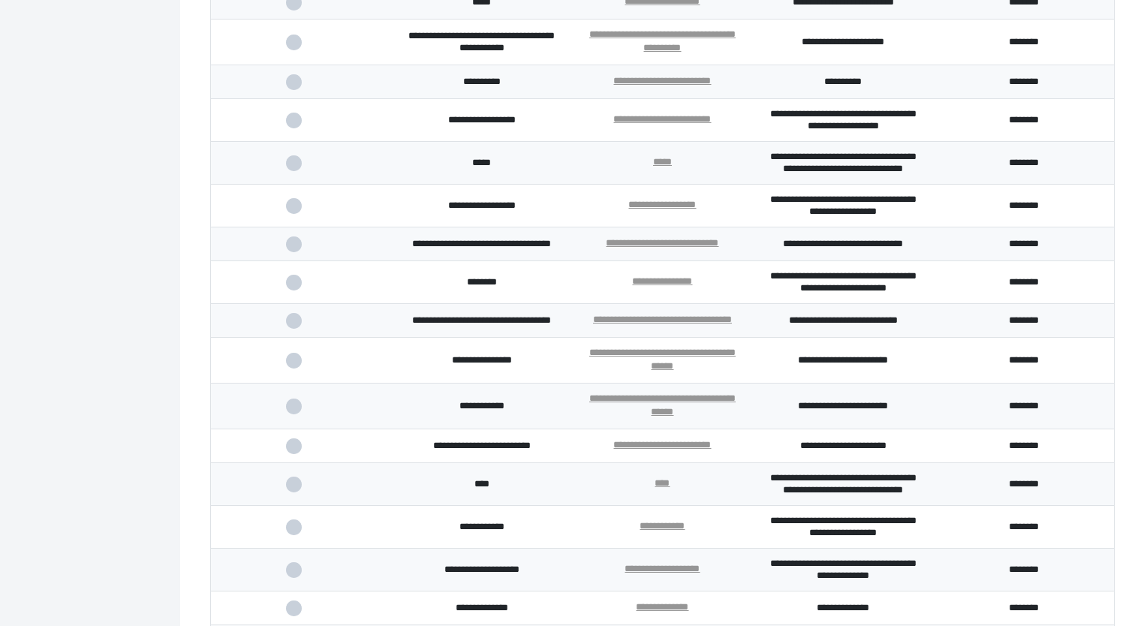
scroll to position [1121, 0]
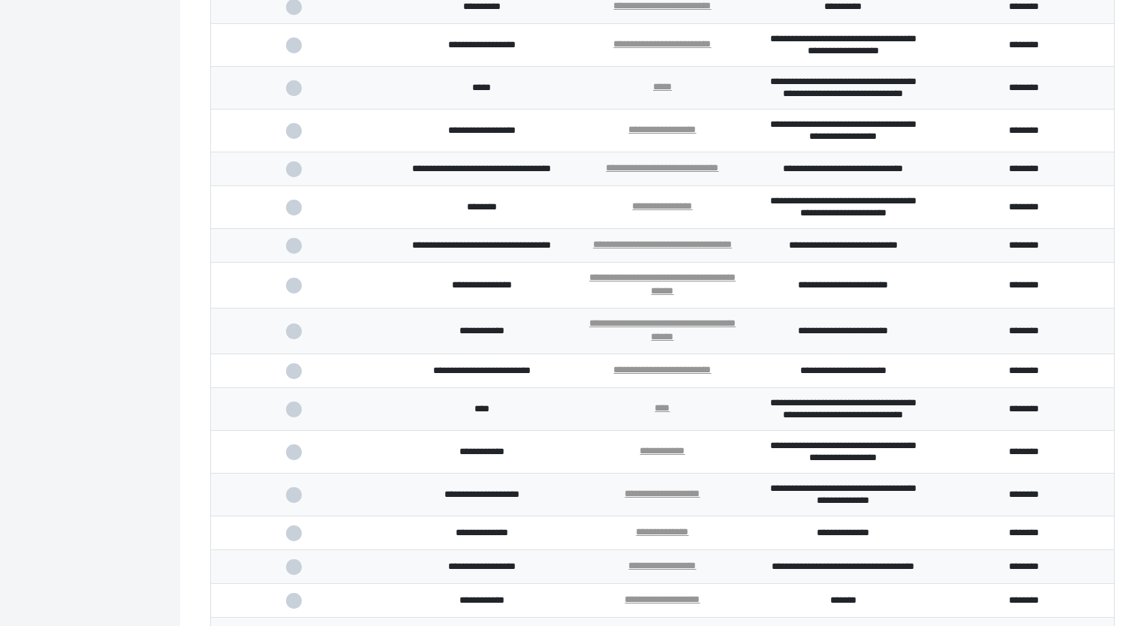
click at [300, 174] on span at bounding box center [301, 169] width 31 height 10
click at [0, 0] on input "checkbox" at bounding box center [0, 0] width 0 height 0
click at [293, 212] on span at bounding box center [301, 208] width 31 height 10
click at [0, 0] on input "checkbox" at bounding box center [0, 0] width 0 height 0
click at [293, 290] on span at bounding box center [301, 286] width 31 height 10
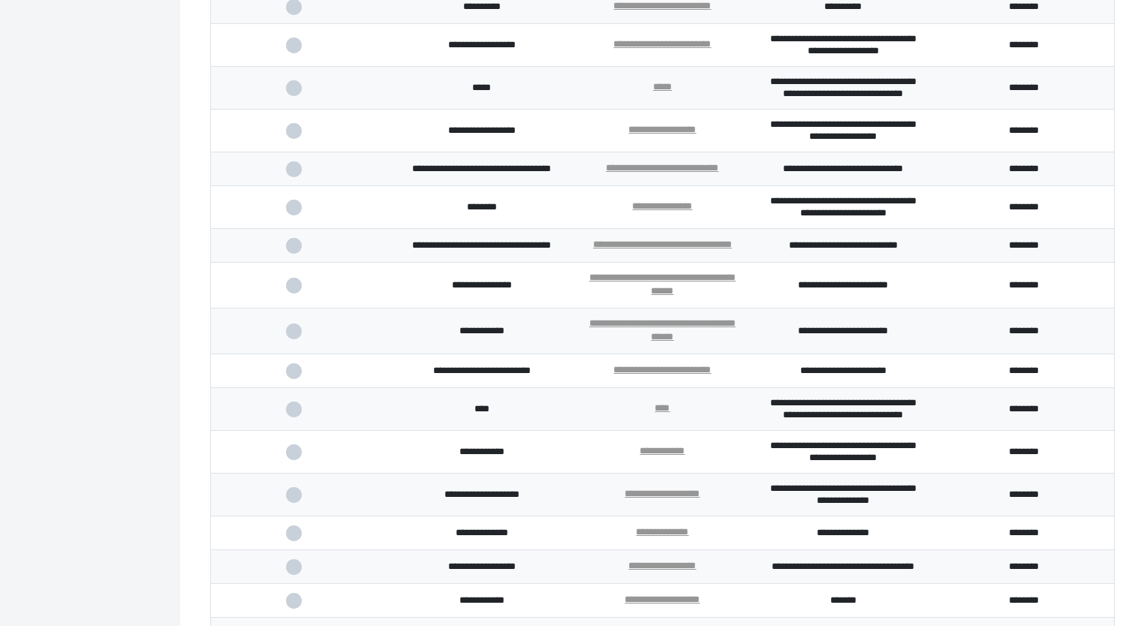
click at [0, 0] on input "checkbox" at bounding box center [0, 0] width 0 height 0
click at [297, 336] on span at bounding box center [301, 331] width 31 height 10
click at [0, 0] on input "checkbox" at bounding box center [0, 0] width 0 height 0
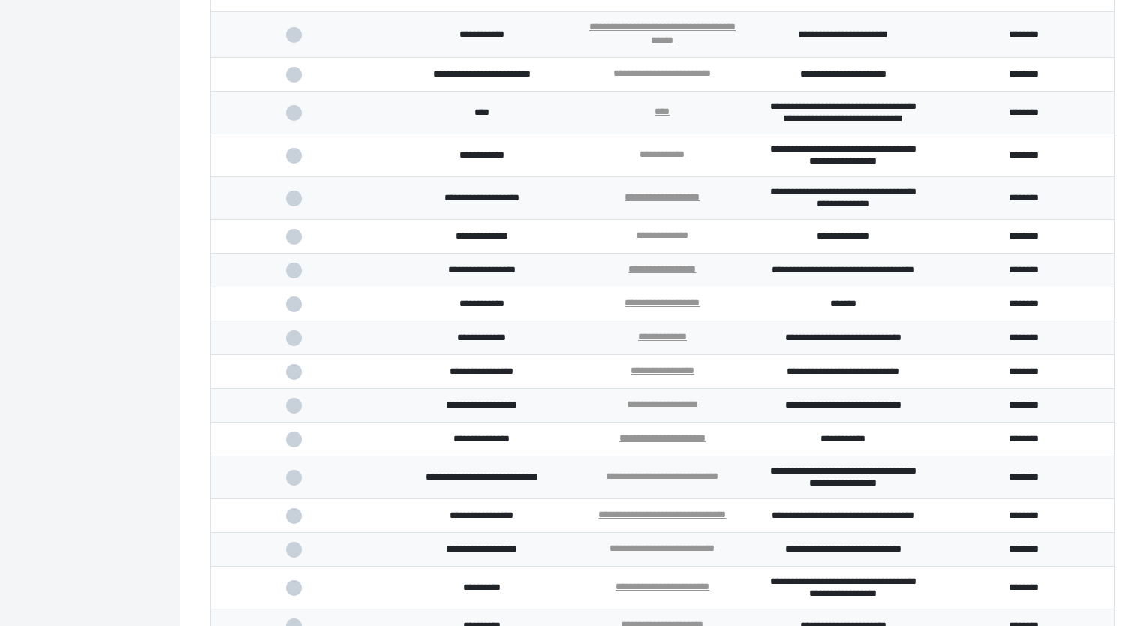
scroll to position [1497, 0]
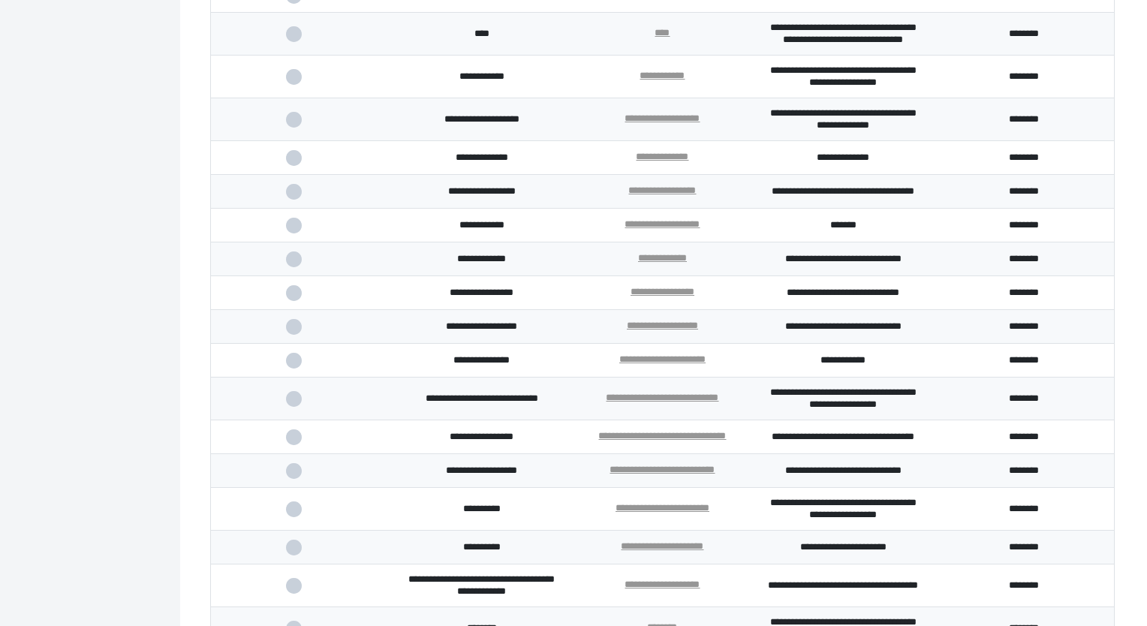
click at [487, 242] on td "**********" at bounding box center [481, 226] width 181 height 34
click at [657, 242] on td "**********" at bounding box center [662, 226] width 181 height 34
click at [654, 229] on link "**********" at bounding box center [661, 224] width 75 height 10
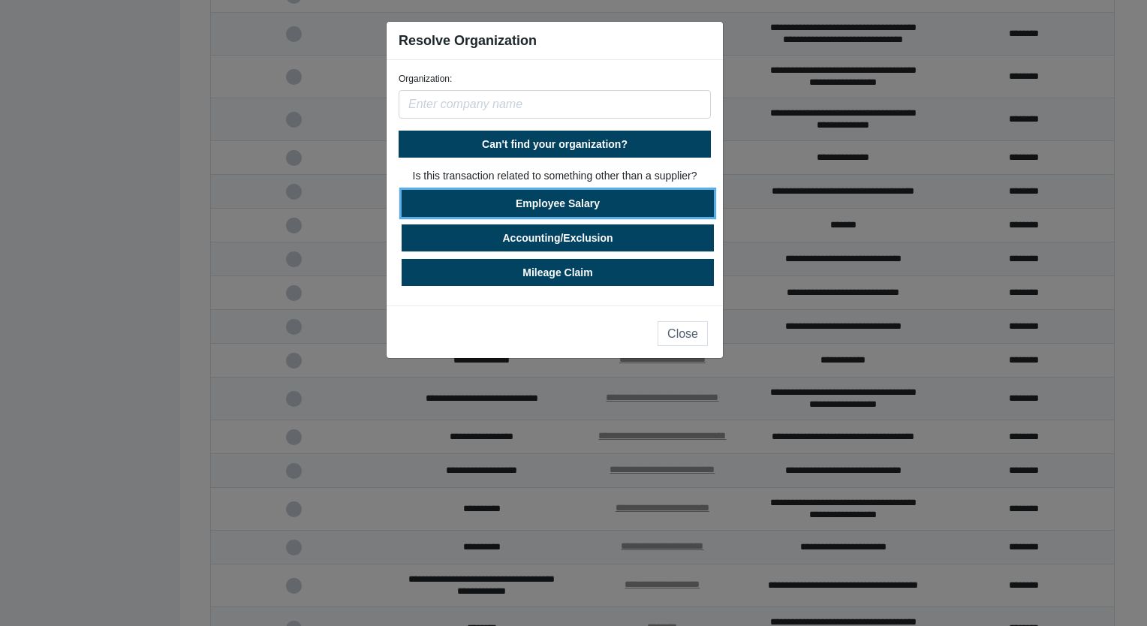
click at [592, 203] on button "Employee Salary" at bounding box center [558, 203] width 312 height 27
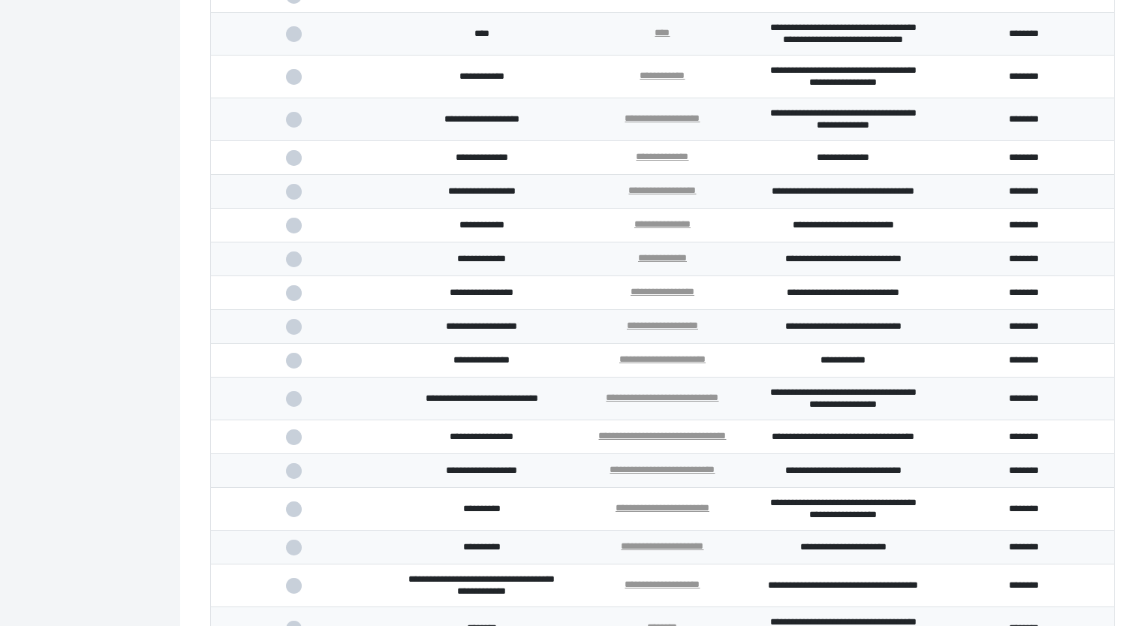
click at [298, 230] on span at bounding box center [301, 226] width 31 height 10
click at [0, 0] on input "checkbox" at bounding box center [0, 0] width 0 height 0
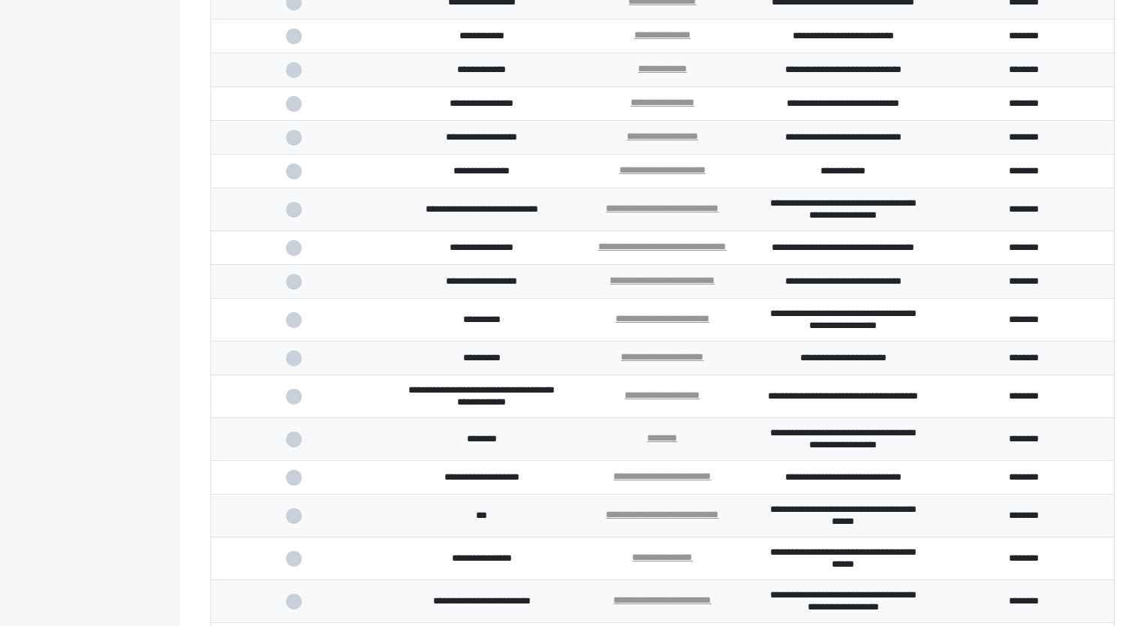
scroll to position [1722, 0]
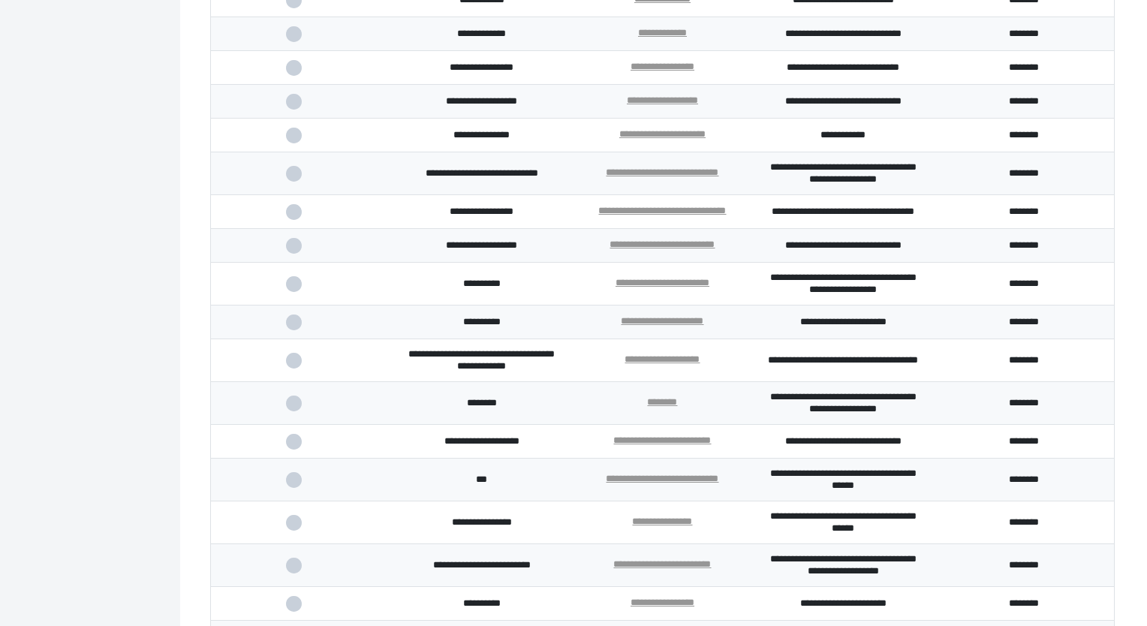
click at [290, 251] on span at bounding box center [301, 246] width 31 height 10
click at [0, 0] on input "checkbox" at bounding box center [0, 0] width 0 height 0
click at [293, 217] on span at bounding box center [301, 212] width 31 height 10
click at [0, 0] on input "checkbox" at bounding box center [0, 0] width 0 height 0
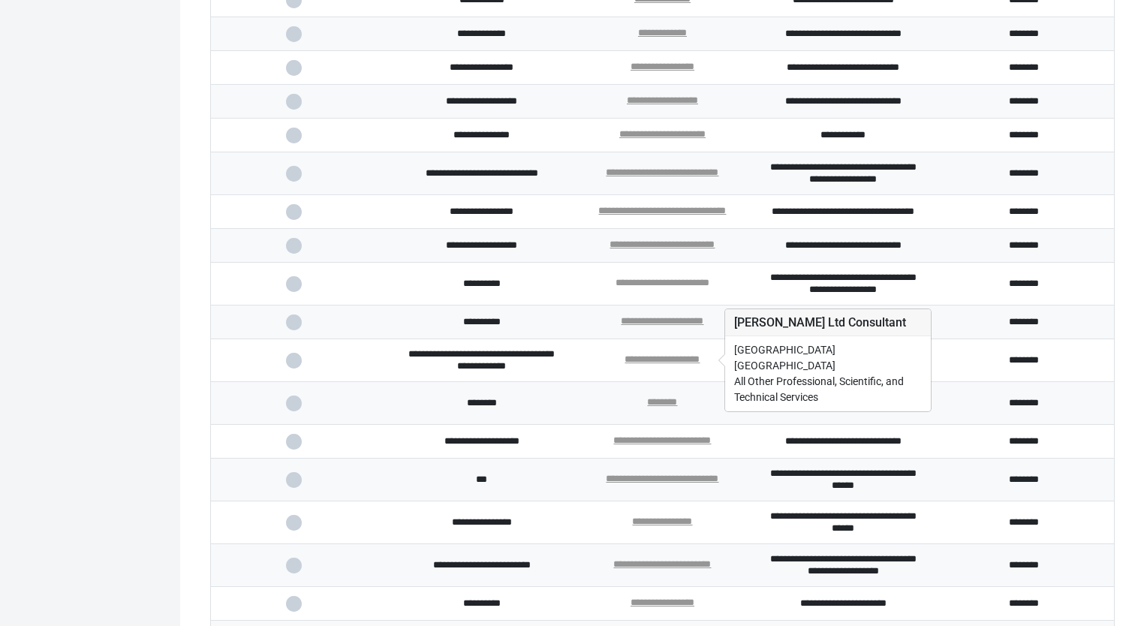
click at [681, 287] on link "**********" at bounding box center [662, 283] width 94 height 10
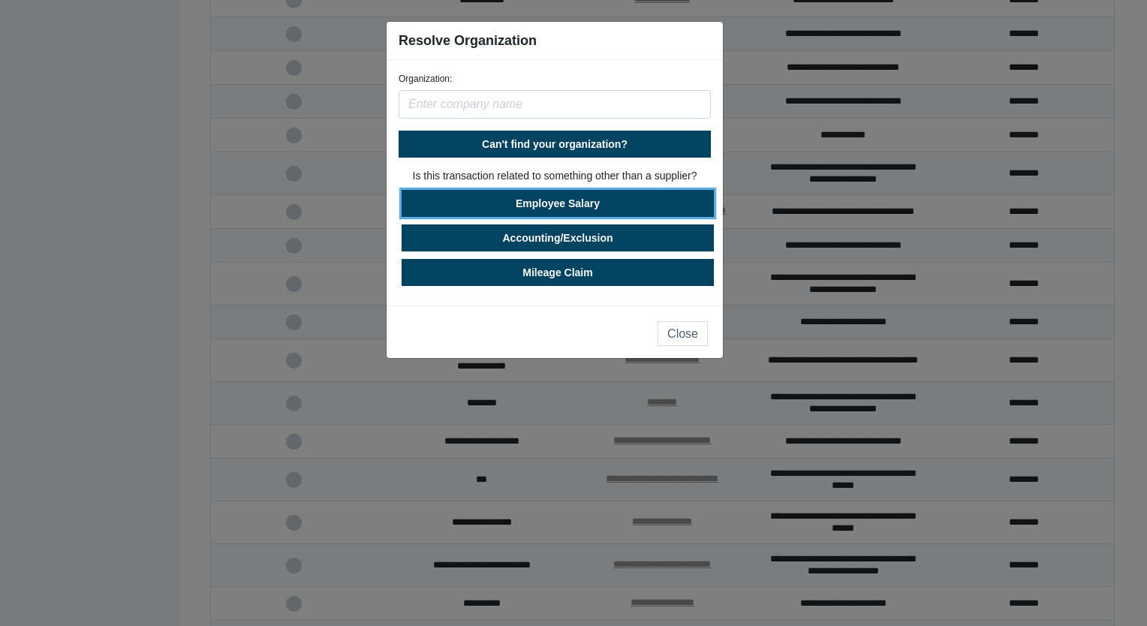
click at [599, 206] on button "Employee Salary" at bounding box center [558, 203] width 312 height 27
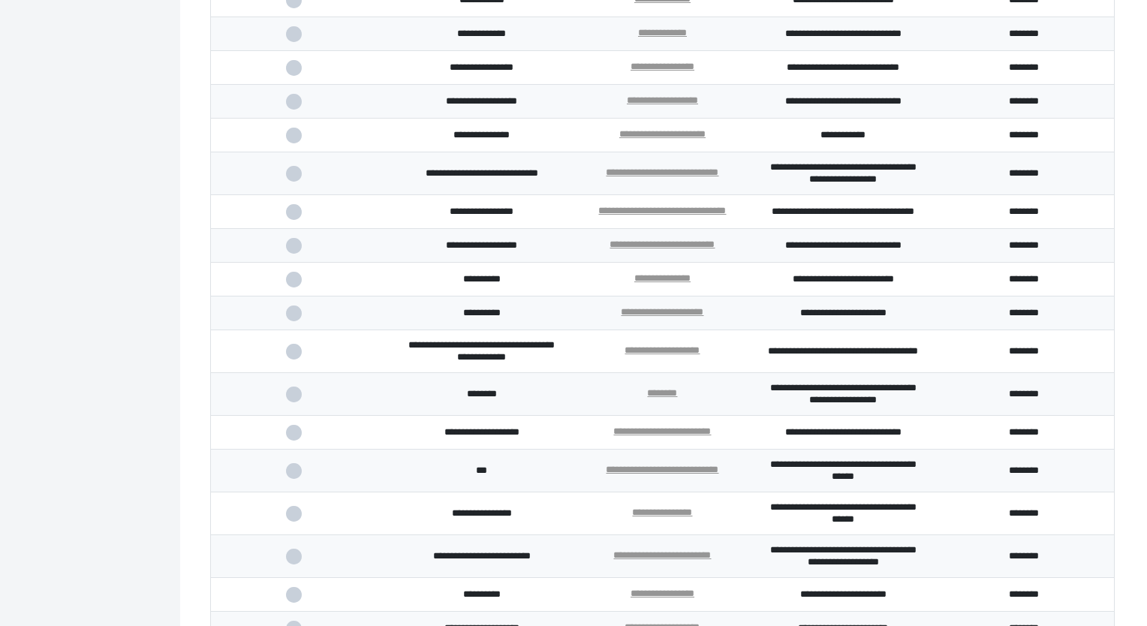
click at [289, 284] on span at bounding box center [301, 280] width 31 height 10
click at [0, 0] on input "checkbox" at bounding box center [0, 0] width 0 height 0
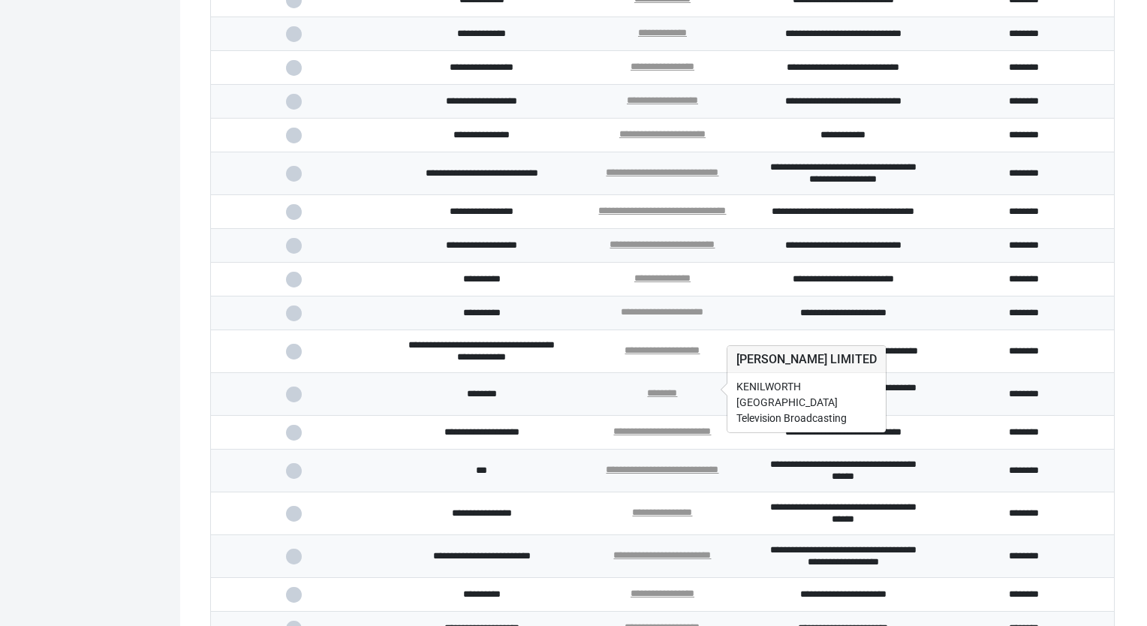
click at [690, 317] on link "**********" at bounding box center [662, 312] width 83 height 10
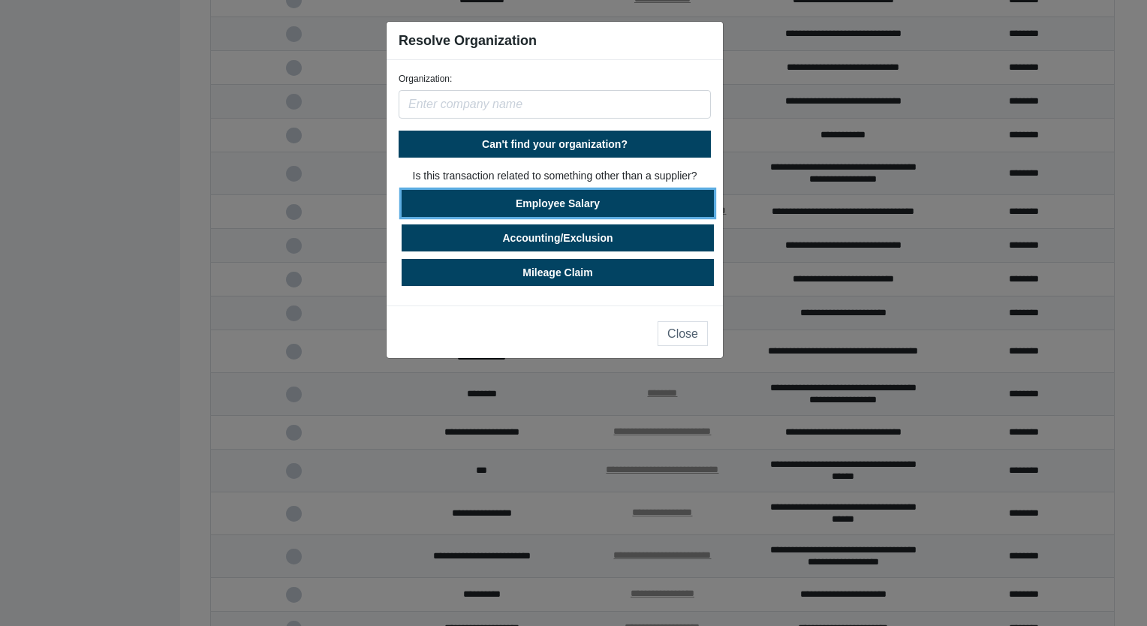
click at [577, 206] on button "Employee Salary" at bounding box center [558, 203] width 312 height 27
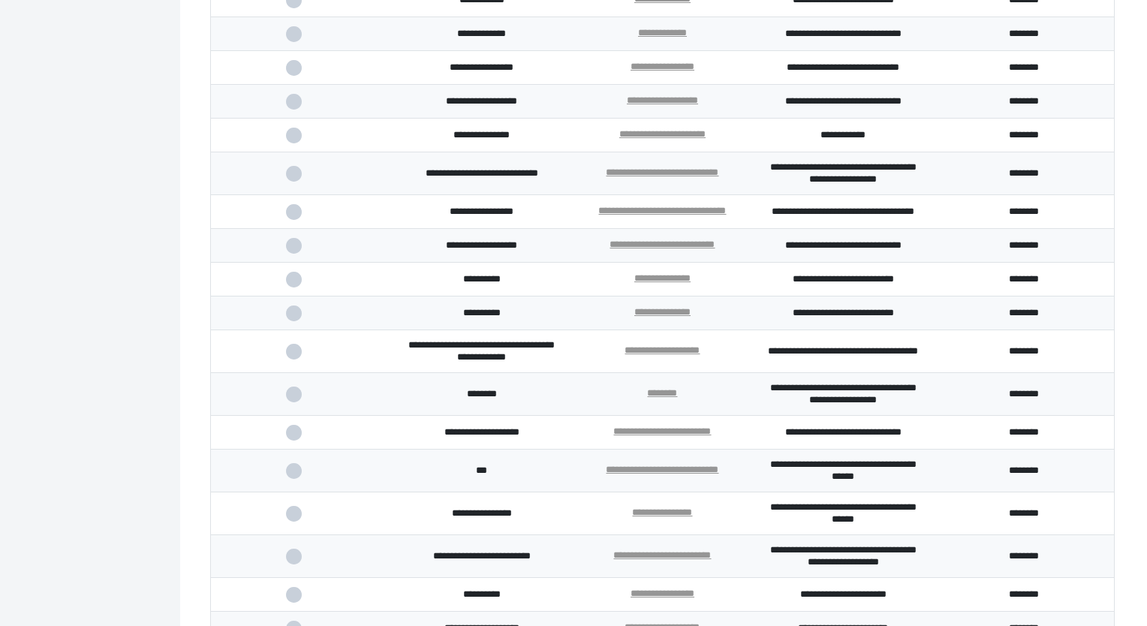
click at [287, 318] on span at bounding box center [301, 313] width 31 height 10
click at [0, 0] on input "checkbox" at bounding box center [0, 0] width 0 height 0
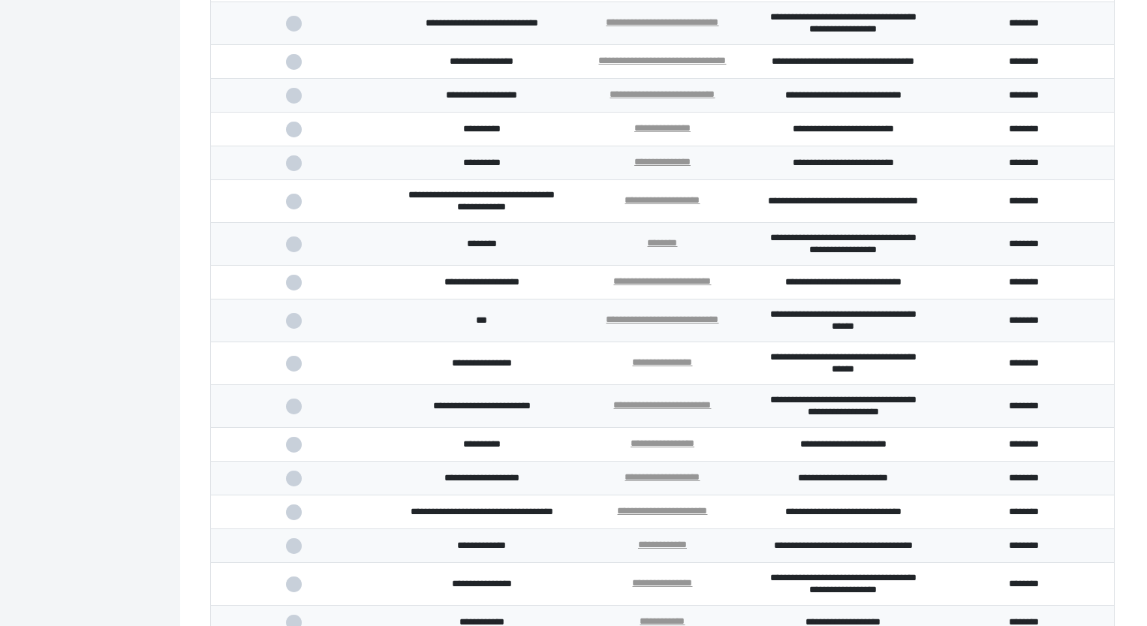
scroll to position [1947, 0]
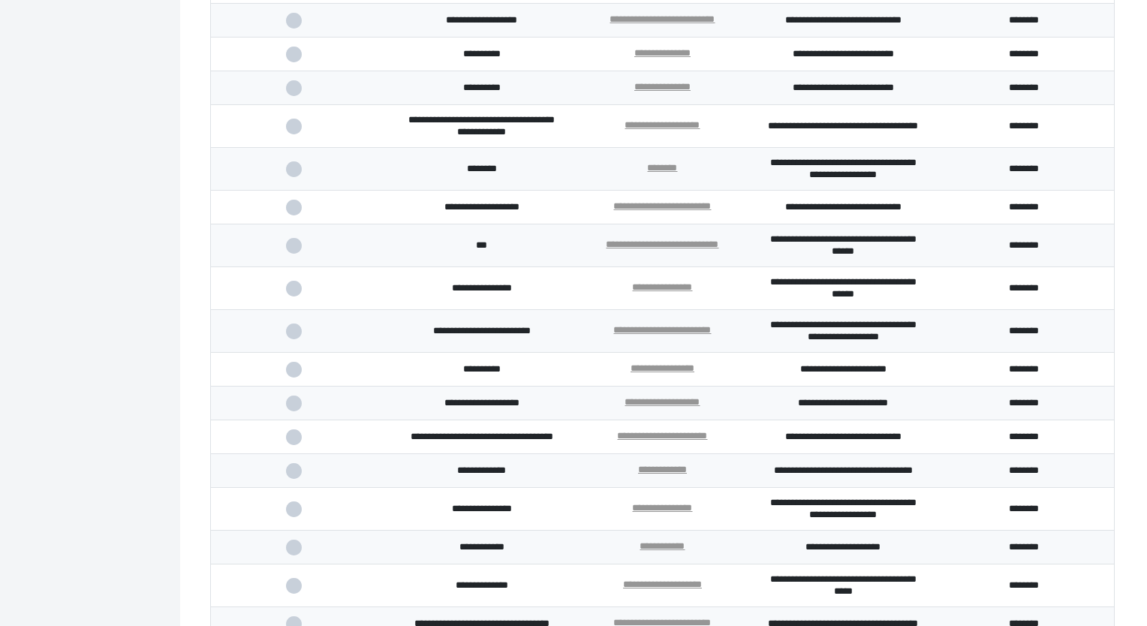
click at [291, 212] on span at bounding box center [301, 208] width 31 height 10
click at [0, 0] on input "checkbox" at bounding box center [0, 0] width 0 height 0
click at [290, 251] on span at bounding box center [301, 246] width 31 height 10
click at [0, 0] on input "checkbox" at bounding box center [0, 0] width 0 height 0
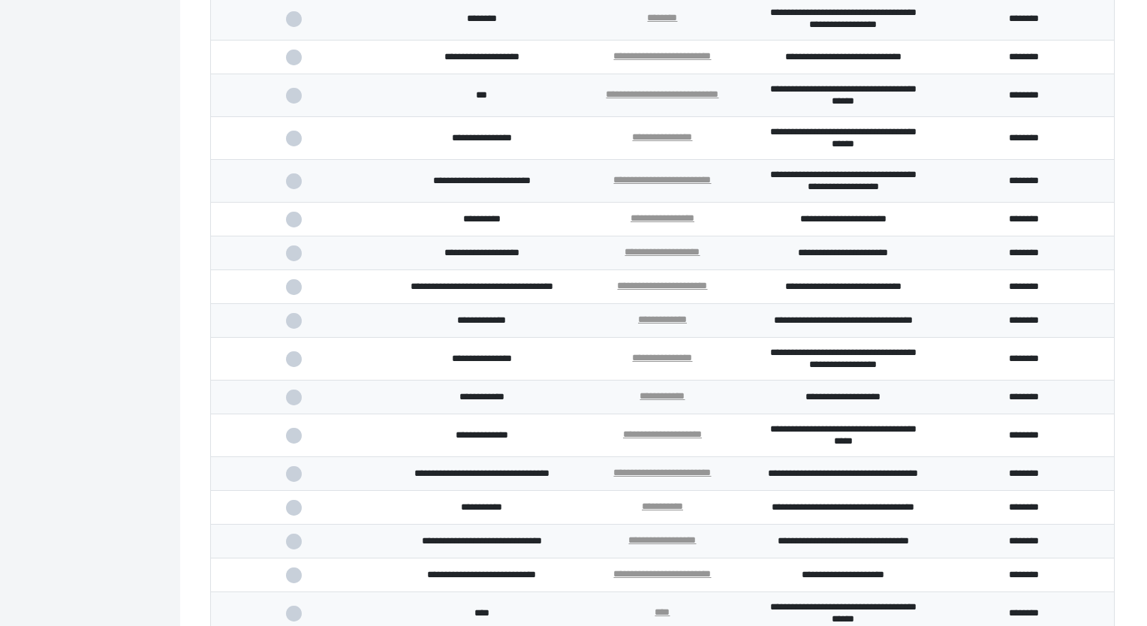
scroll to position [2172, 0]
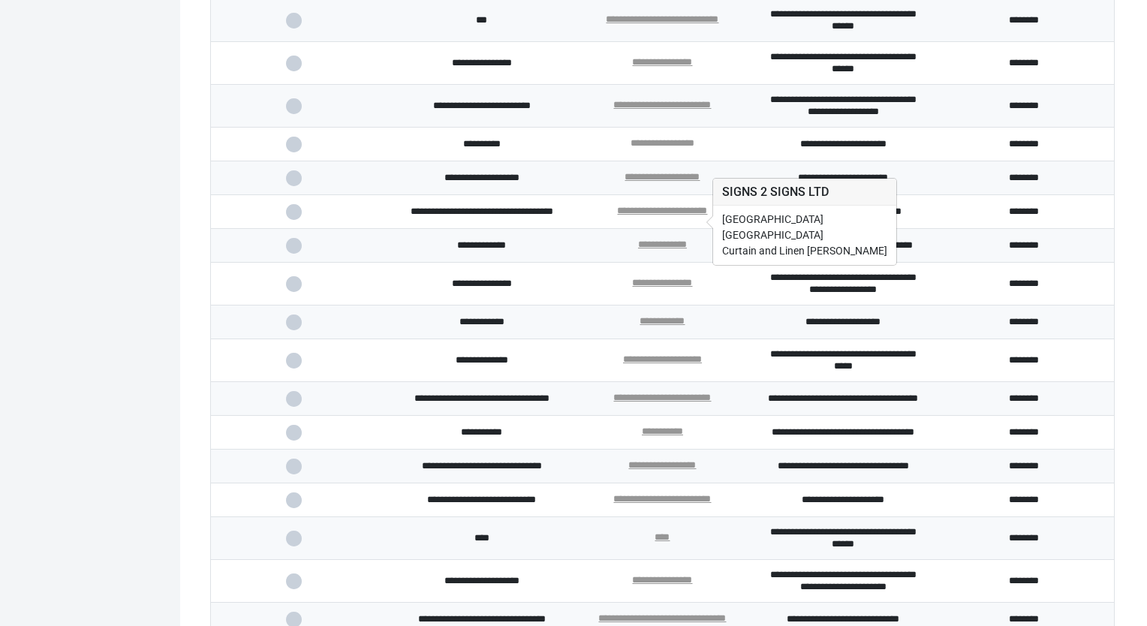
click at [681, 148] on link "**********" at bounding box center [662, 143] width 64 height 10
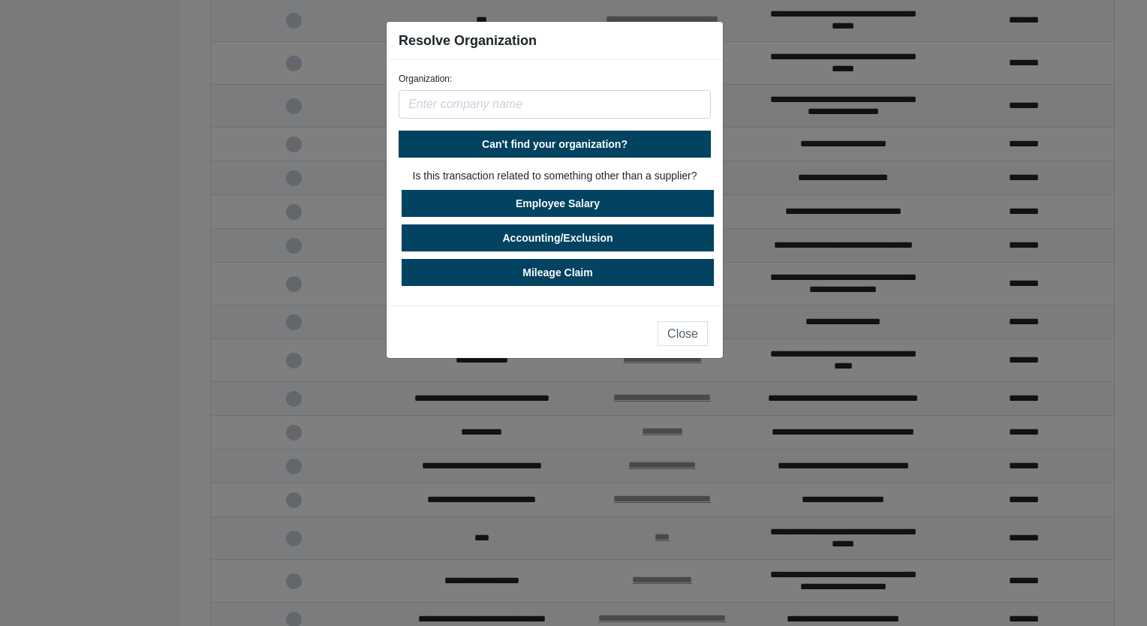
click at [526, 98] on input "text" at bounding box center [555, 104] width 312 height 29
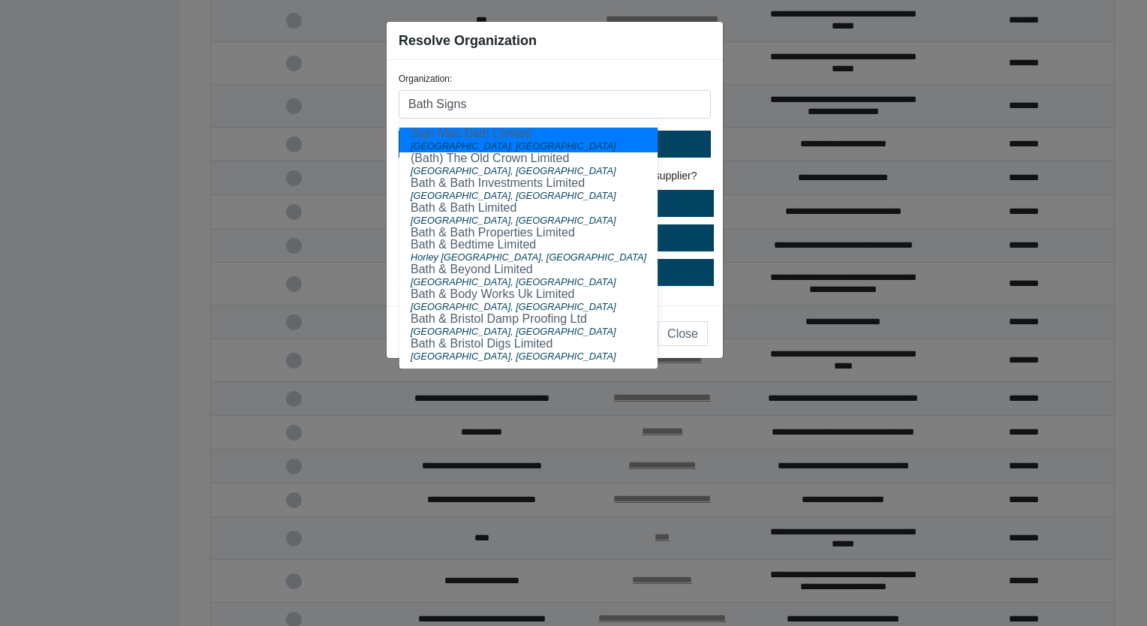
type input "Bath Signs"
click at [644, 145] on button "Can't find your organization?" at bounding box center [555, 144] width 312 height 27
select select "[GEOGRAPHIC_DATA]"
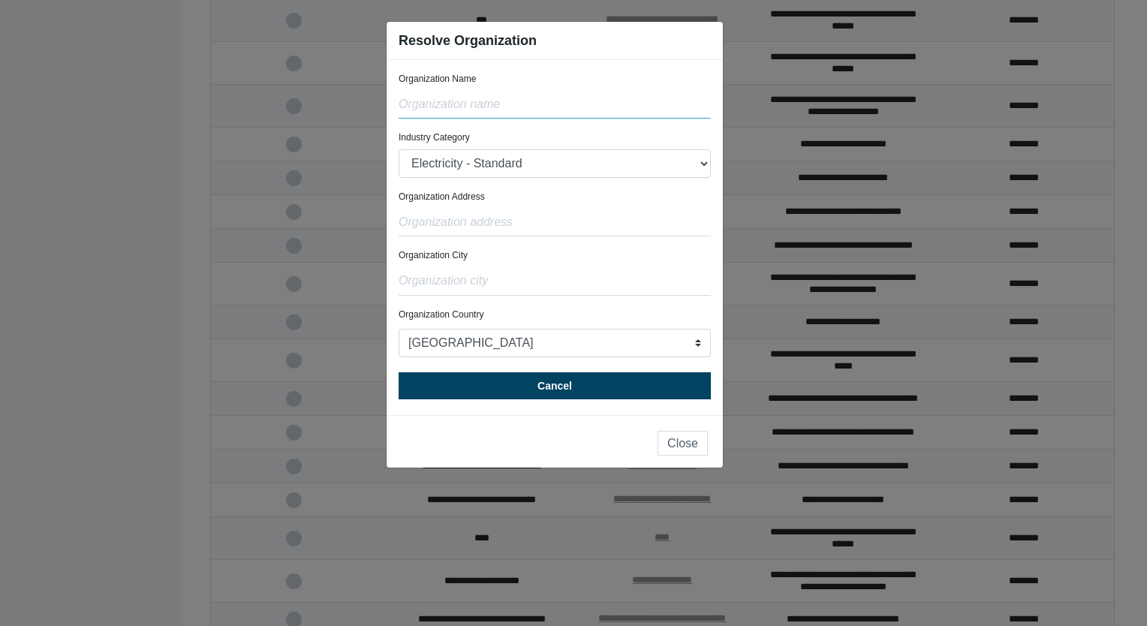
click at [516, 104] on input "text" at bounding box center [555, 104] width 312 height 29
type input "Bath Signs Limited"
click at [483, 221] on input "text" at bounding box center [555, 222] width 312 height 29
paste input "[STREET_ADDRESS][PERSON_NAME]"
type input "[STREET_ADDRESS][PERSON_NAME]"
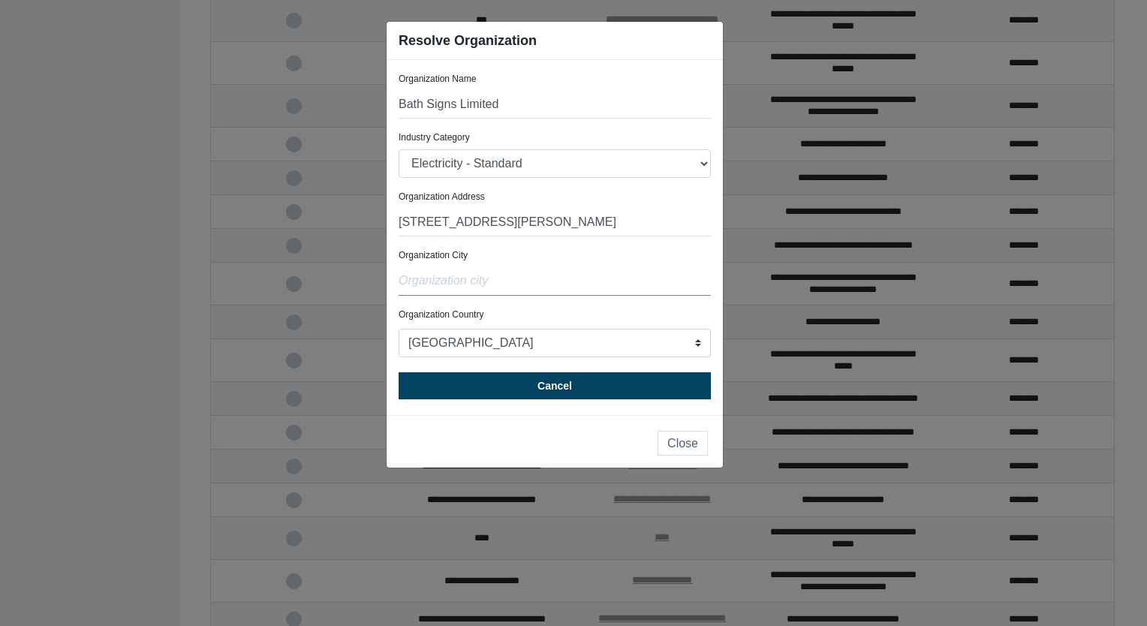
click at [452, 285] on input "text" at bounding box center [555, 281] width 312 height 29
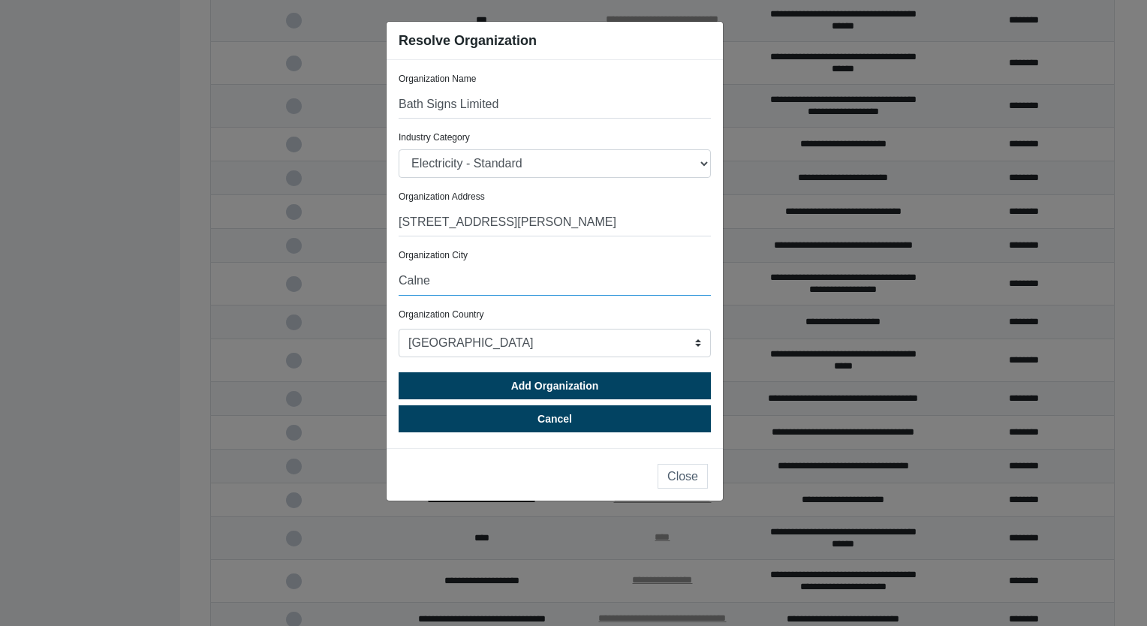
type input "Calne"
click at [465, 343] on select "[GEOGRAPHIC_DATA] [GEOGRAPHIC_DATA] [GEOGRAPHIC_DATA] [GEOGRAPHIC_DATA] [US_STA…" at bounding box center [555, 343] width 312 height 29
select select "[GEOGRAPHIC_DATA]"
click at [399, 329] on select "[GEOGRAPHIC_DATA] [GEOGRAPHIC_DATA] [GEOGRAPHIC_DATA] [GEOGRAPHIC_DATA] [US_STA…" at bounding box center [555, 343] width 312 height 29
click at [534, 163] on select "Electricity - Standard Electricity - 100% Renewable Electricity - Transmission …" at bounding box center [555, 163] width 312 height 29
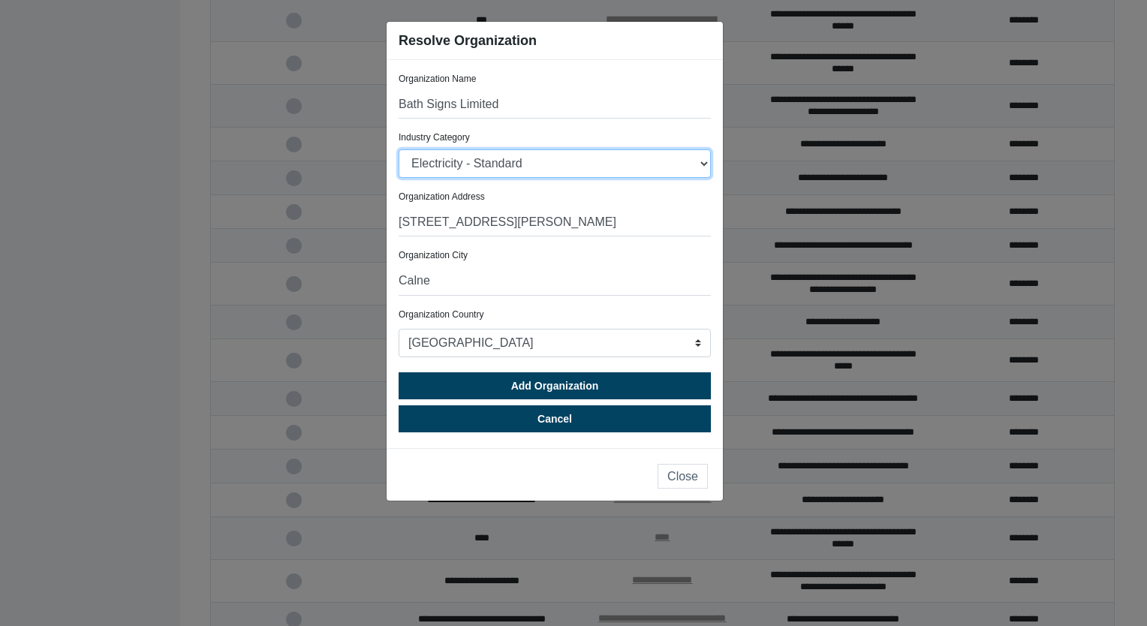
select select "Unknown"
click at [399, 149] on select "Electricity - Standard Electricity - 100% Renewable Electricity - Transmission …" at bounding box center [555, 163] width 312 height 29
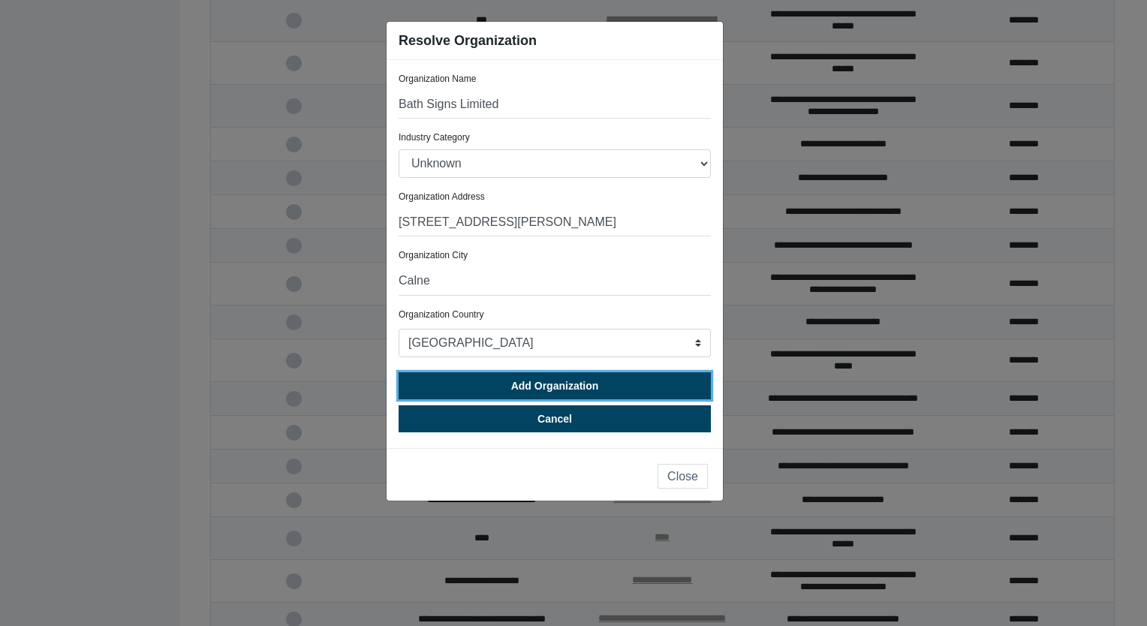
click at [574, 390] on span "Add Organization" at bounding box center [555, 386] width 88 height 12
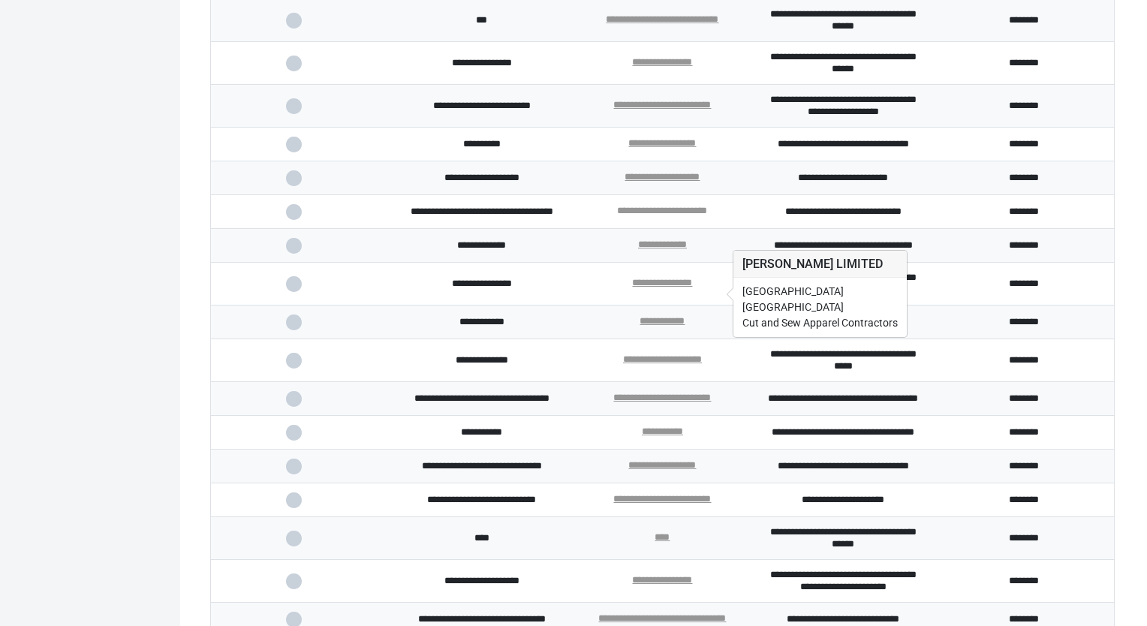
click at [684, 215] on link "**********" at bounding box center [662, 211] width 90 height 10
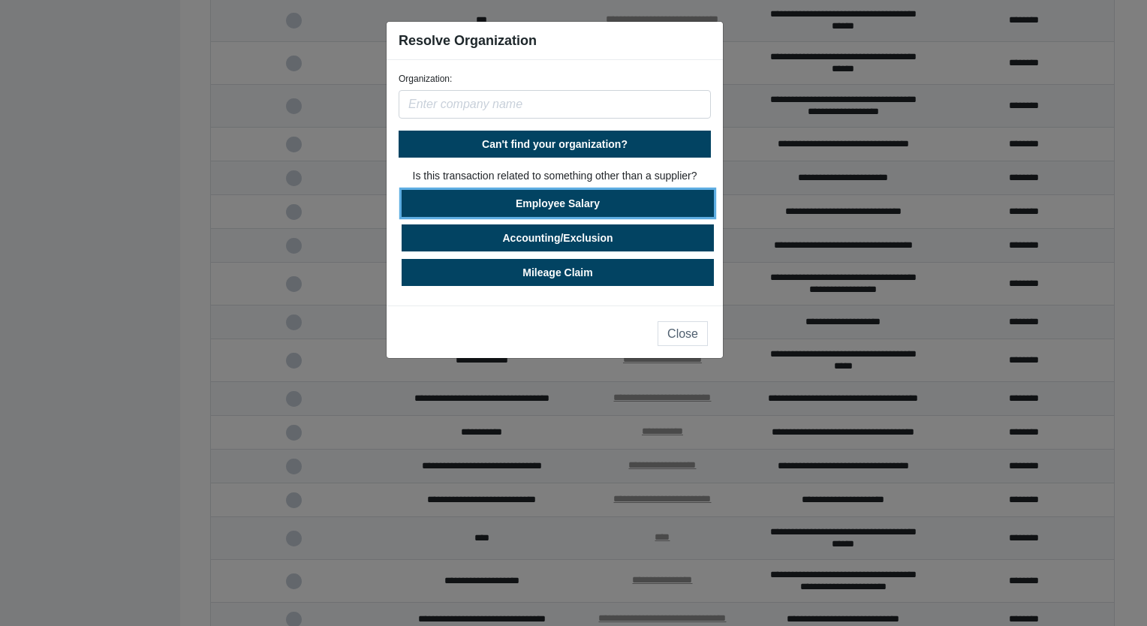
click at [545, 209] on button "Employee Salary" at bounding box center [558, 203] width 312 height 27
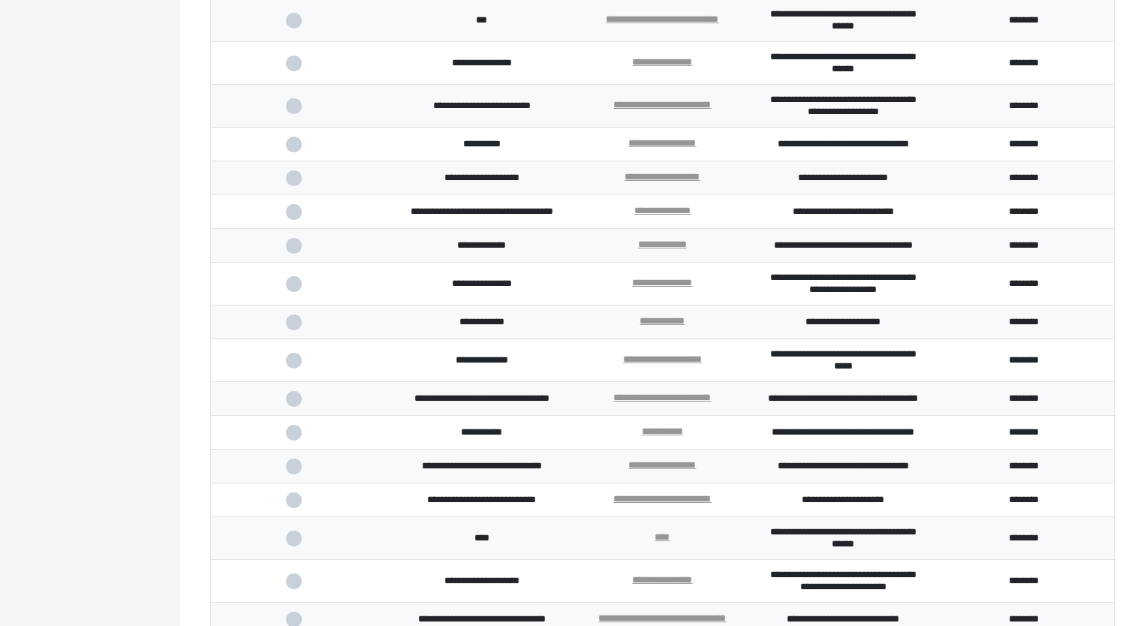
click at [293, 217] on span at bounding box center [301, 212] width 31 height 10
click at [0, 0] on input "checkbox" at bounding box center [0, 0] width 0 height 0
click at [296, 161] on td at bounding box center [301, 145] width 181 height 34
click at [291, 149] on span at bounding box center [301, 145] width 31 height 10
click at [0, 0] on input "checkbox" at bounding box center [0, 0] width 0 height 0
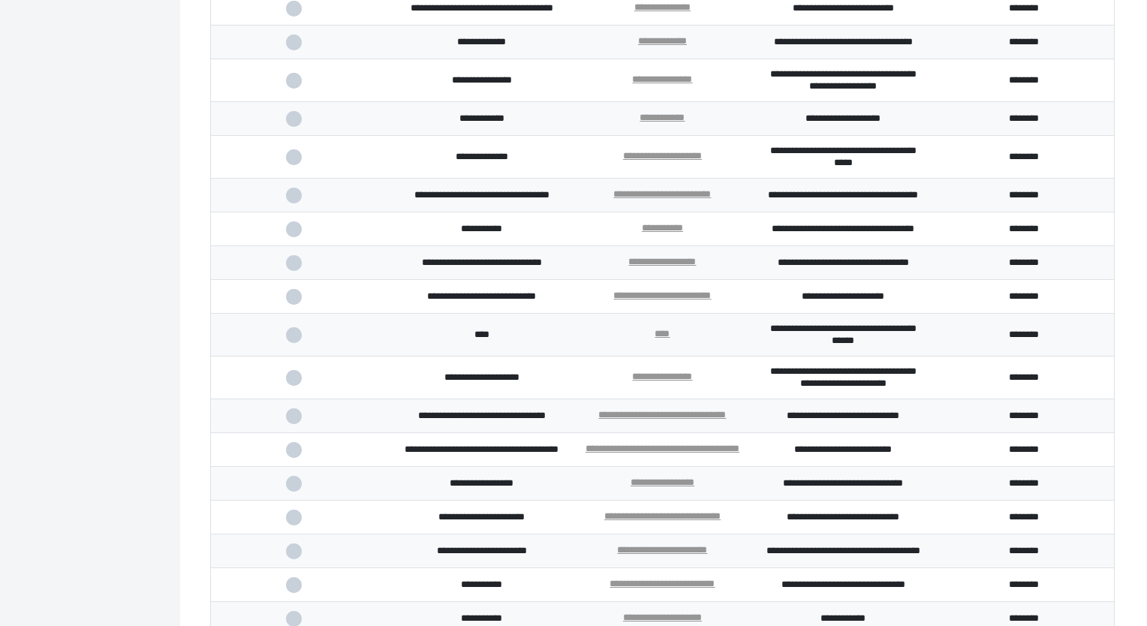
scroll to position [2397, 0]
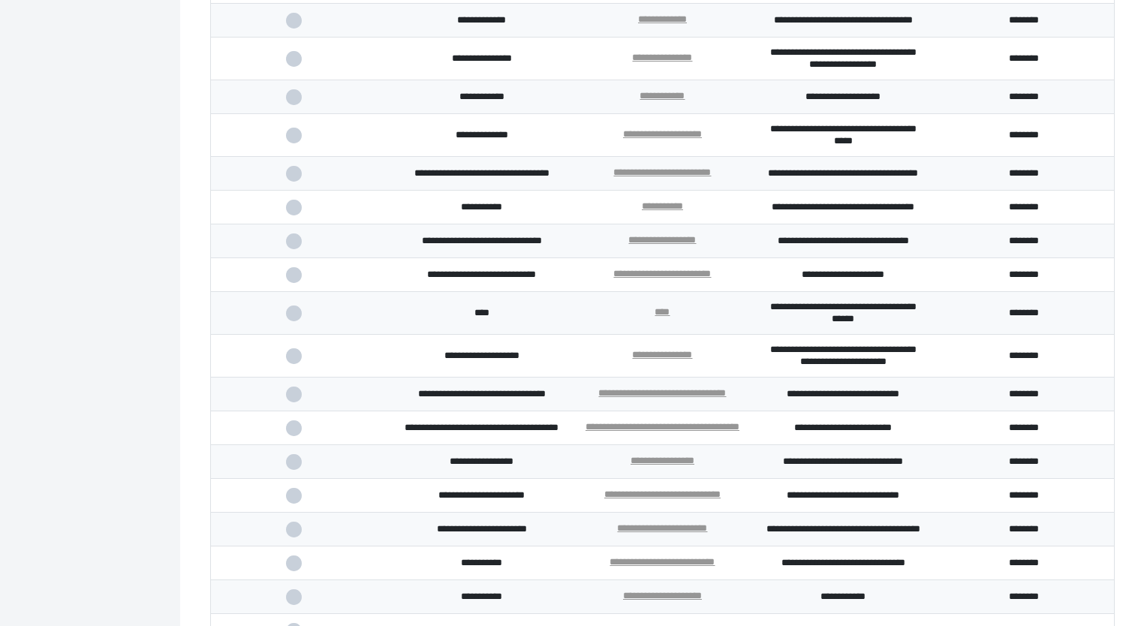
click at [299, 26] on span at bounding box center [301, 21] width 31 height 10
click at [0, 0] on input "checkbox" at bounding box center [0, 0] width 0 height 0
click at [290, 157] on td at bounding box center [301, 135] width 181 height 43
click at [290, 140] on span at bounding box center [301, 136] width 31 height 10
click at [0, 0] on input "checkbox" at bounding box center [0, 0] width 0 height 0
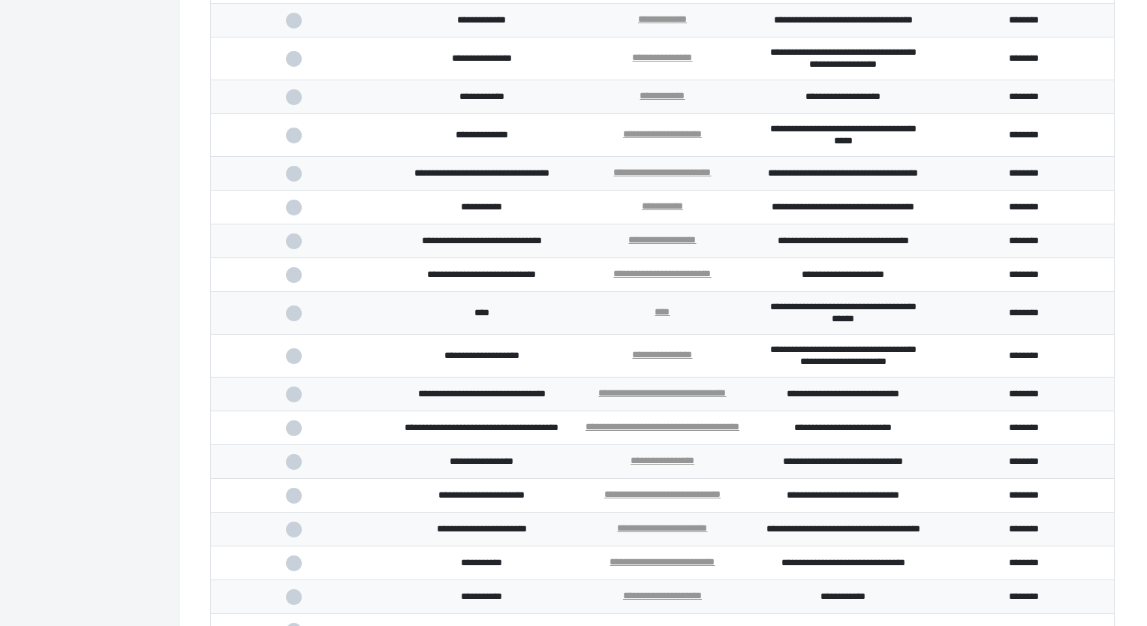
click at [294, 179] on span at bounding box center [301, 174] width 31 height 10
click at [0, 0] on input "checkbox" at bounding box center [0, 0] width 0 height 0
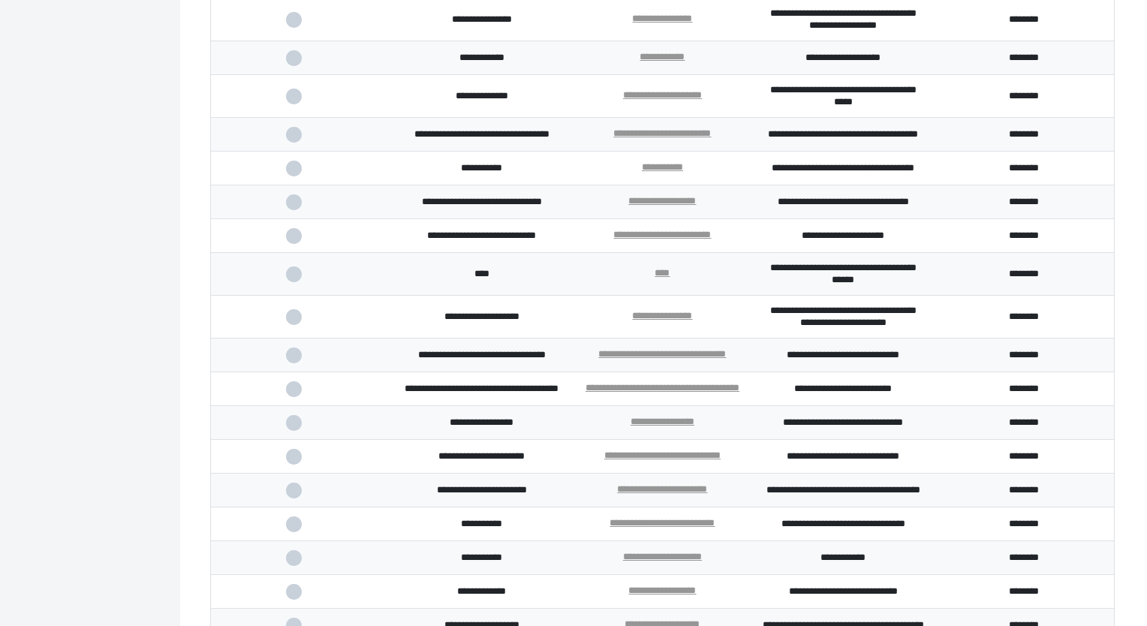
scroll to position [2472, 0]
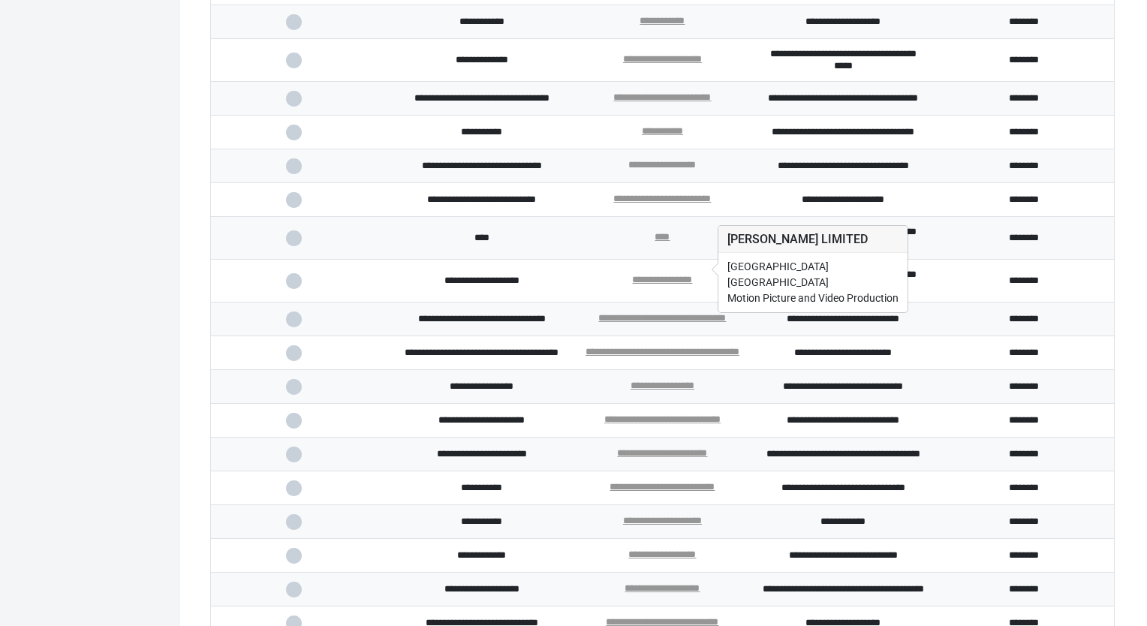
click at [654, 170] on link "**********" at bounding box center [662, 165] width 68 height 10
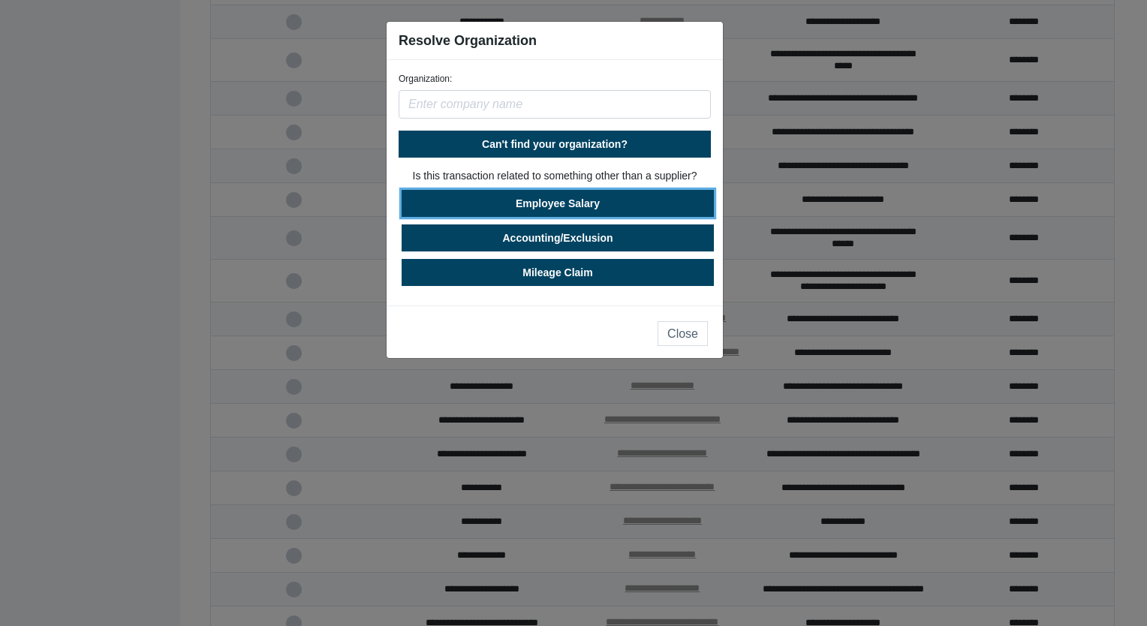
click at [599, 195] on button "Employee Salary" at bounding box center [558, 203] width 312 height 27
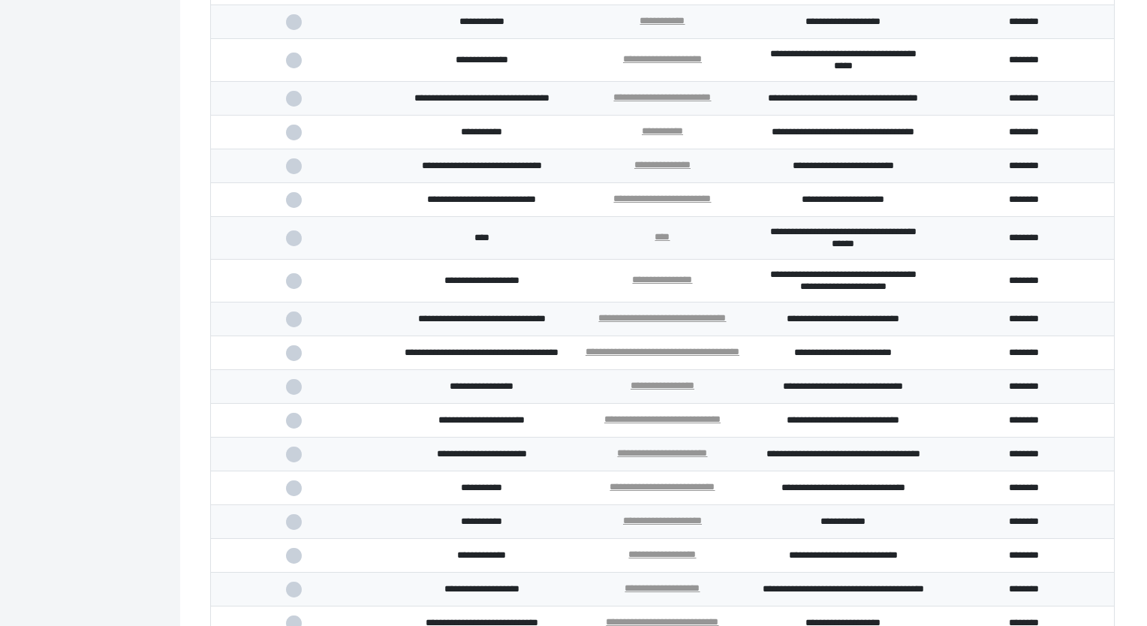
click at [286, 171] on span at bounding box center [301, 166] width 31 height 10
click at [0, 0] on input "checkbox" at bounding box center [0, 0] width 0 height 0
click at [295, 205] on span at bounding box center [301, 200] width 31 height 10
click at [0, 0] on input "checkbox" at bounding box center [0, 0] width 0 height 0
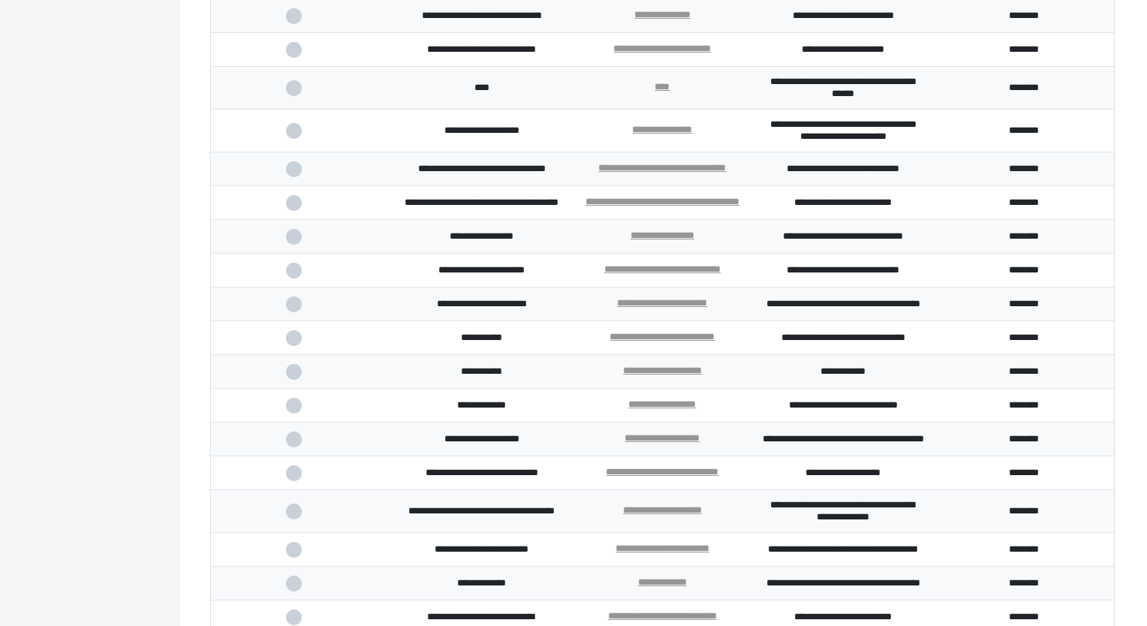
click at [293, 136] on span at bounding box center [301, 131] width 31 height 10
click at [0, 0] on input "checkbox" at bounding box center [0, 0] width 0 height 0
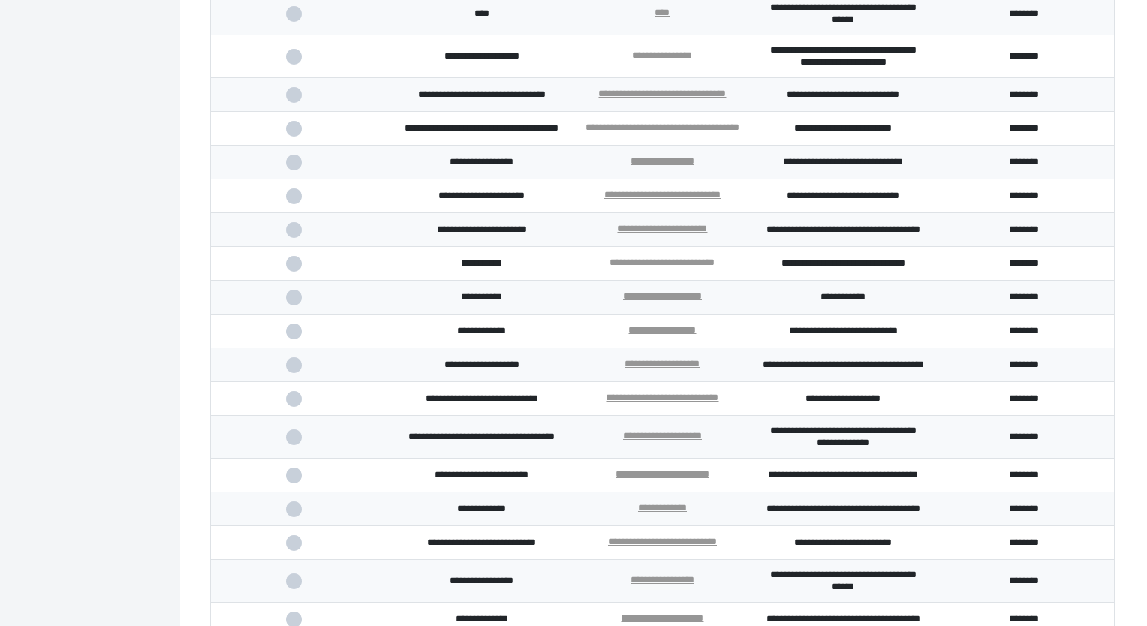
scroll to position [2697, 0]
click at [292, 200] on span at bounding box center [301, 196] width 31 height 10
click at [0, 0] on input "checkbox" at bounding box center [0, 0] width 0 height 0
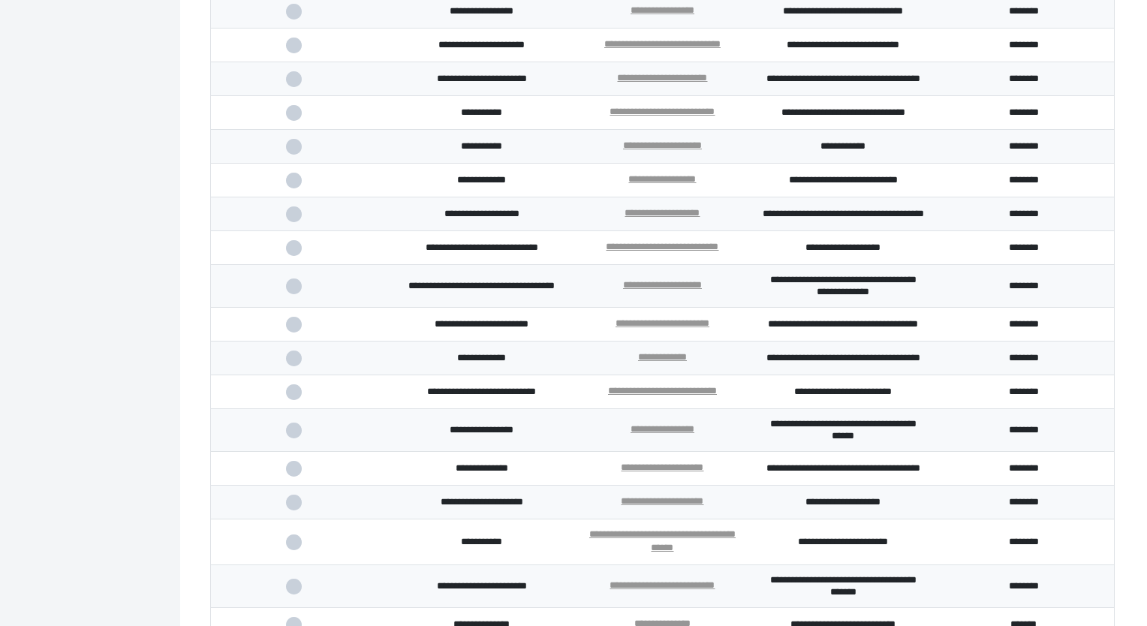
click at [297, 118] on span at bounding box center [301, 113] width 31 height 10
click at [0, 0] on input "checkbox" at bounding box center [0, 0] width 0 height 0
click at [669, 164] on td "**********" at bounding box center [662, 147] width 181 height 34
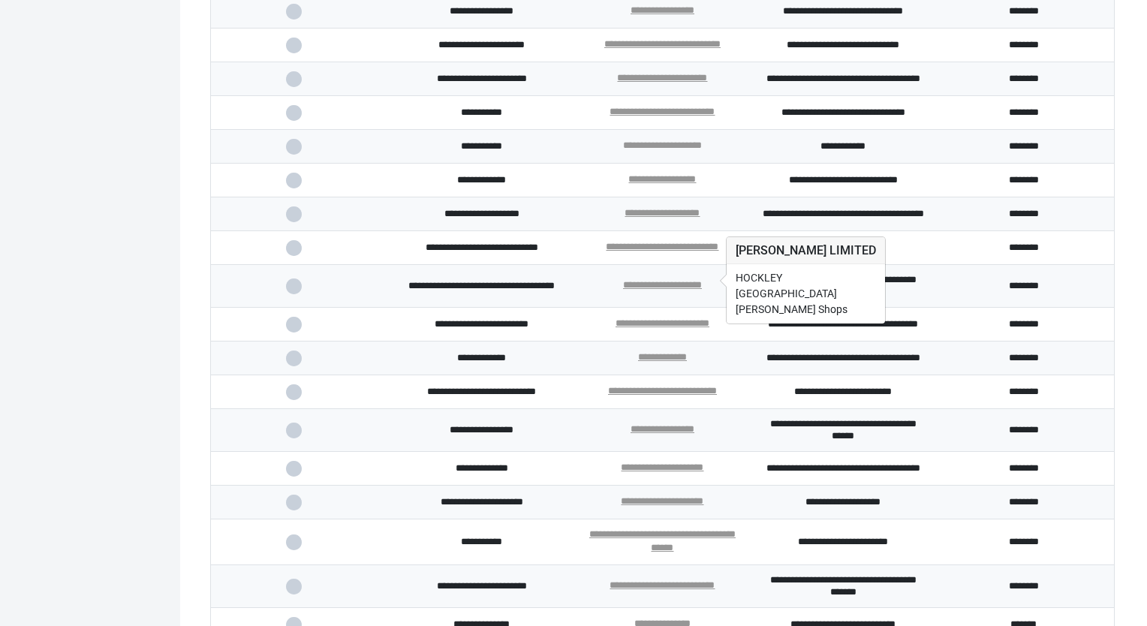
click at [666, 150] on link "**********" at bounding box center [662, 145] width 79 height 10
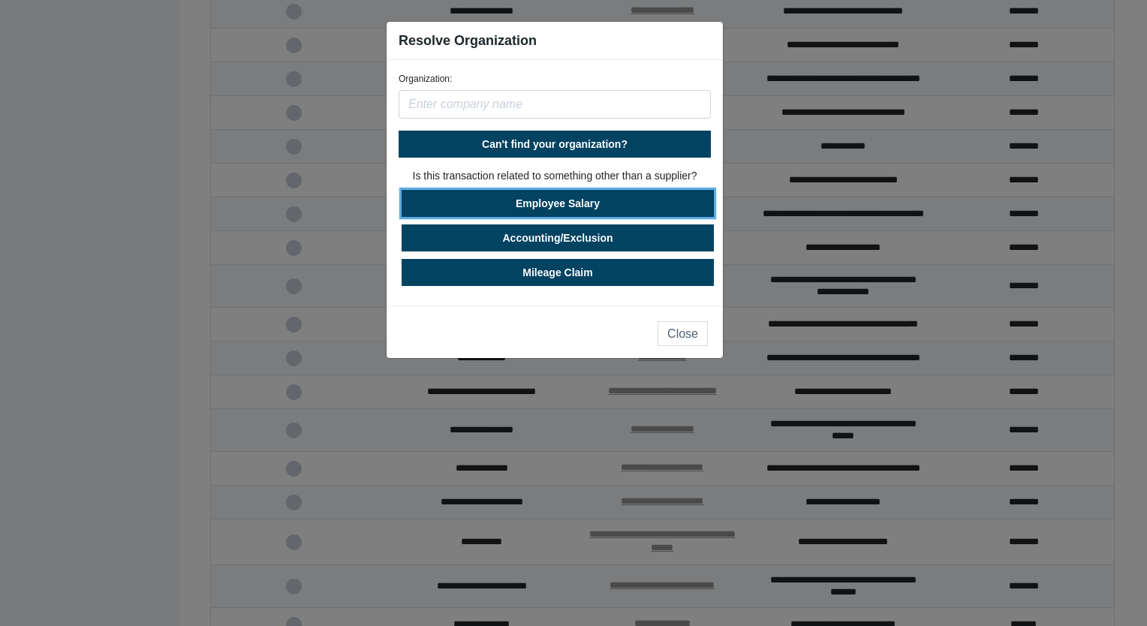
click at [616, 202] on button "Employee Salary" at bounding box center [558, 203] width 312 height 27
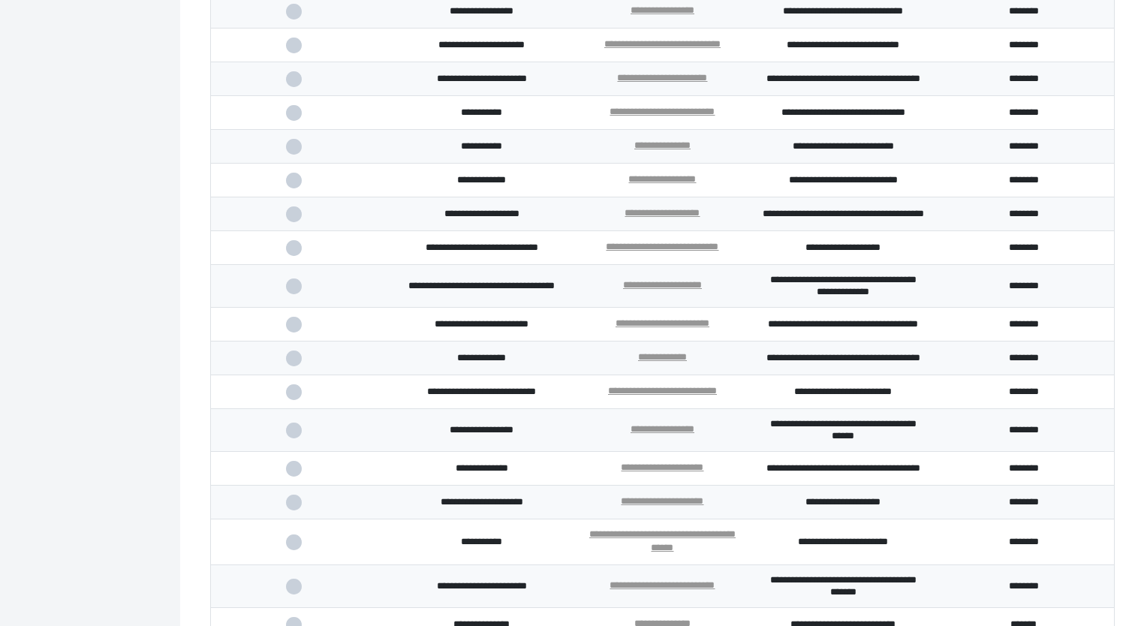
click at [293, 152] on span at bounding box center [301, 147] width 31 height 10
click at [0, 0] on input "checkbox" at bounding box center [0, 0] width 0 height 0
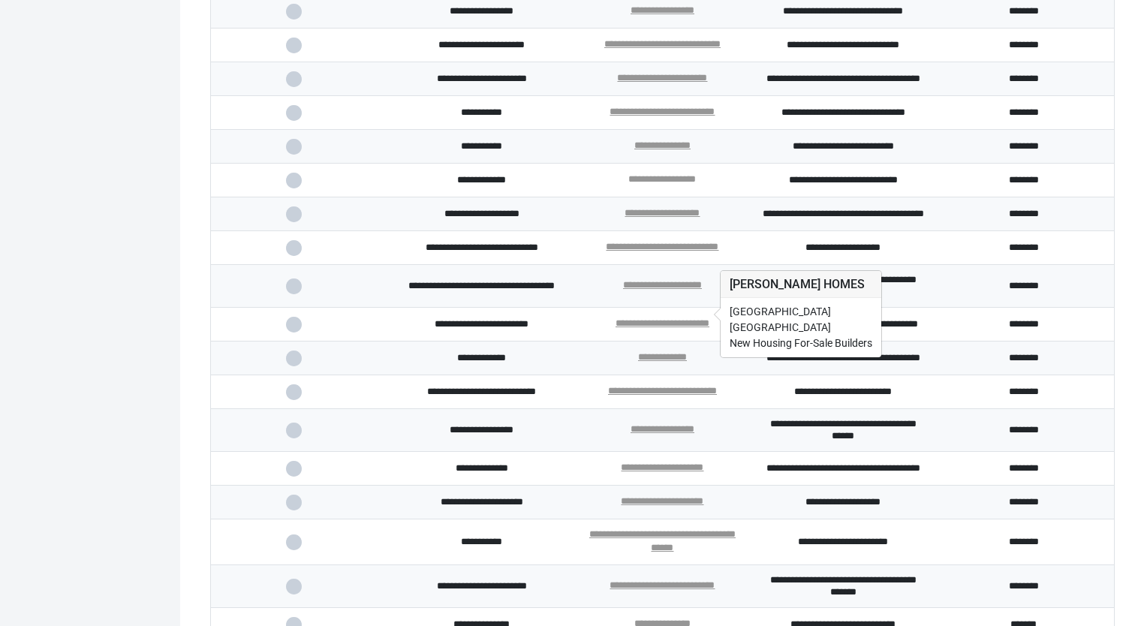
click at [639, 184] on link "**********" at bounding box center [662, 179] width 68 height 10
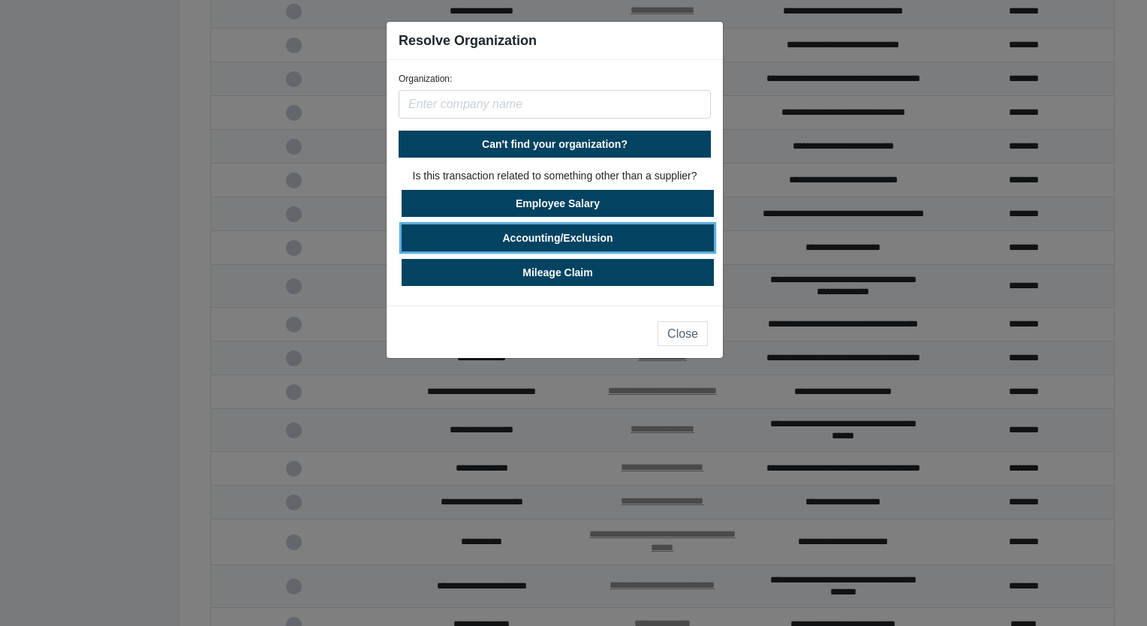
click at [614, 237] on button "Accounting/Exclusion" at bounding box center [558, 237] width 312 height 27
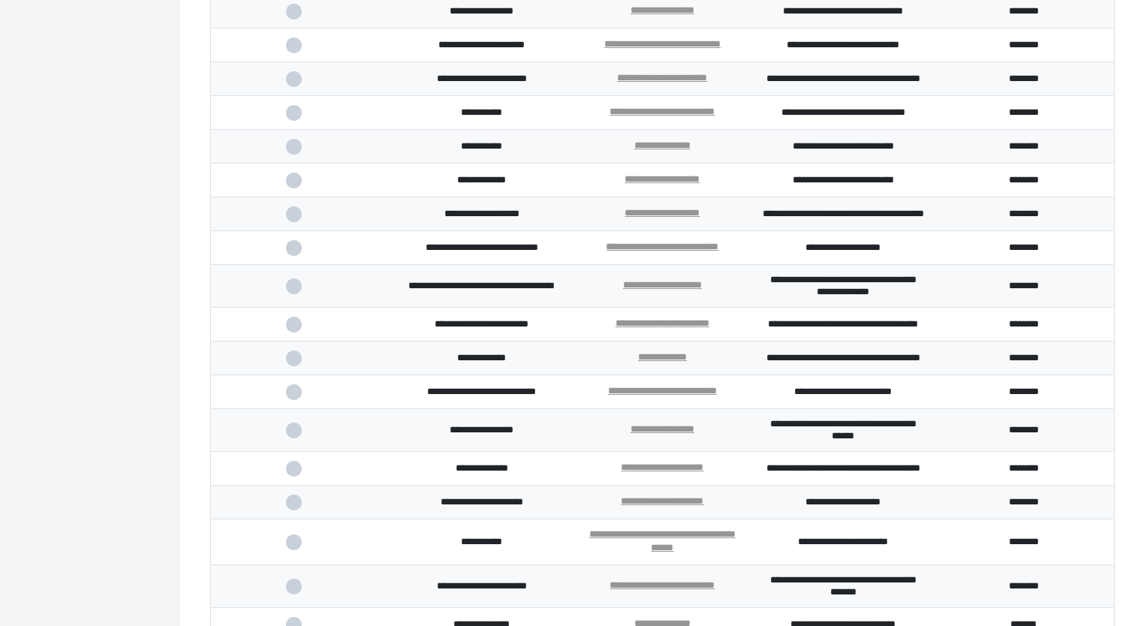
click at [296, 185] on span at bounding box center [301, 181] width 31 height 10
click at [0, 0] on input "checkbox" at bounding box center [0, 0] width 0 height 0
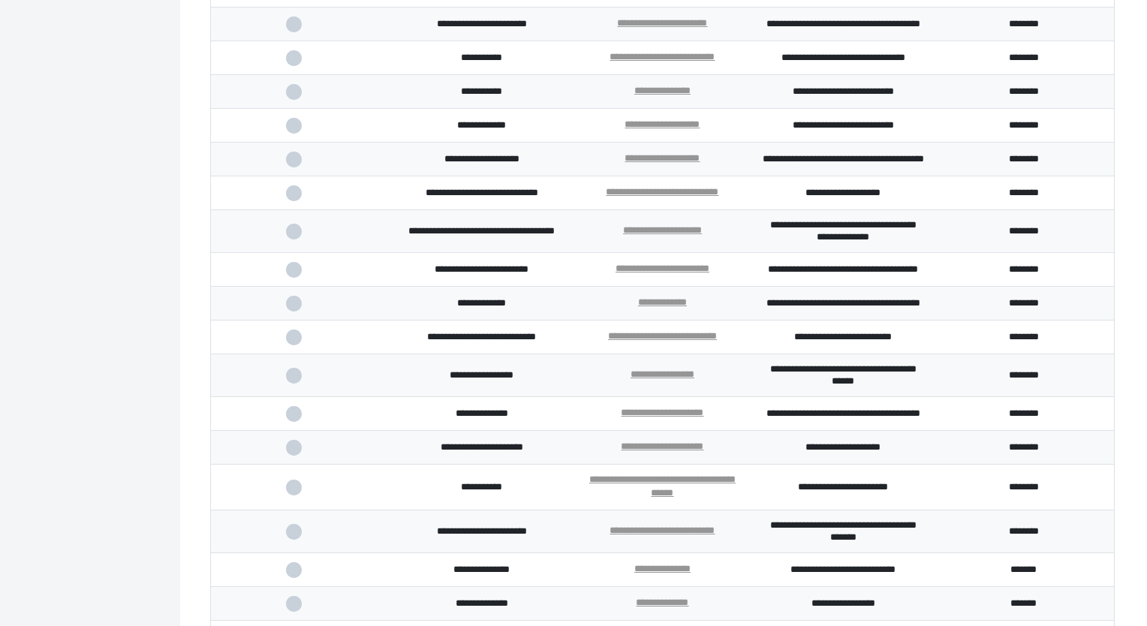
scroll to position [2923, 0]
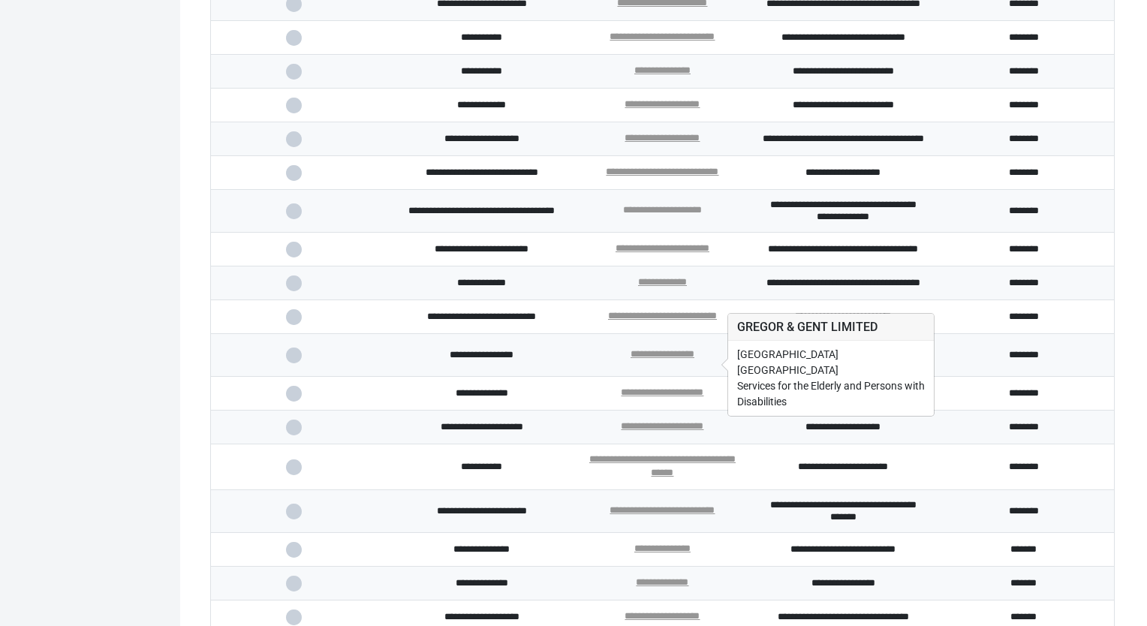
click at [702, 215] on link "**********" at bounding box center [662, 210] width 79 height 10
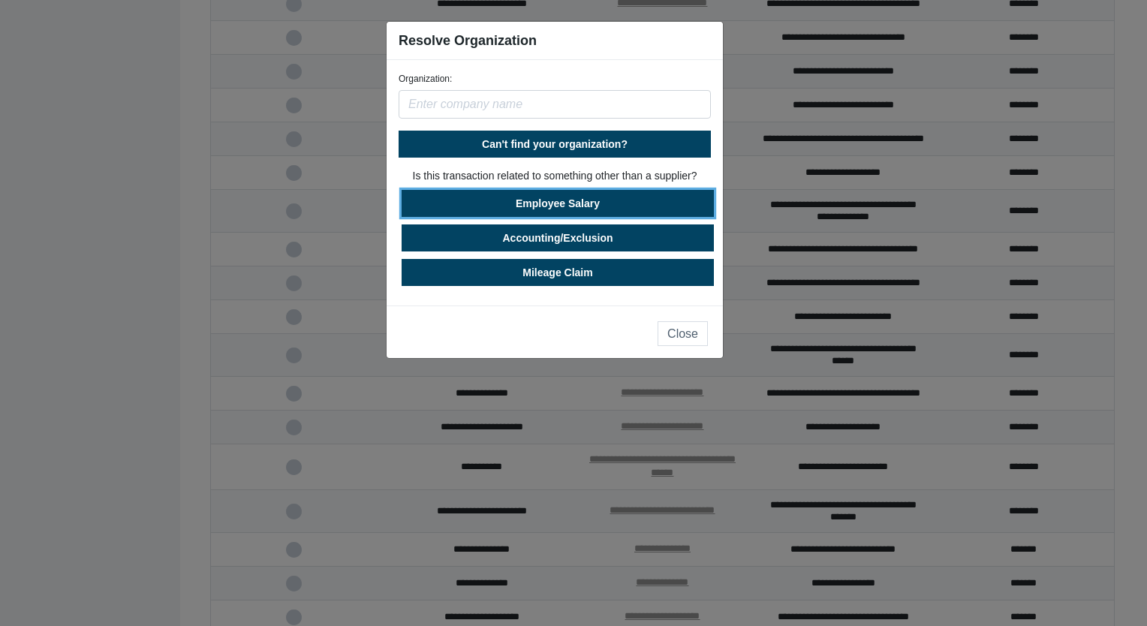
click at [635, 202] on button "Employee Salary" at bounding box center [558, 203] width 312 height 27
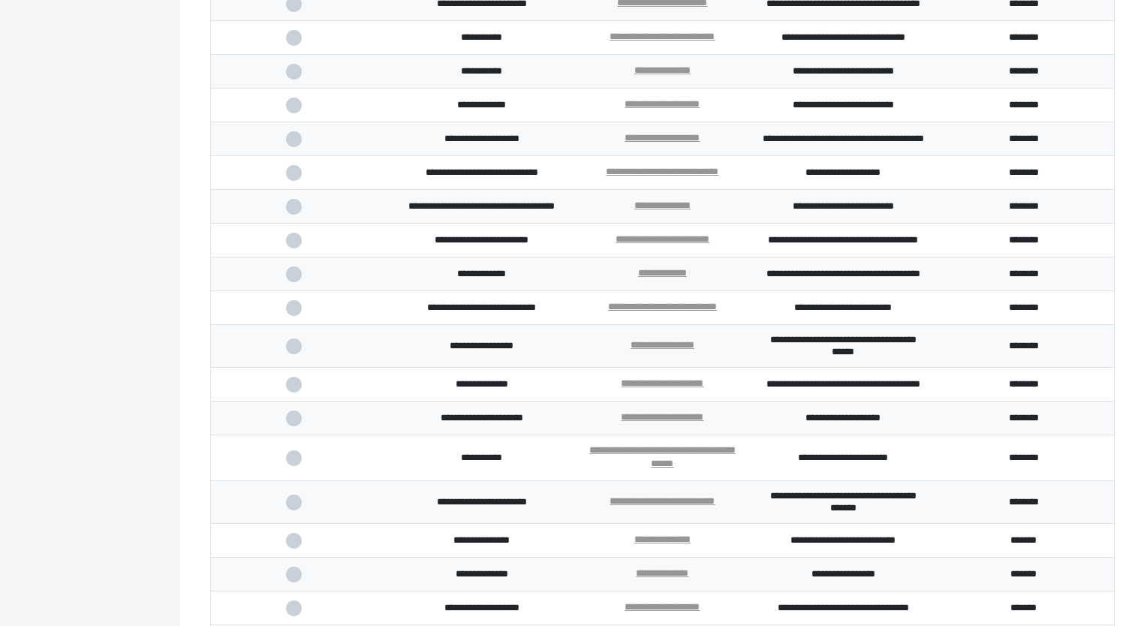
click at [294, 212] on span at bounding box center [301, 207] width 31 height 10
click at [0, 0] on input "checkbox" at bounding box center [0, 0] width 0 height 0
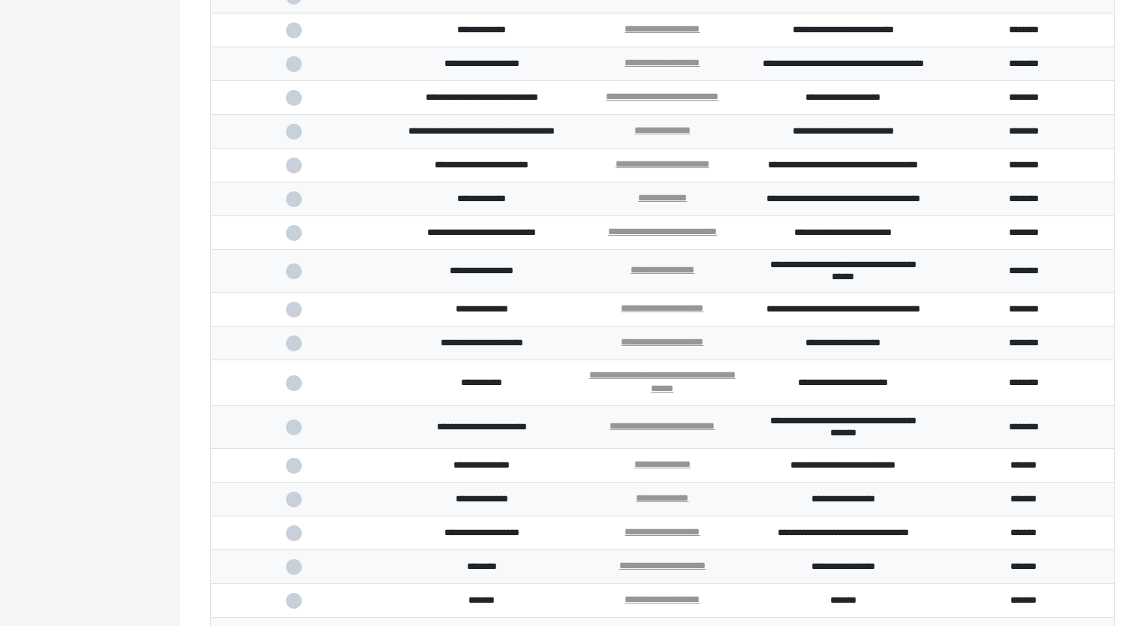
click at [288, 314] on span at bounding box center [301, 310] width 31 height 10
click at [0, 0] on input "checkbox" at bounding box center [0, 0] width 0 height 0
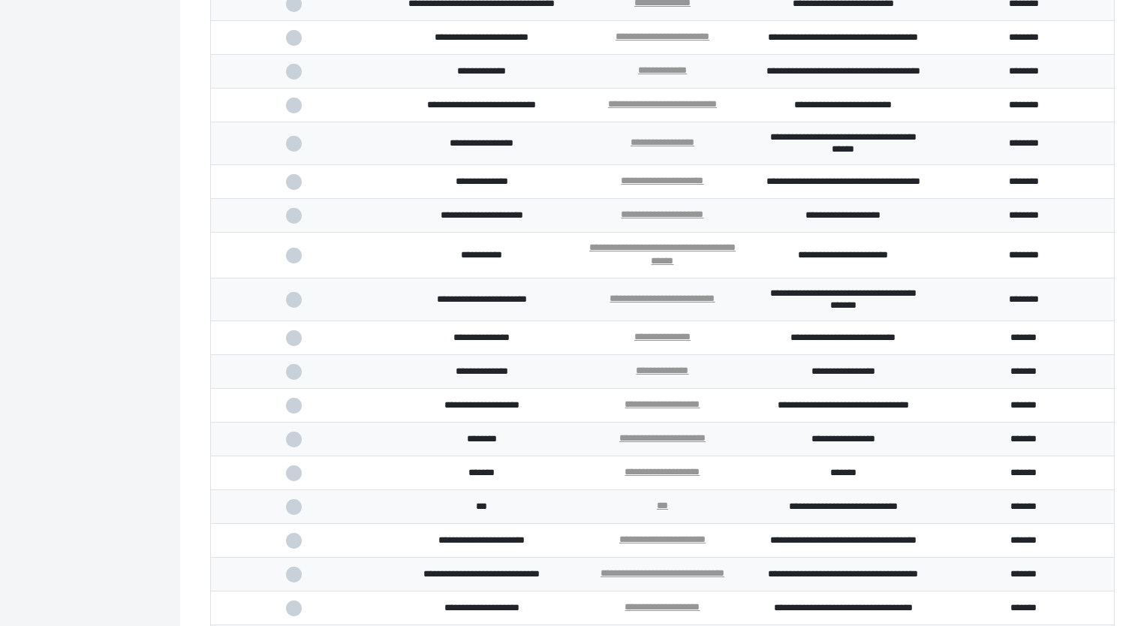
scroll to position [3148, 0]
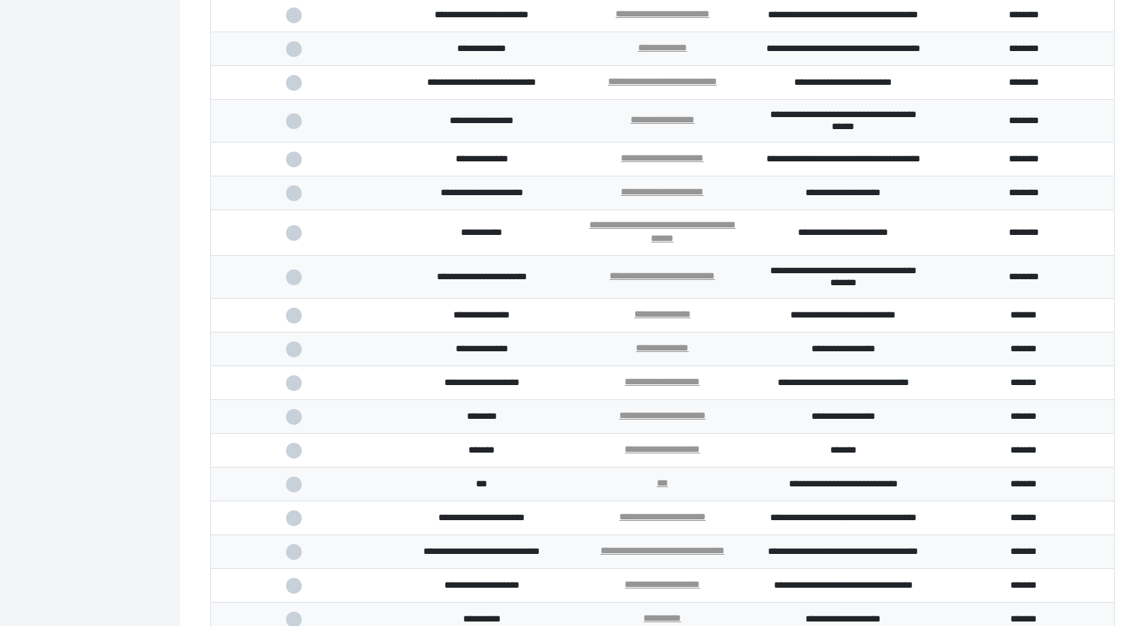
click at [297, 238] on span at bounding box center [301, 233] width 31 height 10
click at [0, 0] on input "checkbox" at bounding box center [0, 0] width 0 height 0
